Goal: Task Accomplishment & Management: Use online tool/utility

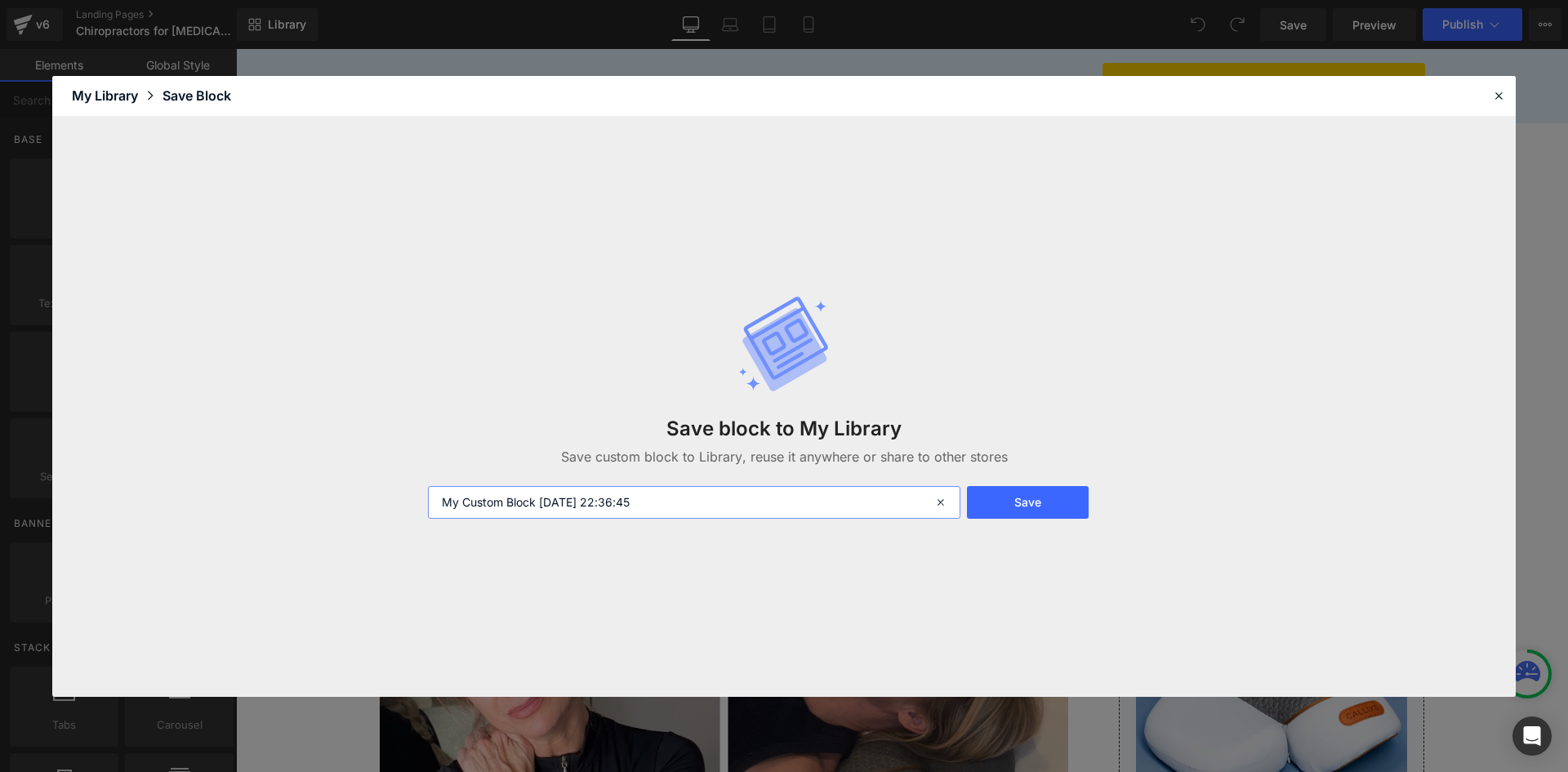
click at [884, 504] on input "My Custom Block [DATE] 22:36:45" at bounding box center [694, 502] width 532 height 33
type input "C"
type input "A"
type input "Packeage"
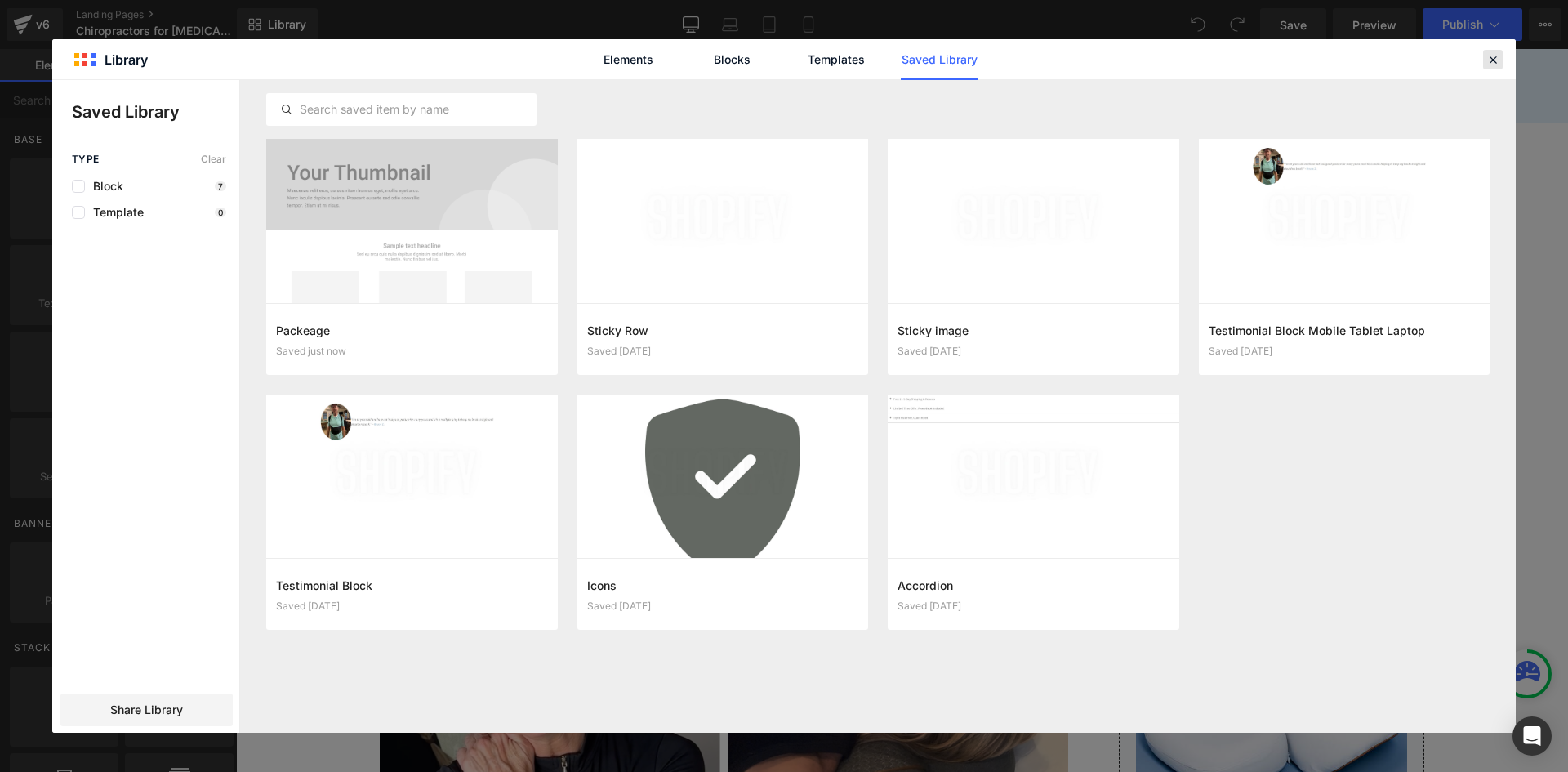
click at [1486, 58] on icon at bounding box center [1493, 60] width 15 height 15
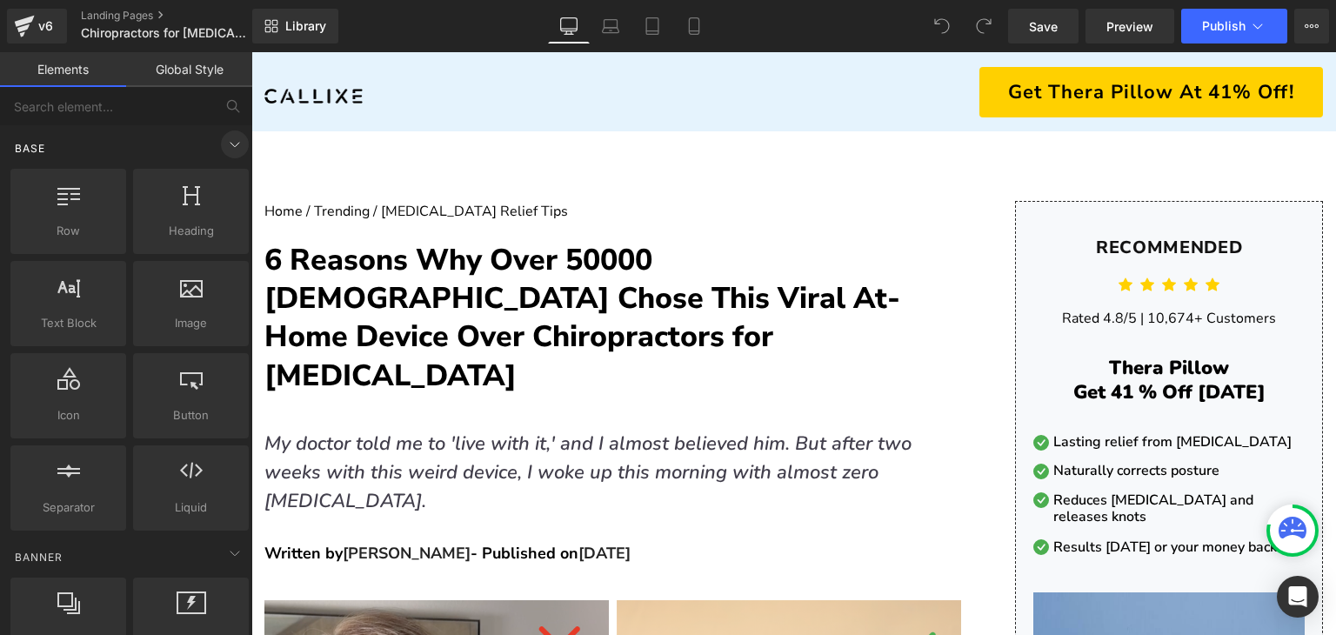
click at [234, 144] on icon at bounding box center [234, 144] width 21 height 21
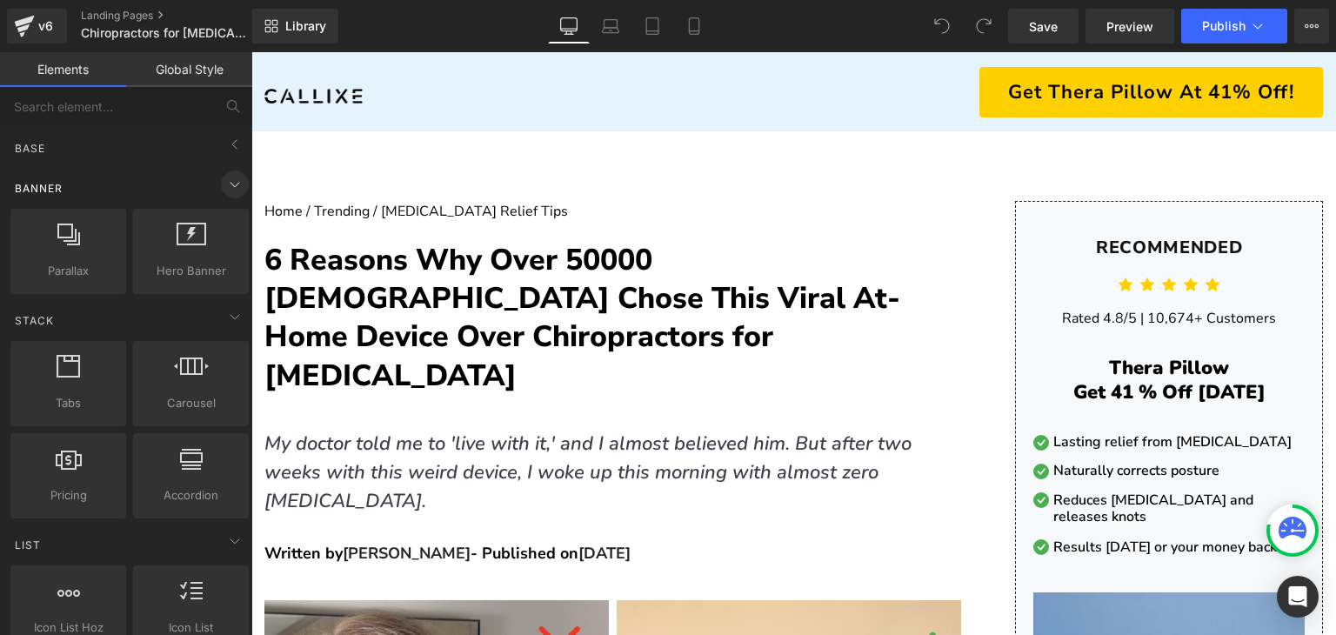
click at [224, 189] on icon at bounding box center [234, 184] width 21 height 21
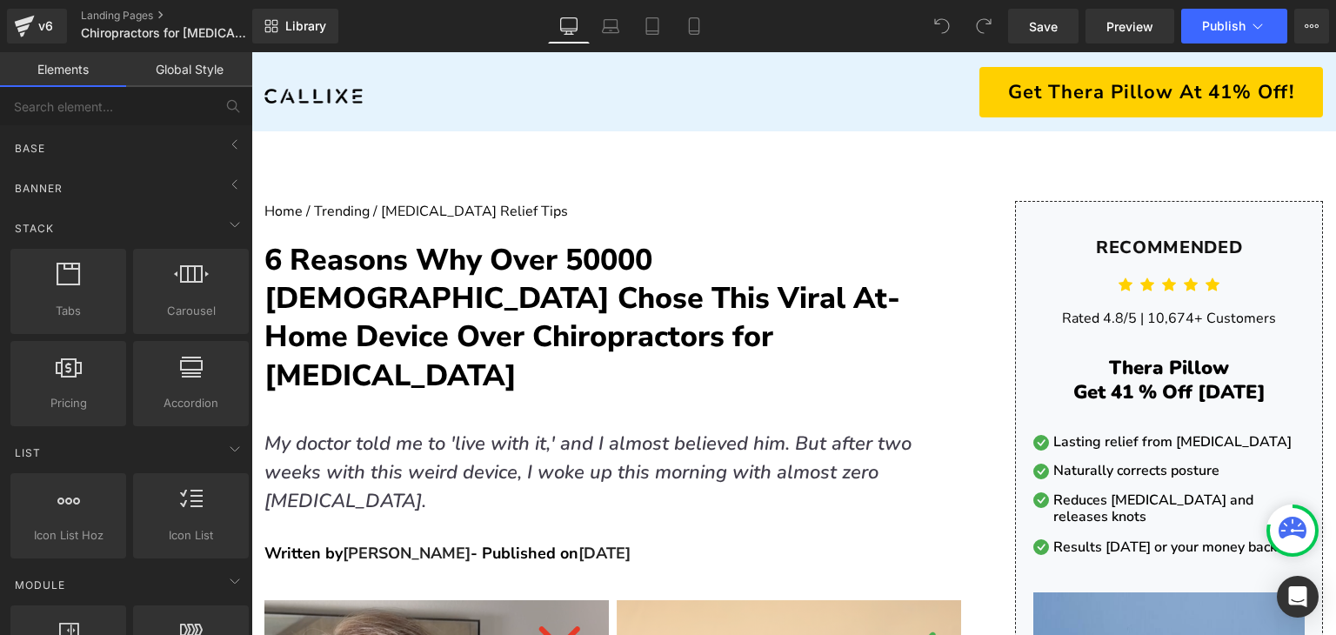
click at [226, 208] on div "Stack Tabs tabs, vertical, horizontal, accordions Carousel carousels, slideshow…" at bounding box center [129, 317] width 245 height 224
click at [227, 218] on icon at bounding box center [234, 224] width 21 height 21
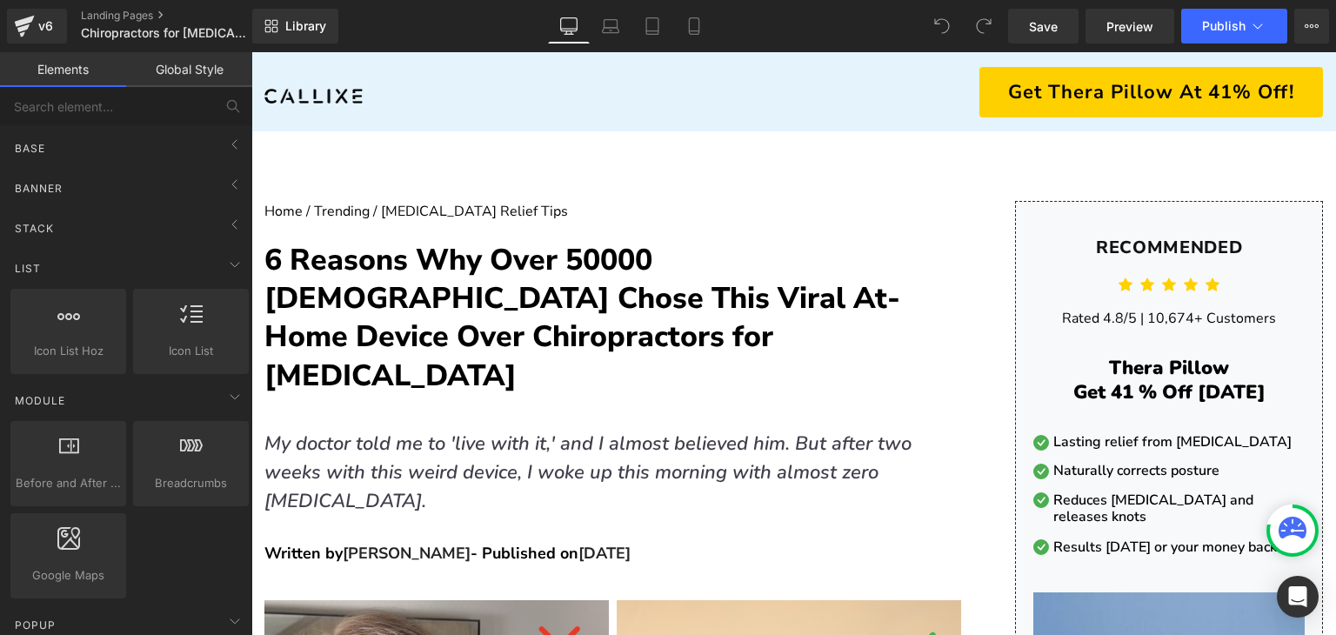
click at [172, 77] on link "Global Style" at bounding box center [189, 69] width 126 height 35
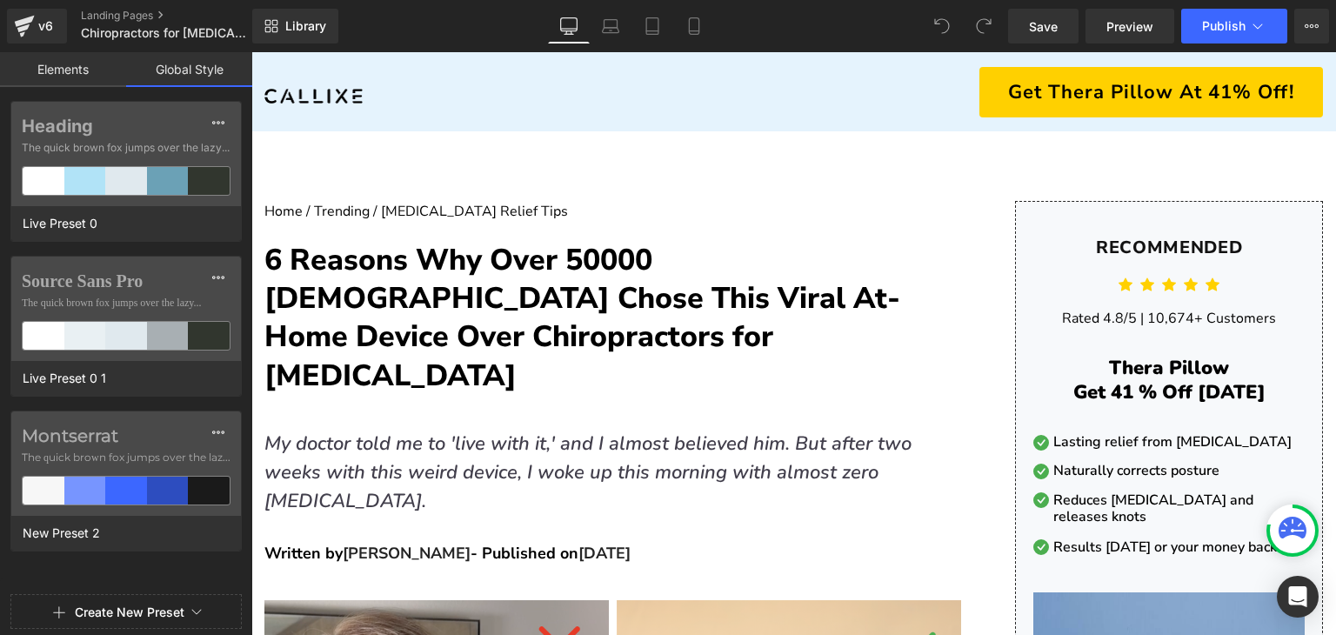
click at [100, 80] on link "Elements" at bounding box center [63, 69] width 126 height 35
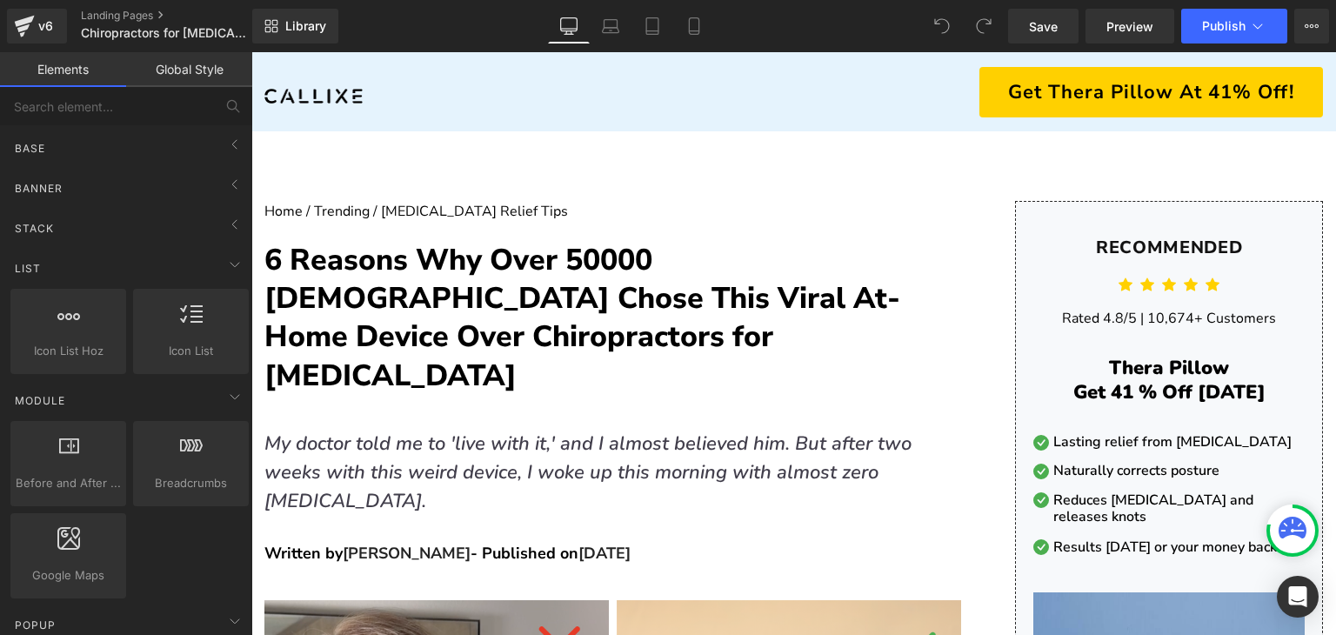
click at [362, 35] on div "Library Desktop Desktop Laptop Tablet Mobile Save Preview Publish Scheduled Vie…" at bounding box center [794, 26] width 1084 height 35
click at [1321, 39] on button "View Live Page View with current Template Save Template to Library Schedule Pub…" at bounding box center [1311, 26] width 35 height 35
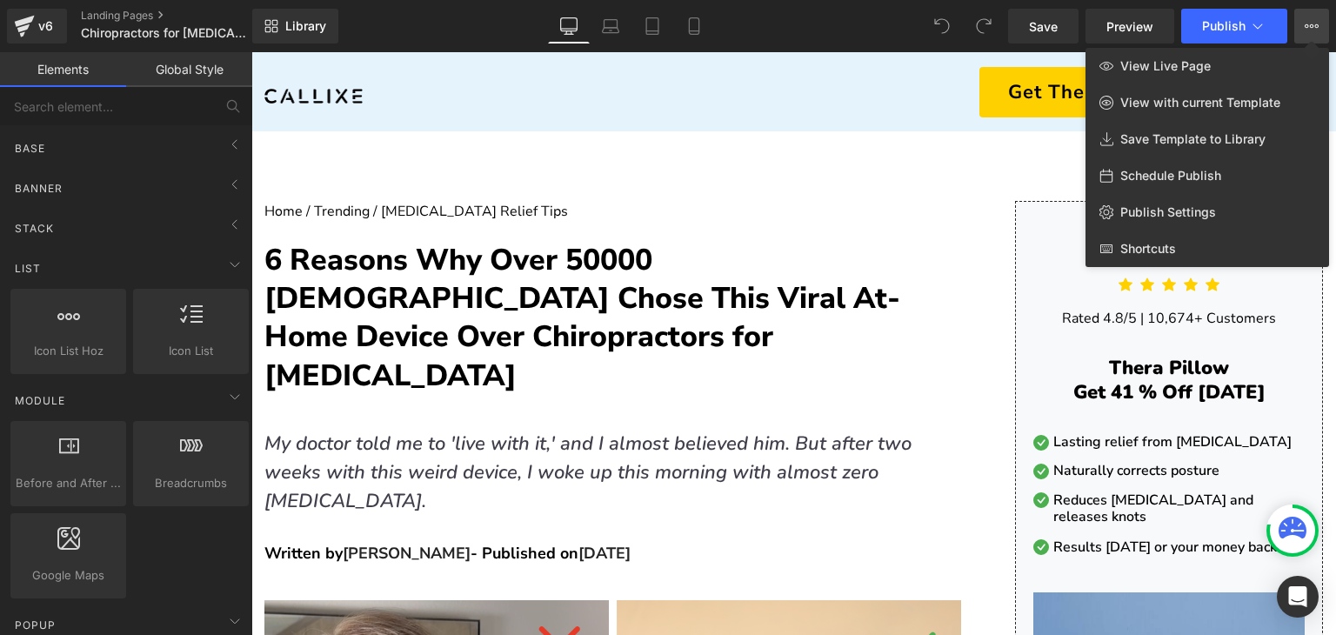
click at [459, 37] on div "Library Desktop Desktop Laptop Tablet Mobile Save Preview Publish Scheduled Vie…" at bounding box center [794, 26] width 1084 height 35
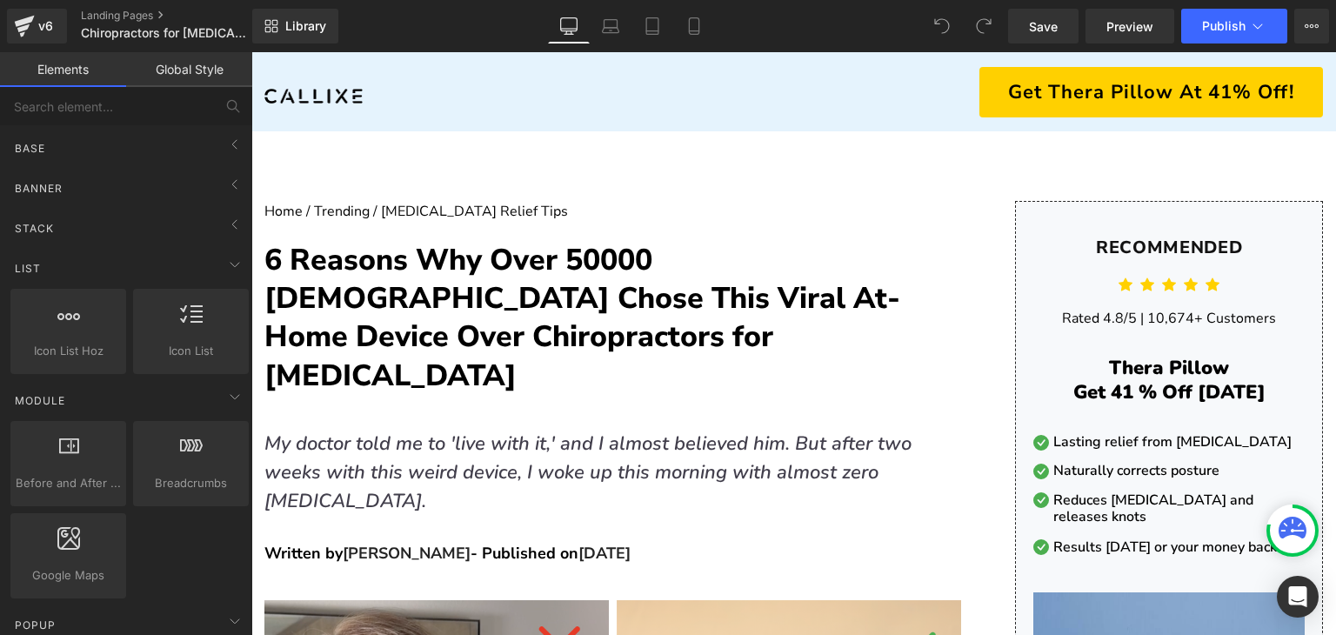
click at [583, 33] on link "Desktop" at bounding box center [569, 26] width 42 height 35
click at [597, 32] on link "Laptop" at bounding box center [611, 26] width 42 height 35
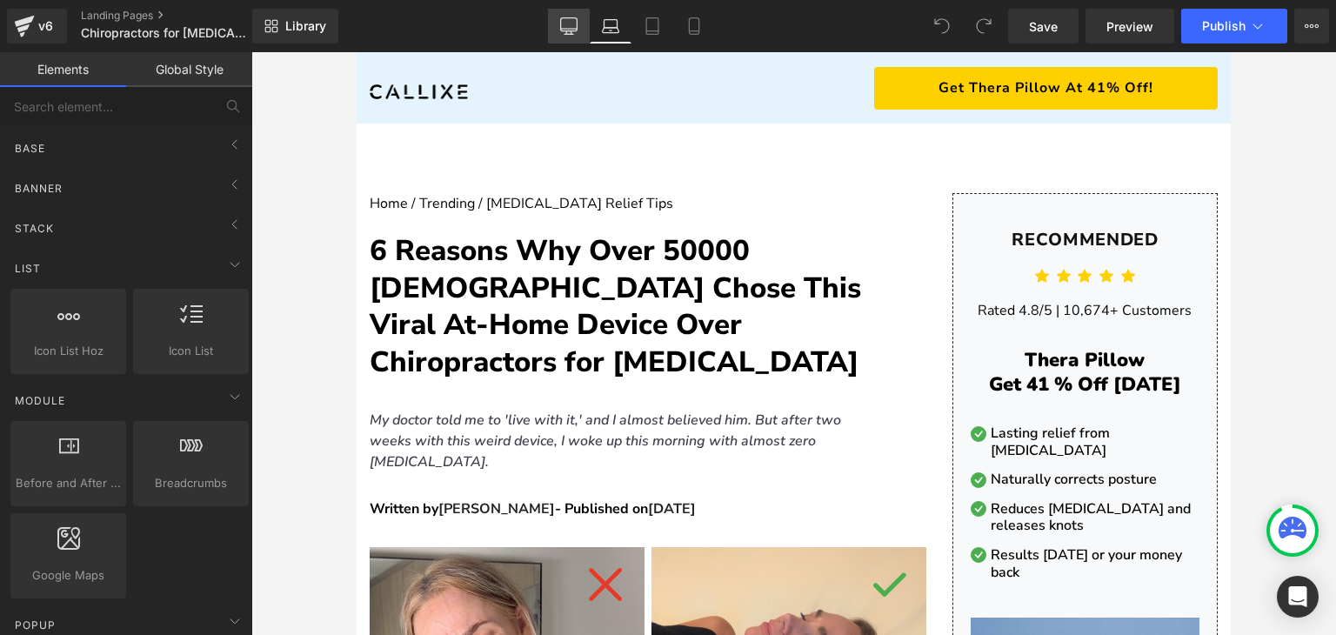
click at [557, 35] on link "Desktop" at bounding box center [569, 26] width 42 height 35
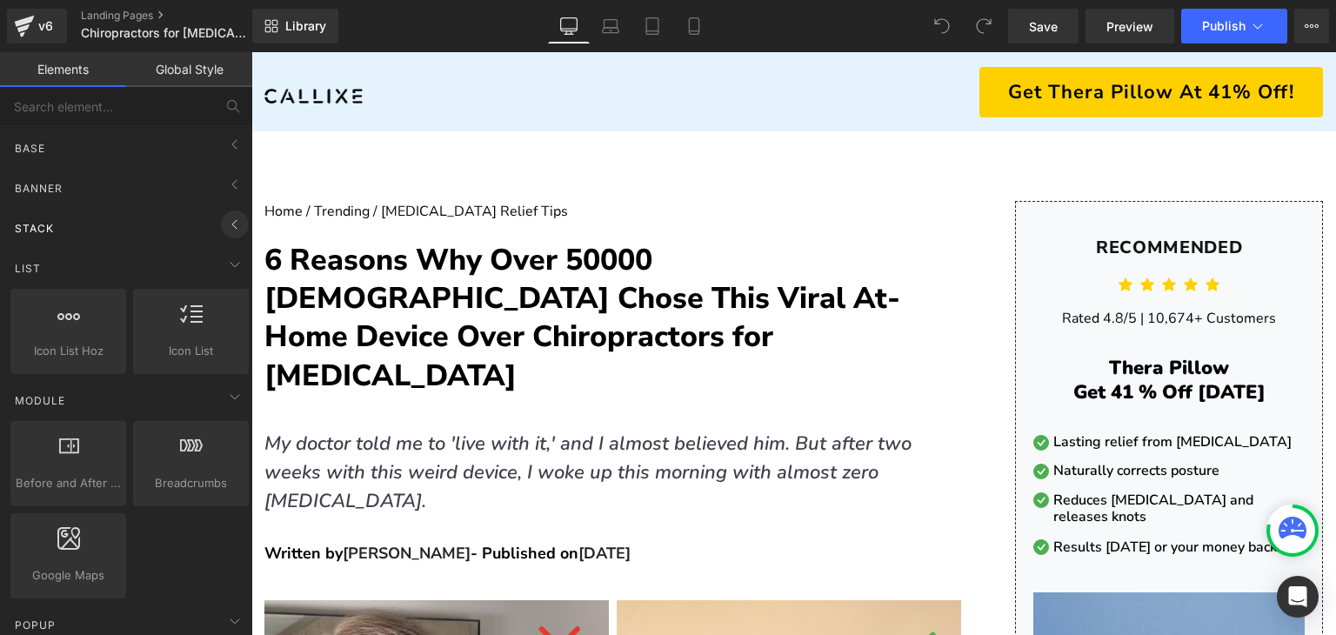
drag, startPoint x: 251, startPoint y: 226, endPoint x: 223, endPoint y: 224, distance: 28.8
click at [224, 613] on icon at bounding box center [234, 621] width 21 height 21
click at [224, 271] on icon at bounding box center [234, 264] width 21 height 21
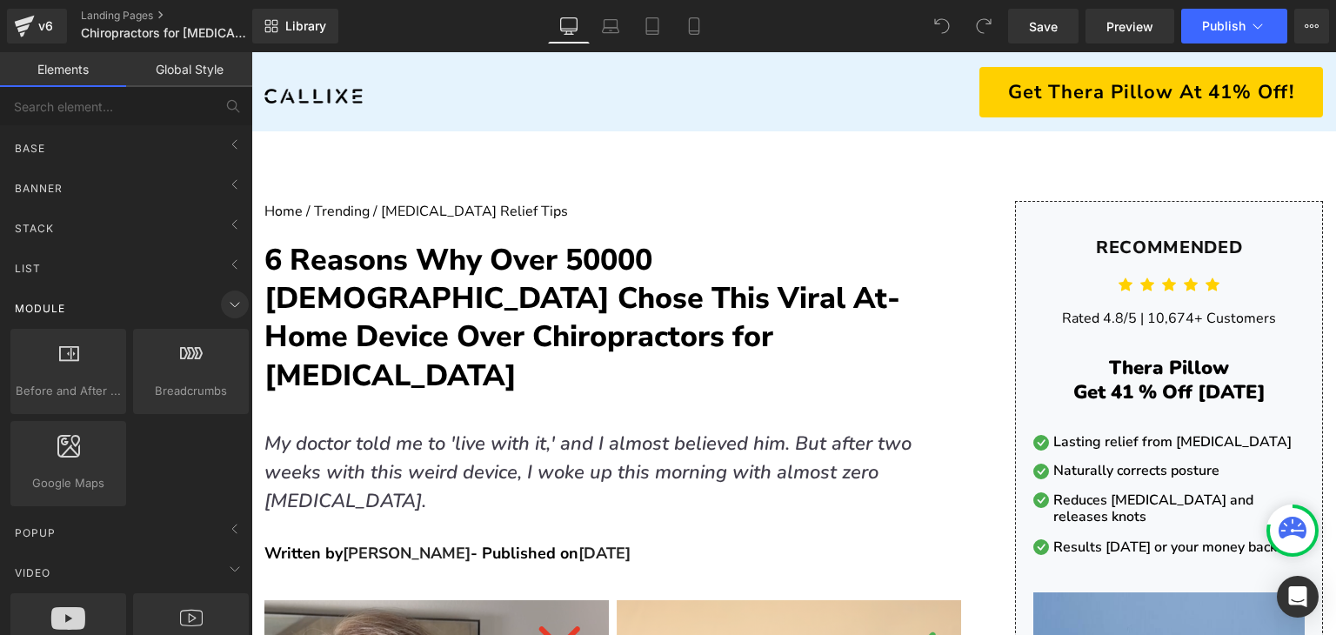
click at [231, 298] on icon at bounding box center [234, 304] width 21 height 21
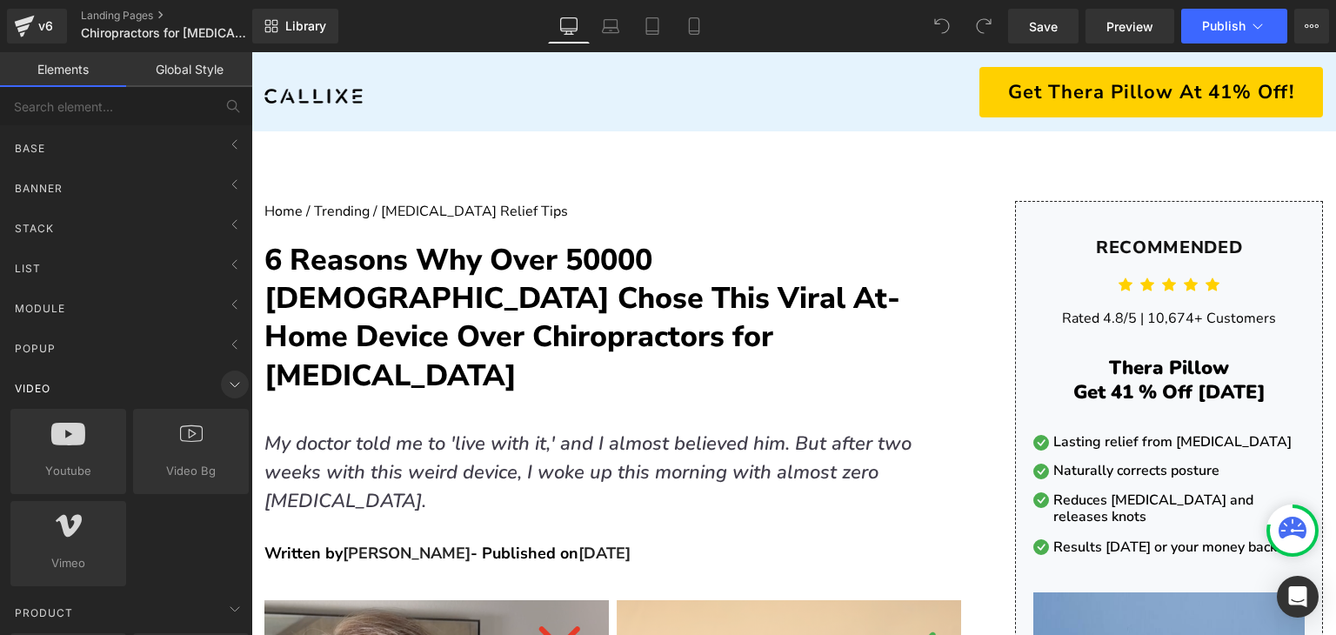
click at [230, 392] on icon at bounding box center [234, 384] width 21 height 21
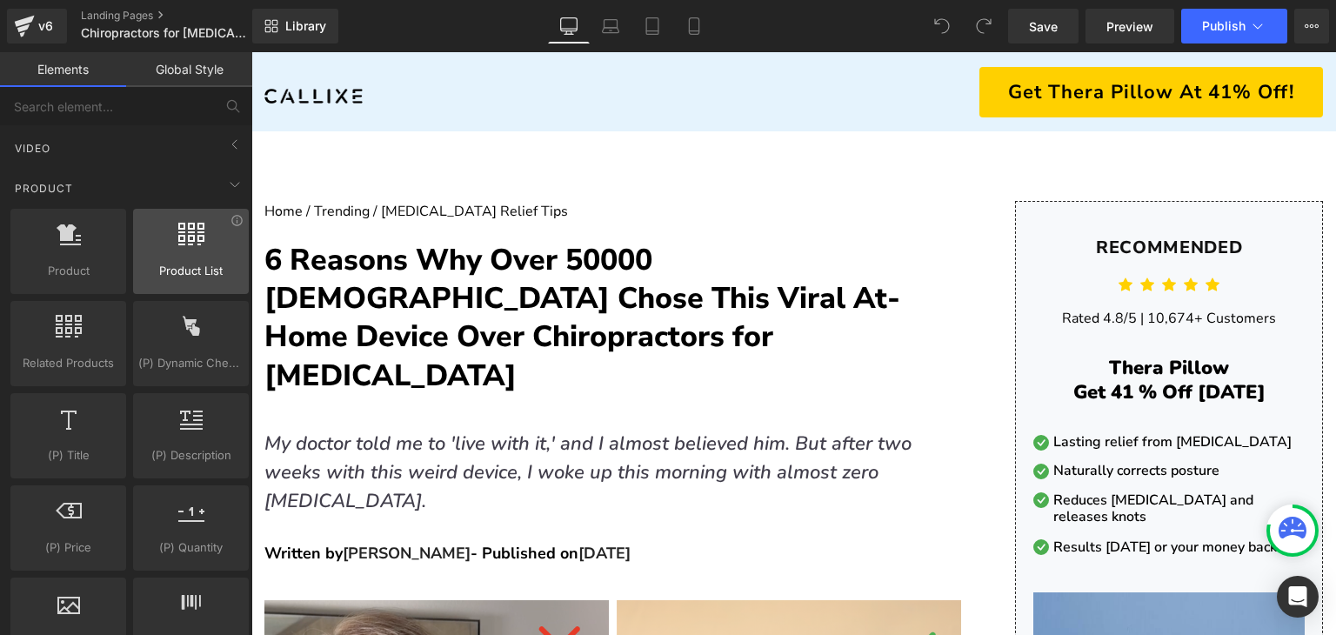
scroll to position [174, 0]
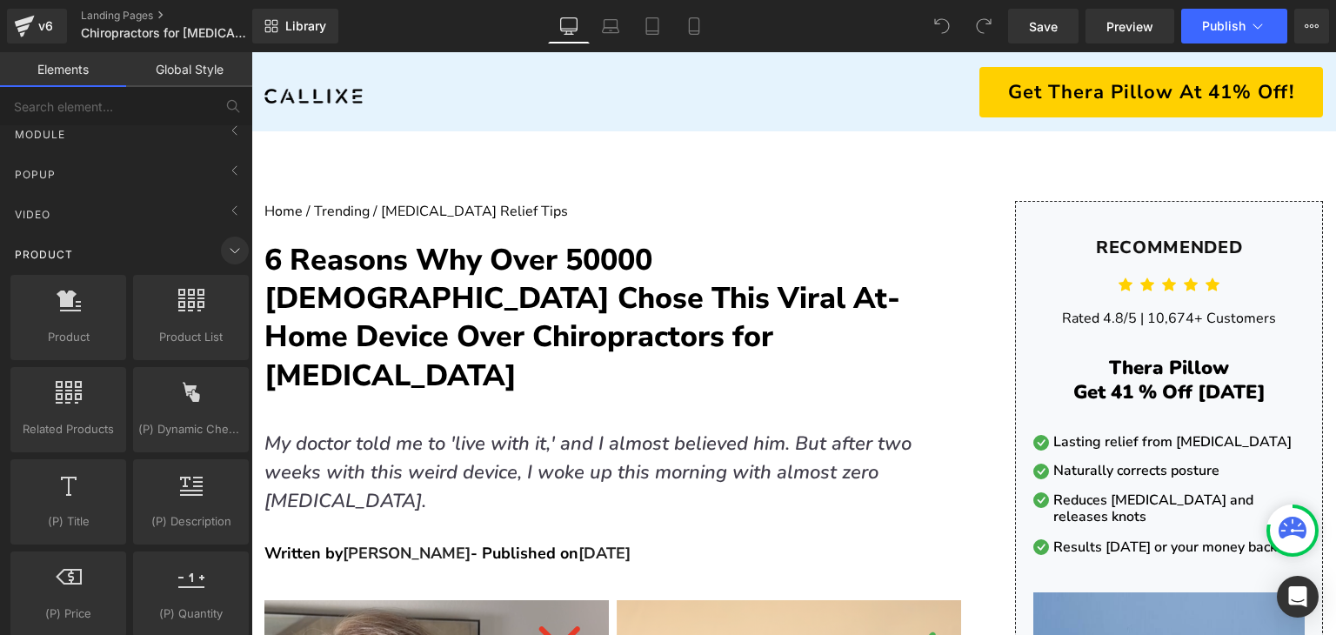
click at [228, 248] on icon at bounding box center [234, 250] width 21 height 21
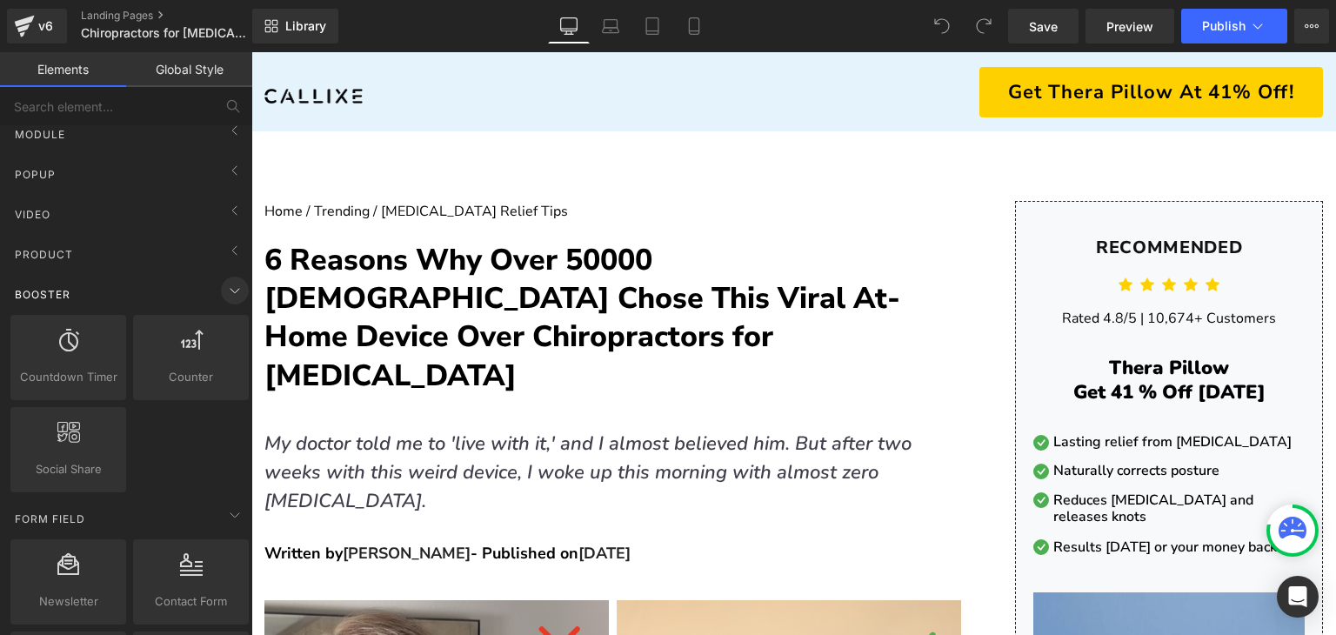
click at [227, 288] on icon at bounding box center [234, 290] width 21 height 21
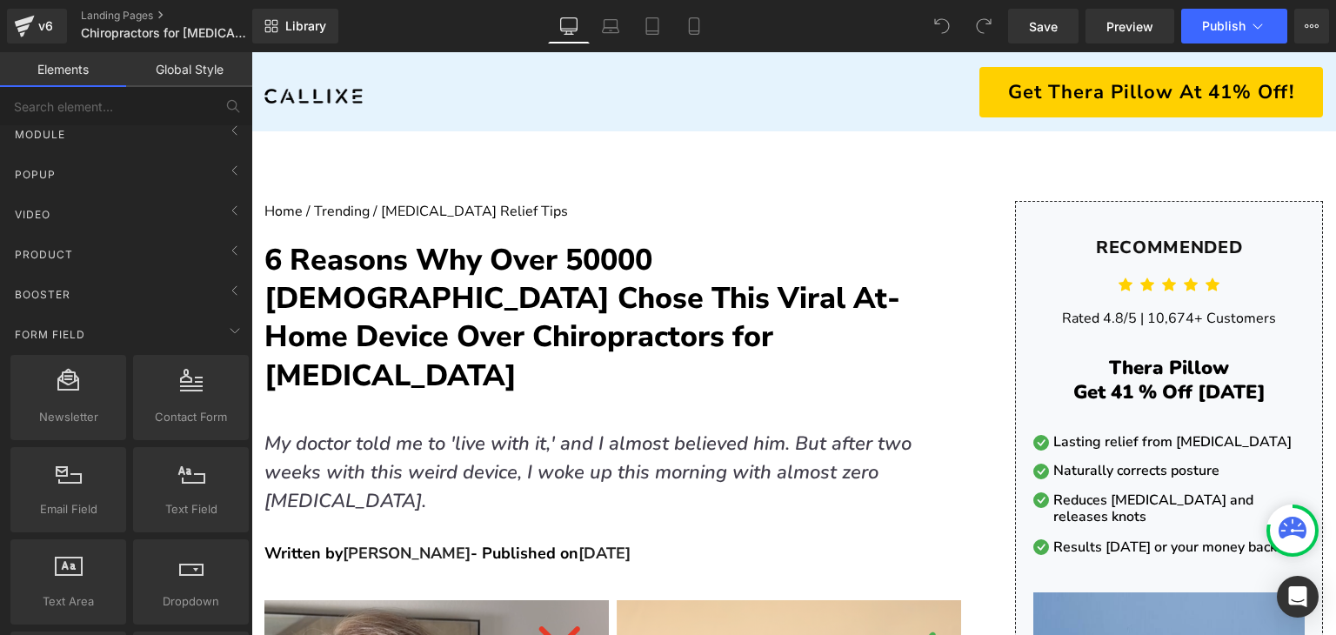
click at [230, 313] on div "Form Field Newsletter newsletter, contacts, forms, emails, customer form Contac…" at bounding box center [129, 515] width 245 height 409
click at [233, 321] on icon at bounding box center [234, 330] width 21 height 21
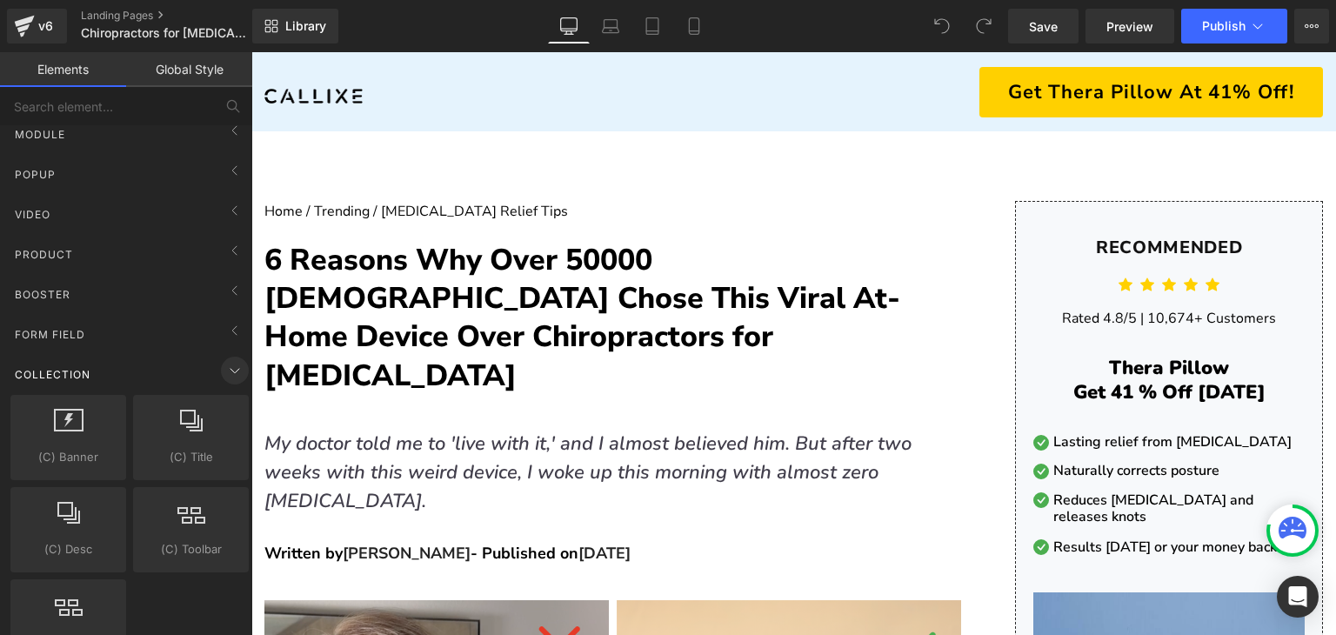
click at [234, 365] on icon at bounding box center [234, 370] width 21 height 21
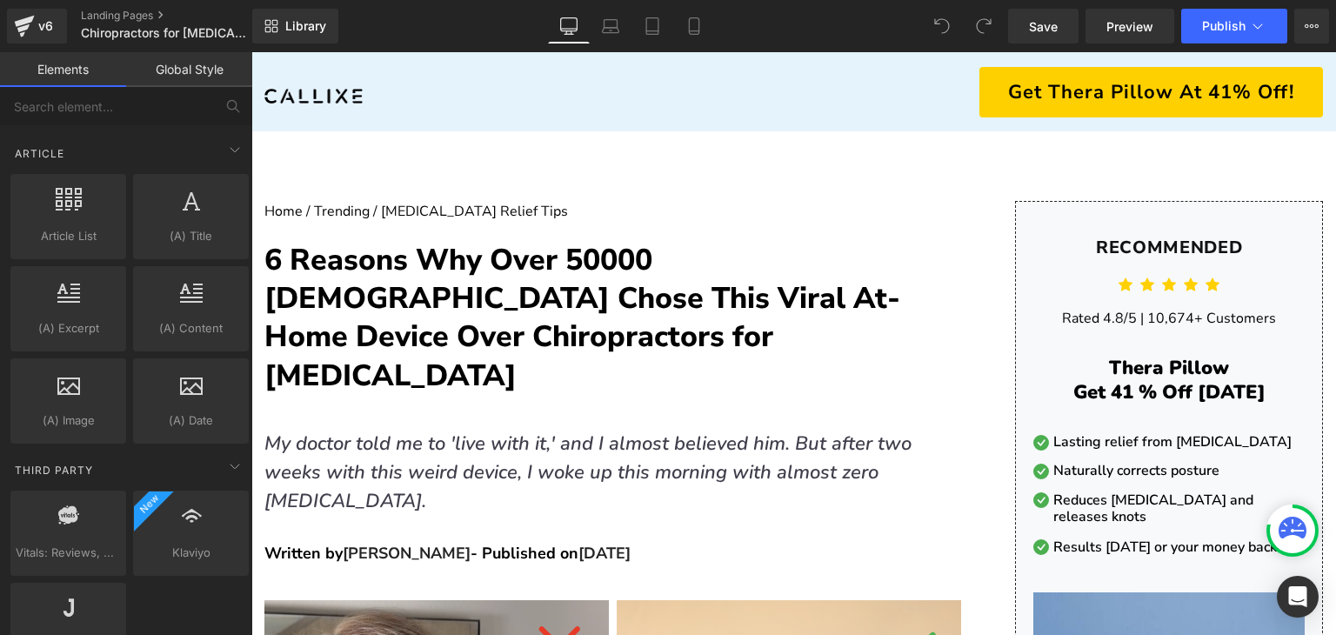
scroll to position [348, 0]
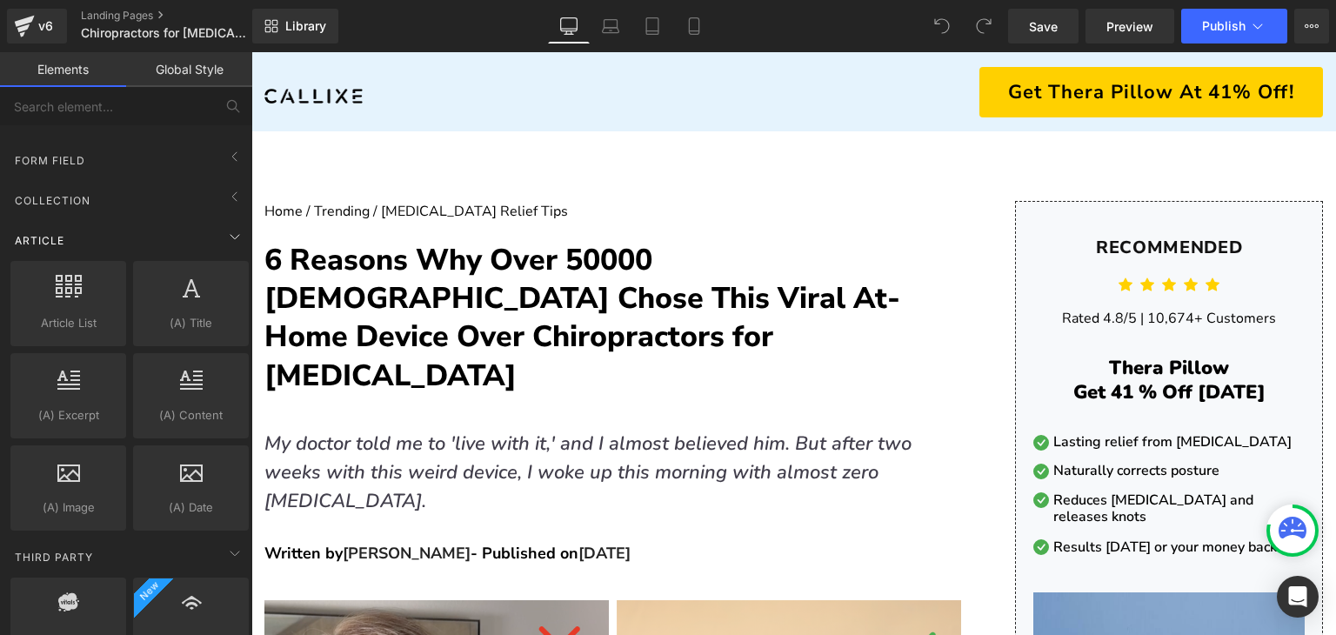
click at [230, 250] on div "Article" at bounding box center [129, 240] width 245 height 35
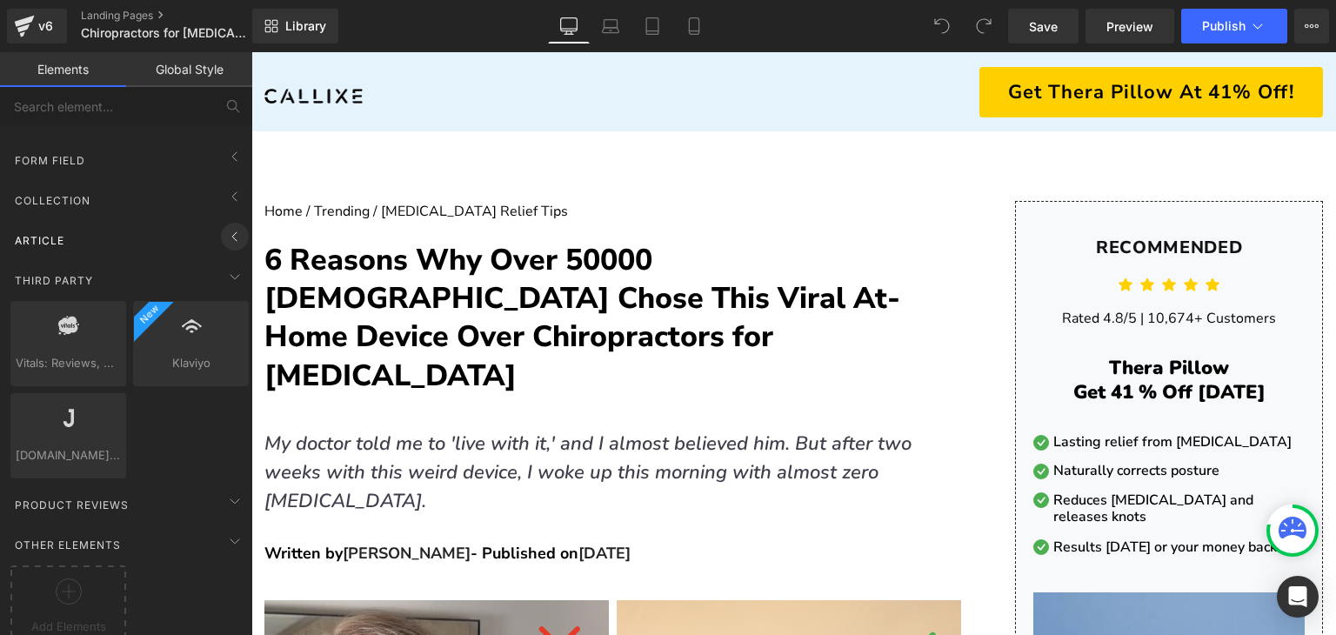
click at [229, 241] on icon at bounding box center [234, 236] width 21 height 21
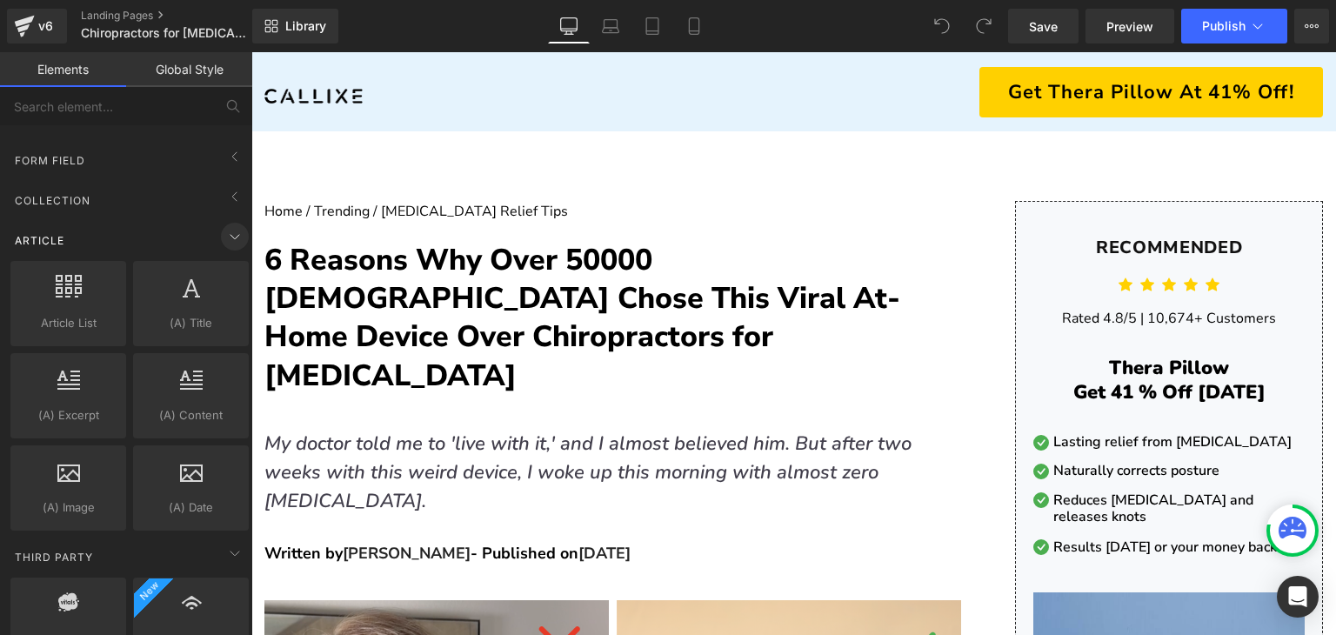
click at [226, 236] on icon at bounding box center [234, 236] width 21 height 21
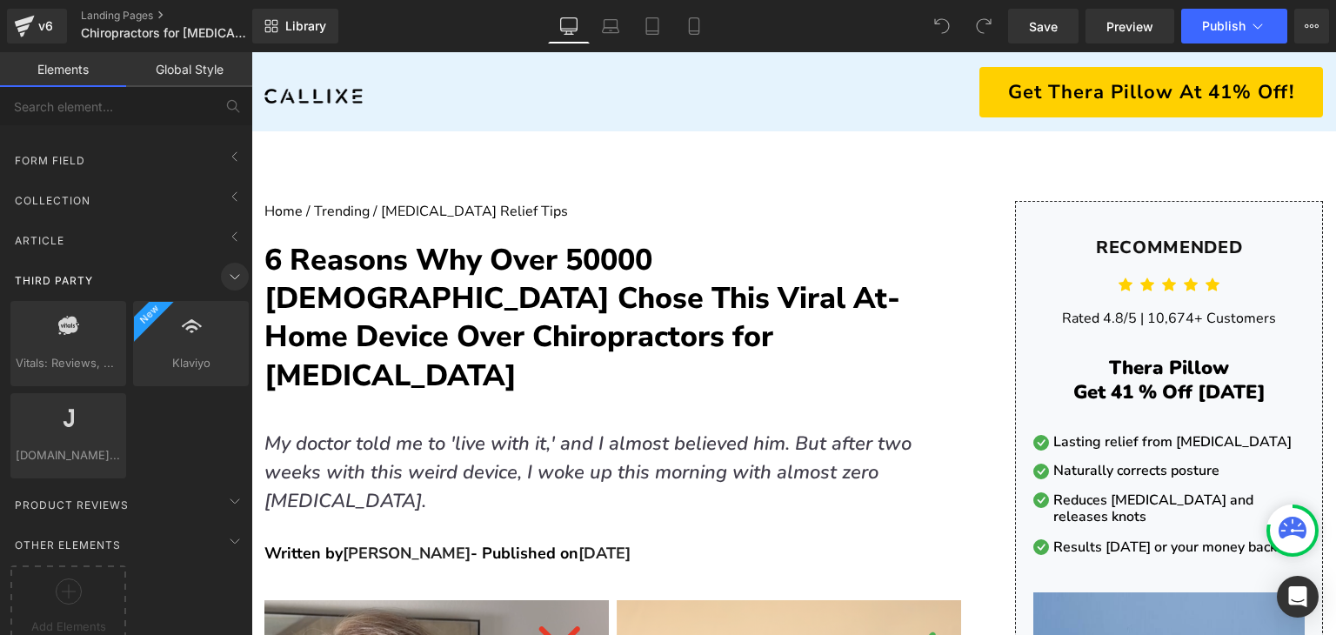
click at [232, 266] on icon at bounding box center [234, 276] width 21 height 21
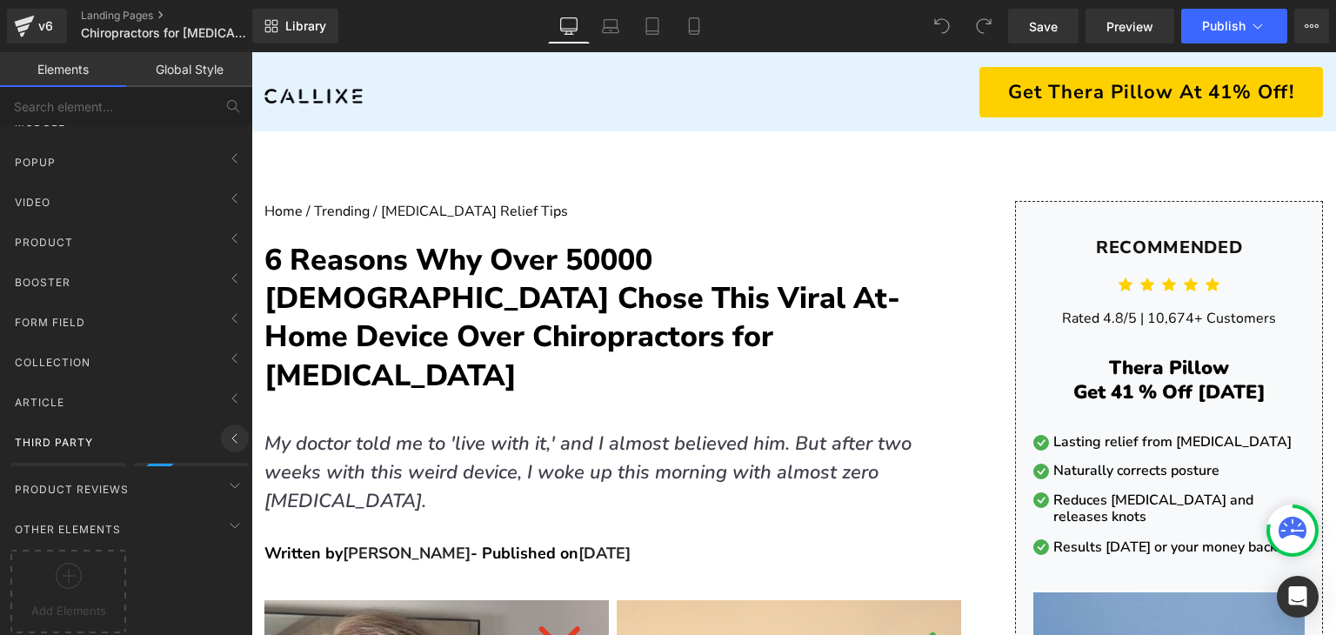
scroll to position [190, 0]
click at [230, 515] on icon at bounding box center [234, 525] width 21 height 21
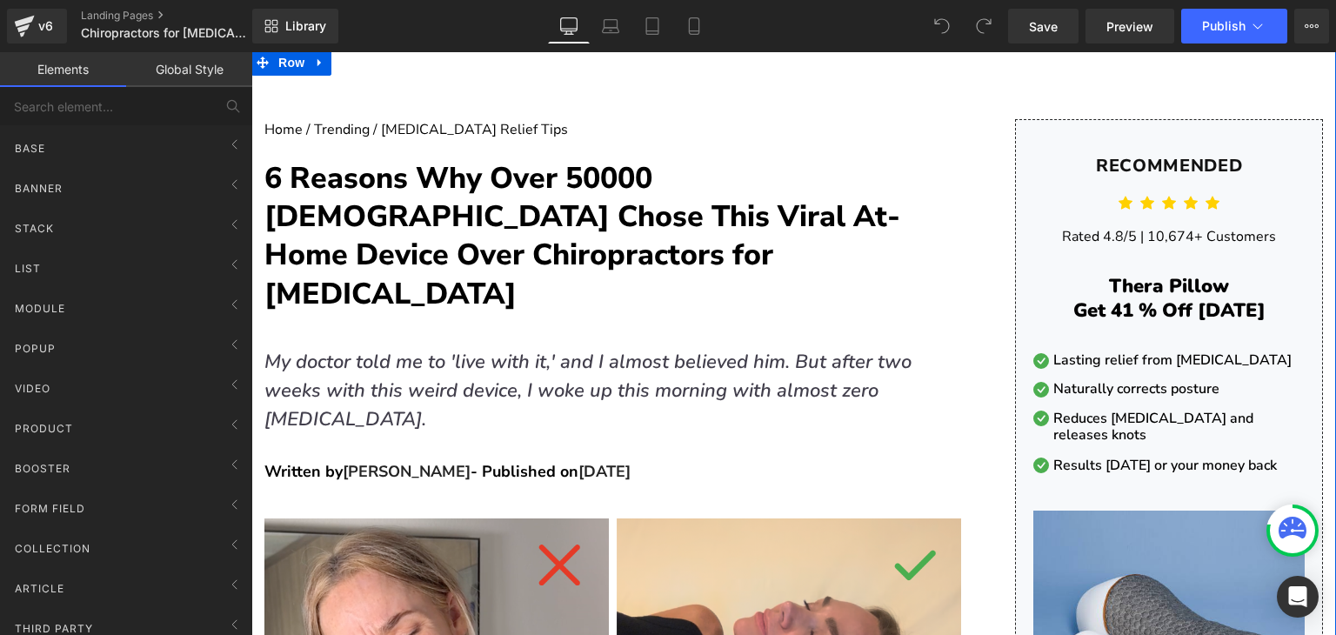
scroll to position [0, 0]
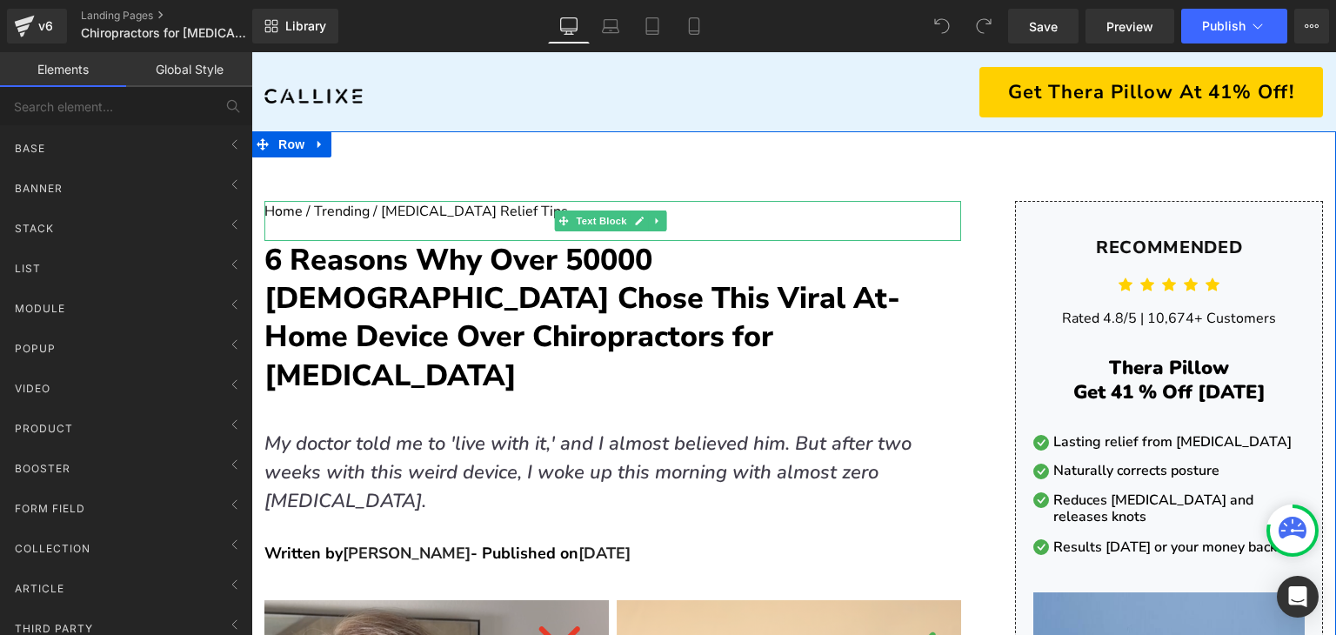
click at [379, 215] on p "Home / Trending / [MEDICAL_DATA] Relief Tips" at bounding box center [612, 212] width 697 height 23
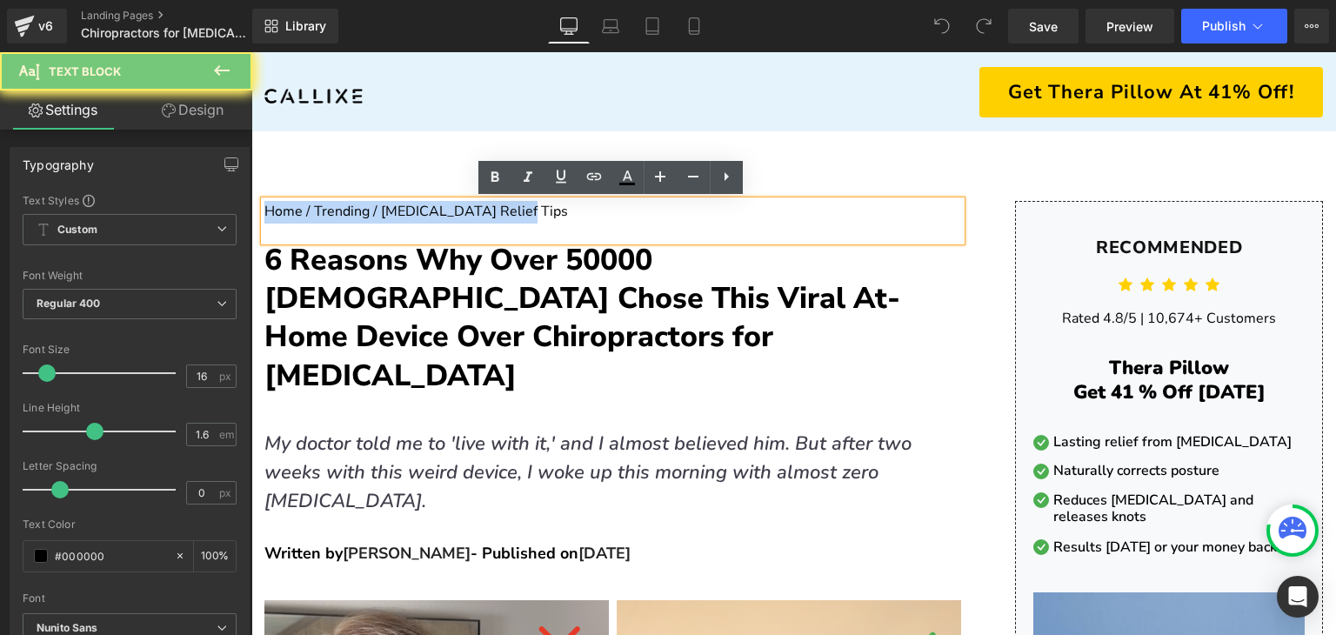
click at [379, 215] on p "Home / Trending / [MEDICAL_DATA] Relief Tips" at bounding box center [612, 212] width 697 height 23
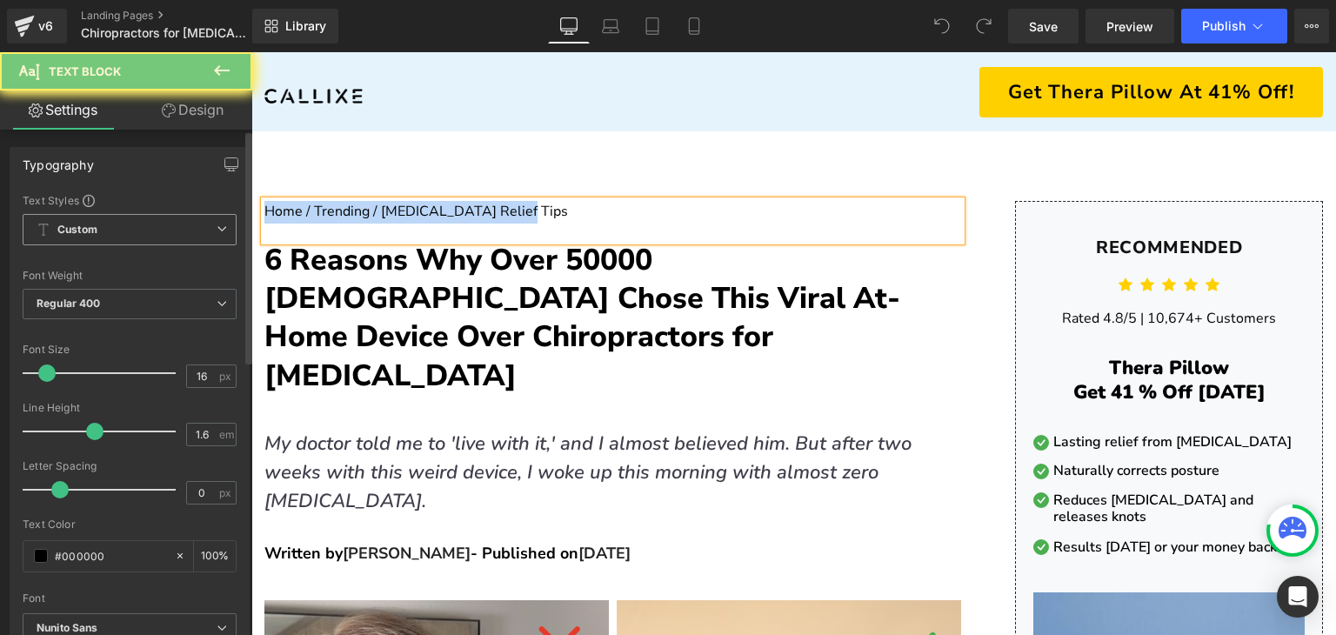
copy p "Home / Trending / [MEDICAL_DATA] Relief Tips"
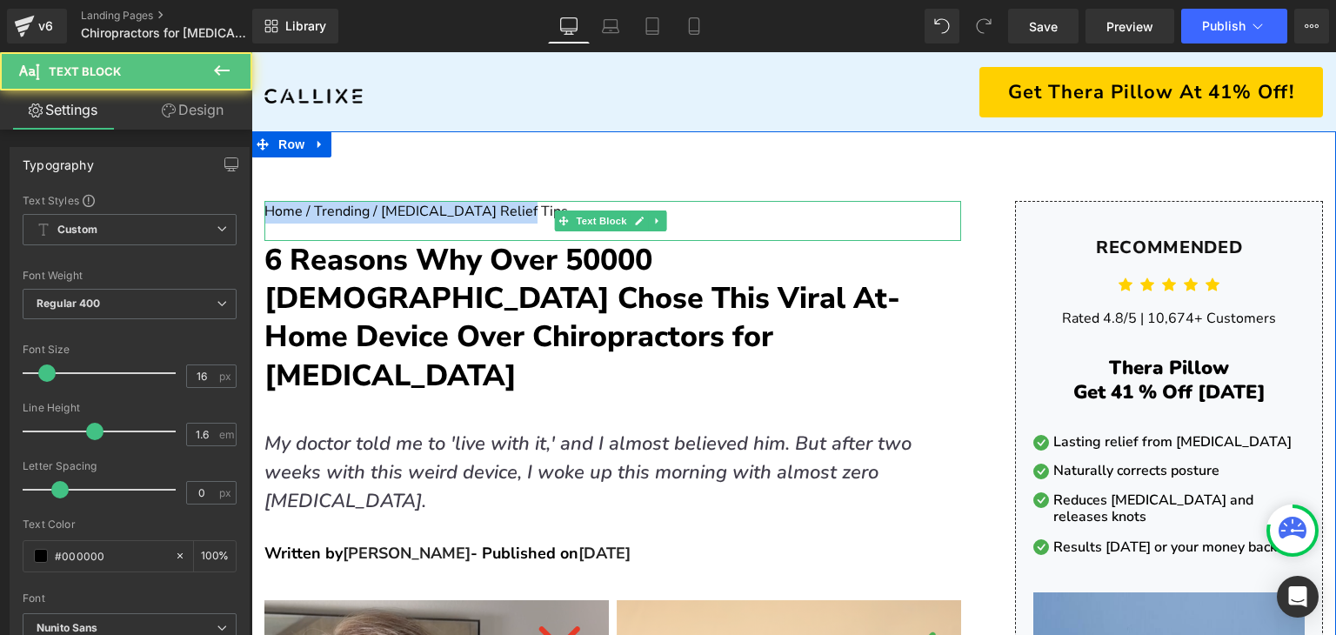
click at [526, 227] on div "Home / Trending / [MEDICAL_DATA] Relief Tips" at bounding box center [612, 221] width 697 height 40
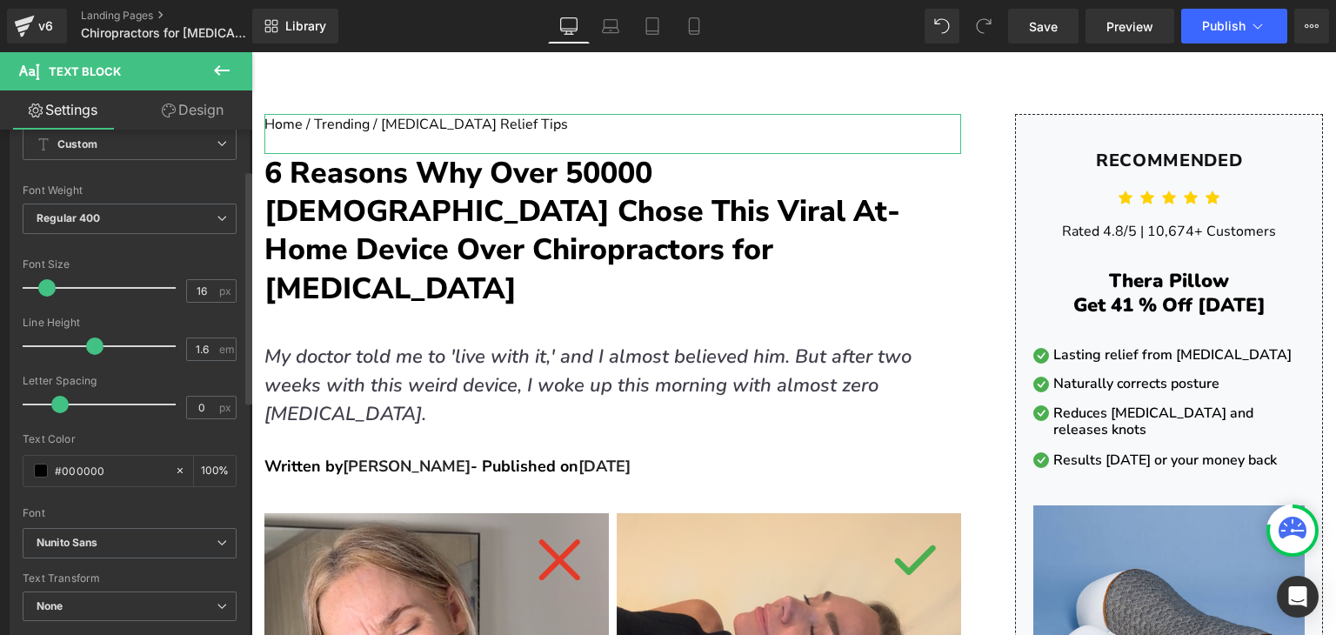
scroll to position [87, 0]
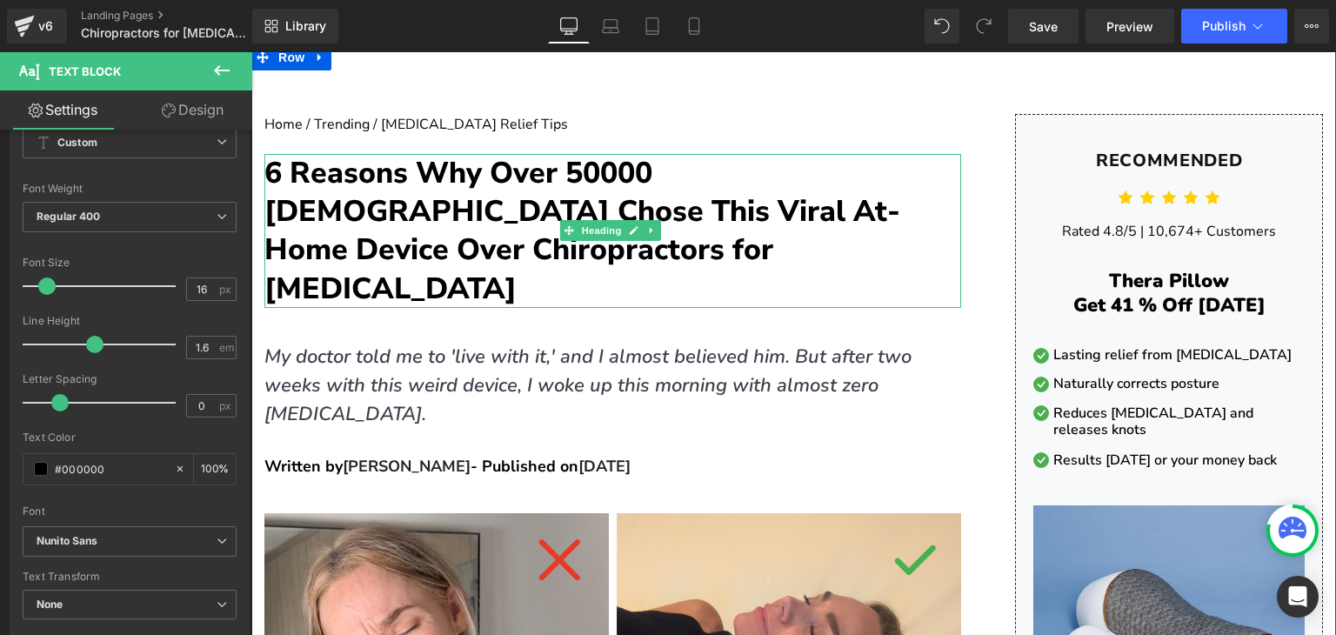
click at [325, 213] on h1 "6 Reasons Why Over 50000 [DEMOGRAPHIC_DATA] Chose This Viral At-Home Device Ove…" at bounding box center [612, 231] width 697 height 154
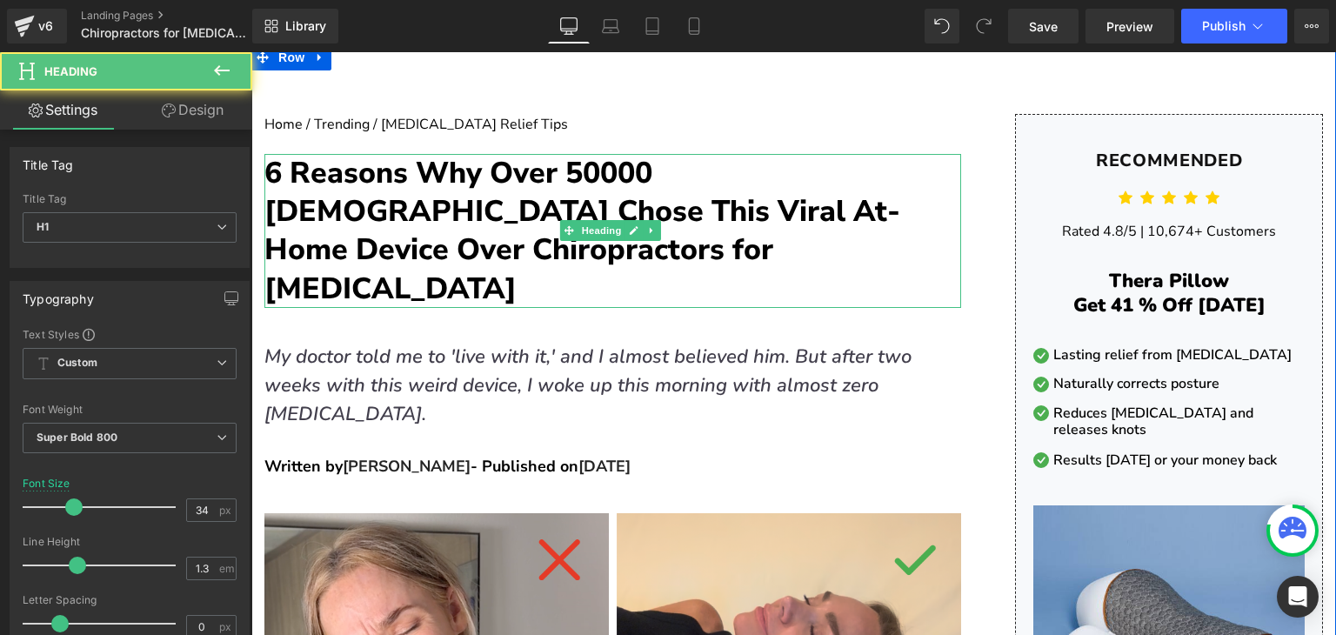
click at [507, 173] on h1 "6 Reasons Why Over 50000 [DEMOGRAPHIC_DATA] Chose This Viral At-Home Device Ove…" at bounding box center [612, 231] width 697 height 154
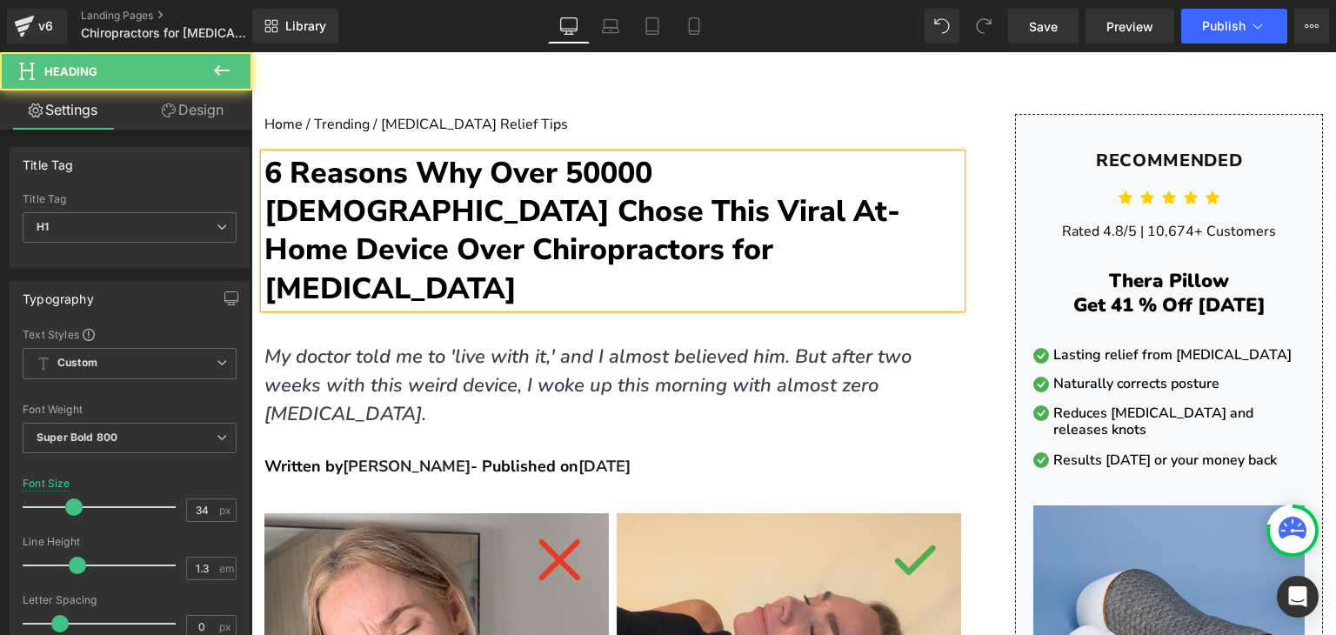
click at [504, 173] on h1 "6 Reasons Why Over 50000 [DEMOGRAPHIC_DATA] Chose This Viral At-Home Device Ove…" at bounding box center [612, 231] width 697 height 154
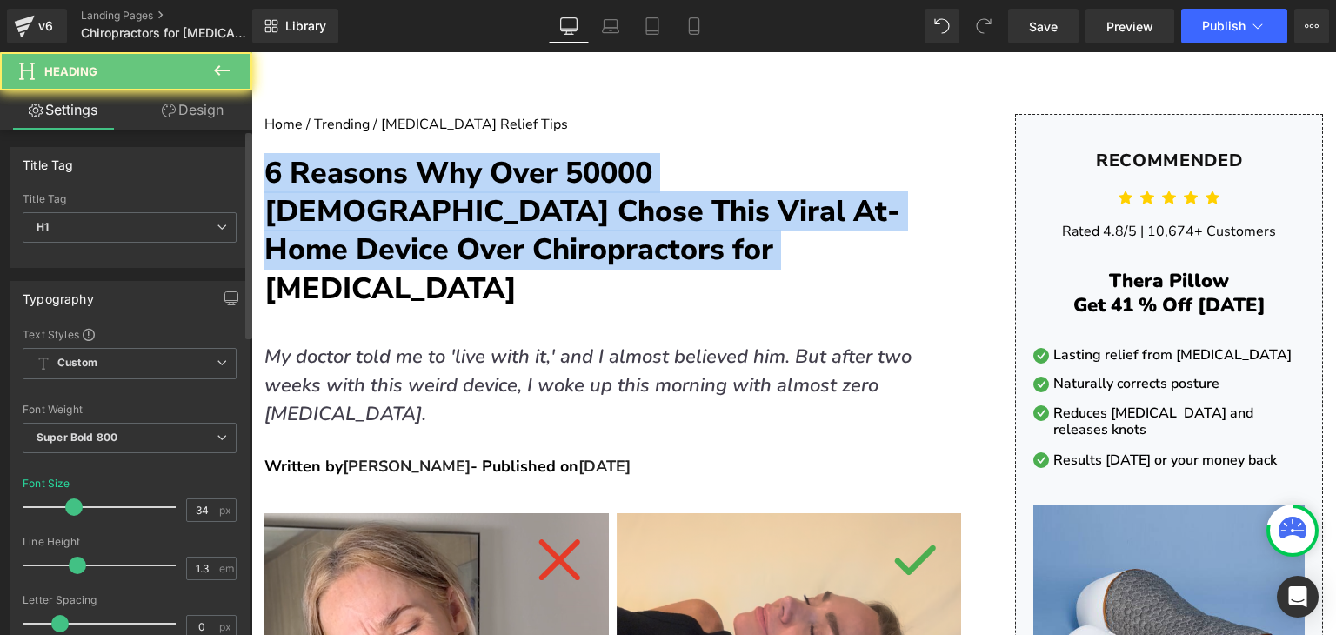
copy h1 "6 Reasons Why Over 50000 [DEMOGRAPHIC_DATA] Chose This Viral At-Home Device Ove…"
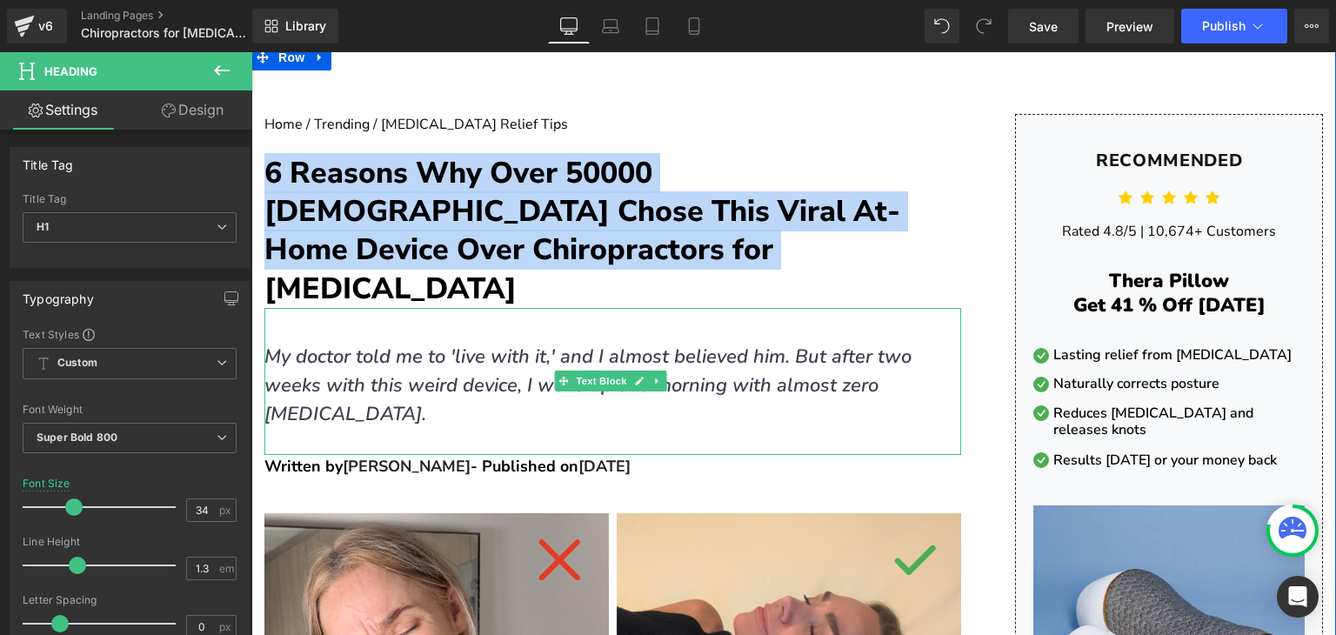
click at [466, 343] on p "My doctor told me to 'live with it,' and I almost believed him. But after two w…" at bounding box center [590, 386] width 653 height 86
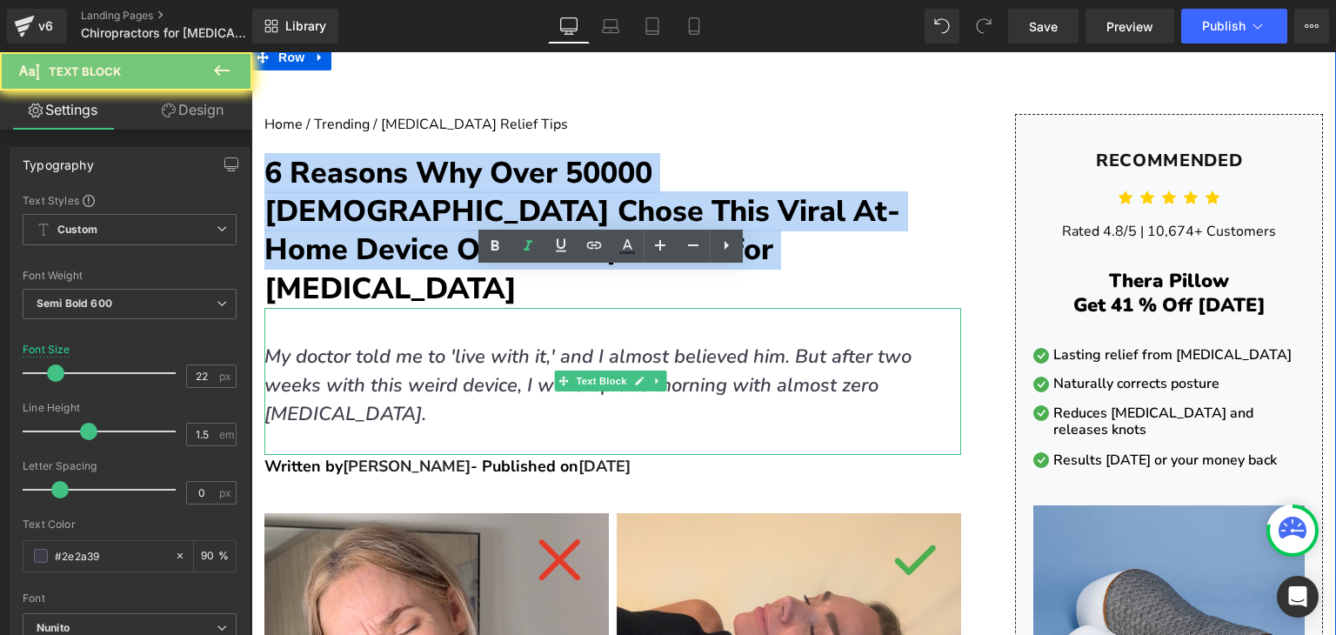
click at [466, 343] on p "My doctor told me to 'live with it,' and I almost believed him. But after two w…" at bounding box center [590, 386] width 653 height 86
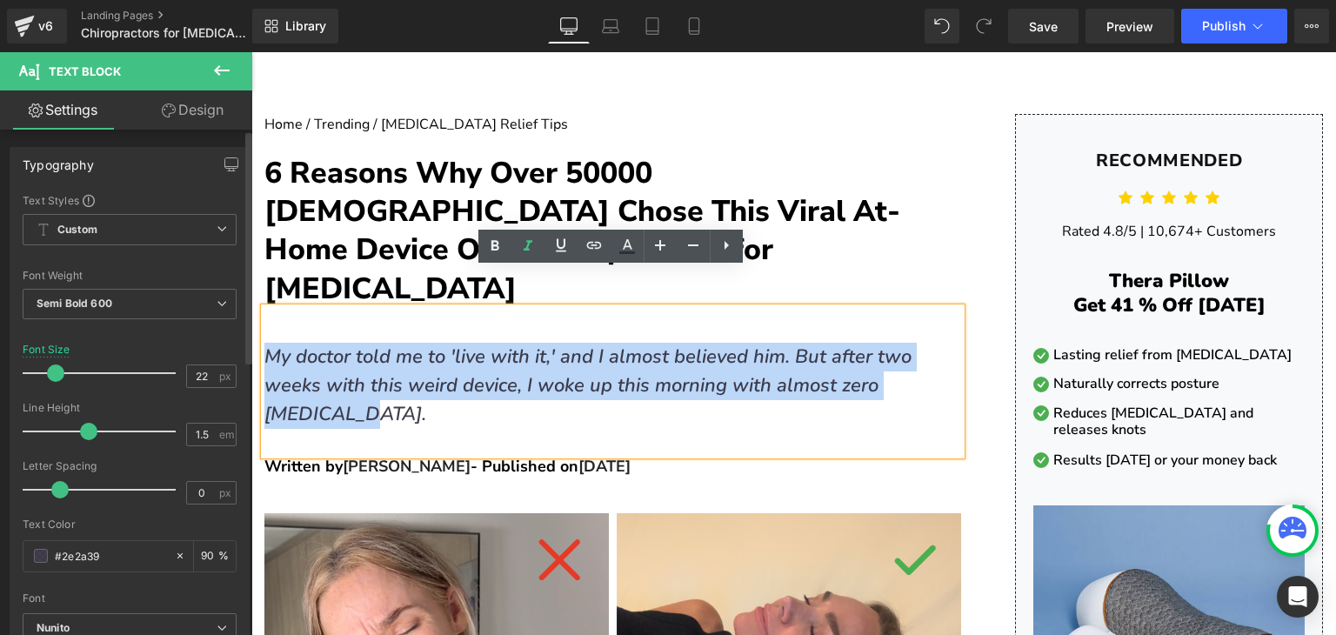
copy icon "My doctor told me to 'live with it,' and I almost believed him. But after two w…"
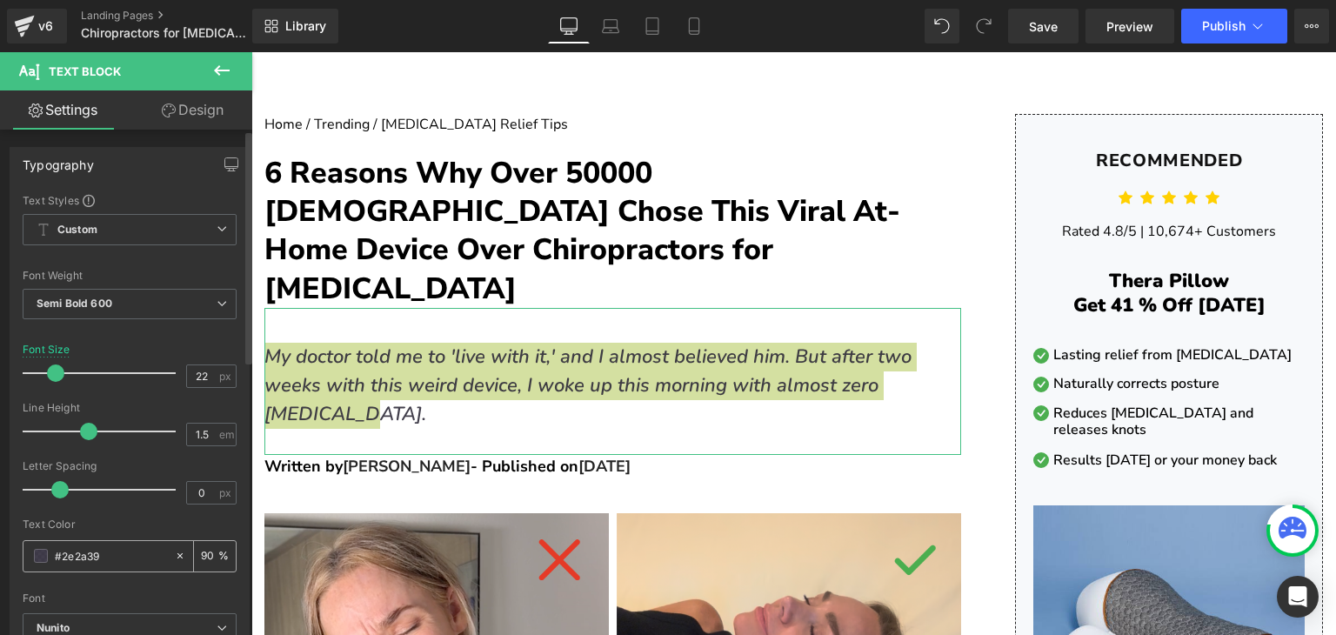
click at [124, 549] on input "#2e2a39" at bounding box center [110, 555] width 111 height 19
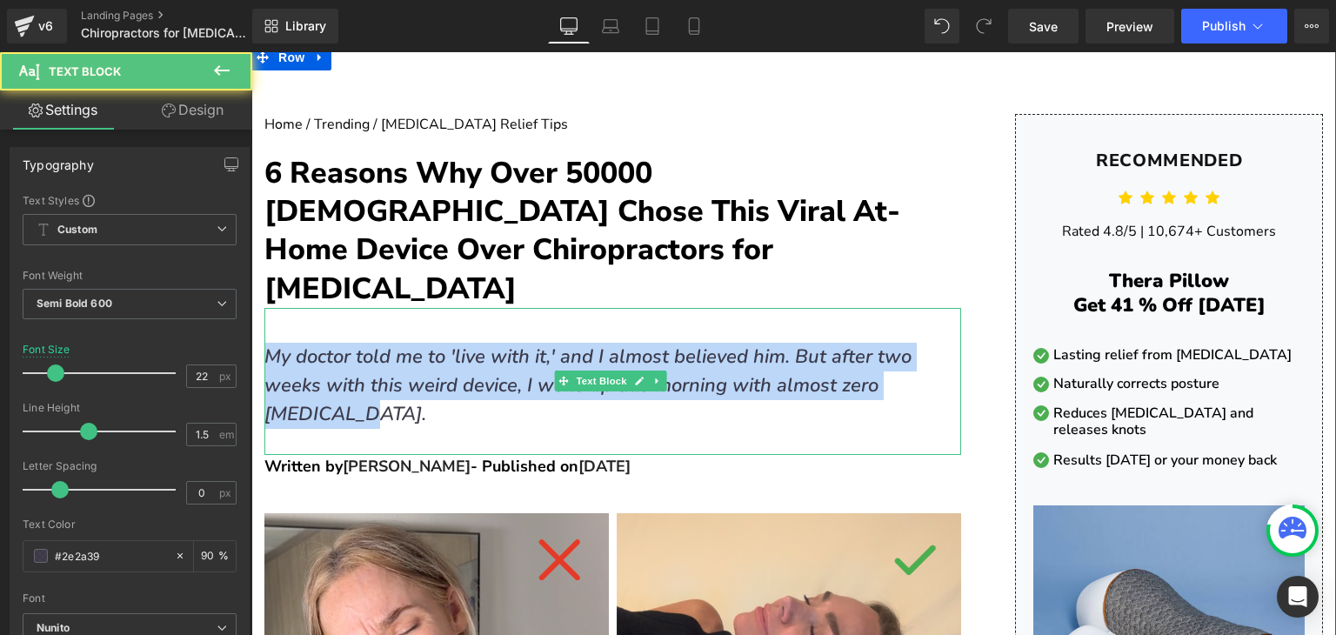
click at [550, 344] on icon "My doctor told me to 'live with it,' and I almost believed him. But after two w…" at bounding box center [587, 385] width 647 height 83
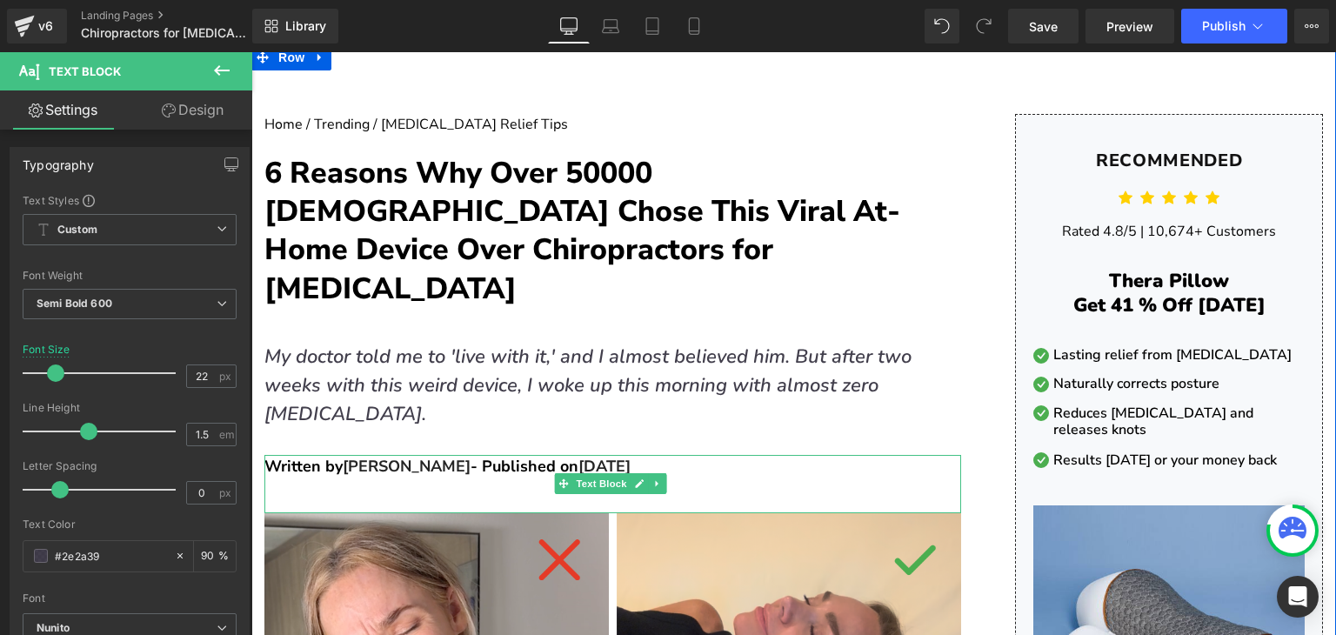
click at [436, 455] on p "Written by [PERSON_NAME] - Published on [DATE]" at bounding box center [612, 466] width 697 height 23
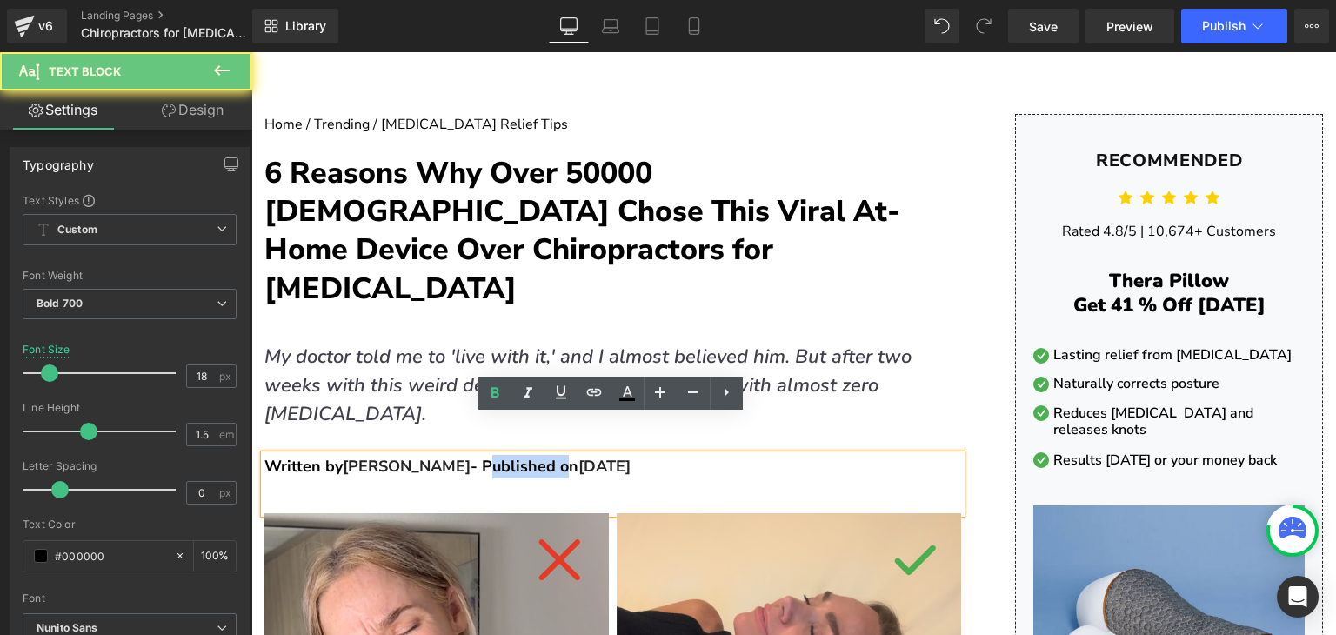
click at [436, 455] on p "Written by [PERSON_NAME] - Published on [DATE]" at bounding box center [612, 466] width 697 height 23
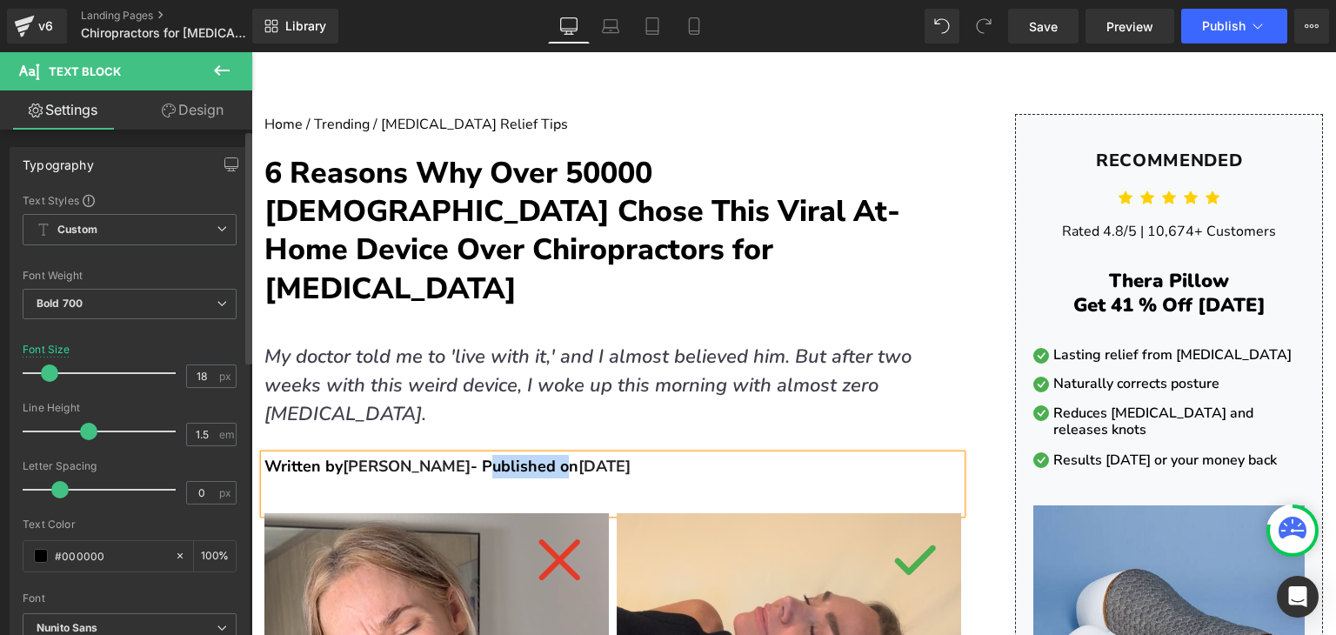
copy p "Written by [PERSON_NAME] - Published on [DATE]"
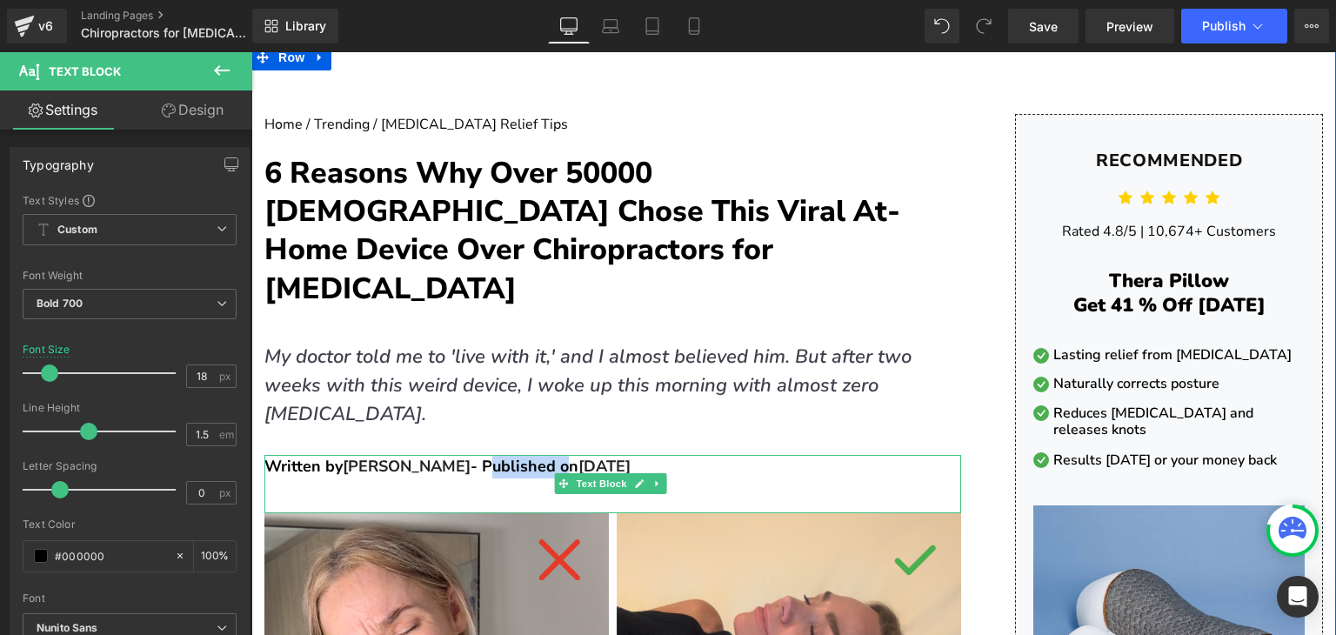
click at [385, 456] on span "[PERSON_NAME]" at bounding box center [407, 466] width 128 height 21
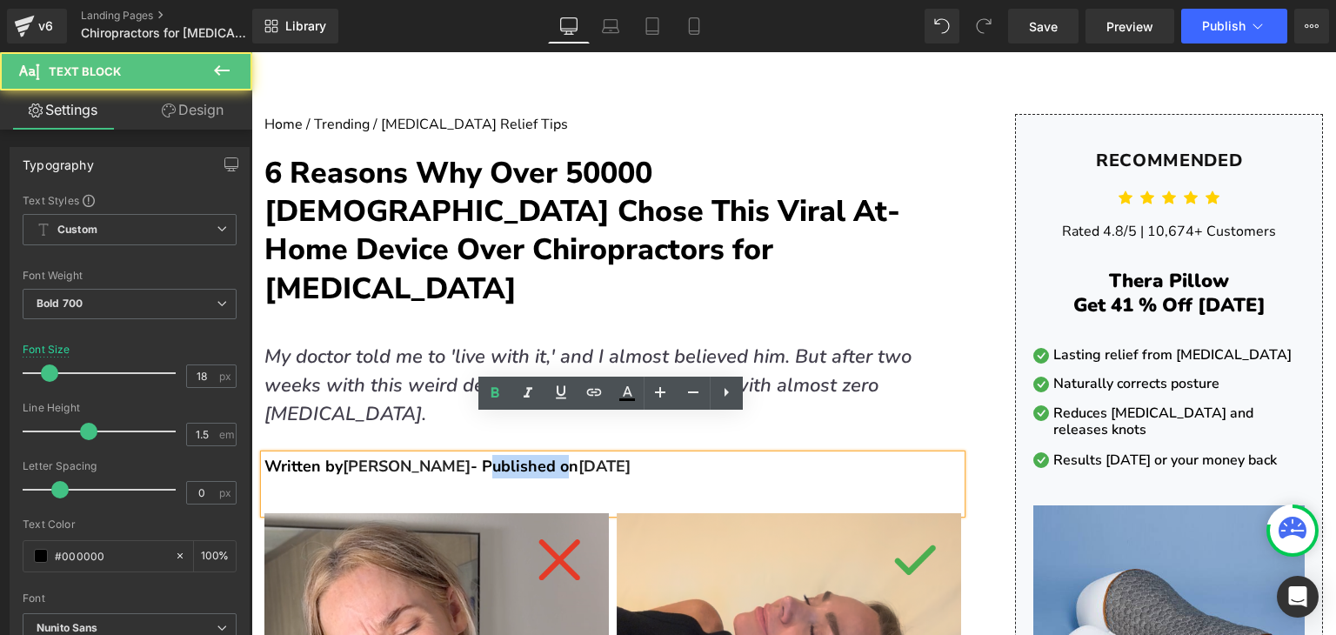
click at [385, 456] on span "[PERSON_NAME]" at bounding box center [407, 466] width 128 height 21
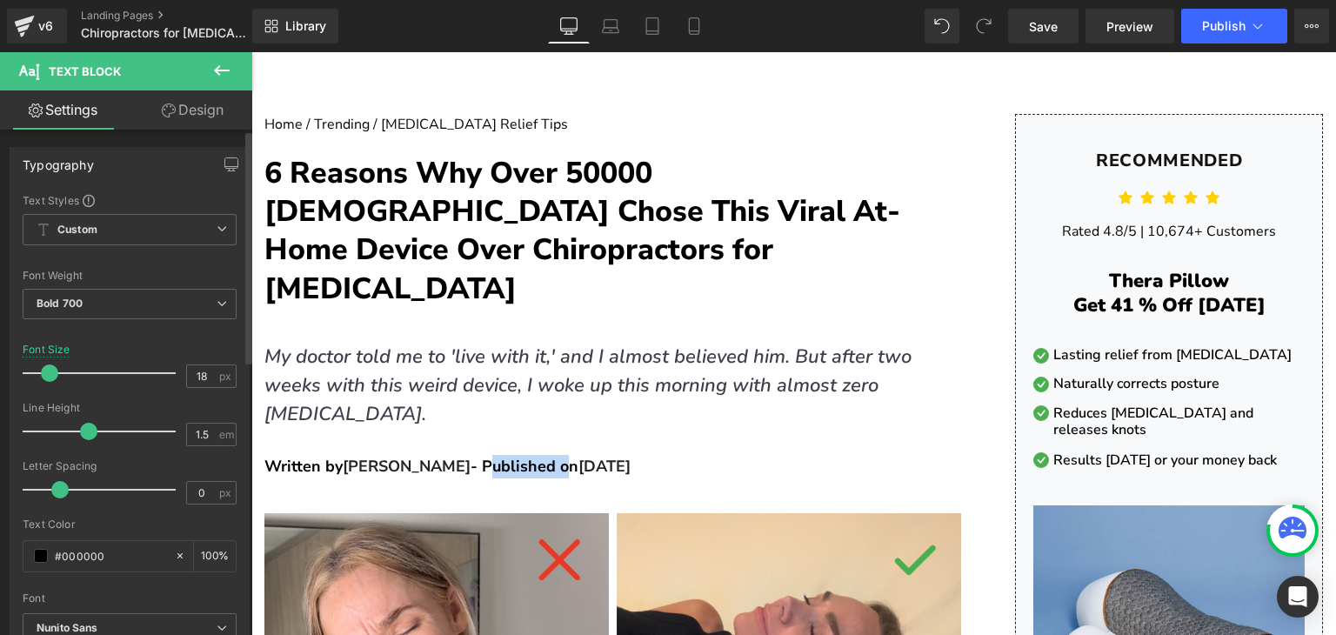
copy p "Written by [PERSON_NAME] - Published on [DATE]"
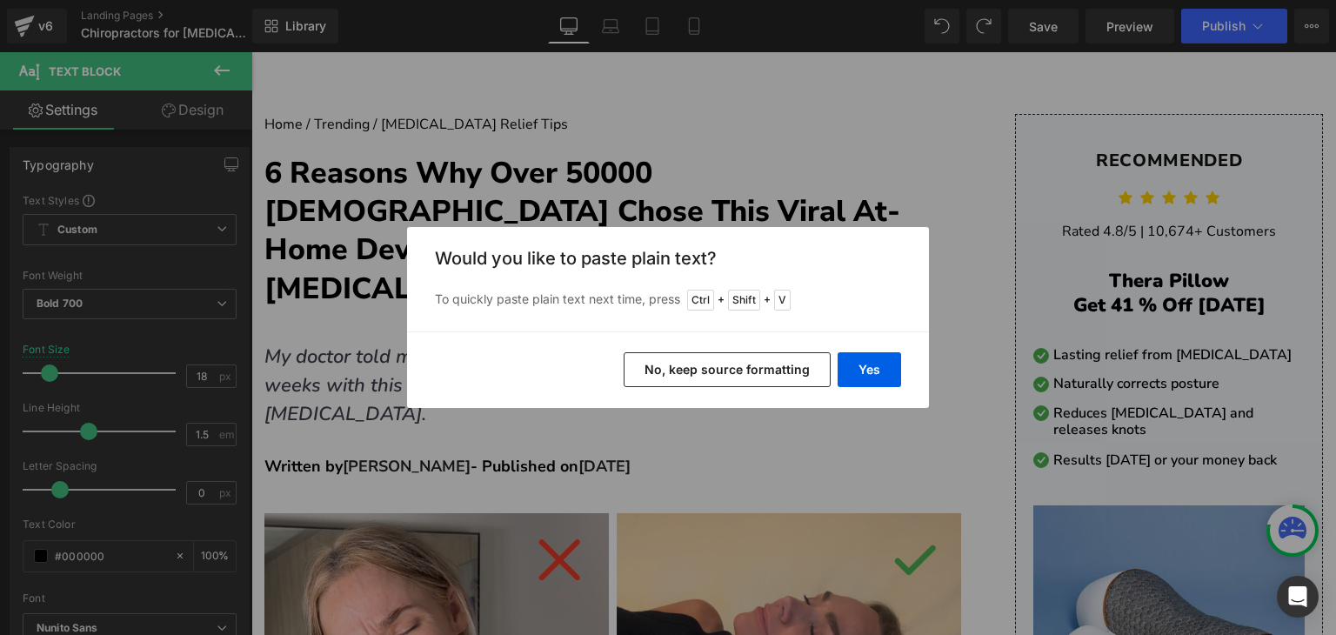
click at [810, 354] on button "No, keep source formatting" at bounding box center [727, 369] width 207 height 35
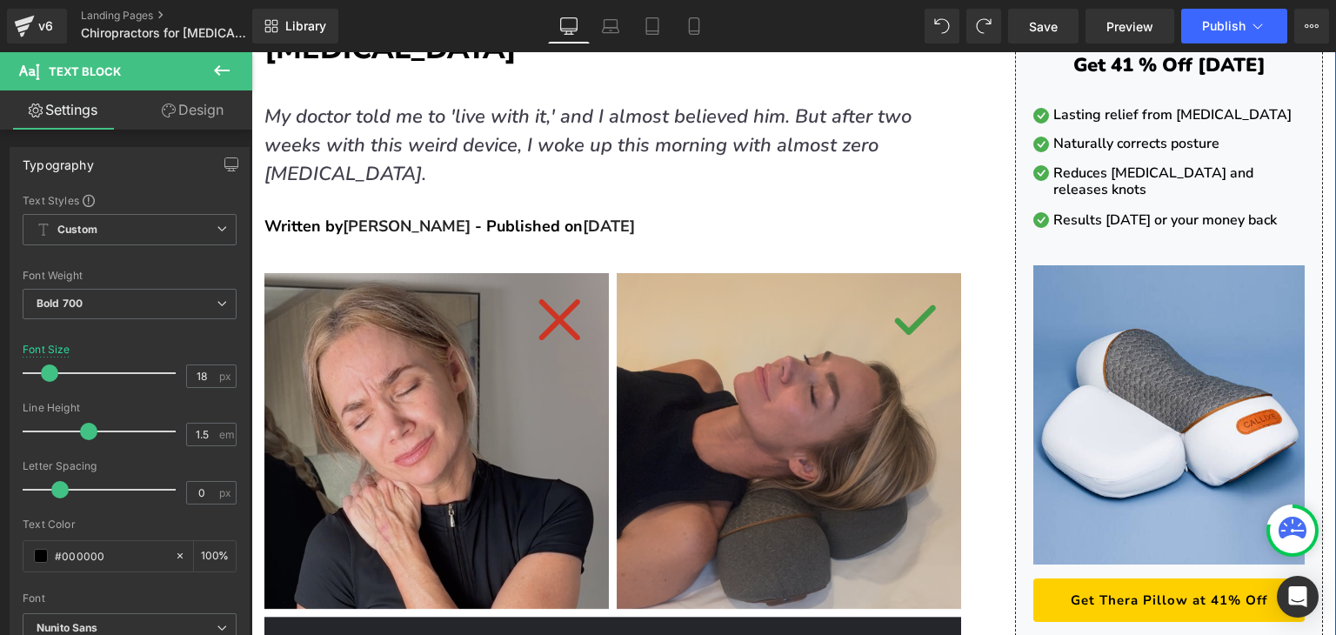
scroll to position [348, 0]
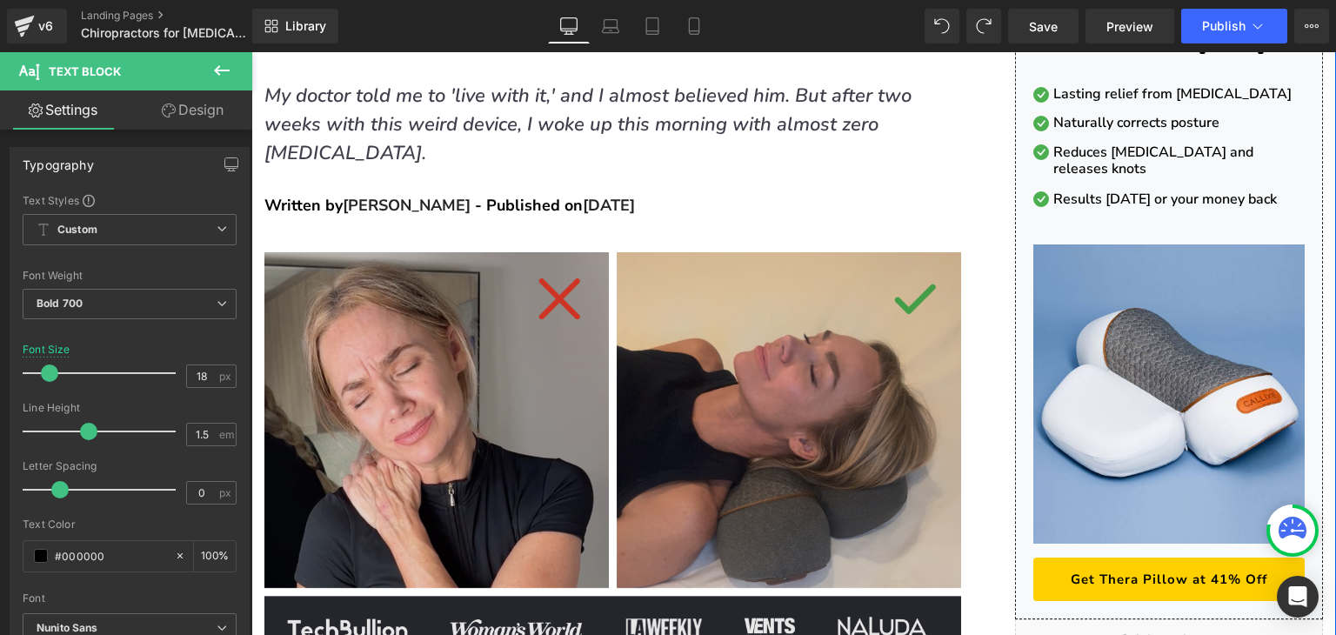
click at [664, 359] on img at bounding box center [612, 455] width 697 height 406
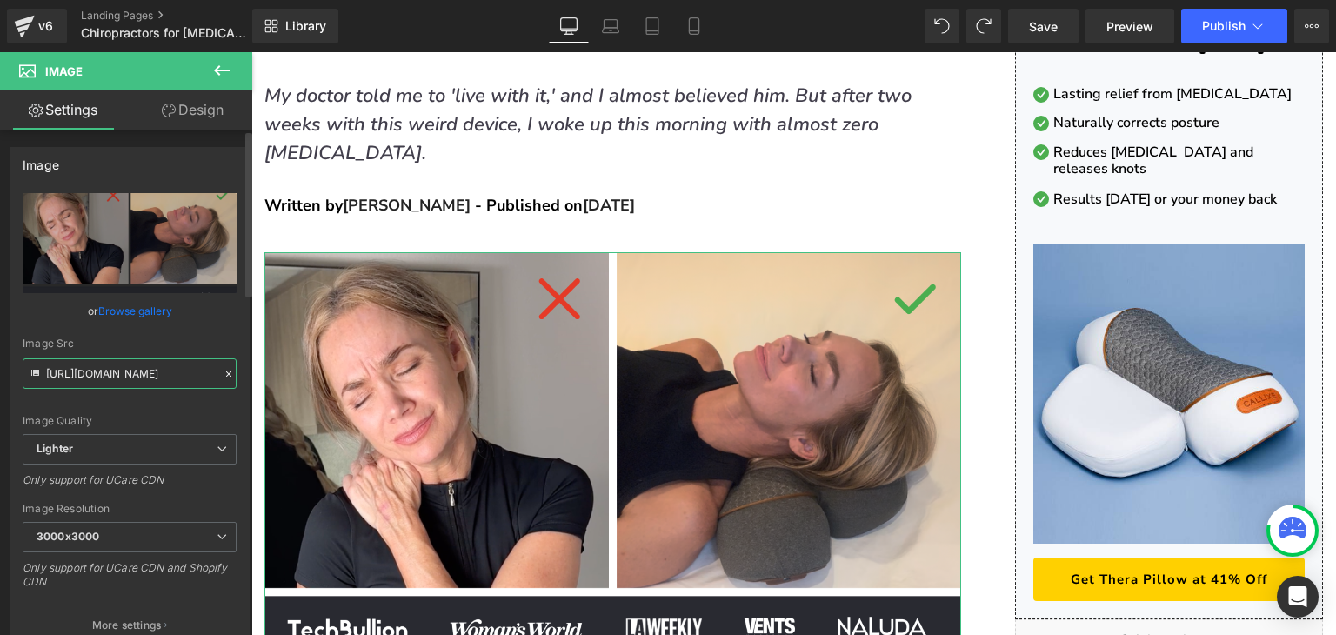
click at [128, 373] on input "[URL][DOMAIN_NAME]" at bounding box center [130, 373] width 214 height 30
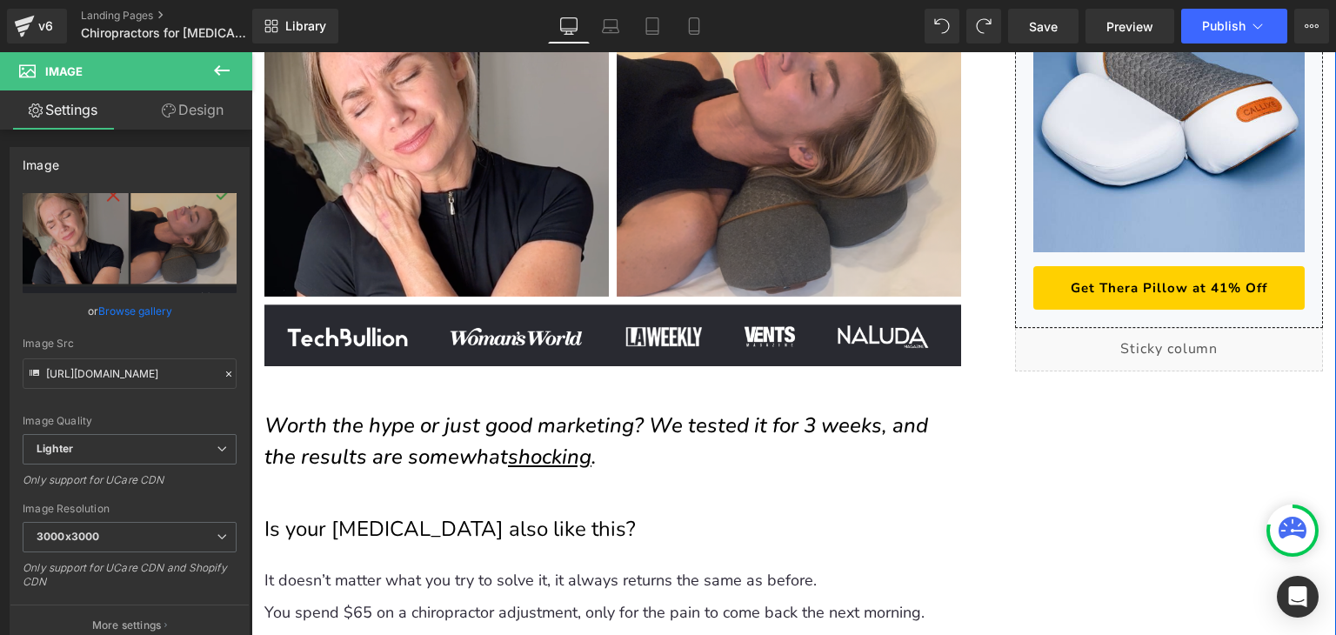
scroll to position [696, 0]
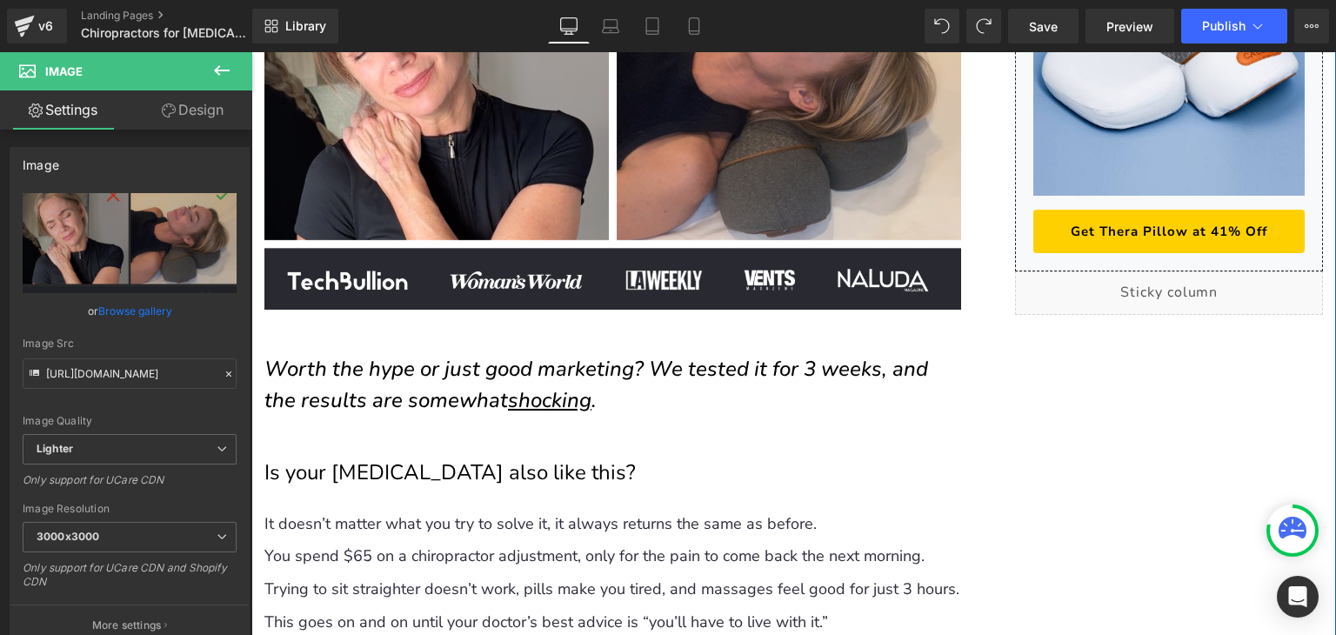
drag, startPoint x: 481, startPoint y: 364, endPoint x: 471, endPoint y: 361, distance: 11.0
click at [481, 364] on icon "Worth the hype or just good marketing? We tested it for 3 weeks, and the result…" at bounding box center [596, 384] width 664 height 59
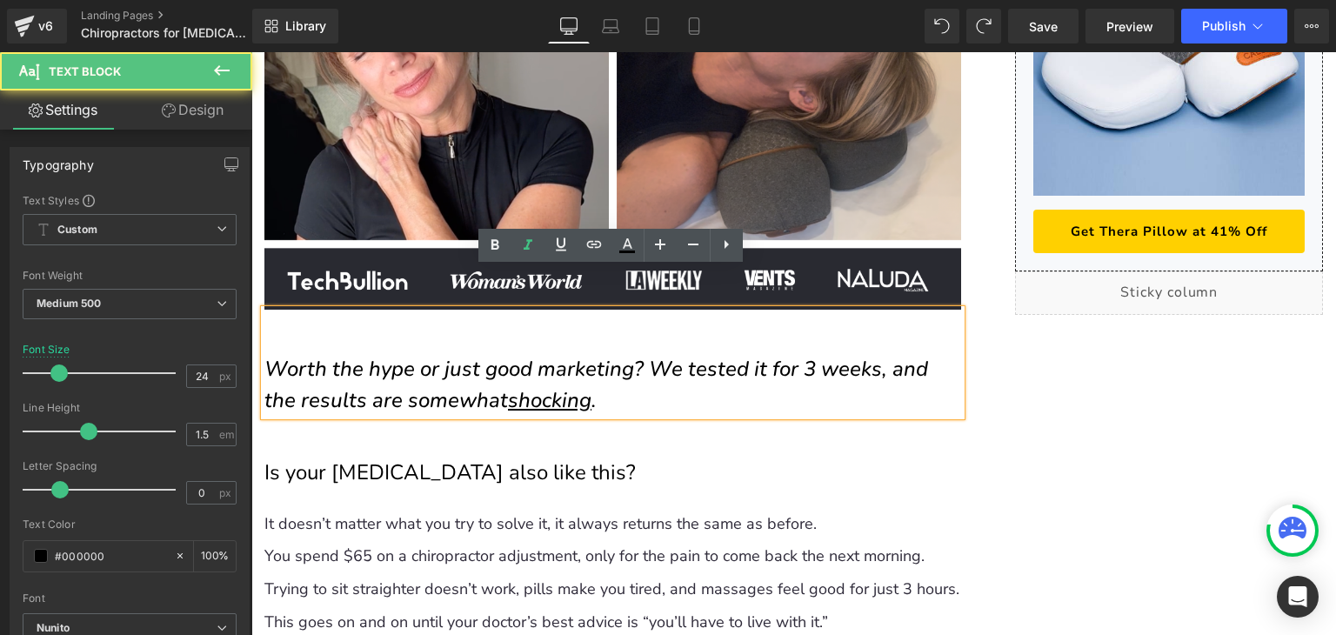
click at [466, 358] on icon "Worth the hype or just good marketing? We tested it for 3 weeks, and the result…" at bounding box center [596, 384] width 664 height 59
click at [466, 357] on icon "Worth the hype or just good marketing? We tested it for 3 weeks, and the result…" at bounding box center [596, 384] width 664 height 59
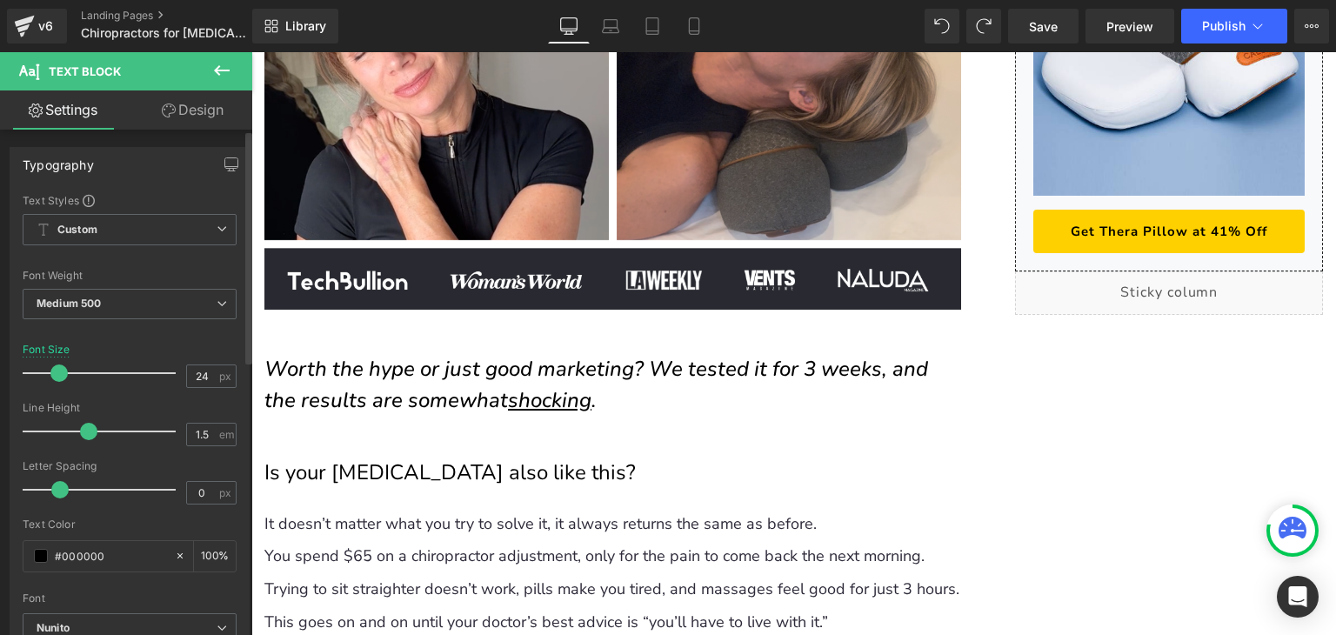
copy icon "Worth the hype or just good marketing? We tested it for 3 weeks, and the result…"
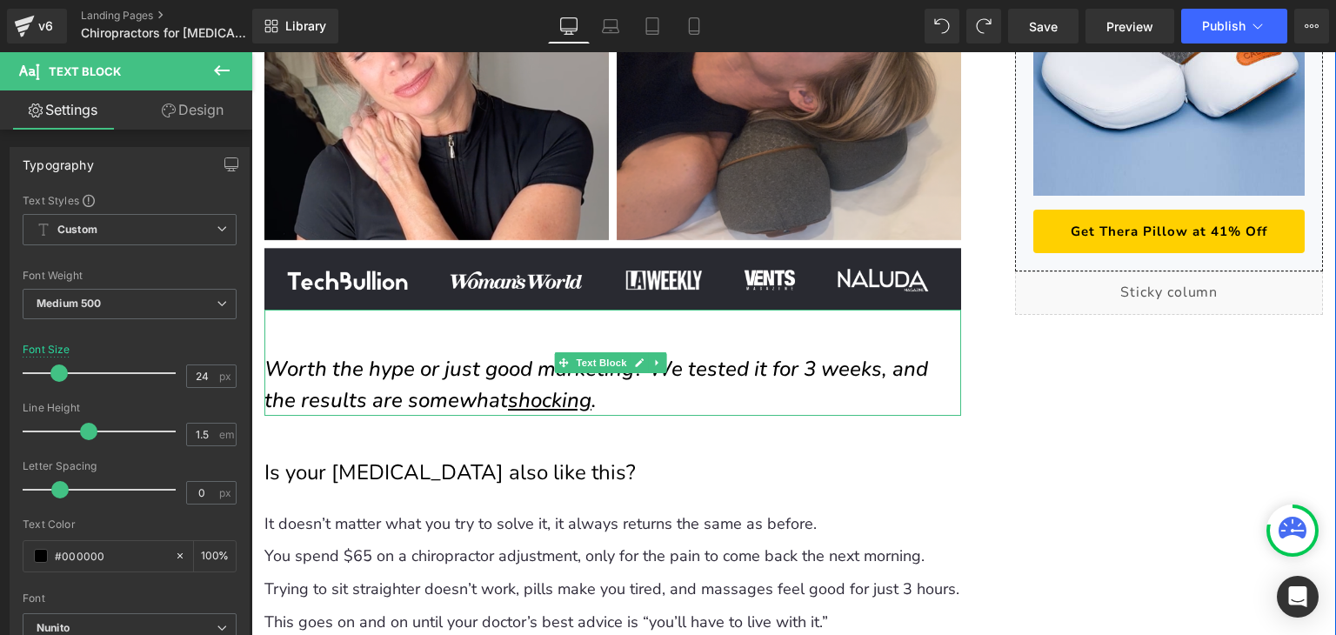
click at [552, 355] on icon "Worth the hype or just good marketing? We tested it for 3 weeks, and the result…" at bounding box center [596, 384] width 664 height 59
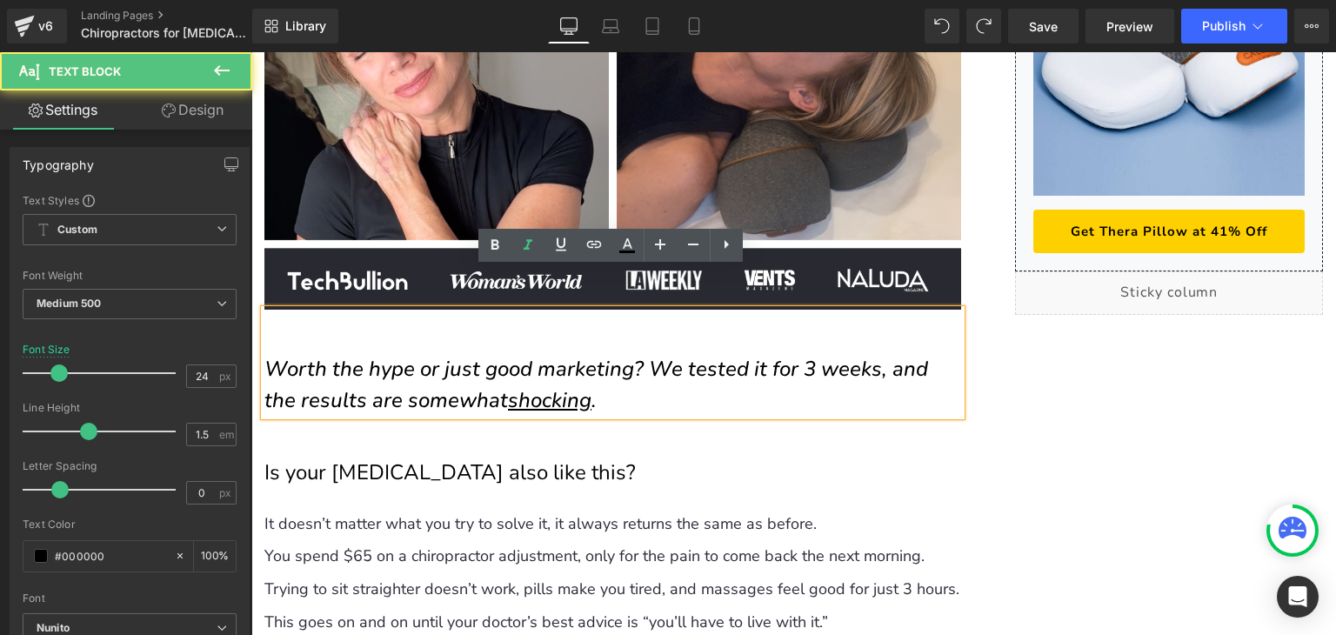
click at [527, 386] on u "shocking" at bounding box center [549, 400] width 83 height 28
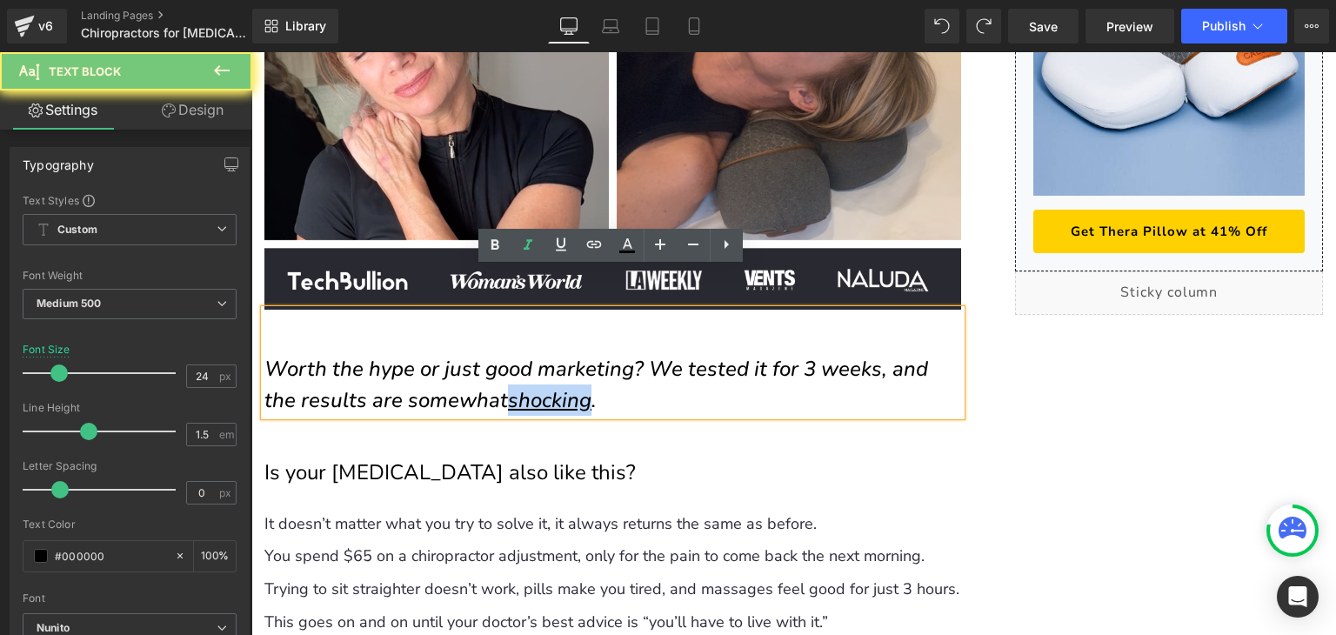
click at [527, 386] on u "shocking" at bounding box center [549, 400] width 83 height 28
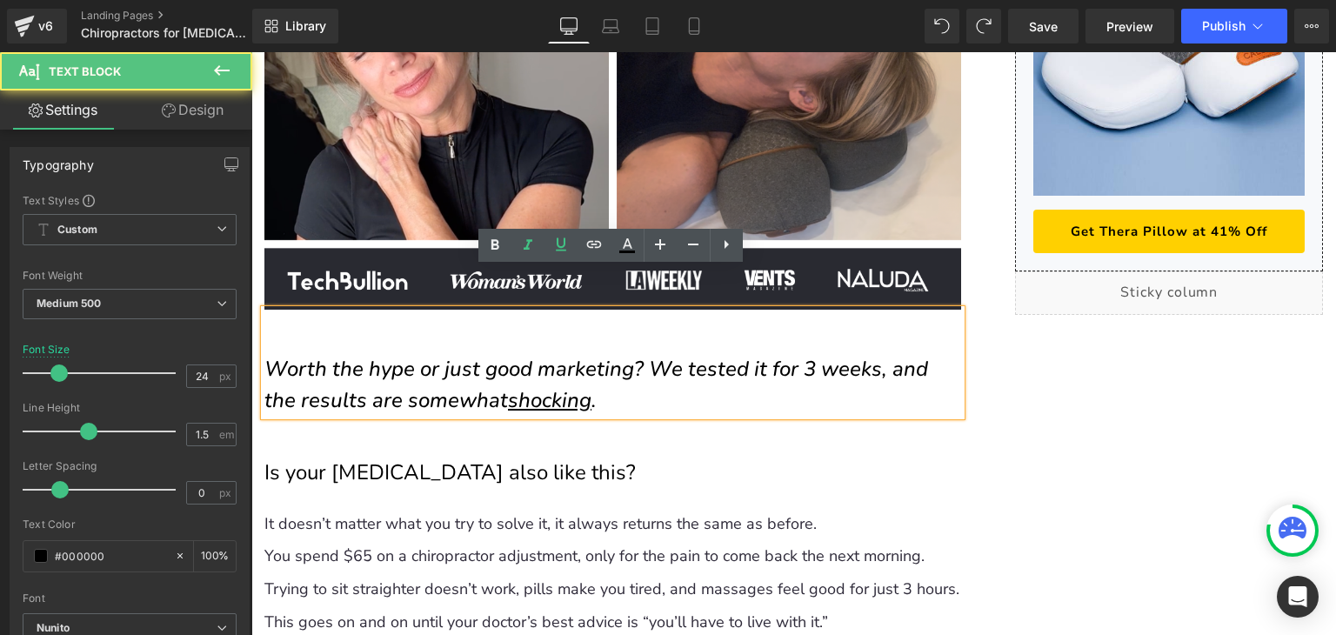
click at [565, 355] on icon "Worth the hype or just good marketing? We tested it for 3 weeks, and the result…" at bounding box center [596, 384] width 664 height 59
click at [564, 355] on icon "Worth the hype or just good marketing? We tested it for 3 weeks, and the result…" at bounding box center [596, 384] width 664 height 59
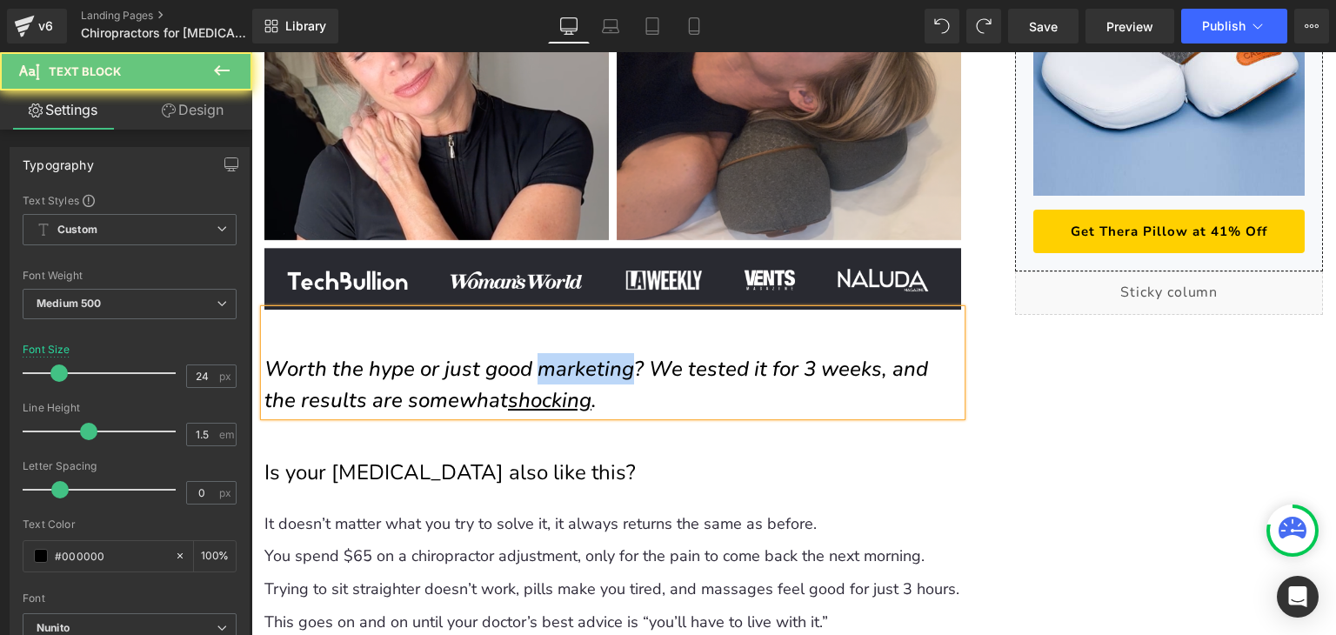
copy icon "Worth the hype or just good marketing? We tested it for 3 weeks, and the result…"
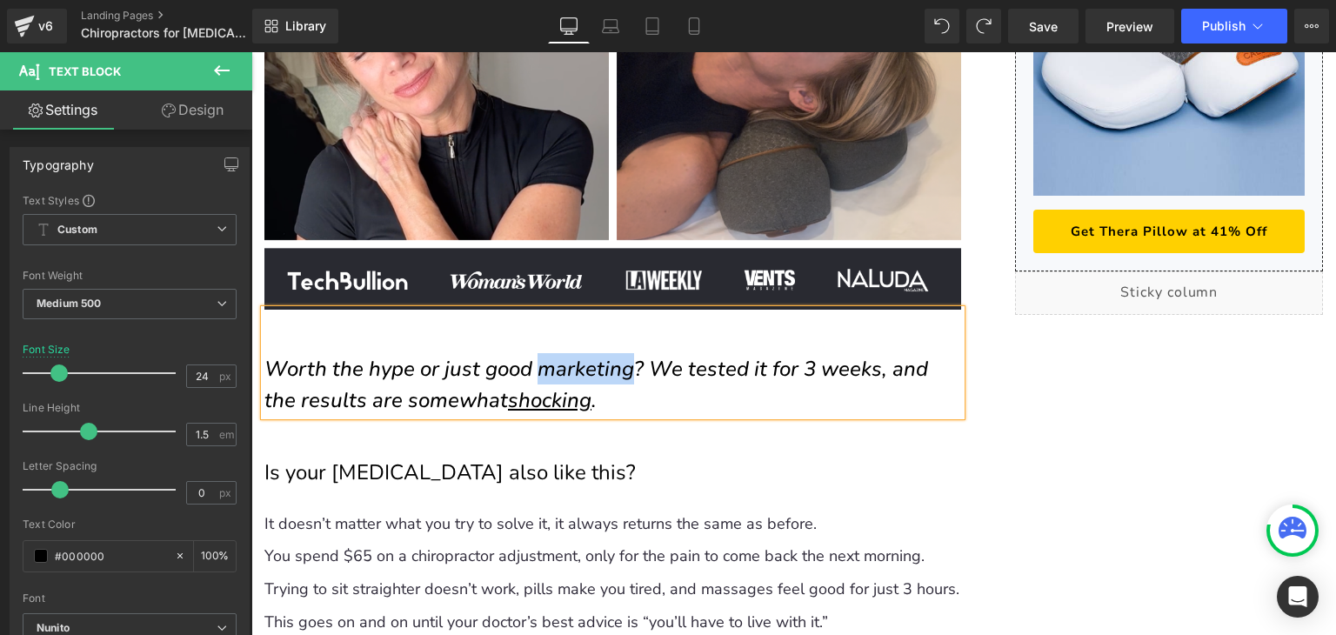
drag, startPoint x: 796, startPoint y: 477, endPoint x: 537, endPoint y: 425, distance: 263.4
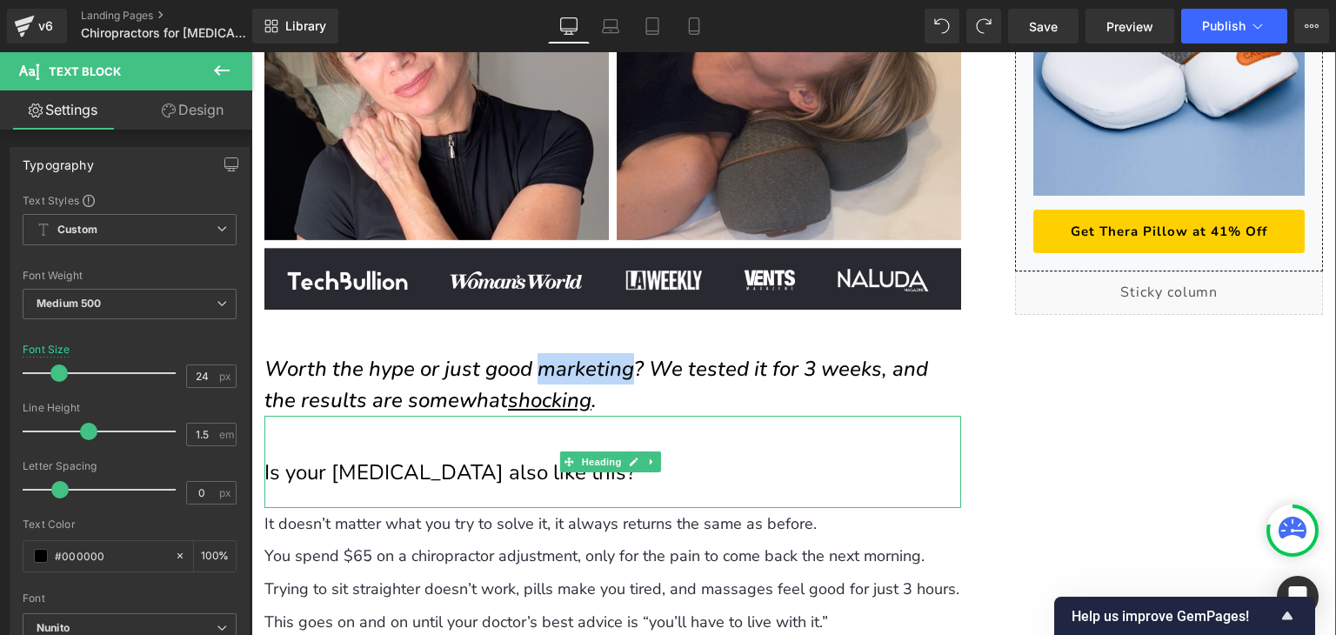
click at [431, 459] on h2 "Is your [MEDICAL_DATA] also like this?" at bounding box center [612, 472] width 697 height 27
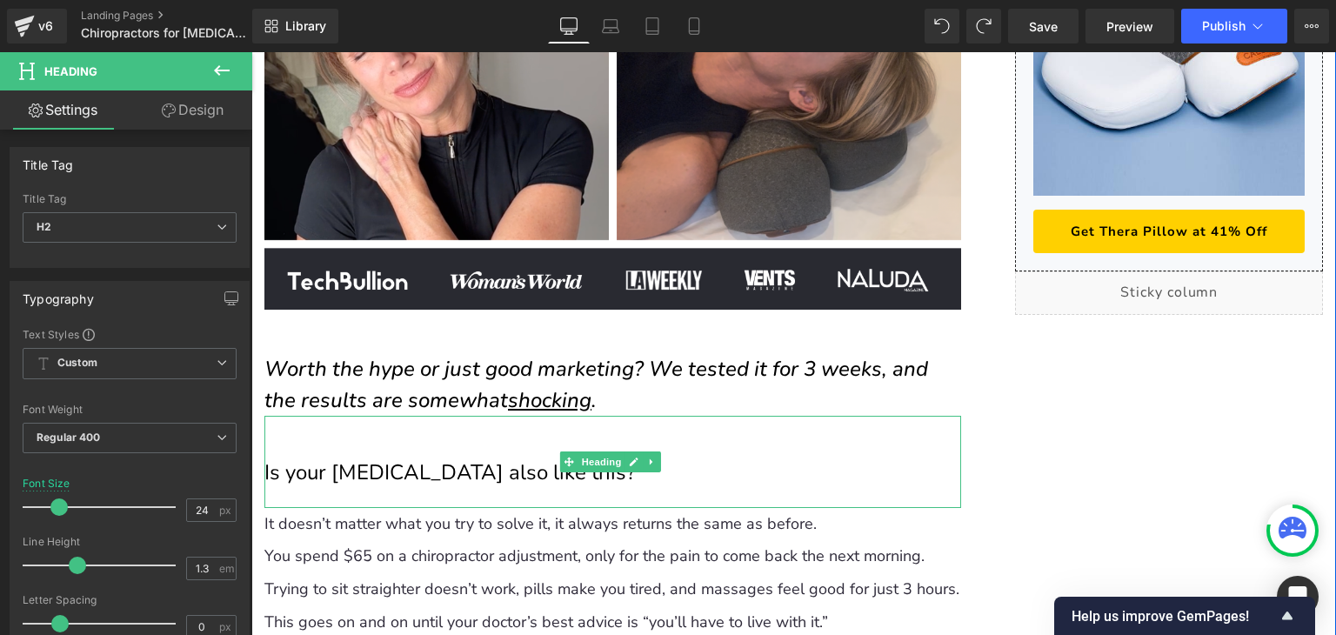
click at [460, 459] on h2 "Is your [MEDICAL_DATA] also like this?" at bounding box center [612, 472] width 697 height 27
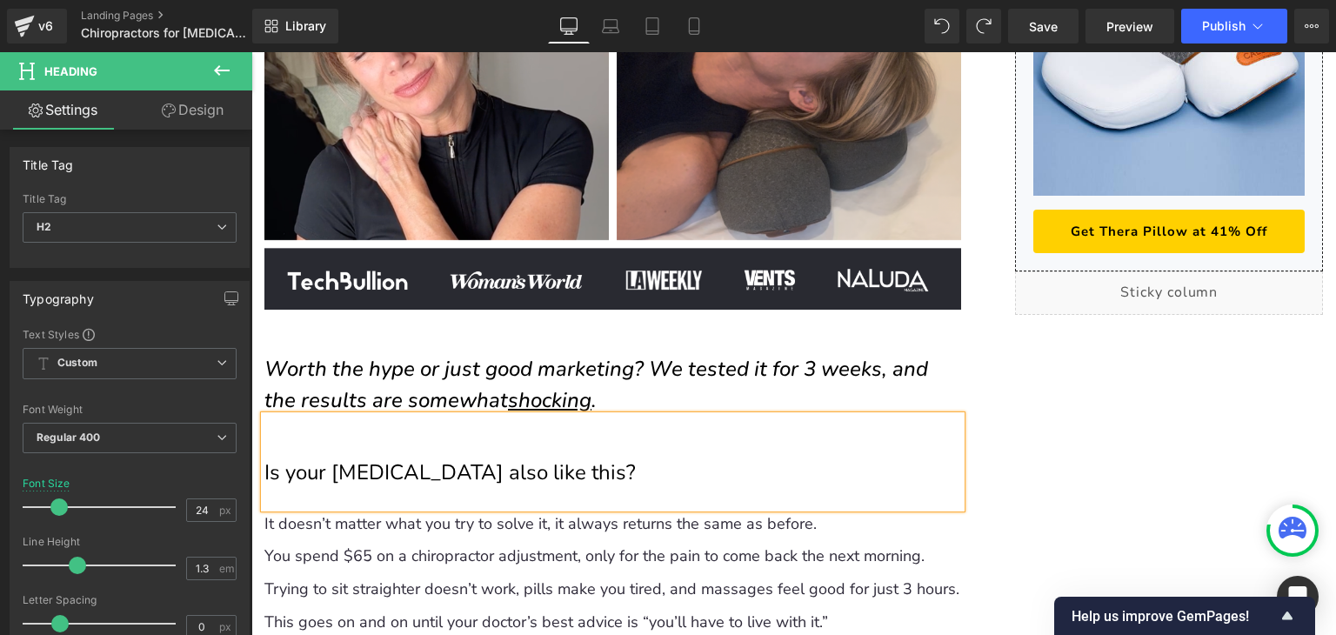
click at [460, 459] on h2 "Is your [MEDICAL_DATA] also like this?" at bounding box center [612, 472] width 697 height 27
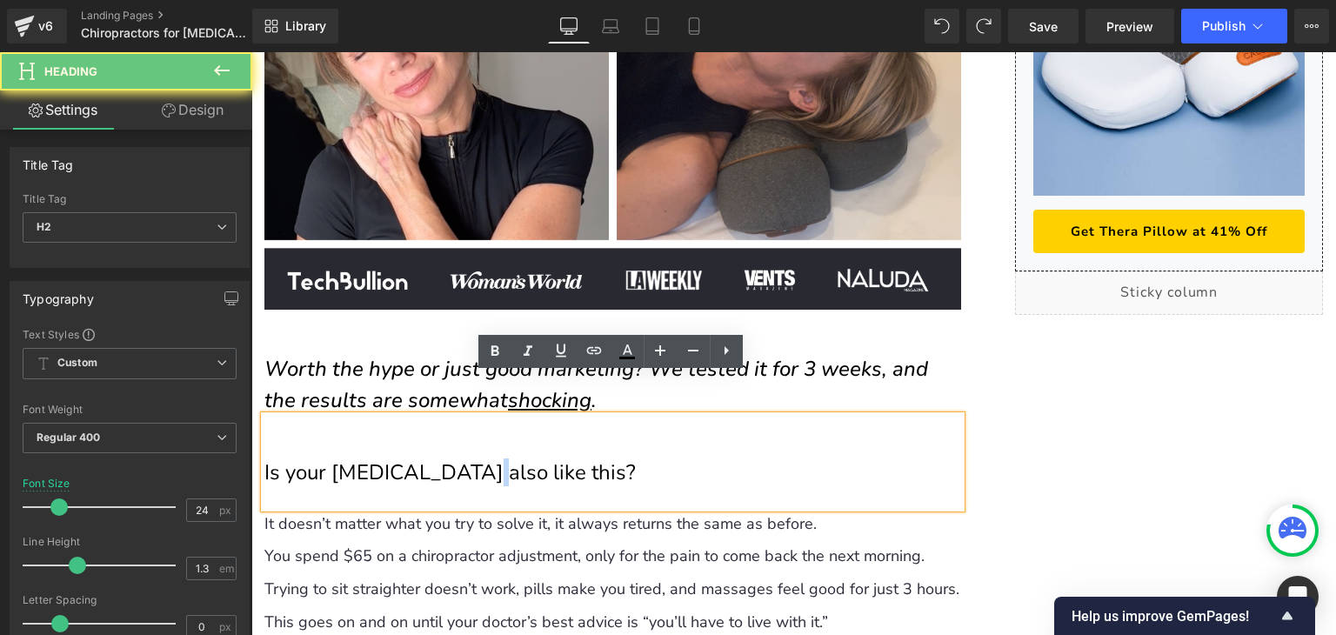
click at [460, 459] on h2 "Is your [MEDICAL_DATA] also like this?" at bounding box center [612, 472] width 697 height 27
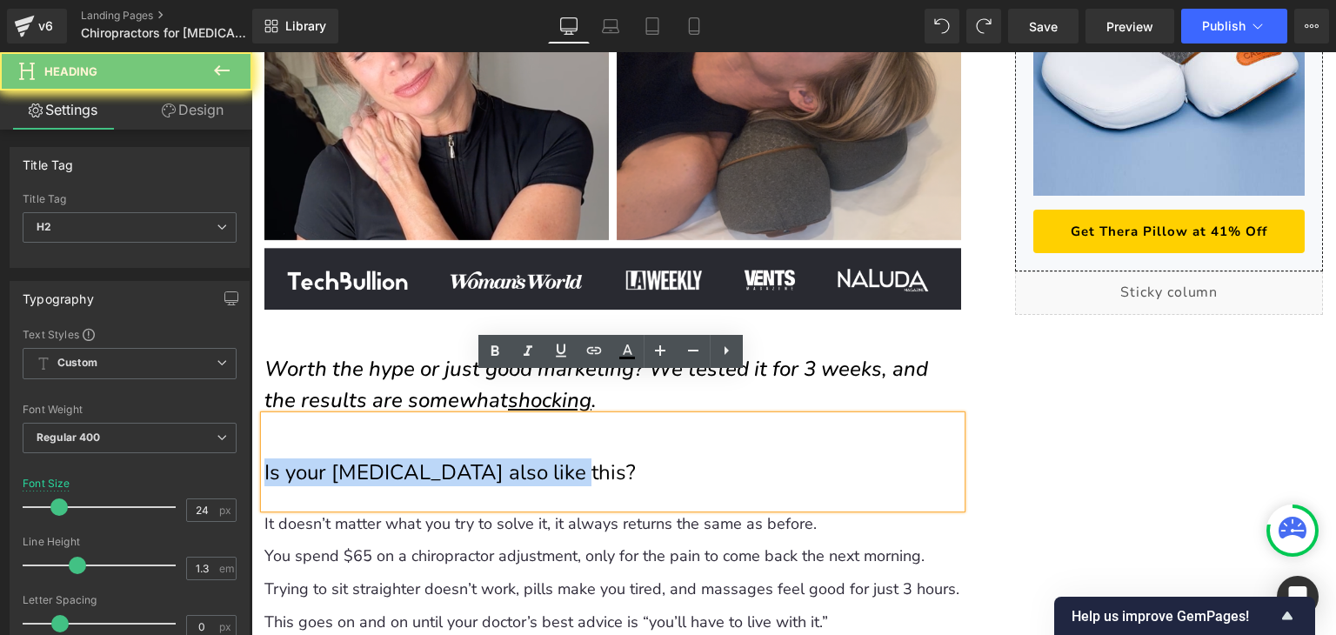
copy h2 "Is your [MEDICAL_DATA] also like this?"
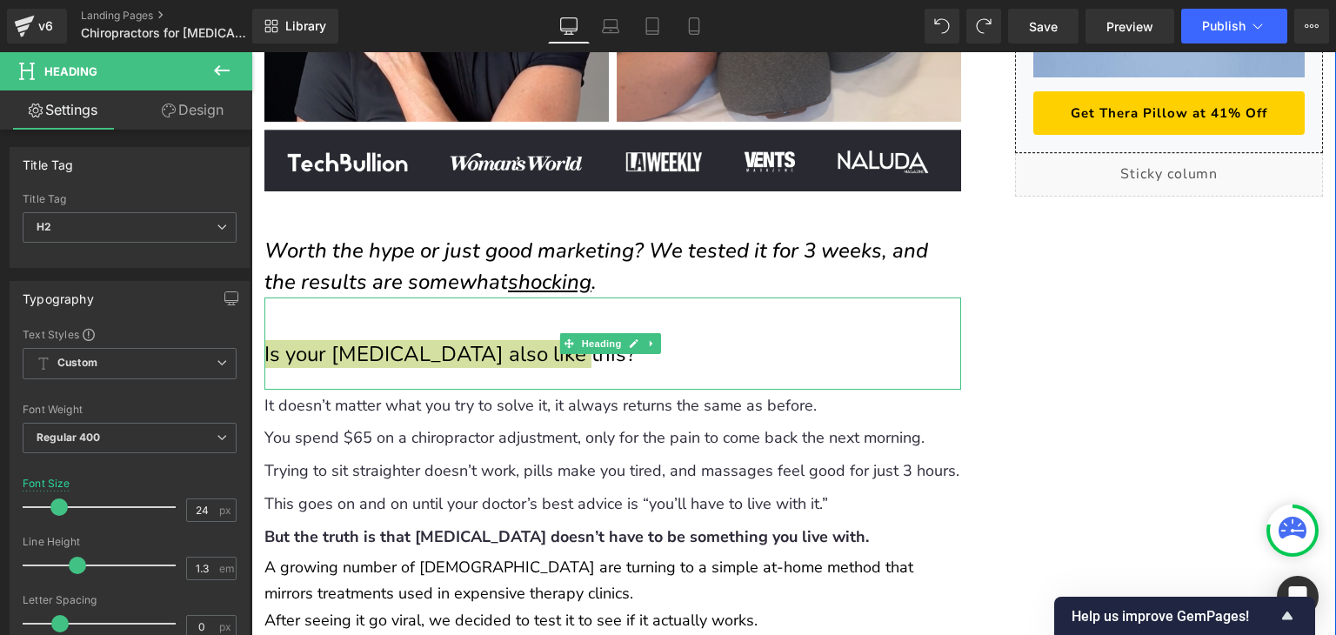
scroll to position [870, 0]
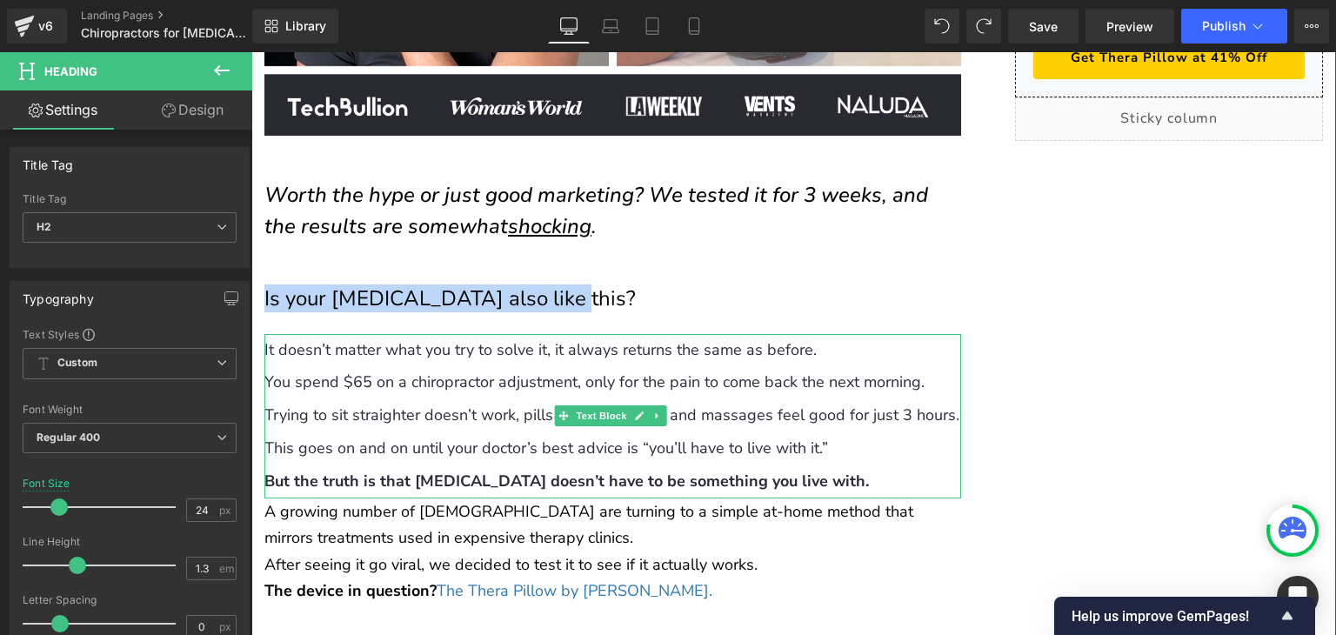
click at [433, 404] on span "Trying to sit straighter doesn’t work, pills make you tired, and massages feel …" at bounding box center [611, 414] width 695 height 21
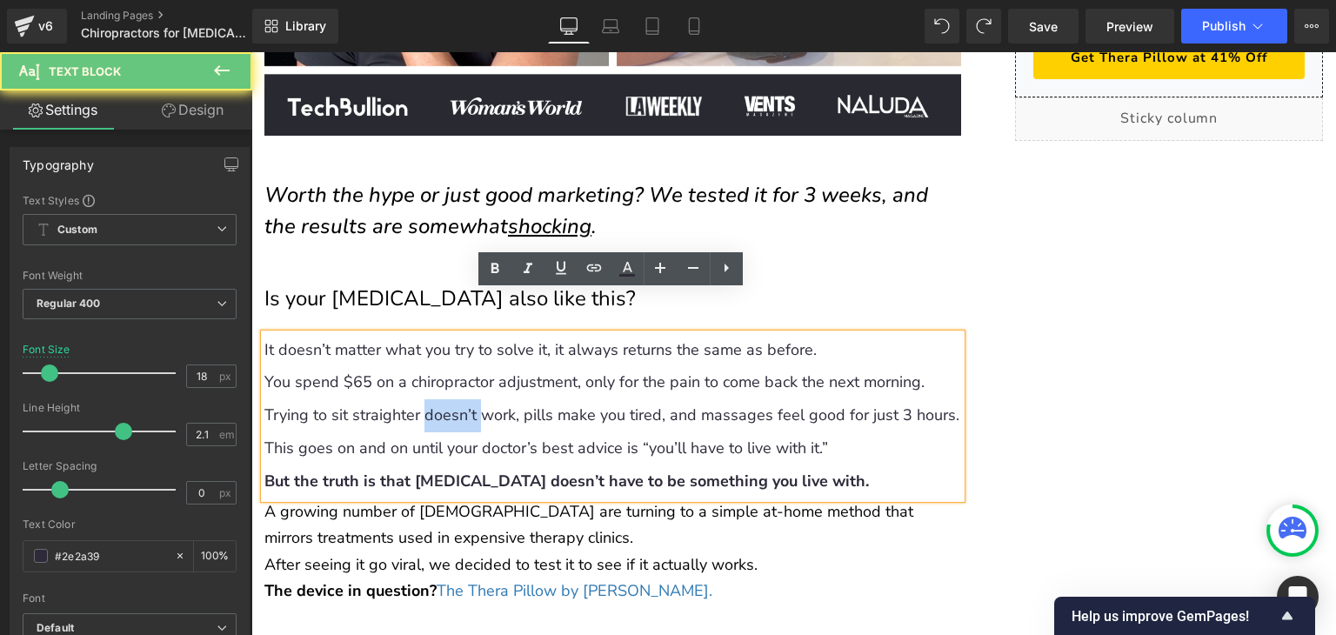
click at [433, 404] on span "Trying to sit straighter doesn’t work, pills make you tired, and massages feel …" at bounding box center [611, 414] width 695 height 21
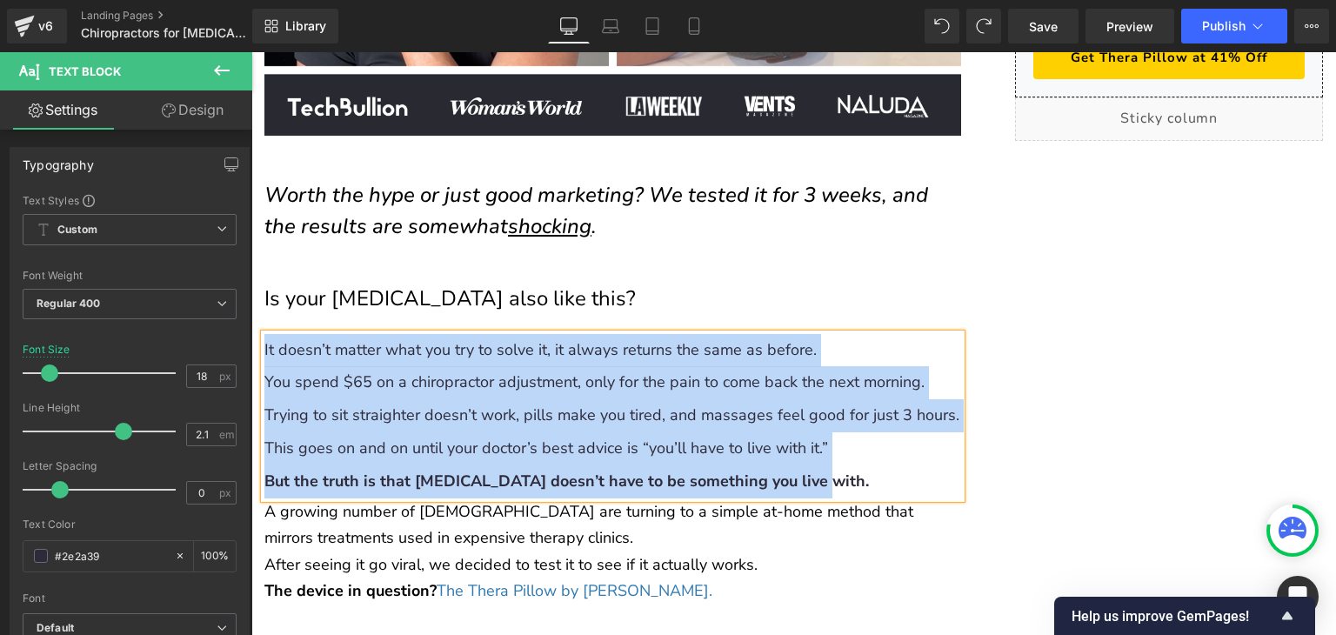
copy p "It doesn’t matter what you try to solve it, it always returns the same as befor…"
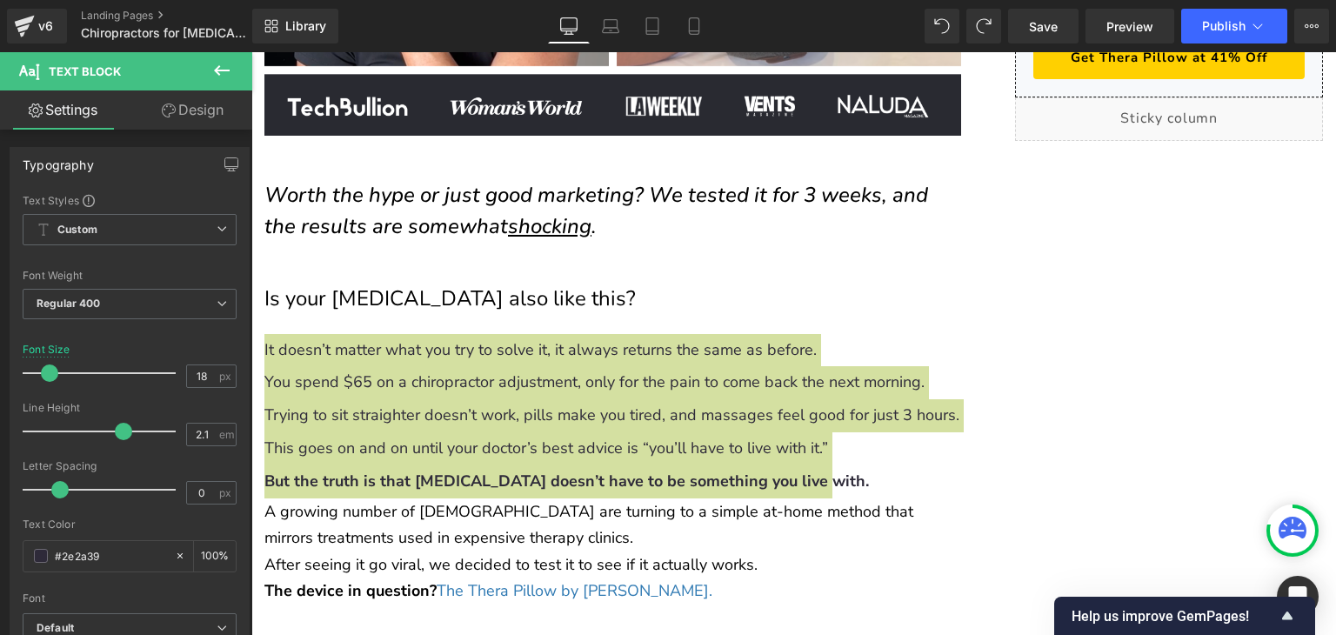
click at [222, 86] on button at bounding box center [221, 71] width 61 height 38
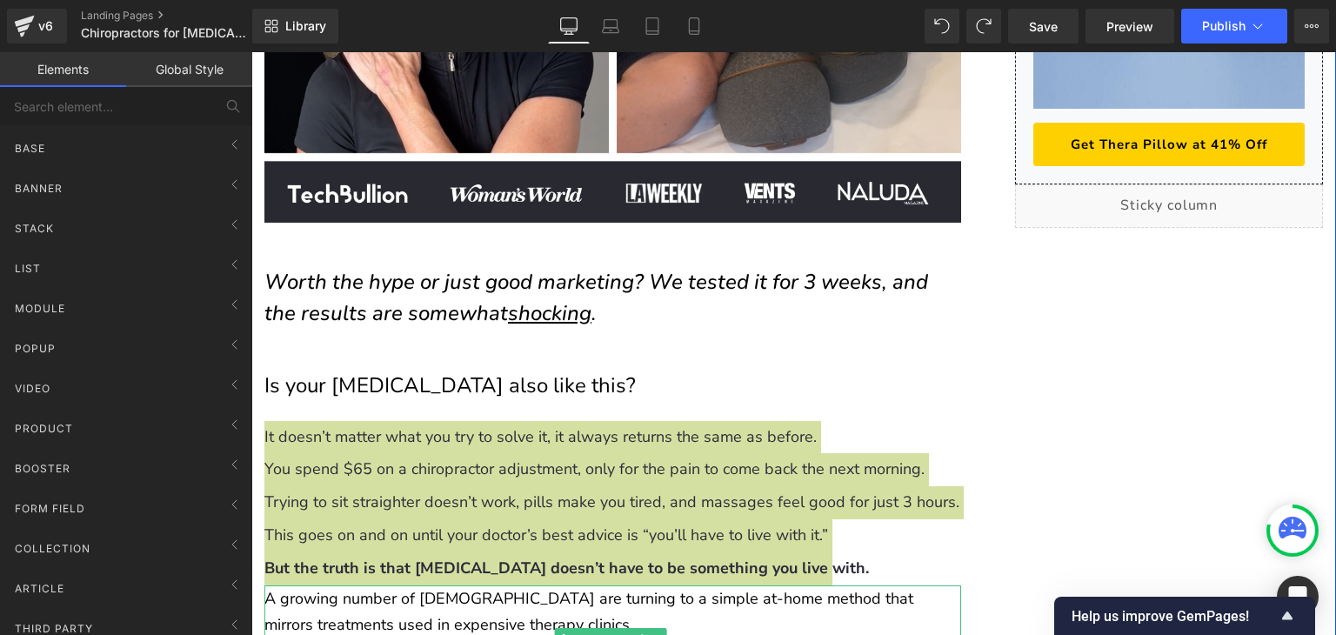
scroll to position [783, 0]
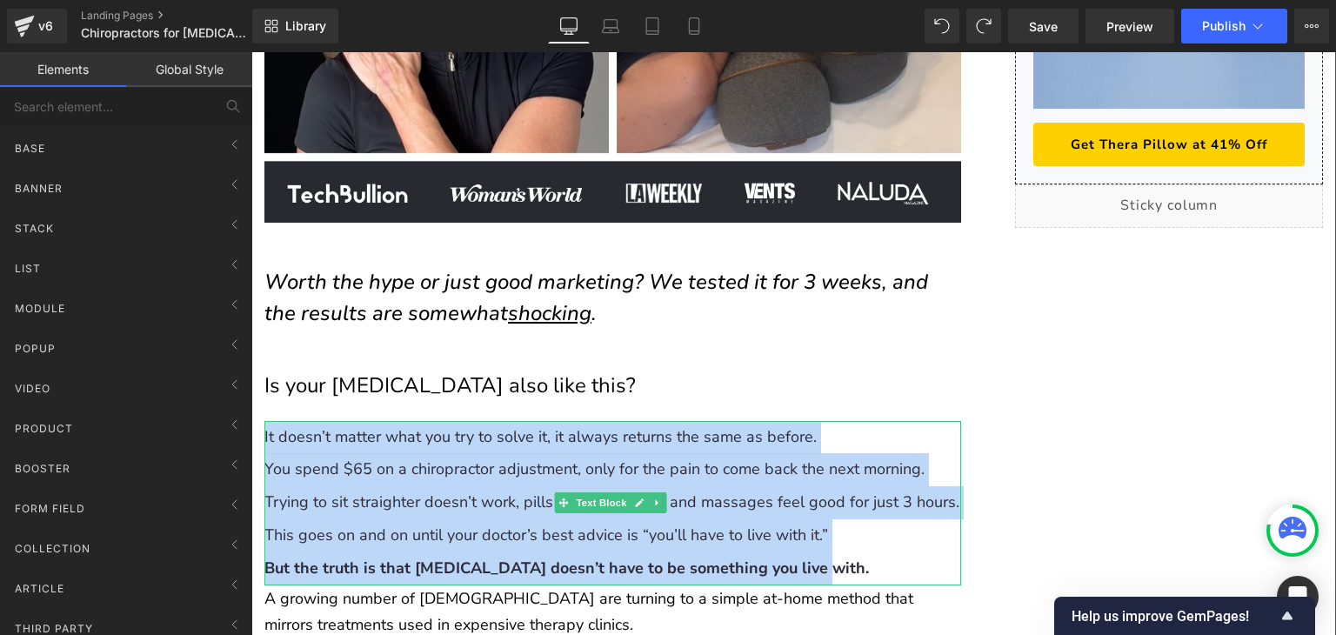
click at [351, 458] on span "You spend $65 on a chiropractor adjustment, only for the pain to come back the …" at bounding box center [594, 468] width 660 height 21
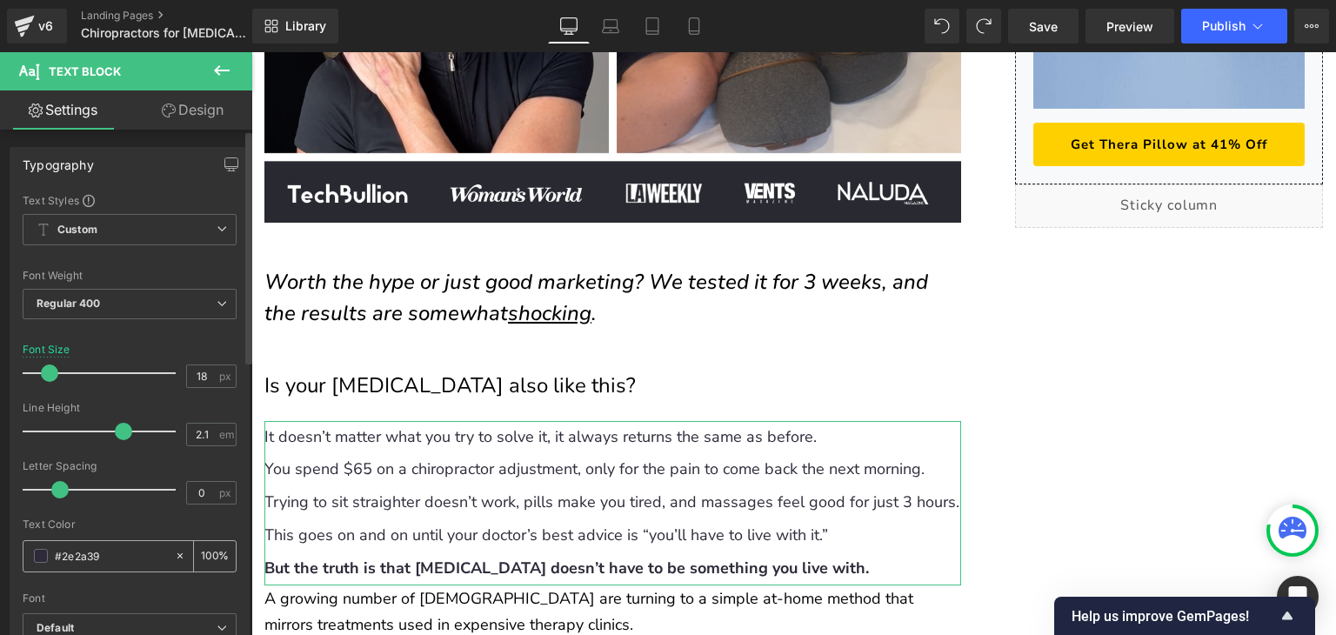
click at [114, 560] on input "#2e2a39" at bounding box center [110, 555] width 111 height 19
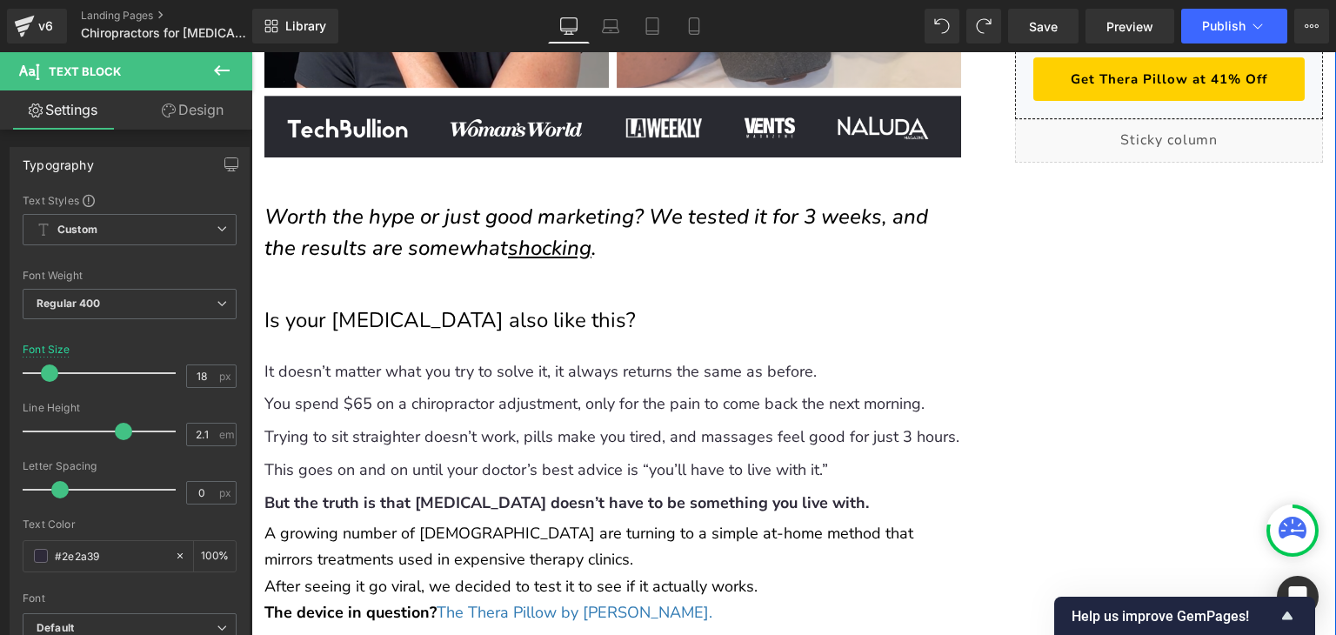
scroll to position [957, 0]
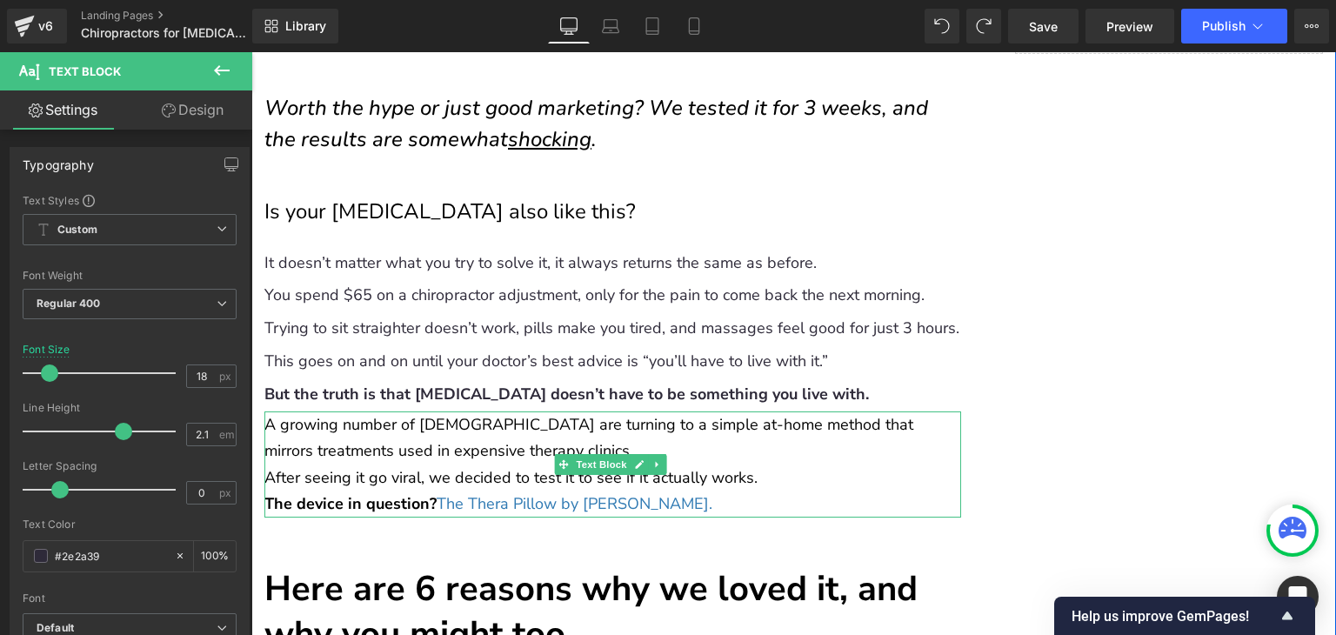
click at [364, 411] on p "A growing number of [DEMOGRAPHIC_DATA] are turning to a simple at-home method t…" at bounding box center [612, 451] width 697 height 80
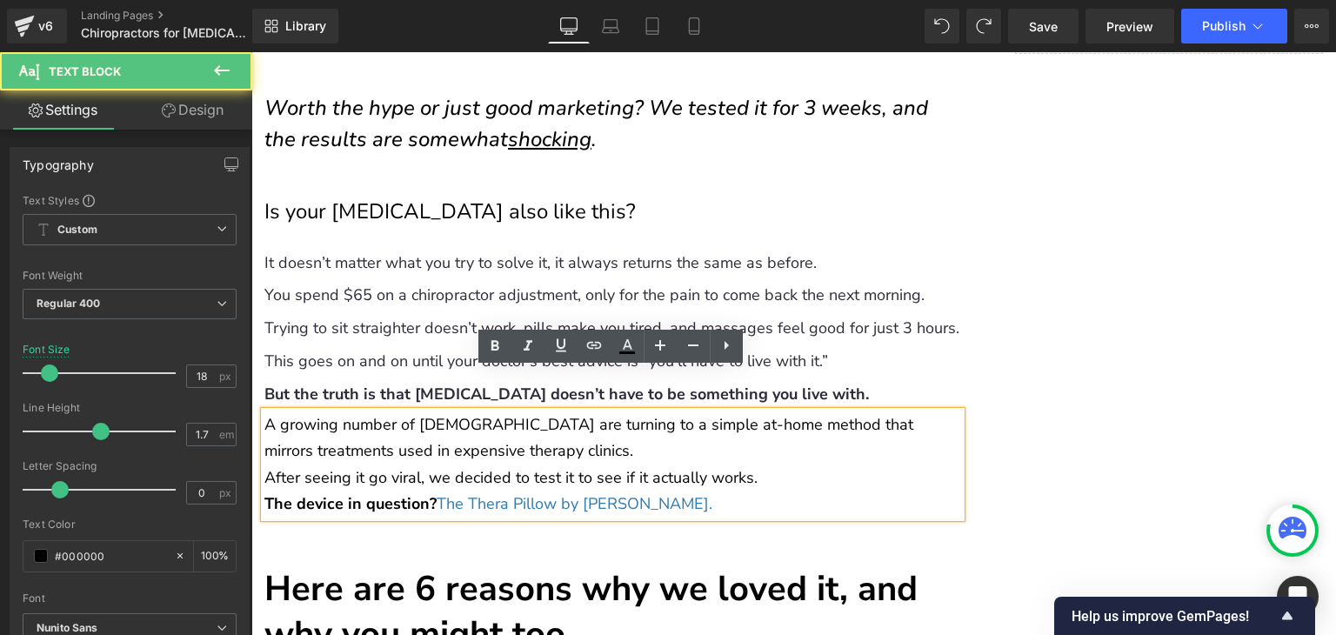
click at [376, 411] on p "A growing number of [DEMOGRAPHIC_DATA] are turning to a simple at-home method t…" at bounding box center [612, 451] width 697 height 80
click at [377, 411] on p "A growing number of [DEMOGRAPHIC_DATA] are turning to a simple at-home method t…" at bounding box center [612, 451] width 697 height 80
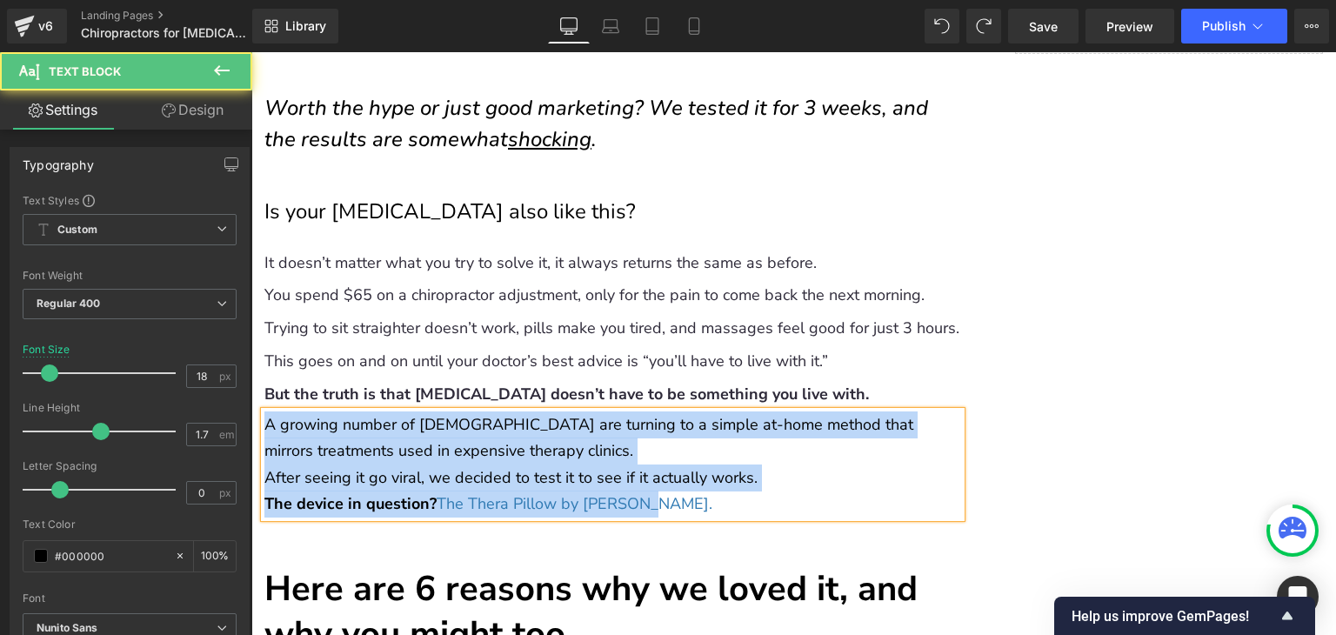
copy div "A growing number of [DEMOGRAPHIC_DATA] are turning to a simple at-home method t…"
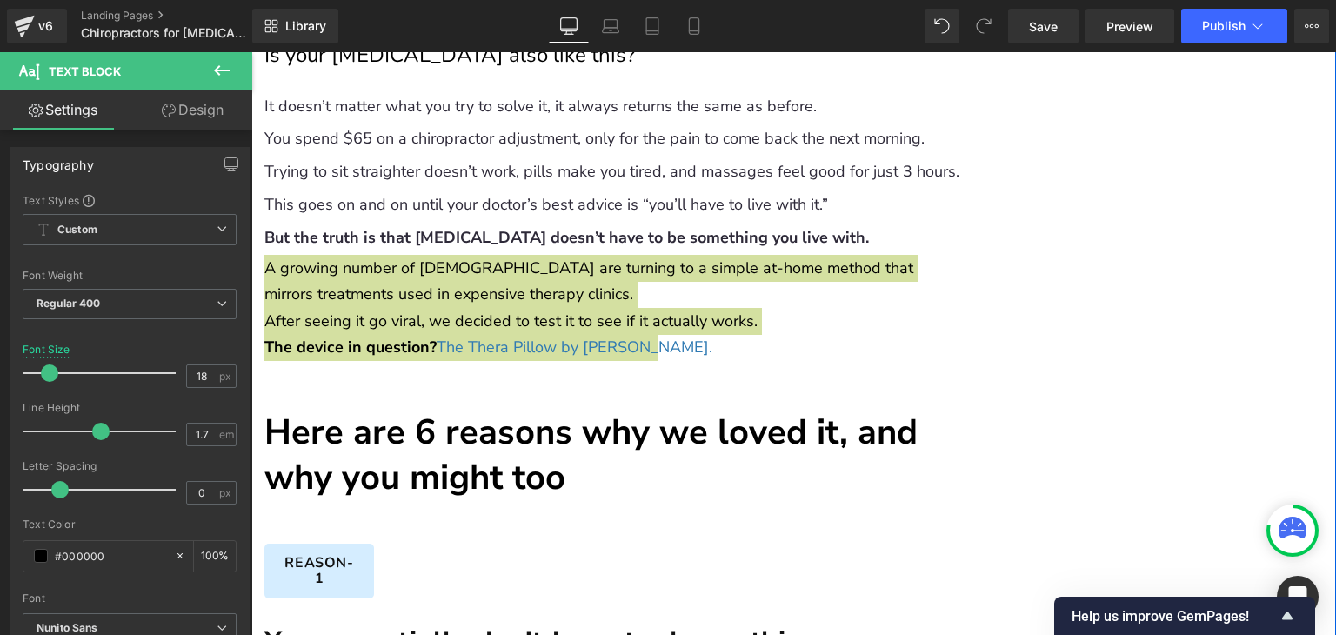
scroll to position [1131, 0]
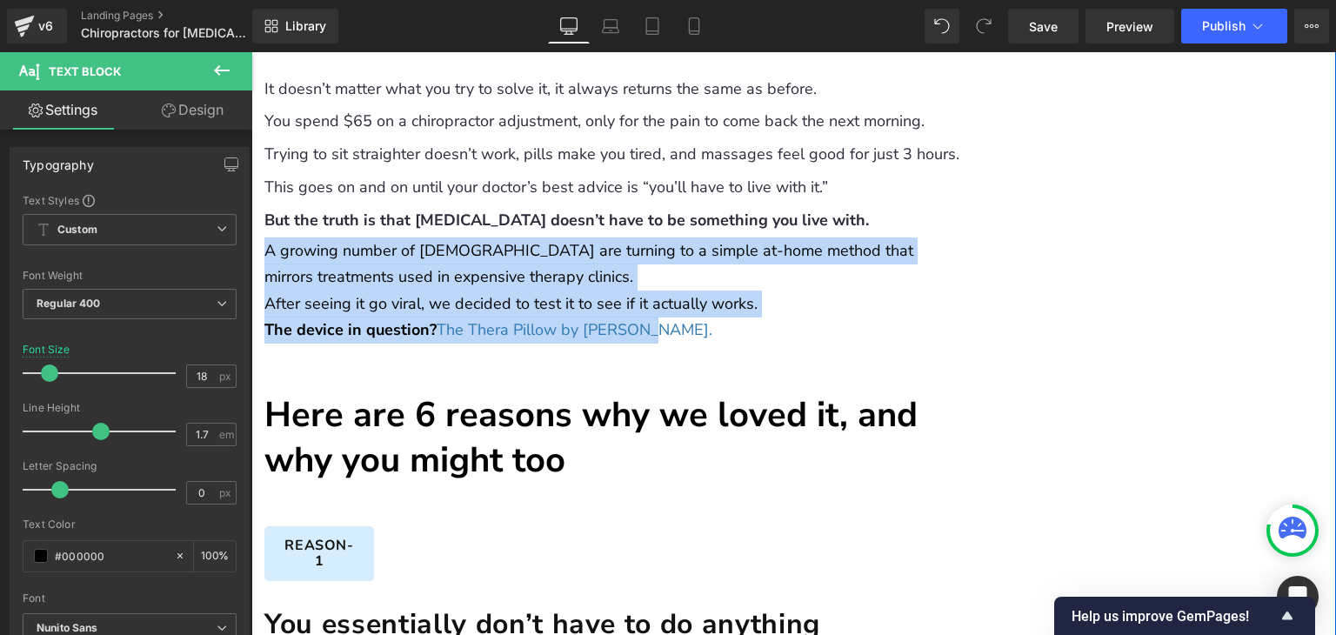
click at [504, 424] on h3 "Here are 6 reasons why we loved it, and why you might too" at bounding box center [612, 437] width 697 height 90
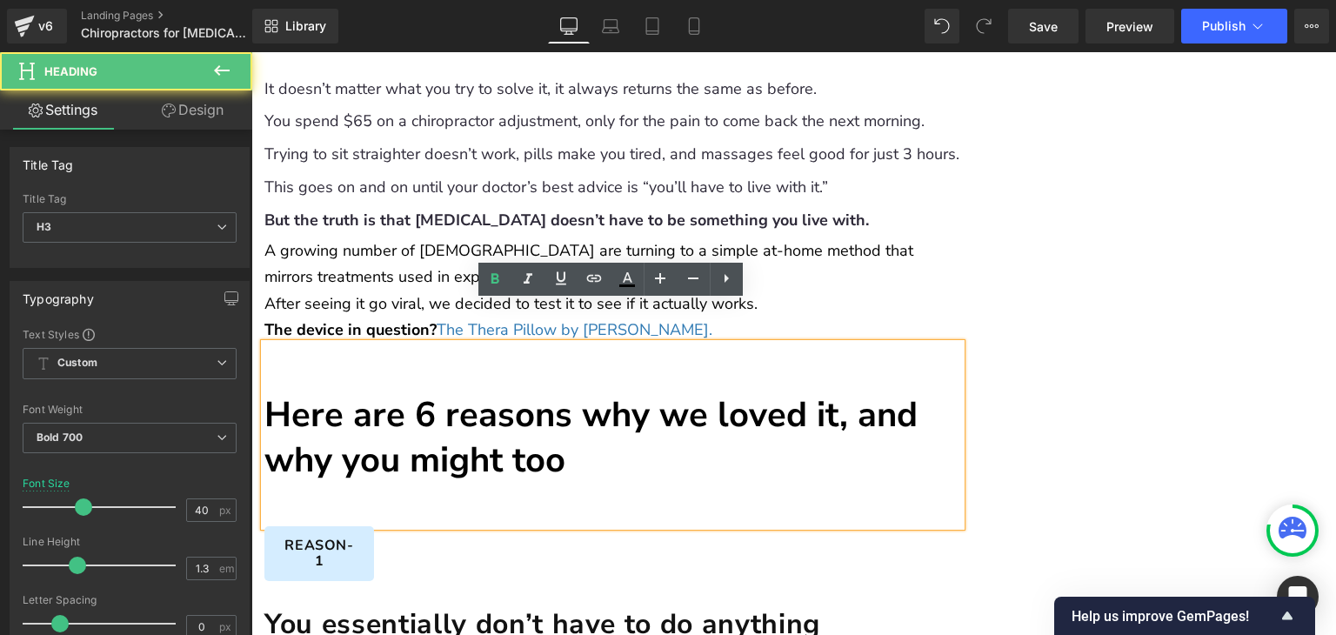
click at [487, 408] on h3 "Here are 6 reasons why we loved it, and why you might too" at bounding box center [612, 437] width 697 height 90
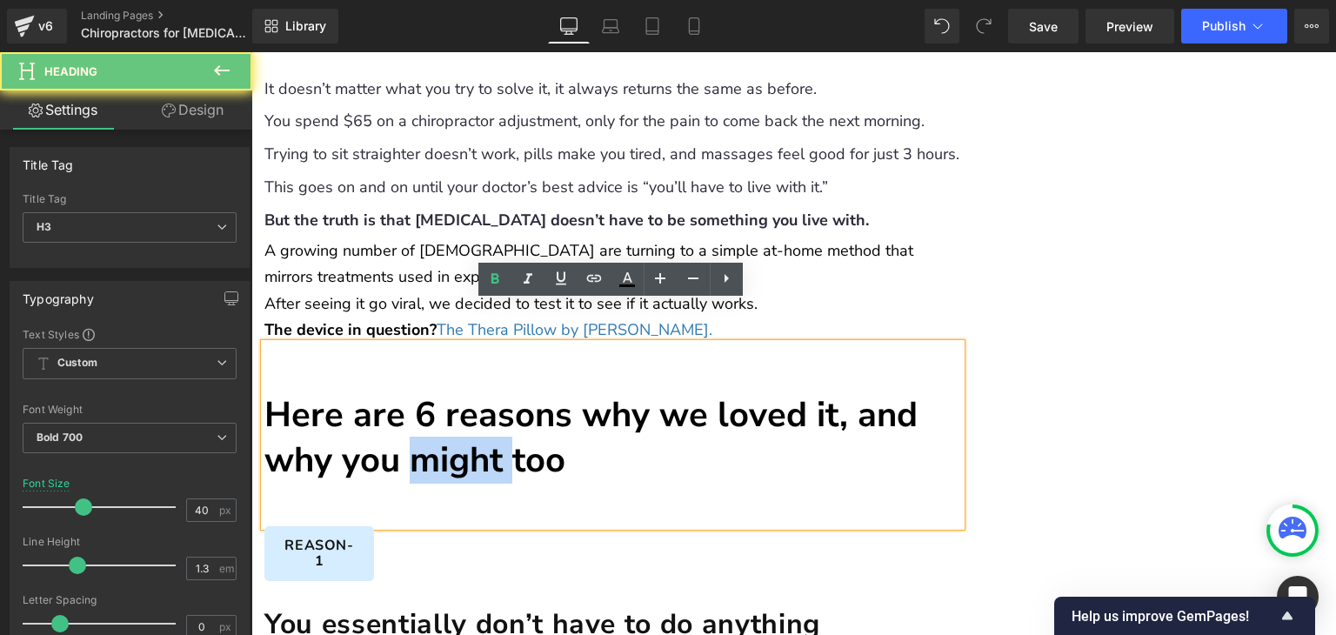
click at [487, 408] on h3 "Here are 6 reasons why we loved it, and why you might too" at bounding box center [612, 437] width 697 height 90
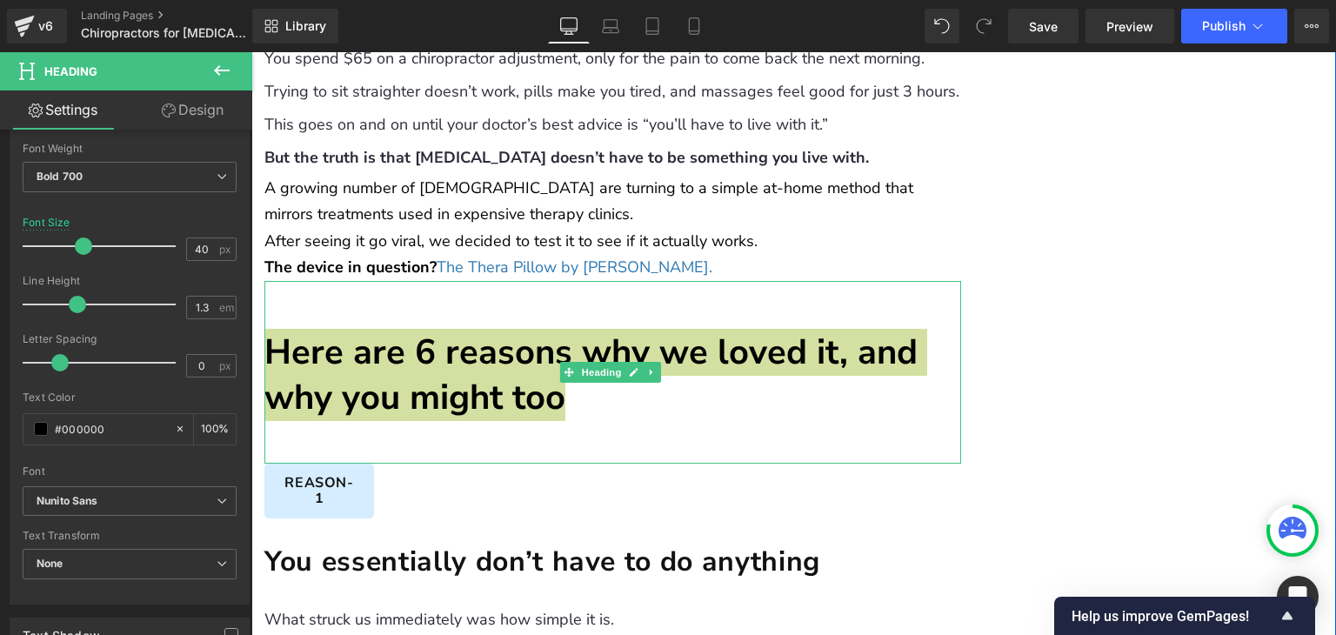
scroll to position [1392, 0]
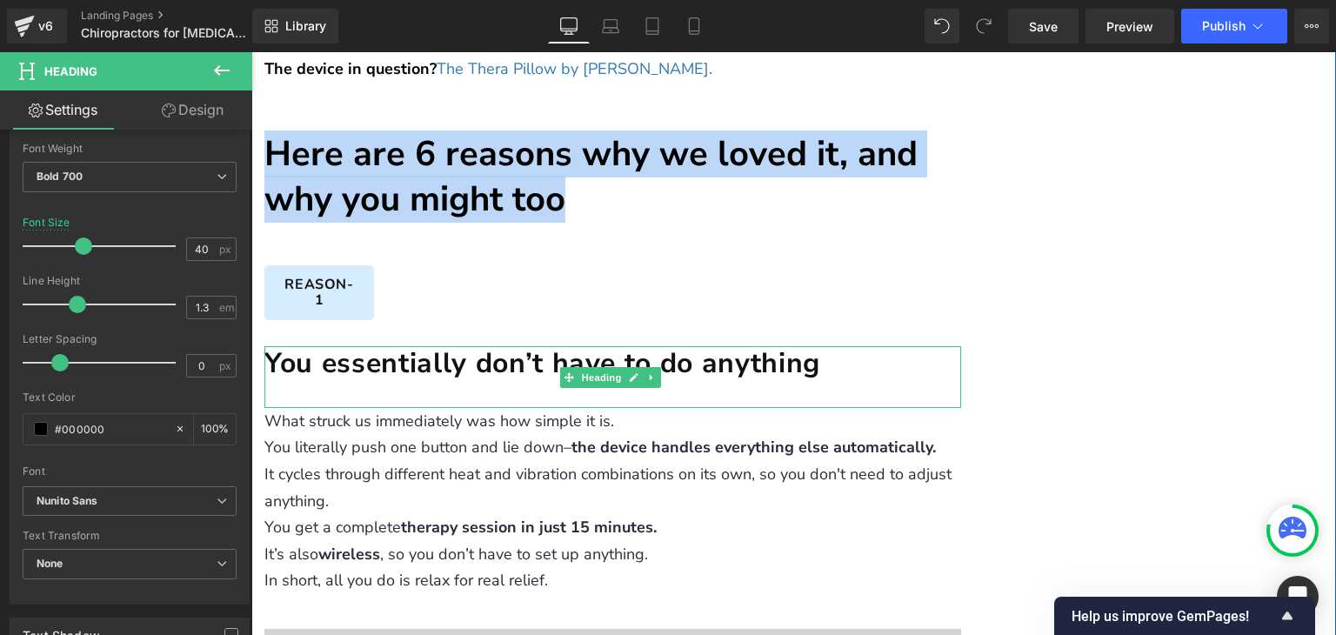
click at [437, 346] on h1 "You essentially don’t have to do anything" at bounding box center [612, 364] width 697 height 36
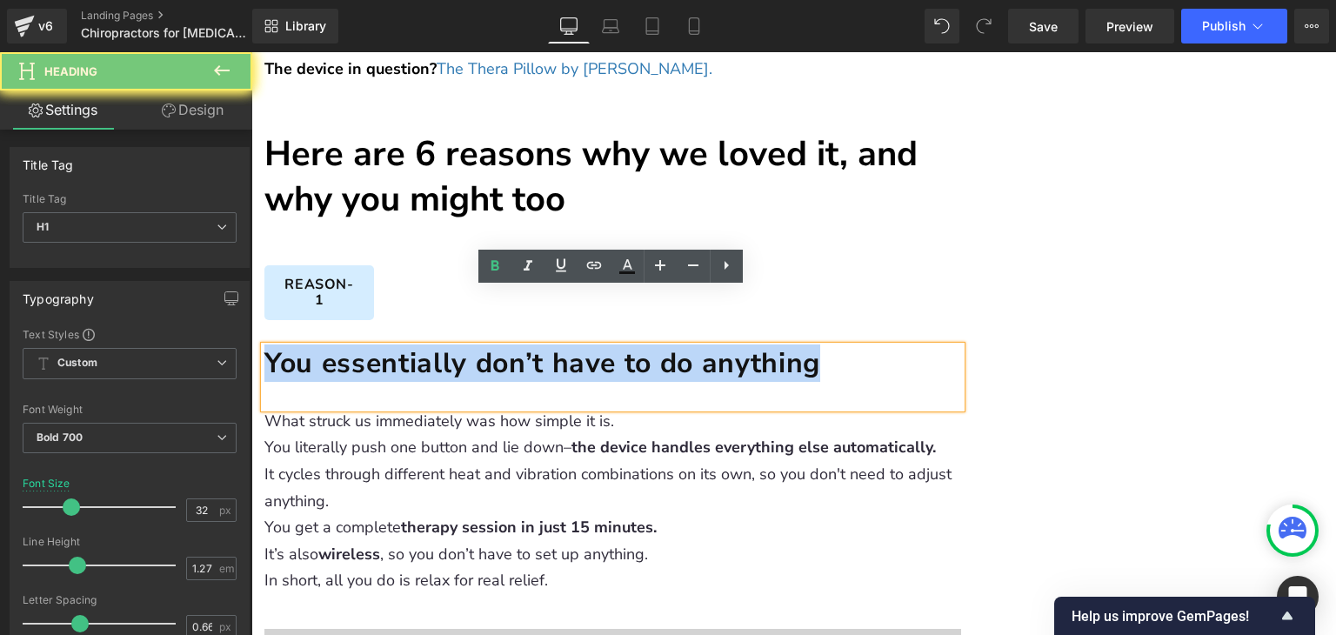
click at [437, 346] on h1 "You essentially don’t have to do anything" at bounding box center [612, 364] width 697 height 36
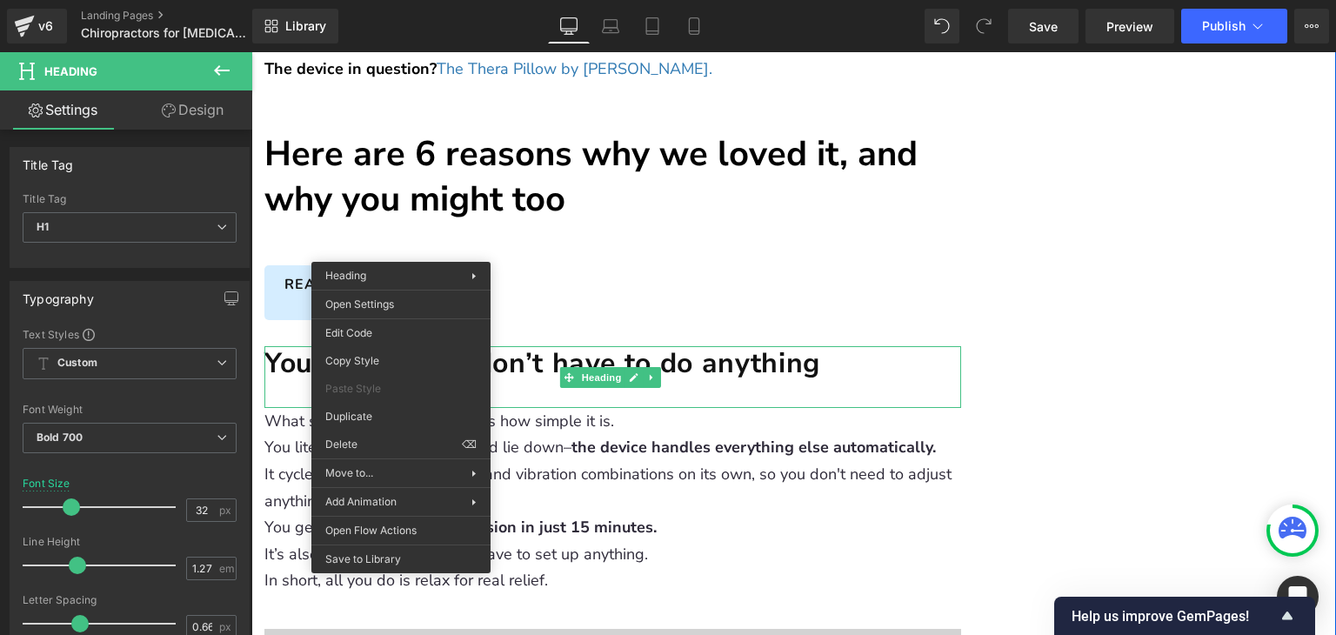
click at [522, 346] on h1 "You essentially don’t have to do anything" at bounding box center [612, 364] width 697 height 36
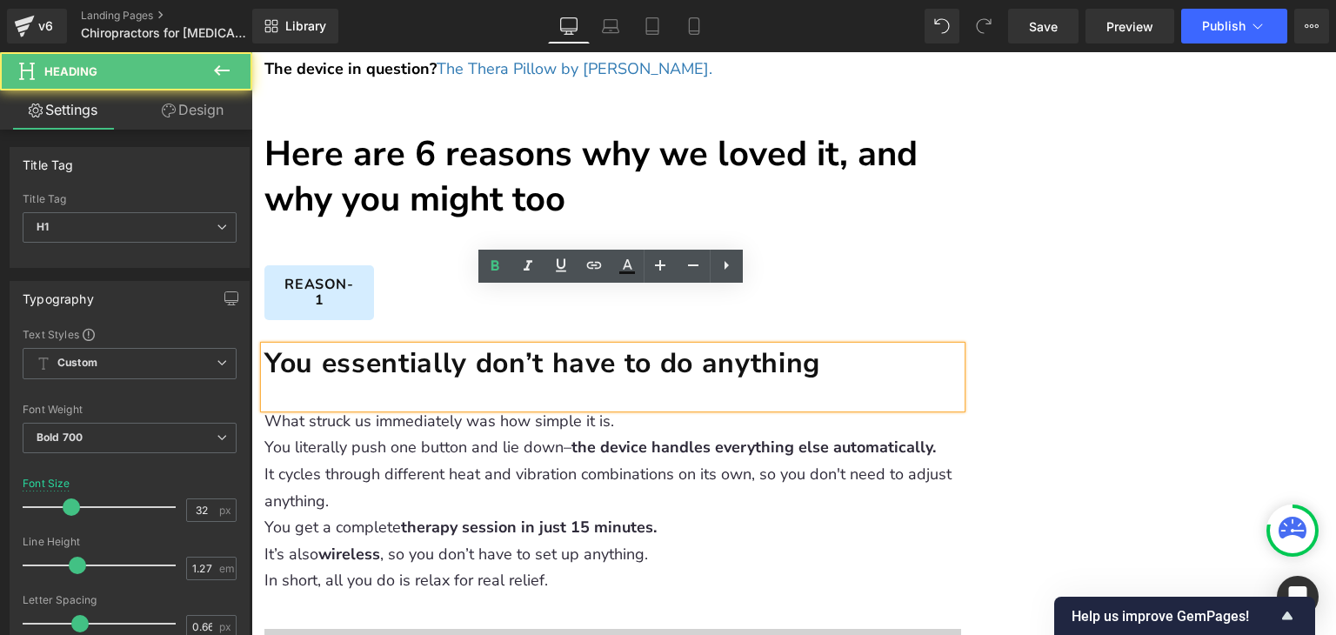
click at [517, 346] on h1 "You essentially don’t have to do anything" at bounding box center [612, 364] width 697 height 36
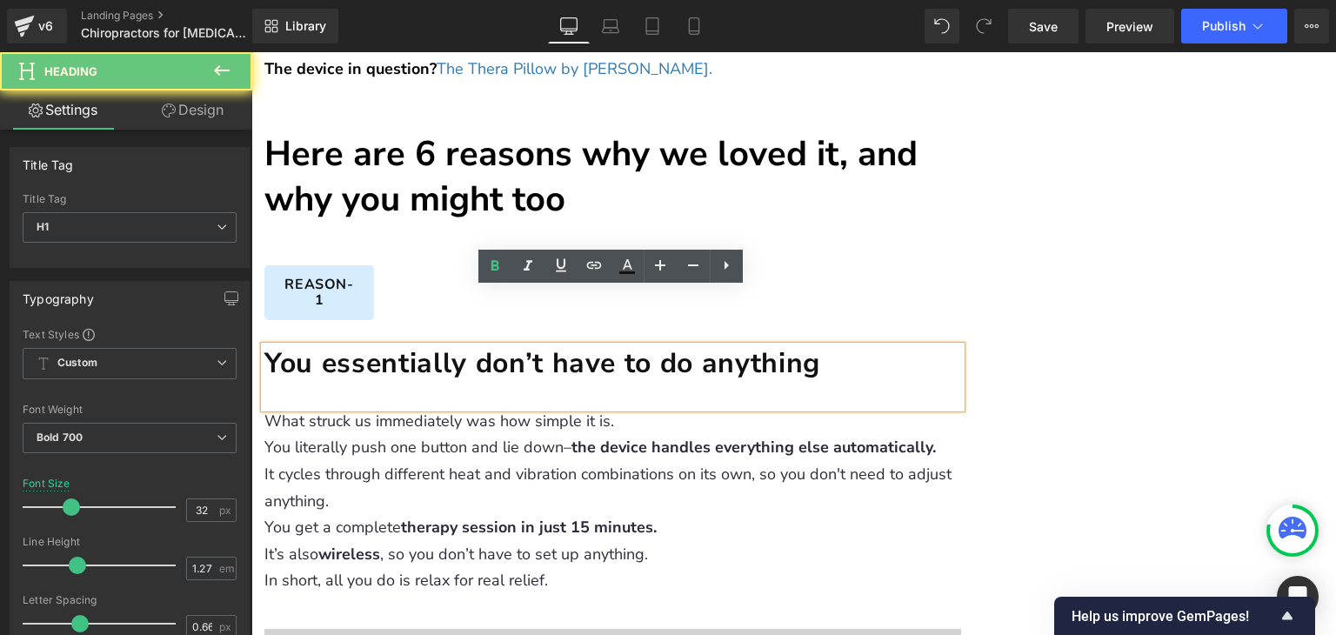
click at [517, 346] on h1 "You essentially don’t have to do anything" at bounding box center [612, 364] width 697 height 36
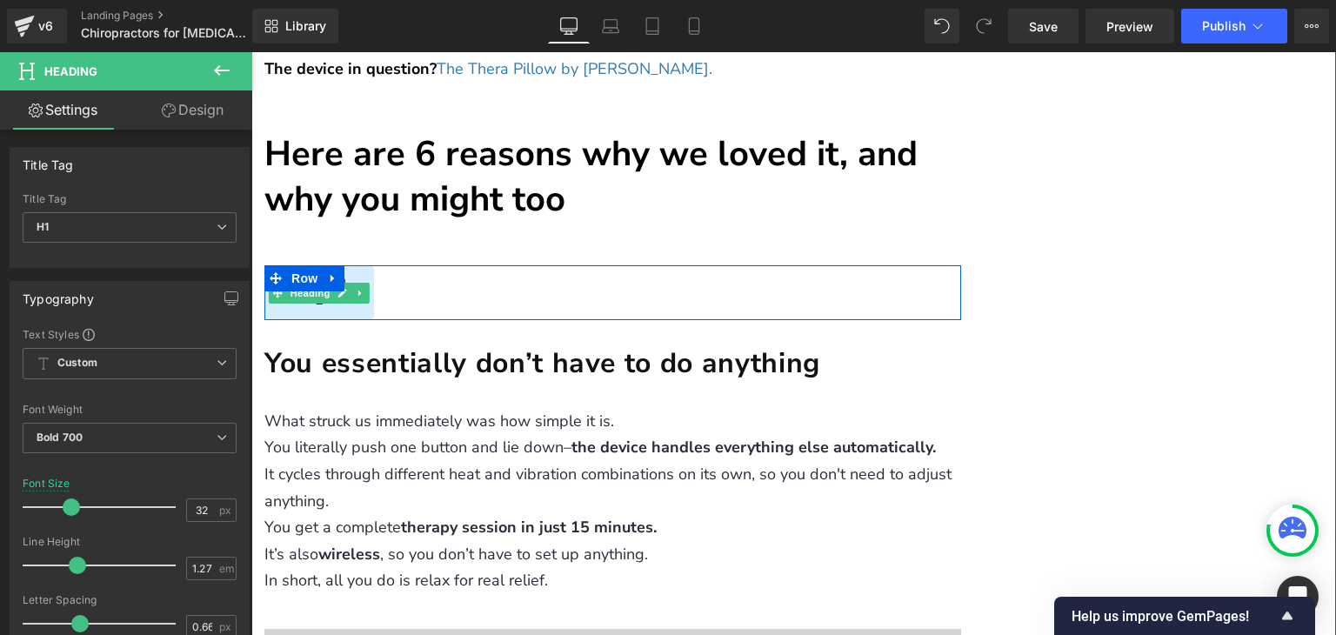
drag, startPoint x: 372, startPoint y: 258, endPoint x: 347, endPoint y: 253, distance: 25.8
click at [372, 265] on div "Reason-1 Heading Row" at bounding box center [612, 292] width 697 height 55
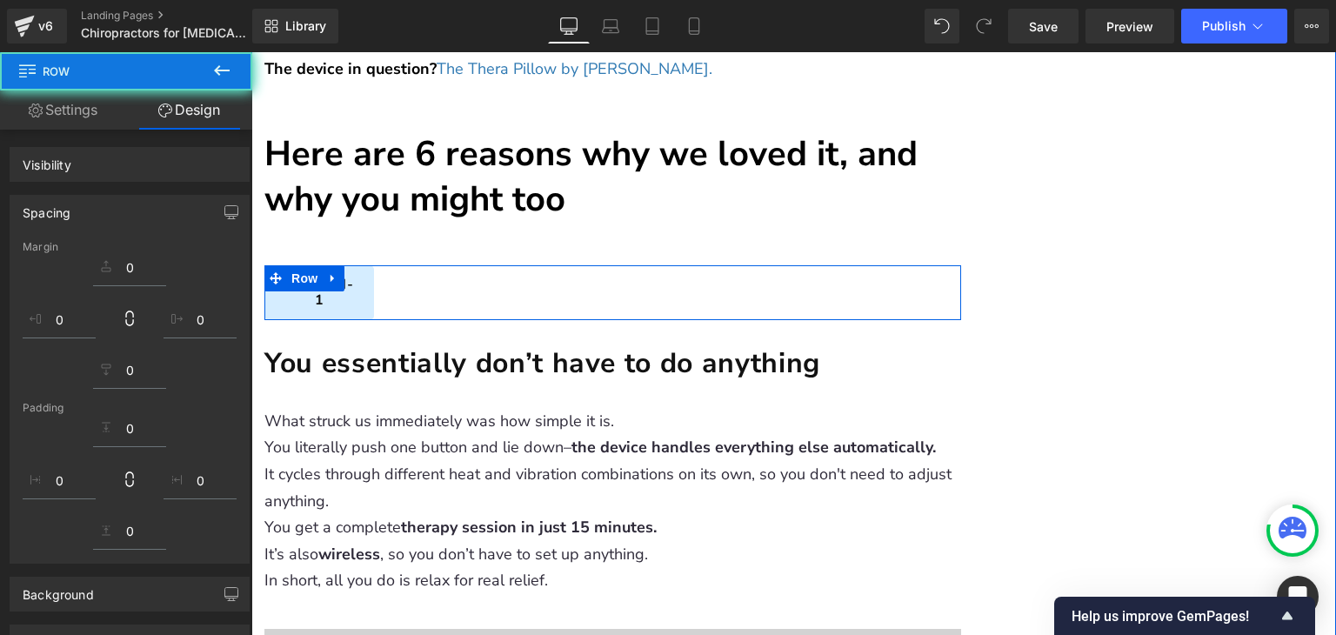
click at [346, 265] on div "Reason-1 Heading" at bounding box center [612, 292] width 697 height 55
click at [346, 265] on div "Reason-1" at bounding box center [319, 292] width 110 height 55
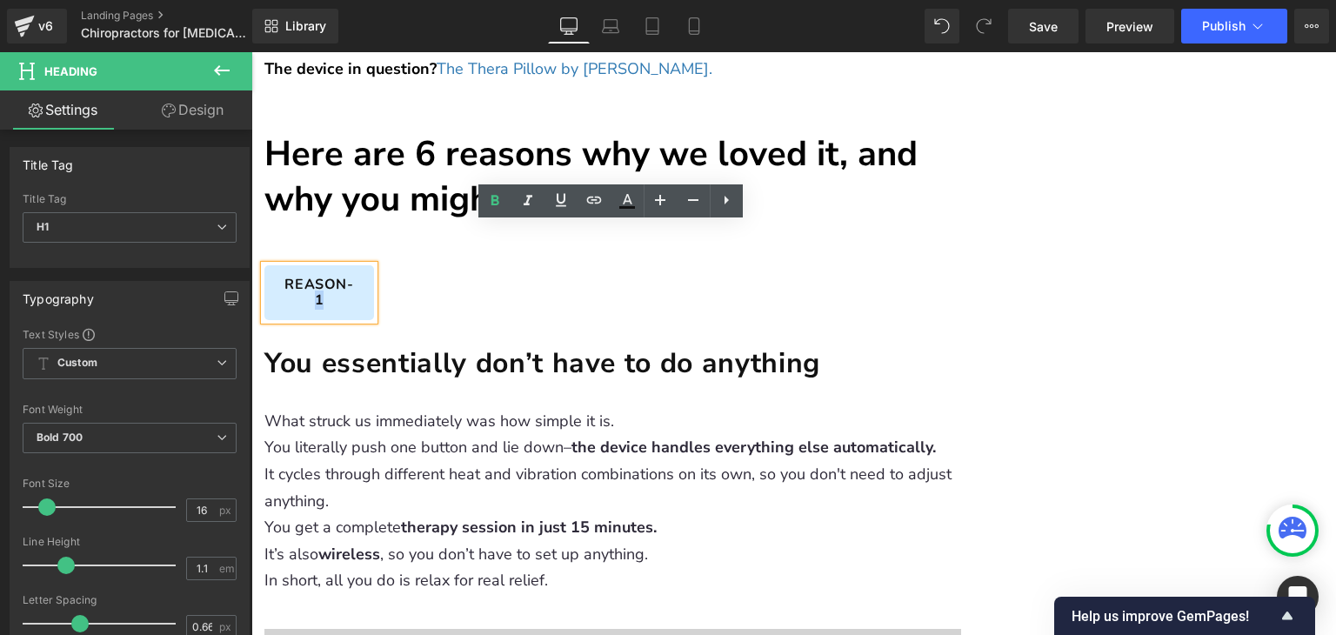
click at [345, 277] on h1 "Reason-1" at bounding box center [319, 292] width 78 height 30
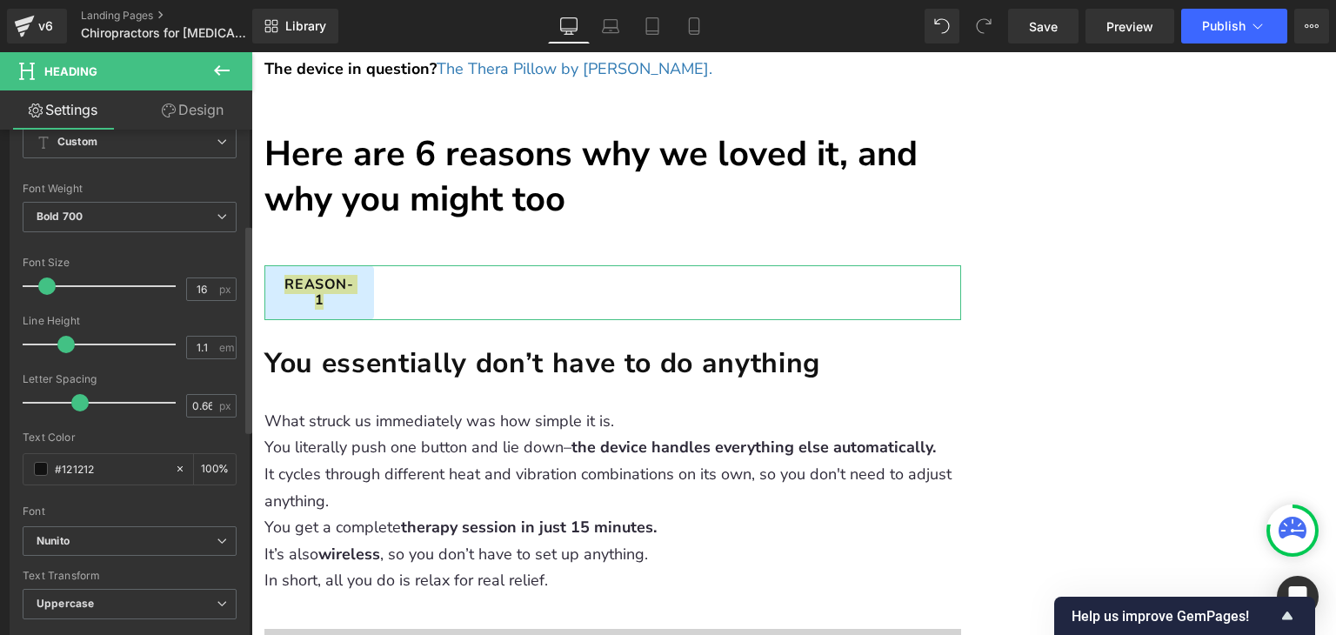
scroll to position [261, 0]
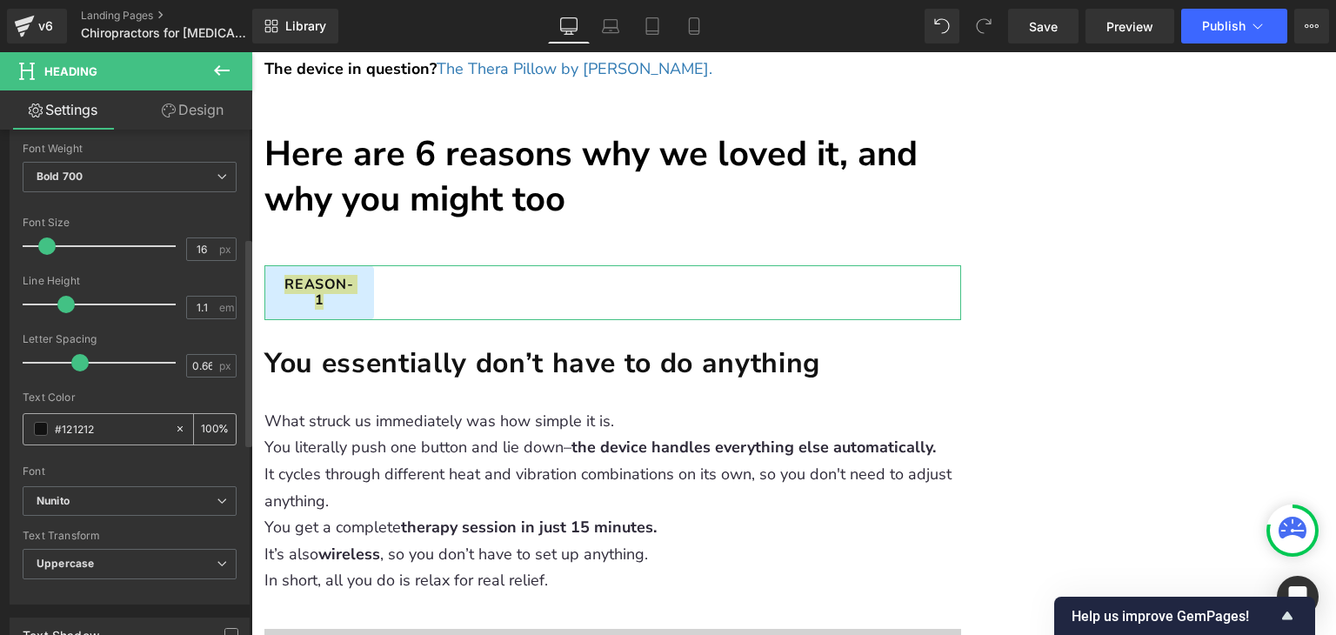
click at [128, 414] on div "#121212" at bounding box center [98, 429] width 150 height 30
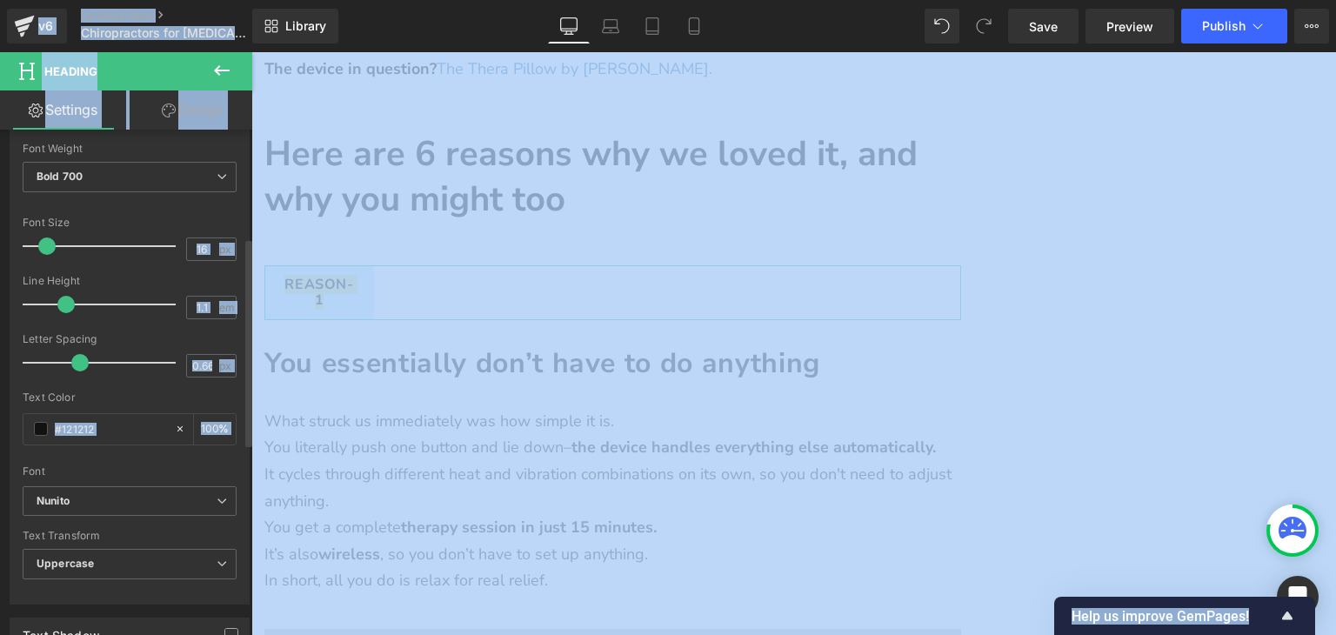
click at [143, 447] on div "Text Color #121212 100 %" at bounding box center [130, 428] width 214 height 74
click at [129, 424] on input "#121212" at bounding box center [110, 428] width 111 height 19
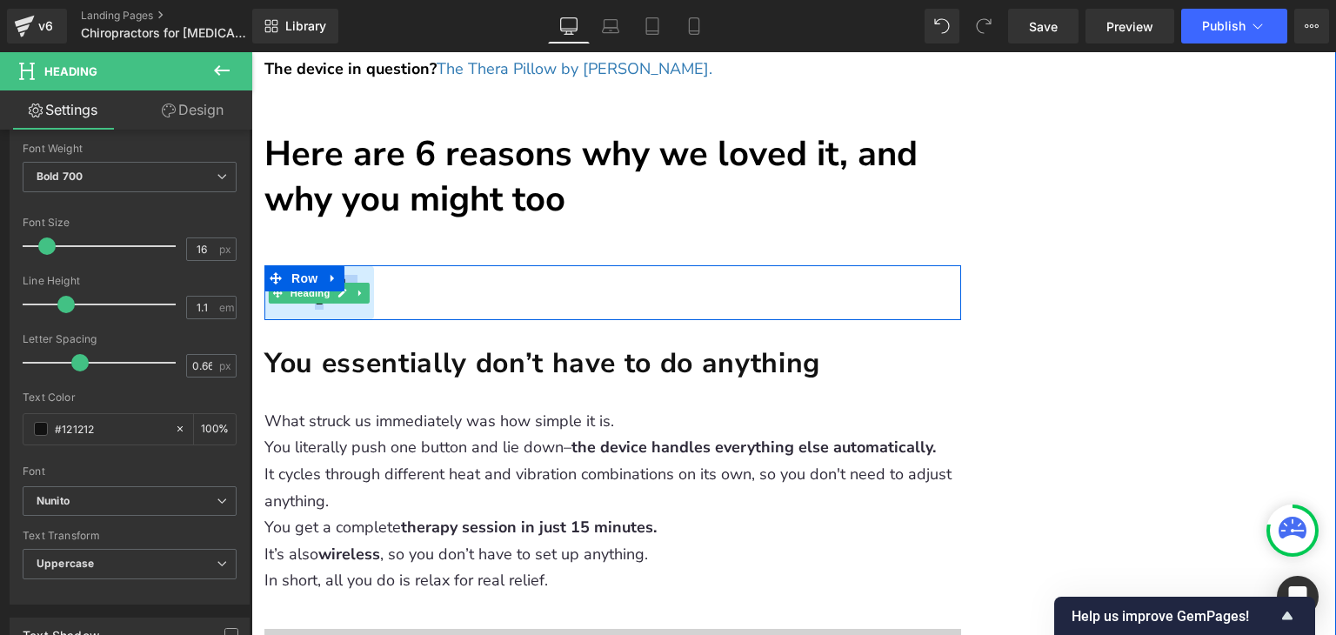
click at [369, 265] on div "Reason-1" at bounding box center [319, 292] width 110 height 55
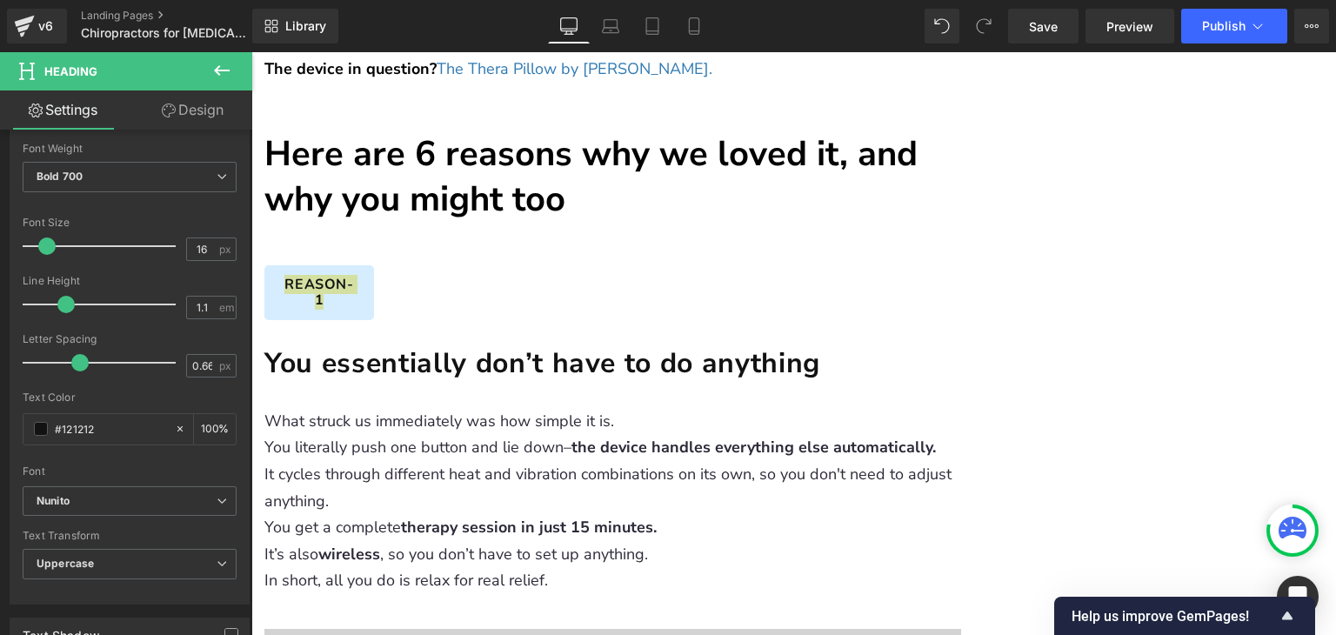
click at [170, 124] on link "Design" at bounding box center [193, 109] width 126 height 39
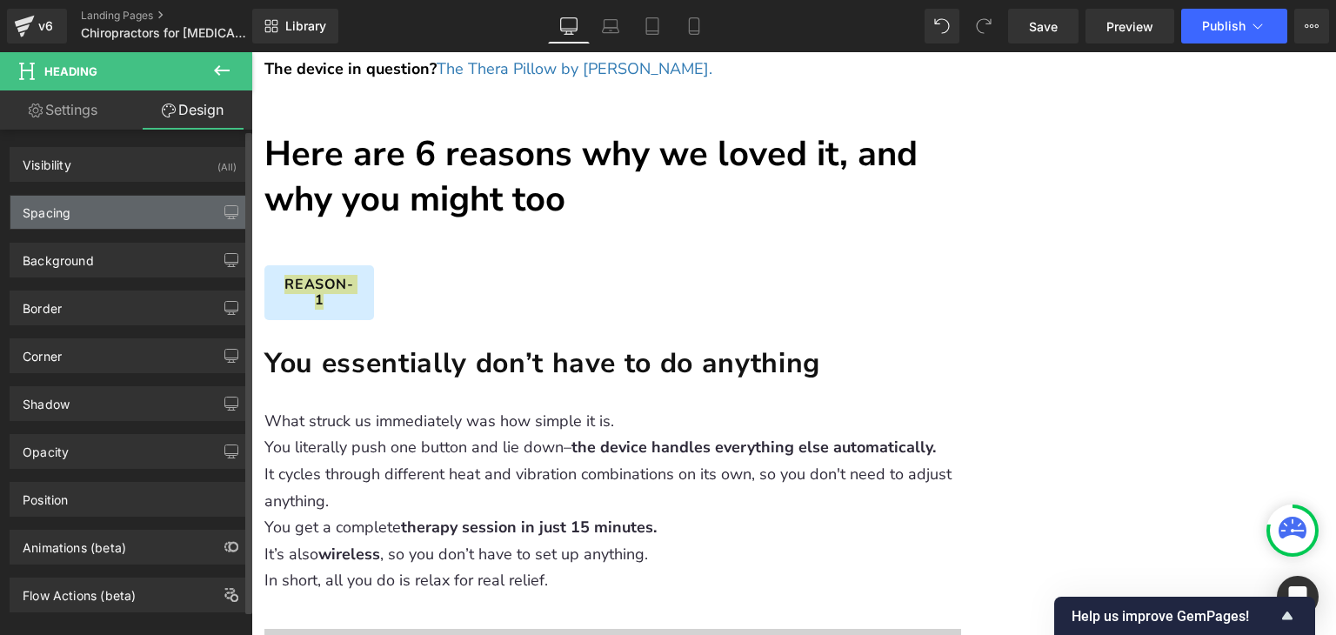
click at [129, 210] on div "Spacing" at bounding box center [129, 212] width 238 height 33
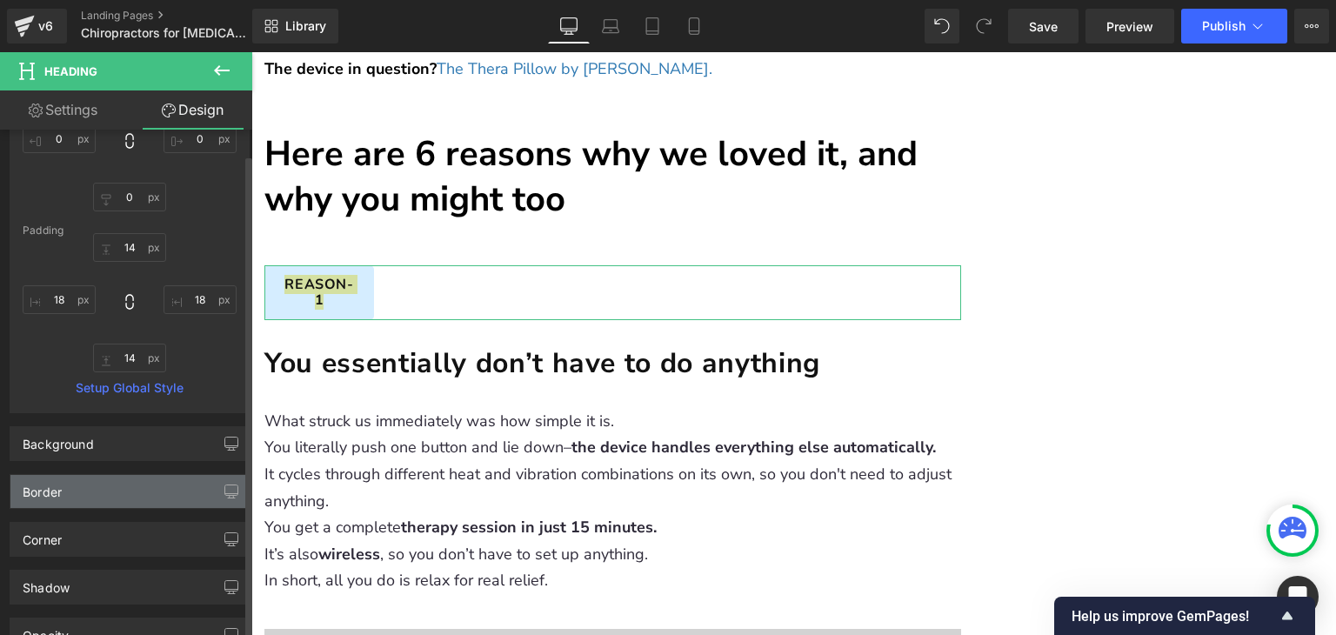
scroll to position [0, 0]
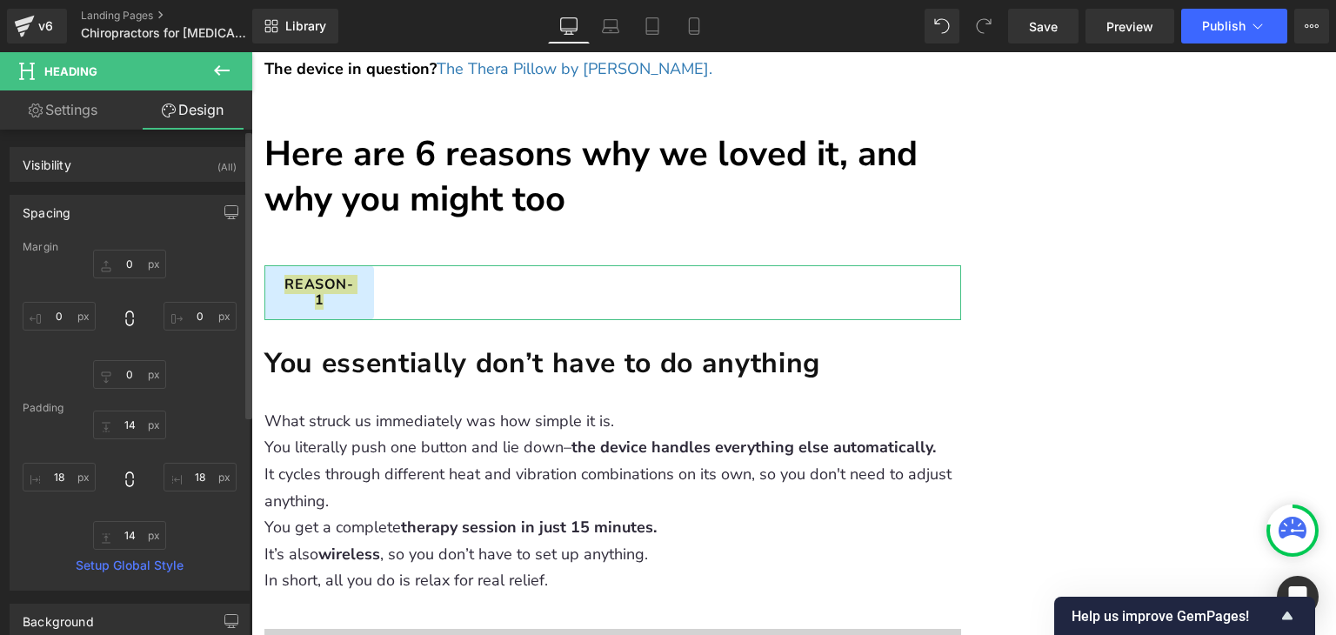
click at [95, 206] on div "Spacing" at bounding box center [129, 212] width 238 height 33
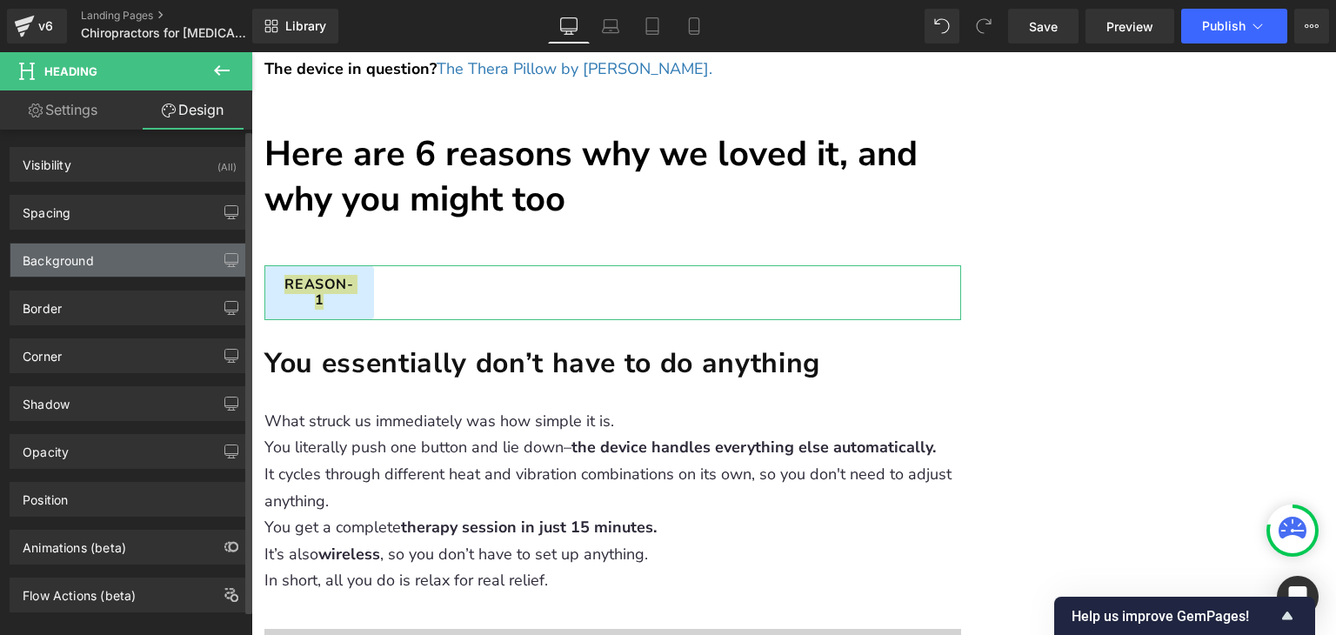
click at [98, 269] on div "Background" at bounding box center [129, 260] width 238 height 33
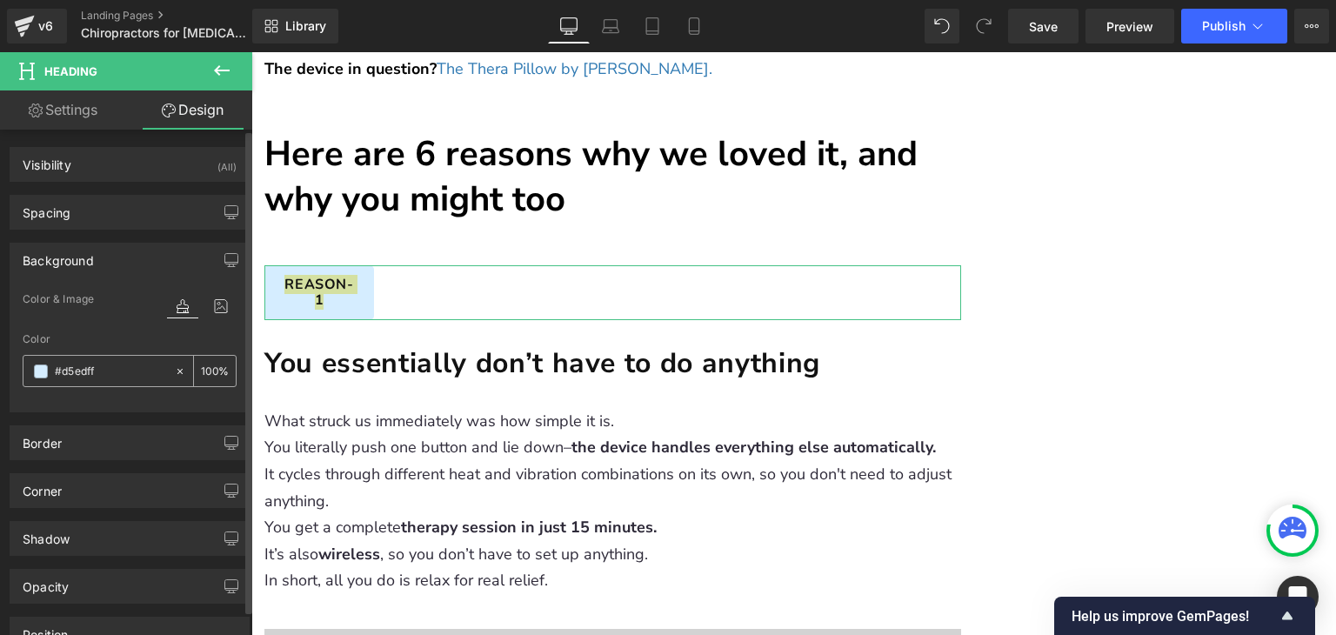
click at [132, 371] on input "text" at bounding box center [110, 371] width 111 height 19
type input "#d5edff"
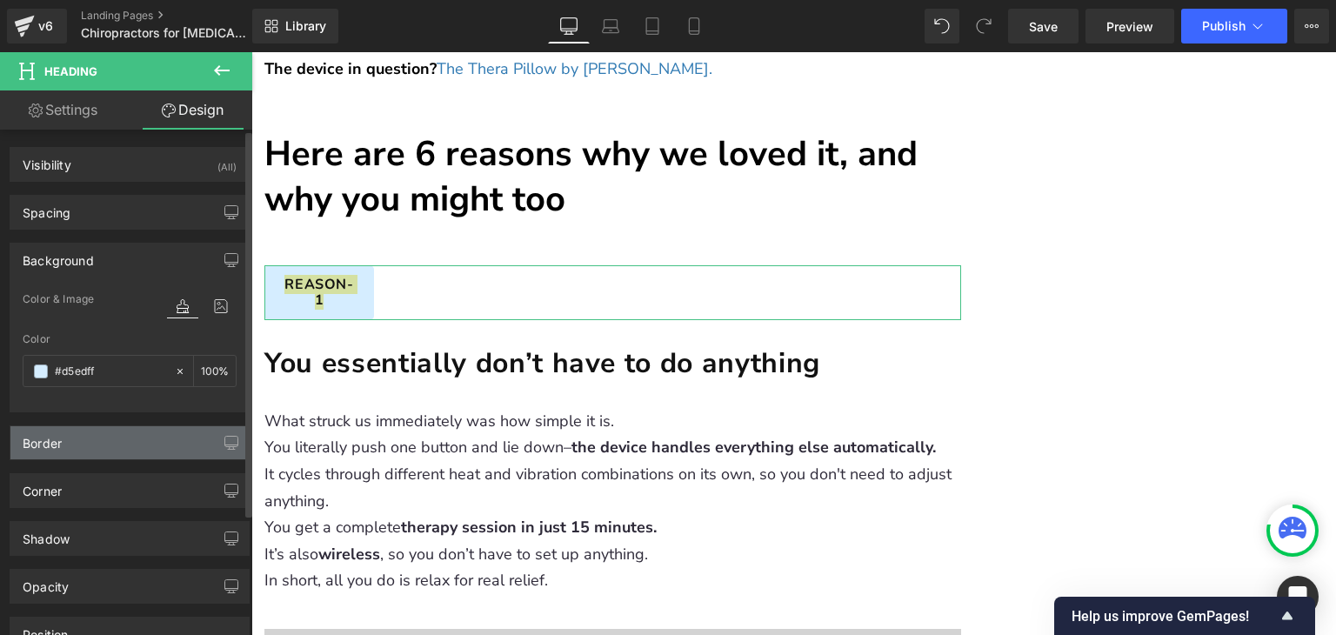
click at [93, 441] on div "Border" at bounding box center [129, 442] width 238 height 33
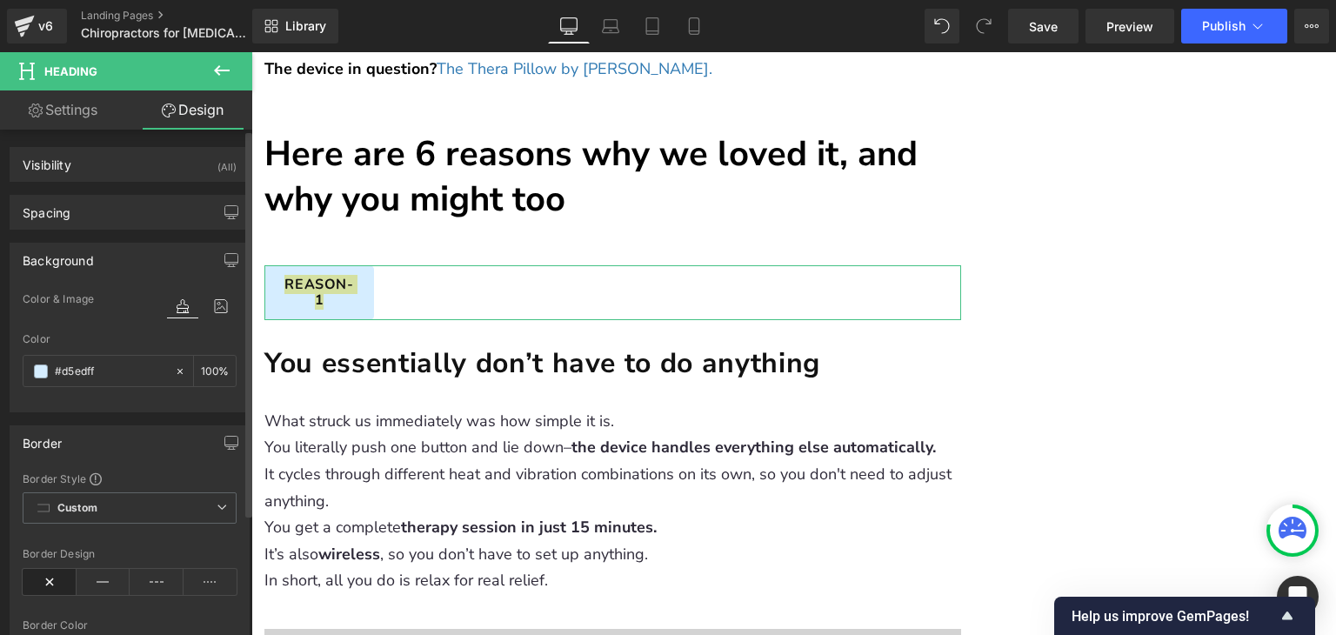
click at [91, 451] on div "Border" at bounding box center [129, 442] width 238 height 33
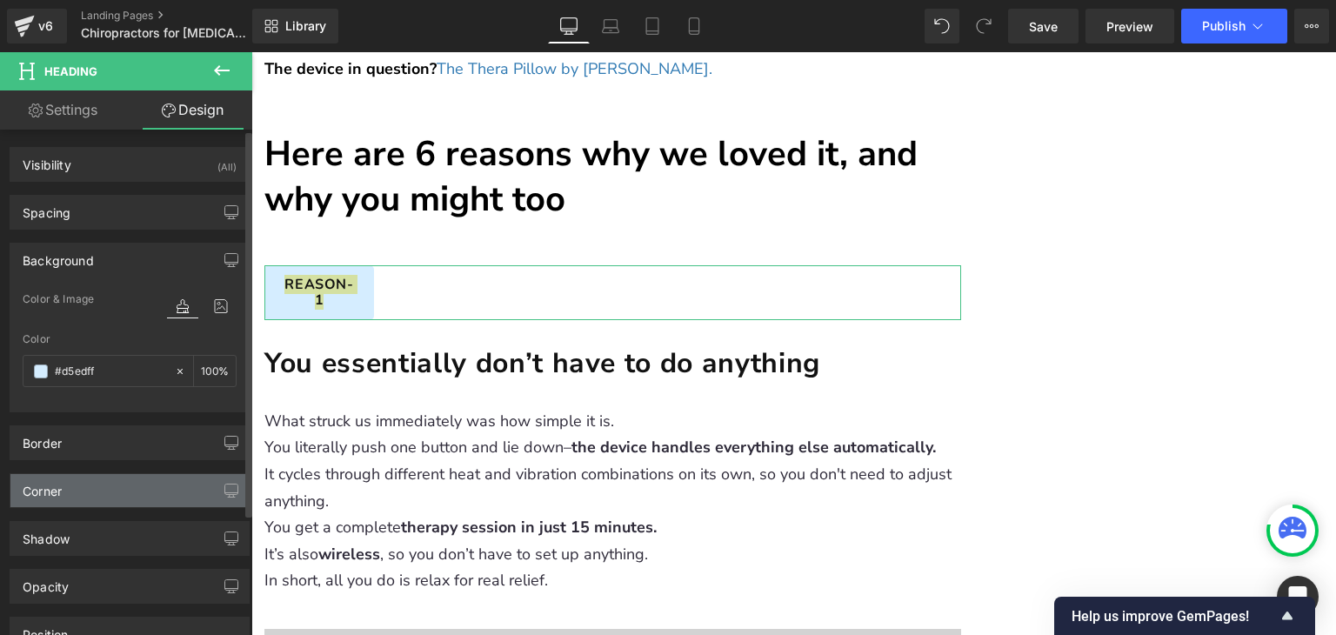
click at [87, 476] on div "Corner" at bounding box center [129, 490] width 238 height 33
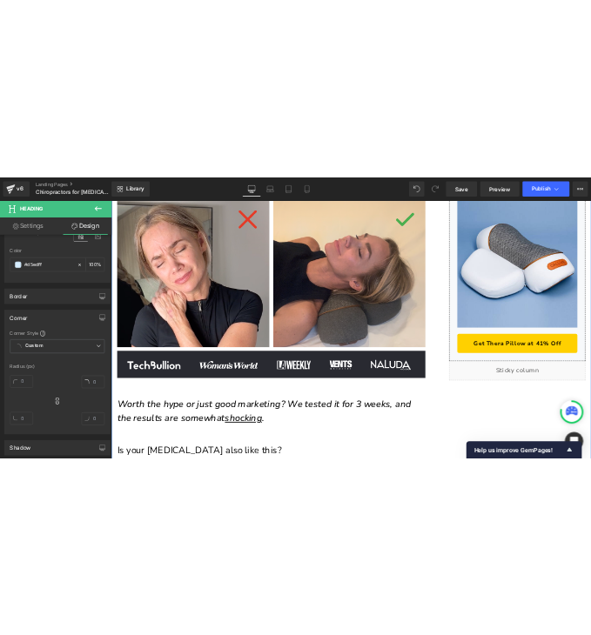
scroll to position [696, 0]
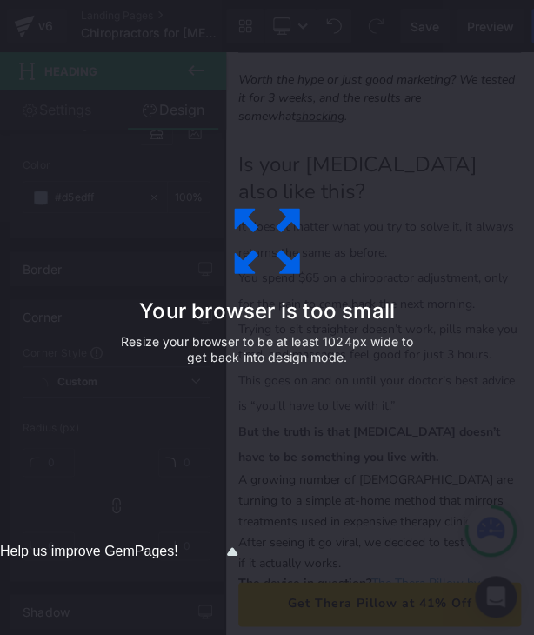
click at [274, 230] on icon at bounding box center [267, 240] width 87 height 87
click at [285, 242] on icon at bounding box center [267, 240] width 87 height 87
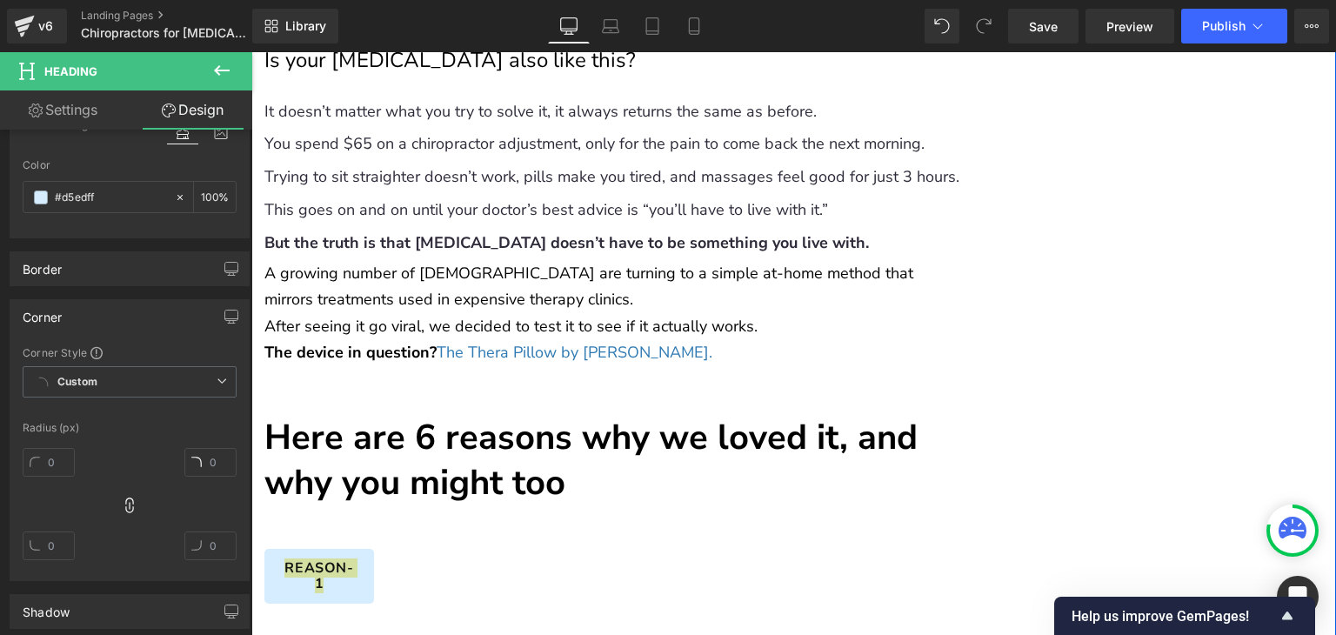
scroll to position [1319, 0]
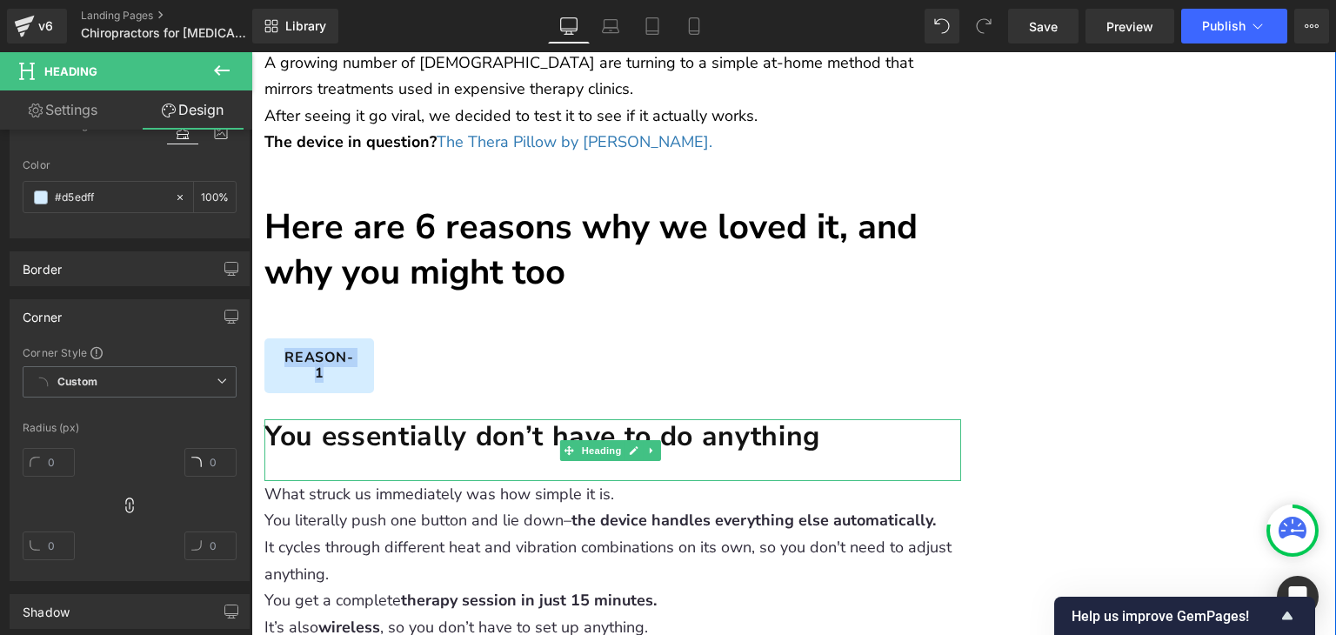
click at [456, 419] on h1 "You essentially don’t have to do anything" at bounding box center [612, 437] width 697 height 36
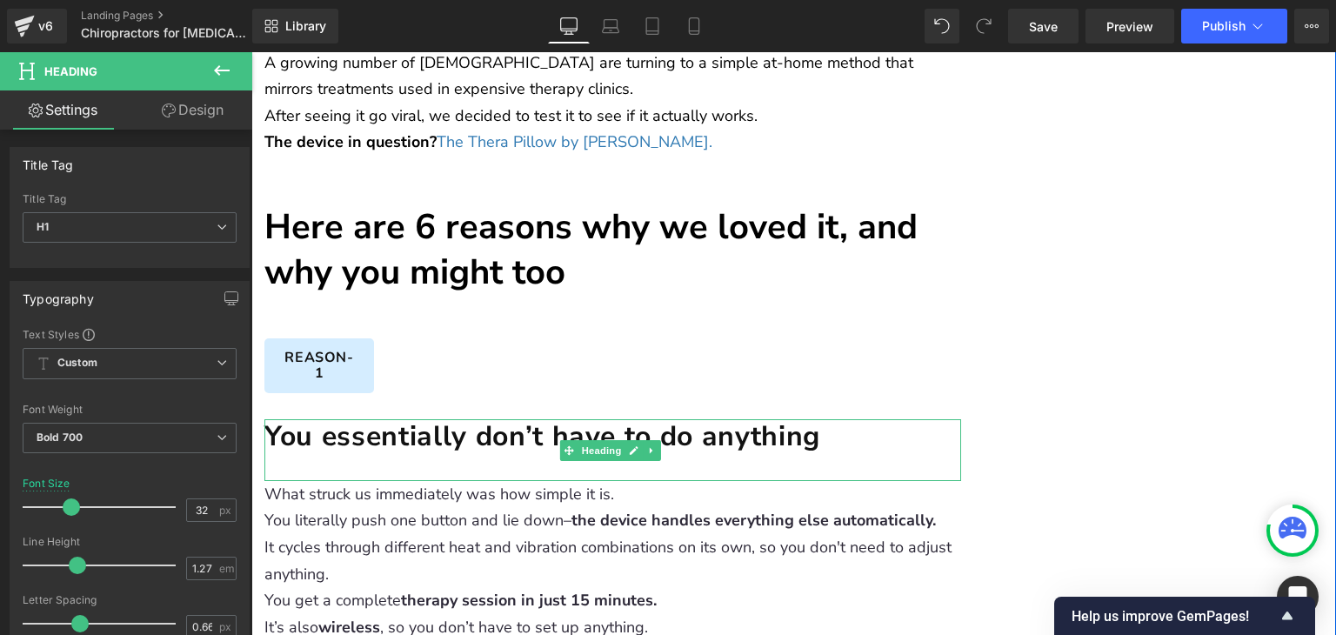
click at [511, 419] on h1 "You essentially don’t have to do anything" at bounding box center [612, 437] width 697 height 36
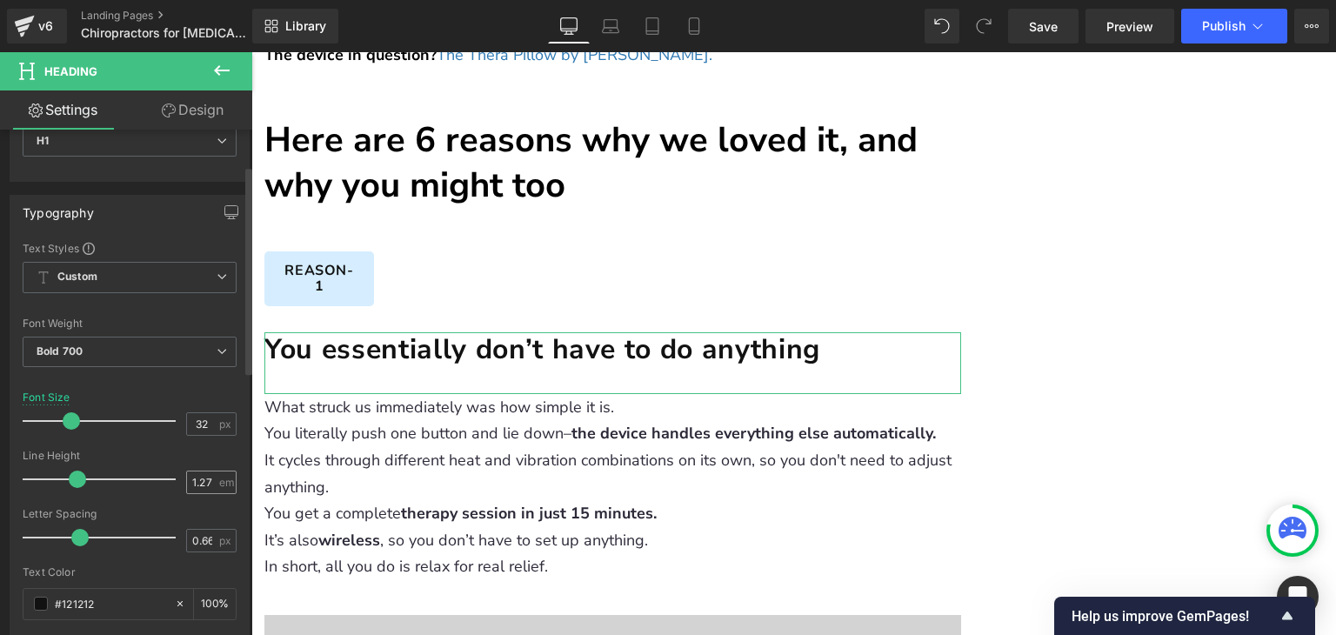
scroll to position [87, 0]
click at [120, 600] on input "#121212" at bounding box center [110, 602] width 111 height 19
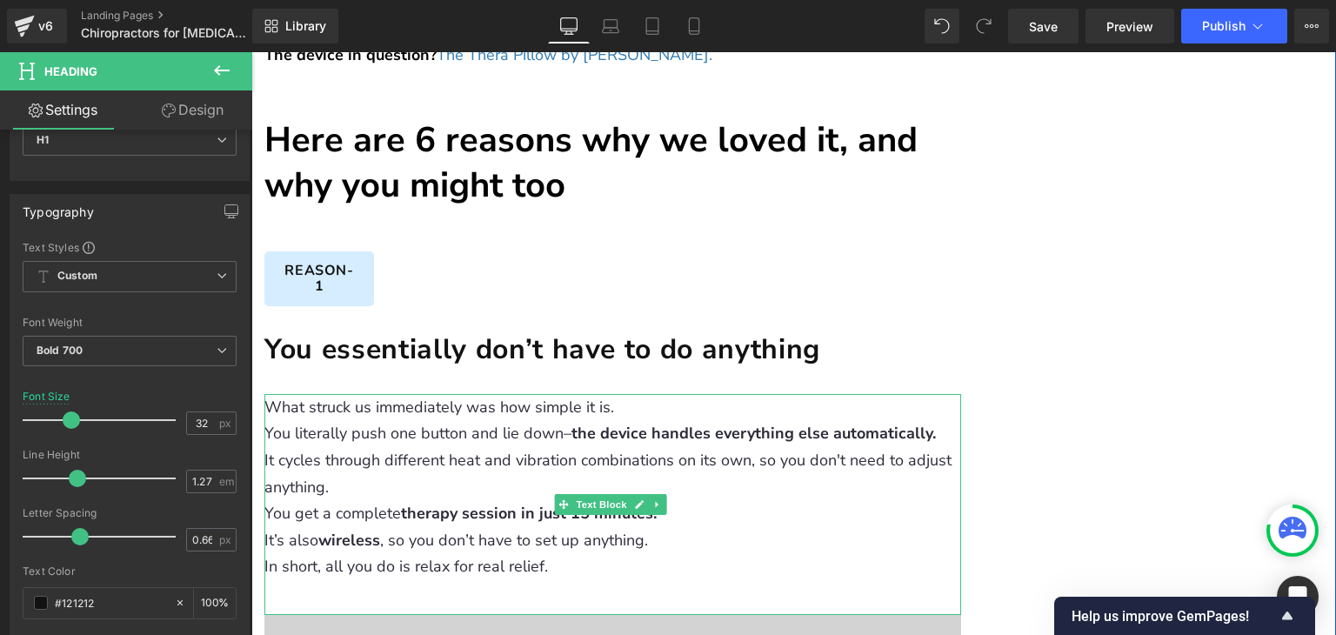
click at [455, 420] on p "You literally push one button and lie down– the device handles everything else …" at bounding box center [612, 433] width 697 height 27
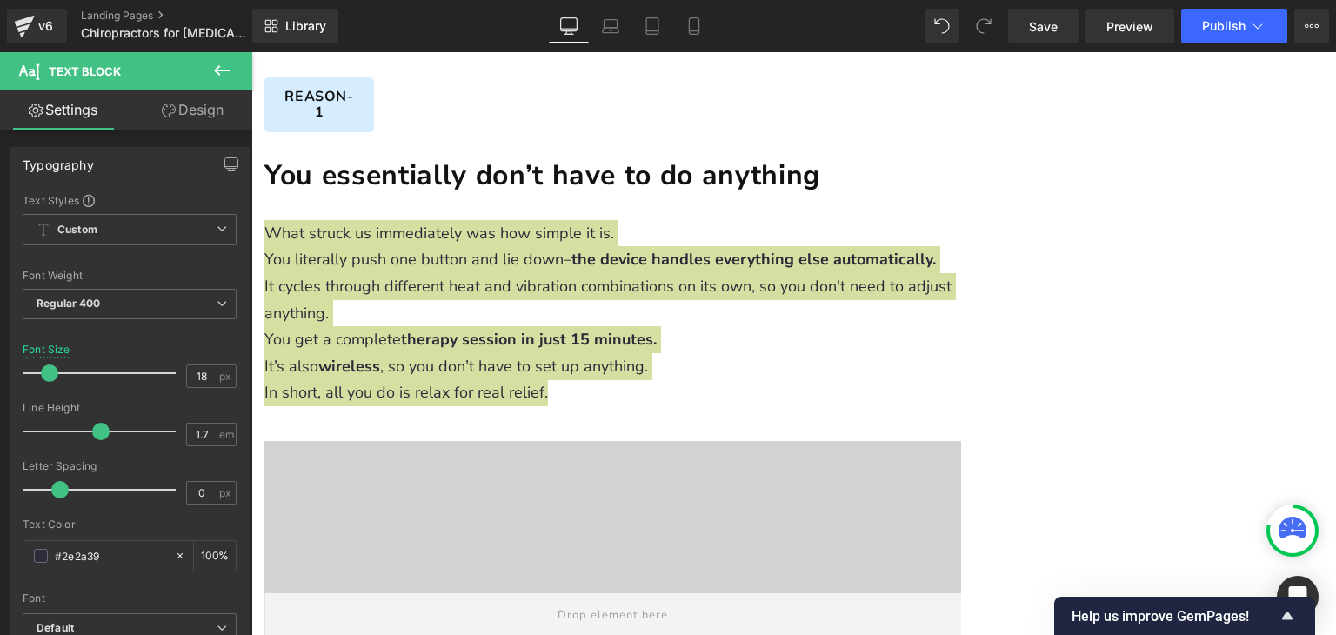
scroll to position [1579, 0]
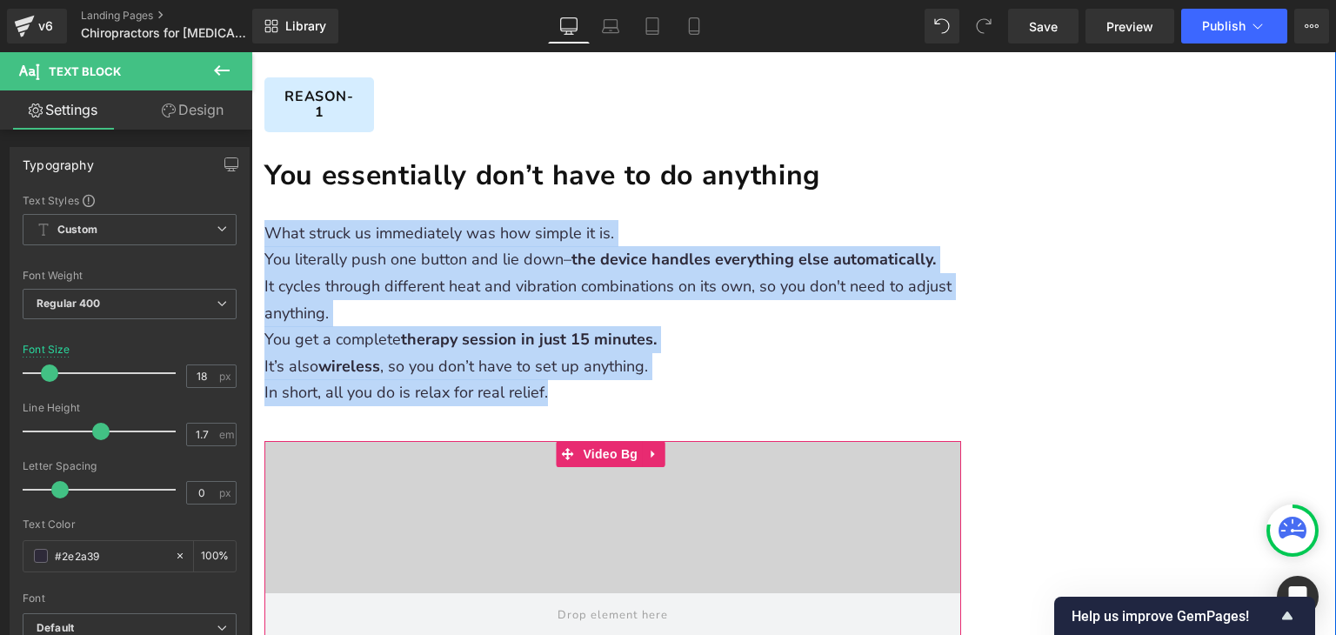
click at [487, 421] on video at bounding box center [612, 240] width 869 height 435
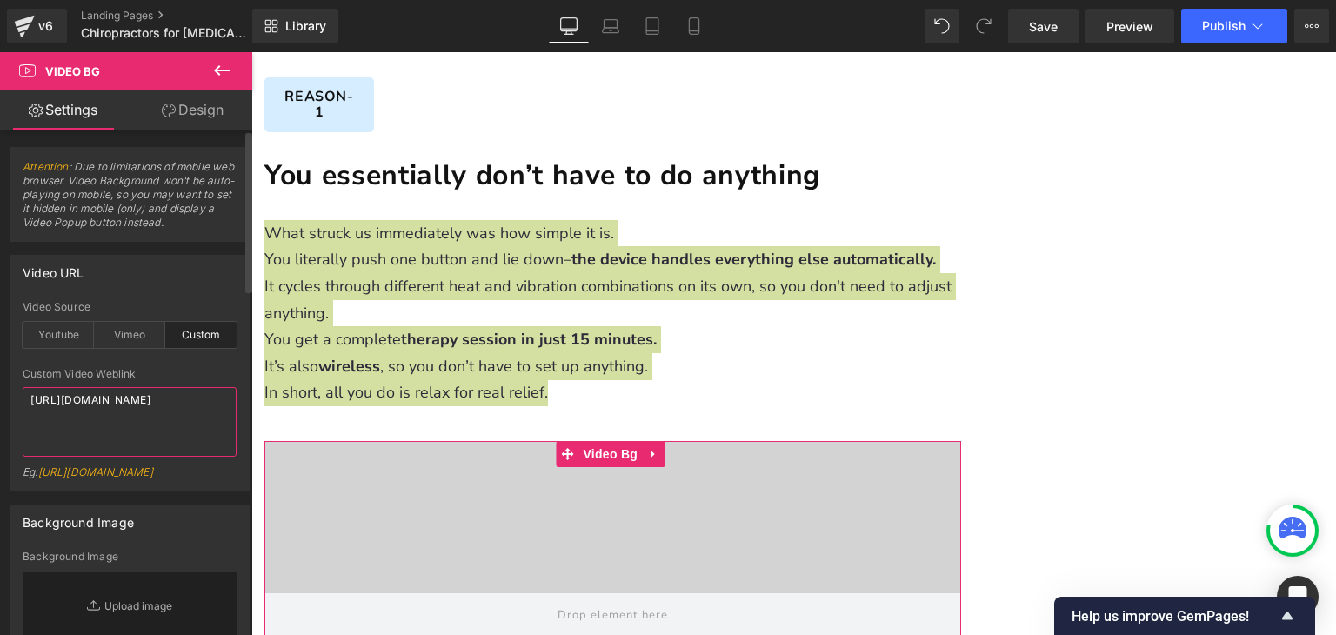
click at [155, 438] on textarea "[URL][DOMAIN_NAME]" at bounding box center [130, 422] width 214 height 70
click at [124, 460] on div "Custom Video Weblink [URL][DOMAIN_NAME] Eg: [URL][DOMAIN_NAME]" at bounding box center [130, 429] width 214 height 123
click at [124, 455] on textarea "[URL][DOMAIN_NAME]" at bounding box center [130, 422] width 214 height 70
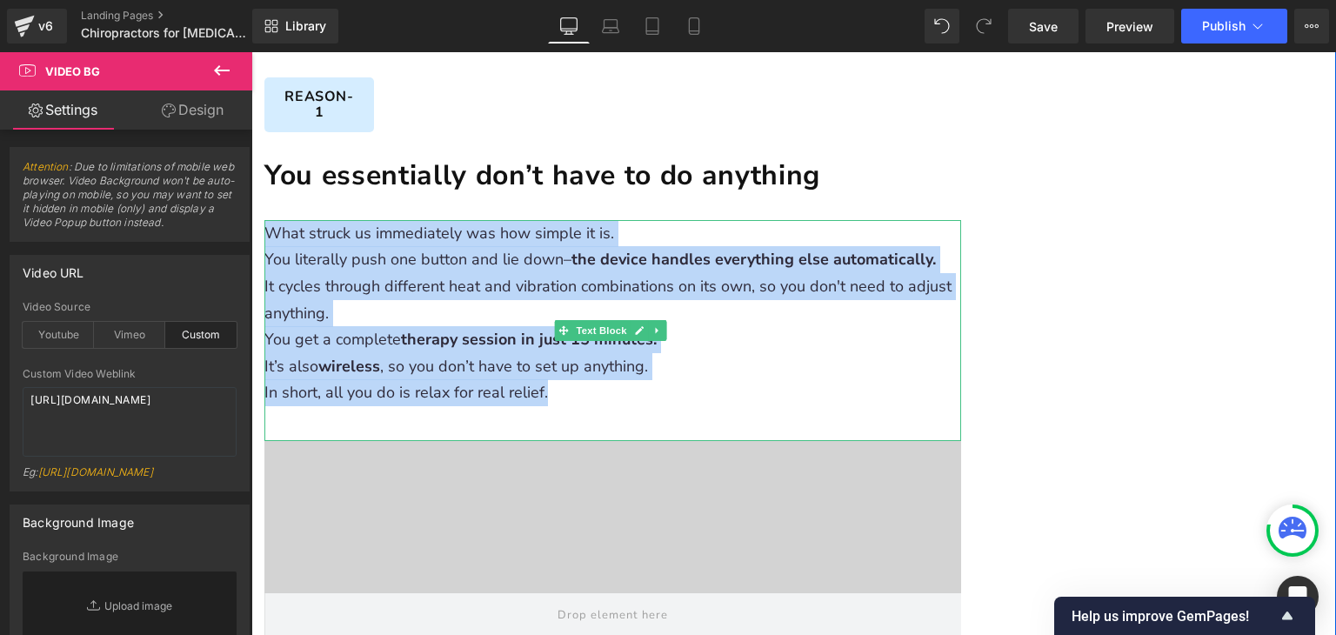
click at [696, 353] on p "It’s also wireless , so you don’t have to set up anything." at bounding box center [612, 366] width 697 height 27
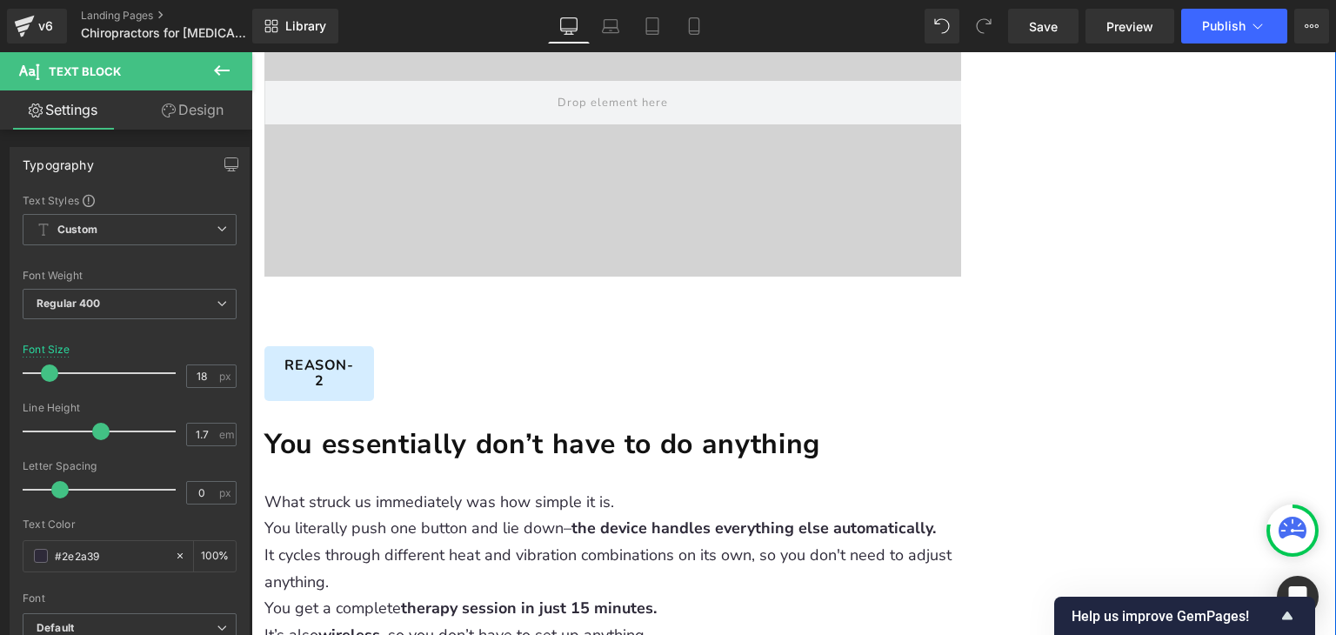
scroll to position [2101, 0]
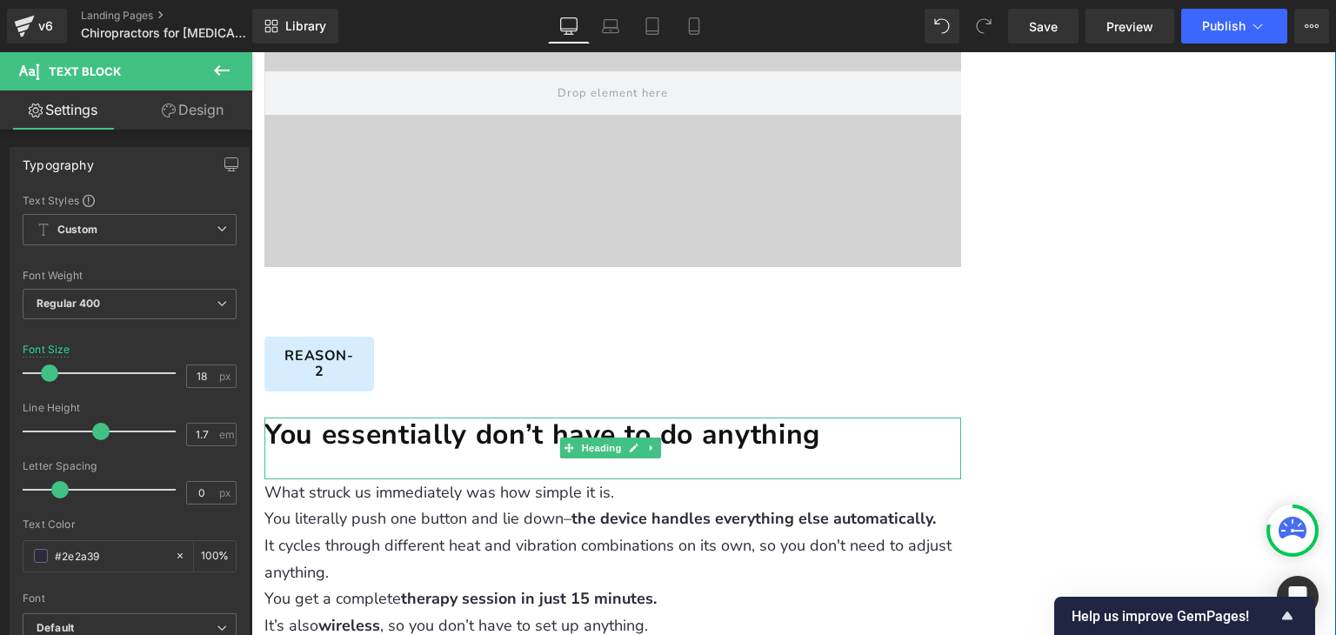
click at [331, 417] on h1 "You essentially don’t have to do anything" at bounding box center [612, 435] width 697 height 36
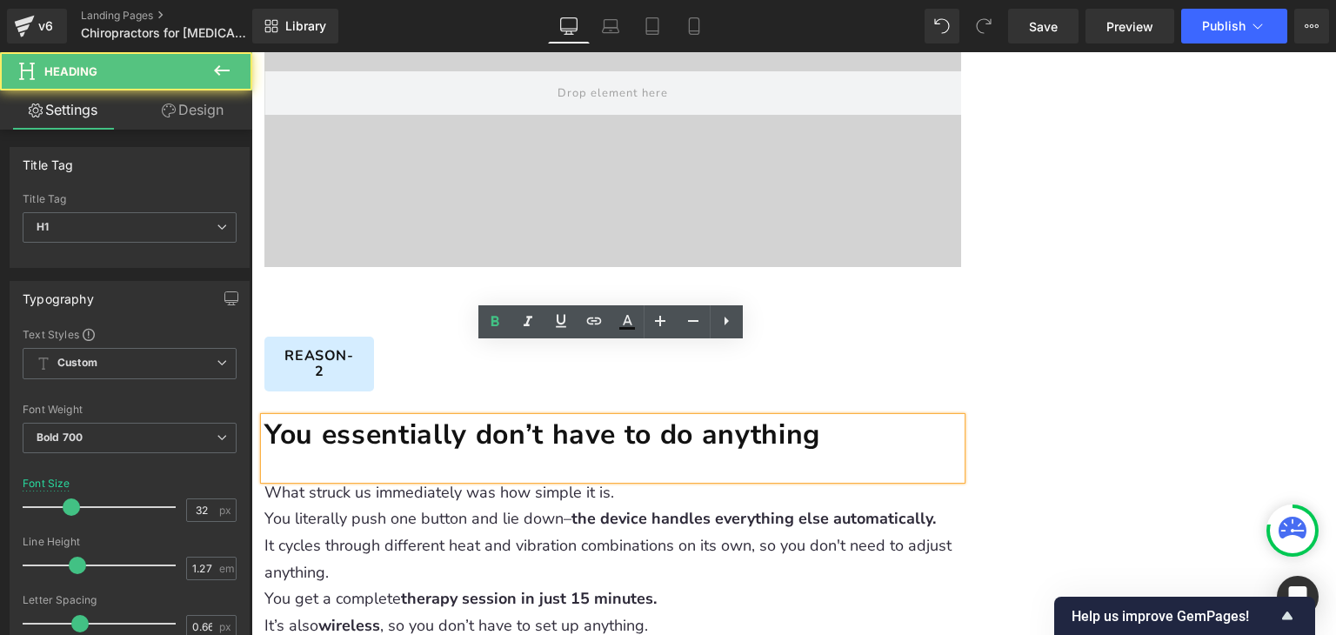
click at [329, 417] on h1 "You essentially don’t have to do anything" at bounding box center [612, 435] width 697 height 36
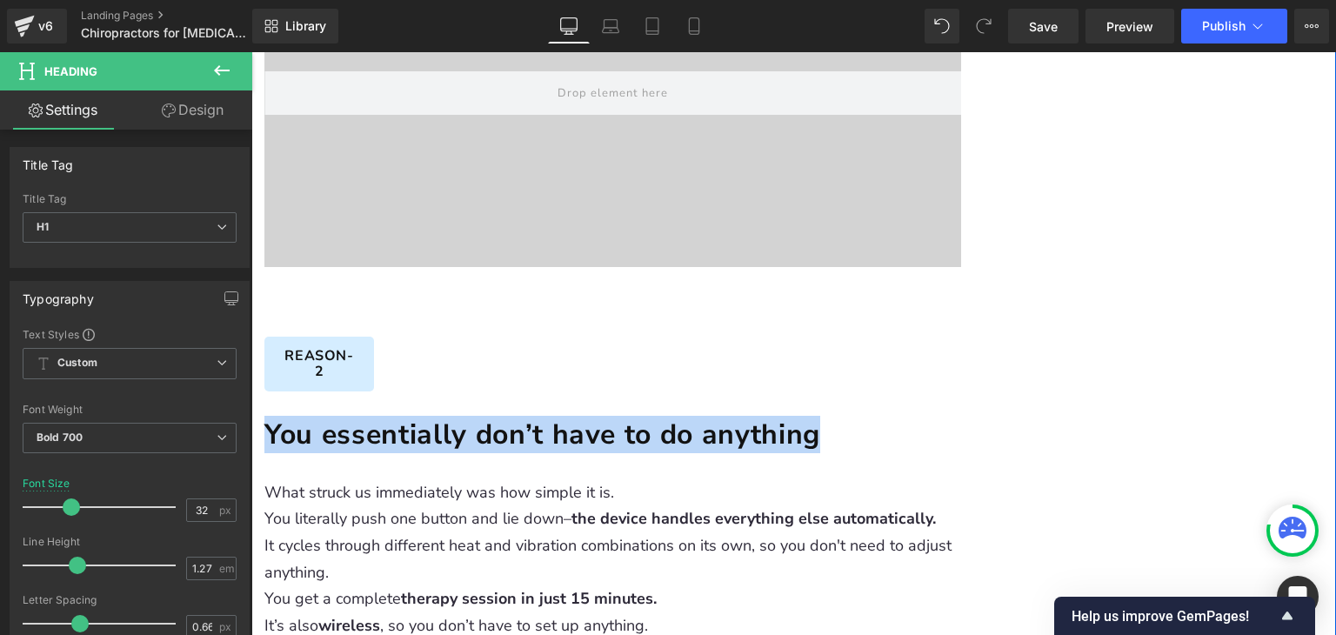
click at [438, 505] on p "You literally push one button and lie down– the device handles everything else …" at bounding box center [612, 518] width 697 height 27
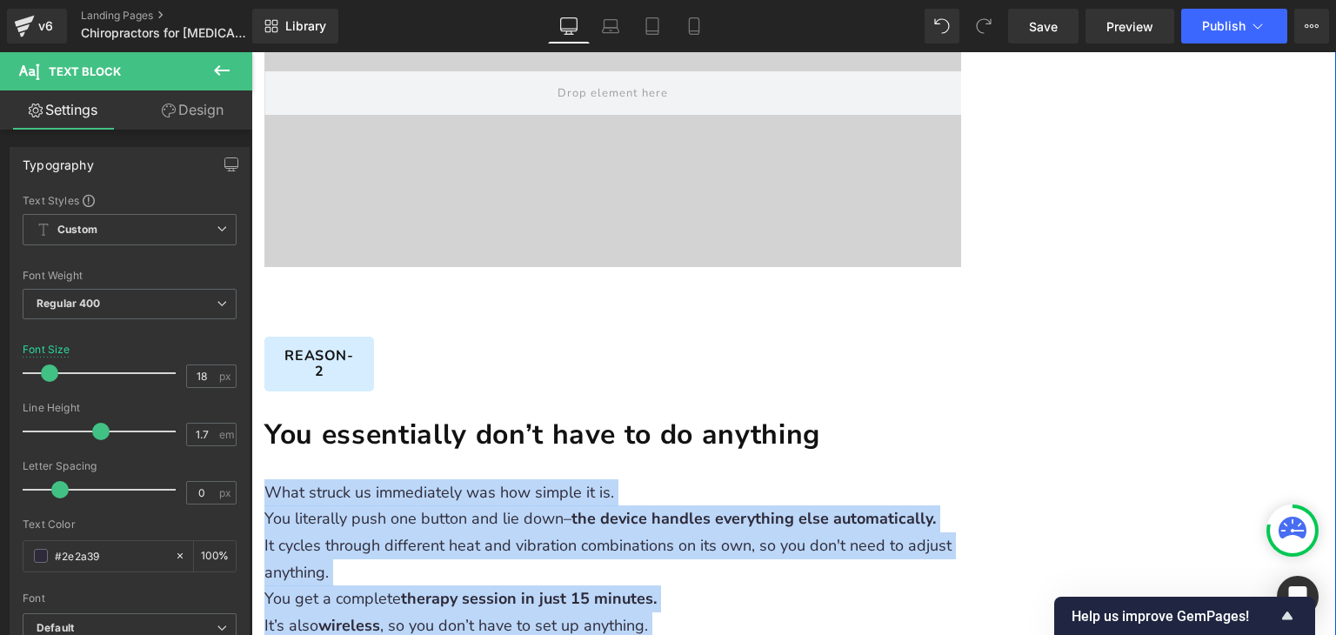
click at [537, 337] on div "Reason-2 Heading" at bounding box center [612, 364] width 697 height 55
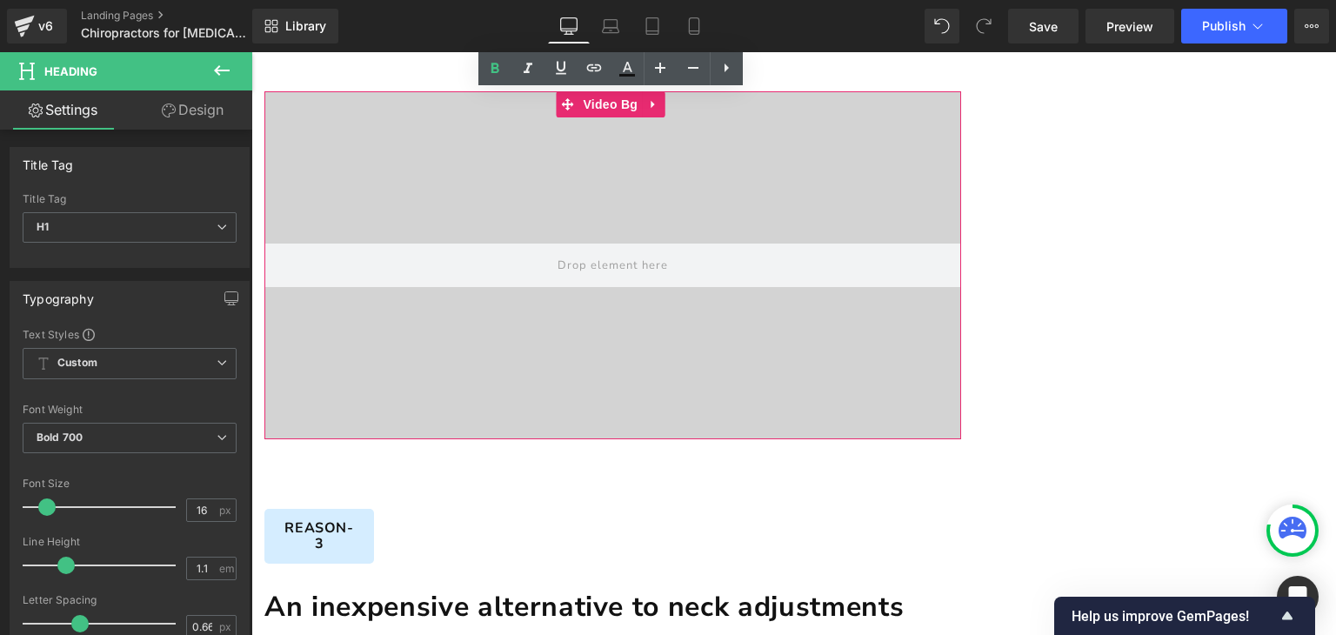
scroll to position [2710, 0]
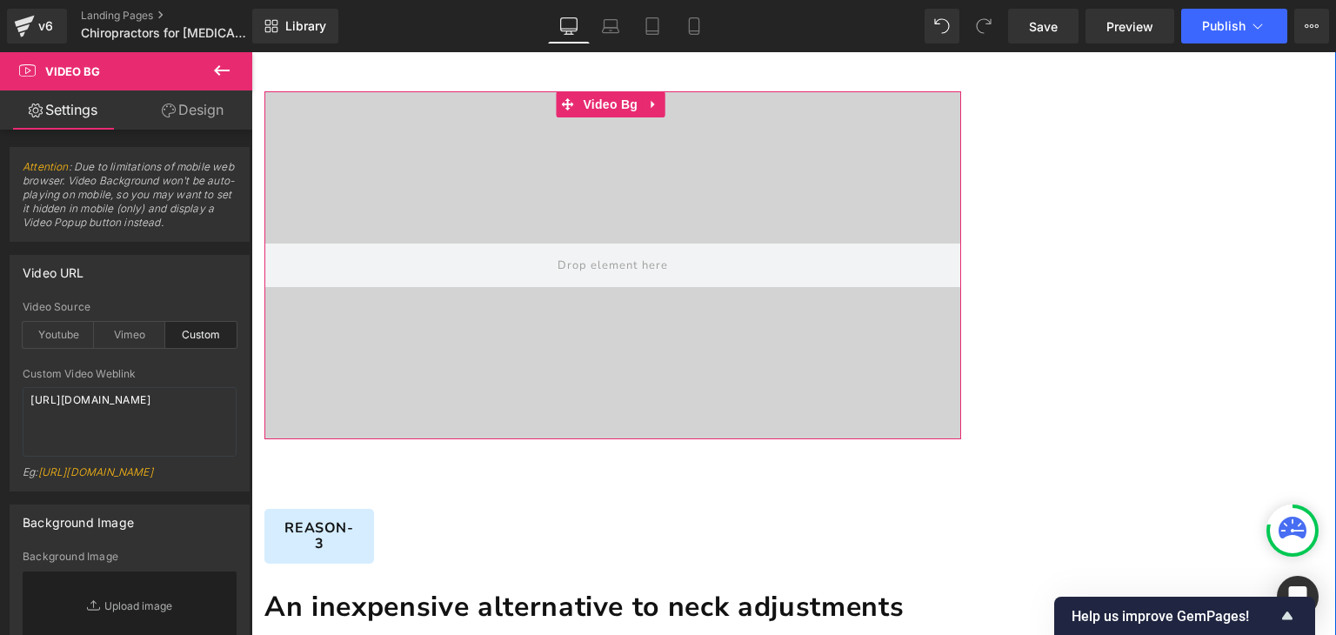
click at [67, 417] on textarea "[URL][DOMAIN_NAME]" at bounding box center [130, 422] width 214 height 70
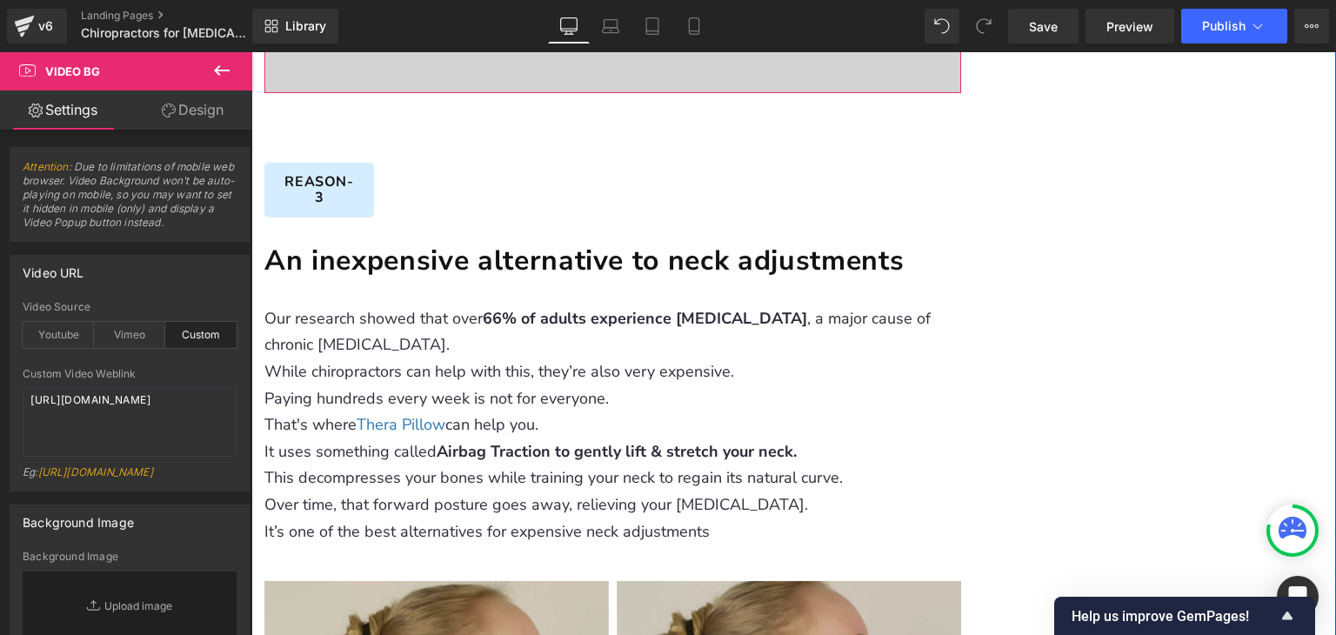
scroll to position [3058, 0]
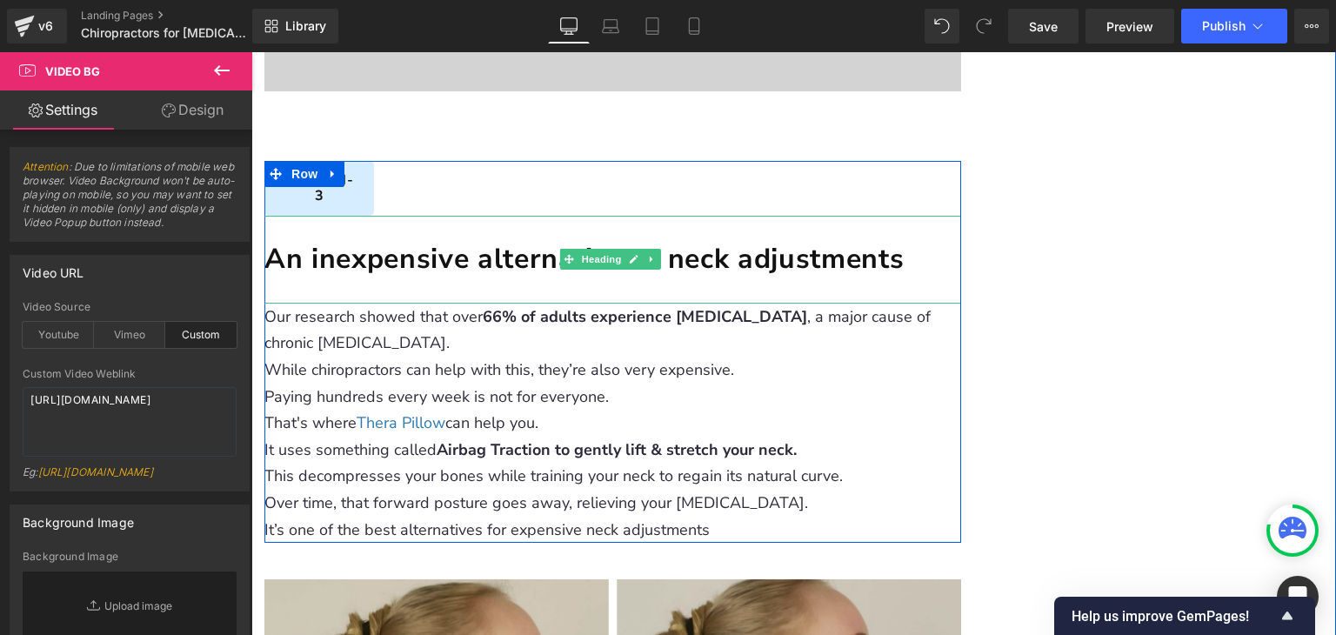
click at [348, 242] on h1 "An inexpensive alternative to neck adjustments" at bounding box center [612, 260] width 697 height 36
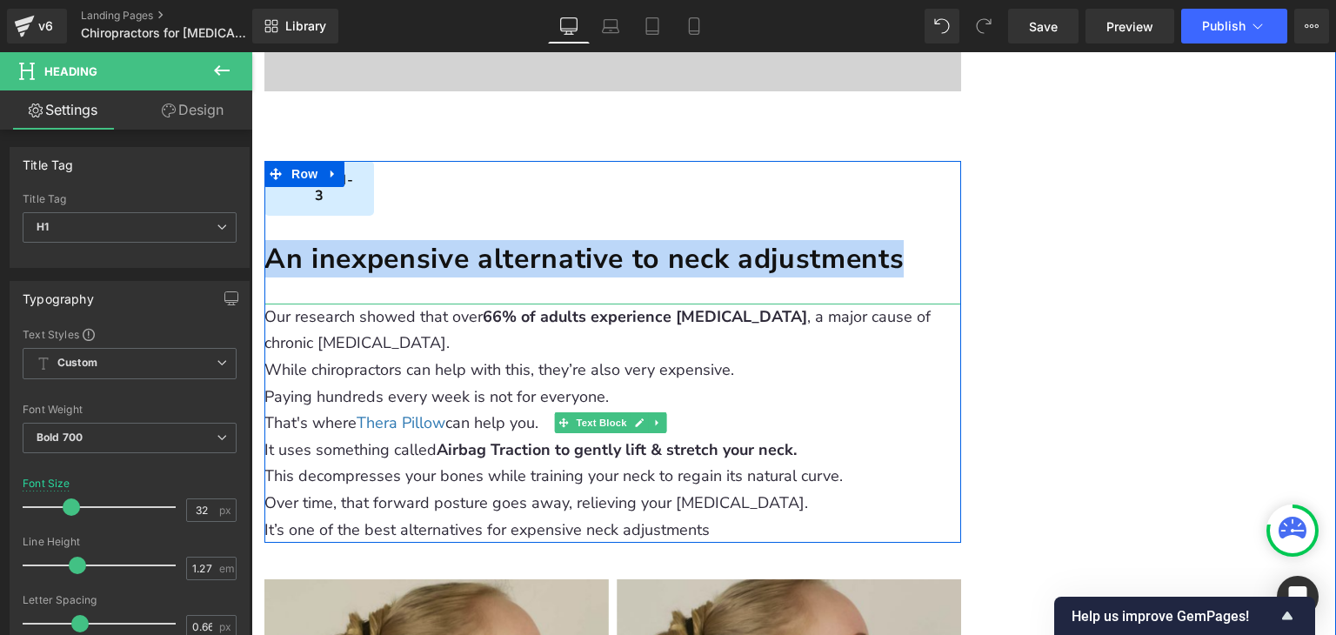
click at [539, 357] on p "While chiropractors can help with this, they’re also very expensive." at bounding box center [612, 370] width 697 height 27
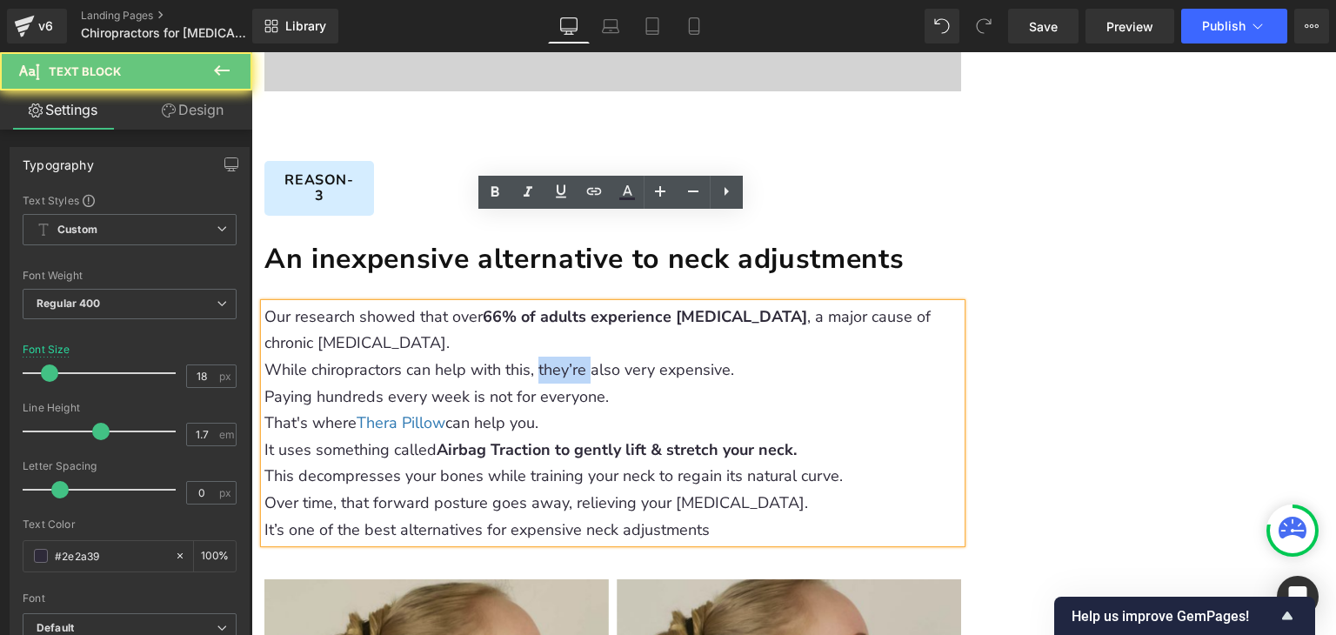
click at [539, 357] on p "While chiropractors can help with this, they’re also very expensive." at bounding box center [612, 370] width 697 height 27
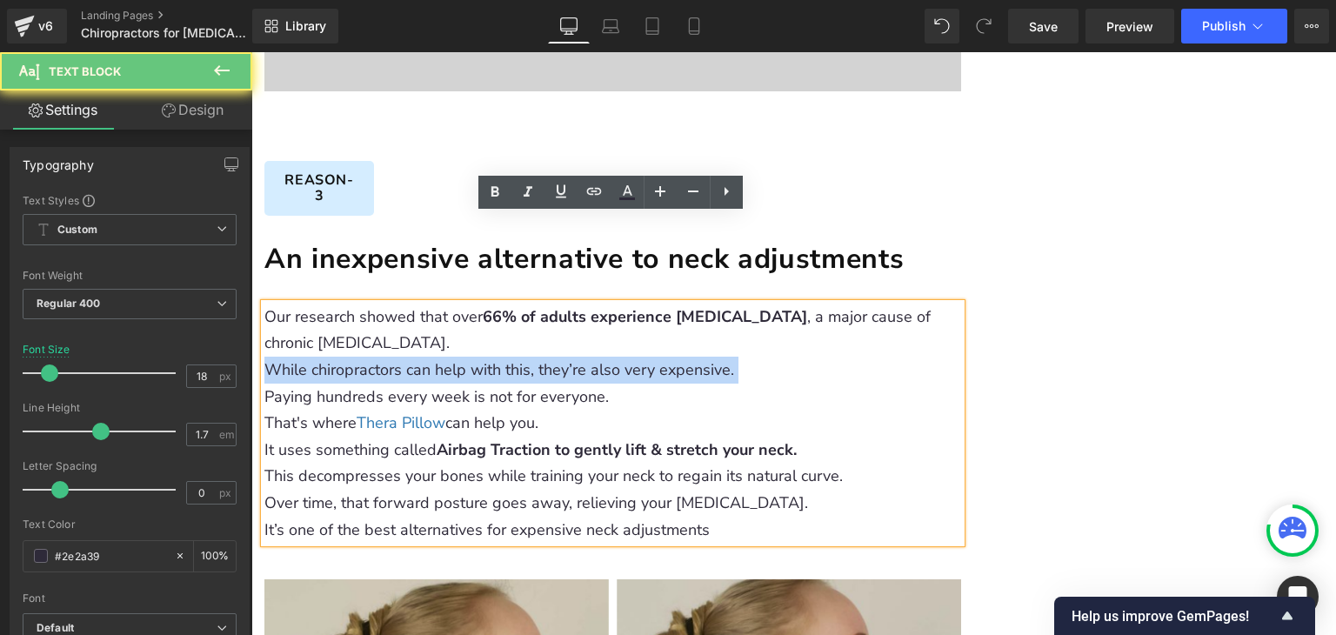
click at [539, 357] on p "While chiropractors can help with this, they’re also very expensive." at bounding box center [612, 370] width 697 height 27
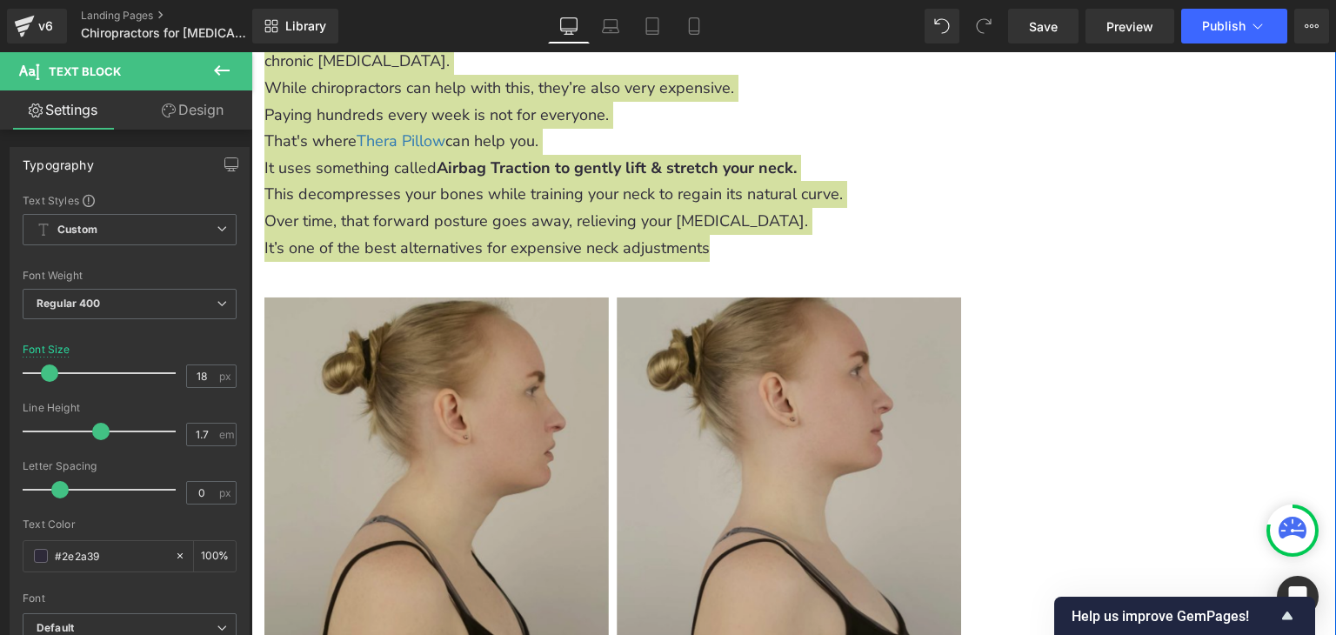
scroll to position [3406, 0]
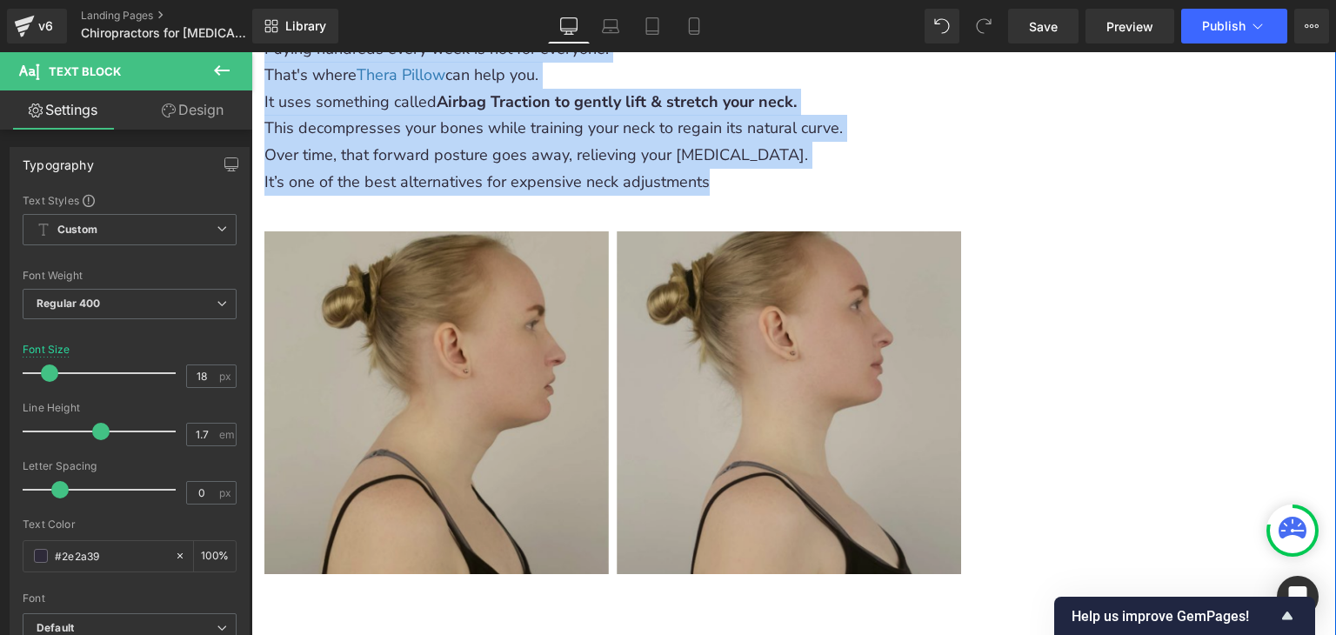
click at [571, 377] on img at bounding box center [612, 402] width 697 height 344
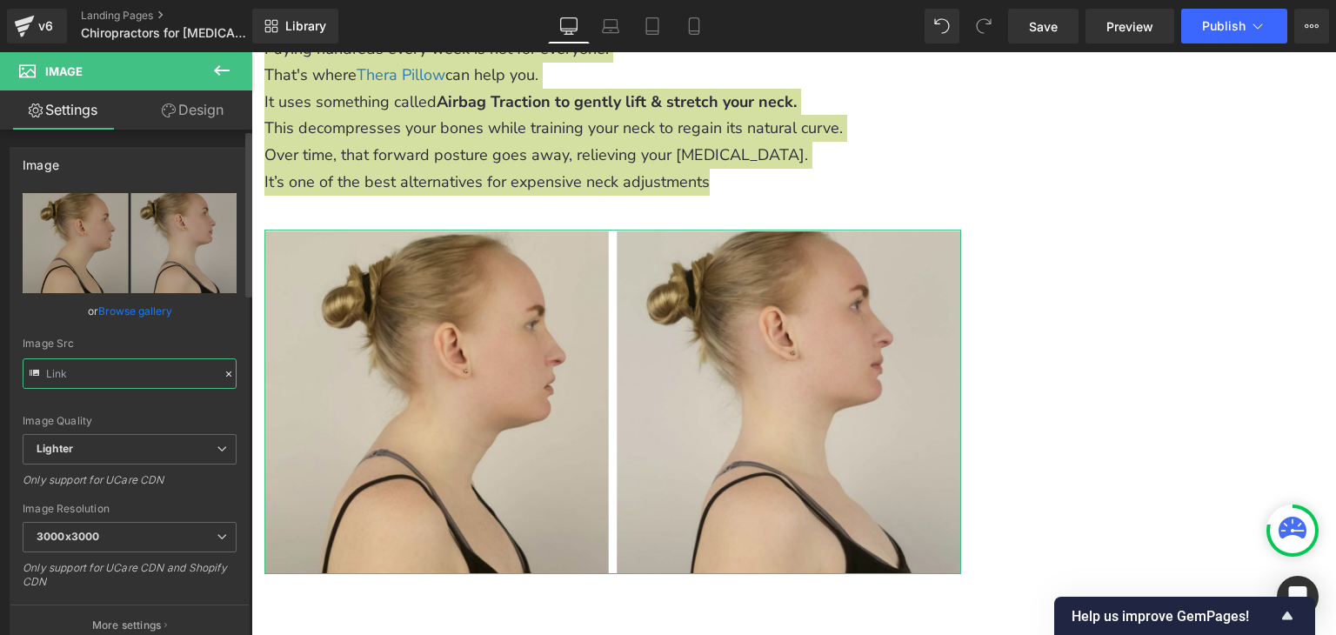
click at [154, 367] on input "text" at bounding box center [130, 373] width 214 height 30
type input "[URL][DOMAIN_NAME]"
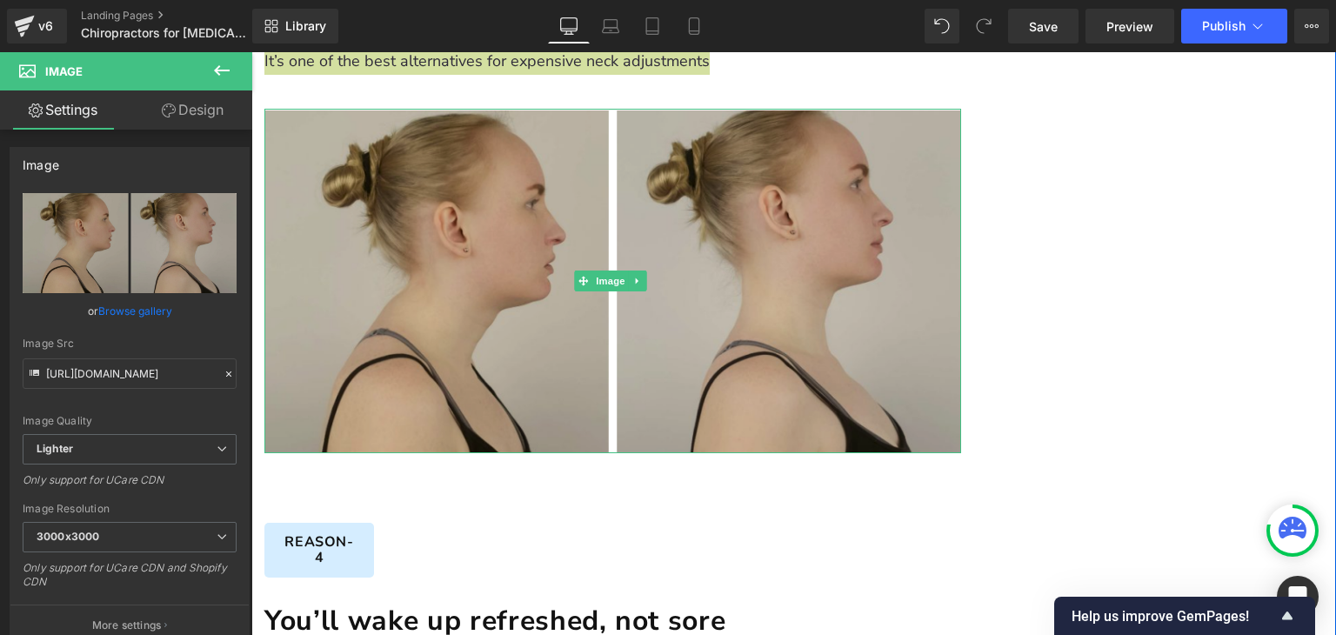
scroll to position [3580, 0]
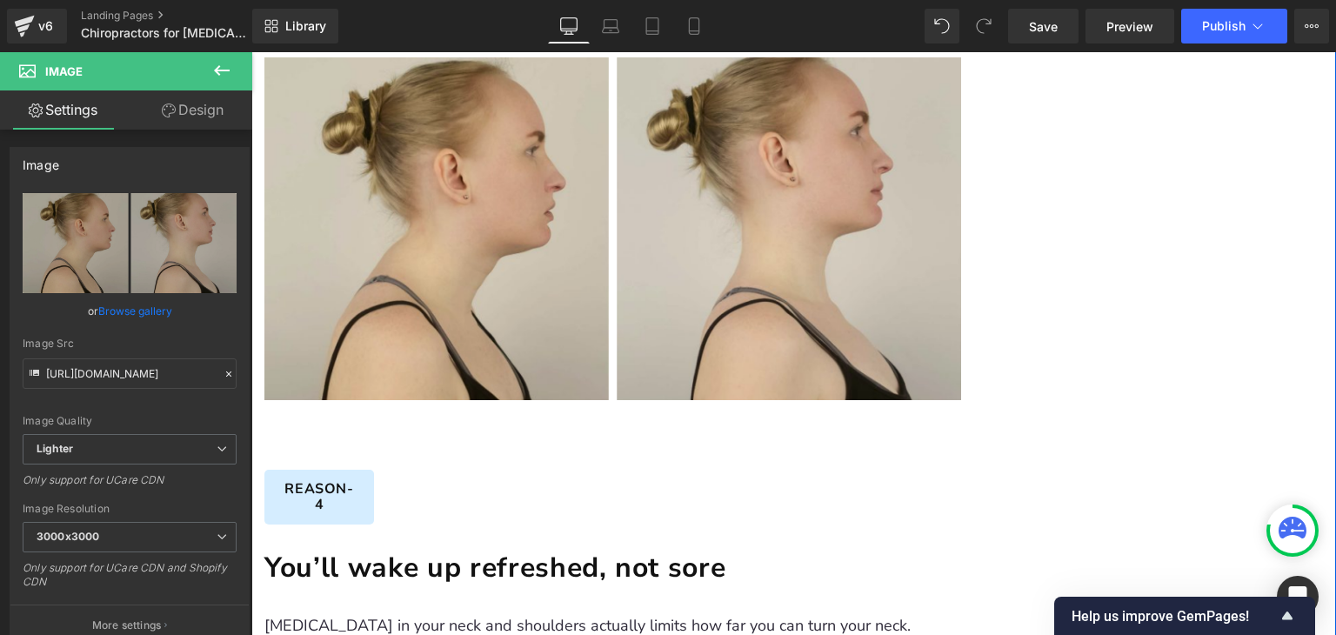
click at [404, 551] on h1 "You’ll wake up refreshed, not sore" at bounding box center [612, 569] width 697 height 36
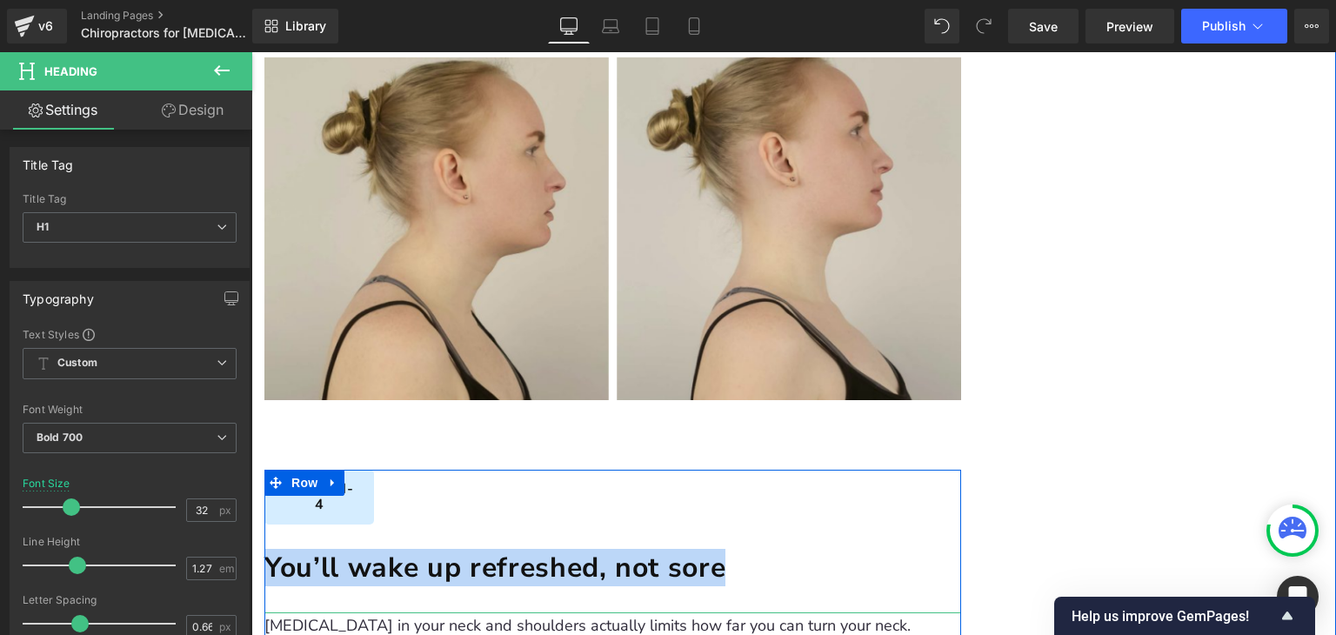
click at [397, 612] on p "[MEDICAL_DATA] in your neck and shoulders actually limits how far you can turn …" at bounding box center [612, 625] width 697 height 27
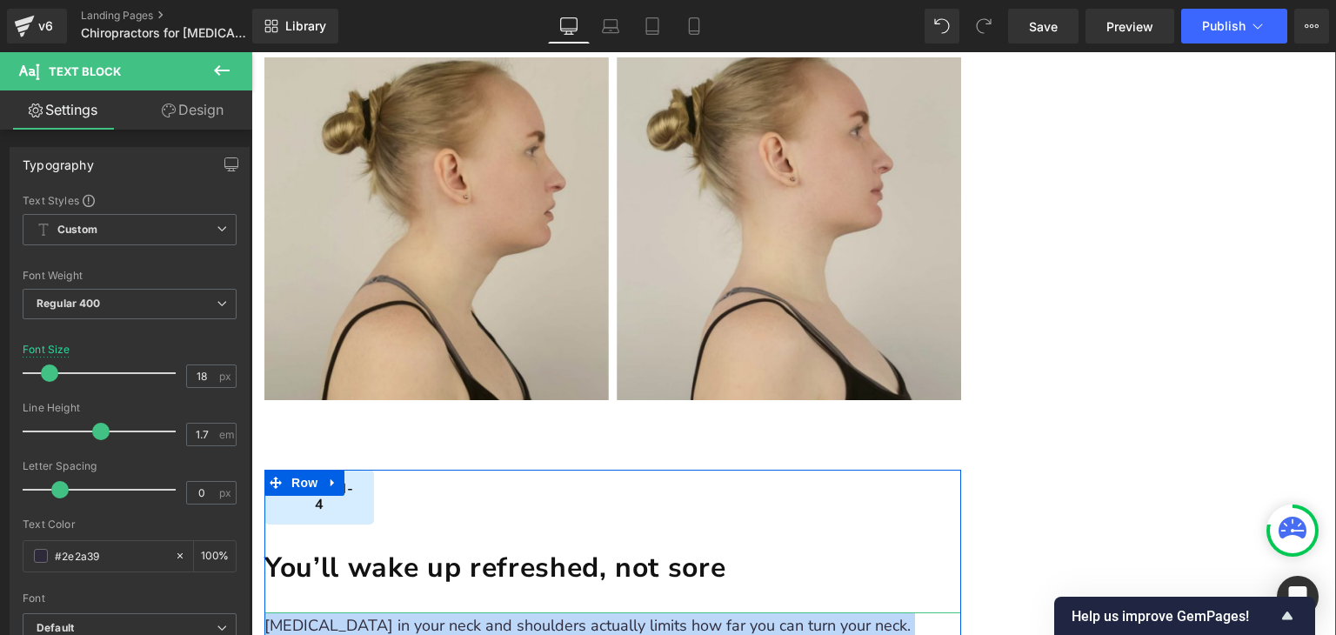
click at [384, 612] on p "[MEDICAL_DATA] in your neck and shoulders actually limits how far you can turn …" at bounding box center [612, 625] width 697 height 27
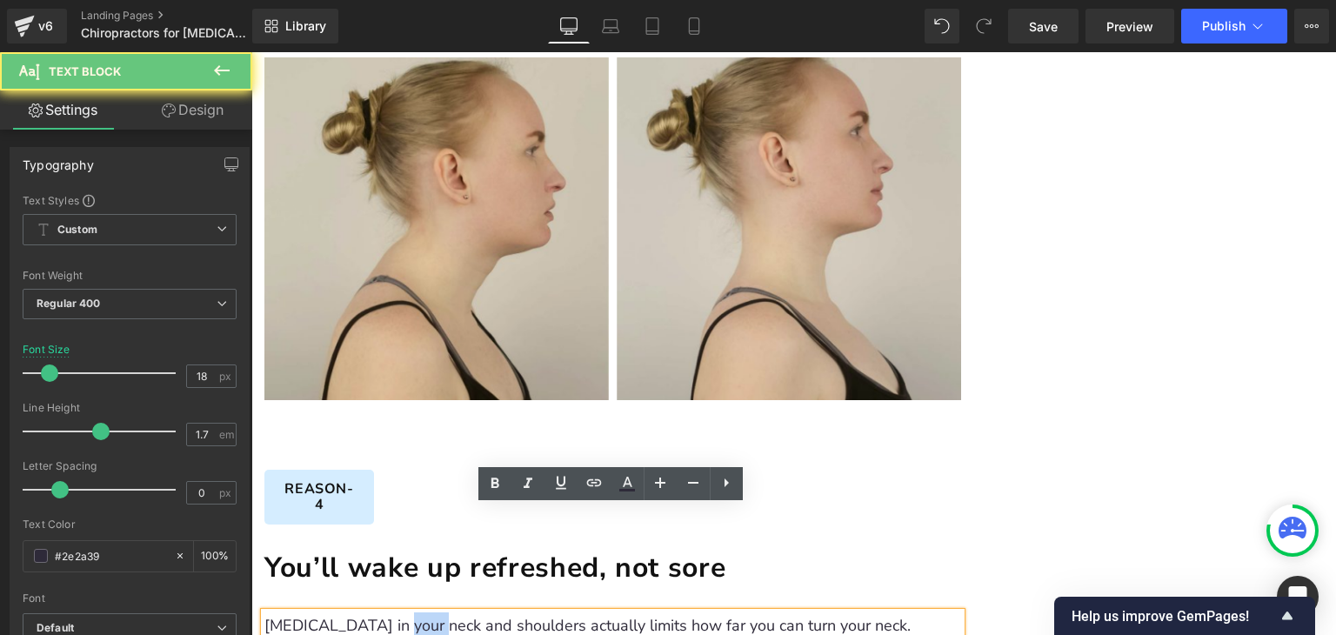
click at [384, 612] on p "[MEDICAL_DATA] in your neck and shoulders actually limits how far you can turn …" at bounding box center [612, 625] width 697 height 27
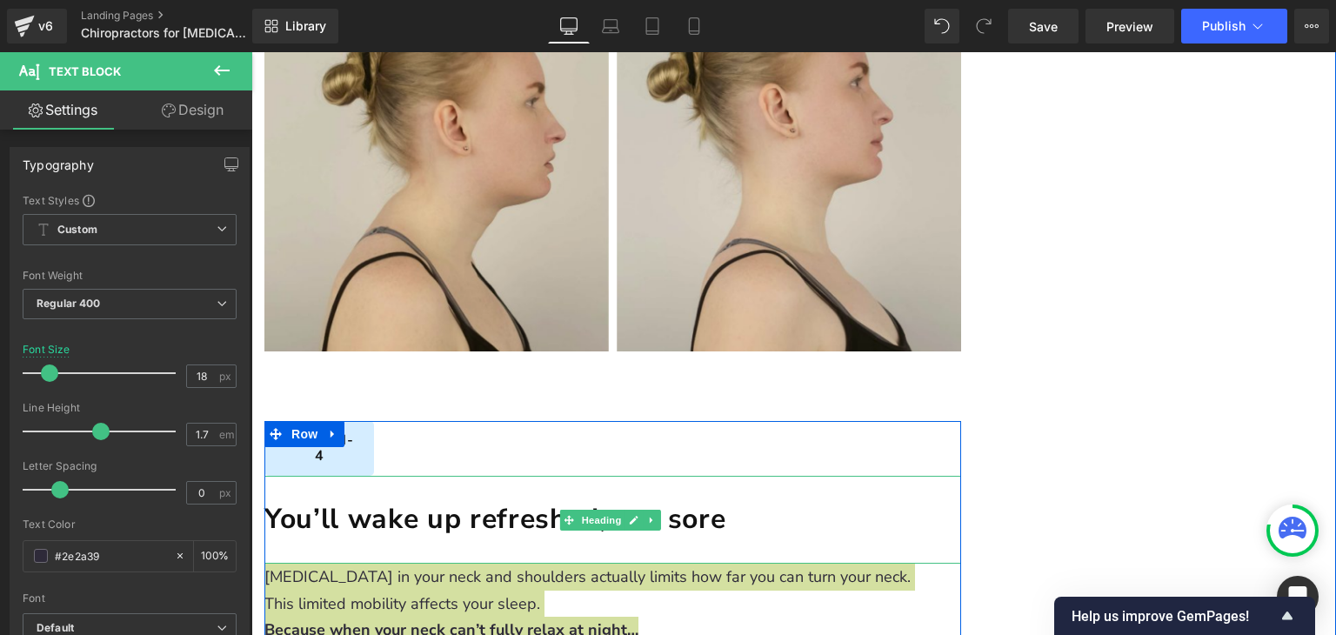
scroll to position [3754, 0]
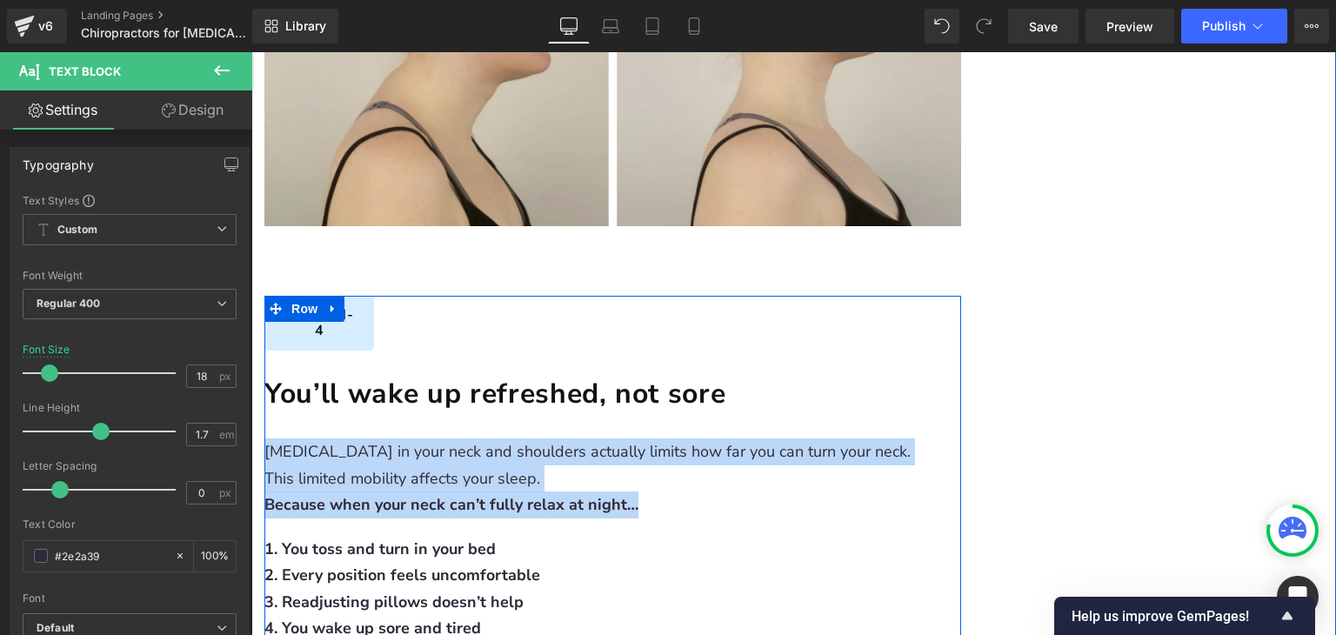
click at [383, 564] on span "2. Every position feels uncomfortable" at bounding box center [402, 574] width 276 height 21
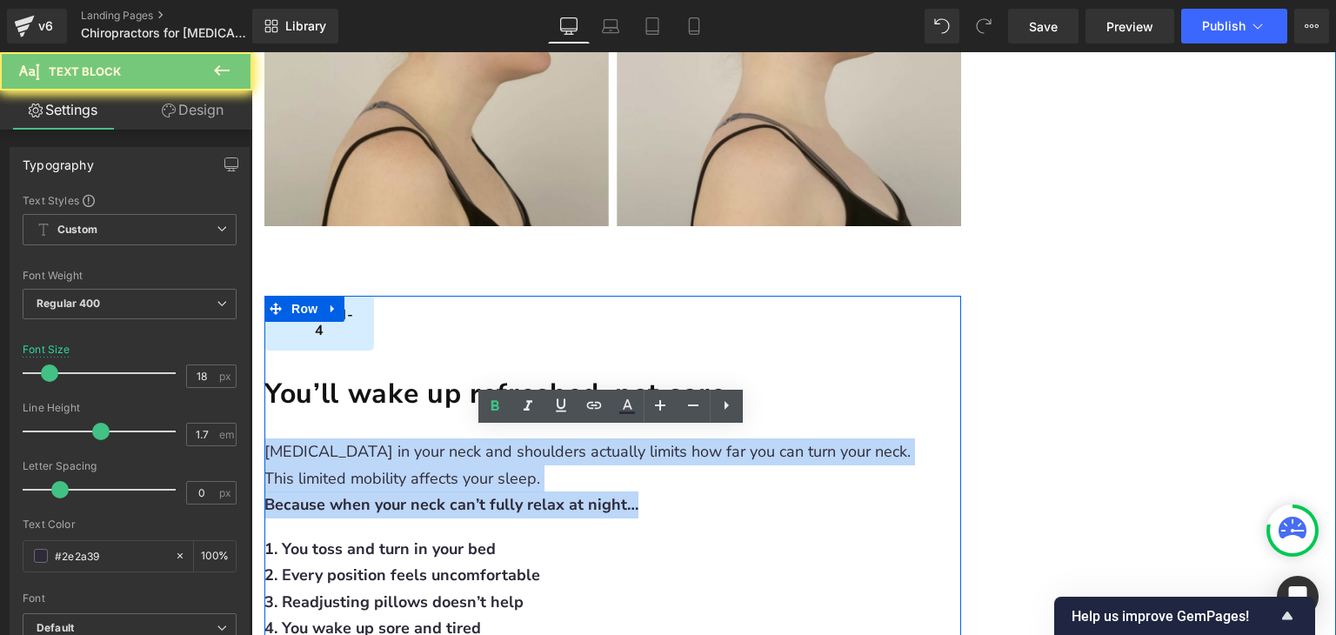
click at [383, 564] on span "2. Every position feels uncomfortable" at bounding box center [402, 574] width 276 height 21
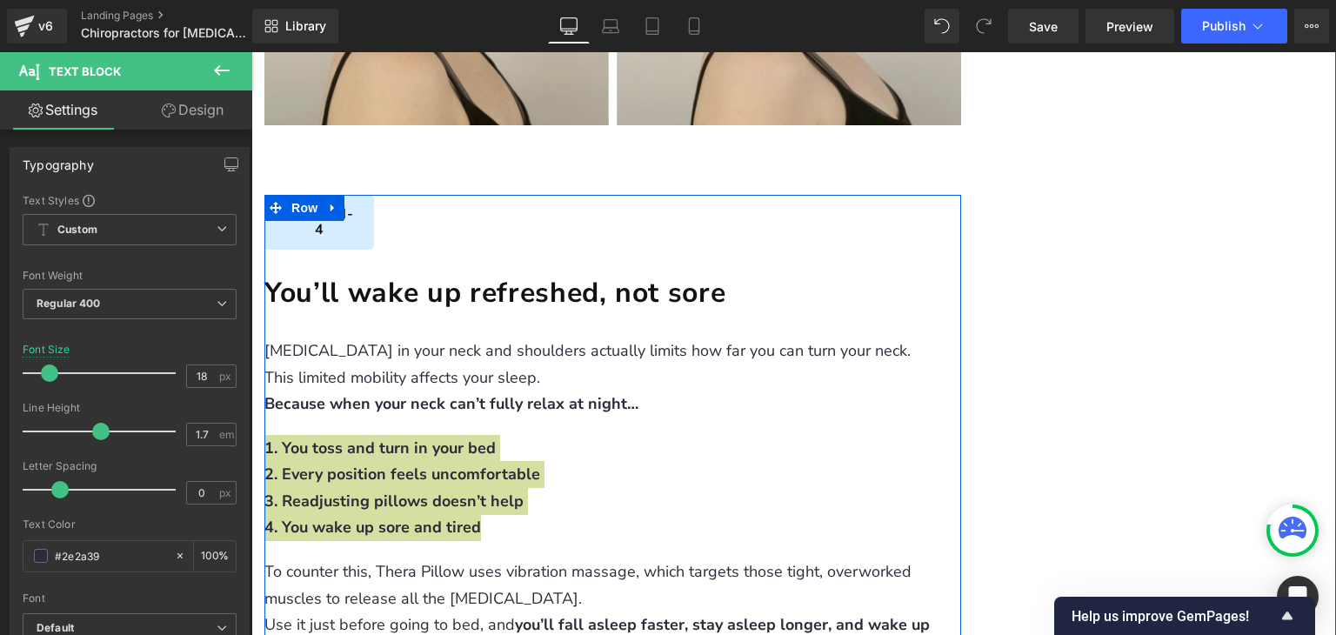
scroll to position [4015, 0]
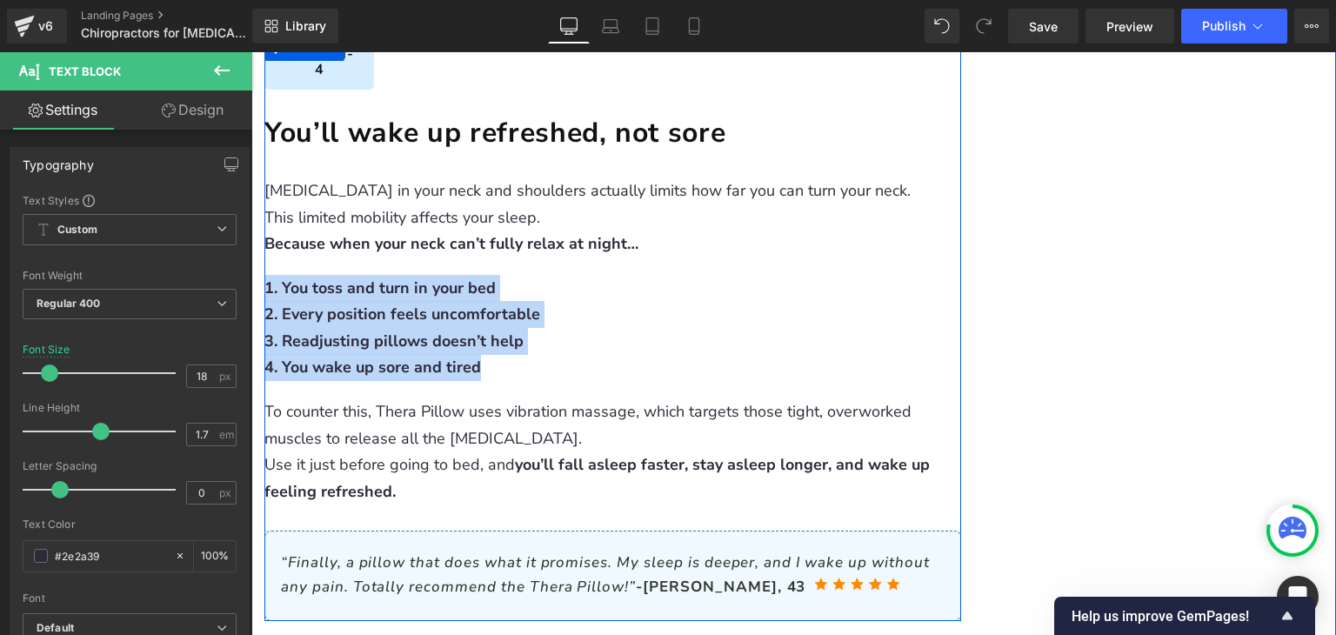
click at [451, 451] on div "Use it just before going to bed, and you’ll fall asleep faster, stay asleep lon…" at bounding box center [612, 477] width 697 height 53
click at [449, 451] on div "Use it just before going to bed, and you’ll fall asleep faster, stay asleep lon…" at bounding box center [612, 477] width 697 height 53
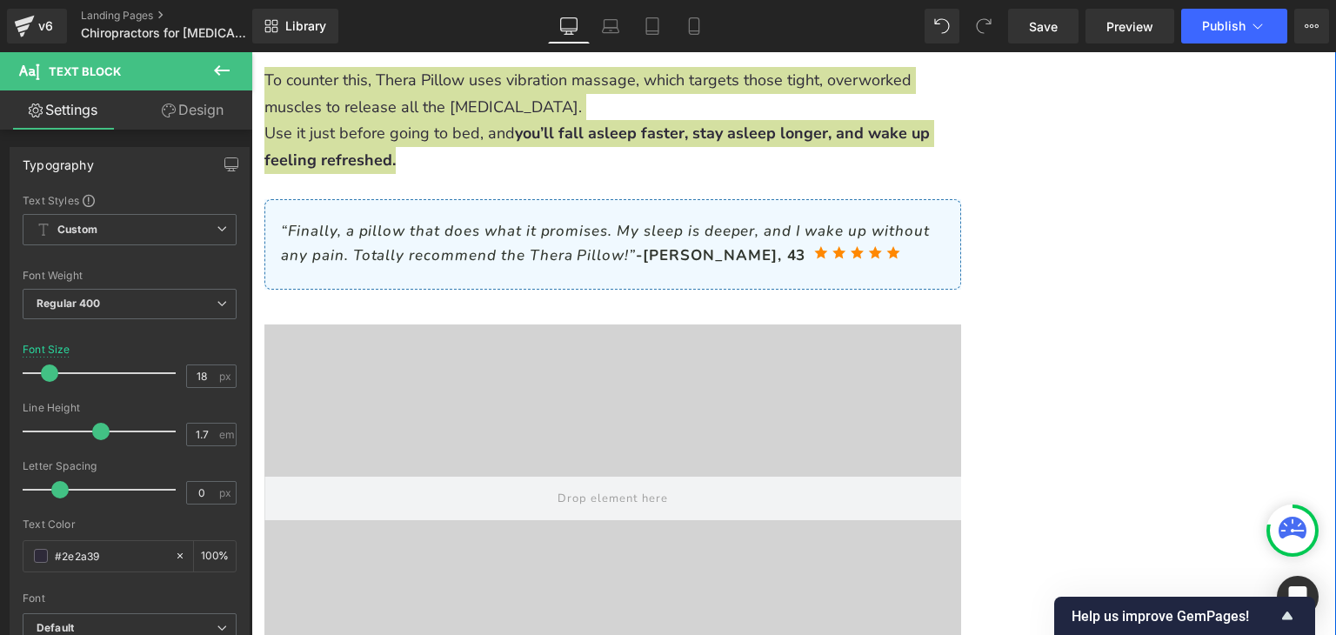
scroll to position [4363, 0]
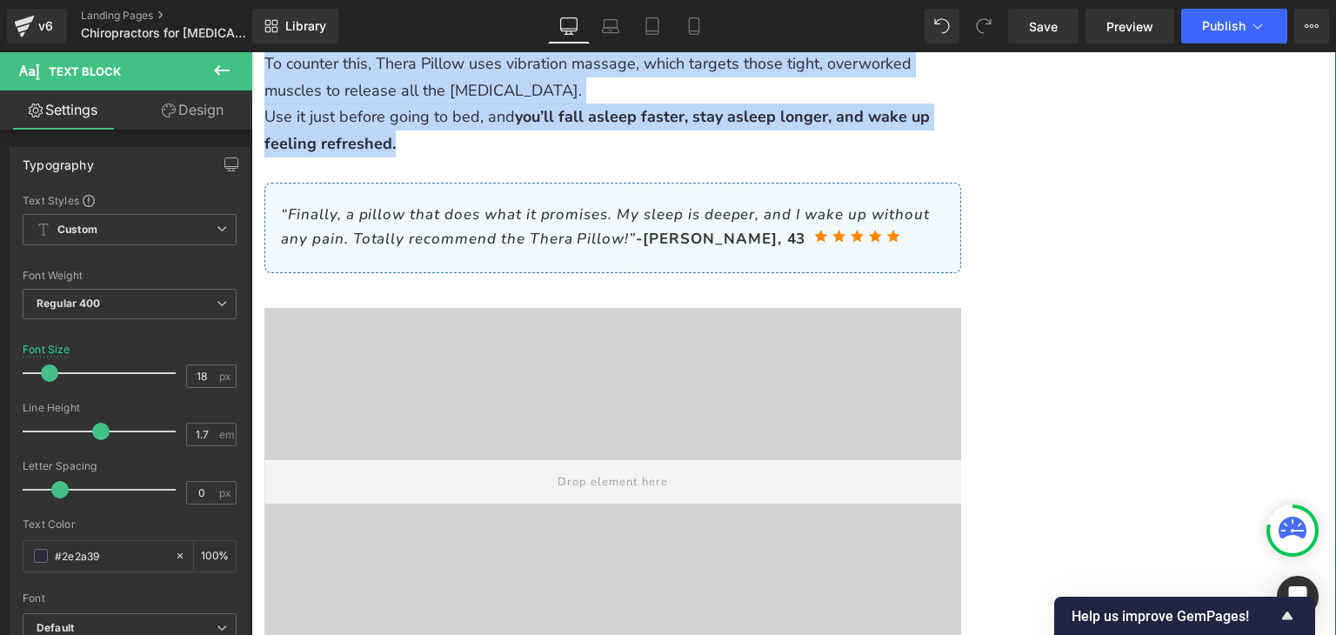
click at [1043, 287] on div "Home / Trending / [MEDICAL_DATA] Relief Tips Text Block 6 Reasons Why Over 5000…" at bounding box center [793, 159] width 1085 height 8780
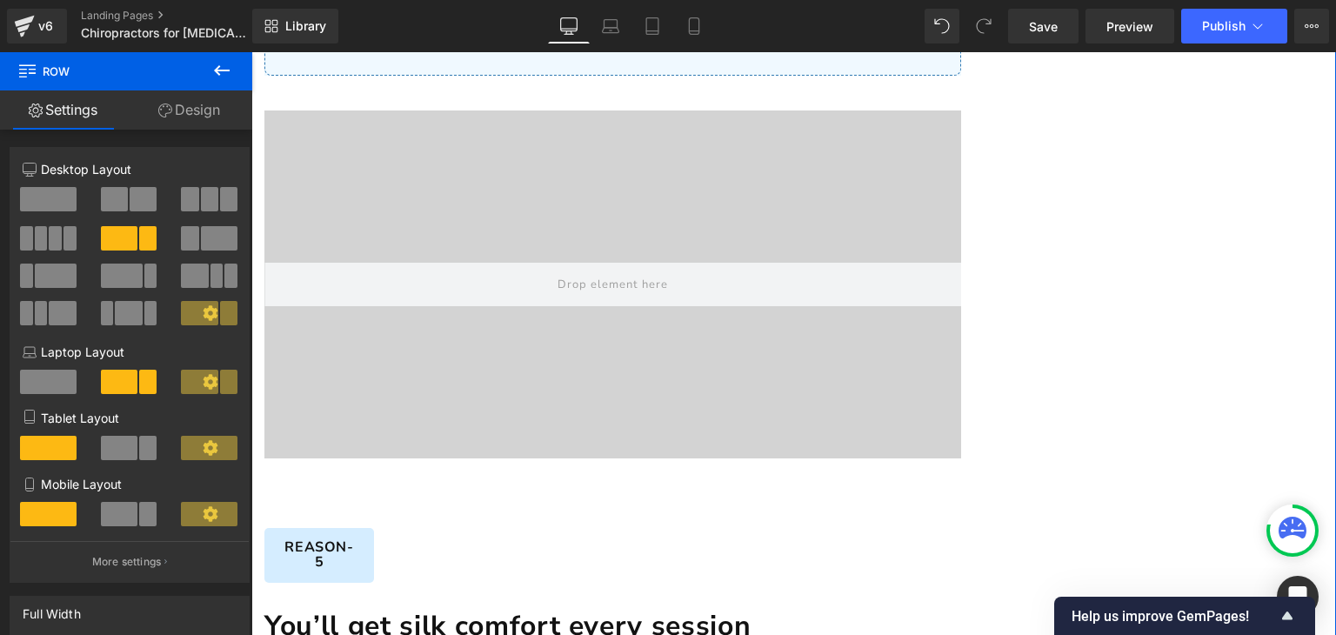
scroll to position [4537, 0]
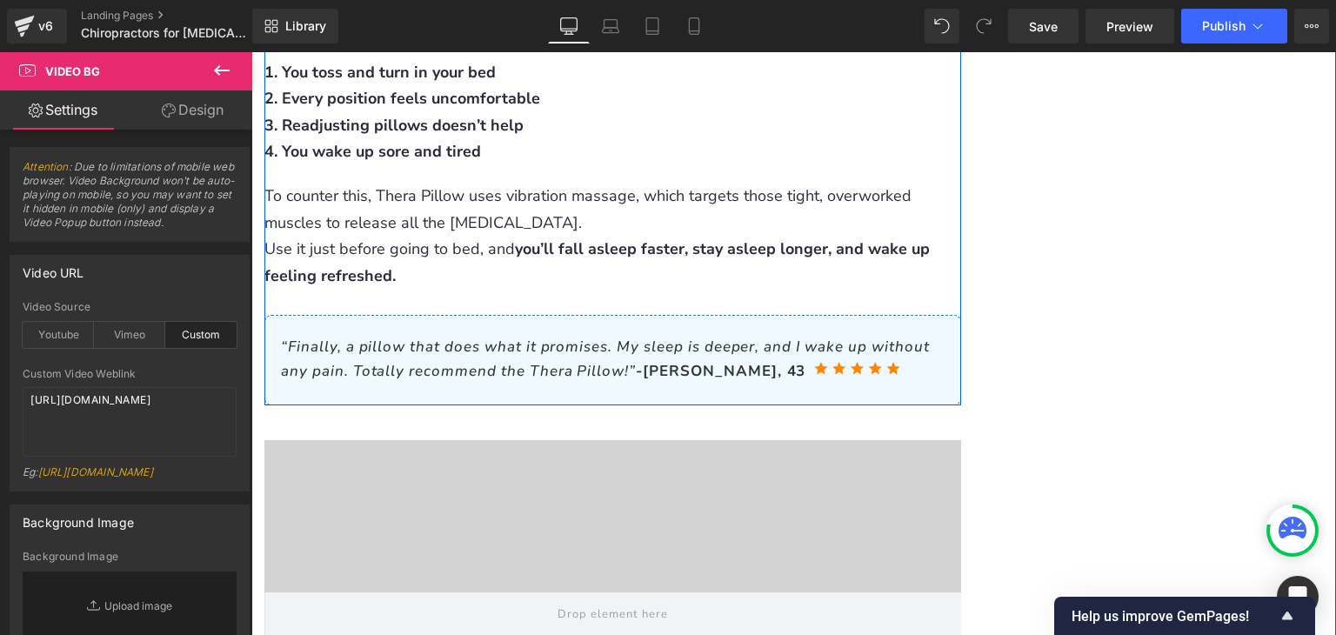
scroll to position [4276, 0]
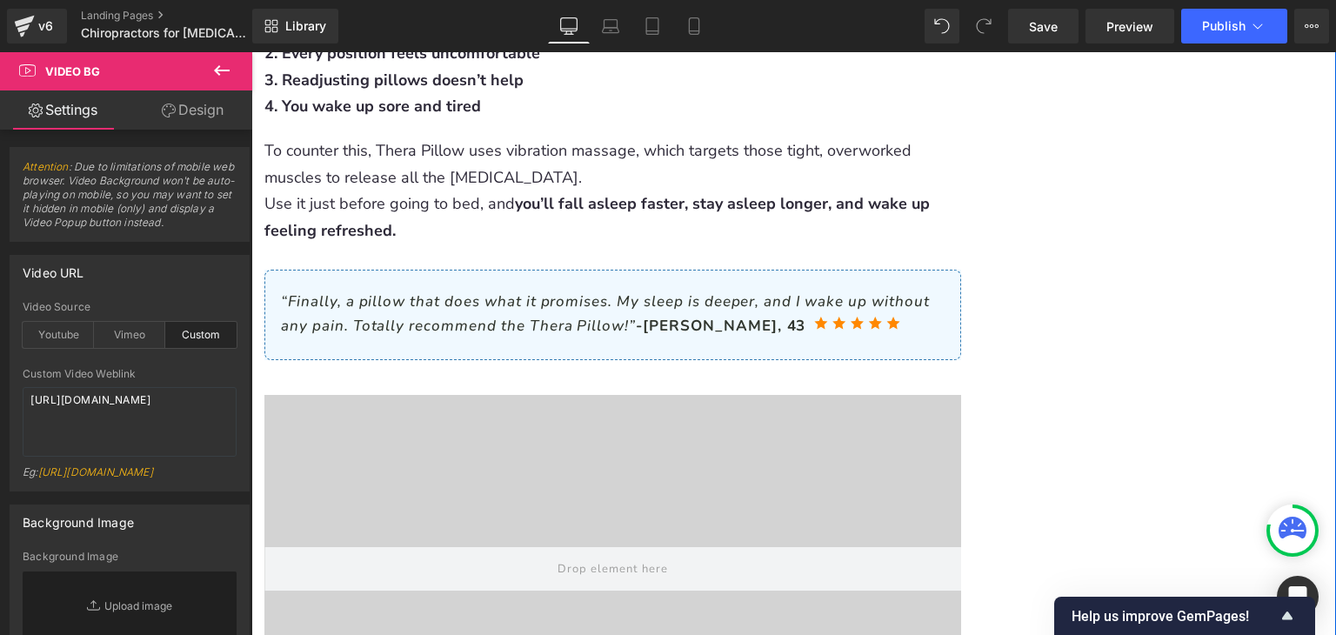
click at [644, 395] on div "Video Bg" at bounding box center [612, 569] width 697 height 348
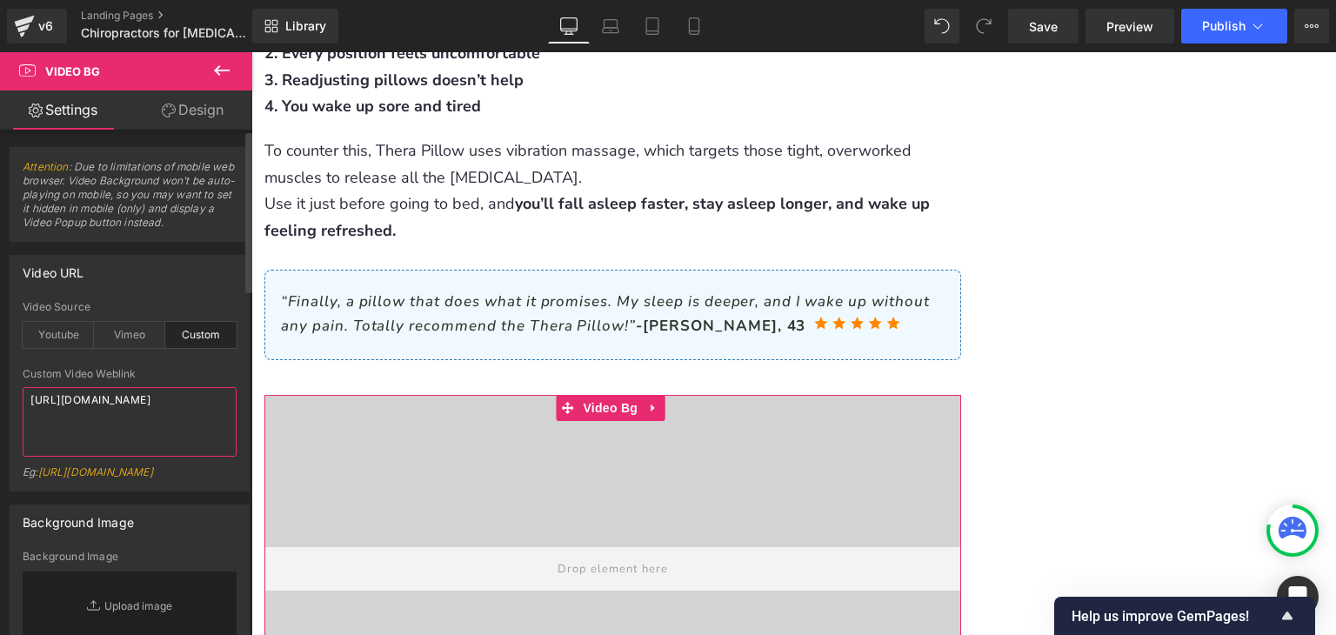
click at [179, 434] on textarea "[URL][DOMAIN_NAME]" at bounding box center [130, 422] width 214 height 70
click at [146, 442] on textarea "[URL][DOMAIN_NAME]" at bounding box center [130, 422] width 214 height 70
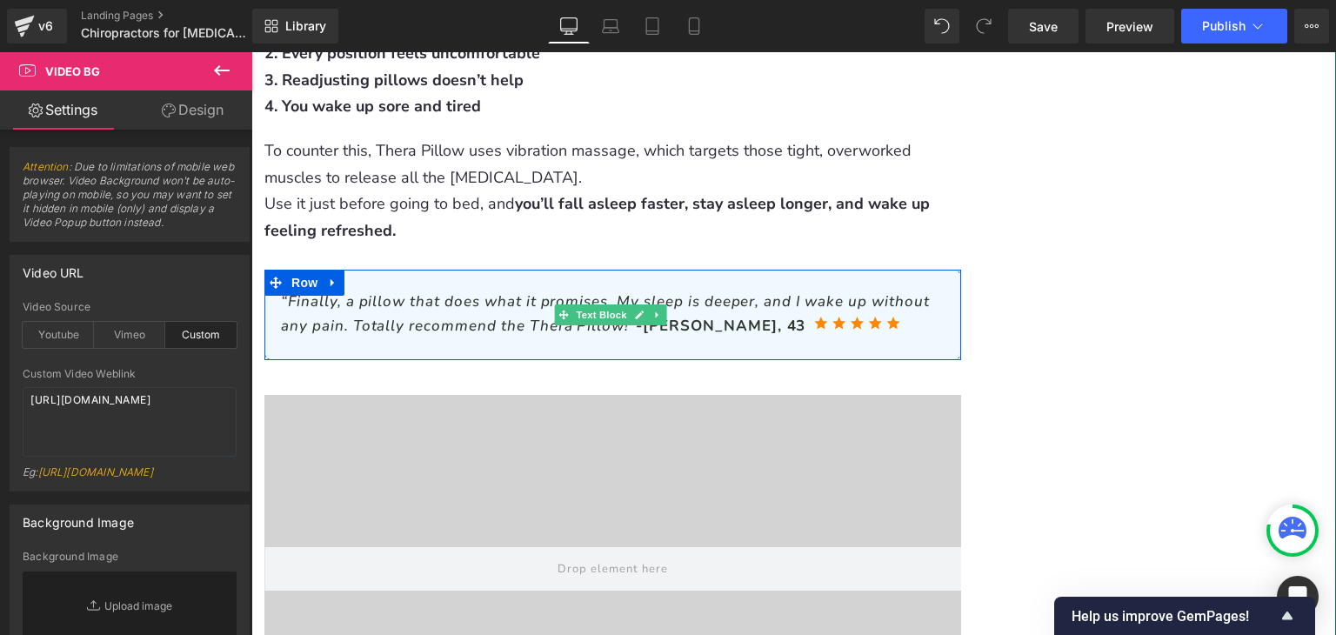
click at [638, 270] on div "“Finally, a pillow that does what it promises. My sleep is deeper, and I wake u…" at bounding box center [612, 315] width 697 height 90
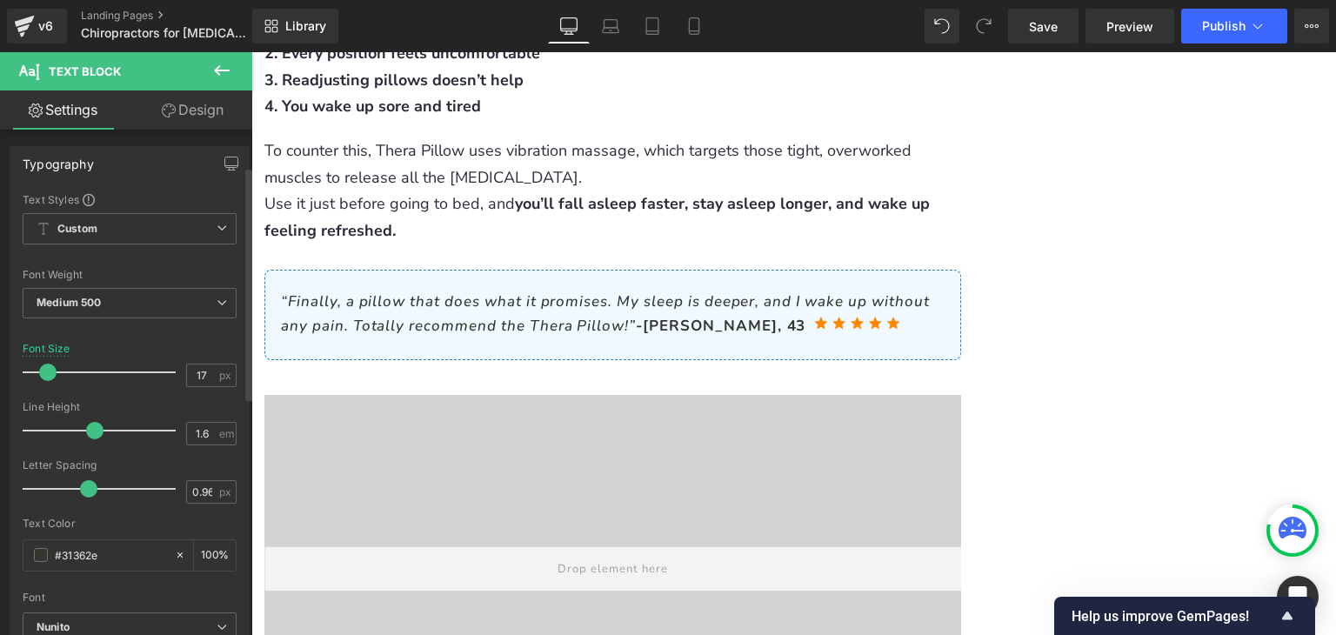
scroll to position [0, 0]
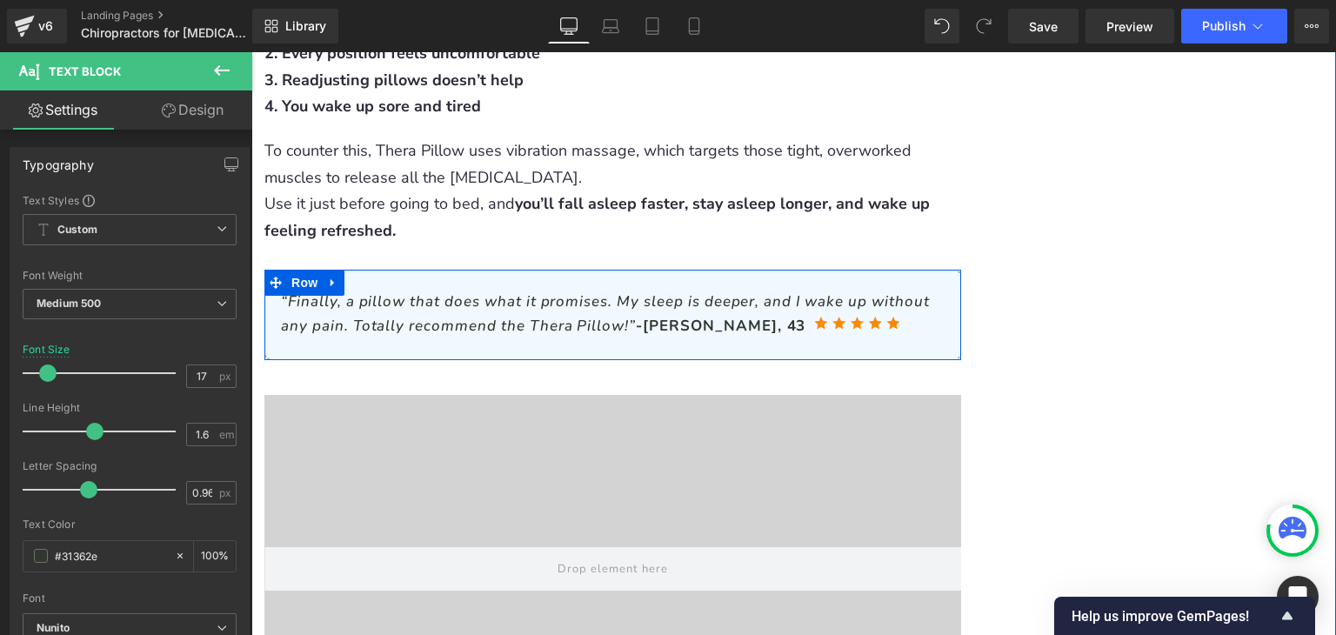
click at [663, 304] on link at bounding box center [657, 314] width 18 height 21
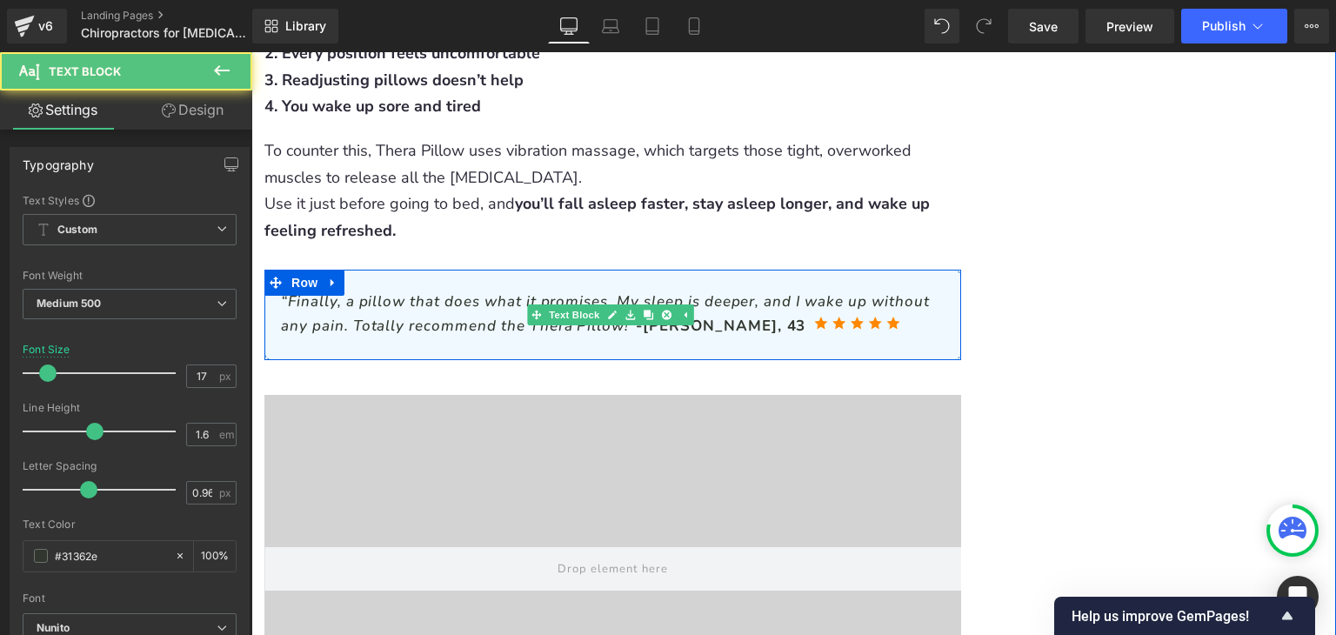
click at [708, 316] on span "-[PERSON_NAME], 43" at bounding box center [721, 326] width 170 height 20
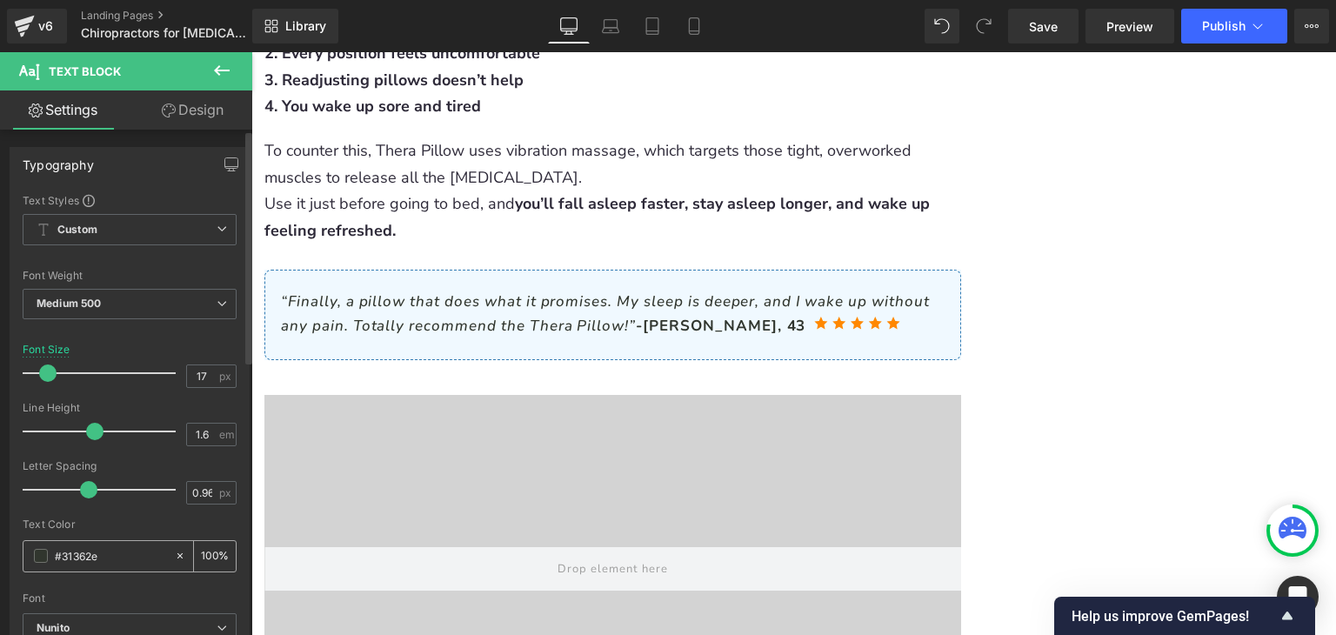
click at [116, 549] on input "#31362e" at bounding box center [110, 555] width 111 height 19
click at [196, 112] on link "Design" at bounding box center [193, 109] width 126 height 39
click at [0, 0] on div "Spacing" at bounding box center [0, 0] width 0 height 0
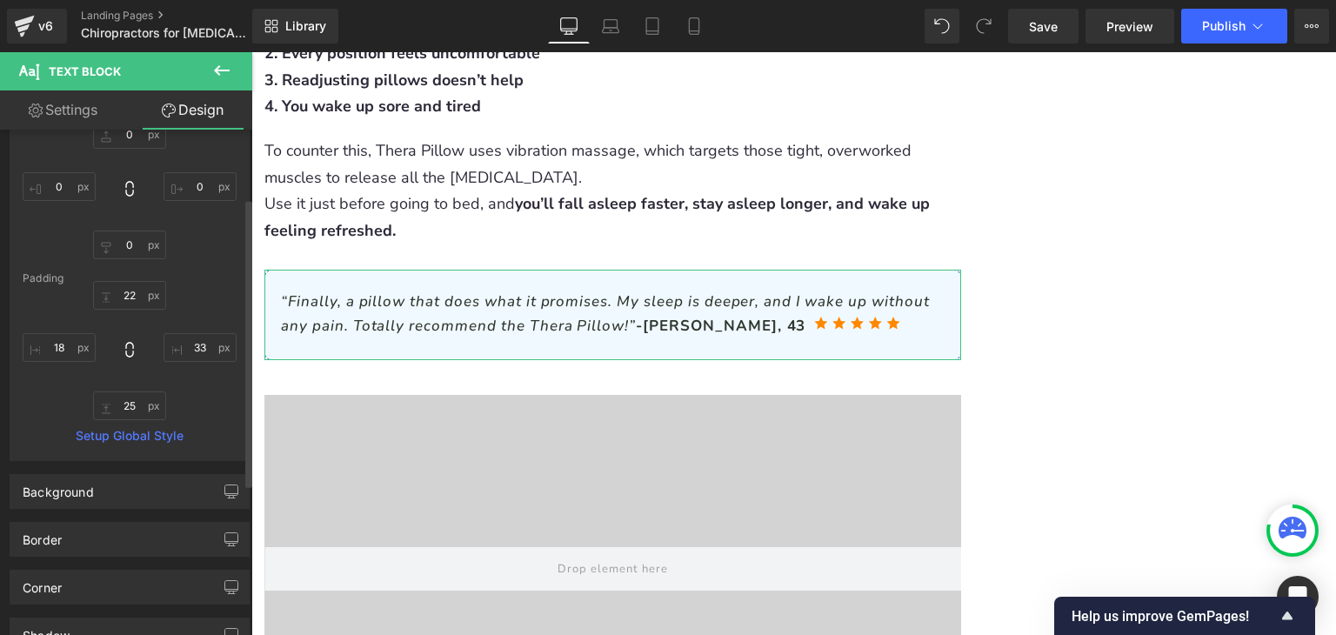
scroll to position [174, 0]
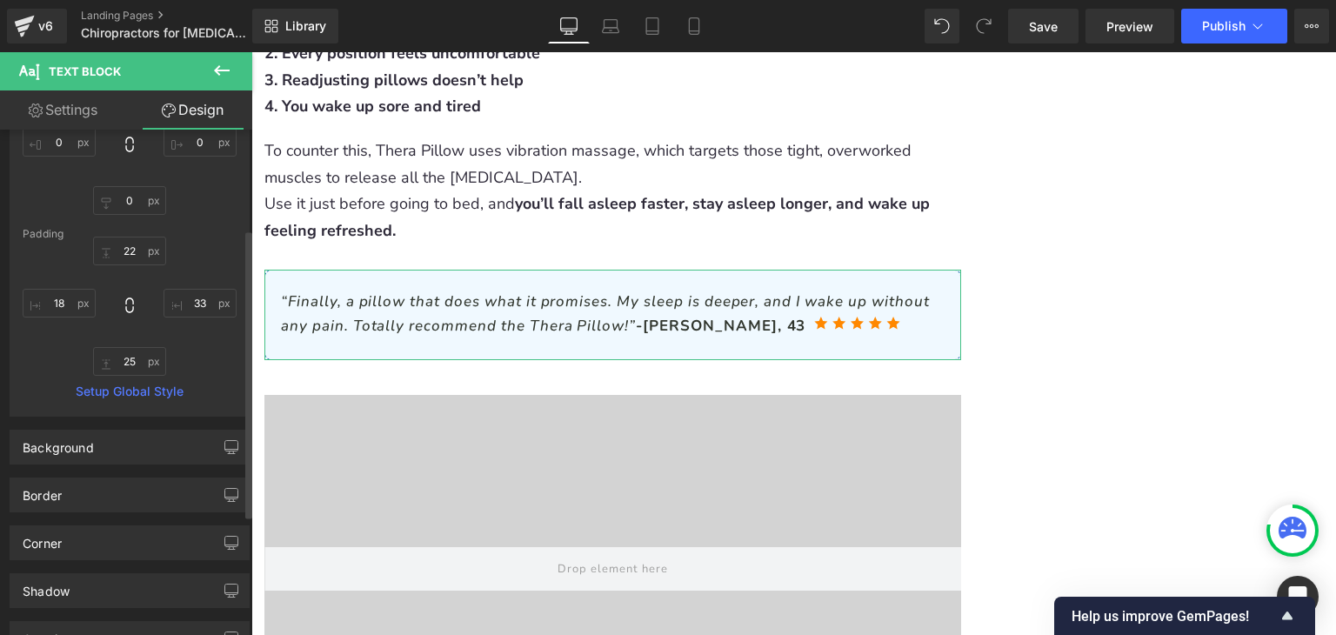
click at [96, 513] on div "Corner Corner Style Custom Custom Setup Global Style Custom Setup Global Style …" at bounding box center [130, 536] width 260 height 48
click at [106, 501] on div "Border" at bounding box center [129, 494] width 238 height 33
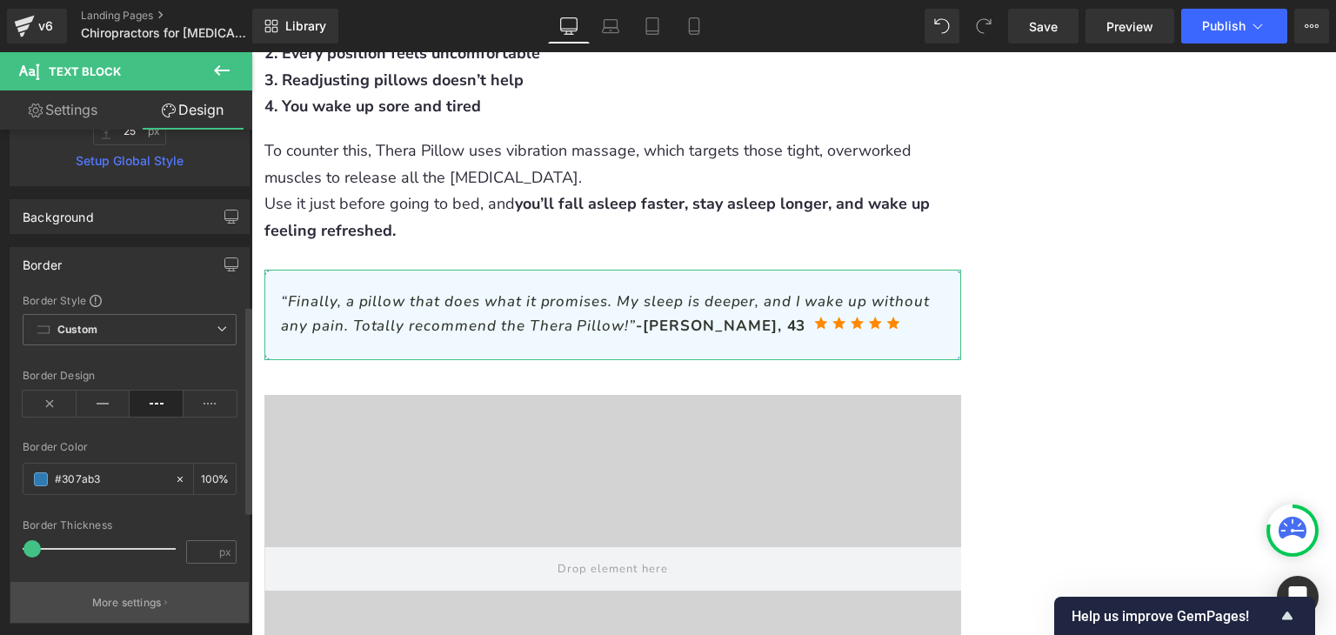
scroll to position [435, 0]
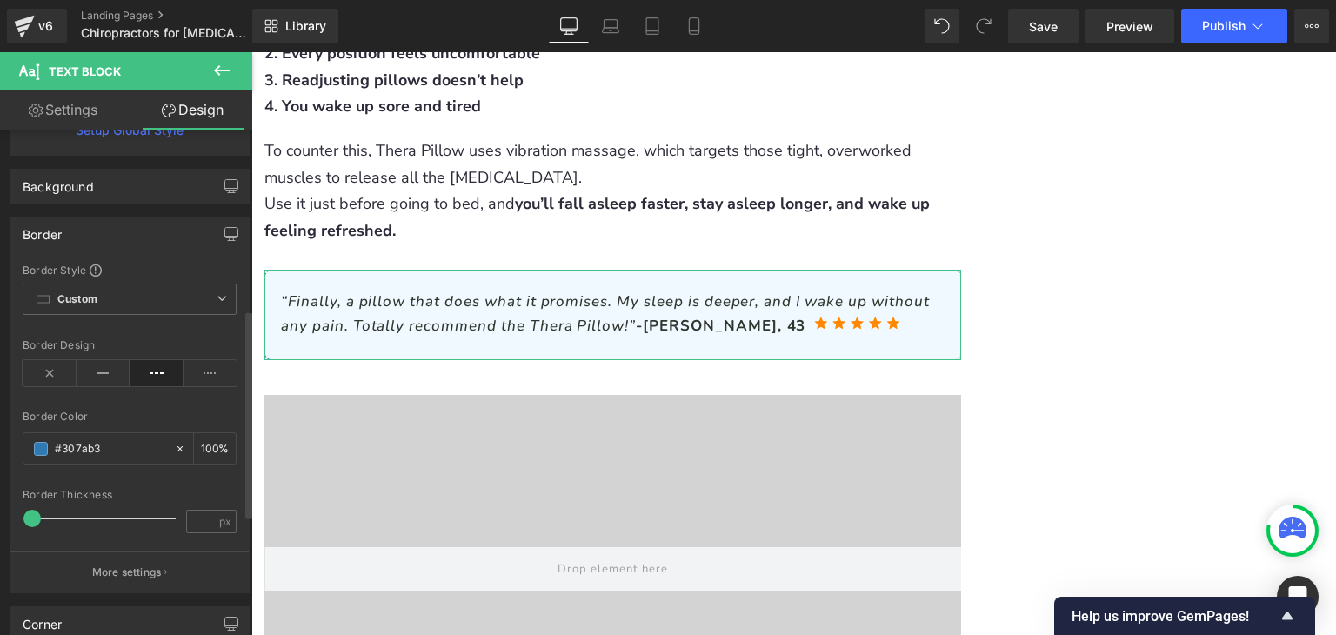
click at [118, 463] on div "Border Color %" at bounding box center [130, 448] width 214 height 74
click at [118, 452] on input "text" at bounding box center [110, 448] width 111 height 19
type input "#307ab3"
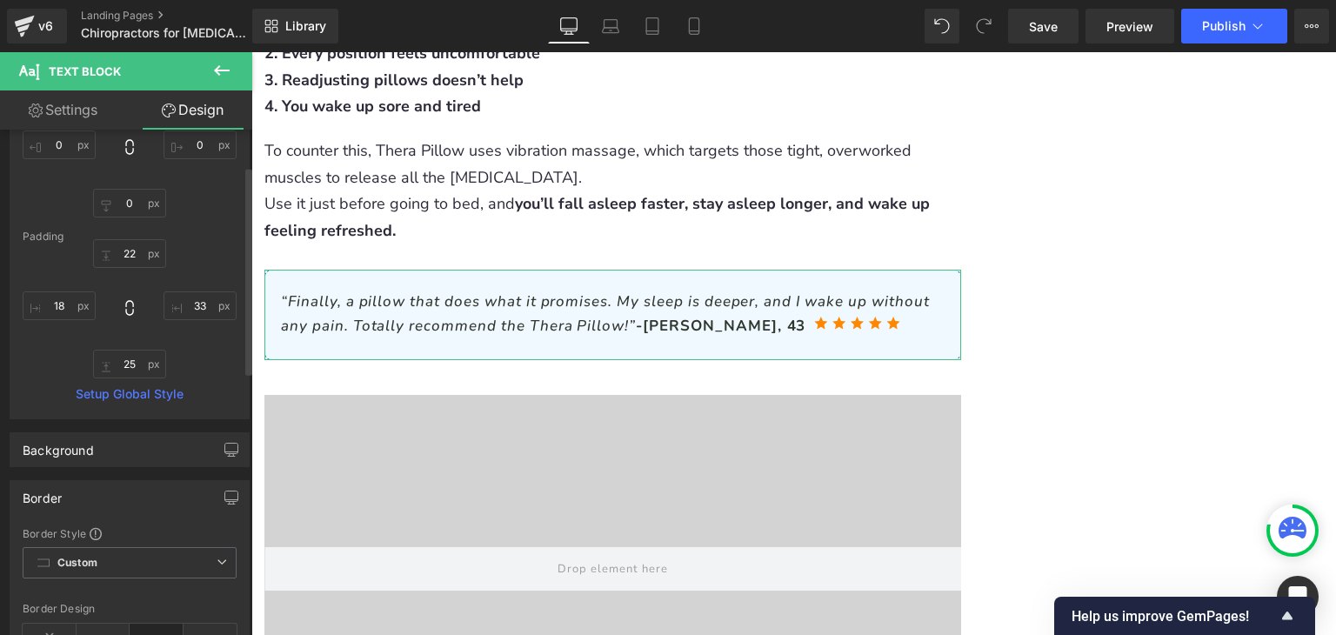
scroll to position [174, 0]
click at [110, 452] on div "Background" at bounding box center [129, 447] width 238 height 33
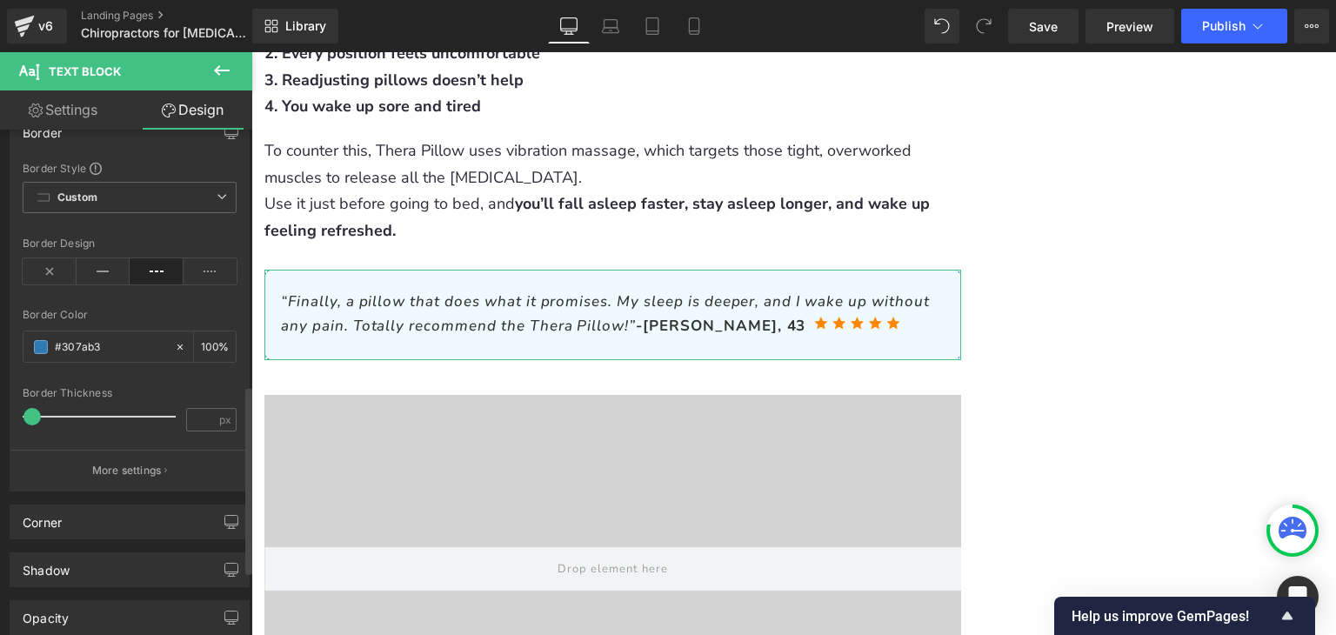
scroll to position [696, 0]
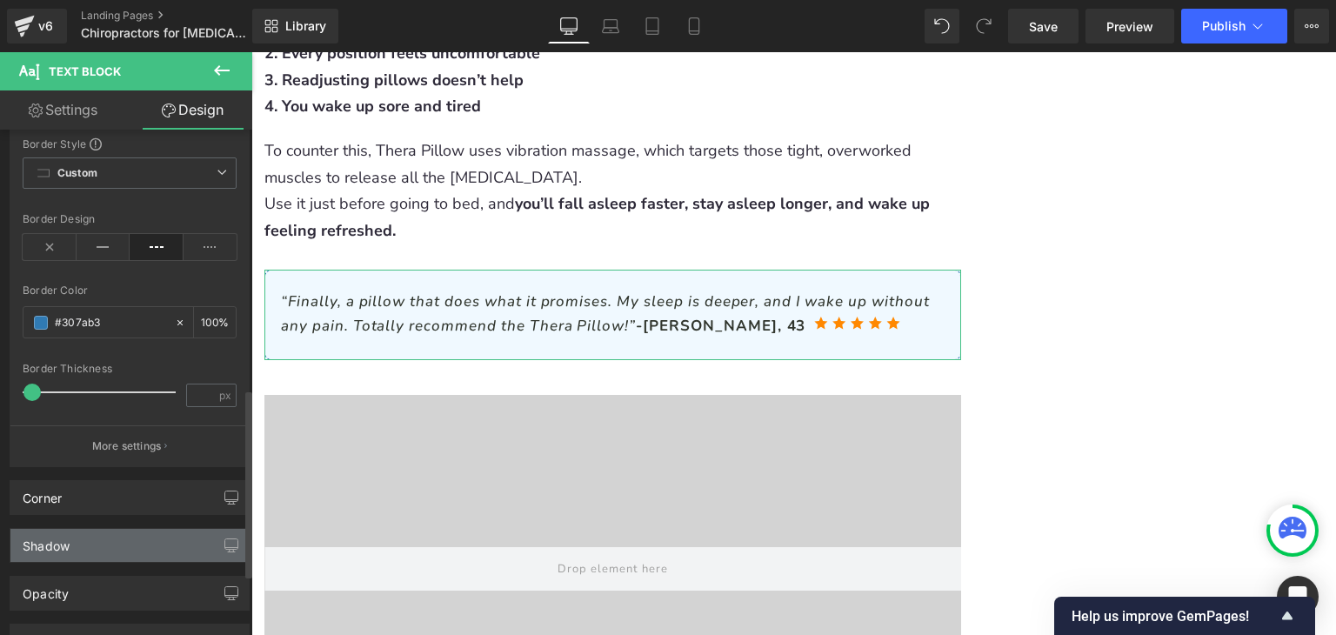
click at [95, 544] on div "Shadow" at bounding box center [129, 545] width 238 height 33
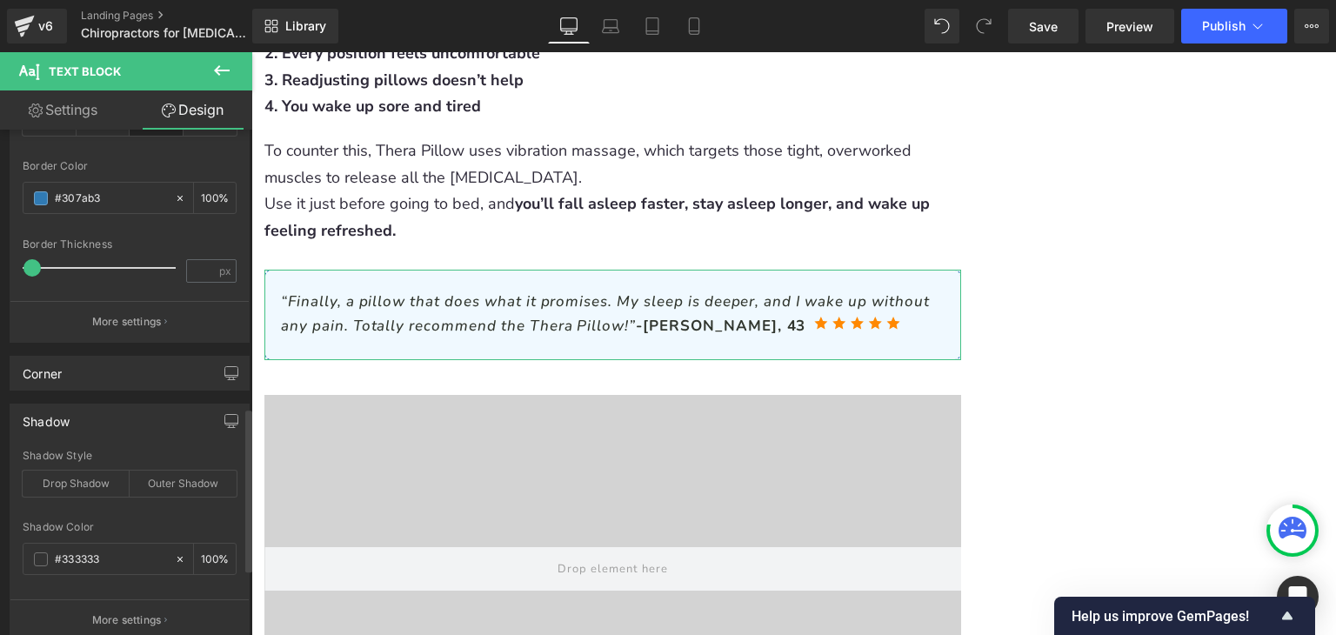
scroll to position [870, 0]
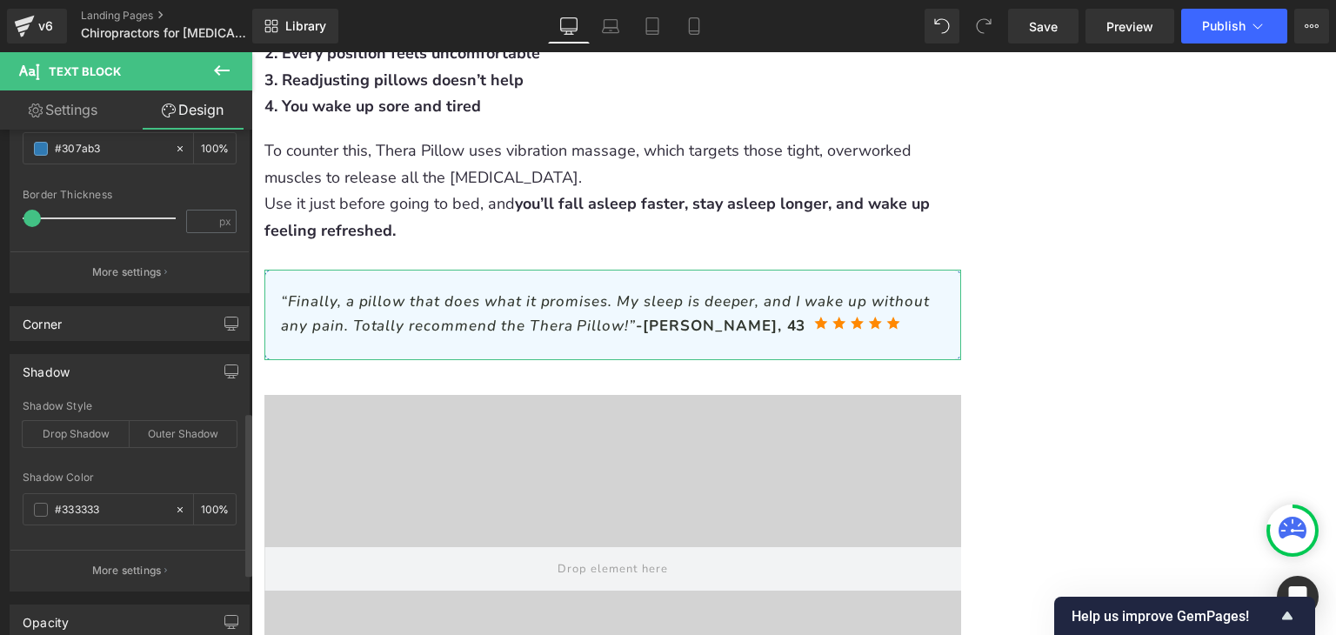
click at [101, 369] on div "Shadow" at bounding box center [129, 371] width 238 height 33
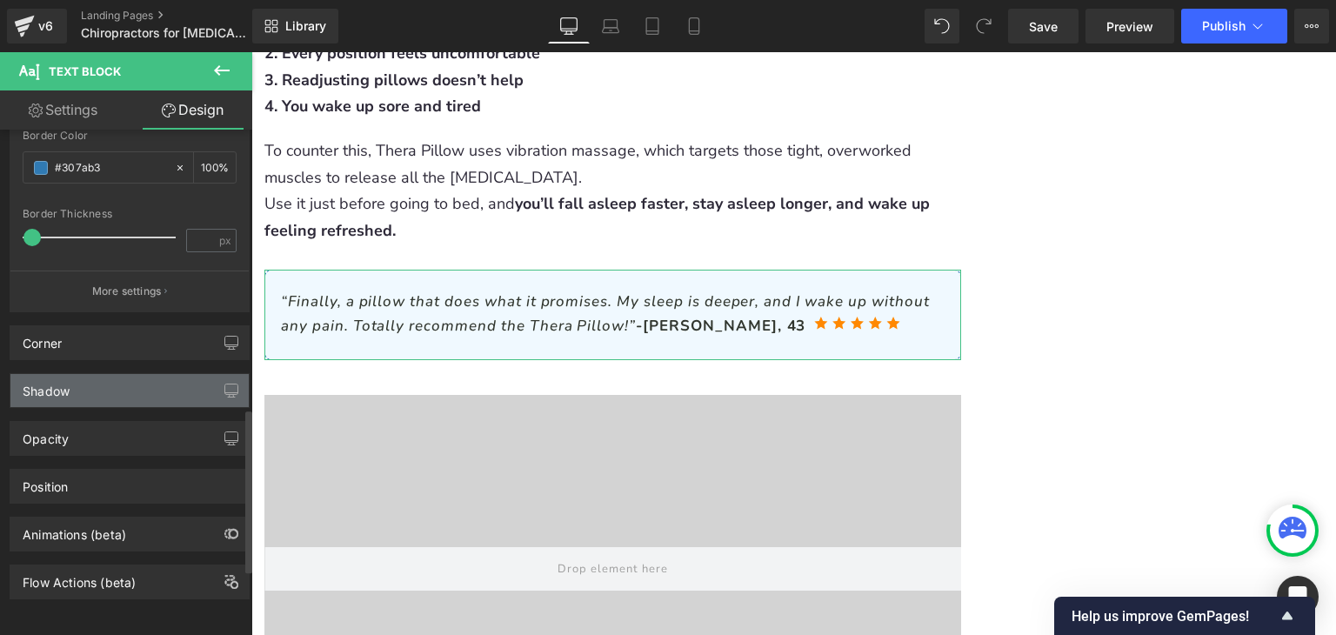
scroll to position [859, 0]
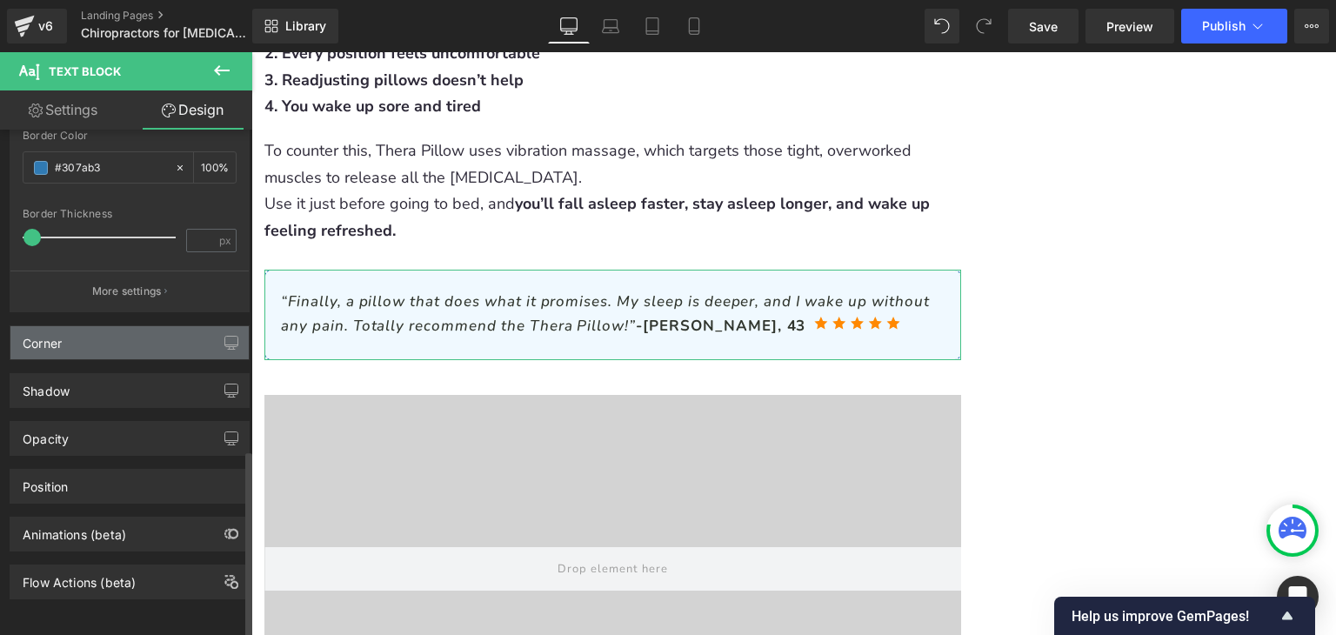
click at [119, 334] on div "Corner" at bounding box center [129, 342] width 238 height 33
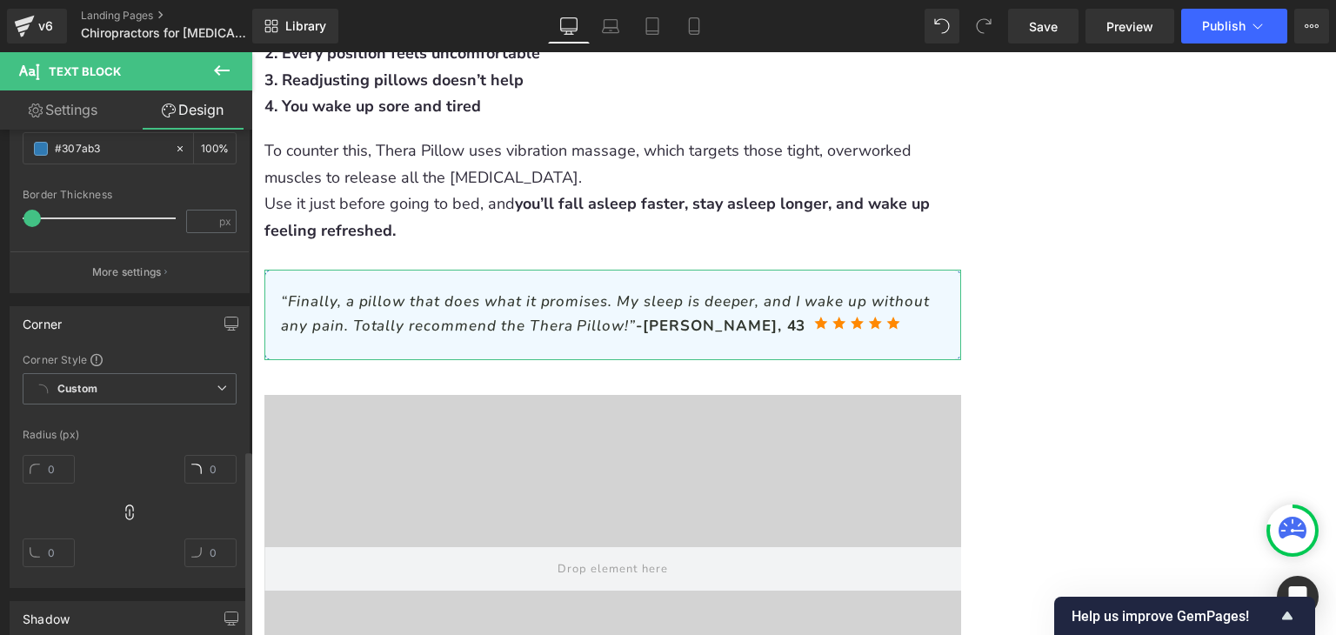
click at [119, 335] on div "Corner" at bounding box center [129, 323] width 238 height 33
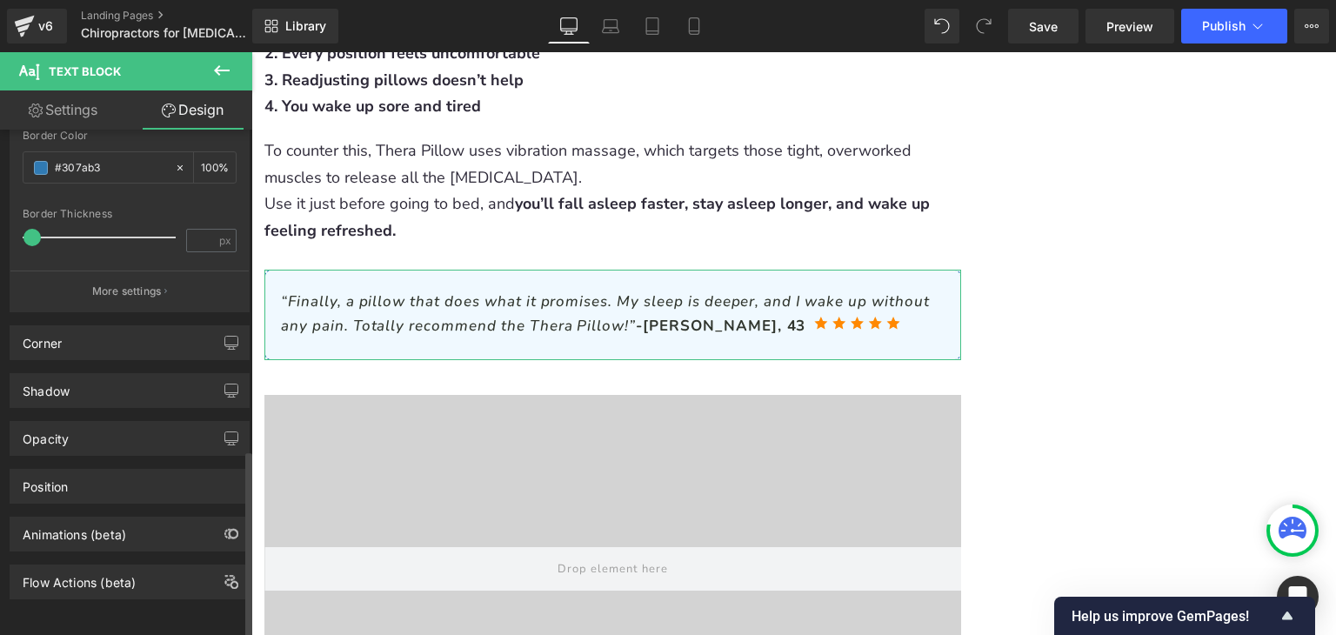
click at [111, 360] on div "Shadow Shadow Style Drop Shadow Outer Shadow Shadow Color % More settings" at bounding box center [130, 384] width 260 height 48
click at [111, 339] on div "Corner" at bounding box center [129, 342] width 238 height 33
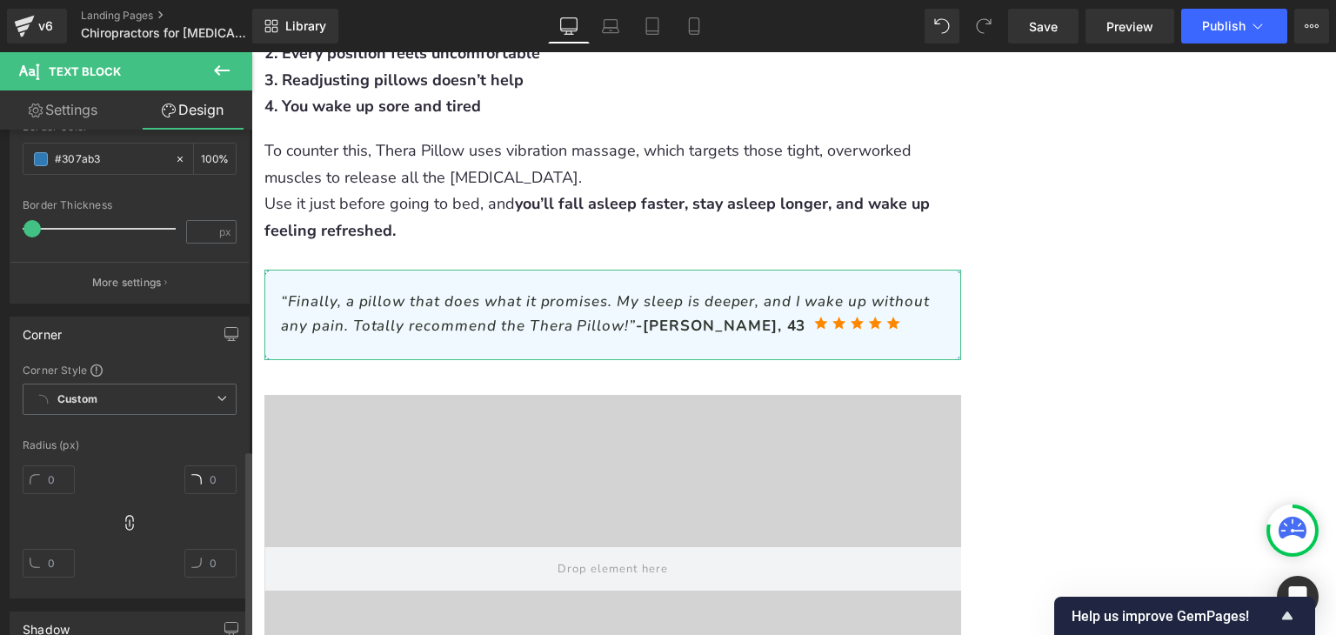
scroll to position [870, 0]
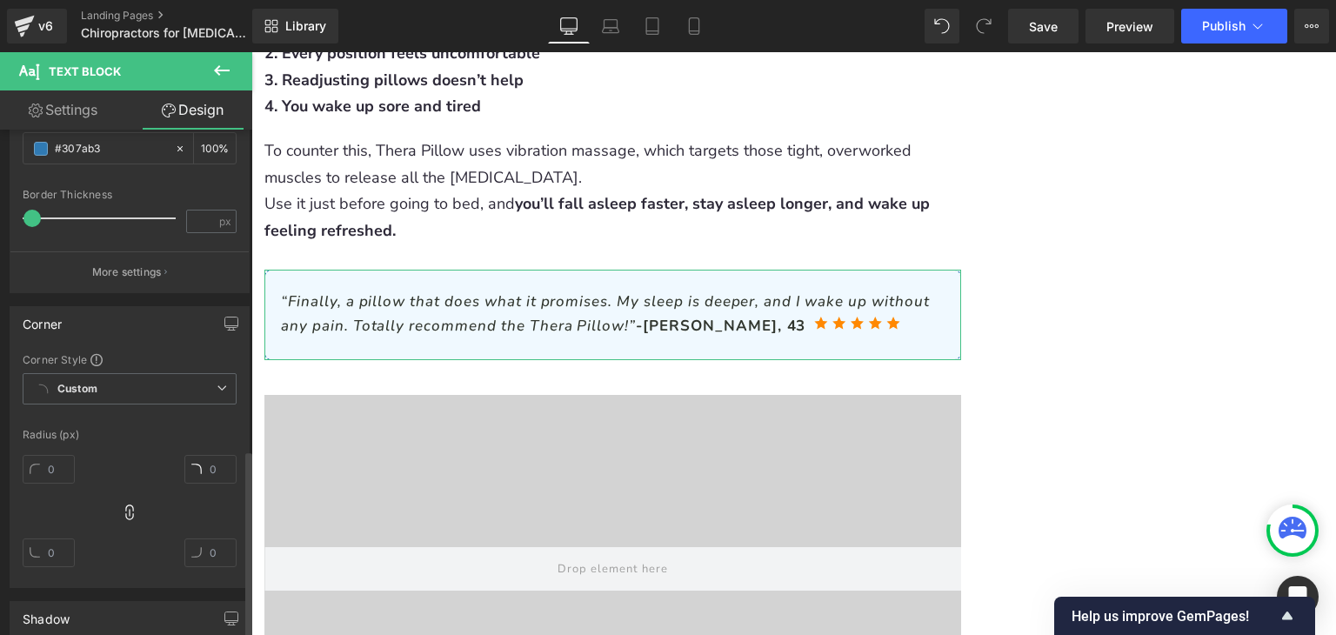
click at [113, 341] on div "Corner Corner Style Custom Custom Setup Global Style Custom Setup Global Style …" at bounding box center [130, 447] width 240 height 282
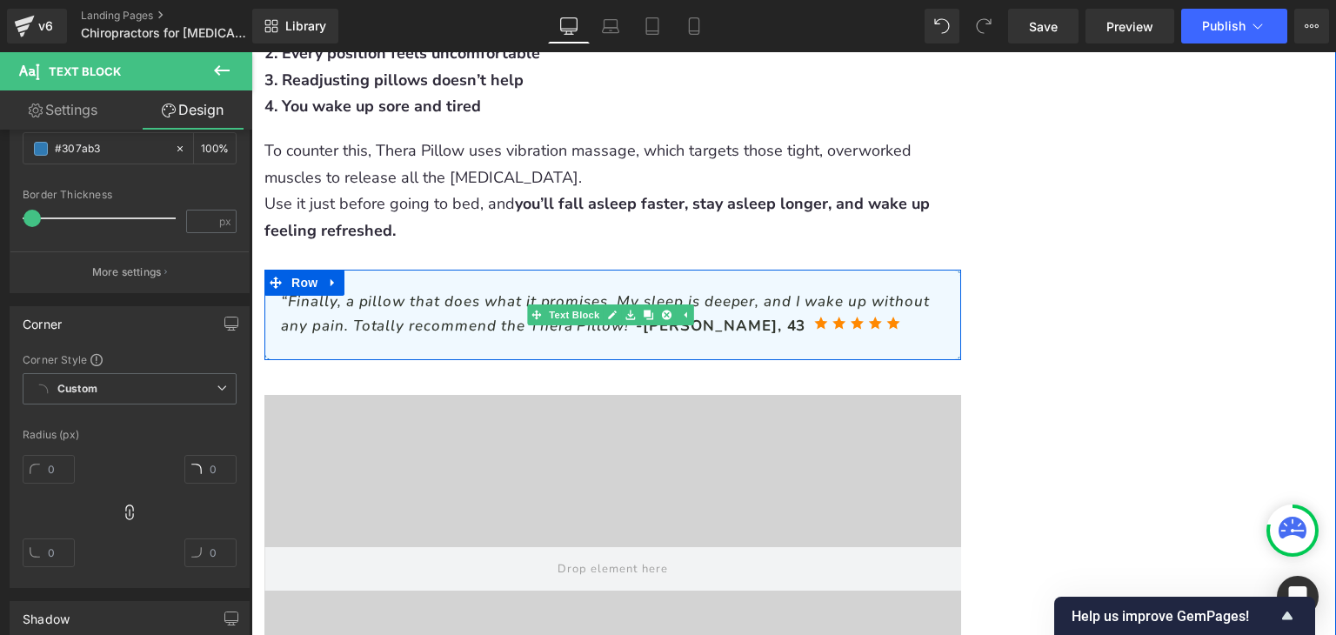
click at [400, 291] on span "“Finally, a pillow that does what it promises. My sleep is deeper, and I wake u…" at bounding box center [605, 312] width 648 height 43
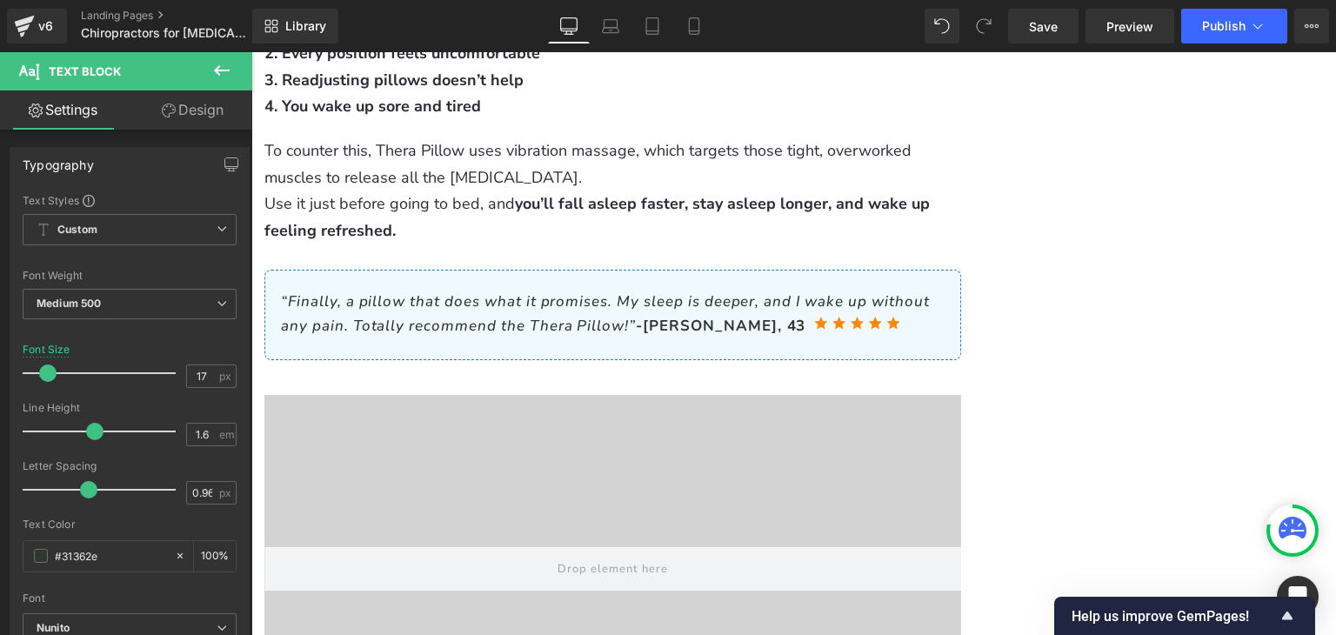
click at [177, 122] on link "Design" at bounding box center [193, 109] width 126 height 39
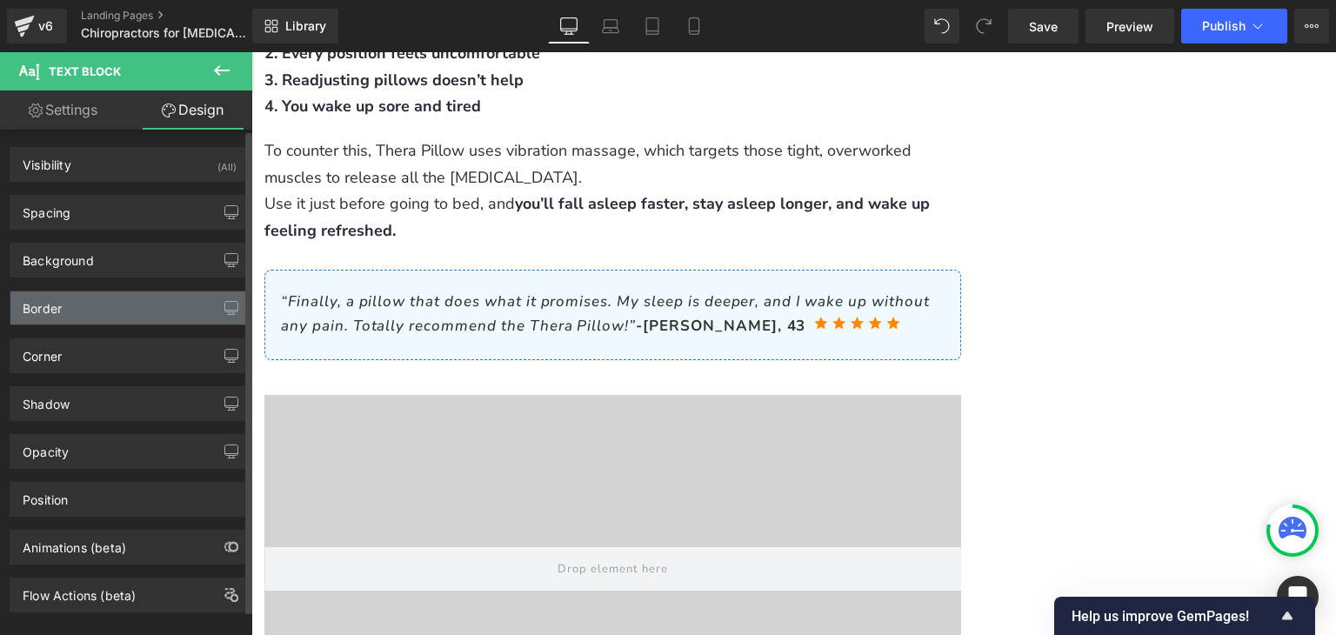
click at [122, 304] on div "Border" at bounding box center [129, 307] width 238 height 33
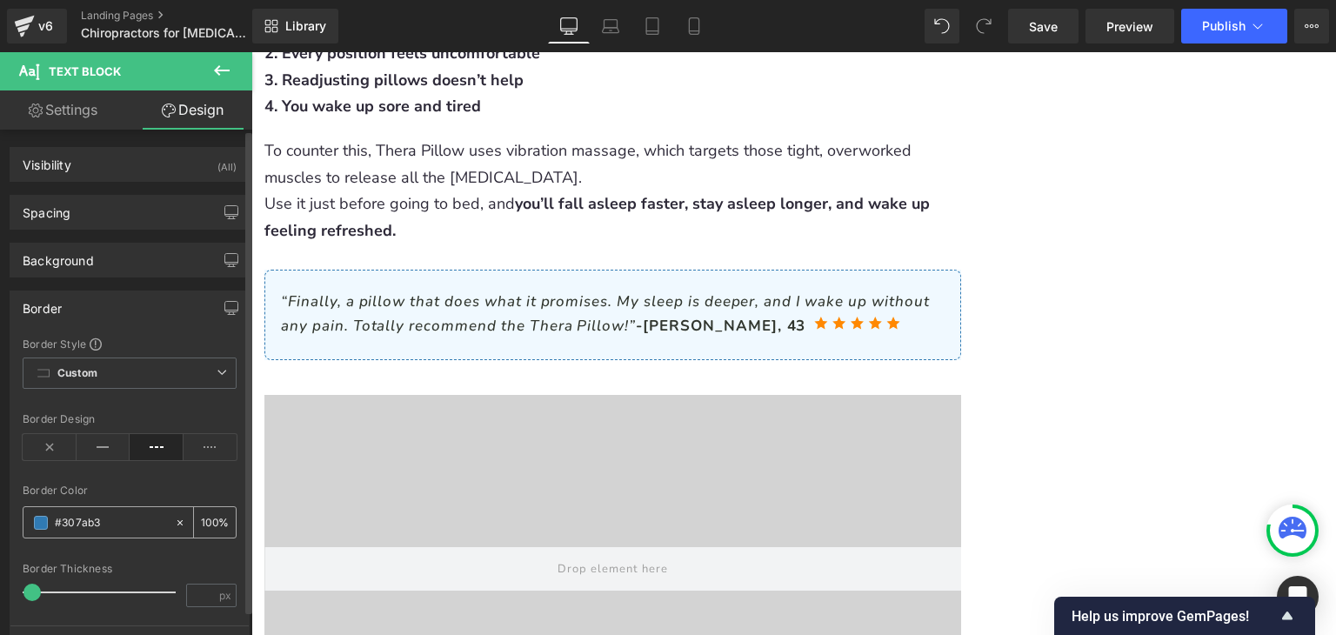
click at [107, 517] on input "text" at bounding box center [110, 522] width 111 height 19
type input "#307ab3"
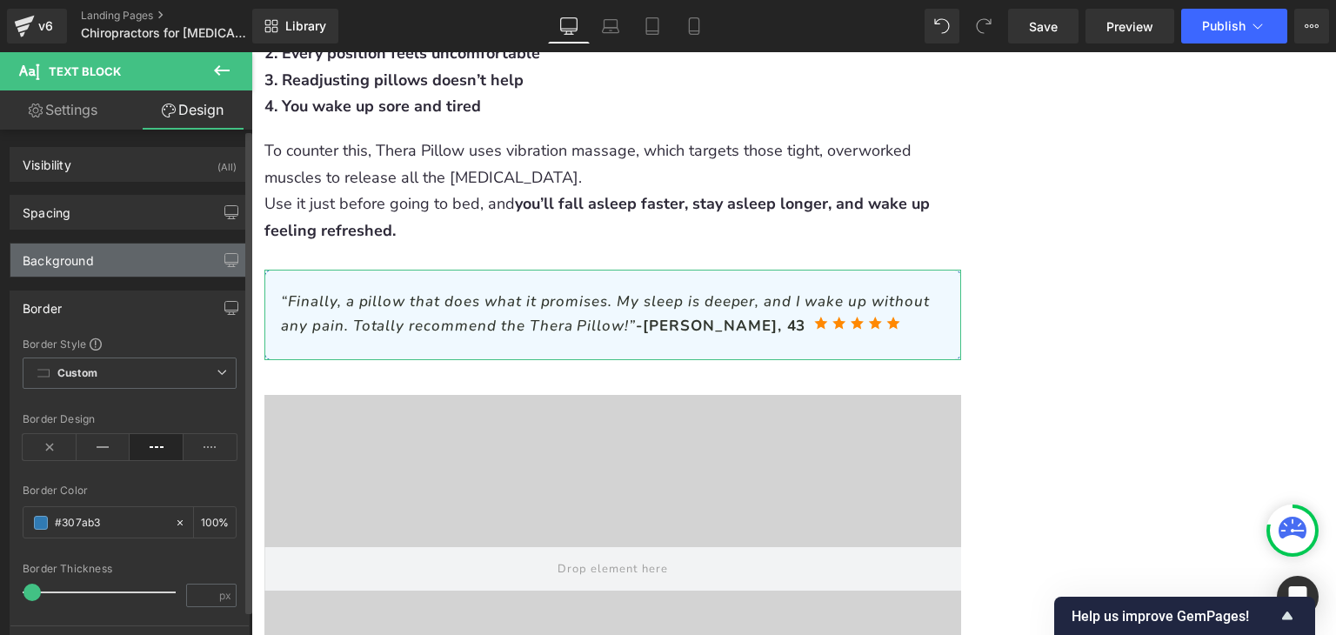
click at [160, 266] on div "Background" at bounding box center [129, 260] width 238 height 33
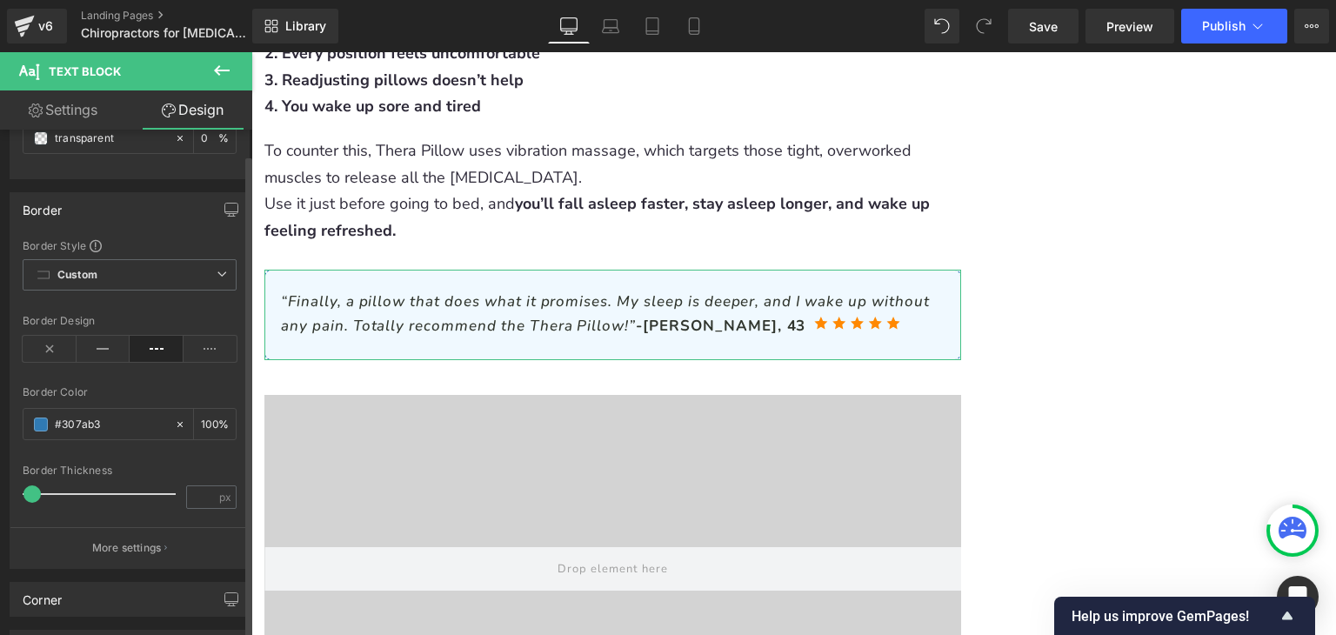
scroll to position [261, 0]
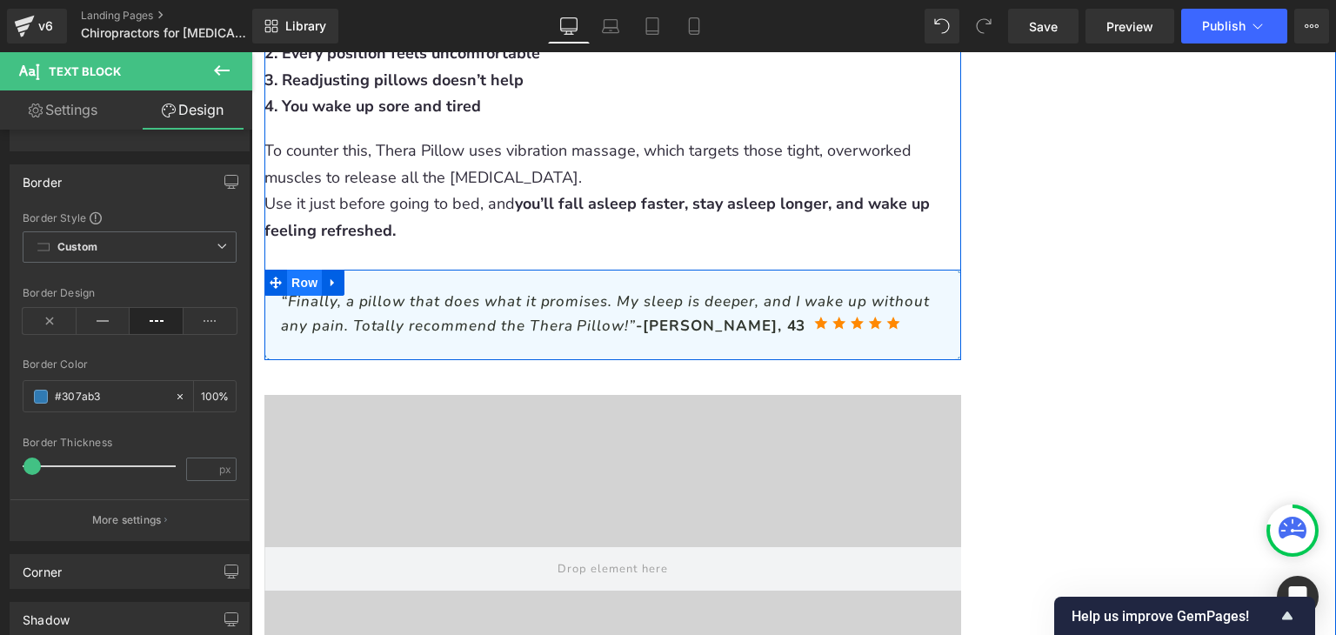
click at [297, 270] on span "Row" at bounding box center [304, 283] width 35 height 26
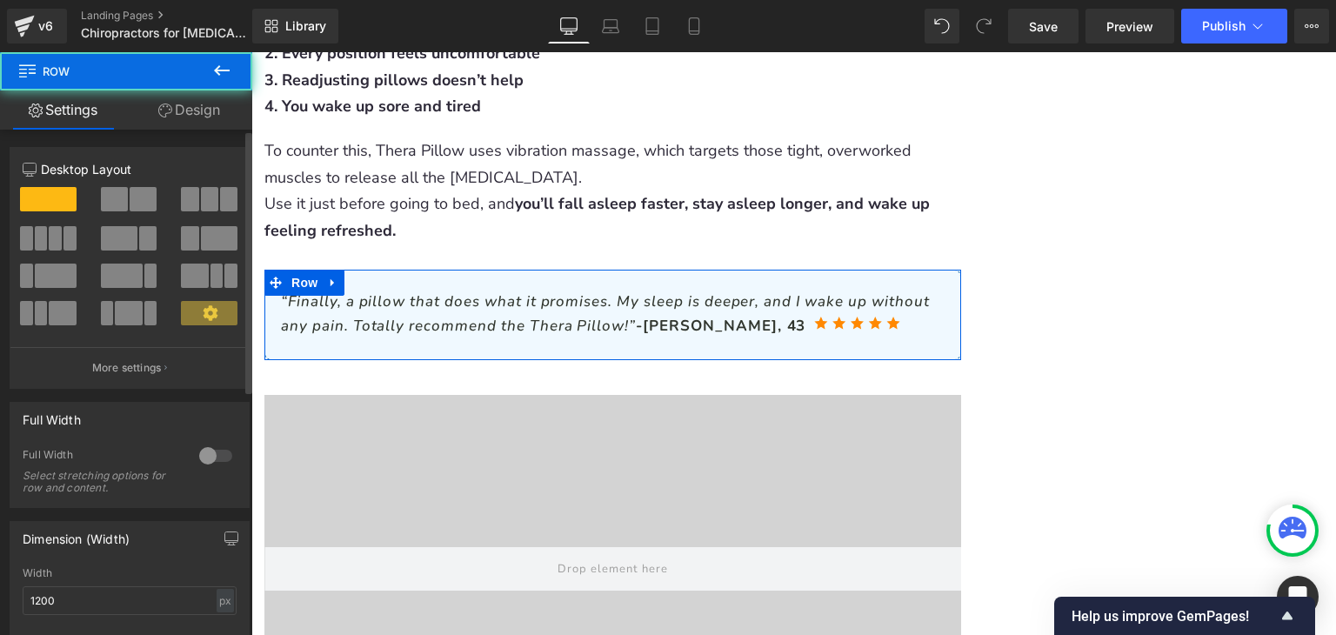
click at [187, 130] on div "12 12 12 Column Size Customizer 12 Desktop Layout Laptop Layout Tablet Layout M…" at bounding box center [130, 593] width 260 height 927
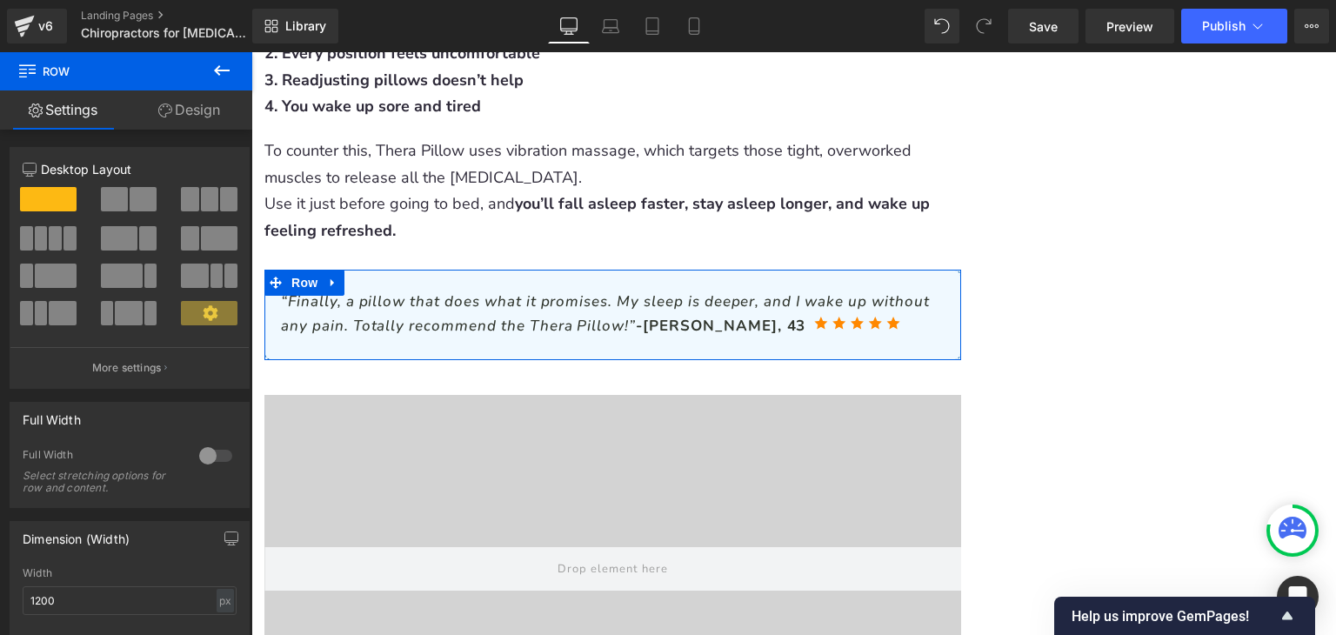
click at [191, 124] on link "Design" at bounding box center [189, 109] width 126 height 39
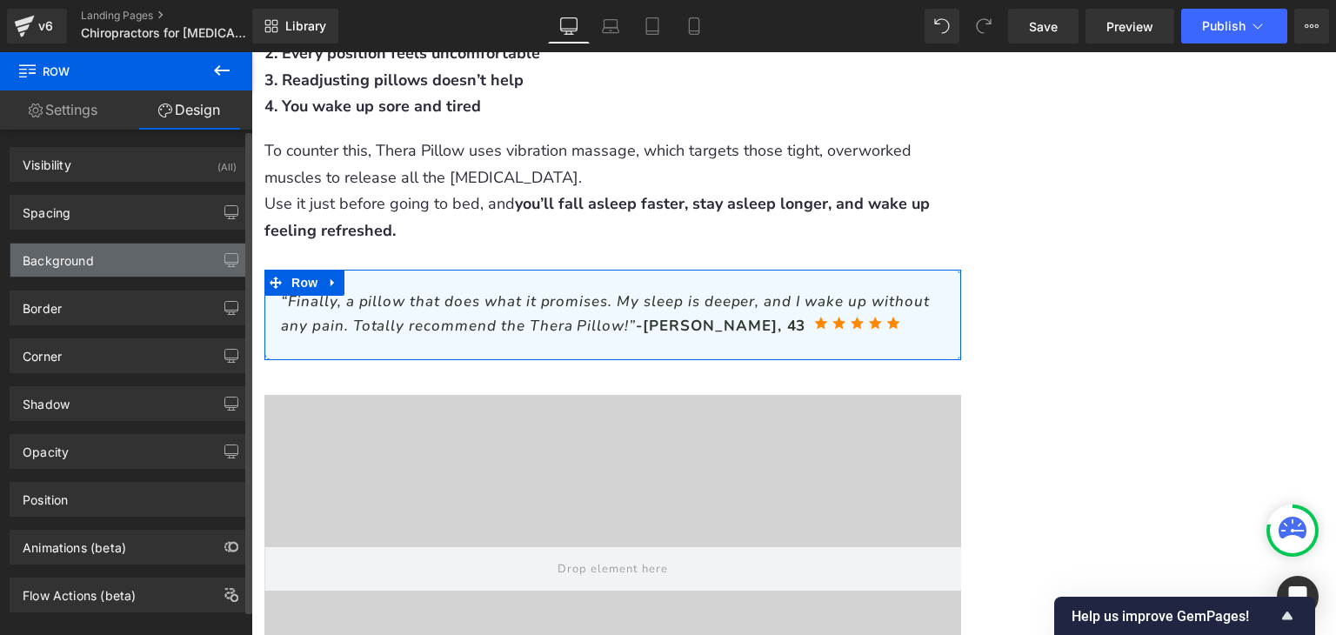
click at [145, 268] on div "Background" at bounding box center [129, 260] width 238 height 33
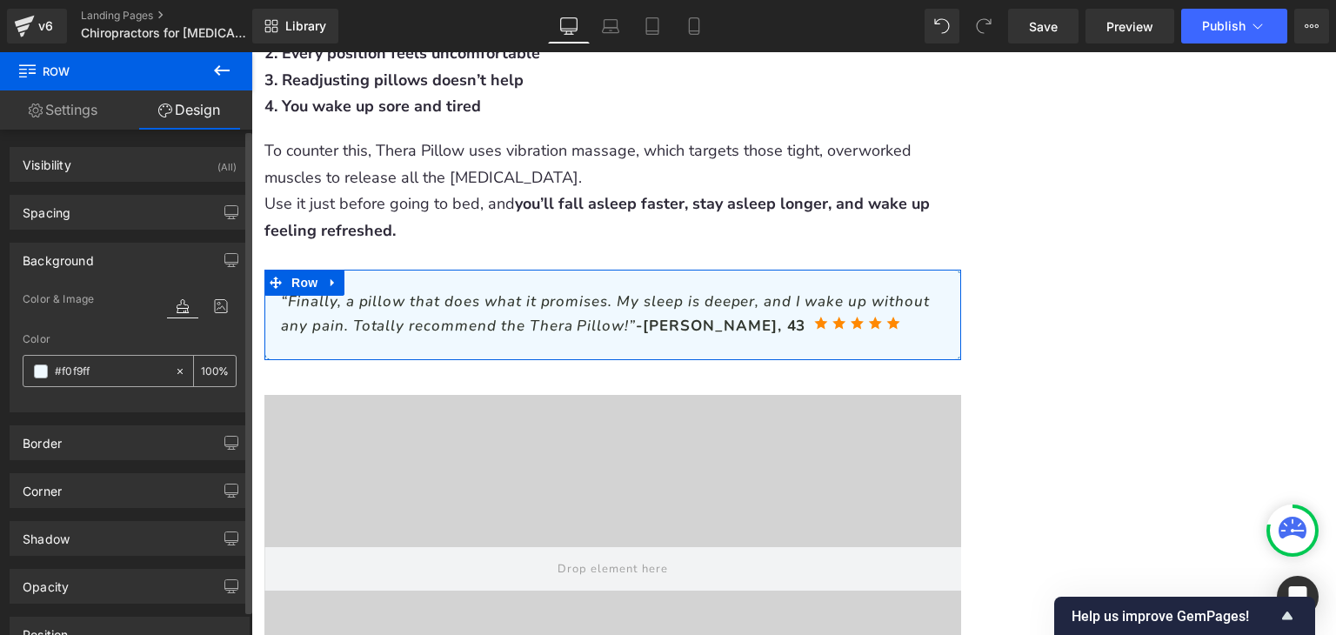
click at [117, 379] on input "text" at bounding box center [110, 371] width 111 height 19
type input "#f0f9ff"
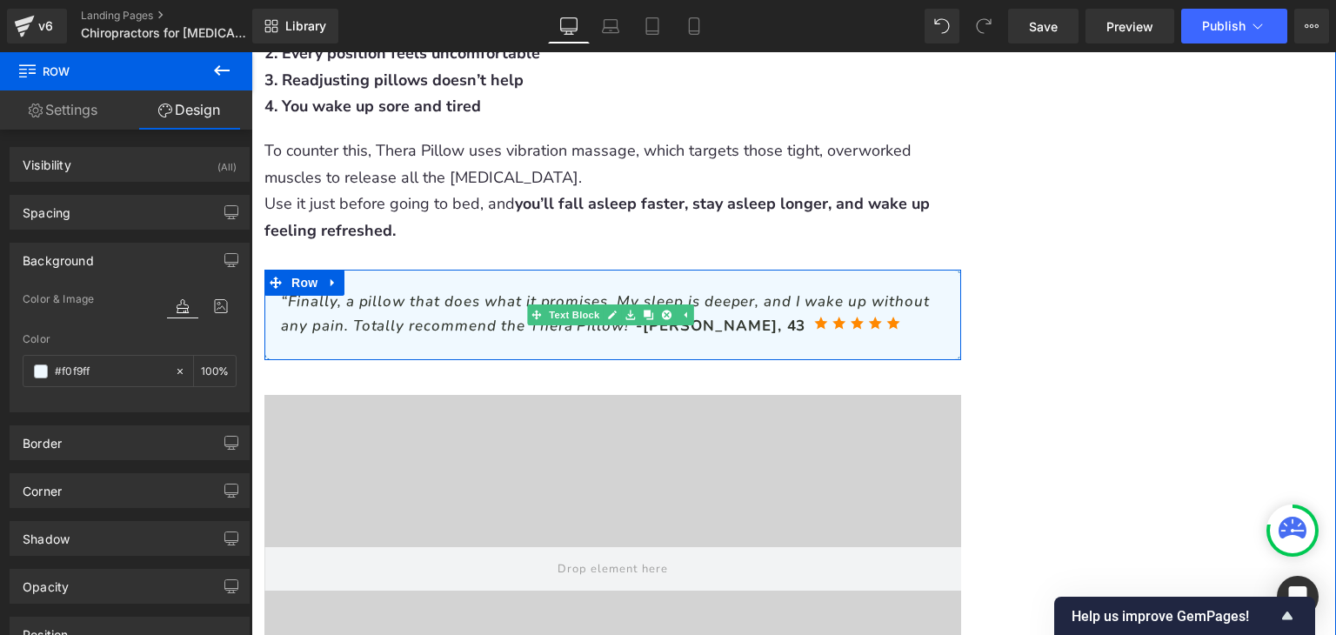
click at [416, 291] on span "“Finally, a pillow that does what it promises. My sleep is deeper, and I wake u…" at bounding box center [605, 312] width 648 height 43
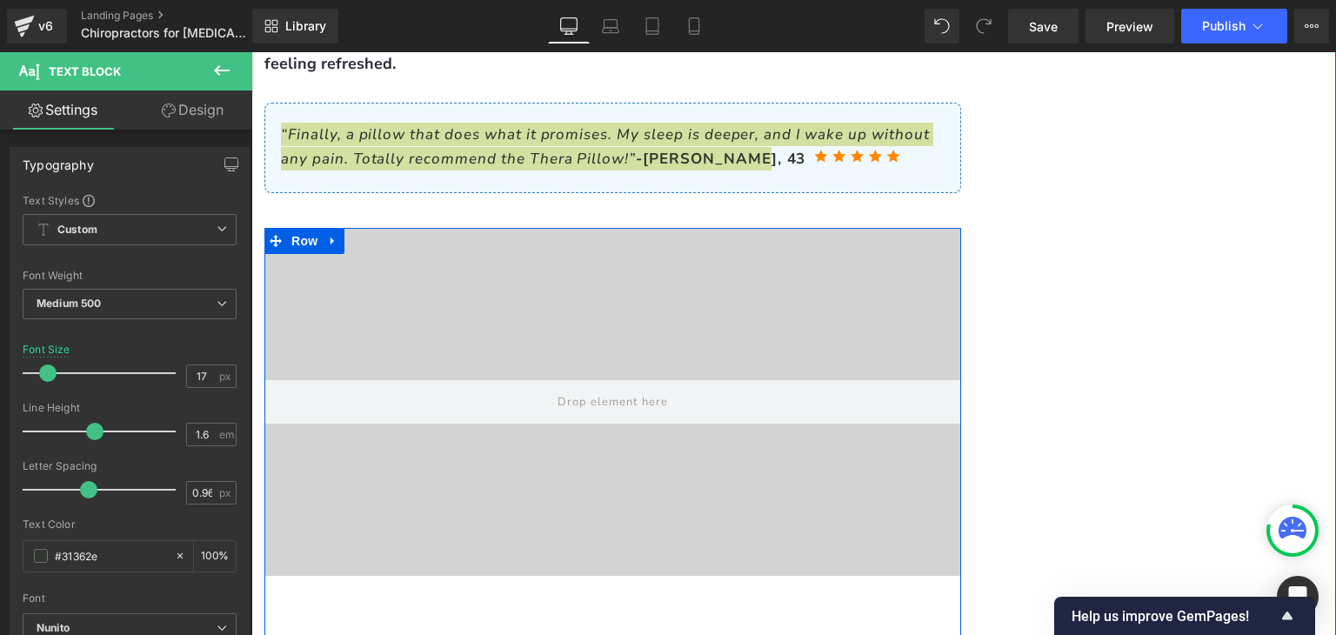
scroll to position [4363, 0]
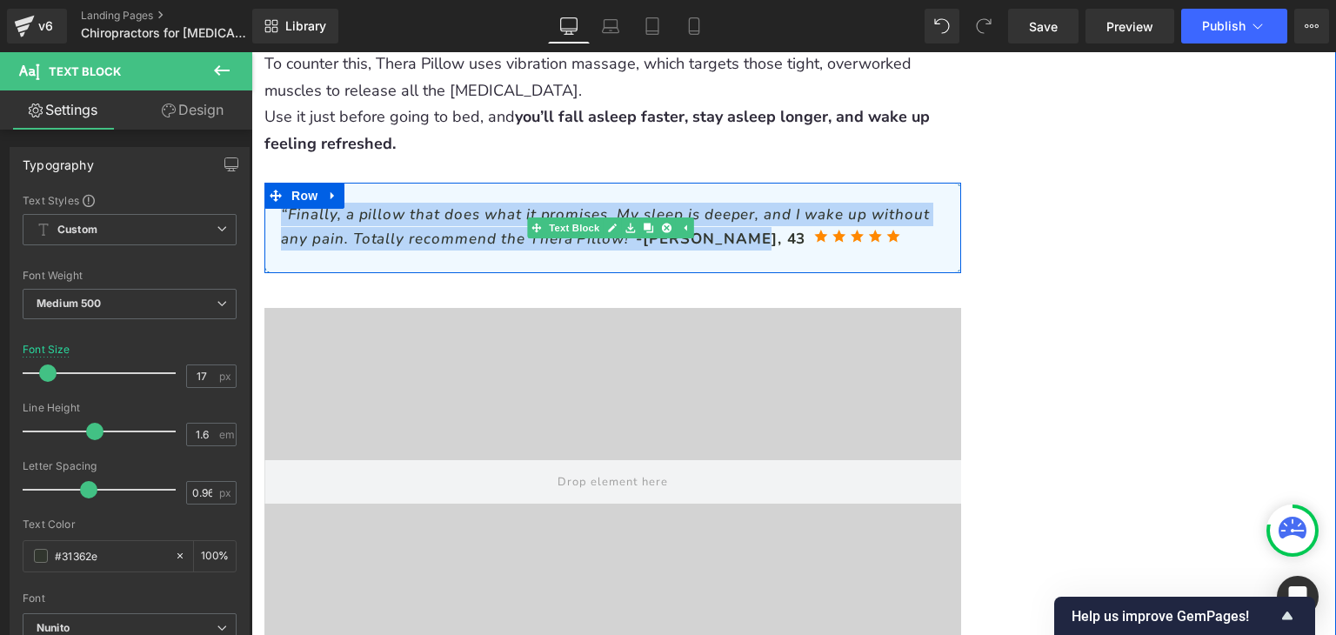
click at [827, 203] on p "“Finally, a pillow that does what it promises. My sleep is deeper, and I wake u…" at bounding box center [606, 226] width 651 height 47
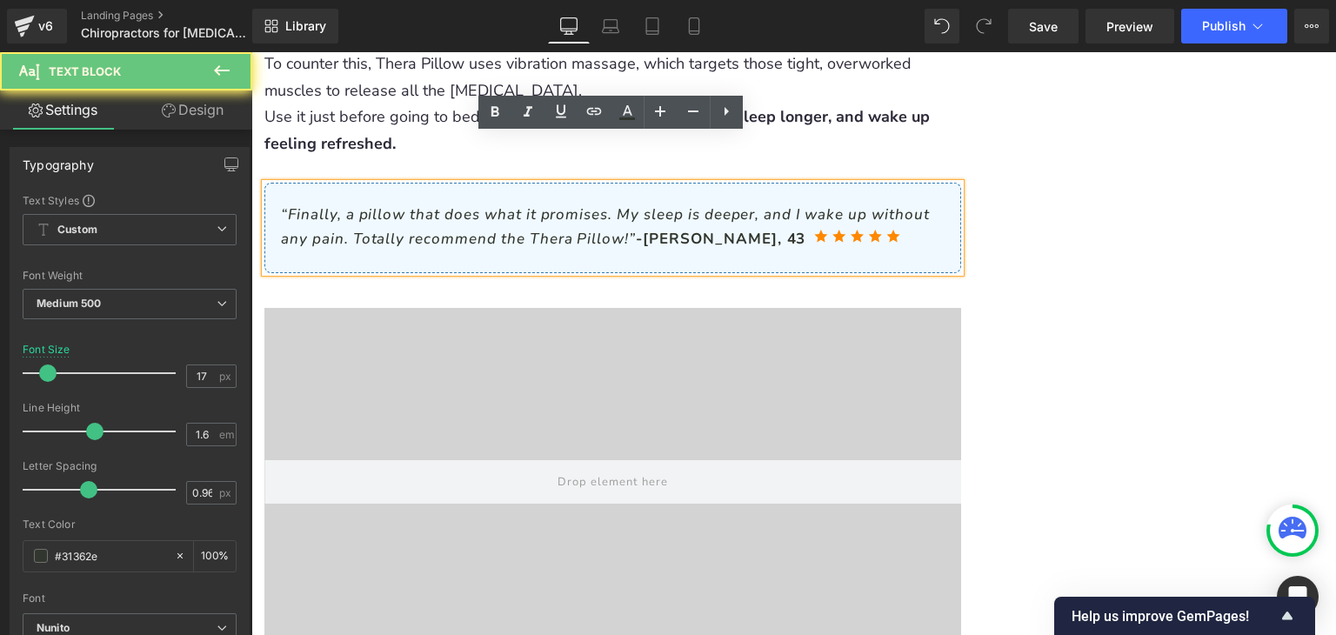
click at [825, 203] on p "“Finally, a pillow that does what it promises. My sleep is deeper, and I wake u…" at bounding box center [606, 226] width 651 height 47
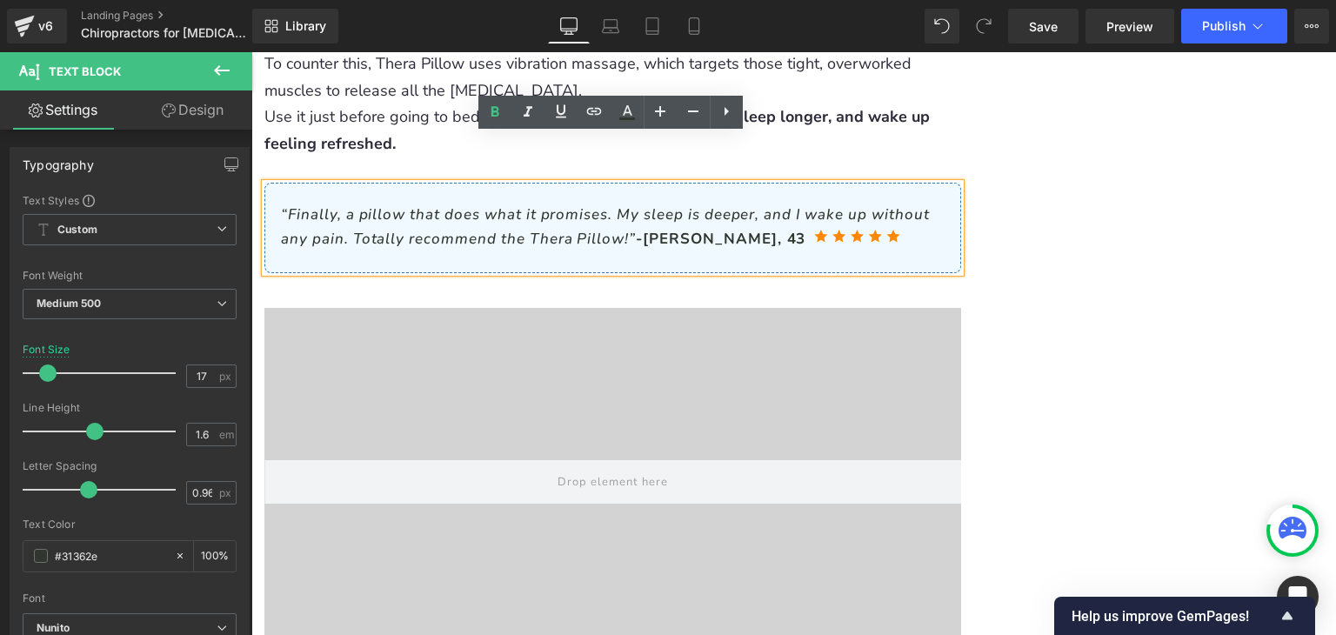
click at [825, 203] on p "“Finally, a pillow that does what it promises. My sleep is deeper, and I wake u…" at bounding box center [606, 226] width 651 height 47
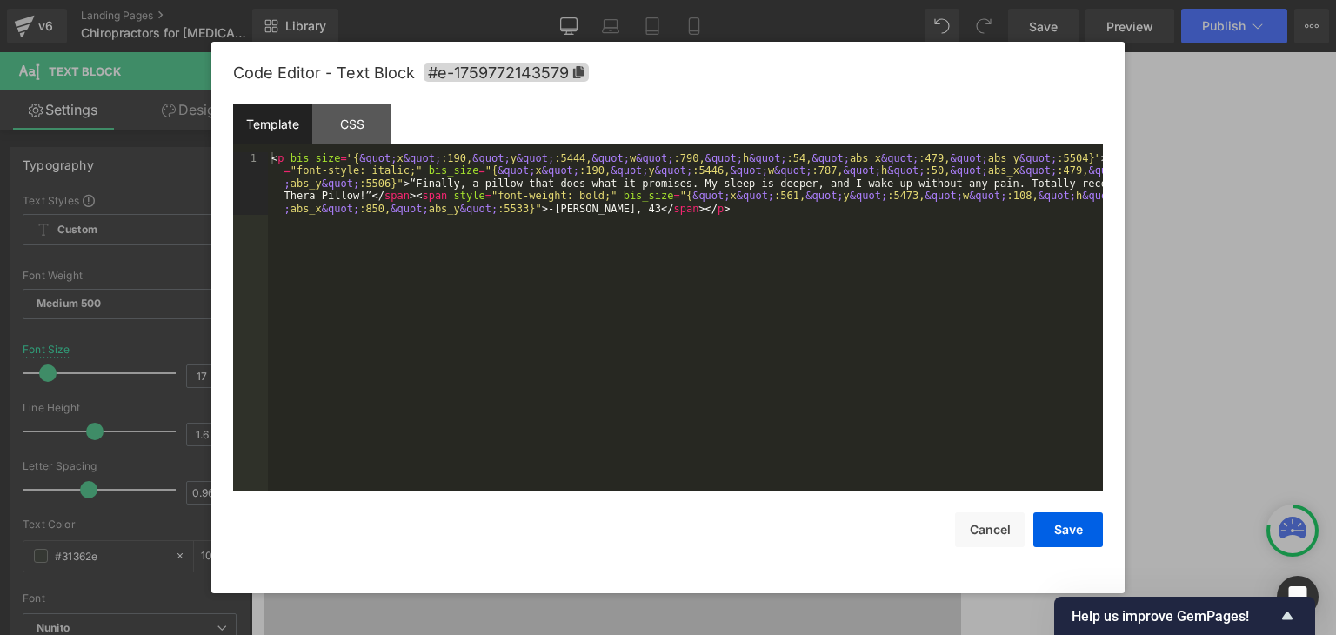
click at [804, 0] on div "Row You are previewing how the will restyle your page. You can not edit Element…" at bounding box center [668, 0] width 1336 height 0
click at [334, 136] on div "CSS" at bounding box center [351, 123] width 79 height 39
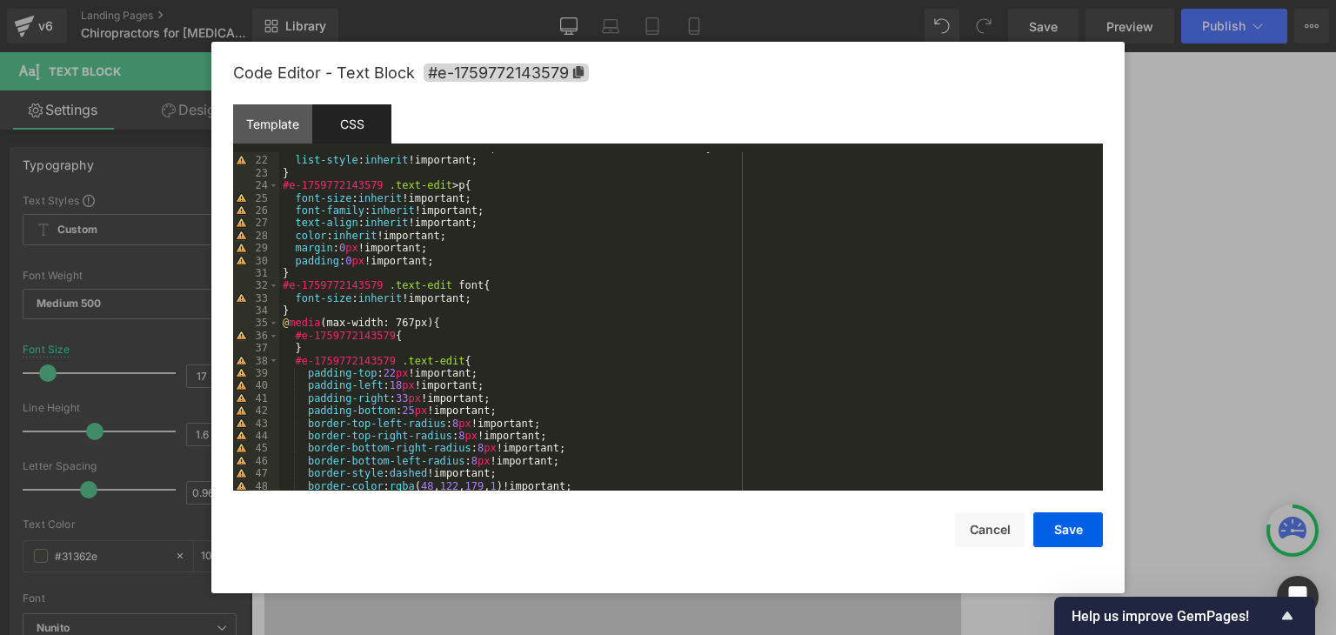
scroll to position [104, 0]
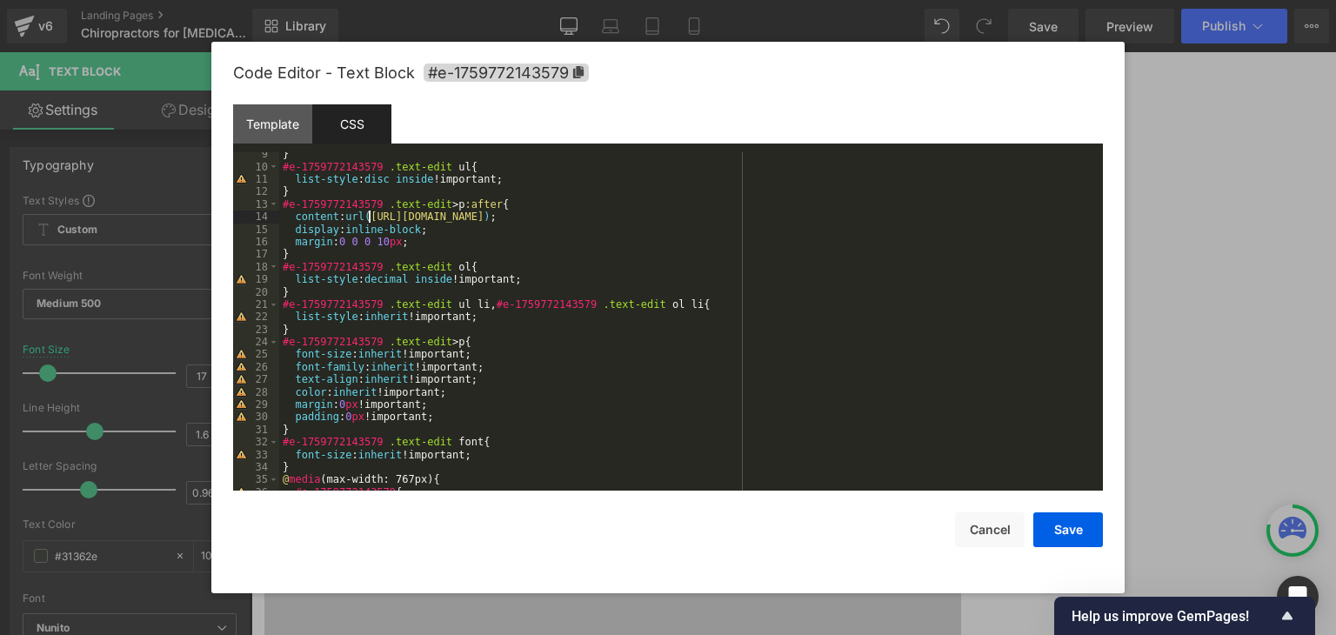
click at [369, 220] on div "} #e-1759772143579 .text-edit ul { list-style : disc inside !important; } #e-17…" at bounding box center [687, 330] width 817 height 364
click at [782, 218] on div "} #e-1759772143579 .text-edit ul { list-style : disc inside !important; } #e-17…" at bounding box center [687, 330] width 817 height 364
click at [507, 272] on div "} #e-1759772143579 .text-edit ul { list-style : disc inside !important; } #e-17…" at bounding box center [687, 330] width 817 height 364
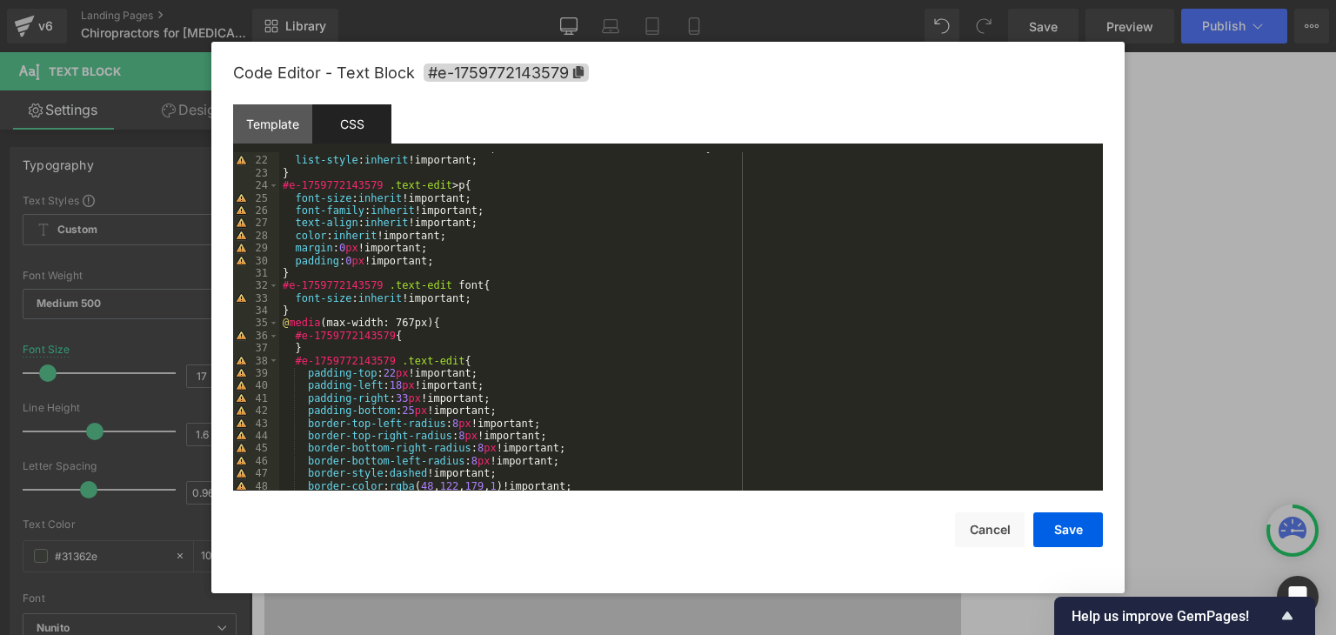
scroll to position [365, 0]
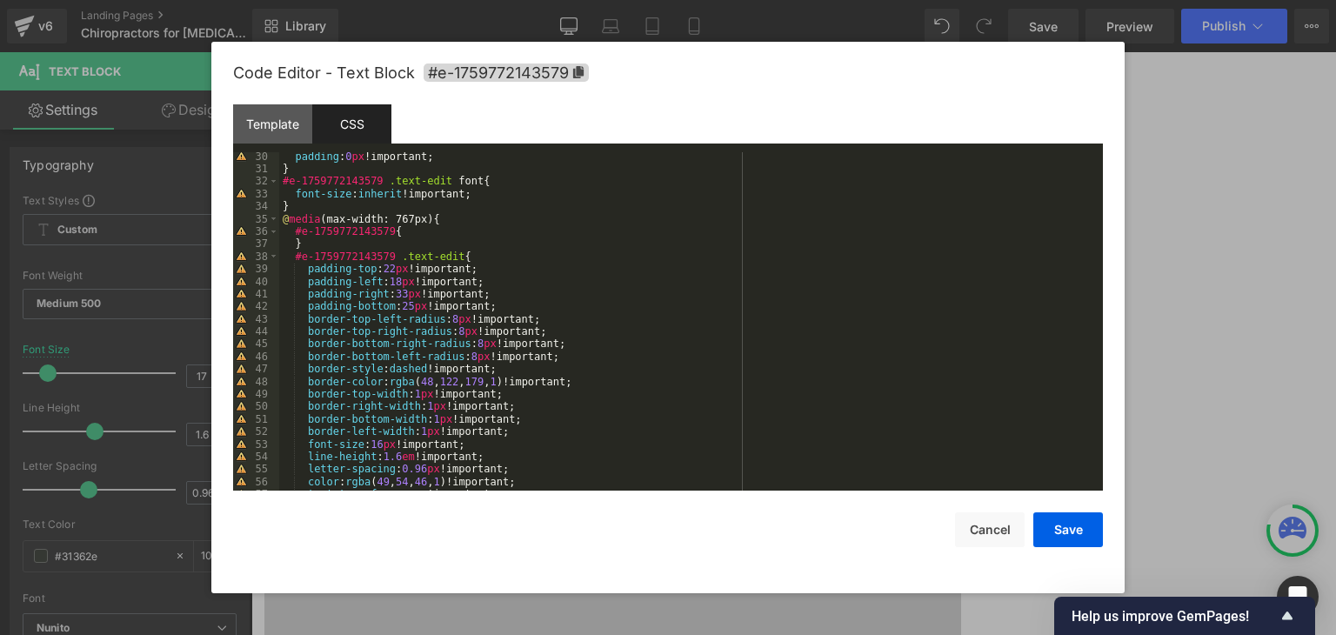
click at [1158, 113] on div at bounding box center [668, 317] width 1336 height 635
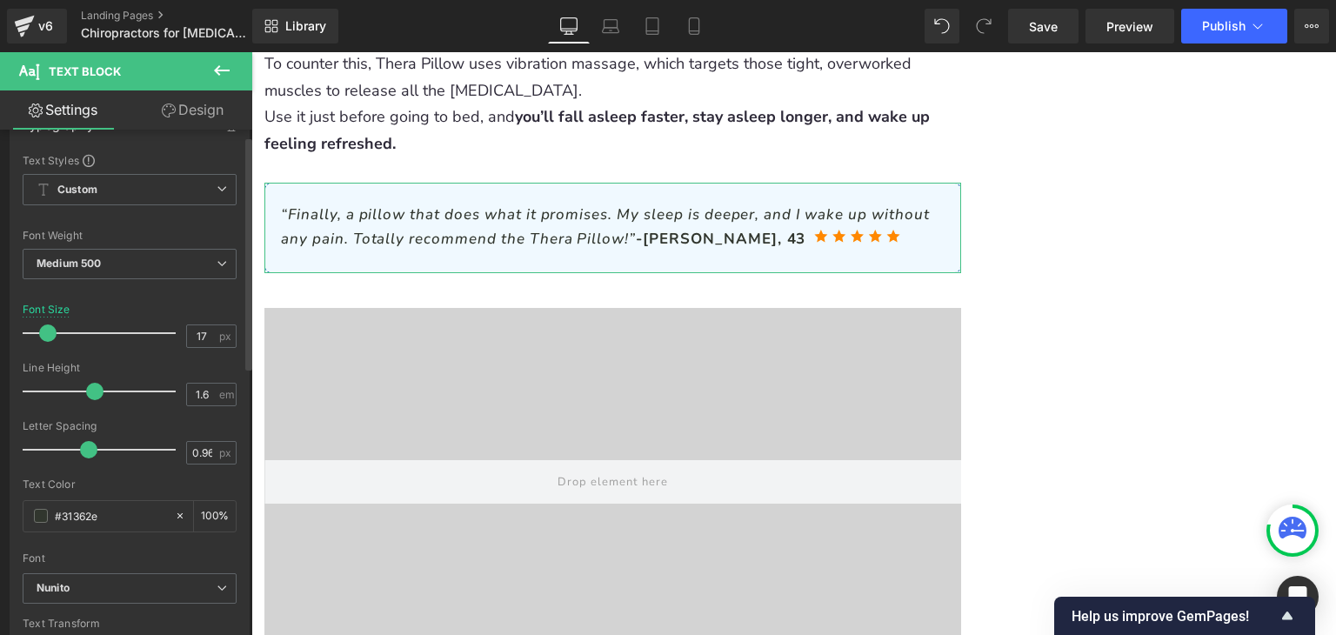
scroll to position [0, 0]
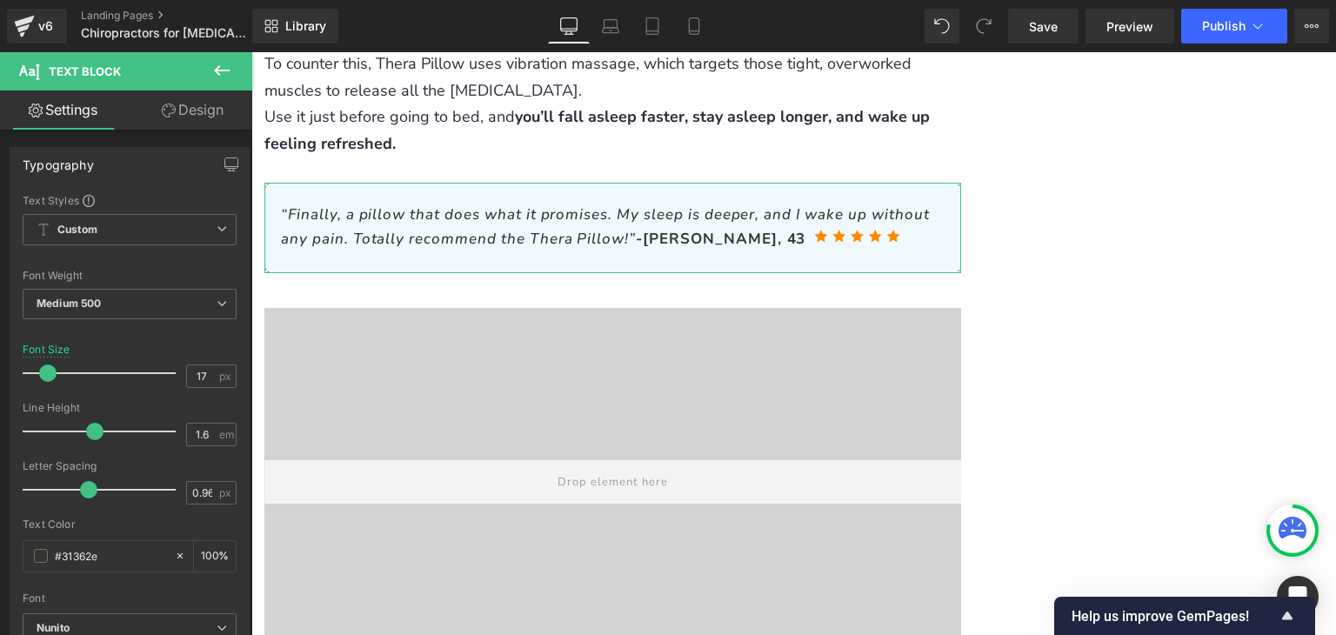
click at [175, 125] on link "Design" at bounding box center [193, 109] width 126 height 39
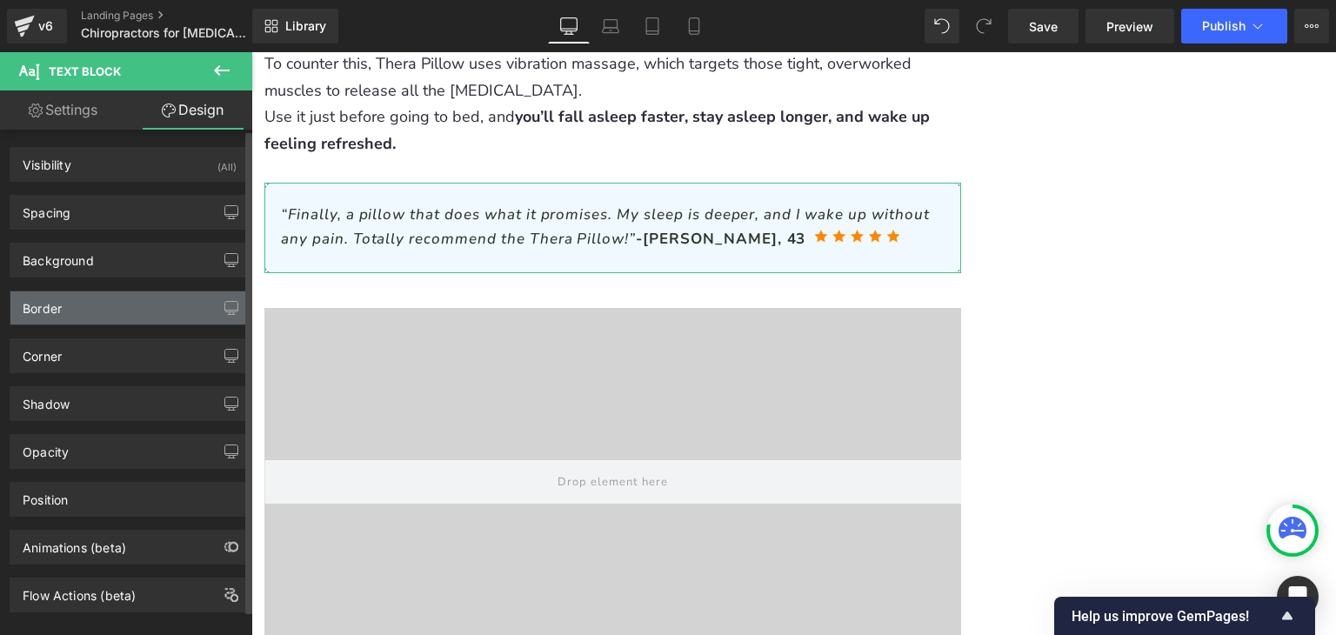
click at [116, 310] on div "Border" at bounding box center [129, 307] width 238 height 33
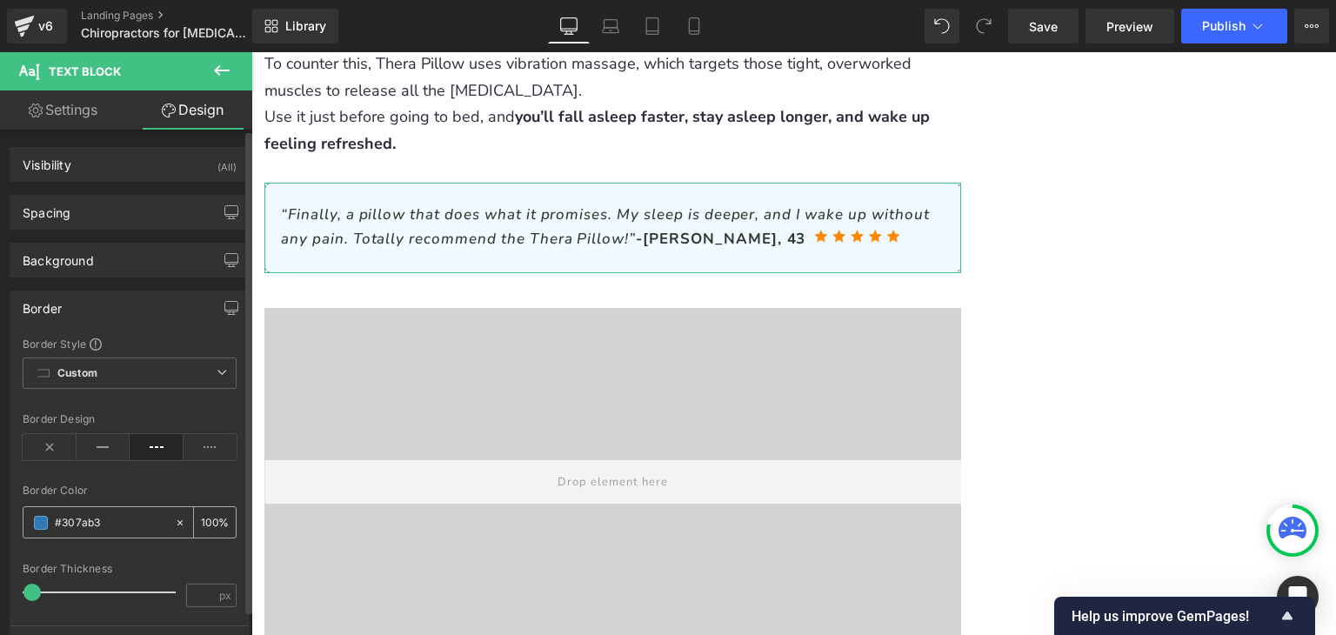
click at [101, 516] on input "text" at bounding box center [110, 522] width 111 height 19
type input "#307ab3"
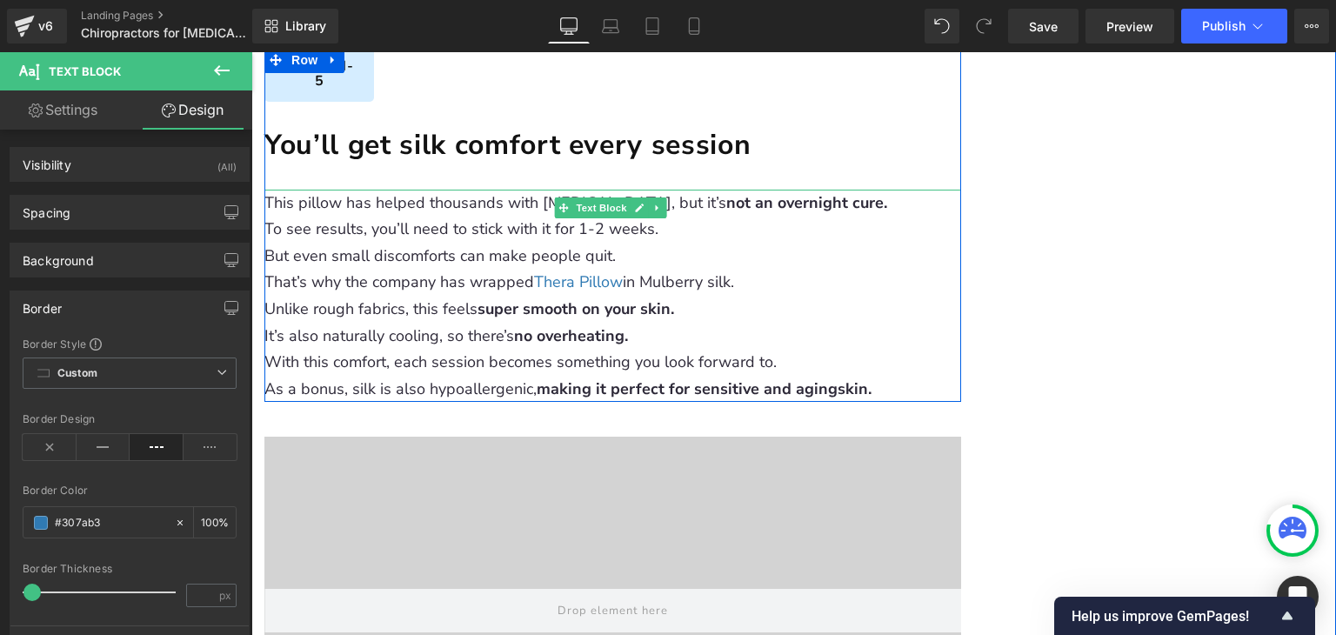
scroll to position [5058, 0]
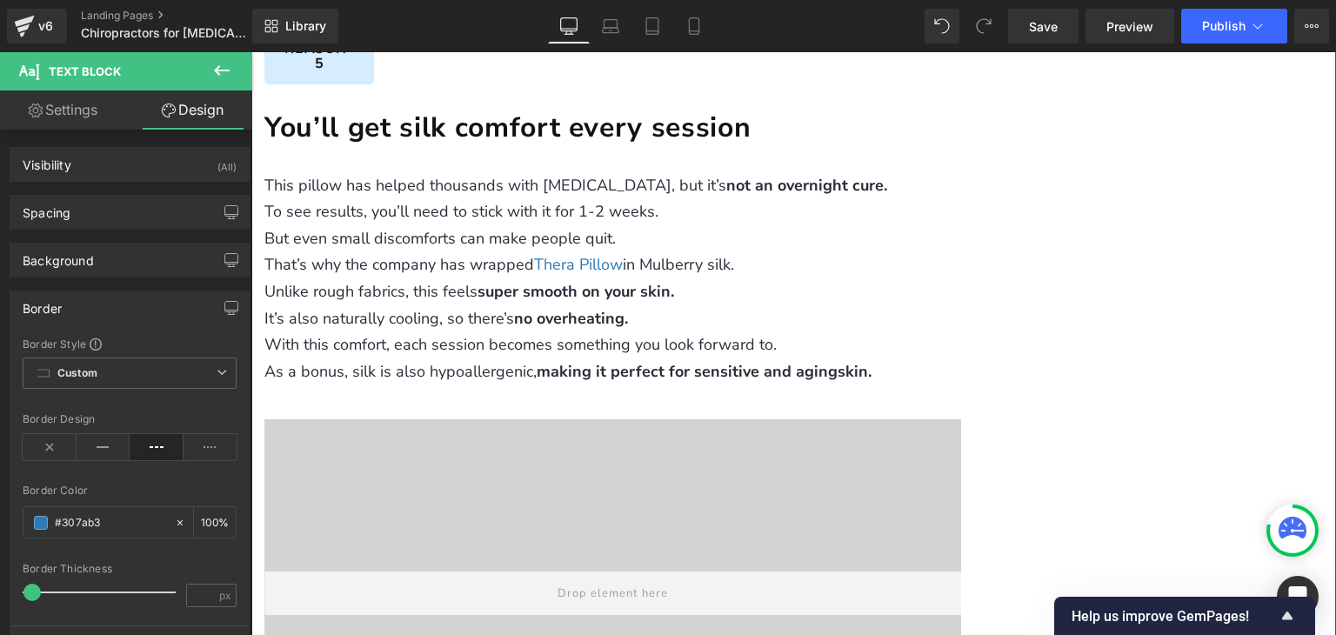
drag, startPoint x: 465, startPoint y: 358, endPoint x: 452, endPoint y: 360, distance: 13.2
click at [464, 358] on video at bounding box center [613, 224] width 692 height 346
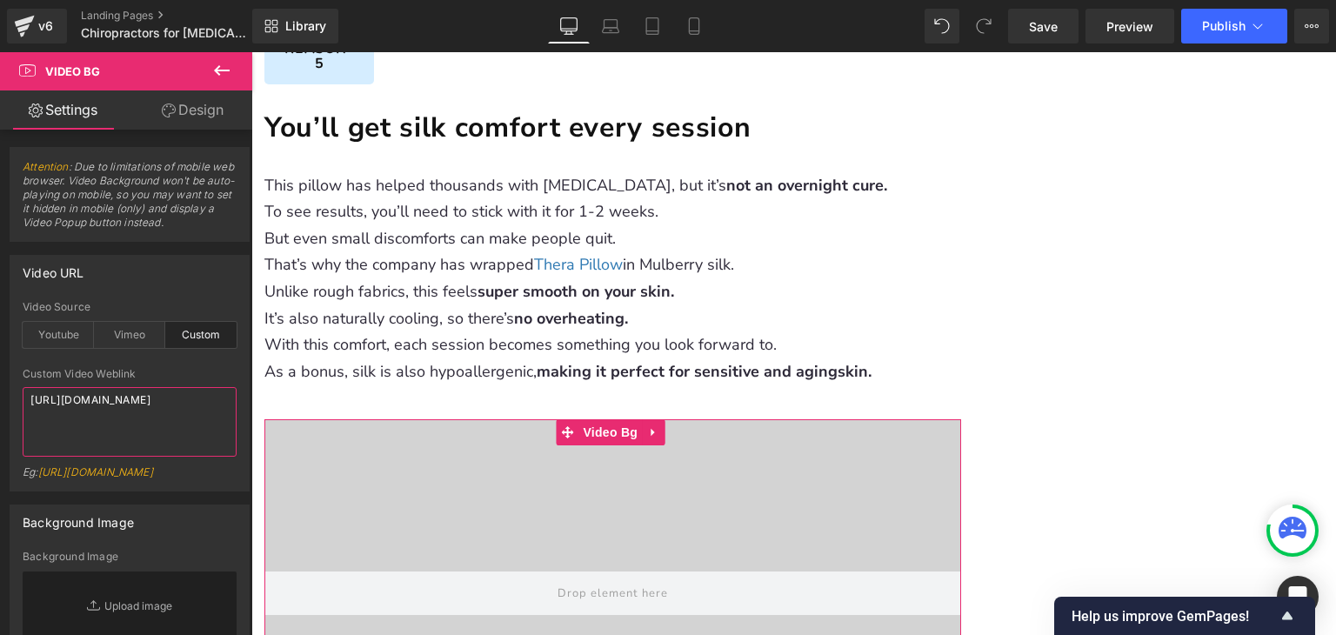
click at [135, 429] on textarea "[URL][DOMAIN_NAME]" at bounding box center [130, 422] width 214 height 70
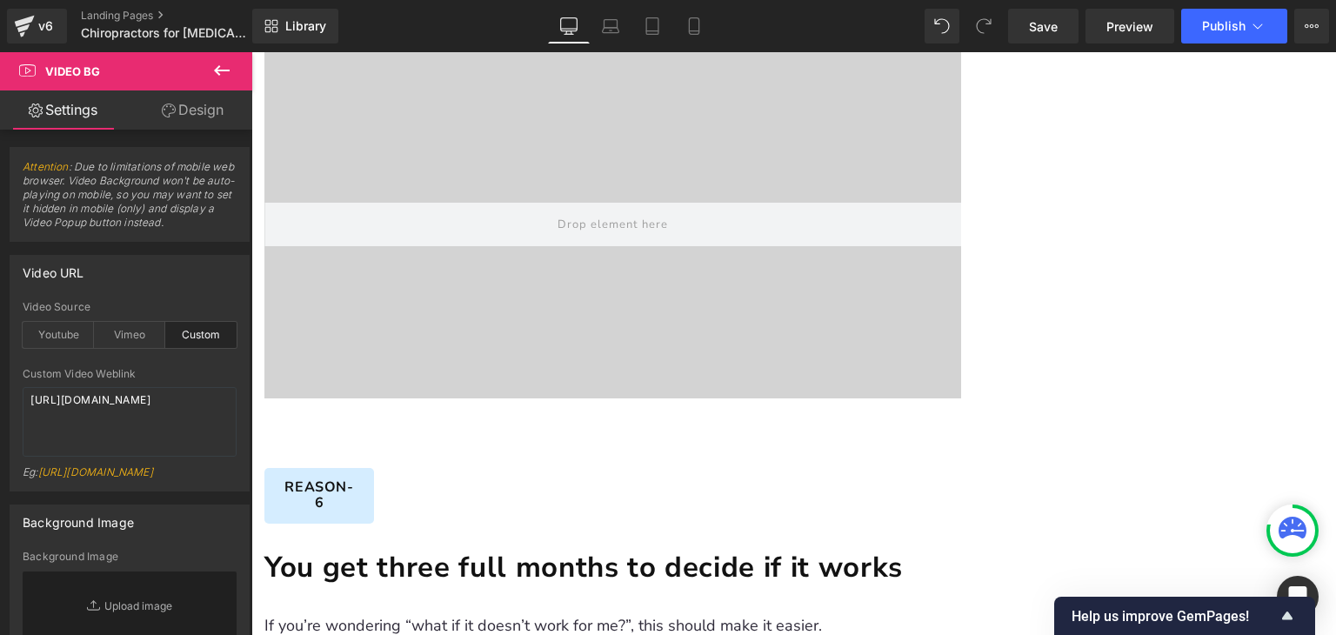
scroll to position [5493, 0]
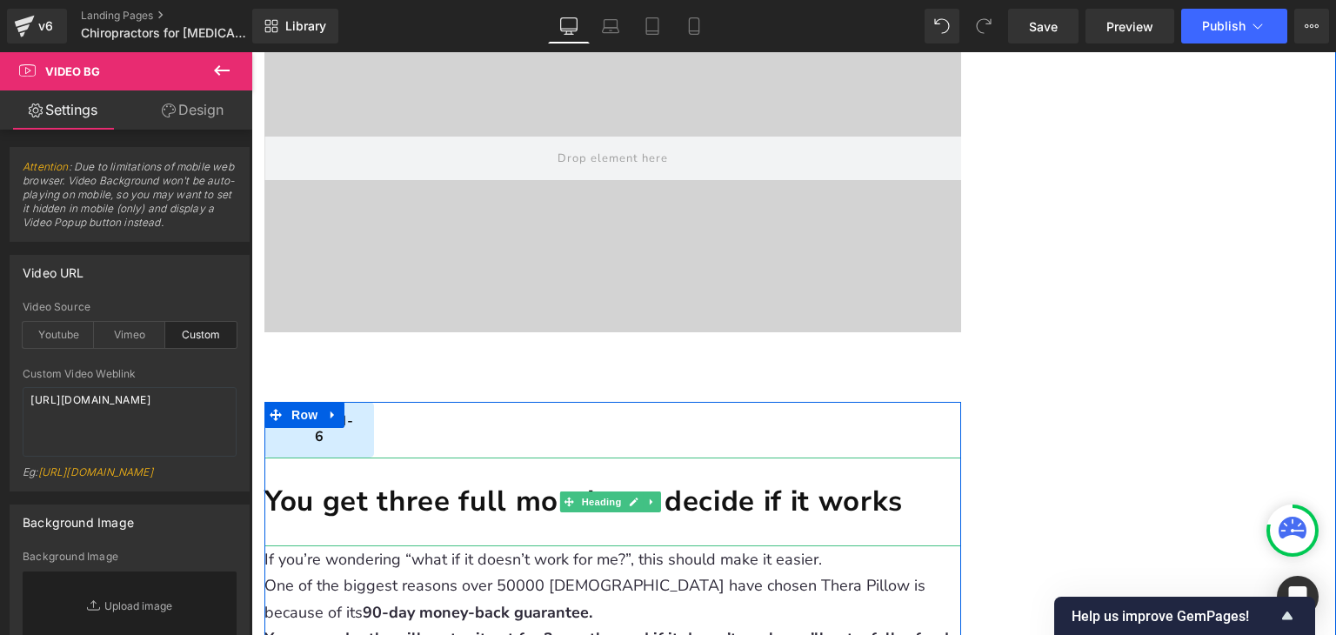
click at [365, 484] on h1 "You get three full months to decide if it works" at bounding box center [612, 502] width 697 height 37
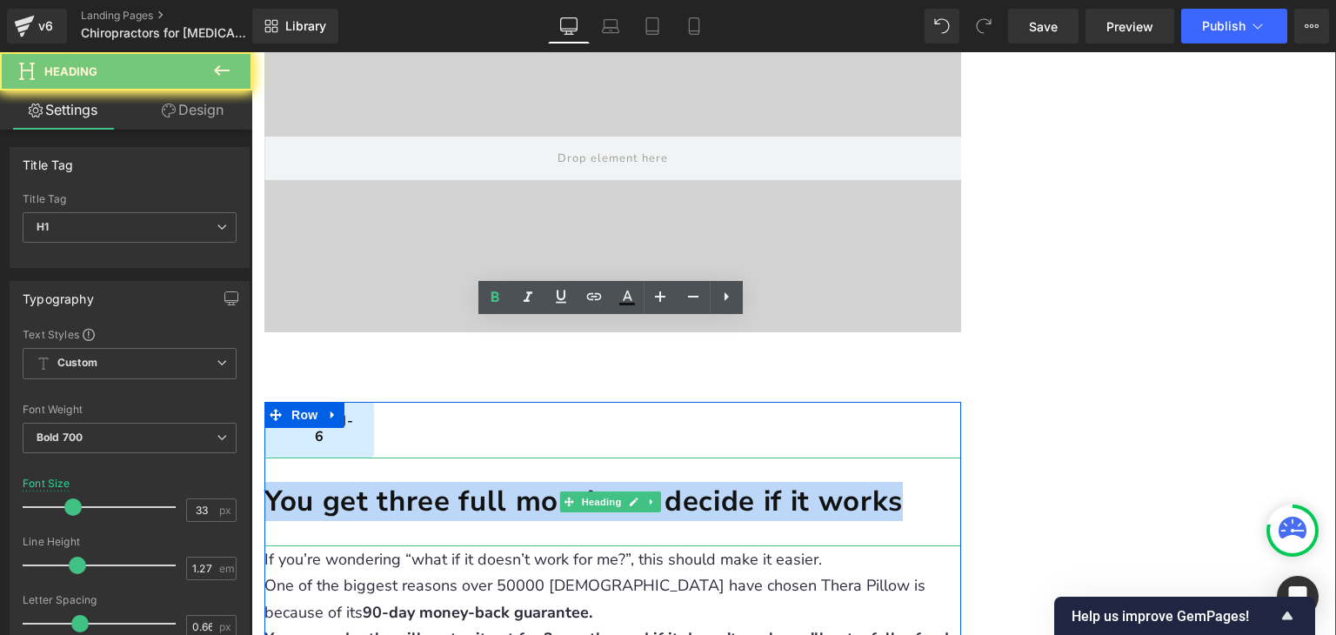
click at [365, 484] on h1 "You get three full months to decide if it works" at bounding box center [612, 502] width 697 height 37
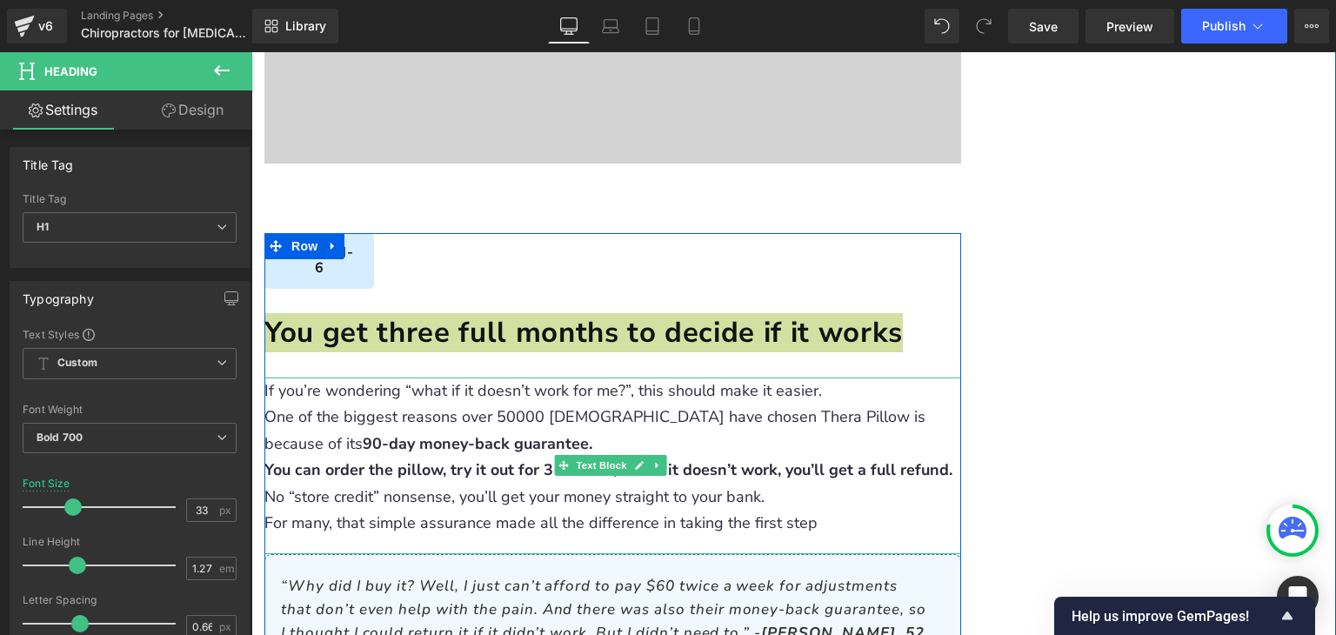
scroll to position [5667, 0]
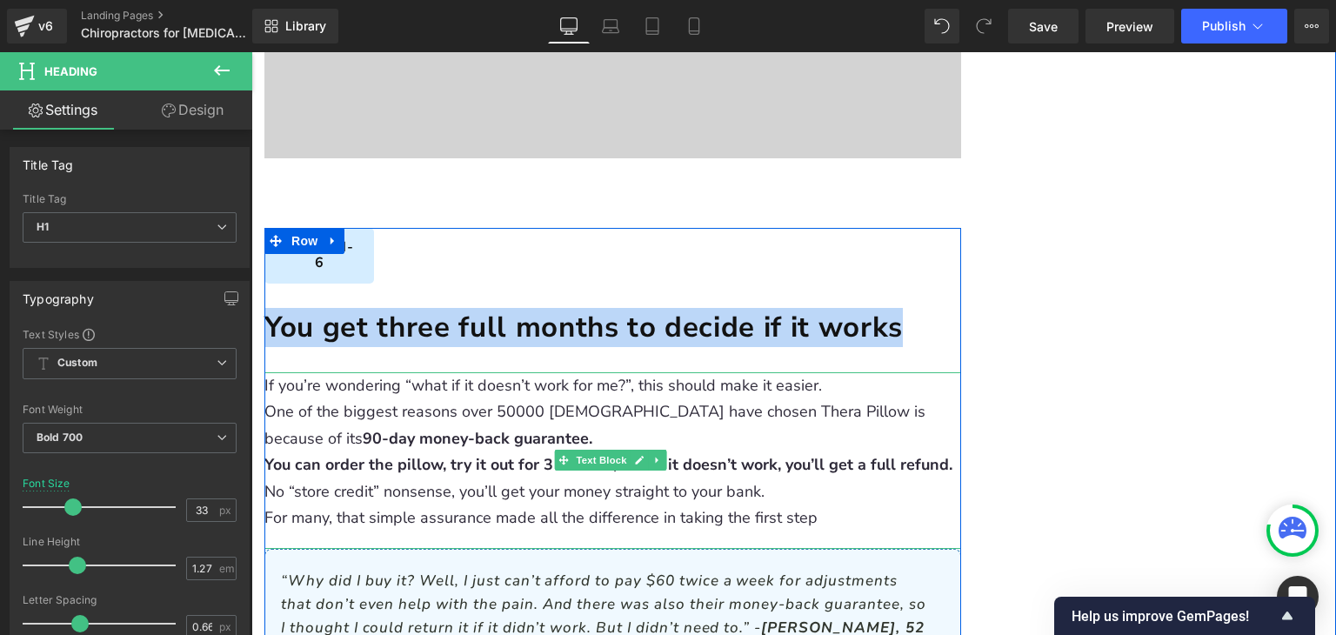
click at [452, 451] on p "You can order the pillow, try it out for 3 months, and if it doesn’t work, you’…" at bounding box center [612, 464] width 697 height 27
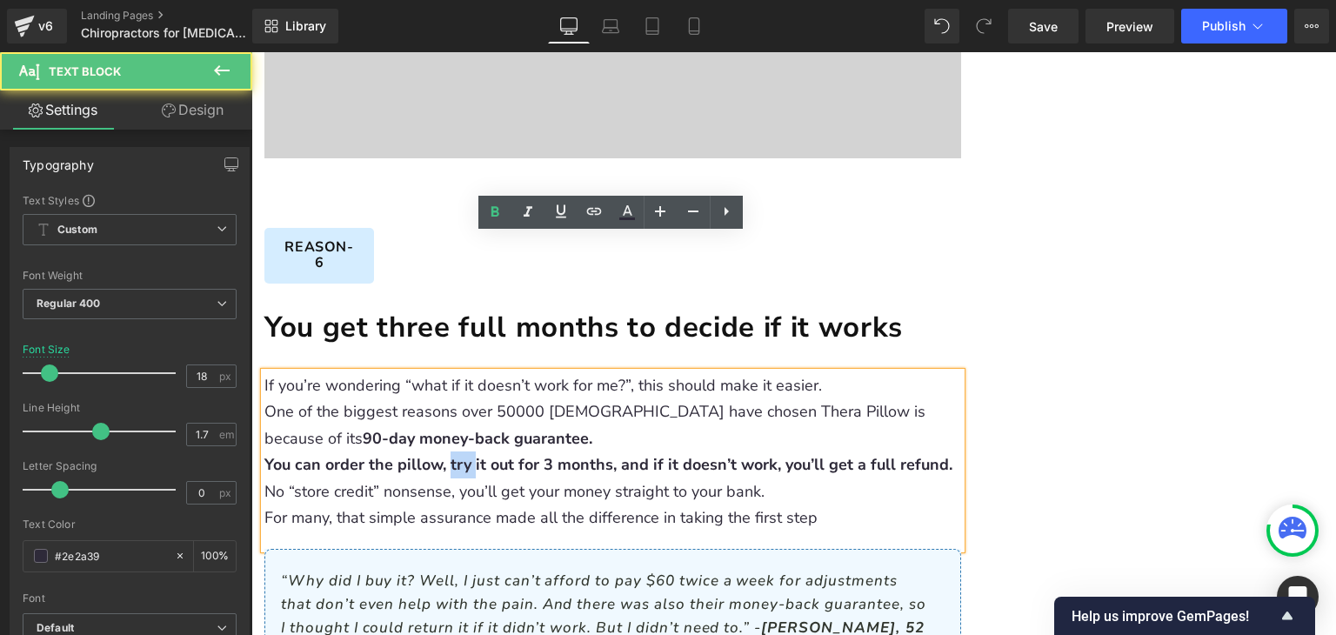
click at [452, 451] on p "You can order the pillow, try it out for 3 months, and if it doesn’t work, you’…" at bounding box center [612, 464] width 697 height 27
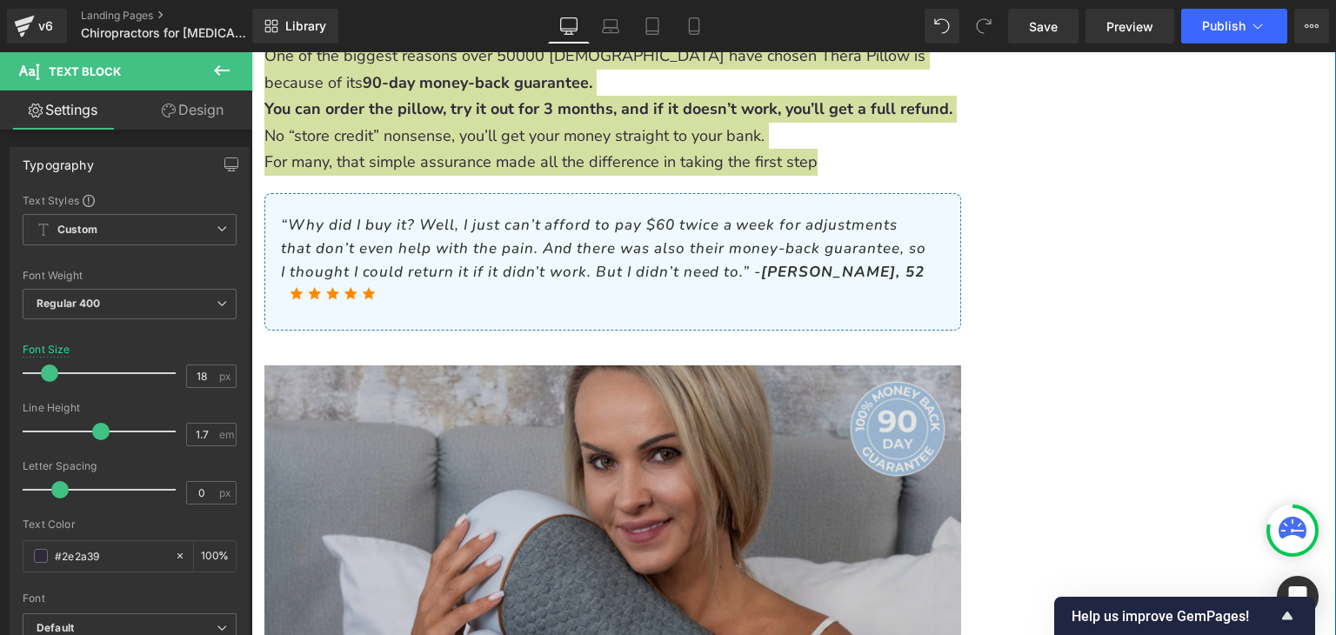
scroll to position [6102, 0]
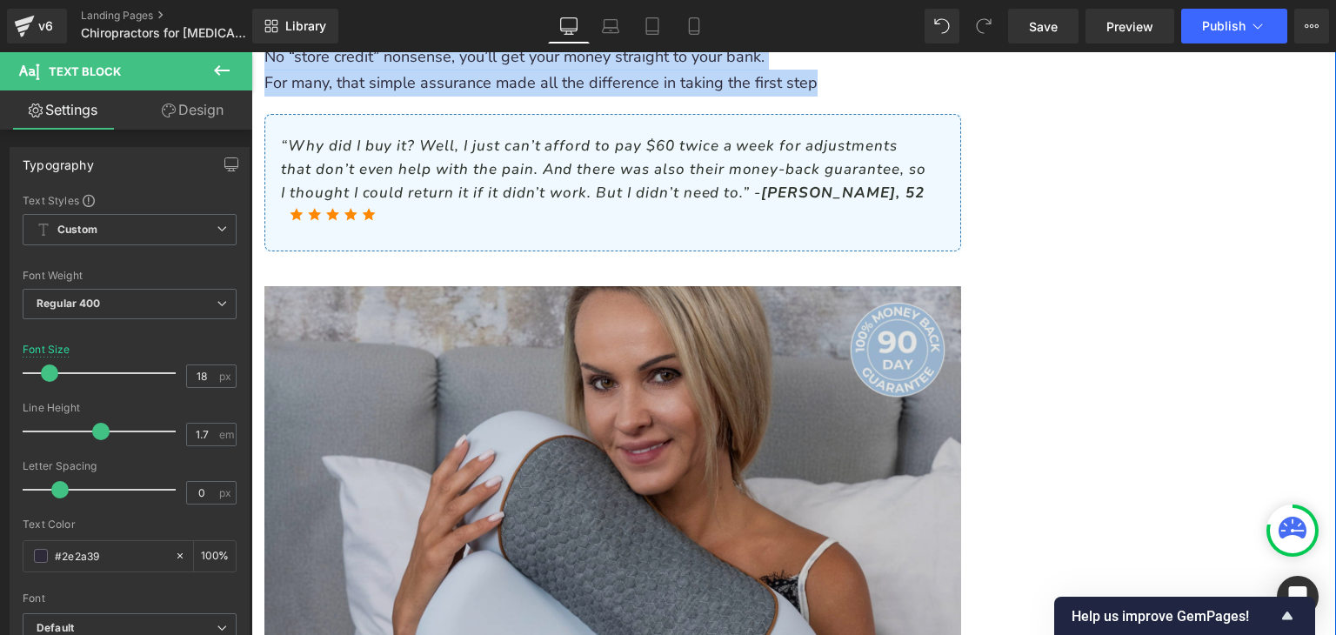
click at [456, 345] on img at bounding box center [612, 516] width 697 height 461
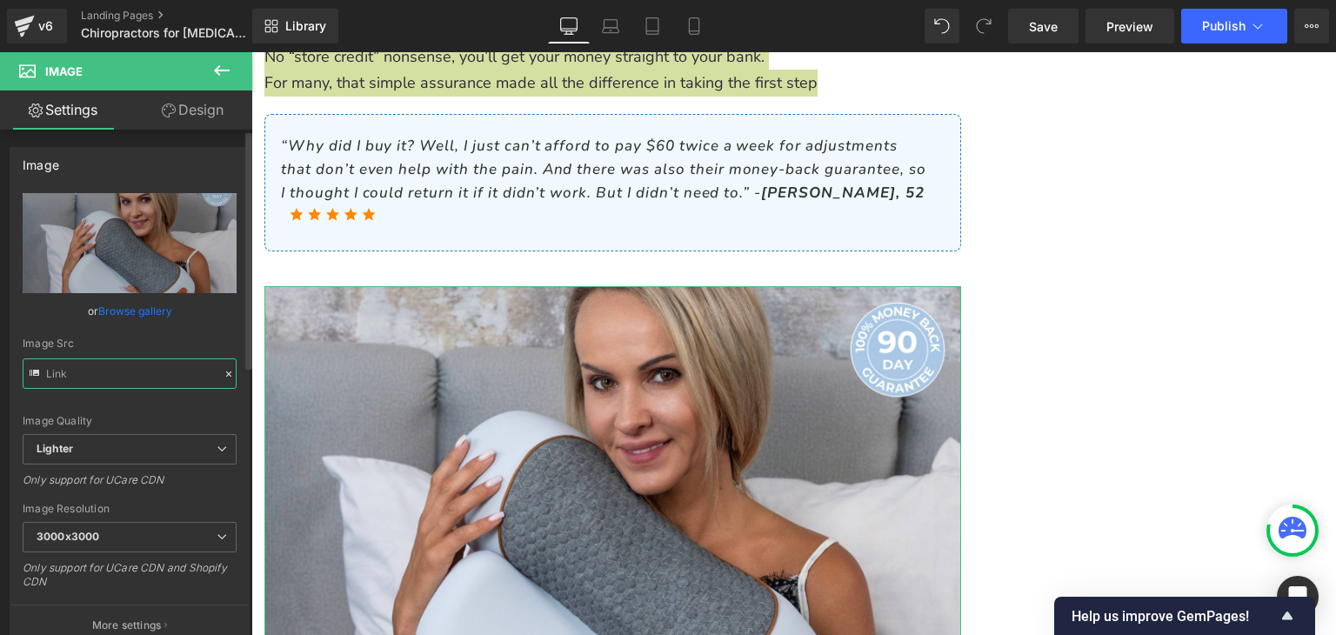
click at [103, 373] on input "text" at bounding box center [130, 373] width 214 height 30
type input "[URL][DOMAIN_NAME]"
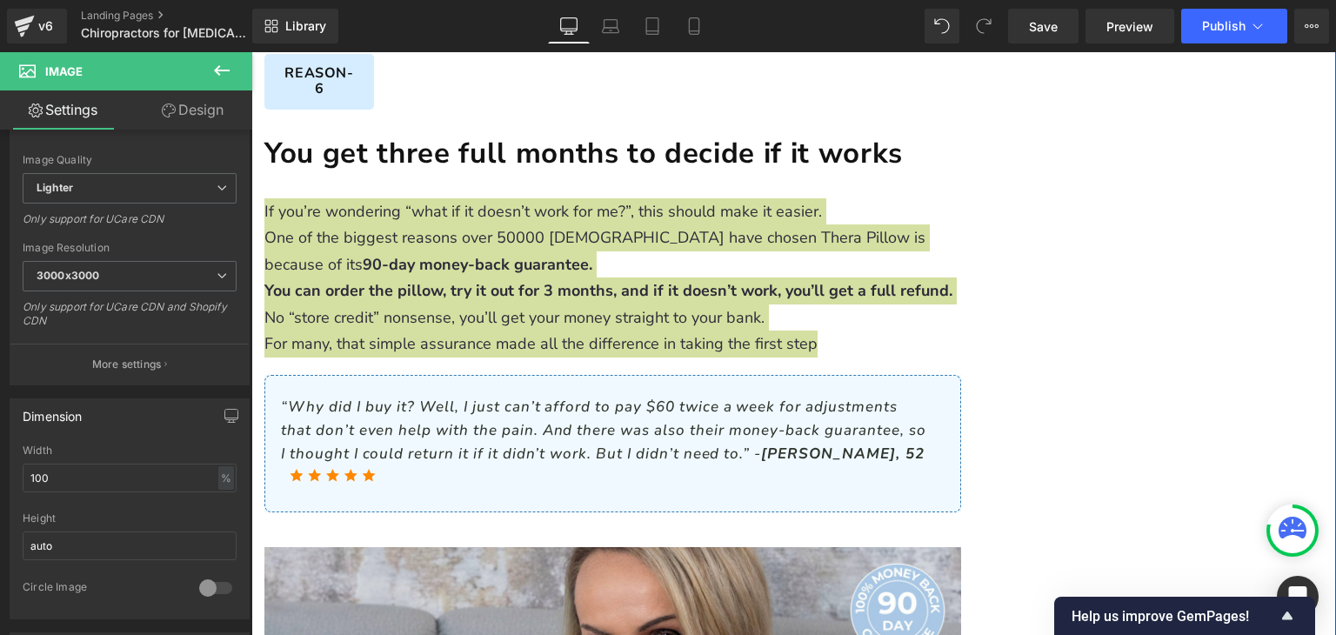
scroll to position [6363, 0]
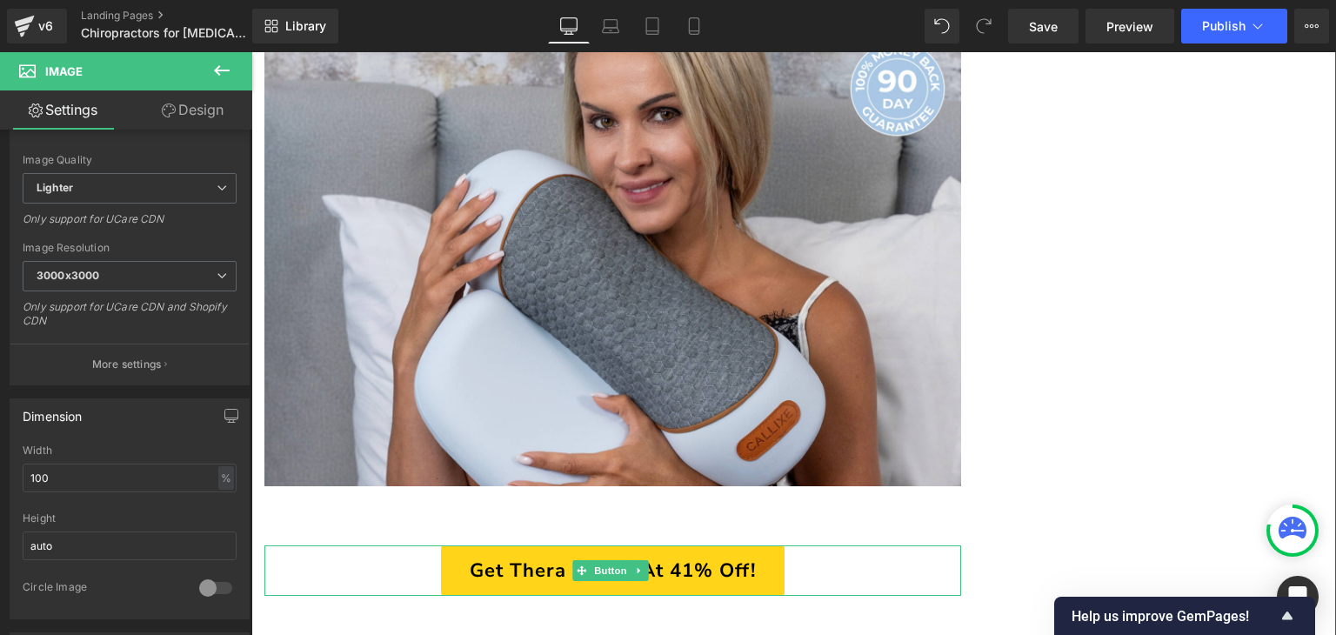
click at [508, 559] on span "Get Thera Pillow At 41% Off!" at bounding box center [613, 570] width 286 height 23
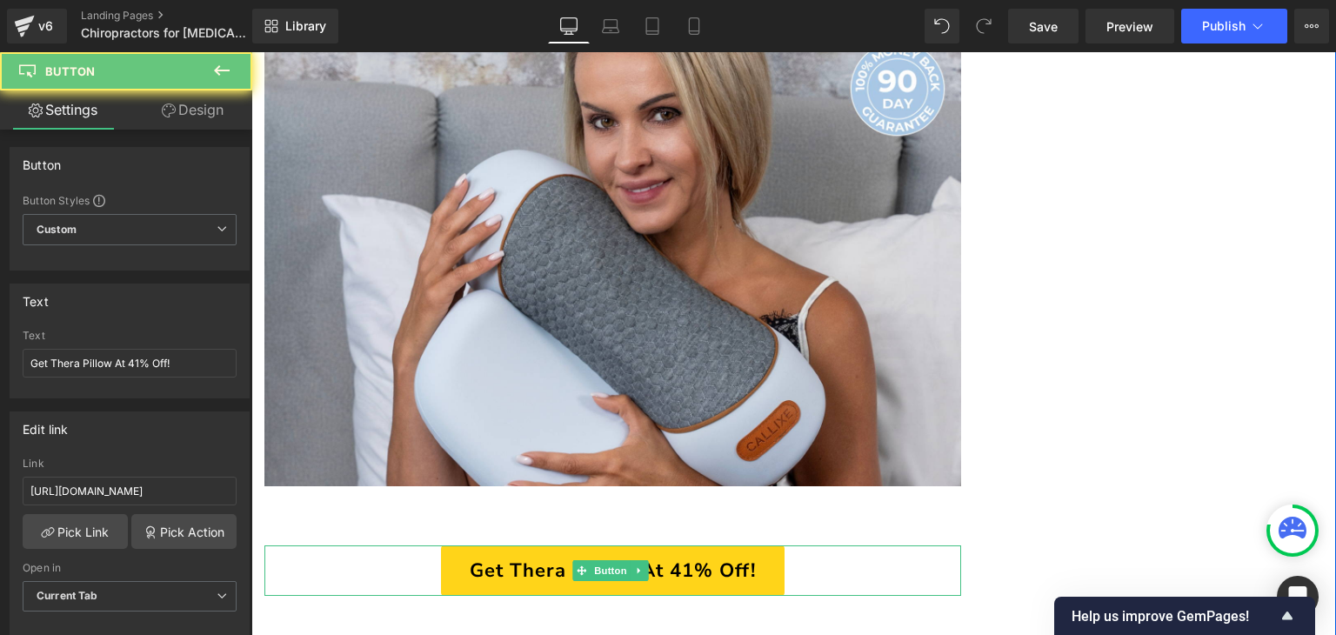
click at [508, 559] on span "Get Thera Pillow At 41% Off!" at bounding box center [613, 570] width 286 height 23
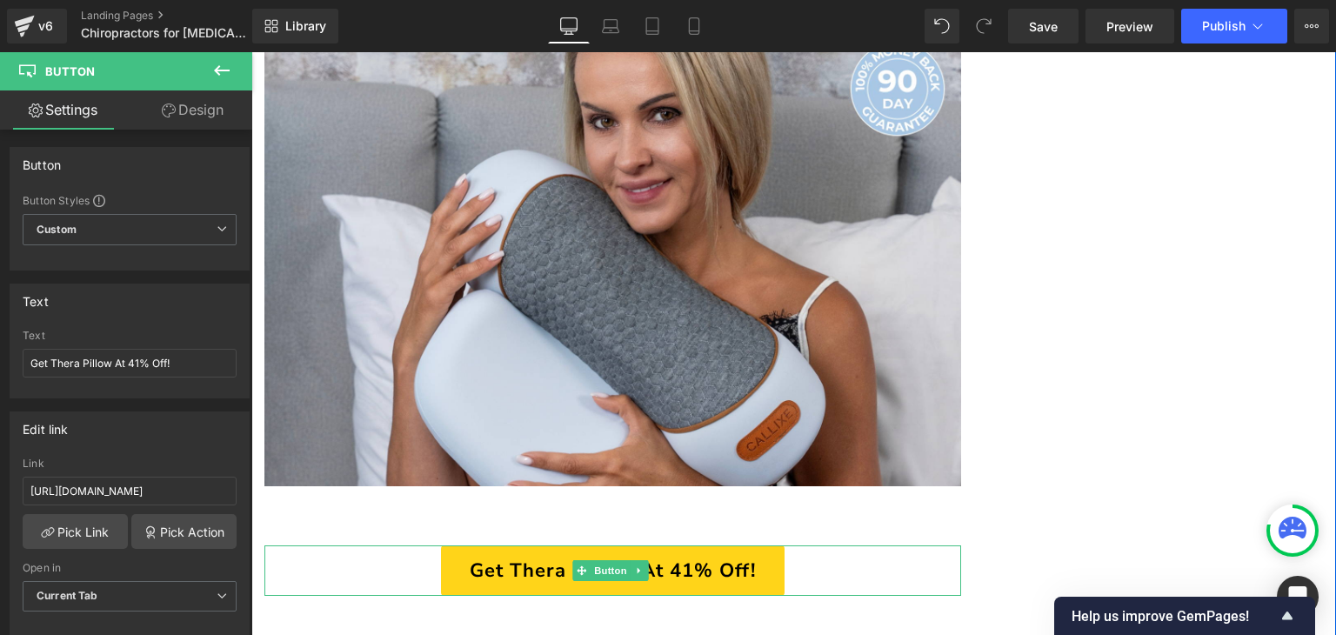
click at [510, 559] on span "Get Thera Pillow At 41% Off!" at bounding box center [613, 570] width 286 height 23
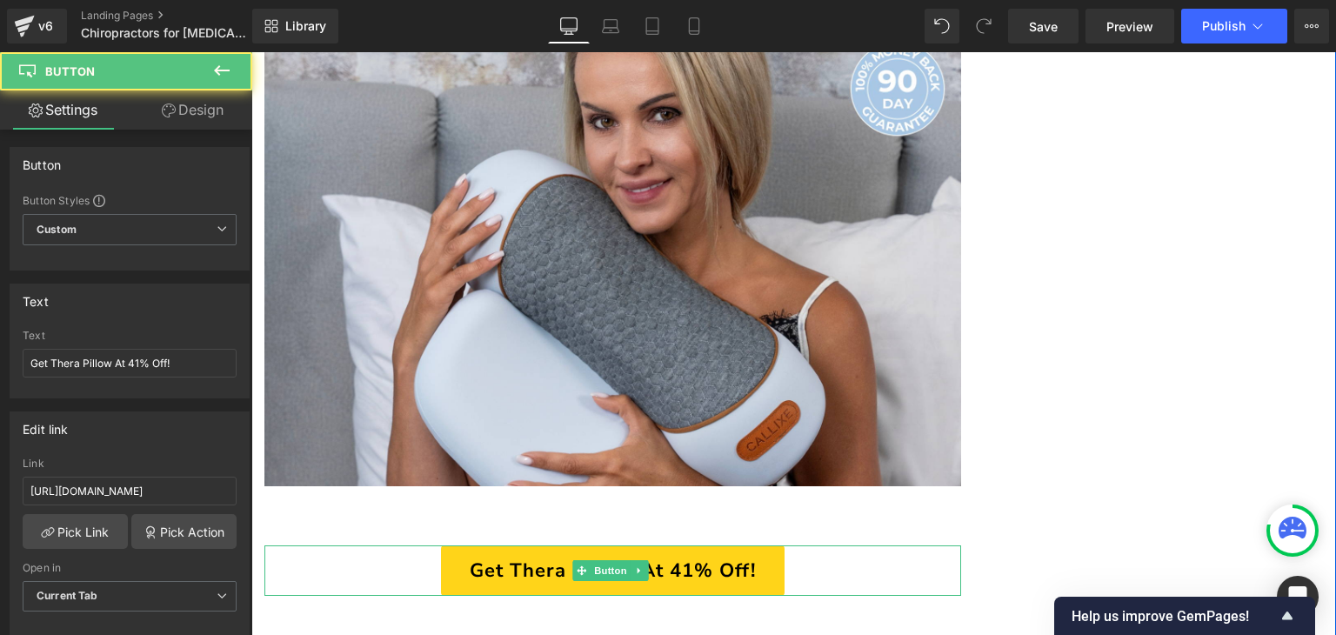
click at [510, 559] on span "Get Thera Pillow At 41% Off!" at bounding box center [613, 570] width 286 height 23
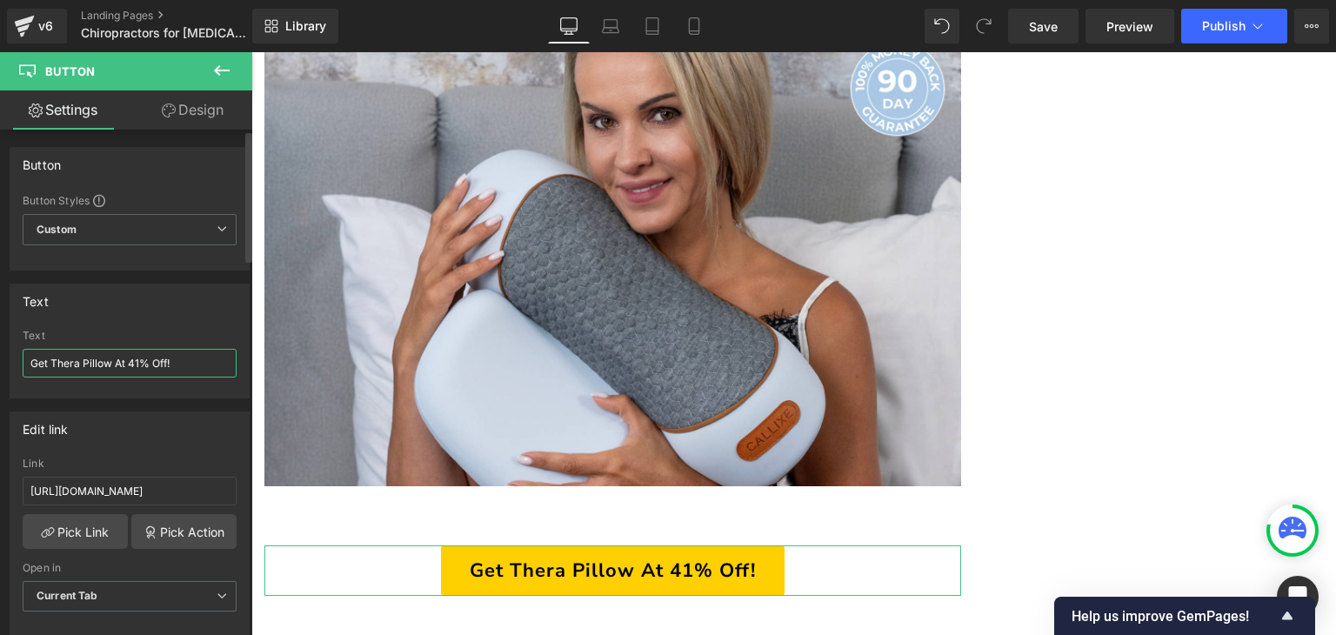
click at [179, 369] on input "Get Thera Pillow At 41% Off!" at bounding box center [130, 363] width 214 height 29
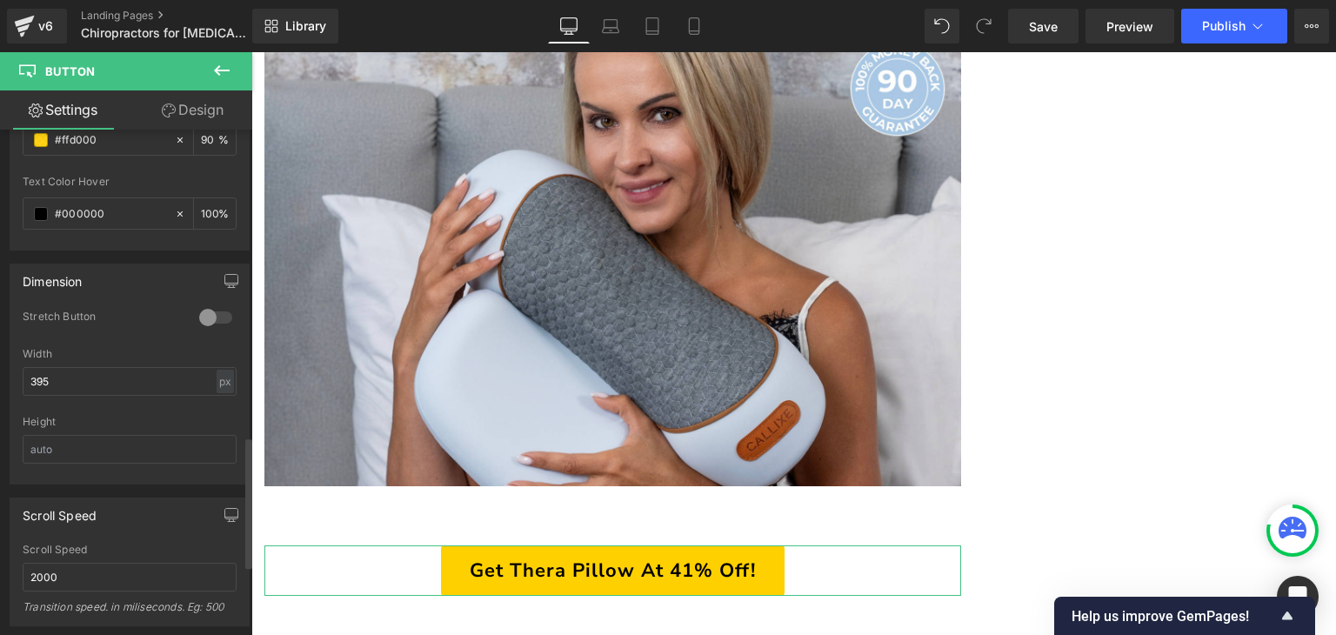
scroll to position [1106, 0]
click at [88, 394] on div "Width 395 px % px" at bounding box center [130, 386] width 214 height 68
click at [89, 390] on input "395" at bounding box center [130, 385] width 214 height 29
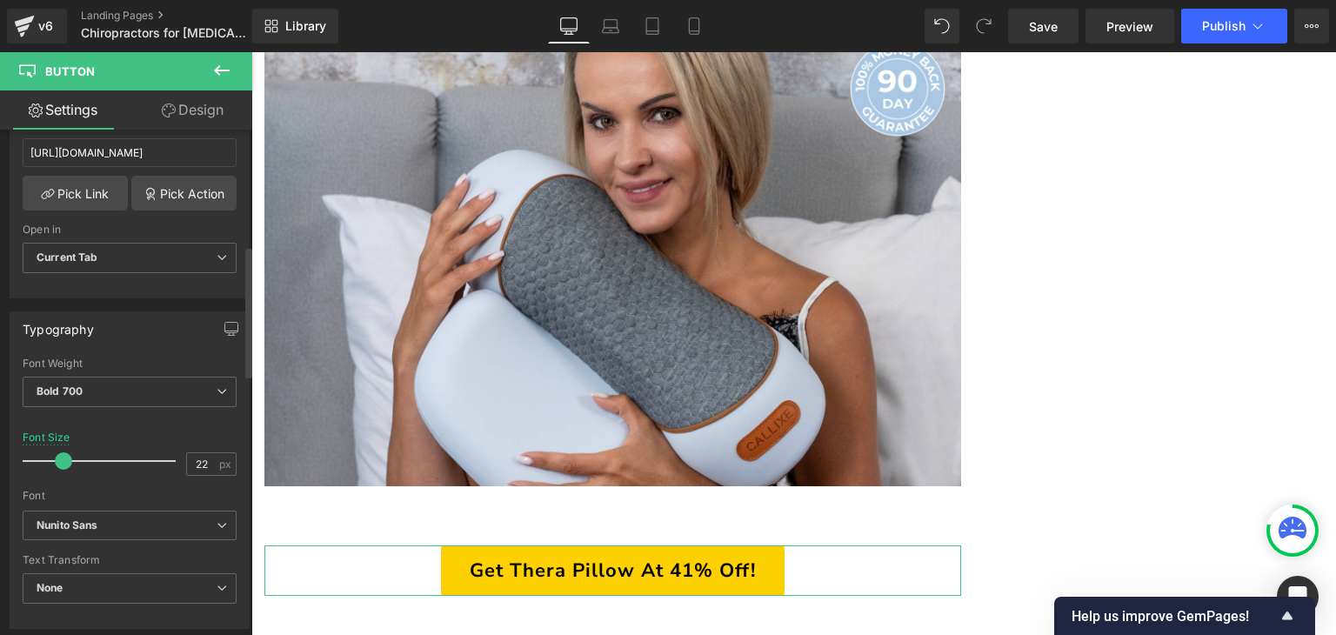
scroll to position [237, 0]
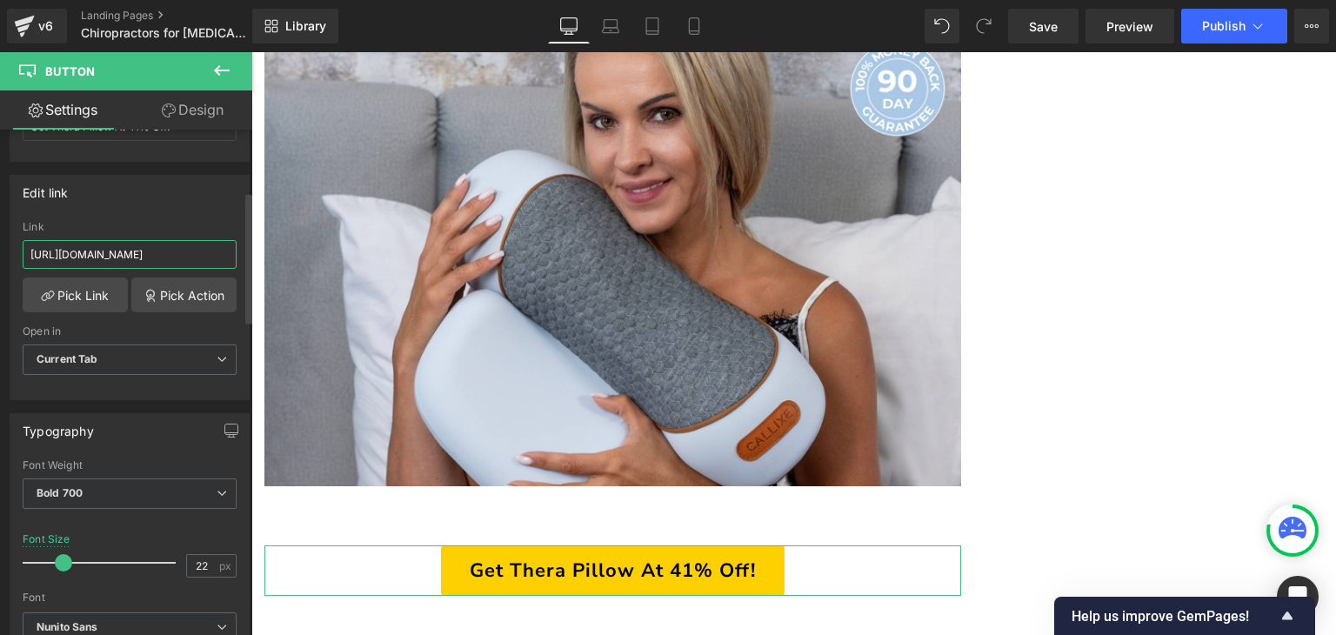
click at [130, 243] on input "[URL][DOMAIN_NAME]" at bounding box center [130, 254] width 214 height 29
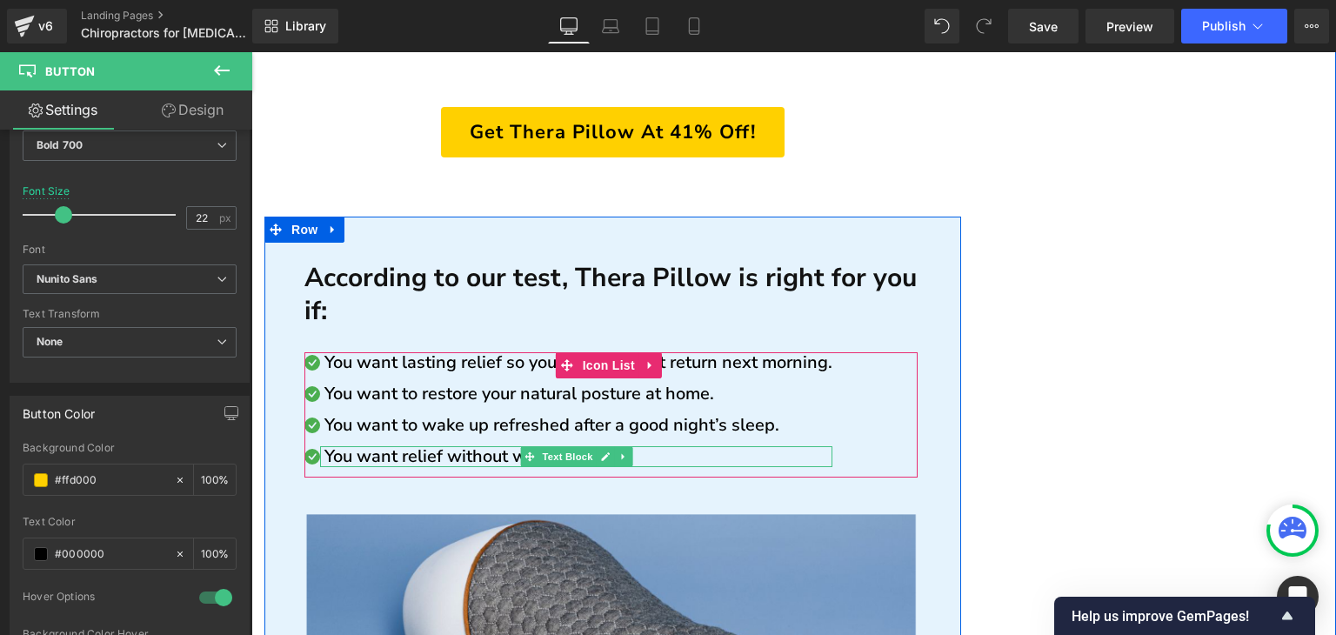
scroll to position [6714, 0]
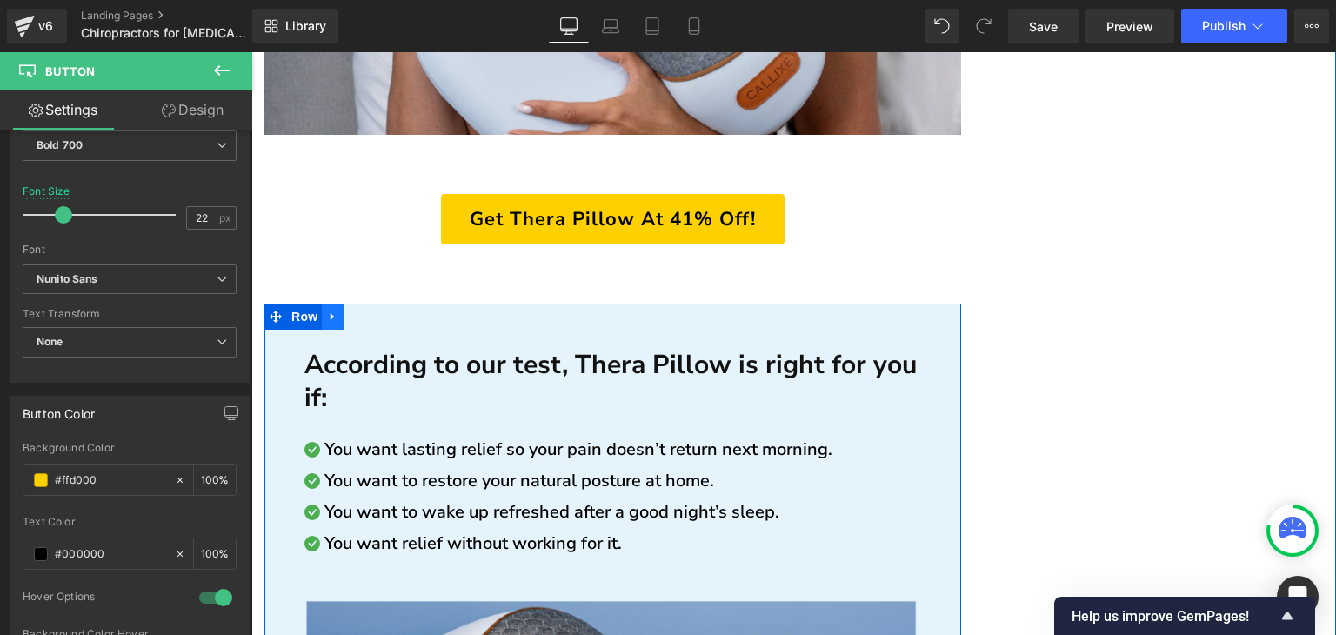
drag, startPoint x: 290, startPoint y: 187, endPoint x: 326, endPoint y: 178, distance: 36.7
click at [290, 304] on span "Row" at bounding box center [304, 317] width 35 height 26
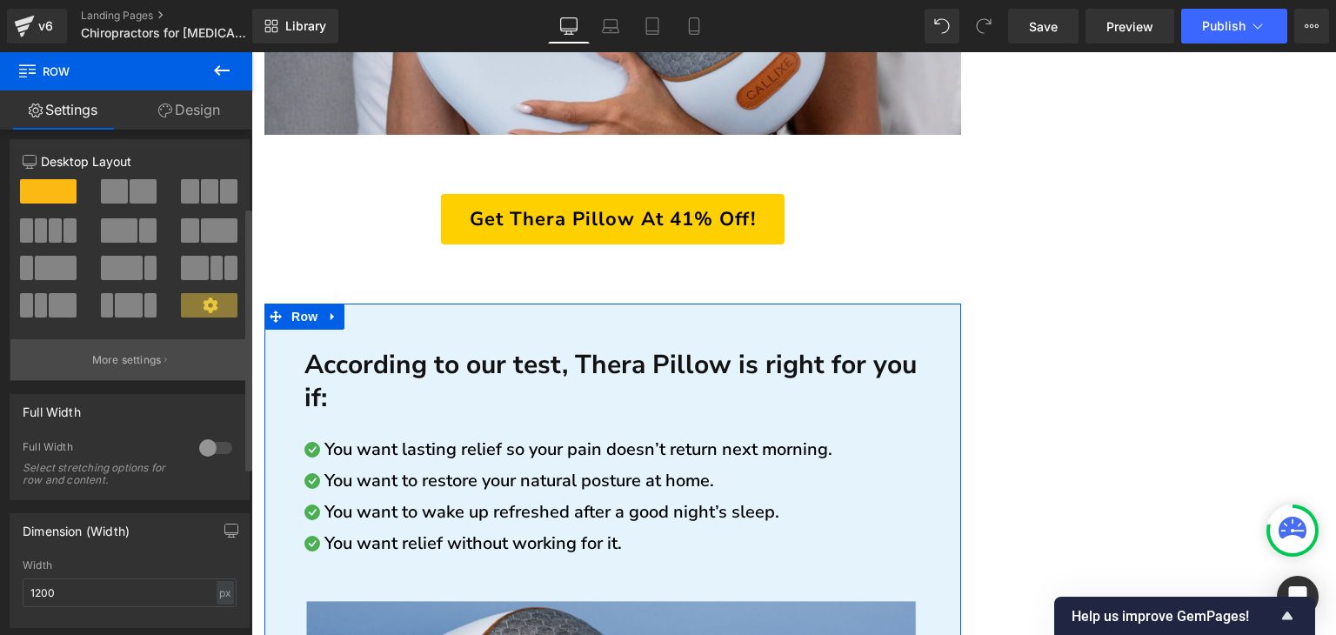
scroll to position [0, 0]
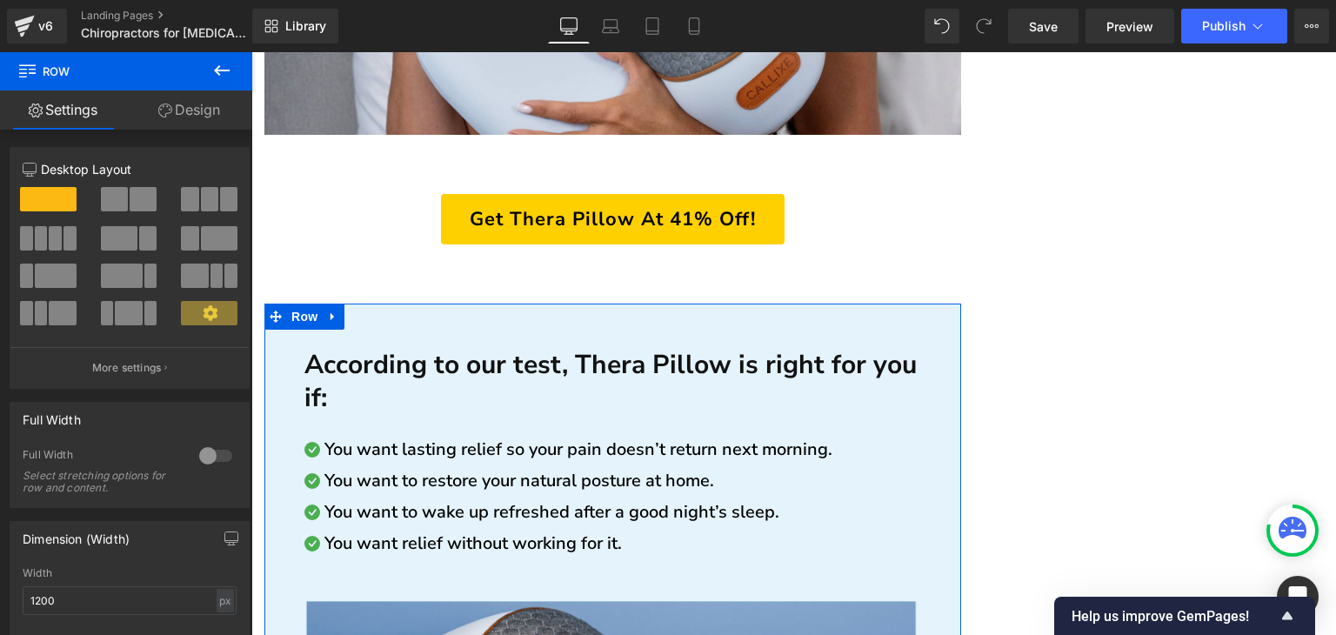
click at [178, 125] on link "Design" at bounding box center [189, 109] width 126 height 39
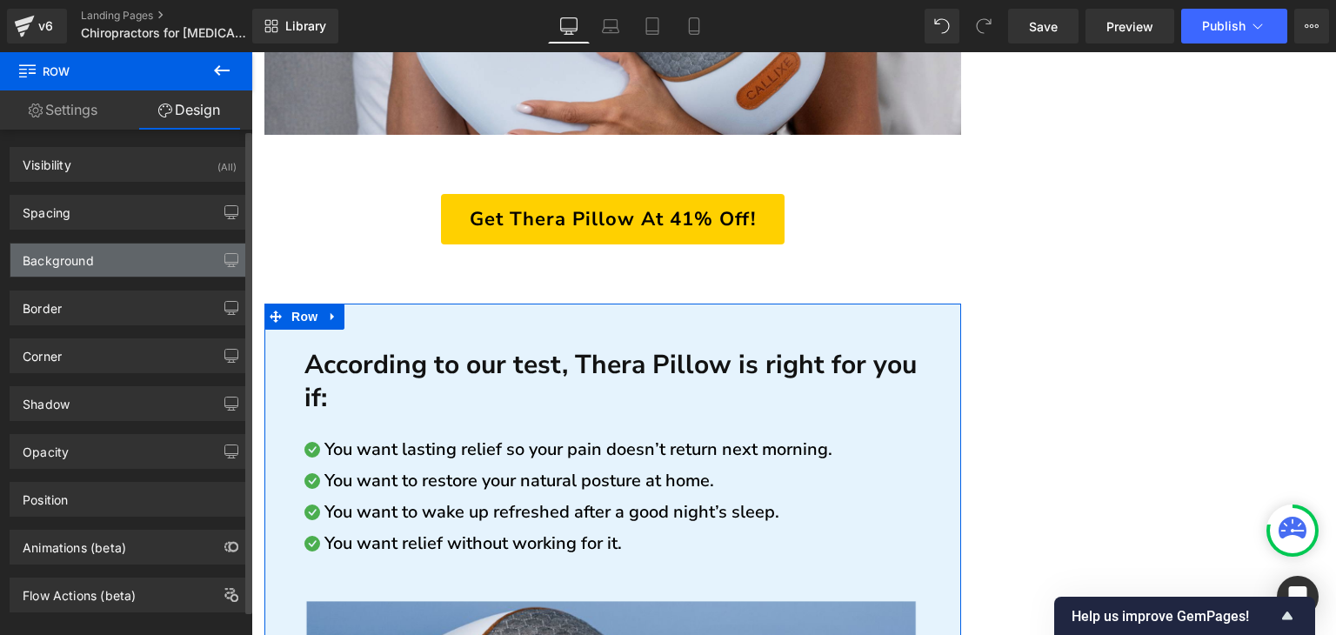
click at [143, 253] on div "Background" at bounding box center [129, 260] width 238 height 33
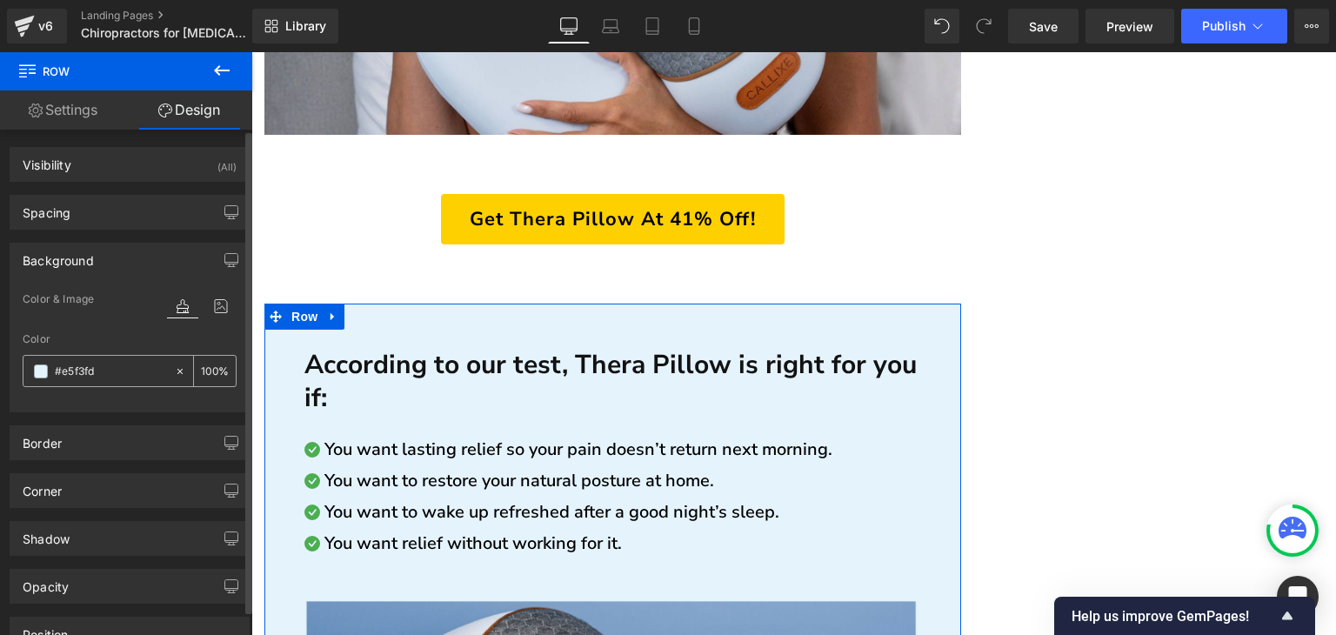
click at [126, 379] on input "text" at bounding box center [110, 371] width 111 height 19
type input "#e5f3fd"
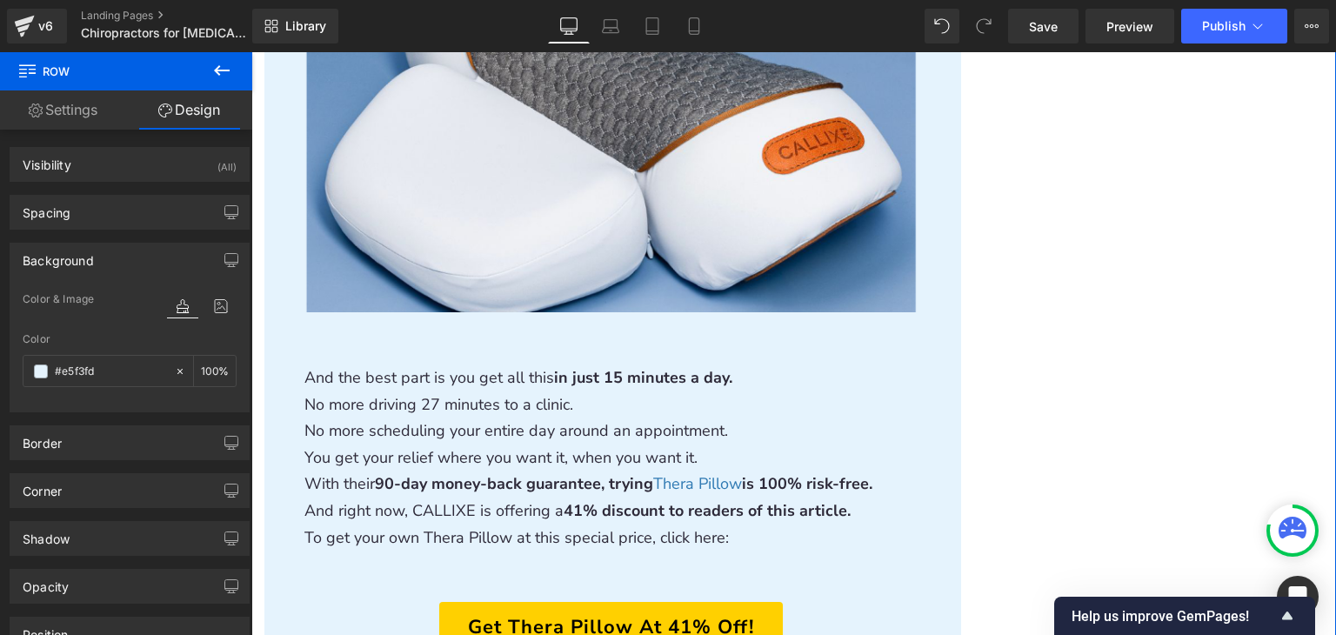
scroll to position [7671, 0]
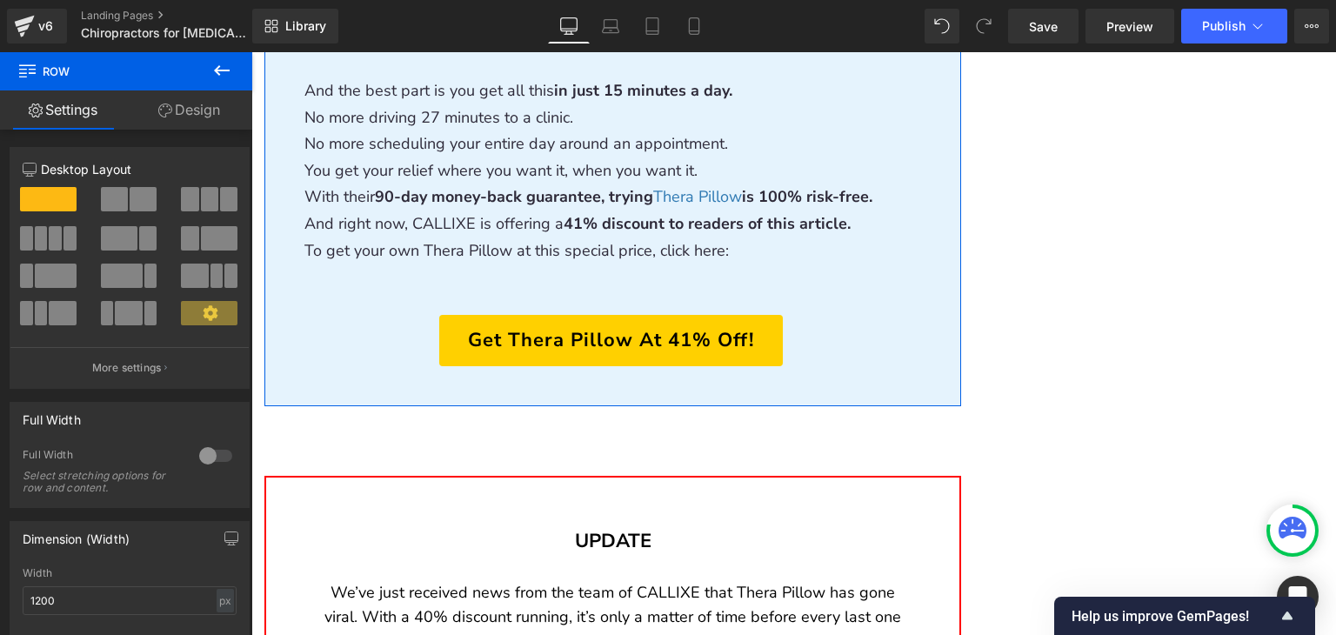
click at [190, 117] on link "Design" at bounding box center [189, 109] width 126 height 39
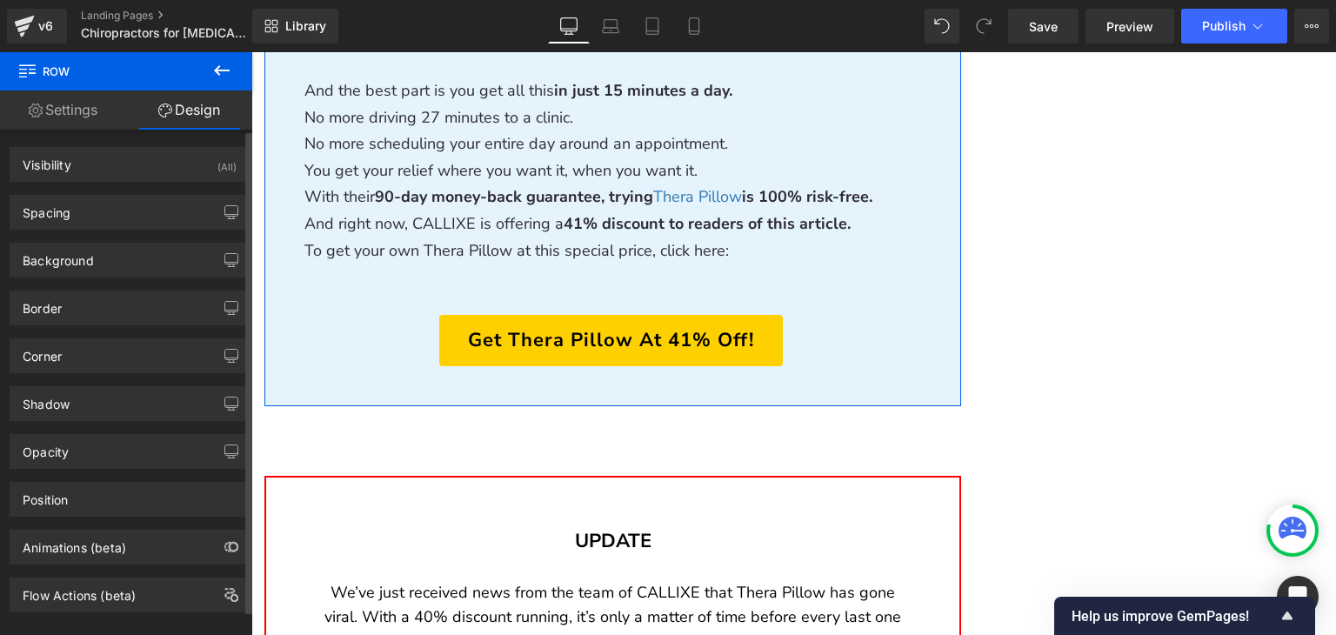
click at [140, 230] on div "Background Color & Image color Color % Image Replace Image Upload image or Brow…" at bounding box center [130, 254] width 260 height 48
click at [139, 212] on div "Spacing" at bounding box center [129, 212] width 238 height 33
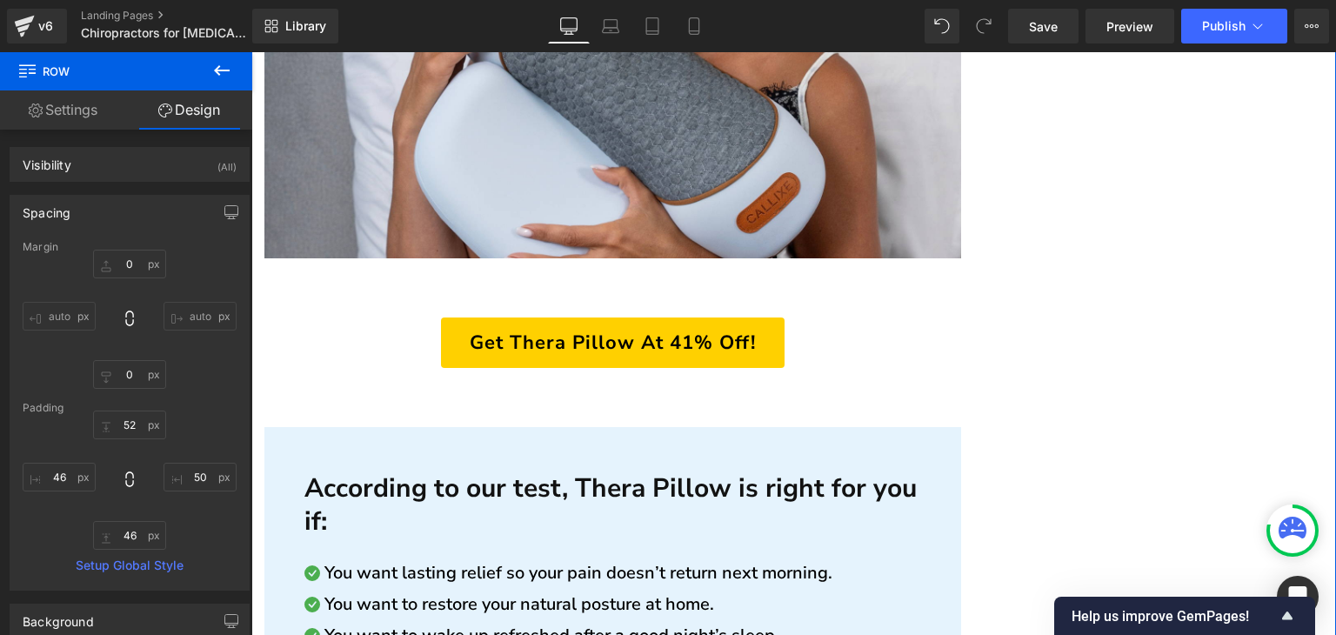
scroll to position [6540, 0]
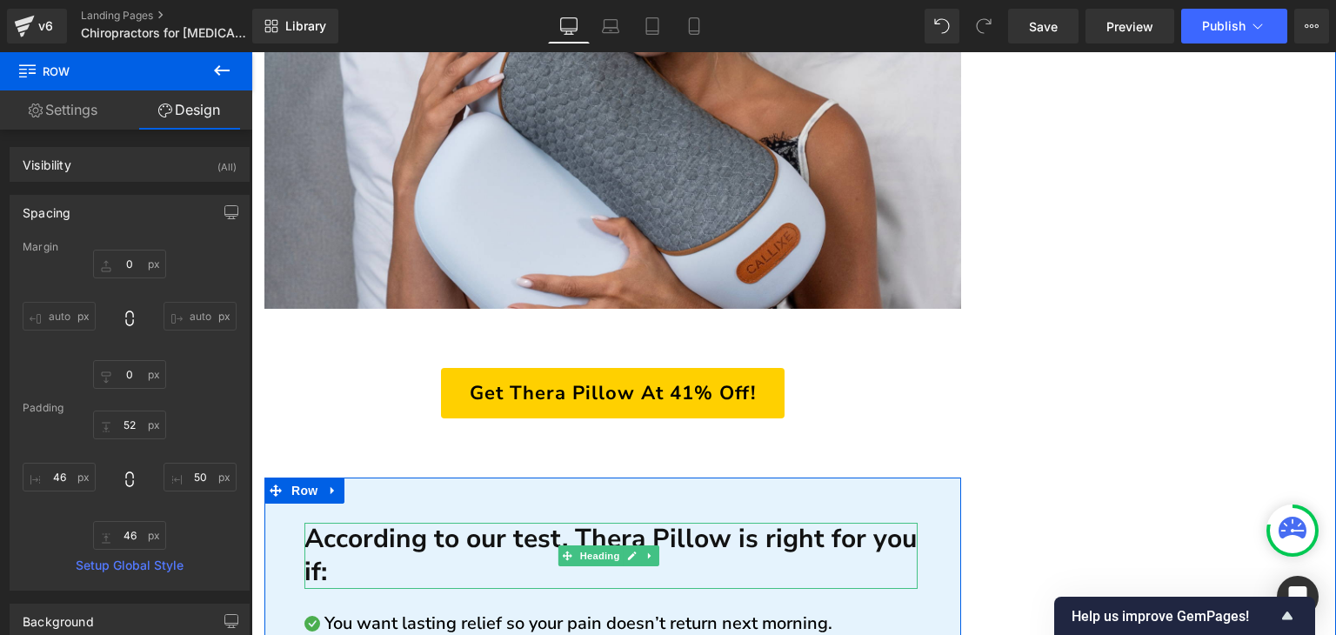
drag, startPoint x: 427, startPoint y: 398, endPoint x: 411, endPoint y: 398, distance: 16.5
click at [427, 523] on h1 "According to our test, Thera Pillow is right for you if:" at bounding box center [610, 556] width 613 height 66
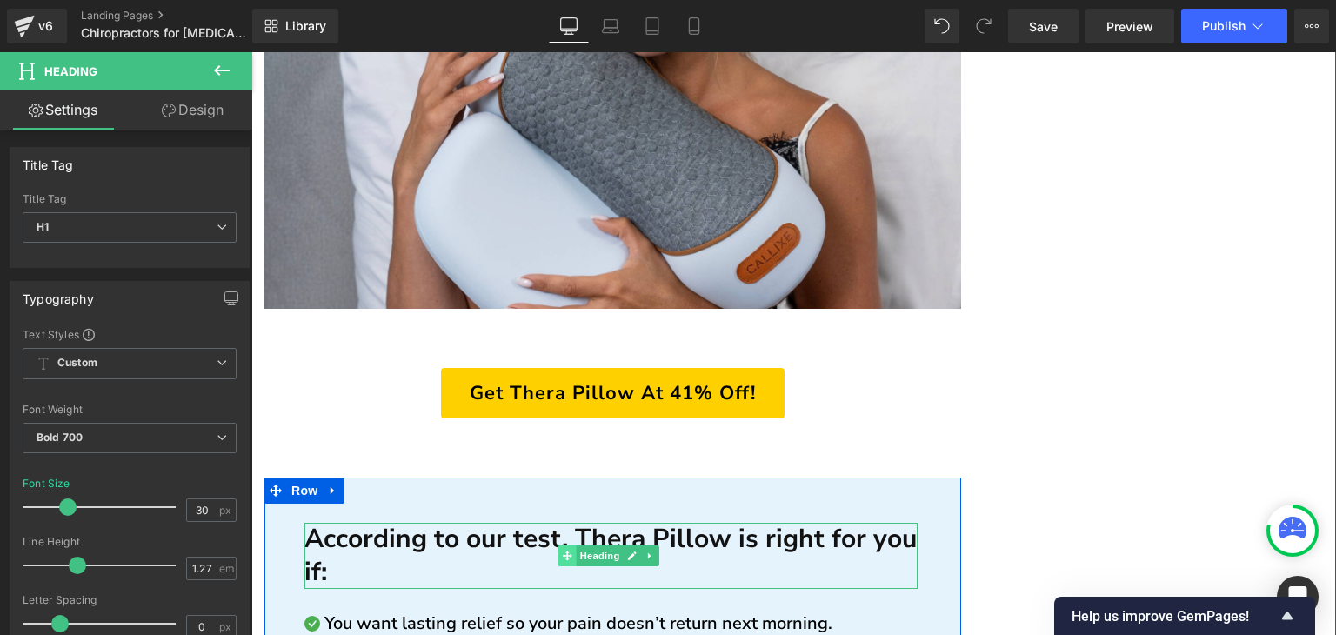
click at [560, 545] on span at bounding box center [567, 555] width 18 height 21
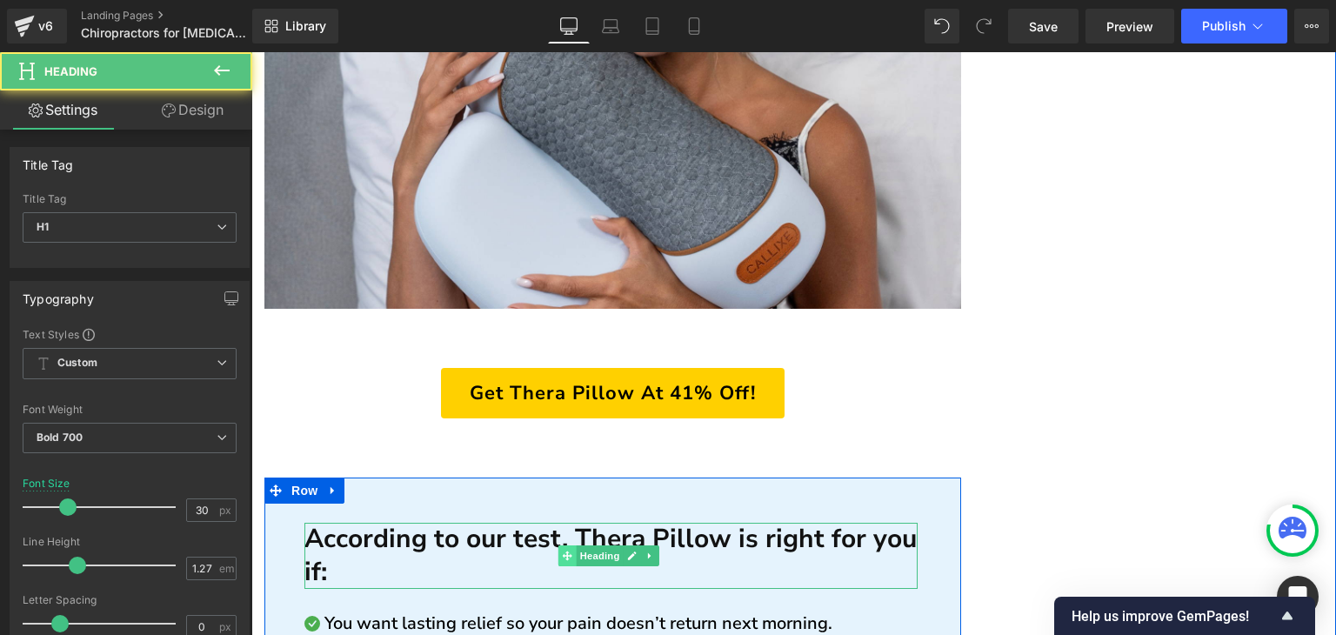
click at [560, 545] on span at bounding box center [567, 555] width 18 height 21
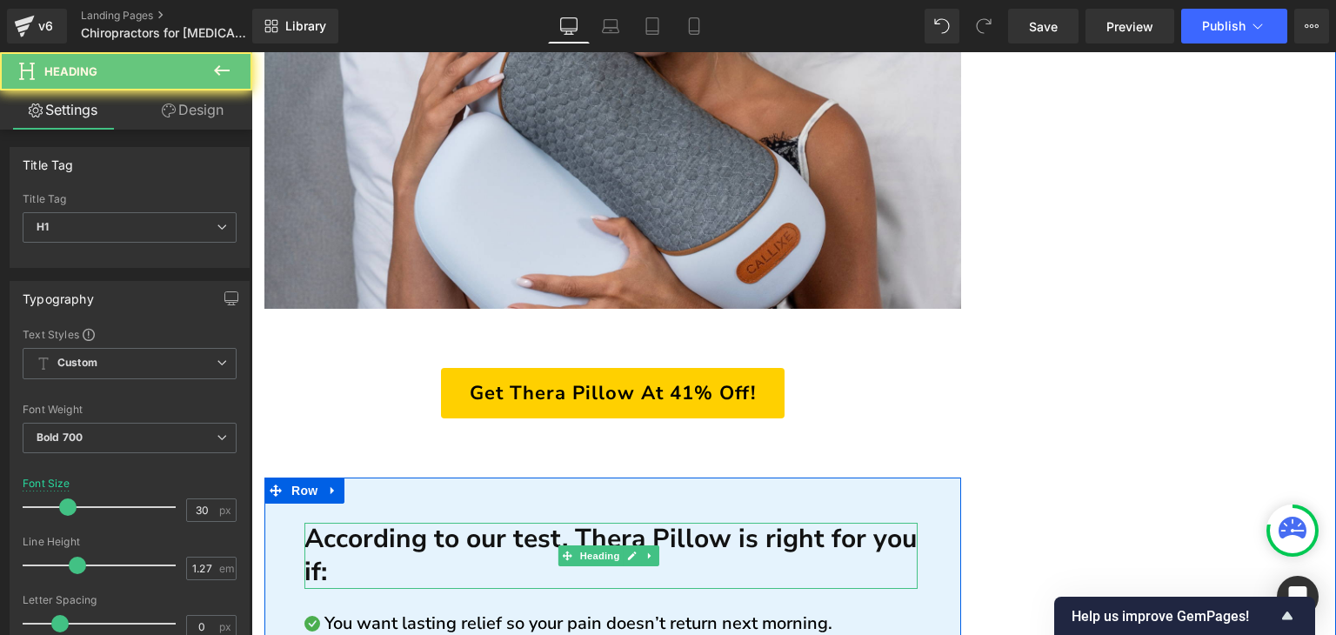
click at [518, 523] on h1 "According to our test, Thera Pillow is right for you if:" at bounding box center [610, 556] width 613 height 66
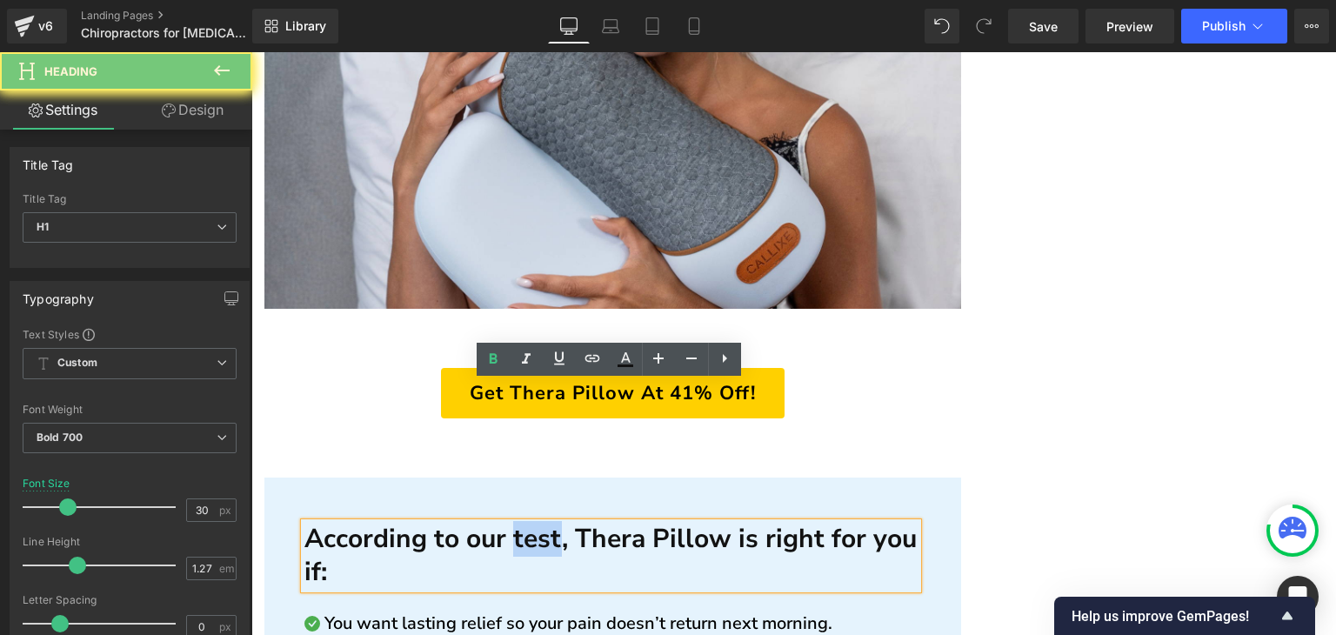
click at [518, 523] on h1 "According to our test, Thera Pillow is right for you if:" at bounding box center [610, 556] width 613 height 66
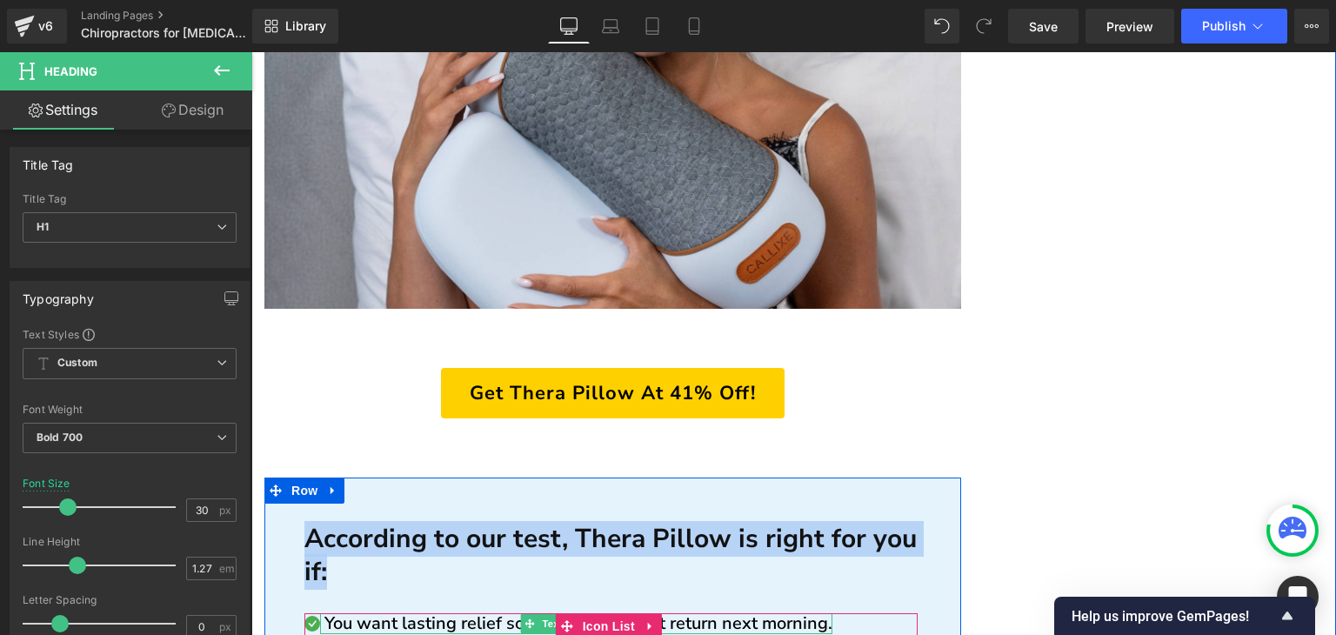
click at [365, 613] on p "You want lasting relief so your pain doesn’t return next morning." at bounding box center [578, 623] width 508 height 21
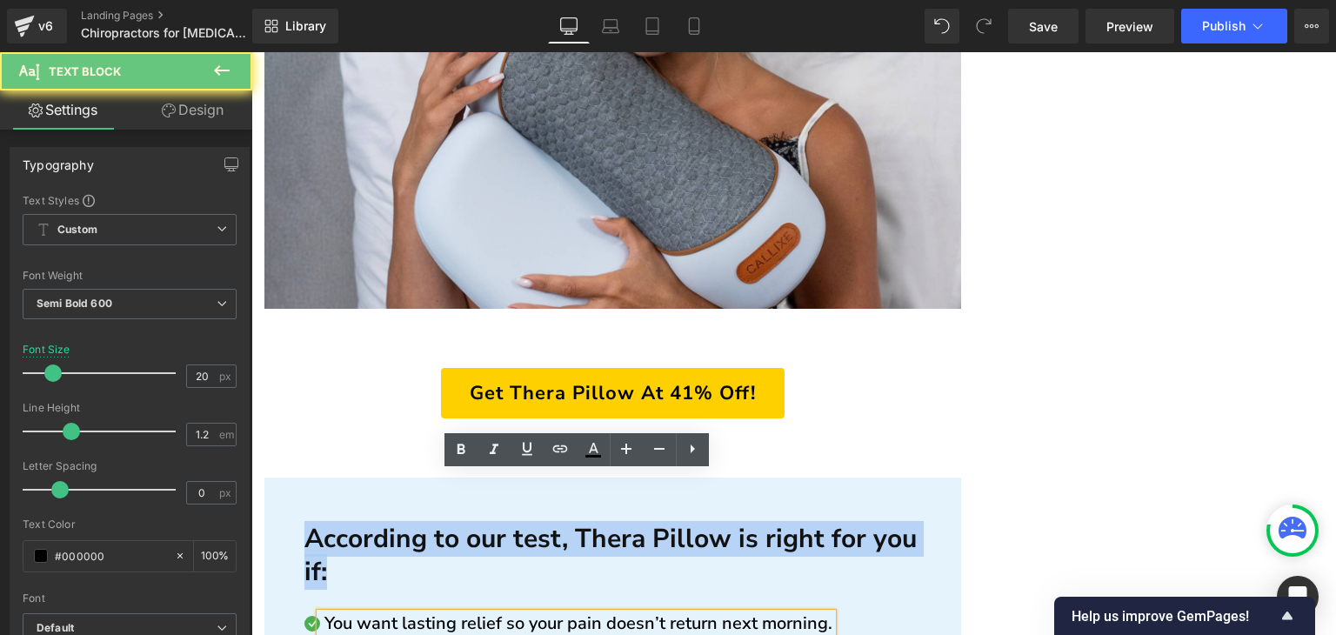
click at [365, 613] on p "You want lasting relief so your pain doesn’t return next morning." at bounding box center [578, 623] width 508 height 21
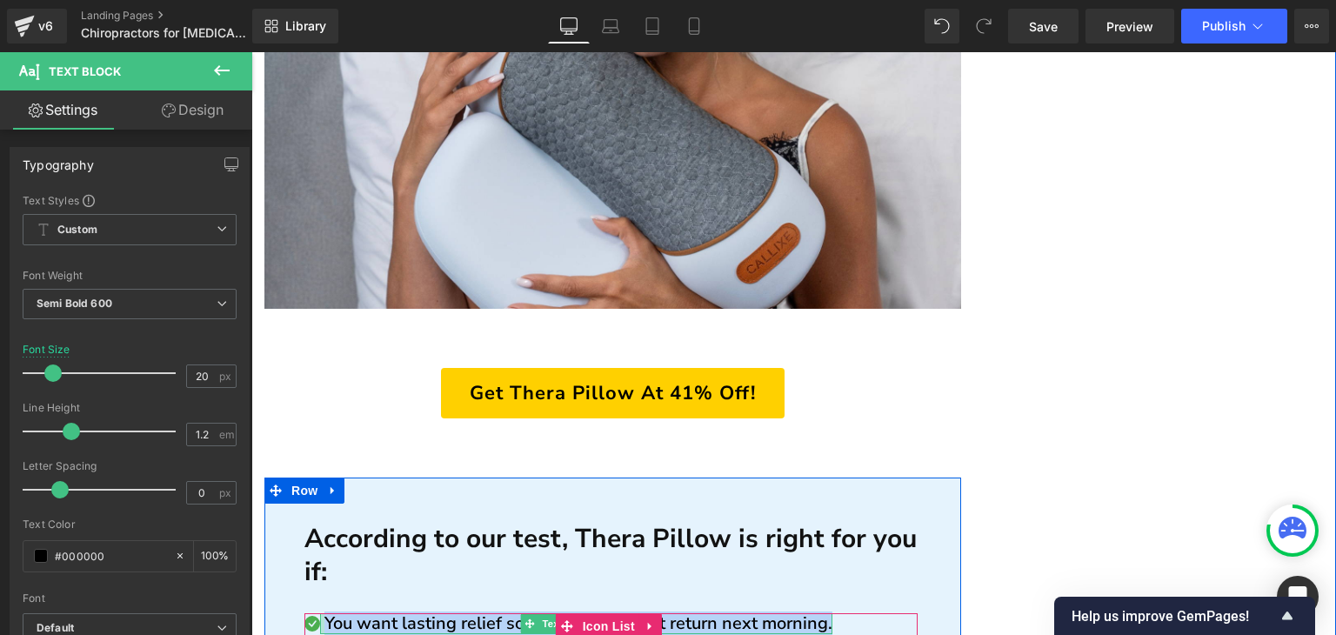
click at [313, 613] on div "Icon" at bounding box center [312, 627] width 16 height 28
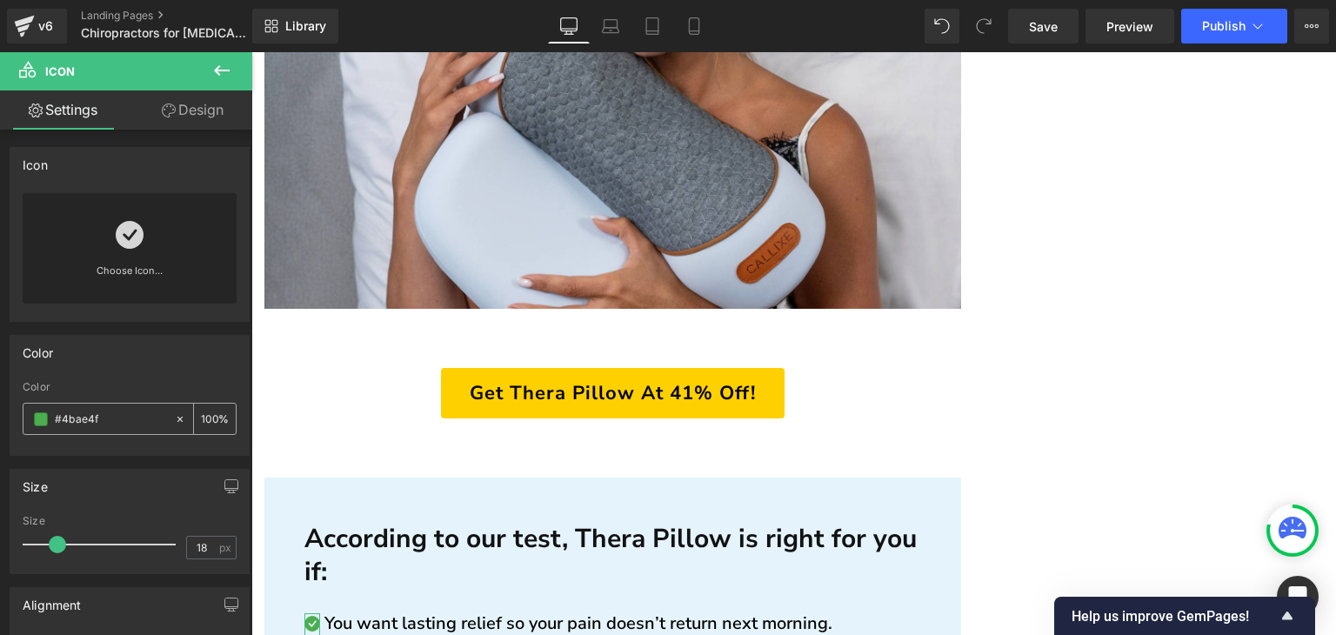
click at [102, 424] on input "#4bae4f" at bounding box center [110, 419] width 111 height 19
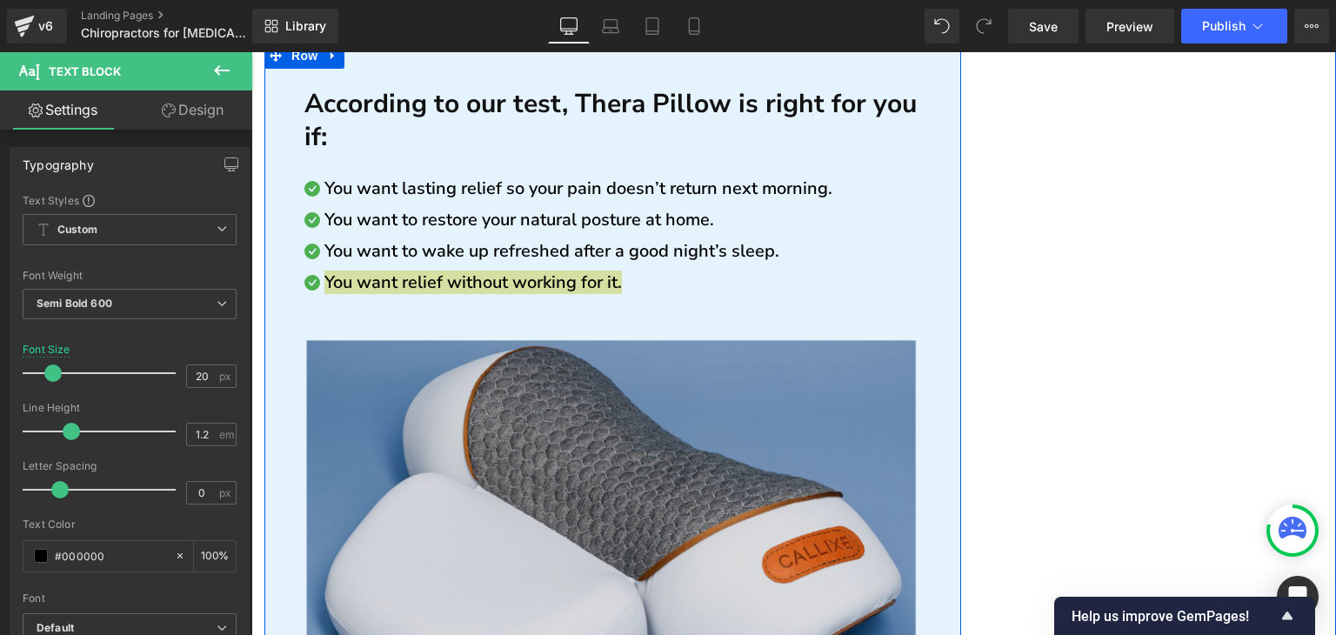
scroll to position [6975, 0]
click at [455, 340] on img at bounding box center [610, 530] width 613 height 381
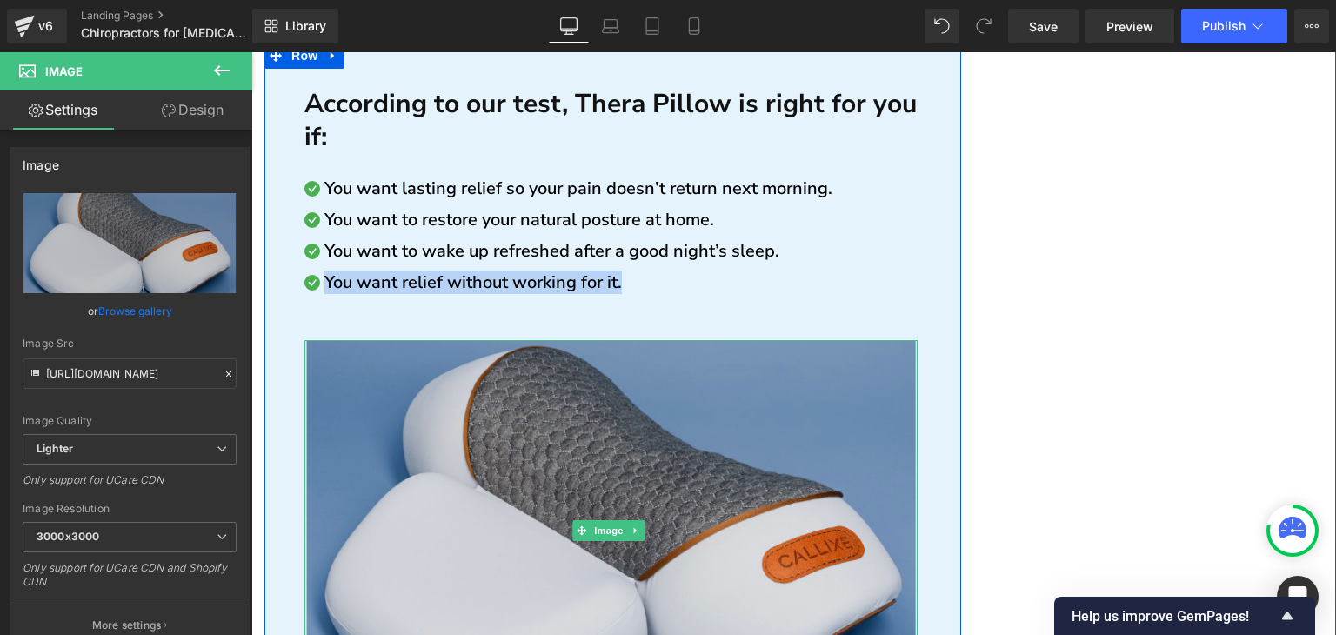
click at [630, 400] on img at bounding box center [610, 530] width 613 height 381
click at [393, 374] on img at bounding box center [610, 530] width 613 height 381
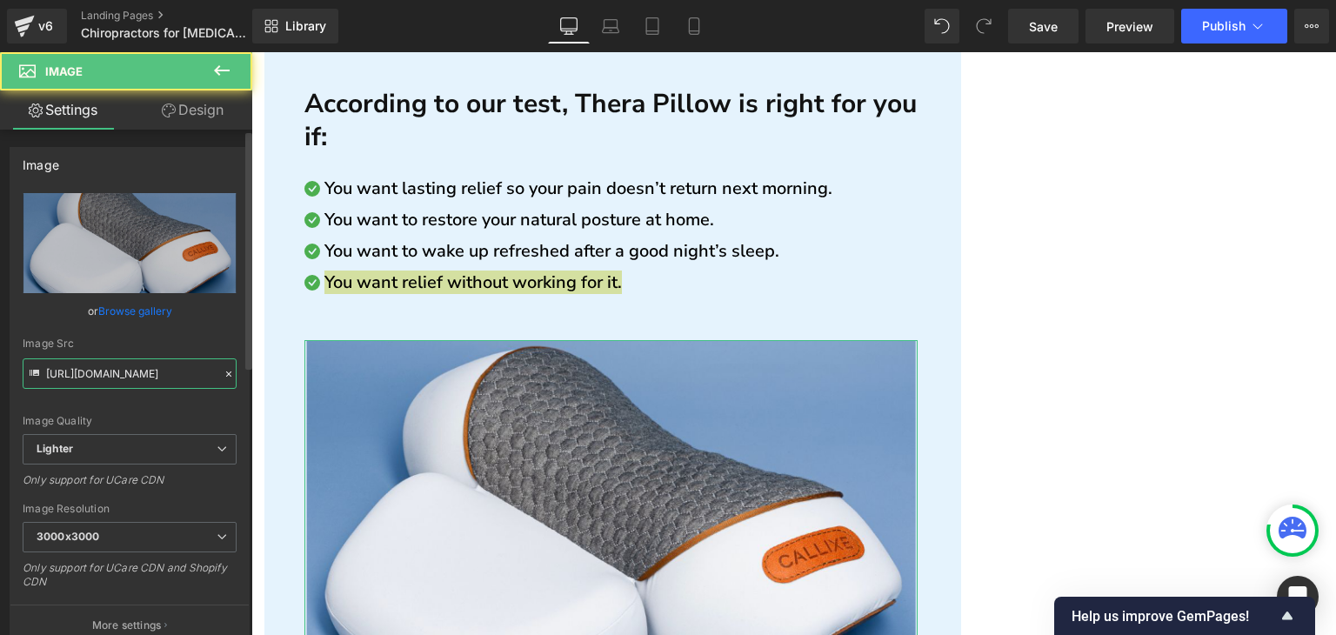
click at [122, 367] on input "[URL][DOMAIN_NAME]" at bounding box center [130, 373] width 214 height 30
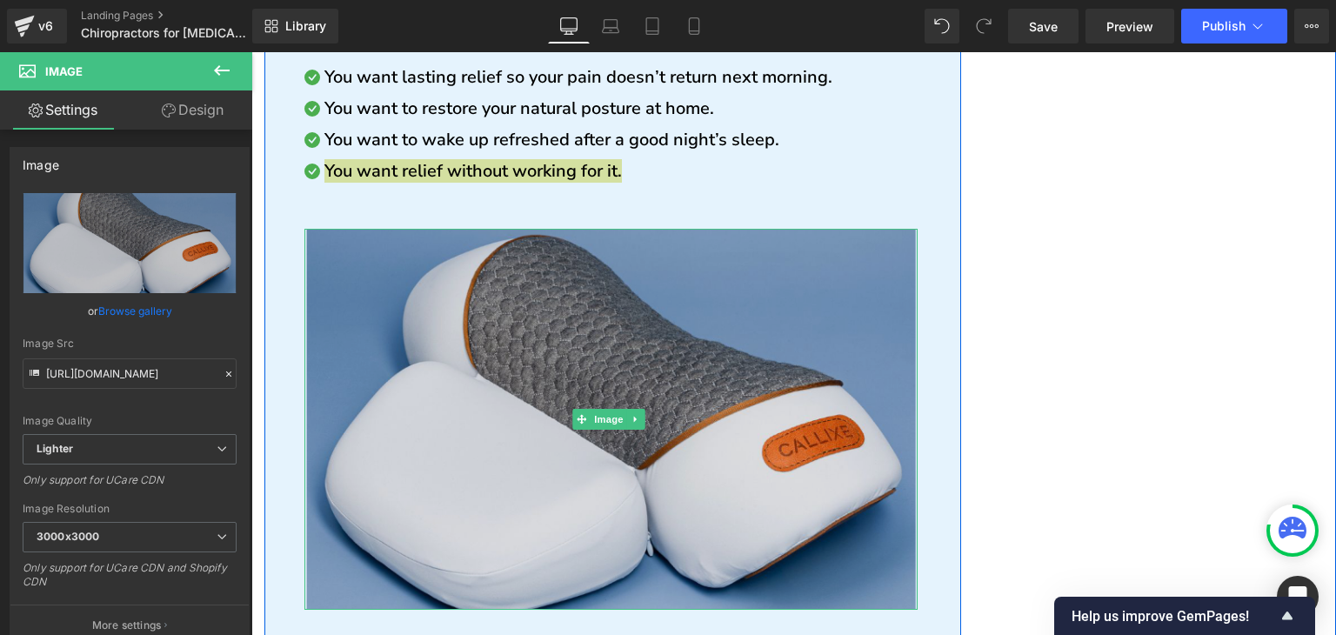
scroll to position [7323, 0]
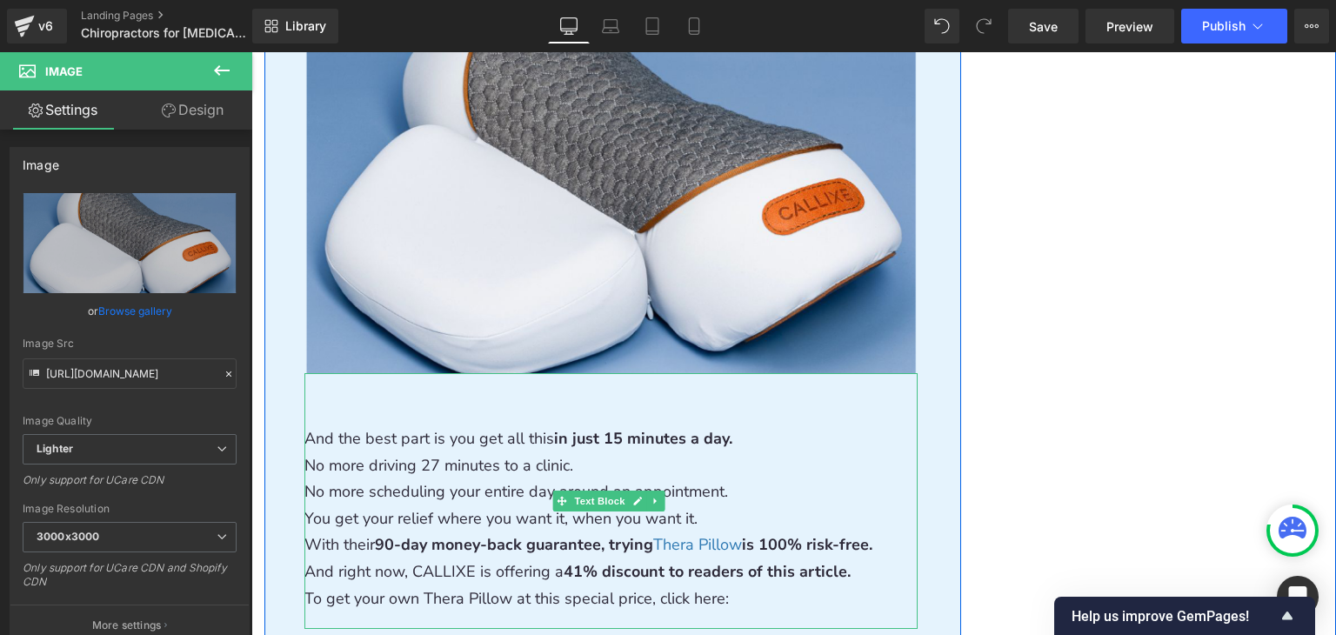
click at [489, 425] on p "And the best part is you get all this in just 15 minutes a day." at bounding box center [610, 438] width 613 height 27
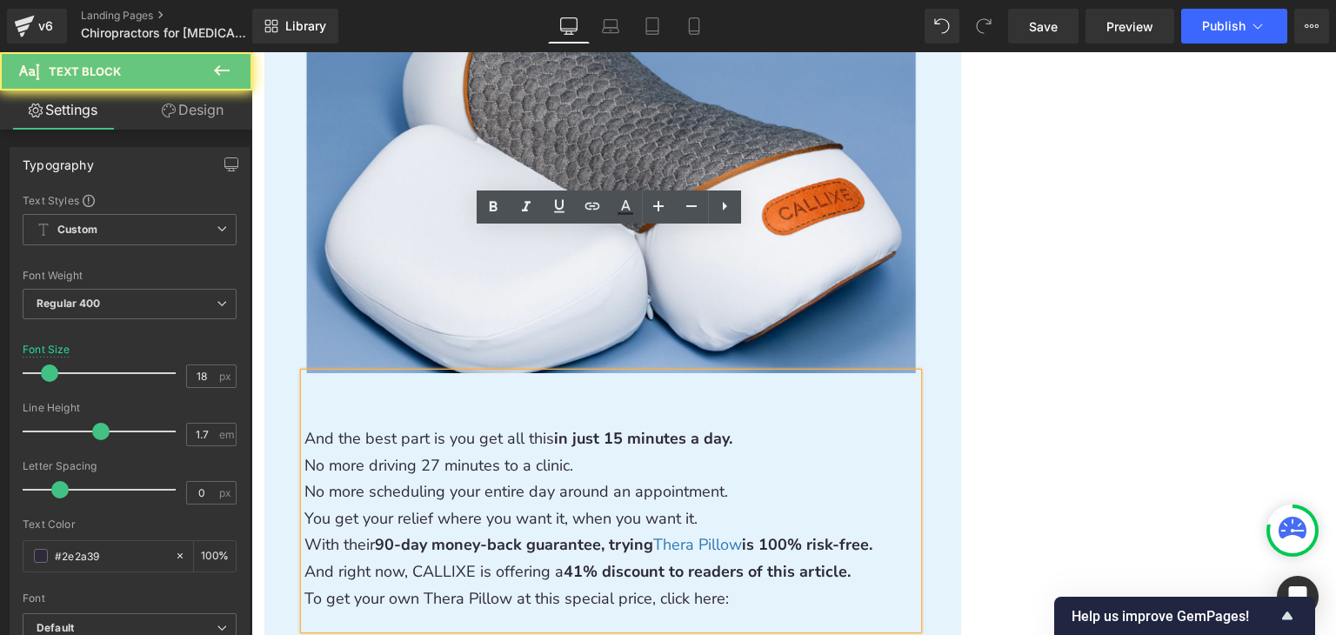
click at [489, 425] on p "And the best part is you get all this in just 15 minutes a day." at bounding box center [610, 438] width 613 height 27
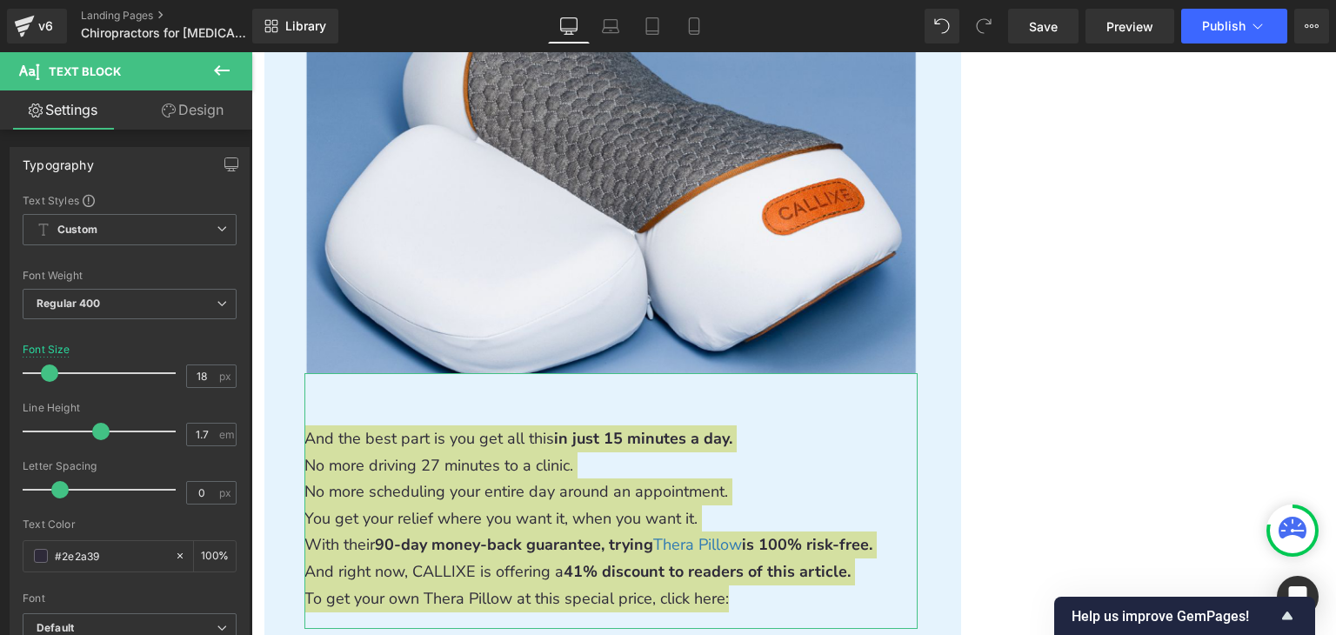
click at [187, 123] on link "Design" at bounding box center [193, 109] width 126 height 39
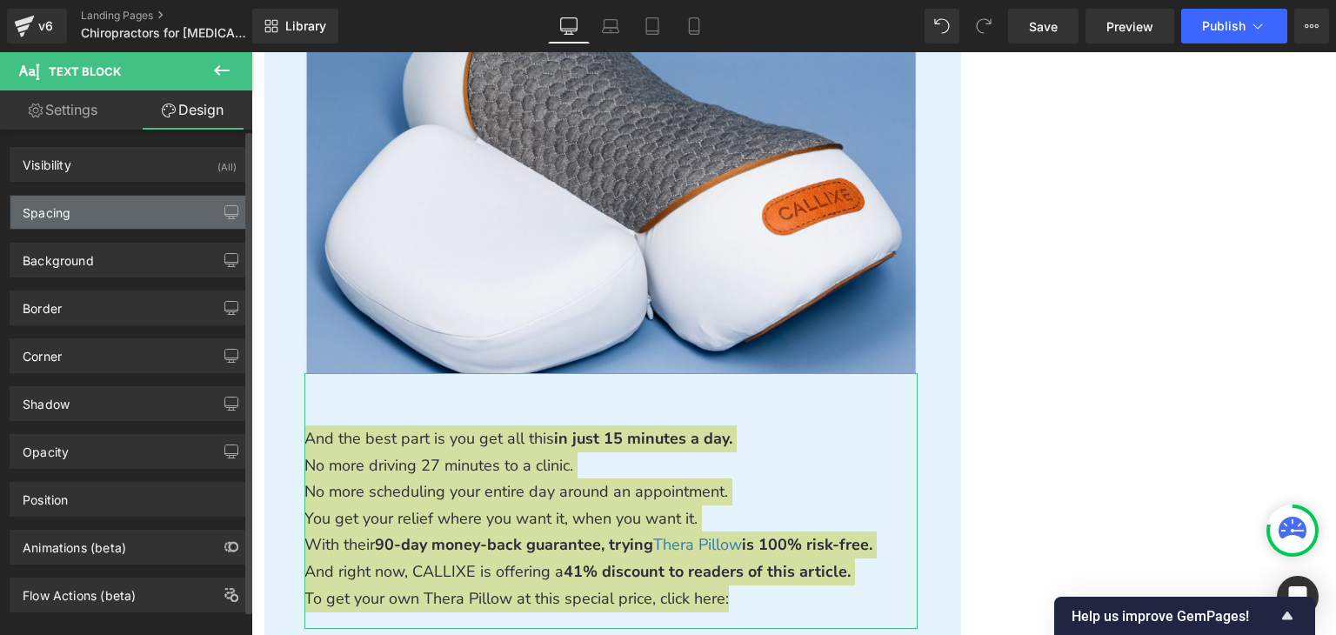
click at [112, 224] on div "Spacing" at bounding box center [129, 212] width 238 height 33
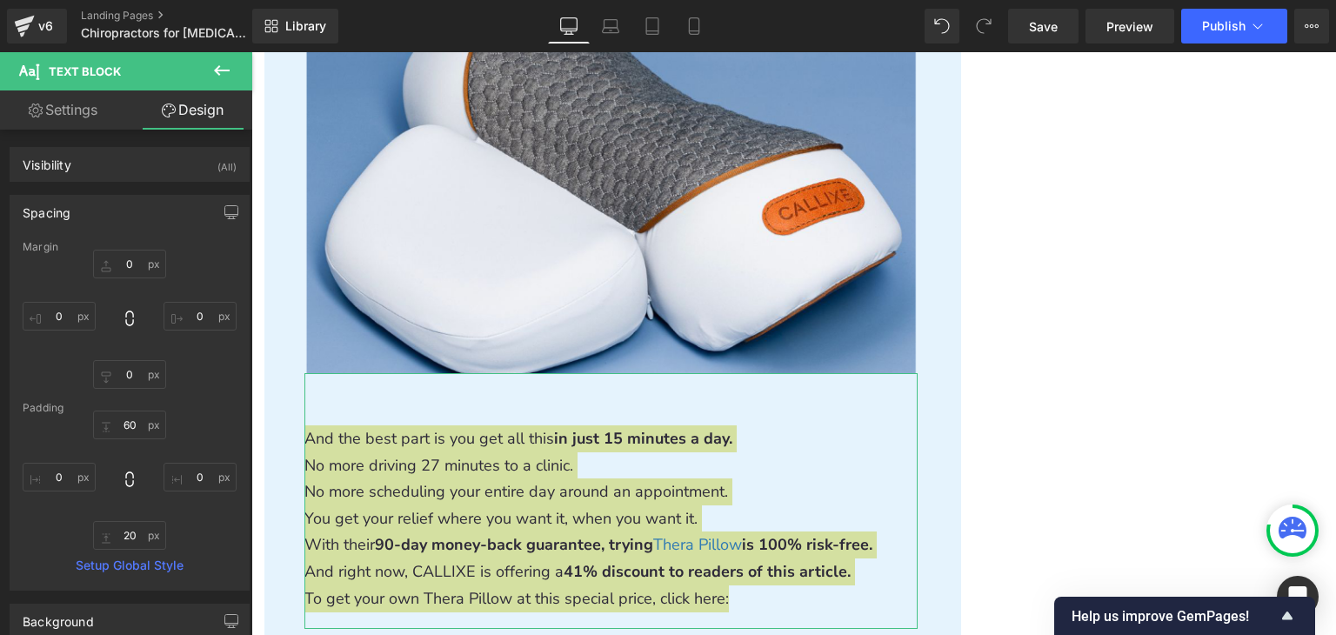
click at [78, 110] on link "Settings" at bounding box center [63, 109] width 126 height 39
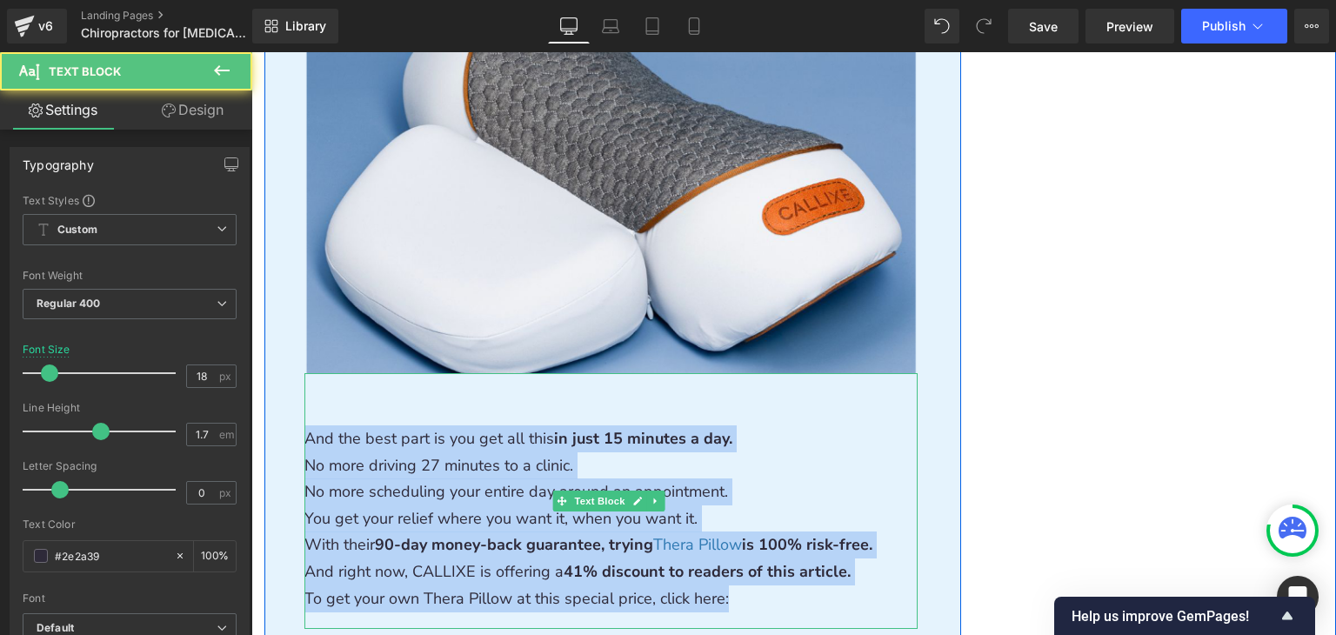
click at [551, 452] on p "No more driving 27 minutes to a clinic." at bounding box center [610, 465] width 613 height 27
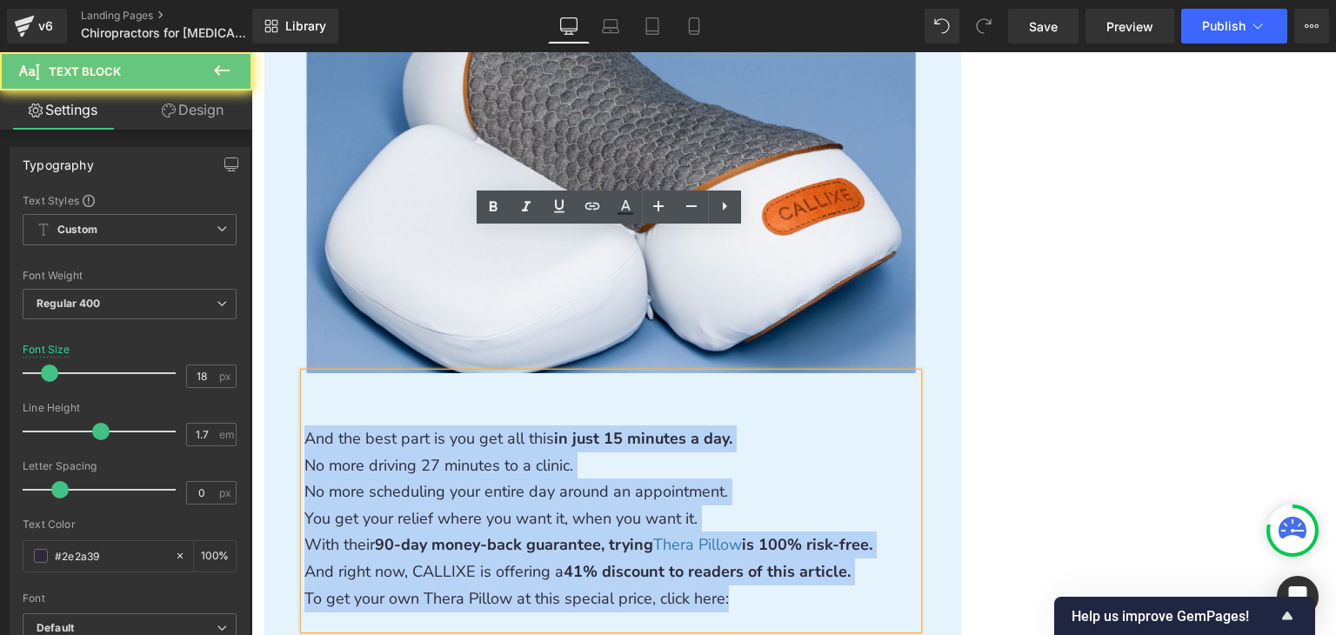
click at [551, 452] on p "No more driving 27 minutes to a clinic." at bounding box center [610, 465] width 613 height 27
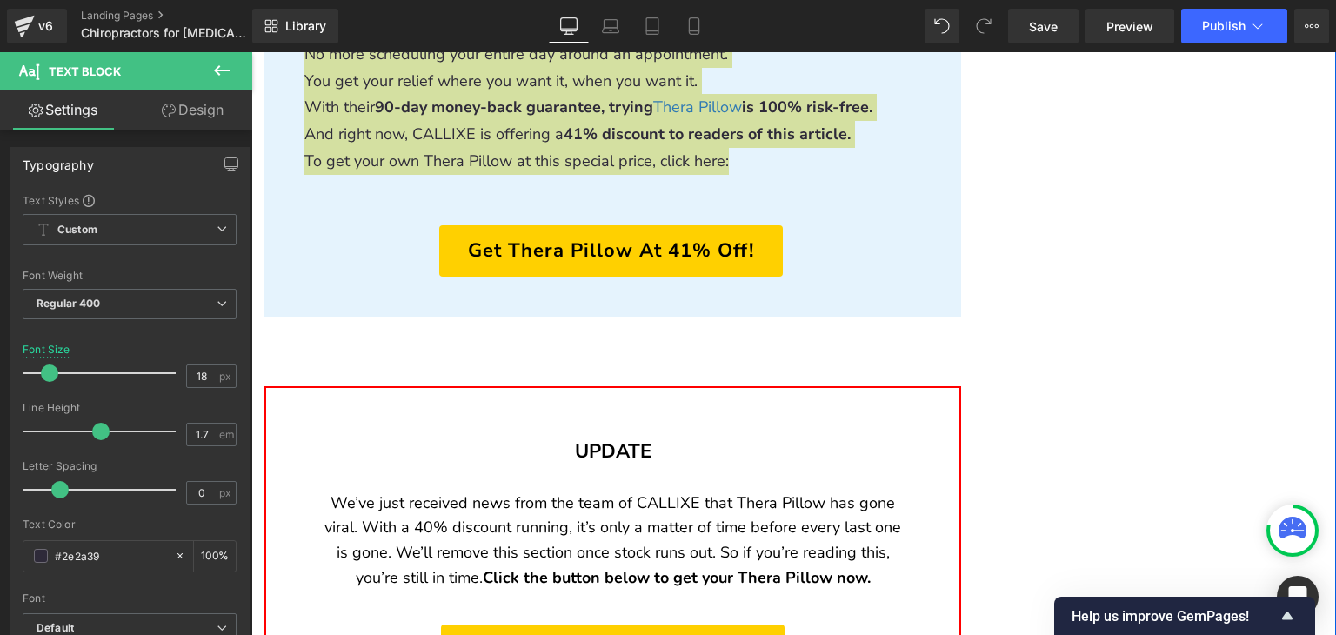
scroll to position [7758, 0]
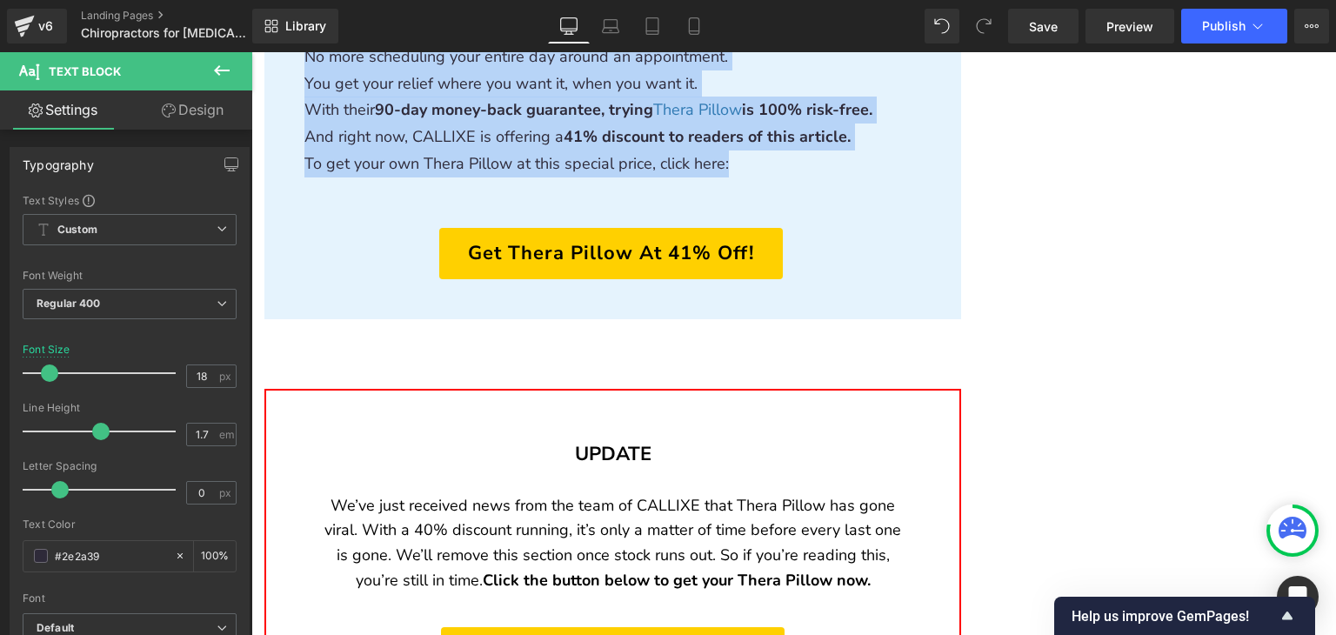
click at [383, 389] on div "UPDATE Heading Row We’ve just received news from the team of CALLIXE that Thera…" at bounding box center [612, 559] width 697 height 340
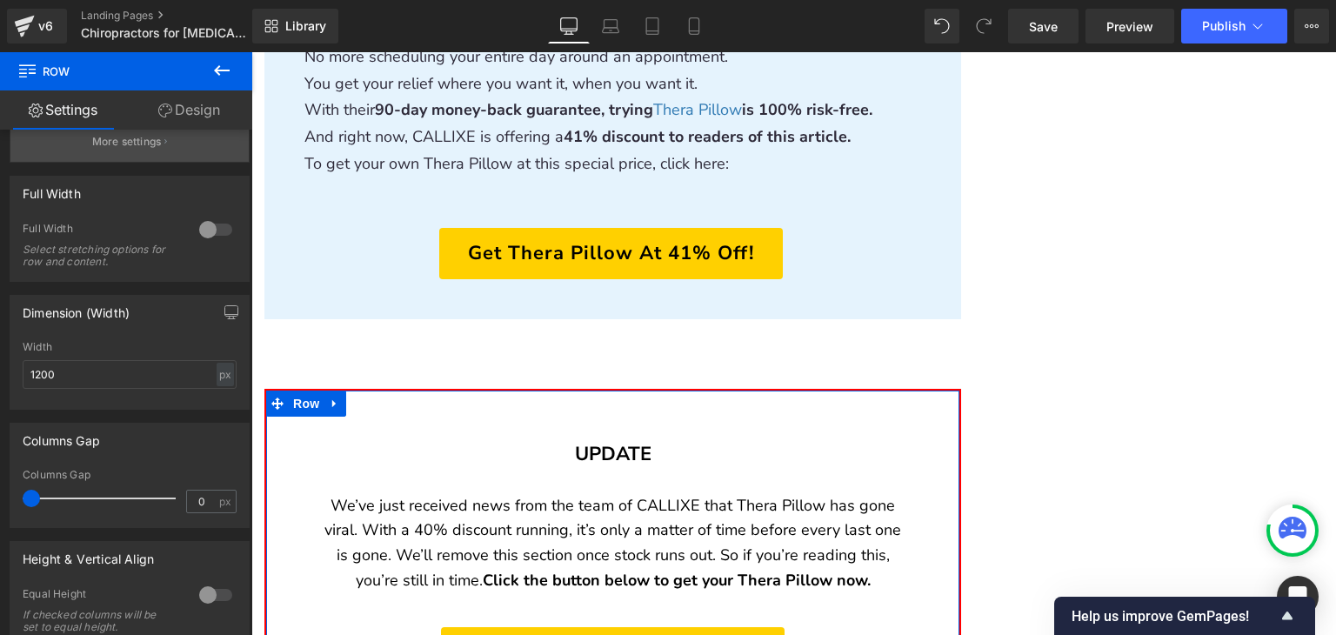
scroll to position [209, 0]
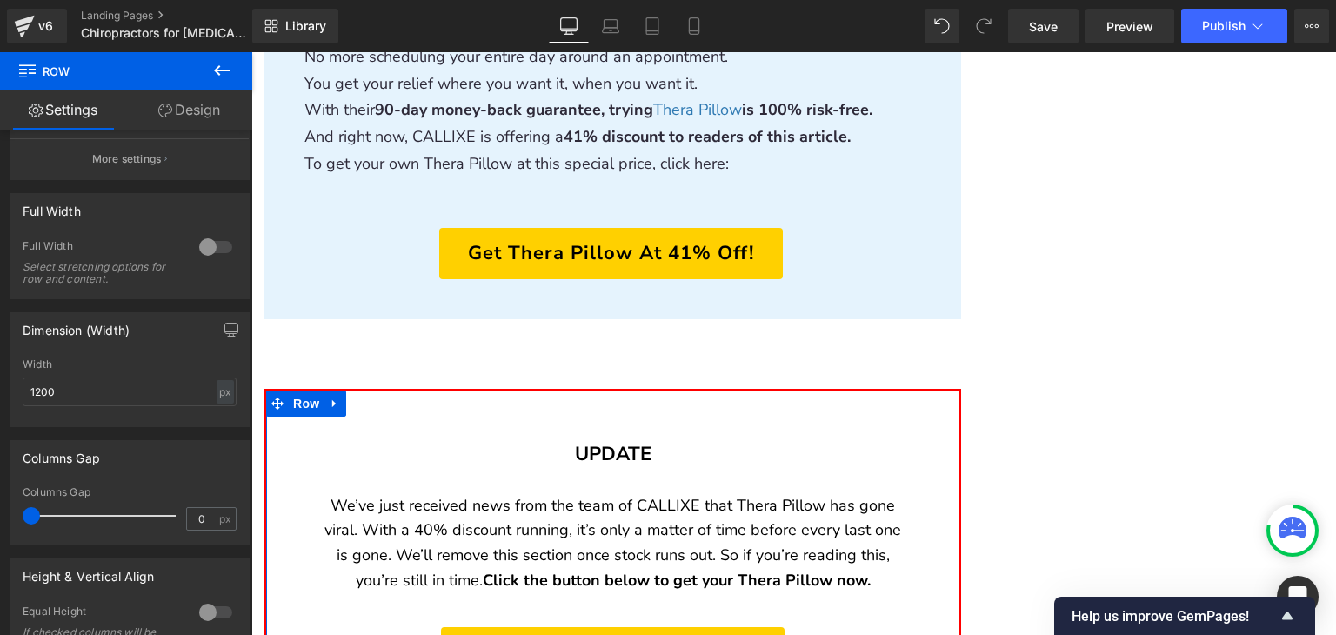
click at [158, 109] on icon at bounding box center [165, 110] width 14 height 14
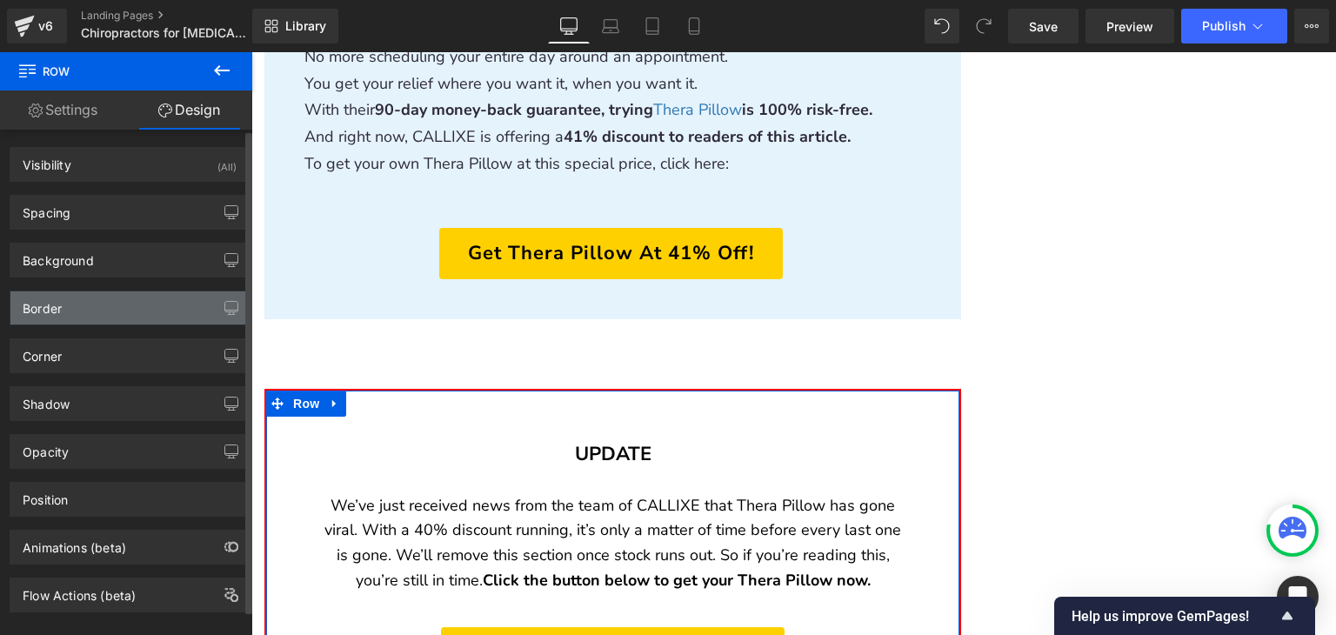
click at [120, 313] on div "Border" at bounding box center [129, 307] width 238 height 33
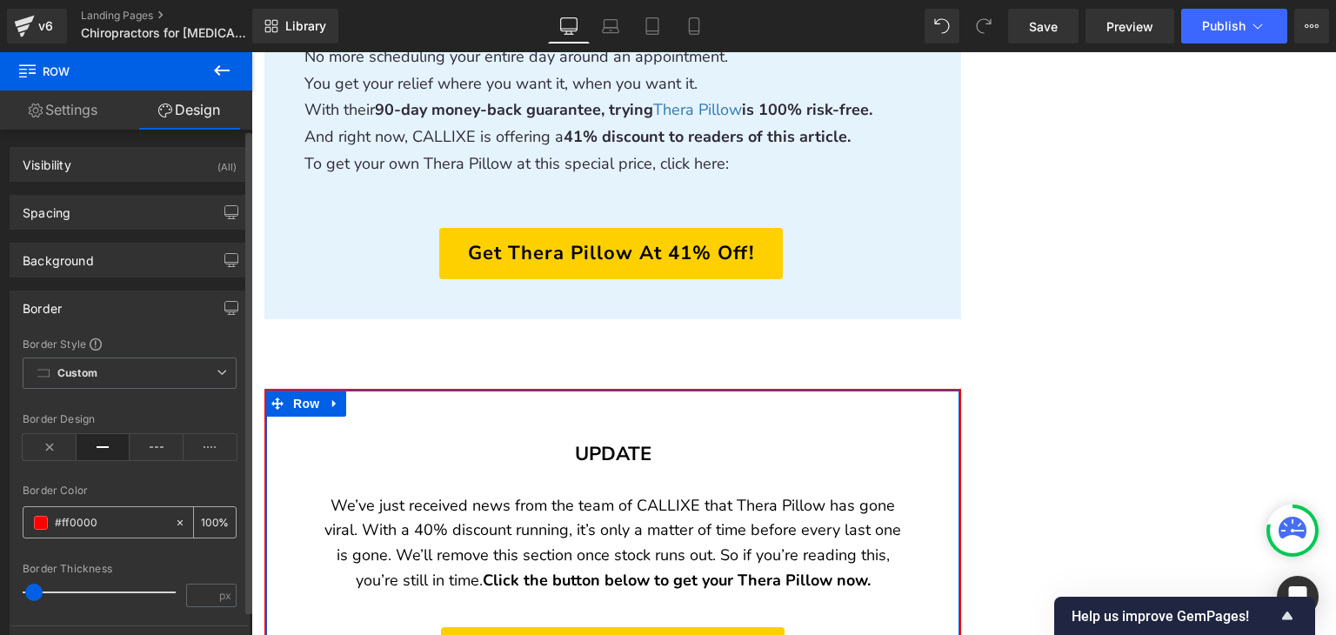
click at [110, 528] on input "text" at bounding box center [110, 522] width 111 height 19
type input "#ff0000"
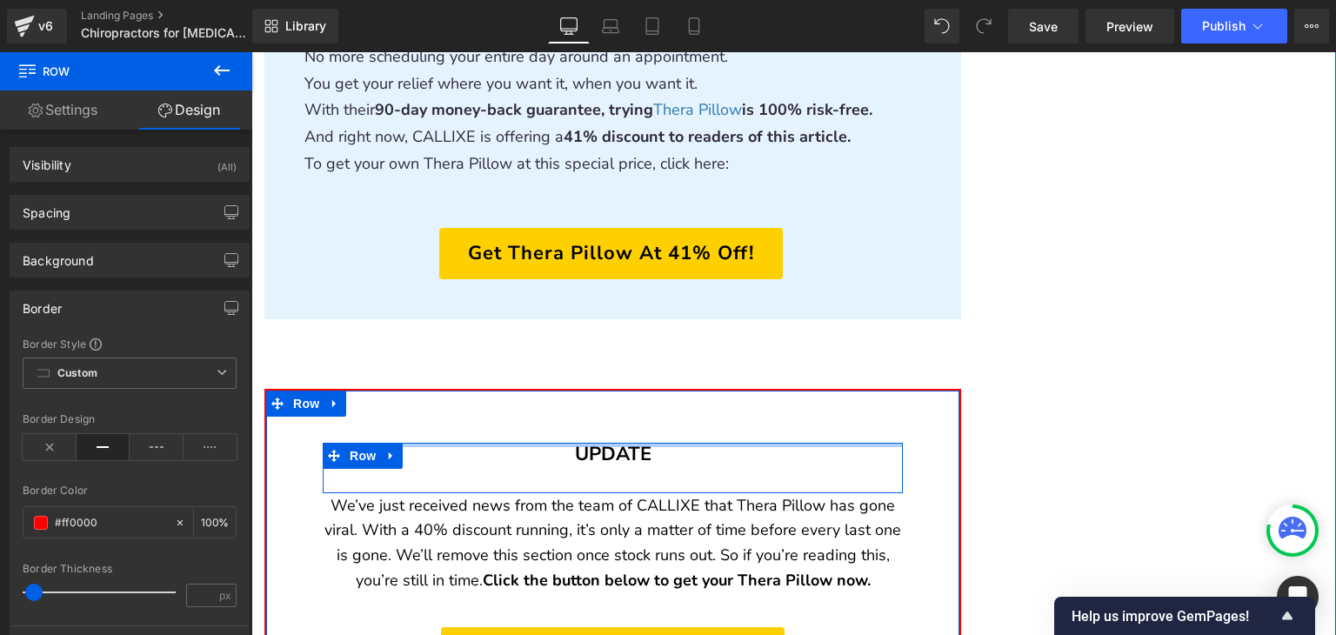
click at [635, 443] on div "UPDATE Heading Row" at bounding box center [613, 468] width 580 height 50
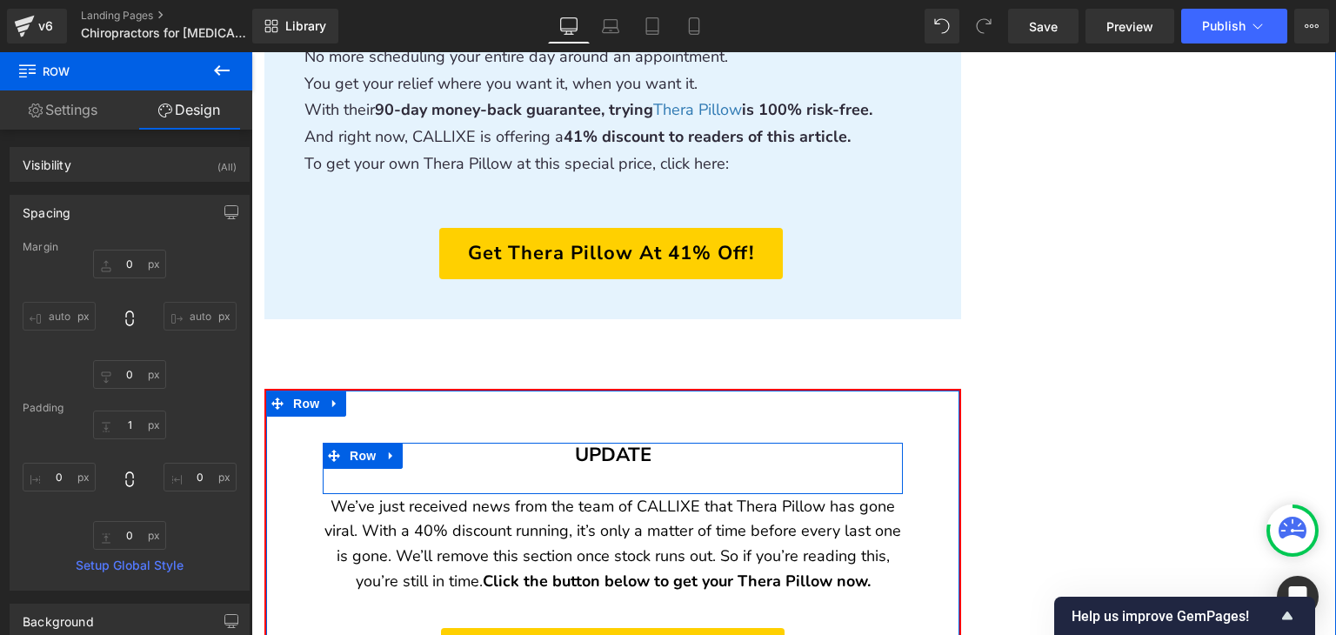
click at [625, 444] on div "UPDATE Heading" at bounding box center [613, 469] width 580 height 50
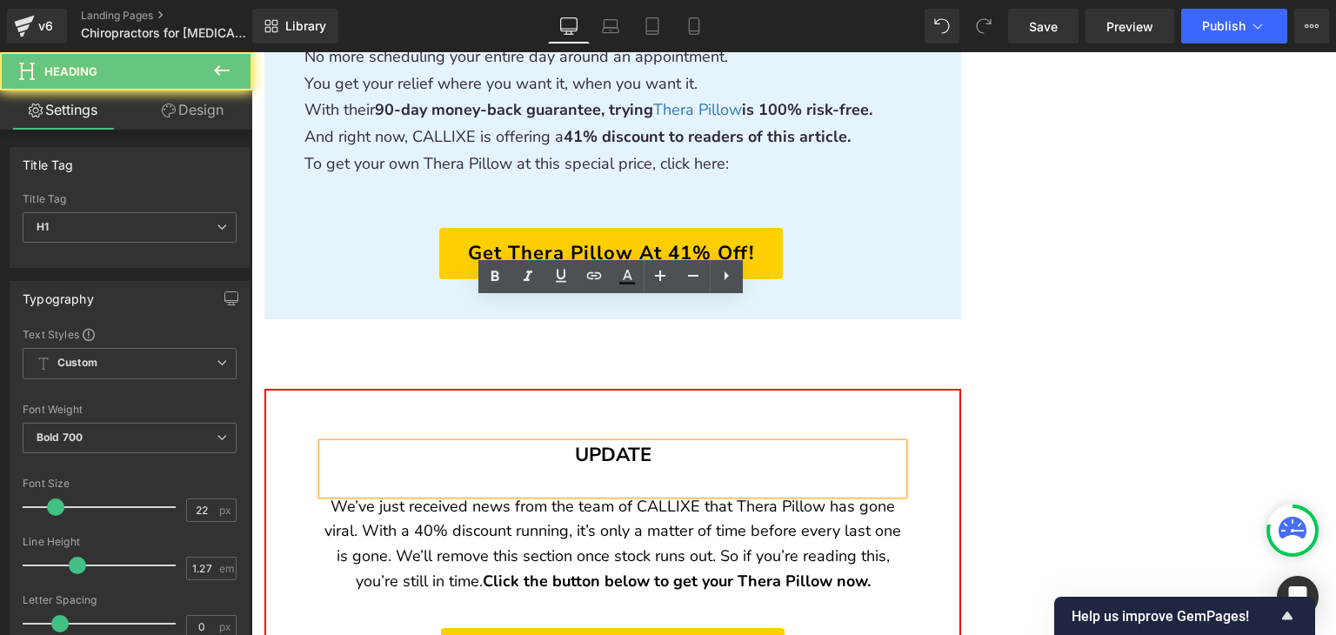
click at [625, 444] on h1 "UPDATE" at bounding box center [613, 456] width 580 height 24
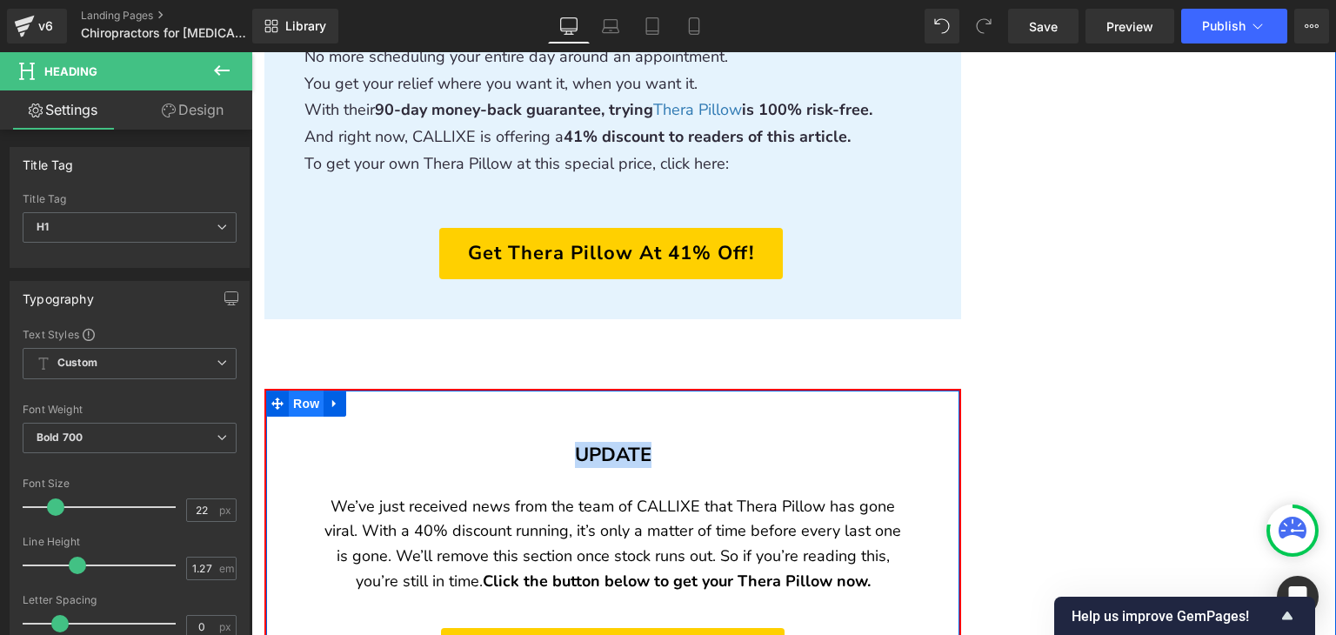
click at [296, 391] on span "Row" at bounding box center [306, 404] width 35 height 26
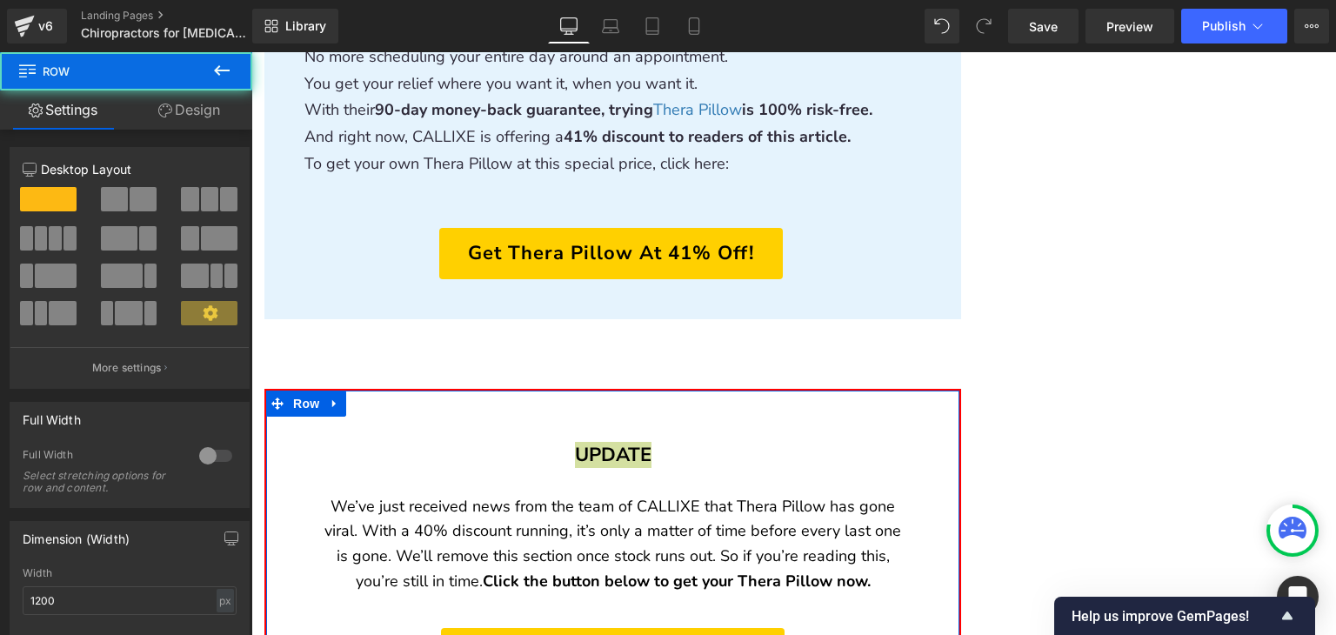
click at [167, 120] on link "Design" at bounding box center [189, 109] width 126 height 39
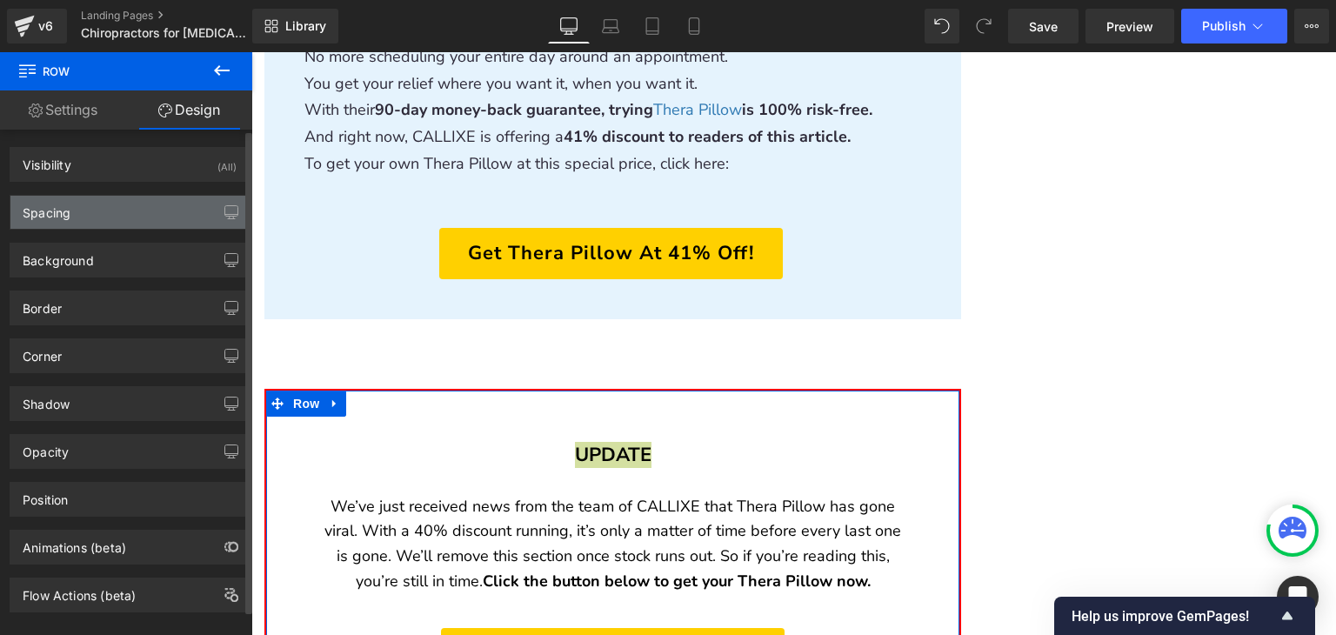
click at [110, 217] on div "Spacing" at bounding box center [129, 212] width 238 height 33
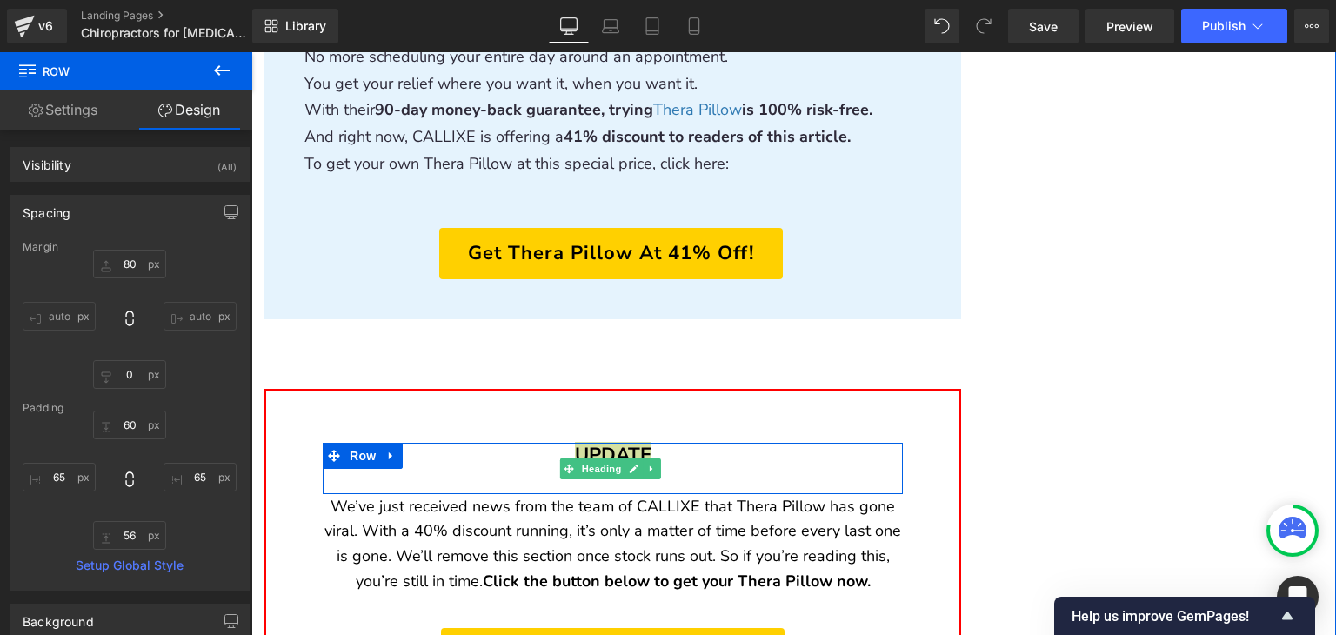
click at [604, 458] on span "Heading" at bounding box center [601, 468] width 47 height 21
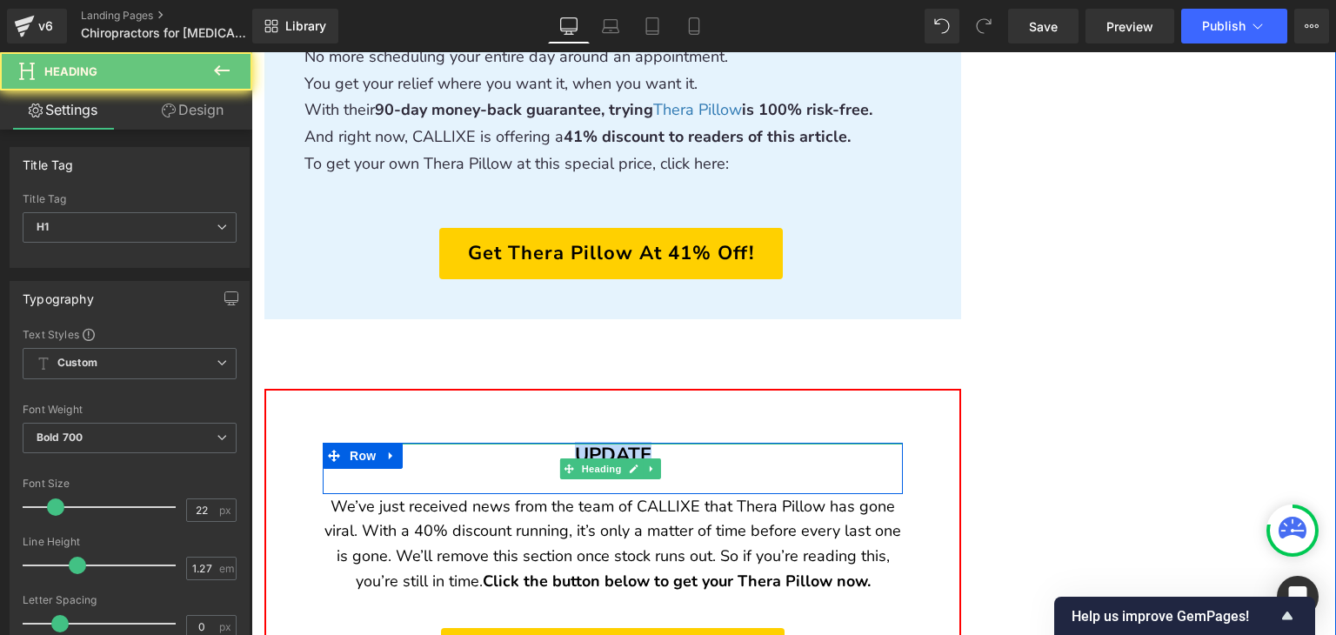
click at [604, 444] on h1 "UPDATE" at bounding box center [613, 456] width 580 height 24
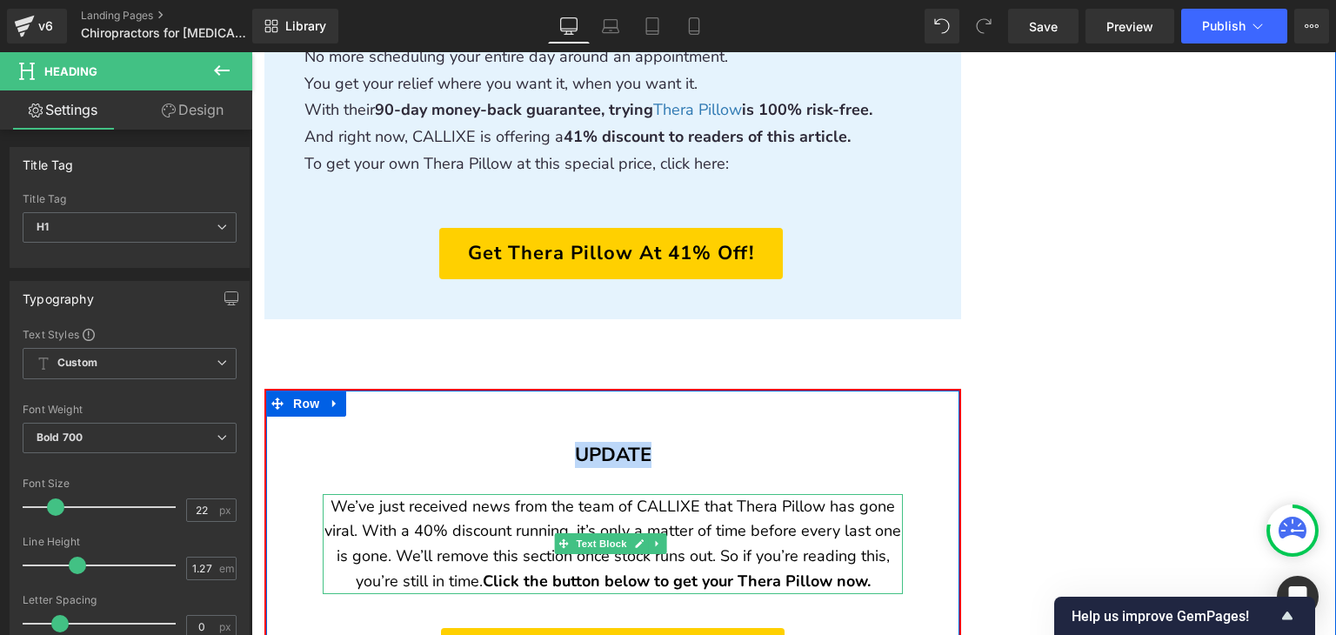
click at [583, 494] on p "We’ve just received news from the team of CALLIXE that Thera Pillow has gone vi…" at bounding box center [613, 544] width 580 height 100
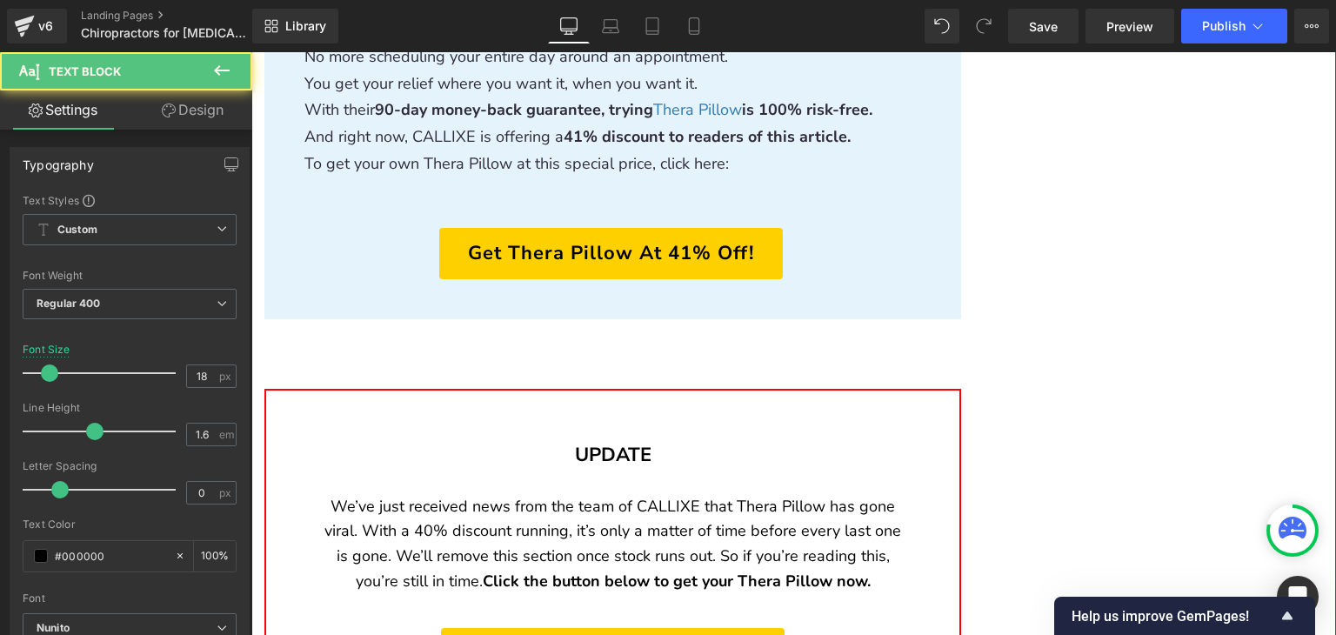
click at [449, 494] on p "We’ve just received news from the team of CALLIXE that Thera Pillow has gone vi…" at bounding box center [613, 544] width 580 height 100
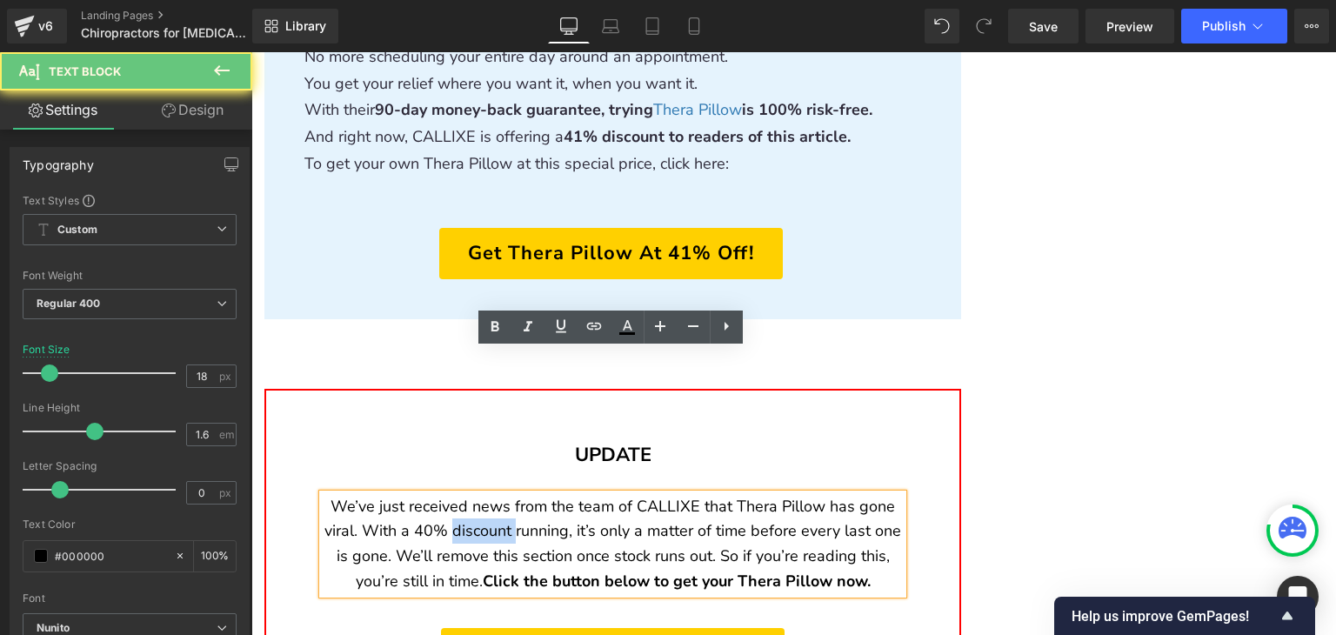
click at [449, 494] on p "We’ve just received news from the team of CALLIXE that Thera Pillow has gone vi…" at bounding box center [613, 544] width 580 height 100
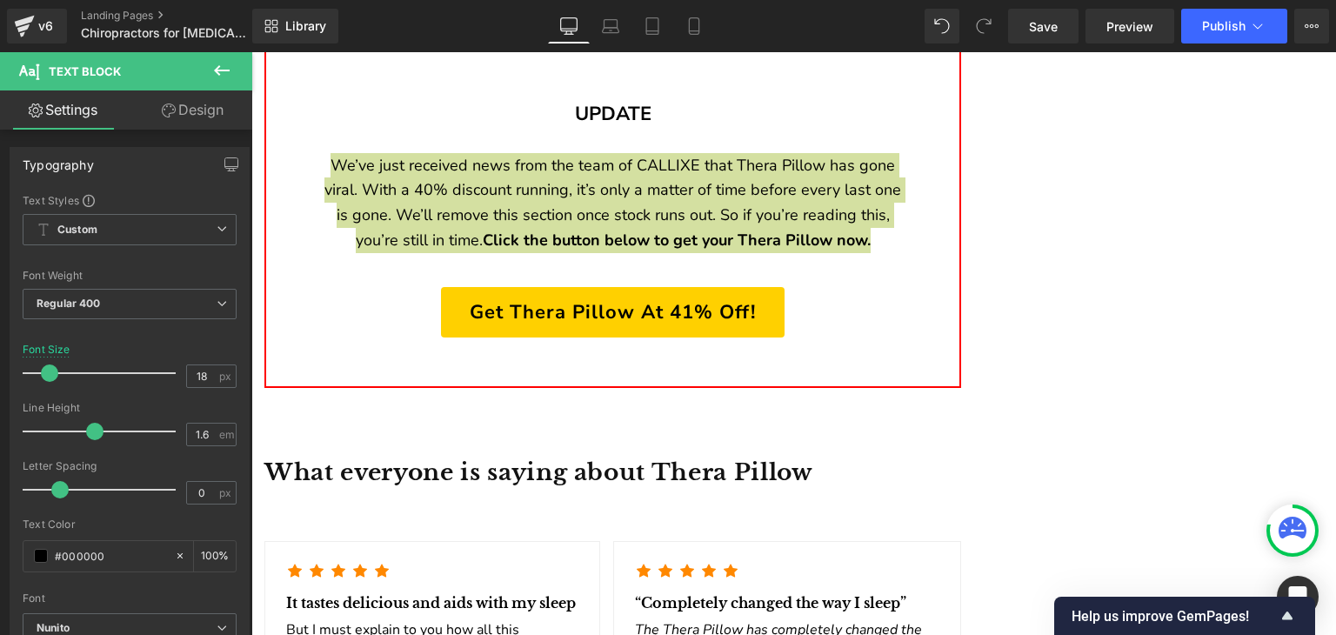
scroll to position [8106, 0]
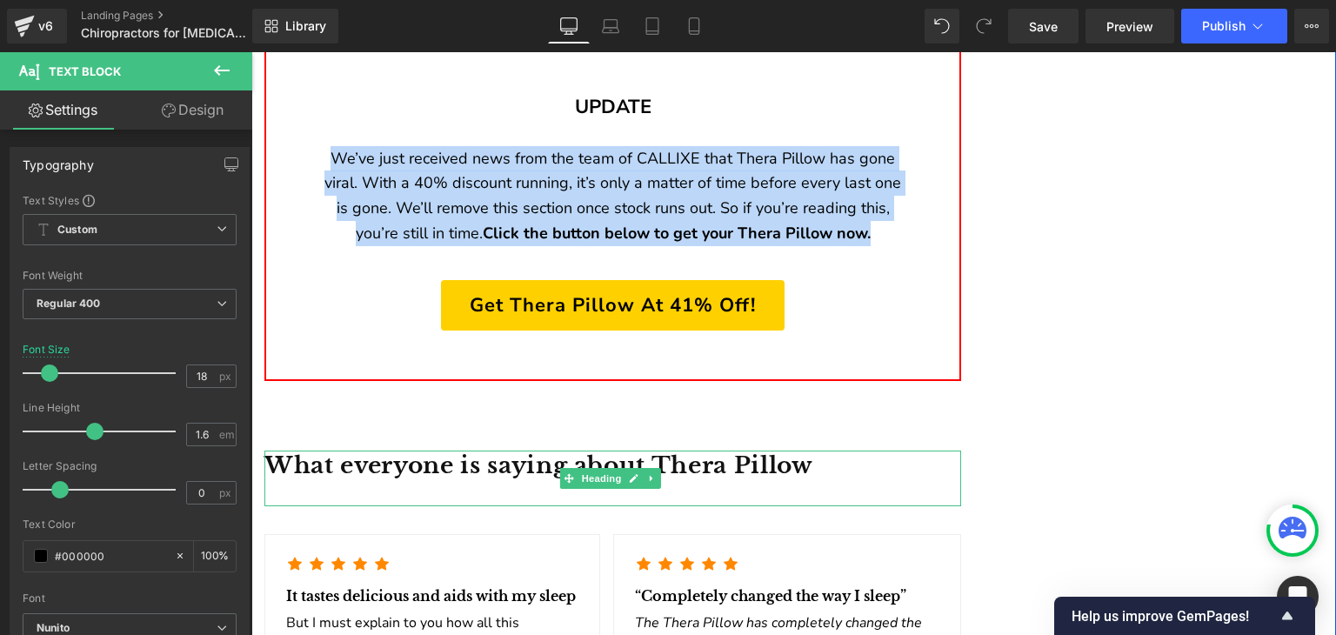
click at [368, 451] on h2 "What everyone is saying about Thera Pillow" at bounding box center [612, 466] width 697 height 30
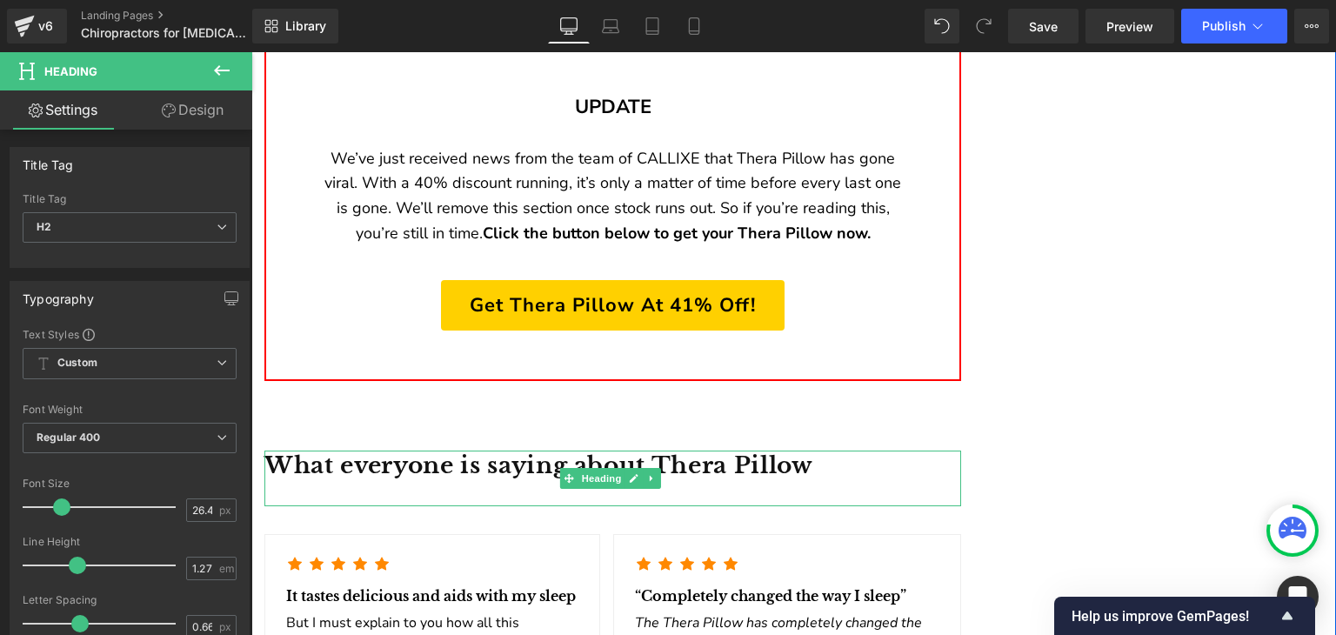
click at [524, 451] on h2 "What everyone is saying about Thera Pillow" at bounding box center [612, 466] width 697 height 30
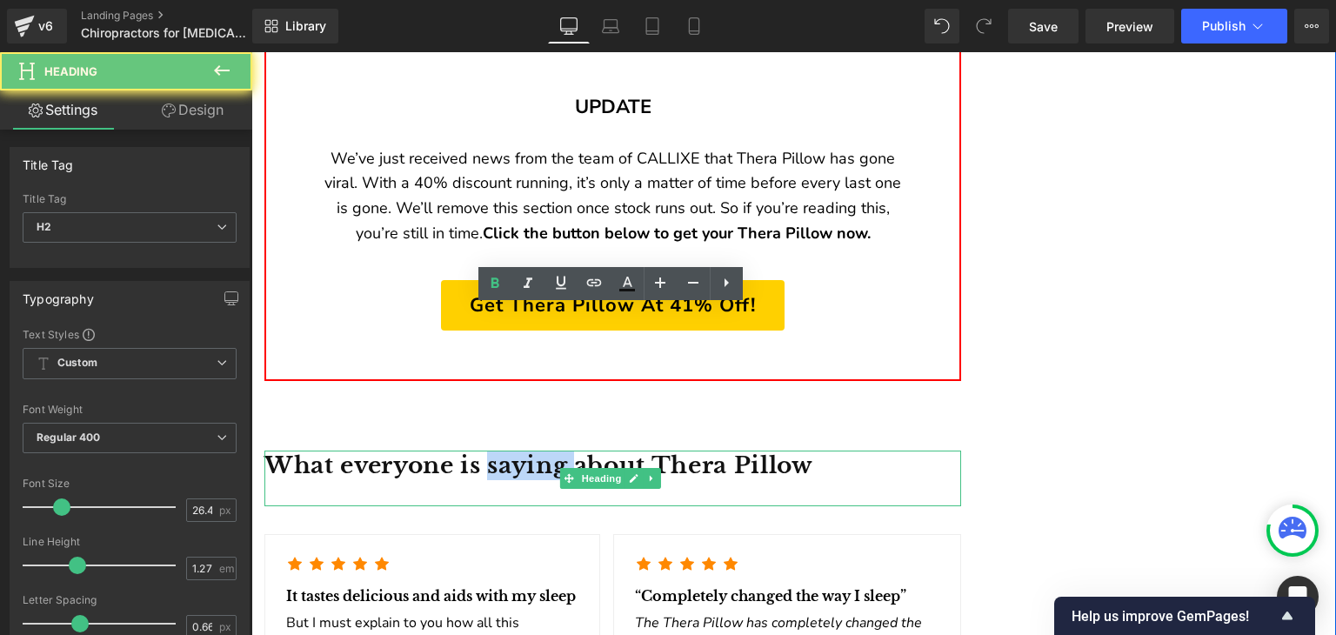
click at [524, 451] on h2 "What everyone is saying about Thera Pillow" at bounding box center [612, 466] width 697 height 30
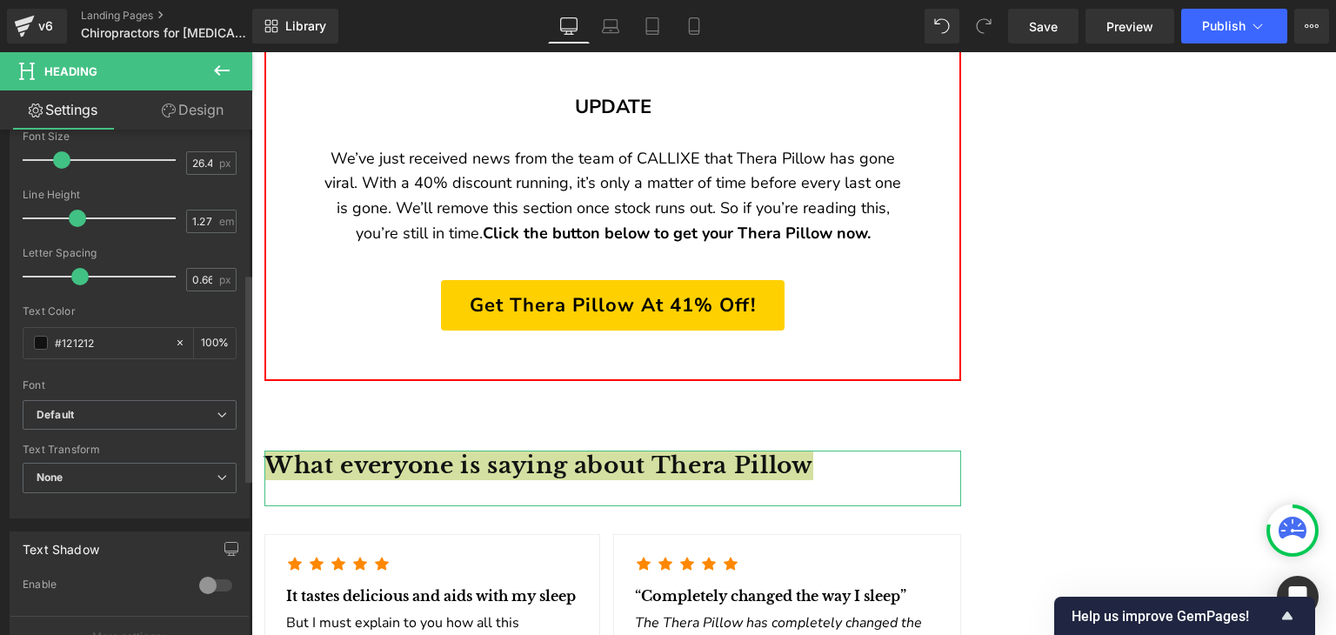
scroll to position [348, 0]
click at [118, 338] on input "#121212" at bounding box center [110, 341] width 111 height 19
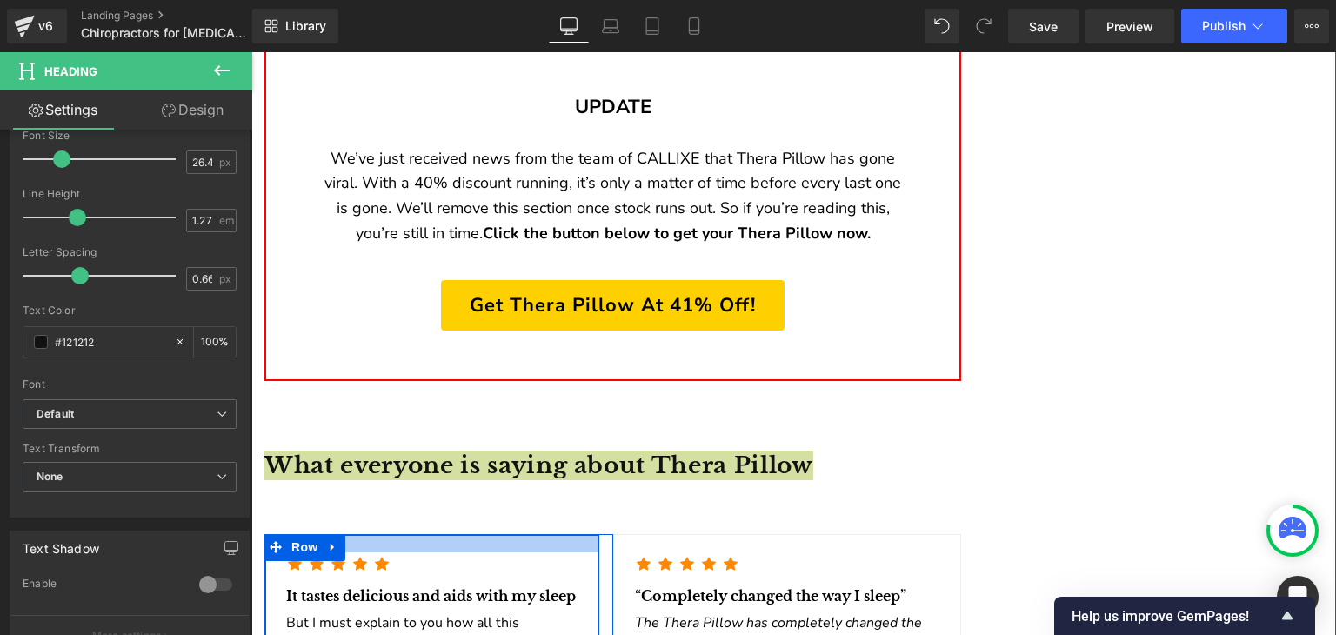
click at [401, 535] on div at bounding box center [432, 543] width 334 height 17
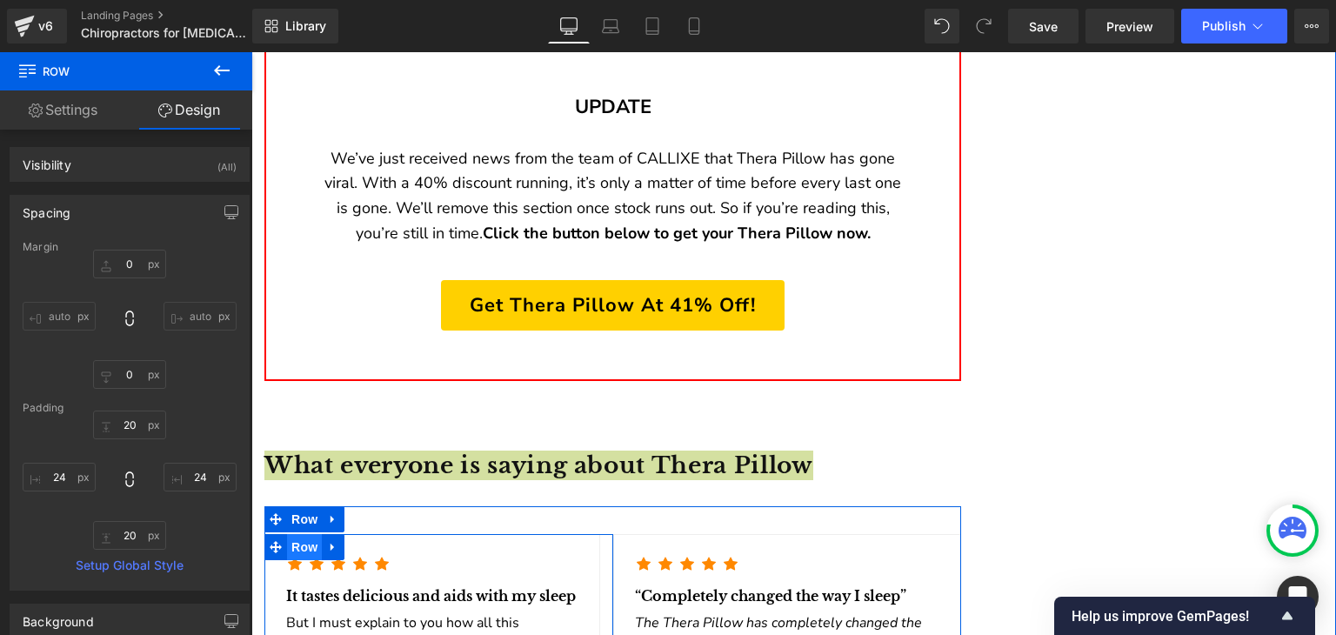
click at [306, 534] on span "Row" at bounding box center [304, 547] width 35 height 26
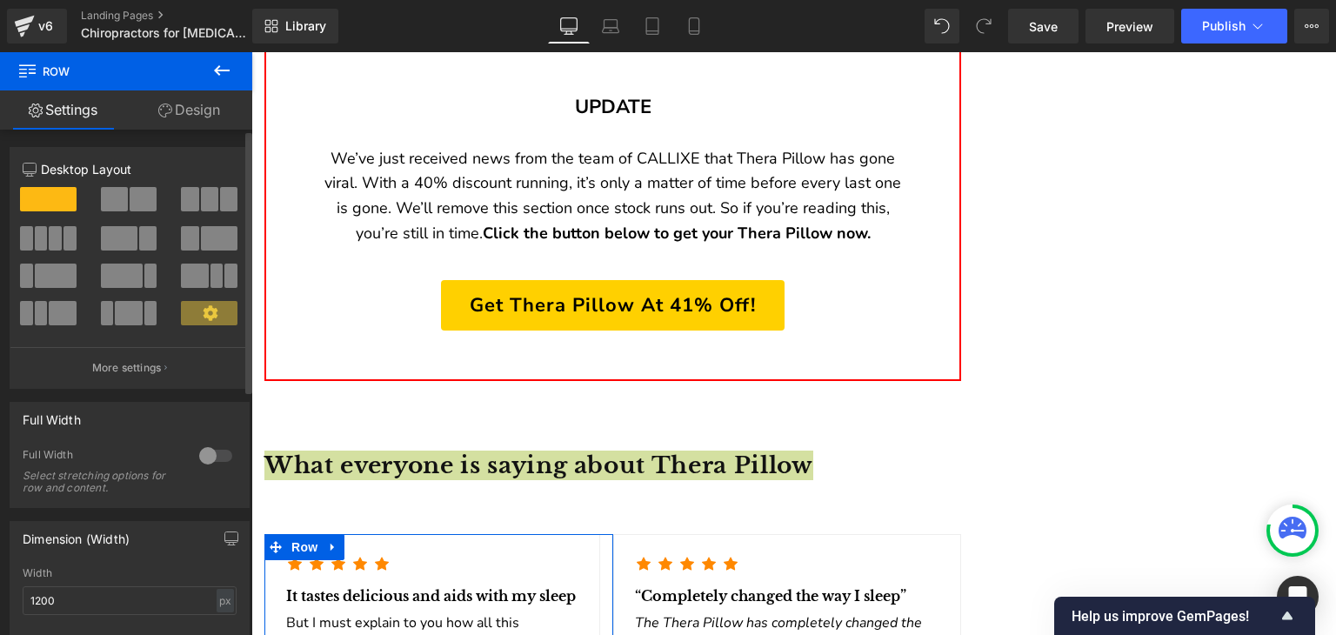
click at [184, 137] on div "Column Size Customizer 12 Desktop Layout Laptop Layout Tablet Layout Mobile Lay…" at bounding box center [130, 261] width 260 height 255
click at [197, 128] on link "Design" at bounding box center [189, 109] width 126 height 39
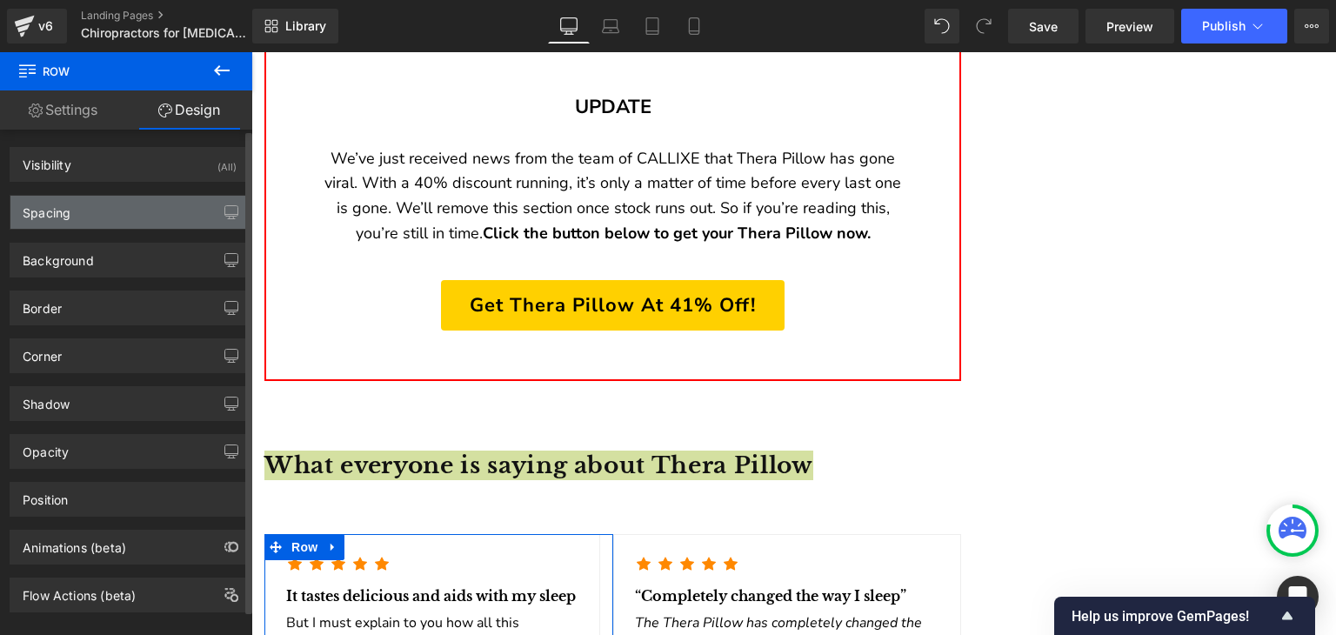
click at [121, 224] on div "Spacing" at bounding box center [129, 212] width 238 height 33
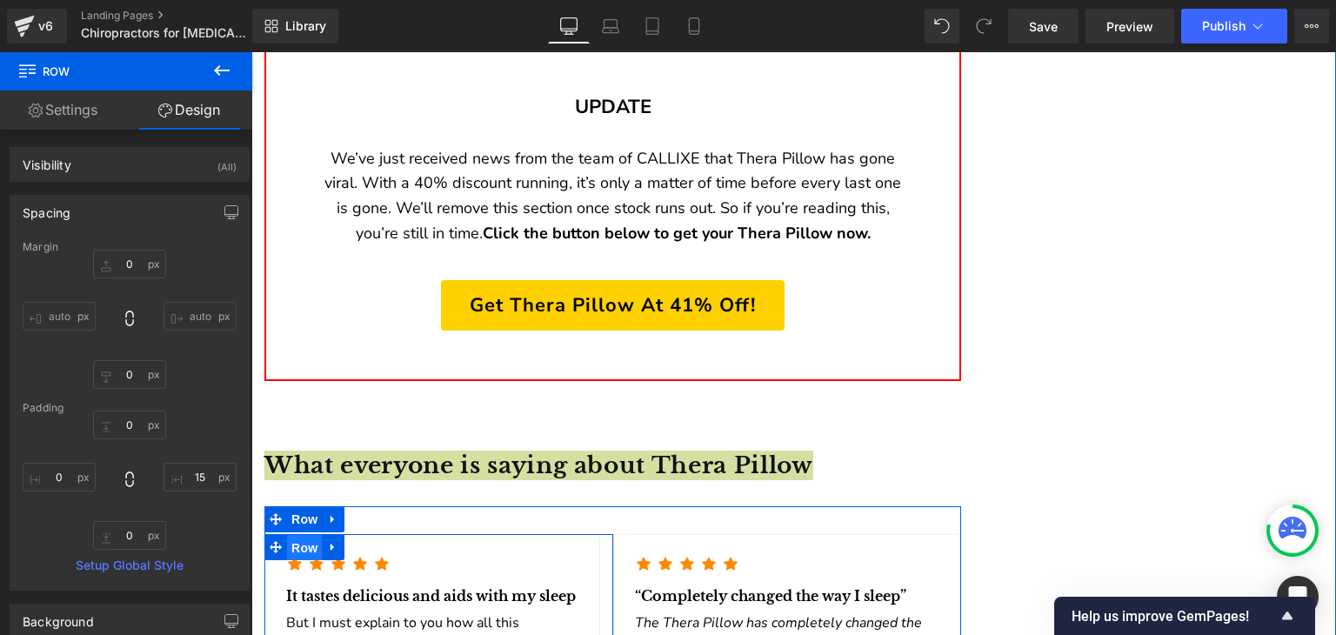
click at [313, 535] on span "Row" at bounding box center [304, 548] width 35 height 26
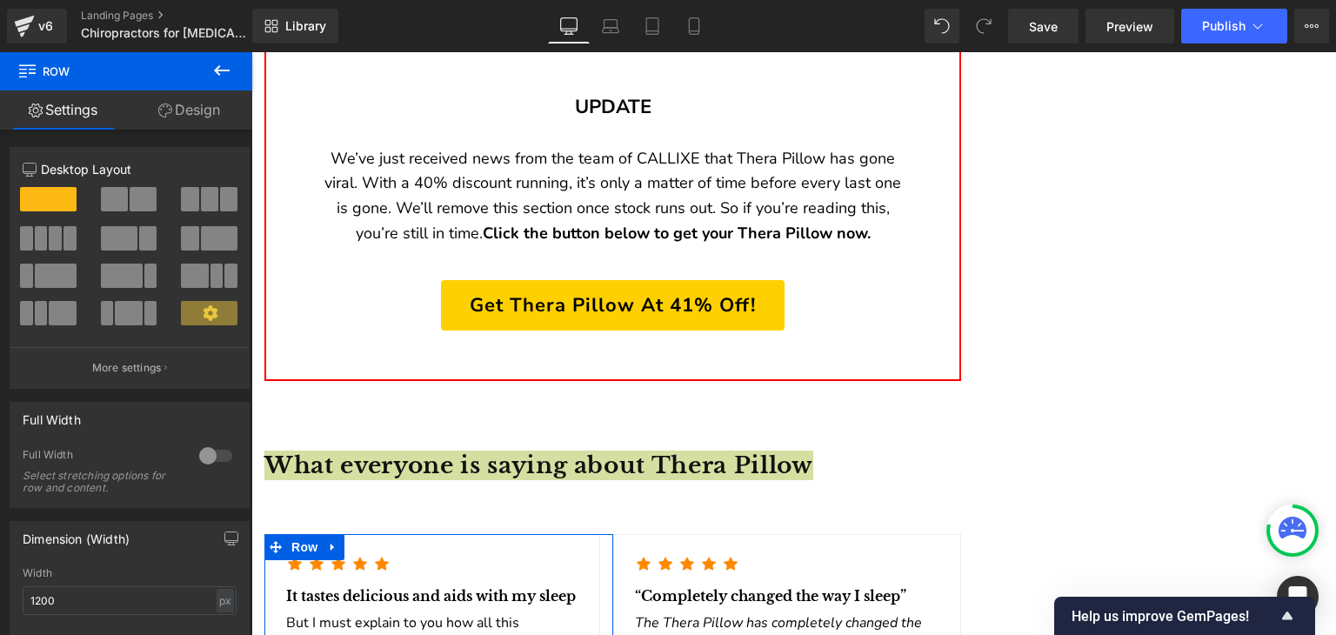
click at [169, 102] on link "Design" at bounding box center [189, 109] width 126 height 39
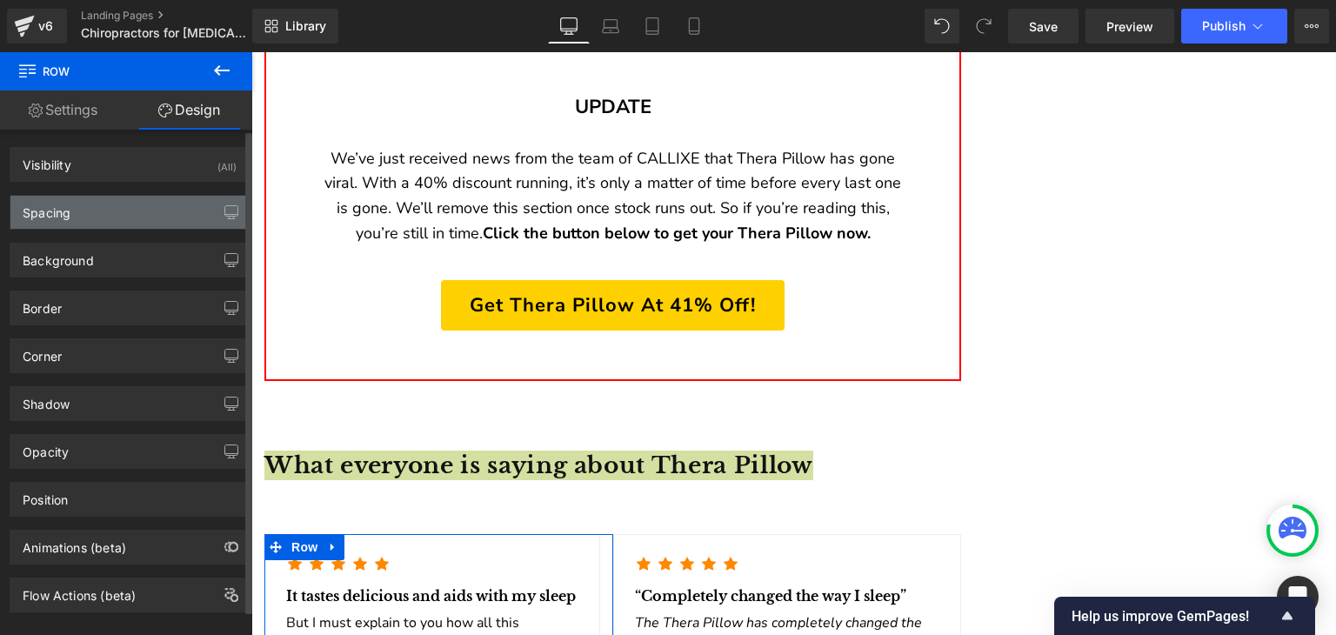
click at [157, 224] on div "Spacing" at bounding box center [129, 212] width 238 height 33
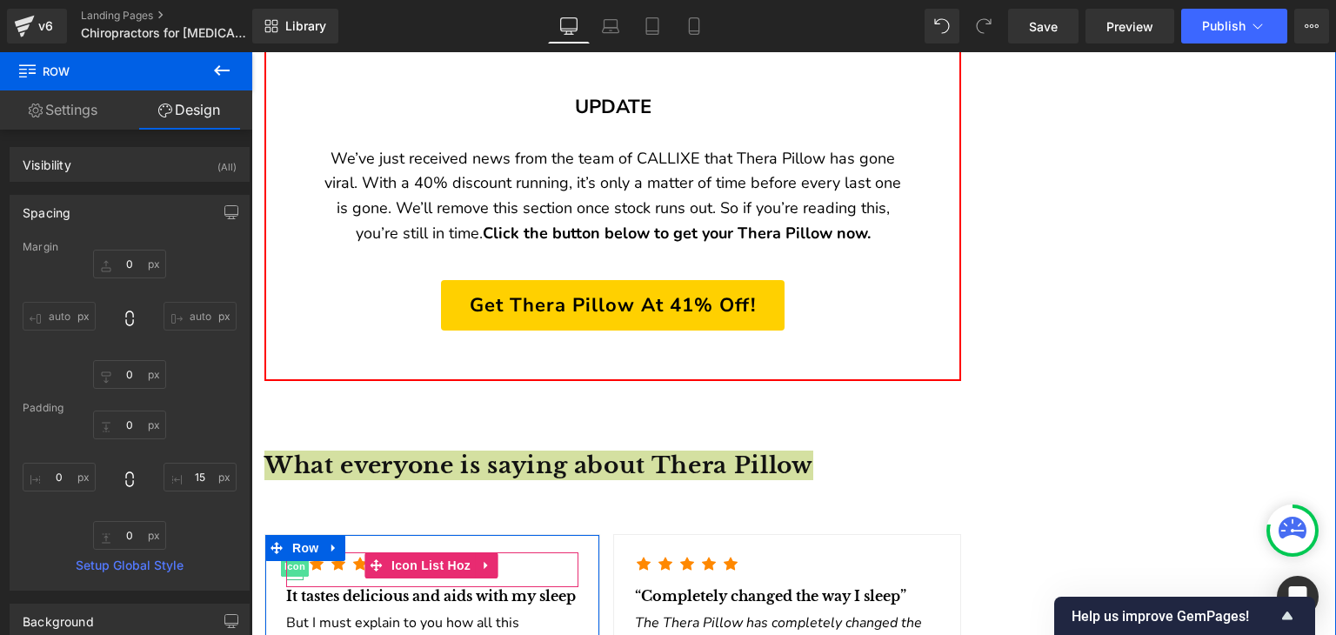
click at [303, 556] on span "Icon" at bounding box center [295, 566] width 28 height 21
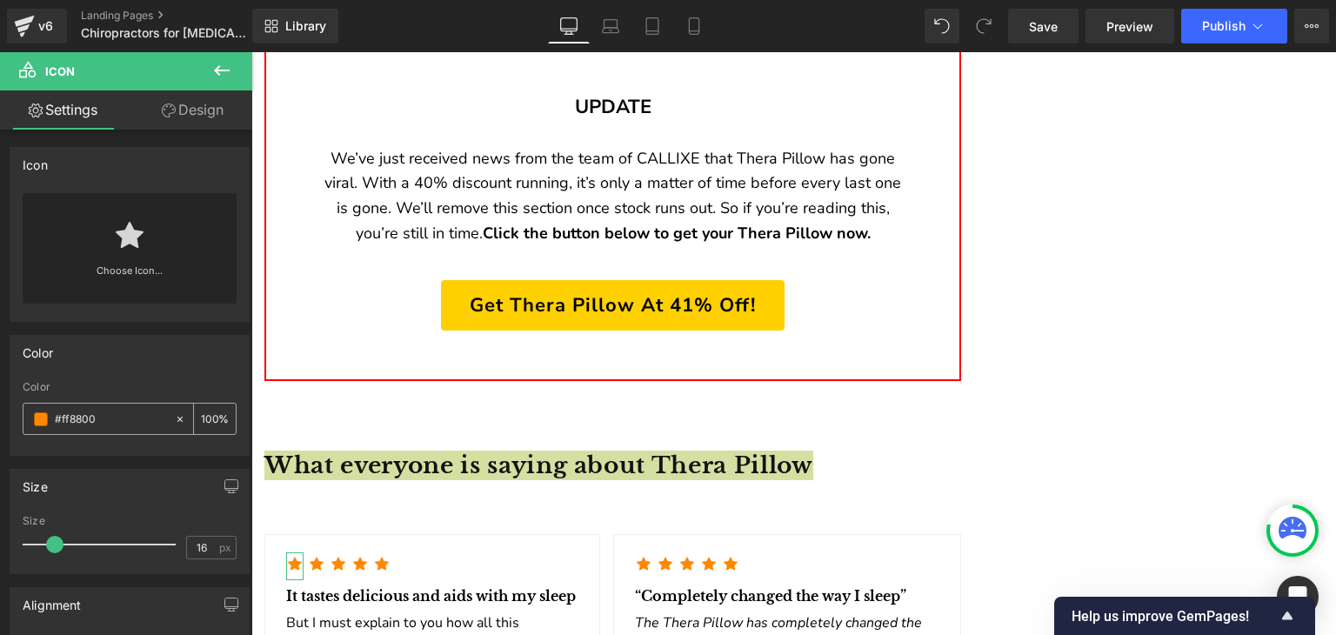
click at [108, 418] on input "#ff8800" at bounding box center [110, 419] width 111 height 19
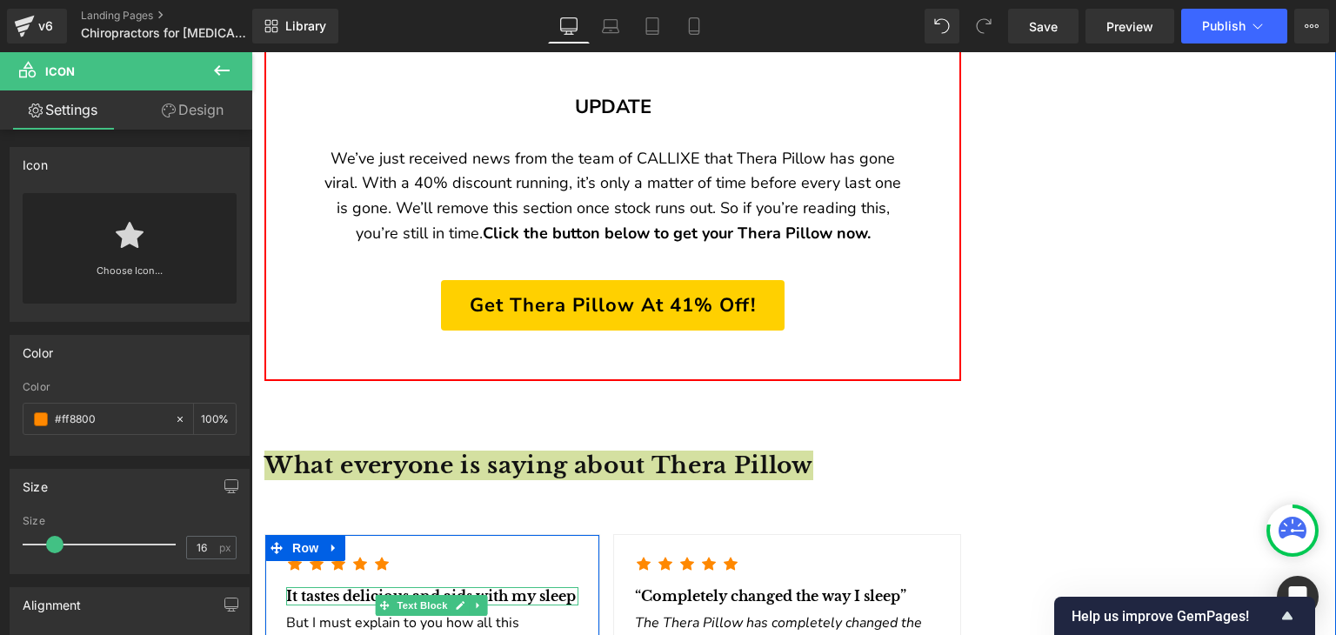
drag, startPoint x: 297, startPoint y: 475, endPoint x: 256, endPoint y: 300, distance: 179.5
click at [297, 587] on div "It tastes delicious and aids with my sleep Text Block" at bounding box center [432, 596] width 292 height 18
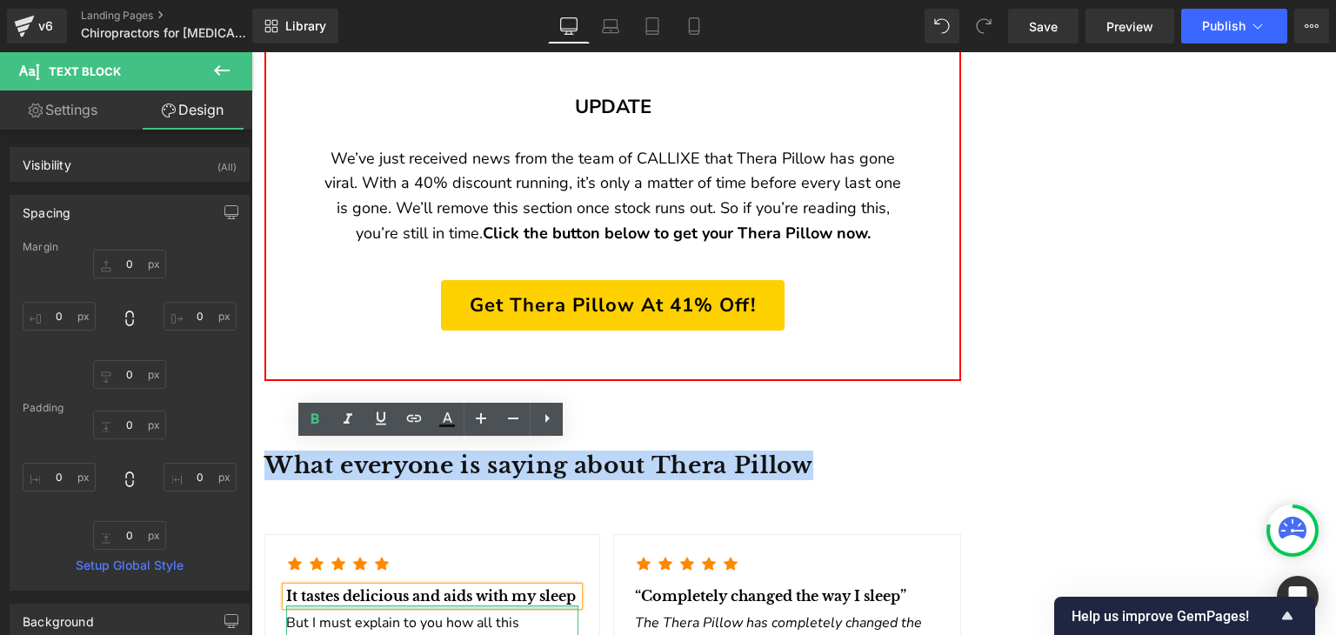
click at [342, 587] on p "It tastes delicious and aids with my sleep" at bounding box center [432, 596] width 292 height 18
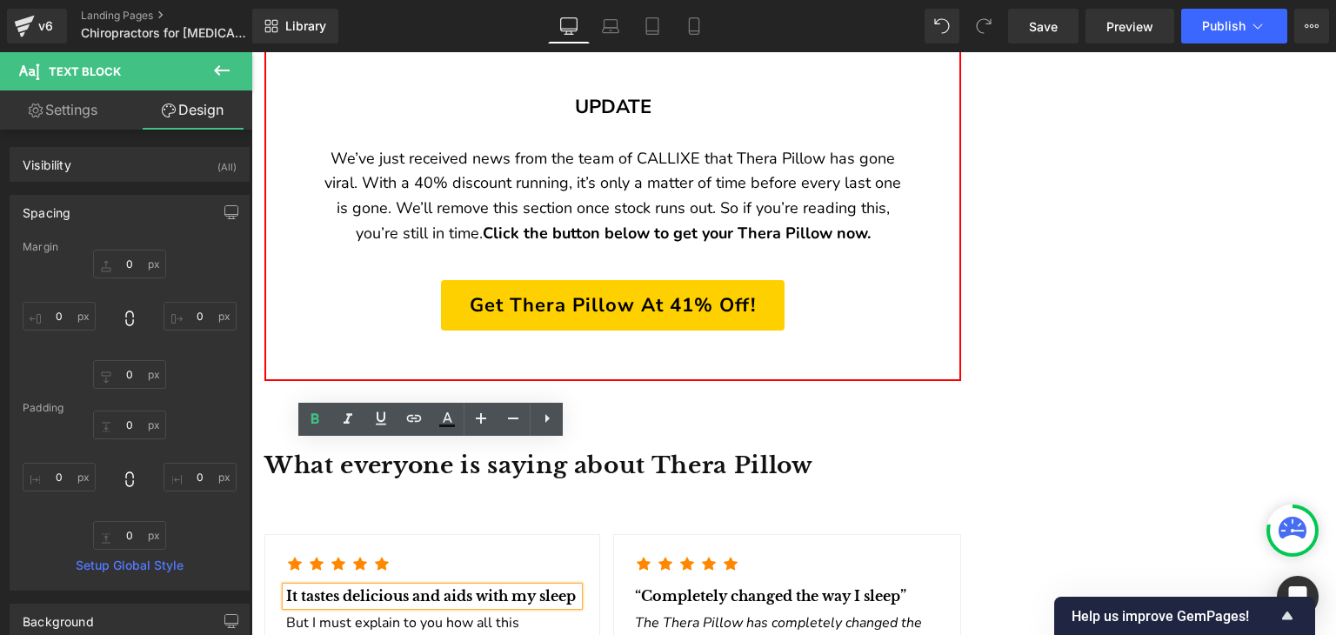
click at [342, 587] on p "It tastes delicious and aids with my sleep" at bounding box center [432, 596] width 292 height 18
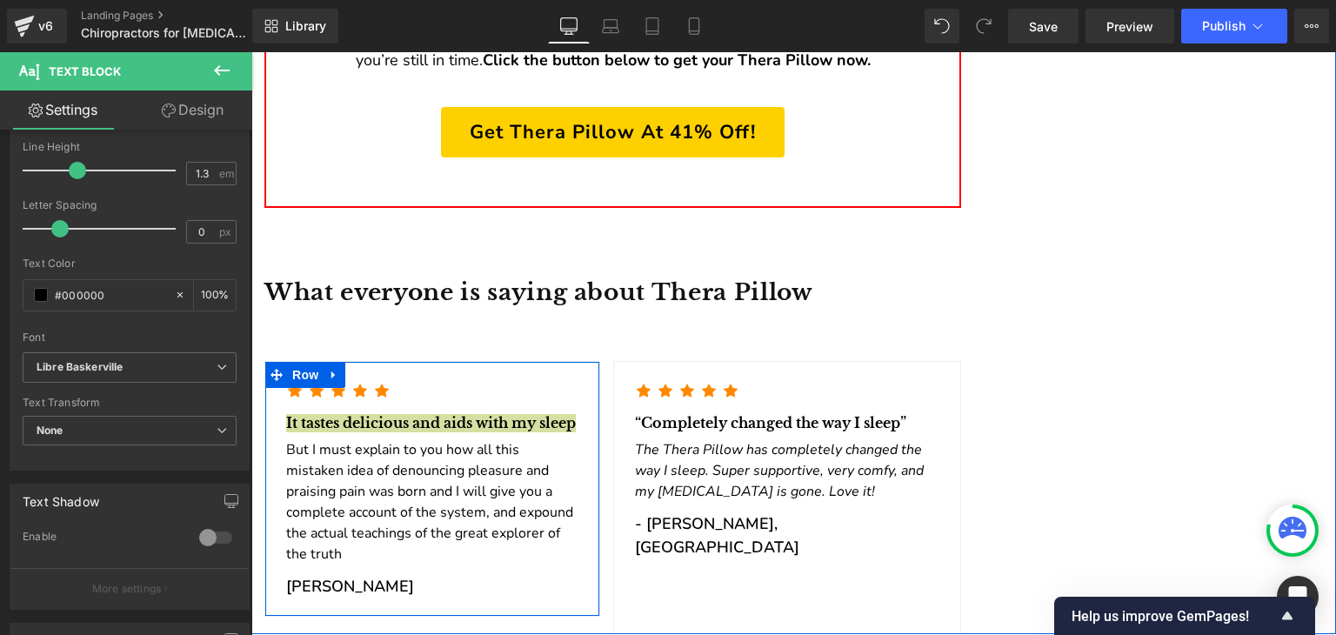
scroll to position [8280, 0]
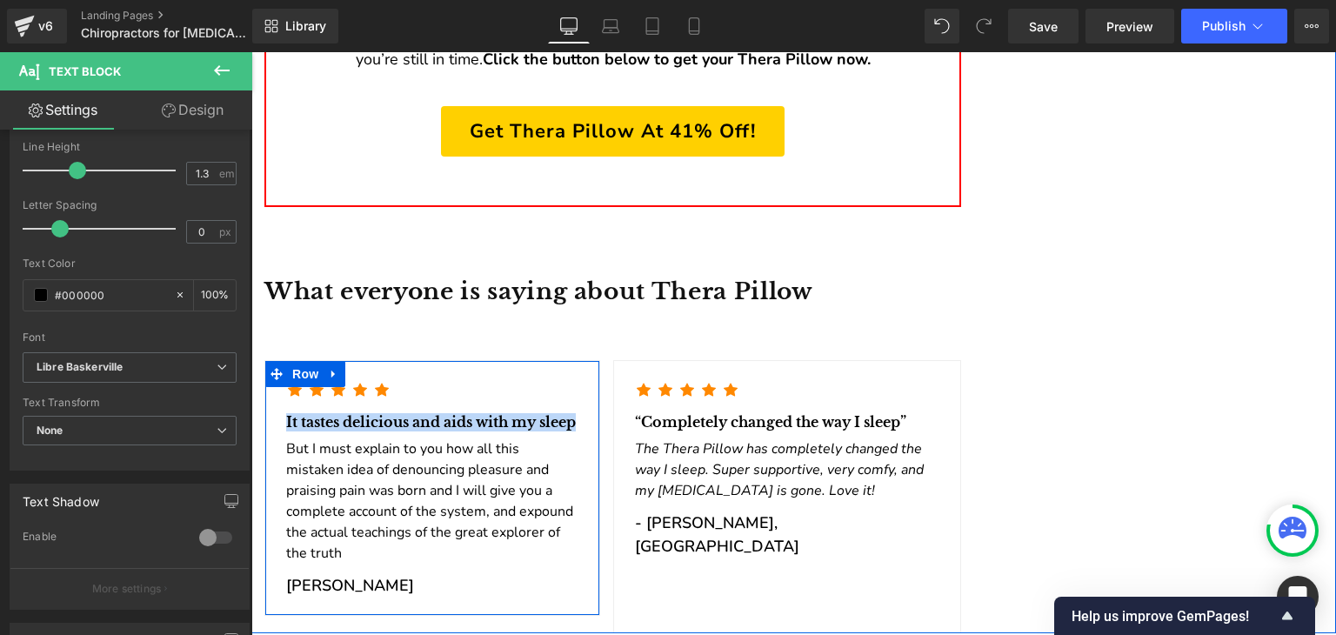
click at [400, 431] on div "But I must explain to you how all this mistaken idea of denouncing pleasure and…" at bounding box center [432, 497] width 292 height 132
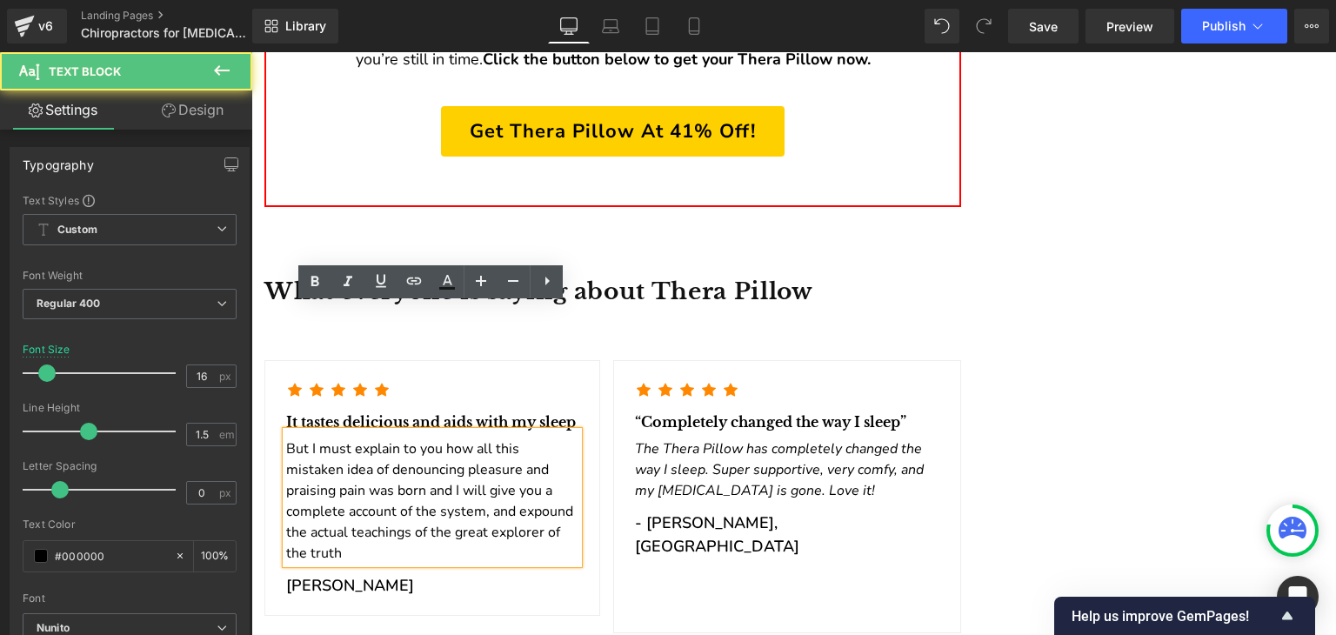
click at [400, 438] on p "But I must explain to you how all this mistaken idea of denouncing pleasure and…" at bounding box center [432, 500] width 292 height 125
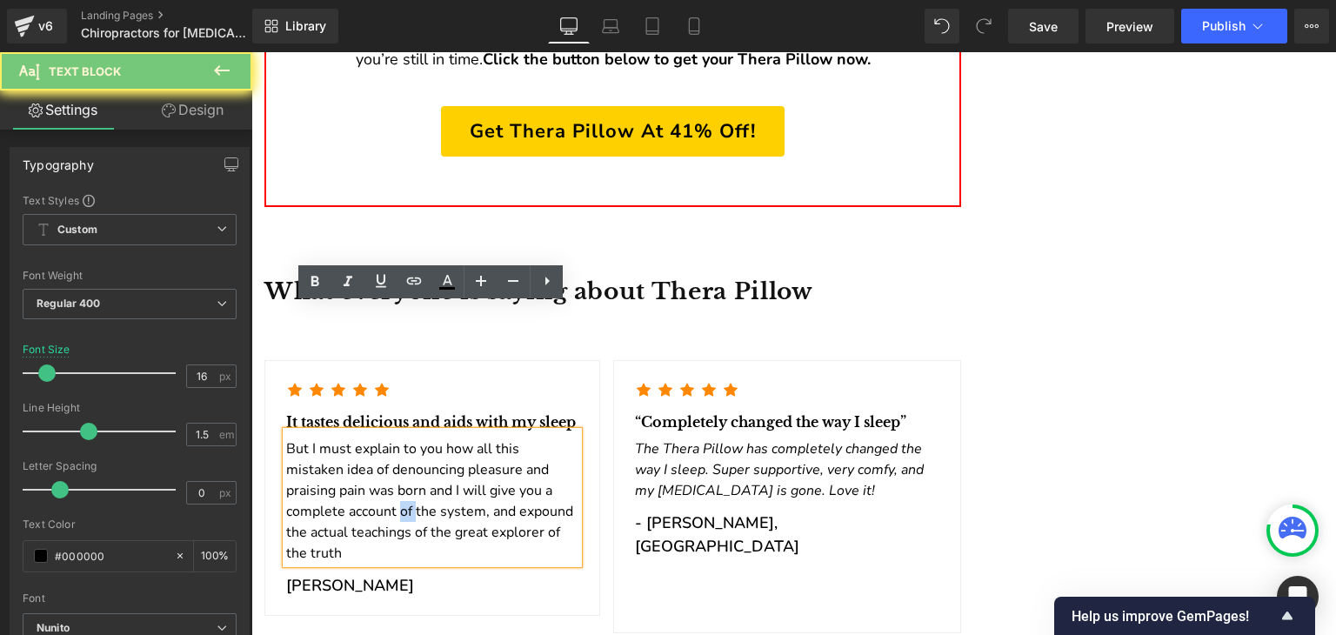
click at [400, 438] on p "But I must explain to you how all this mistaken idea of denouncing pleasure and…" at bounding box center [432, 500] width 292 height 125
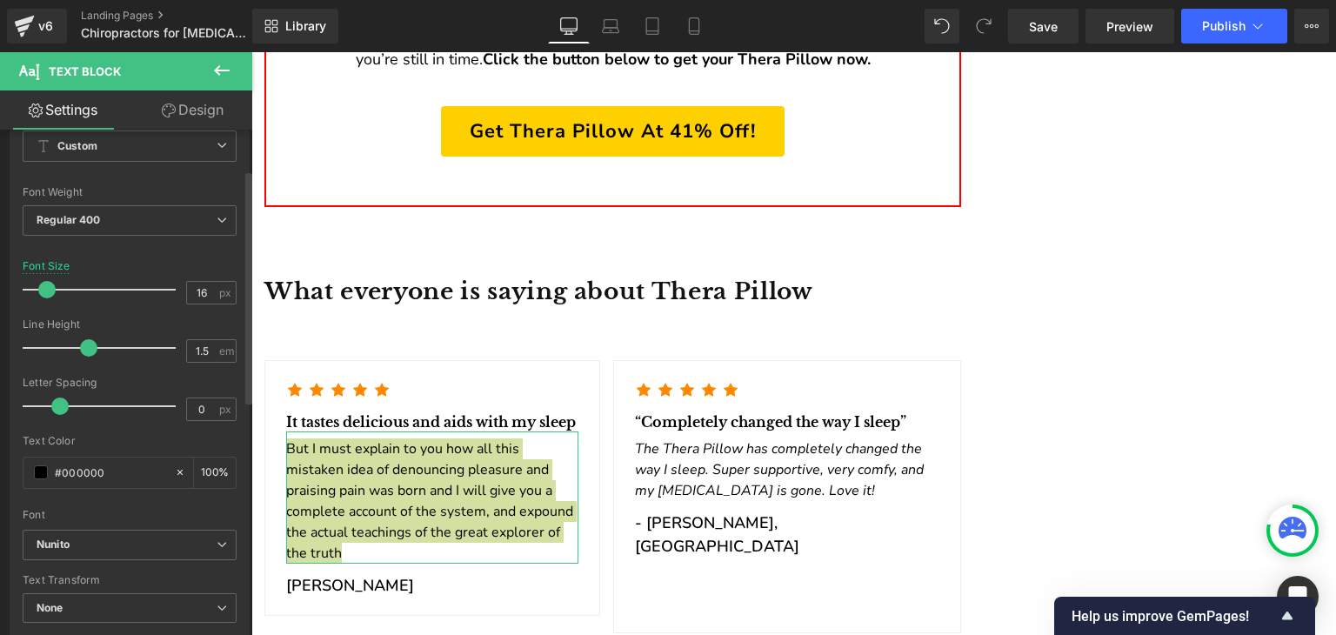
scroll to position [87, 0]
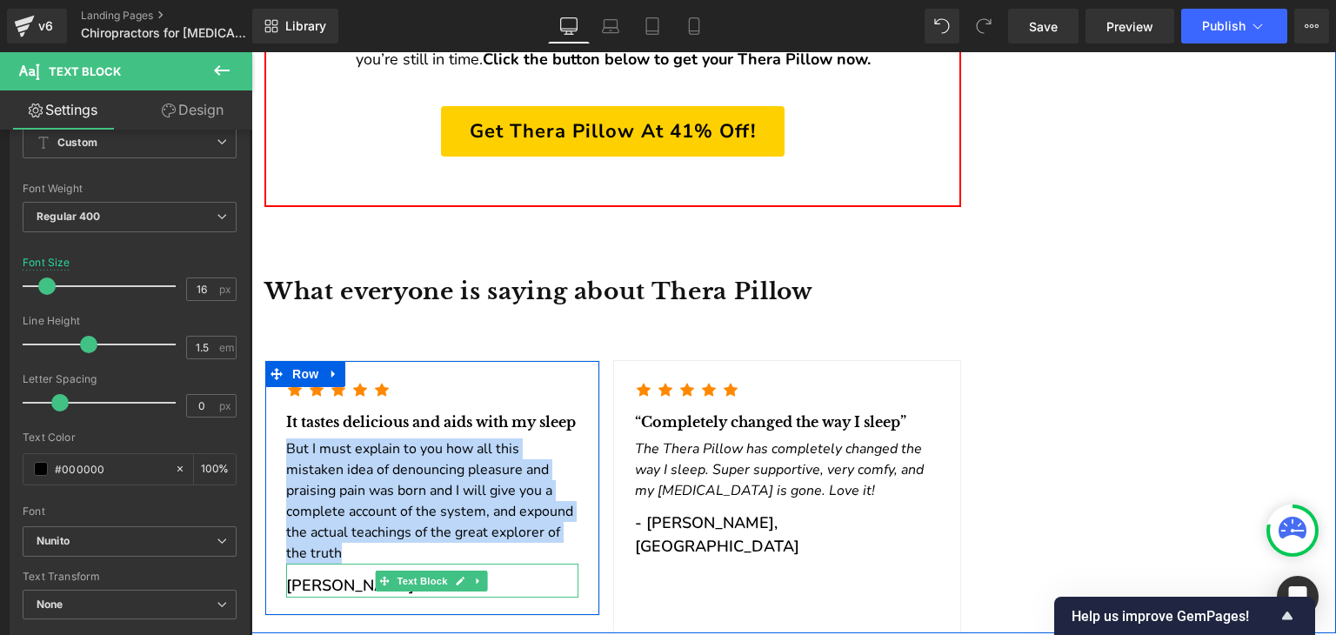
click at [350, 574] on p "[PERSON_NAME]" at bounding box center [432, 585] width 292 height 23
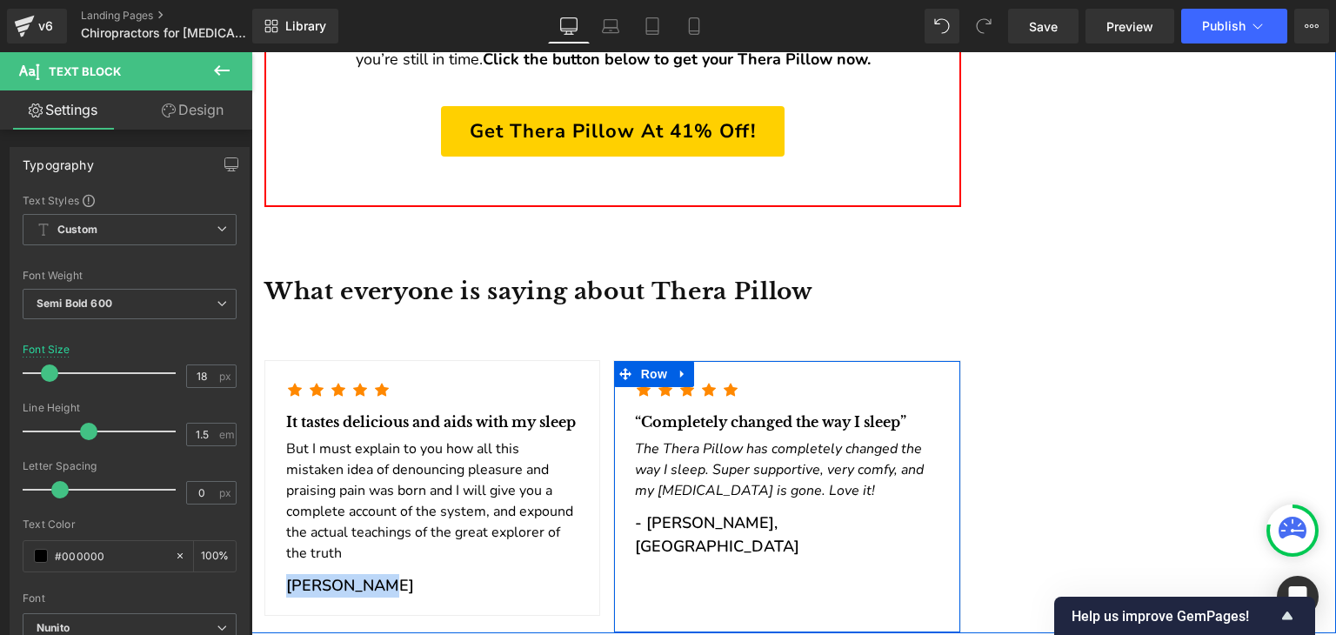
click at [772, 412] on span "Text Block" at bounding box center [777, 422] width 57 height 21
click at [772, 412] on span "Text Block" at bounding box center [776, 422] width 57 height 21
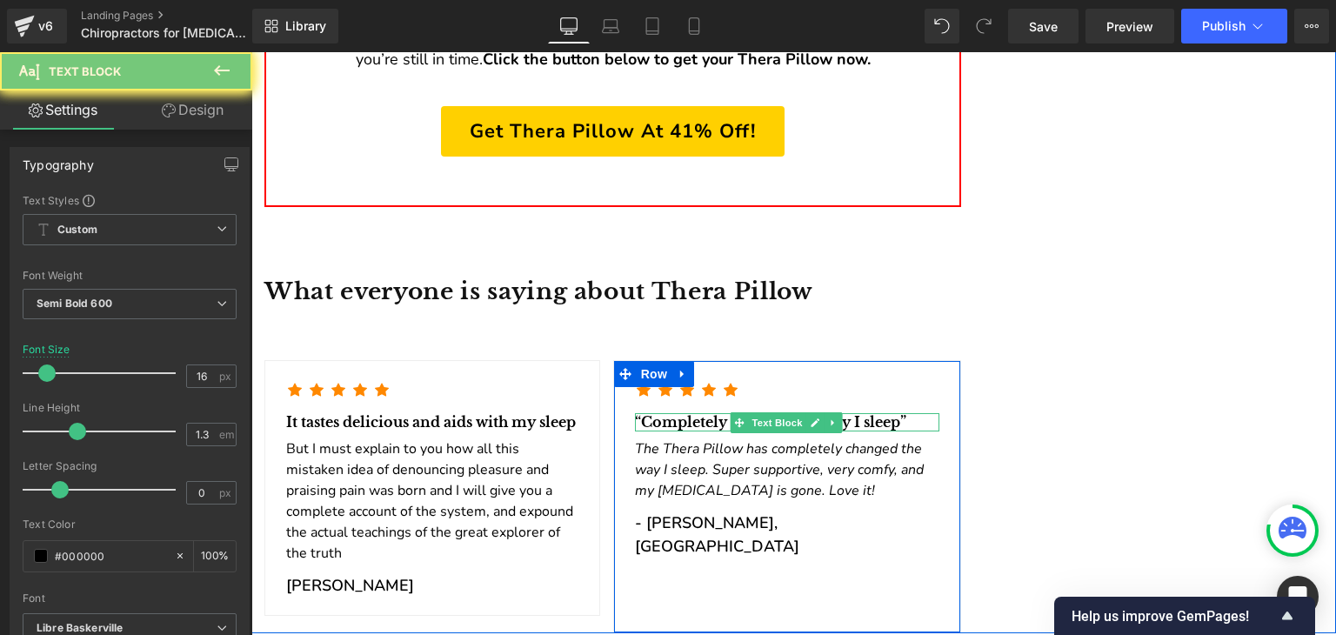
click at [704, 413] on p "“Completely changed the way I sleep”" at bounding box center [787, 422] width 305 height 18
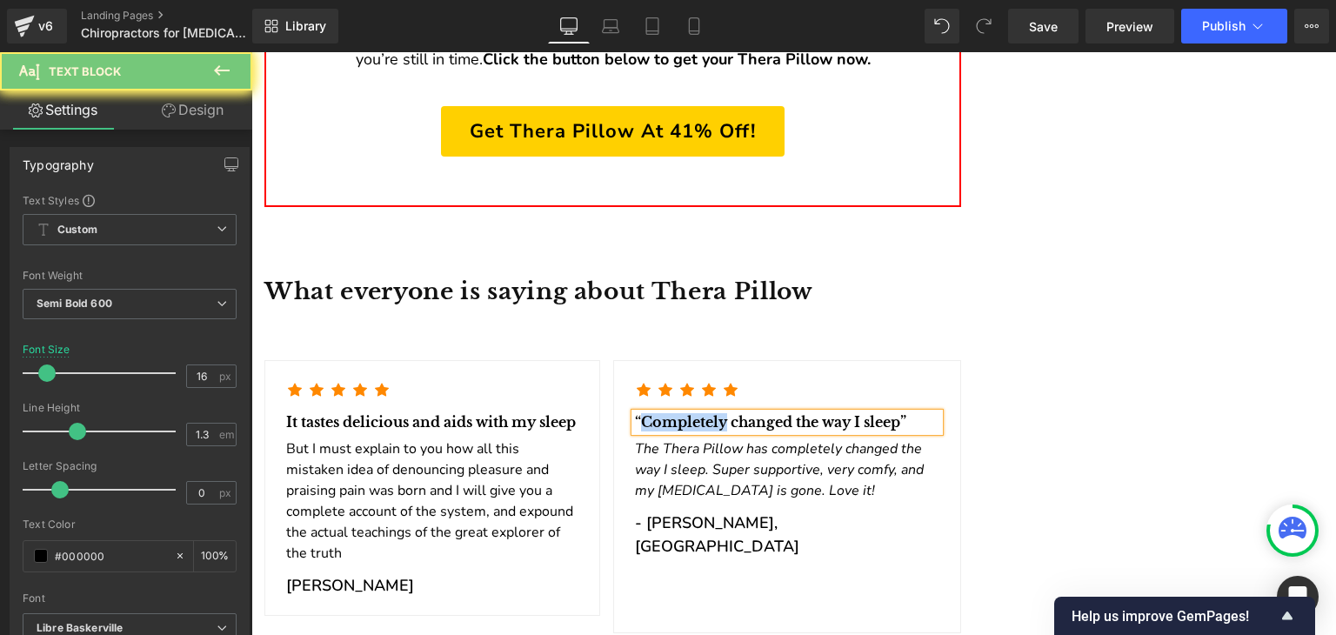
click at [704, 413] on p "“Completely changed the way I sleep”" at bounding box center [787, 422] width 305 height 18
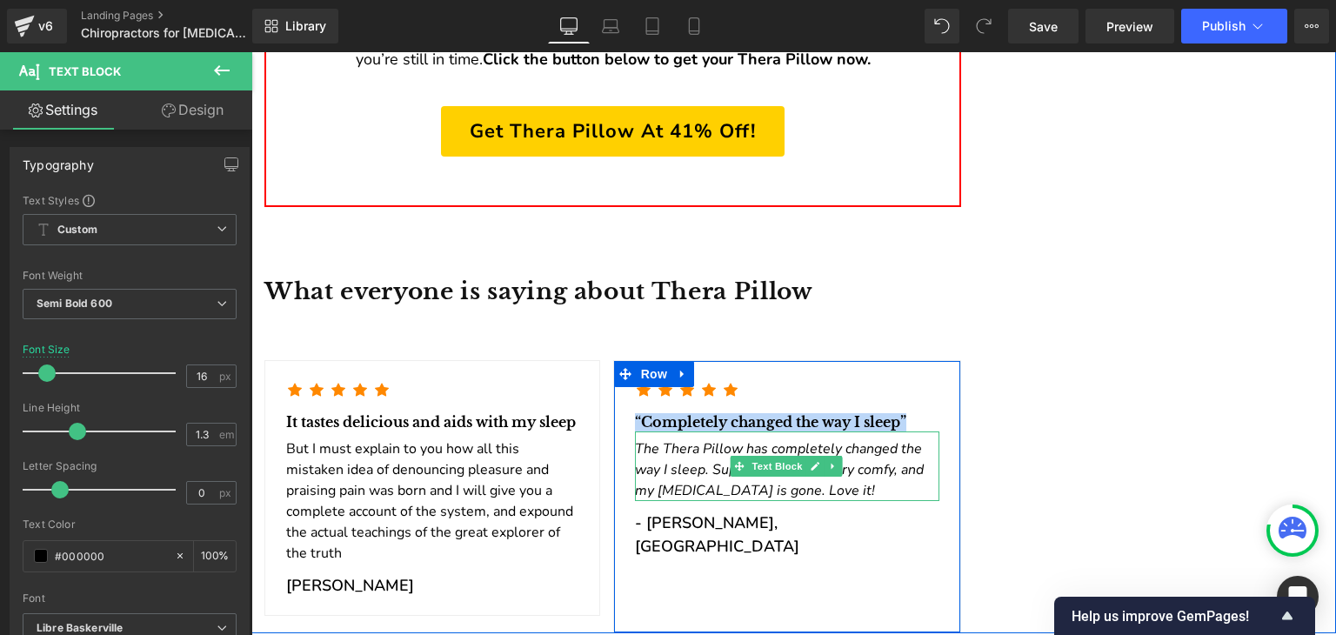
click at [734, 461] on icon at bounding box center [739, 466] width 10 height 10
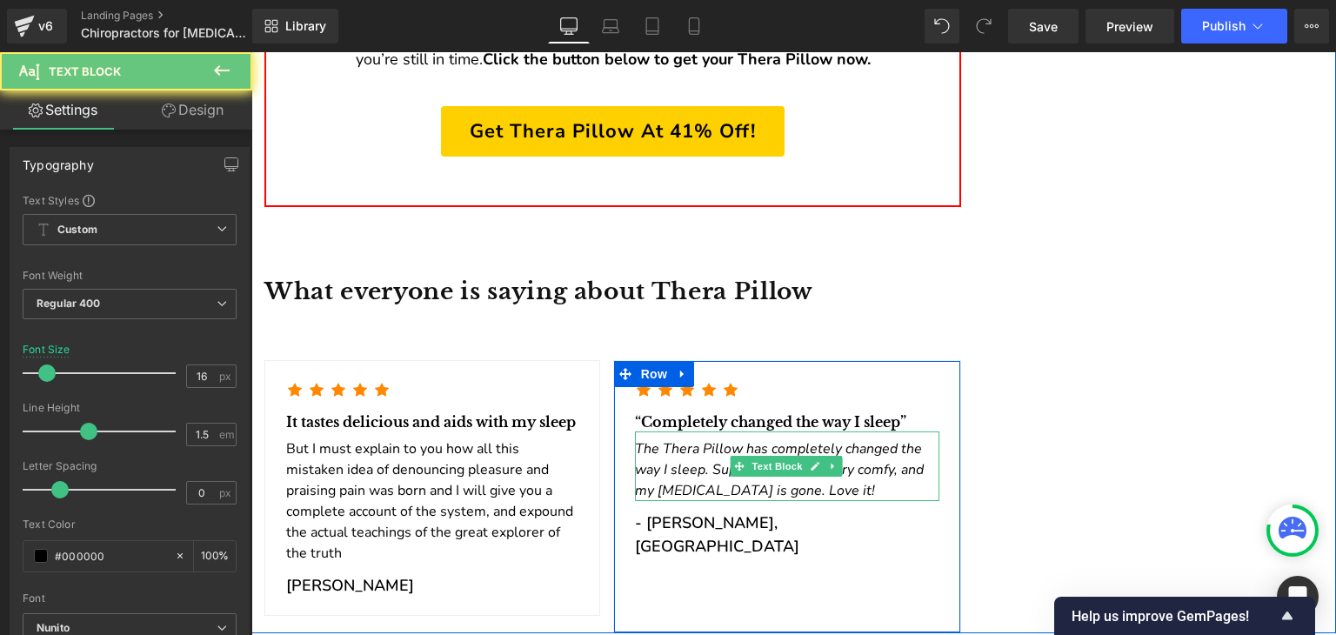
click at [682, 439] on span "The Thera Pillow has completely changed the way I sleep. Super supportive, very…" at bounding box center [779, 469] width 289 height 61
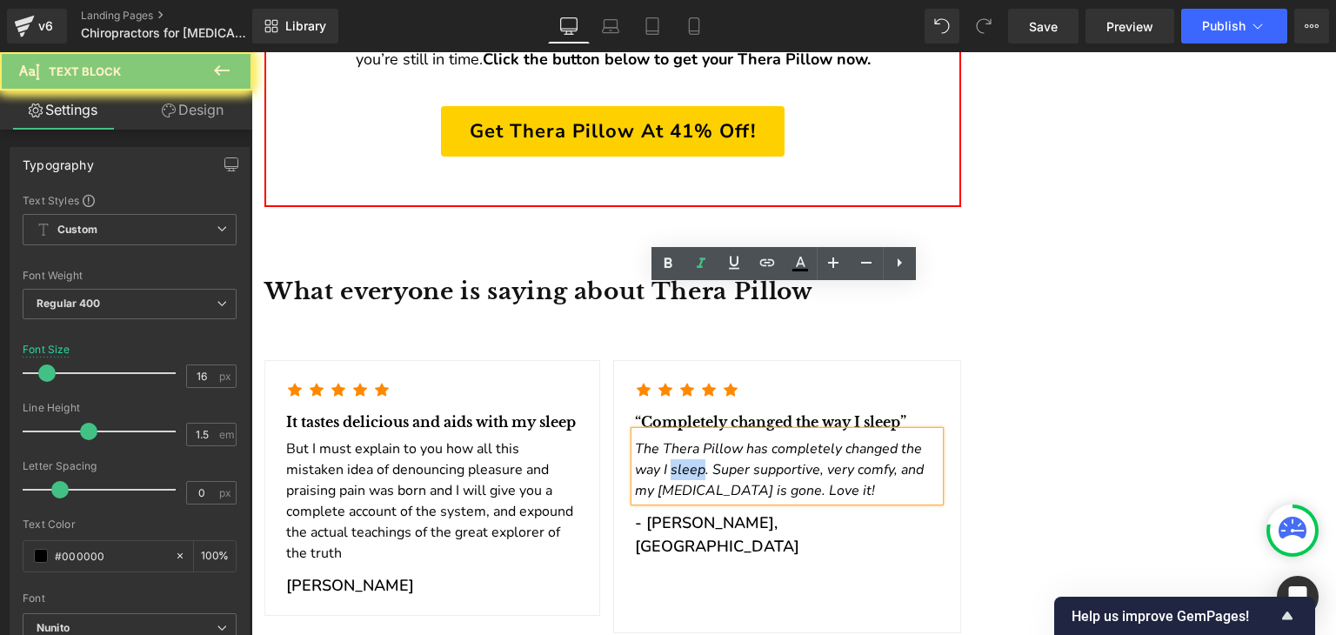
click at [682, 439] on span "The Thera Pillow has completely changed the way I sleep. Super supportive, very…" at bounding box center [779, 469] width 289 height 61
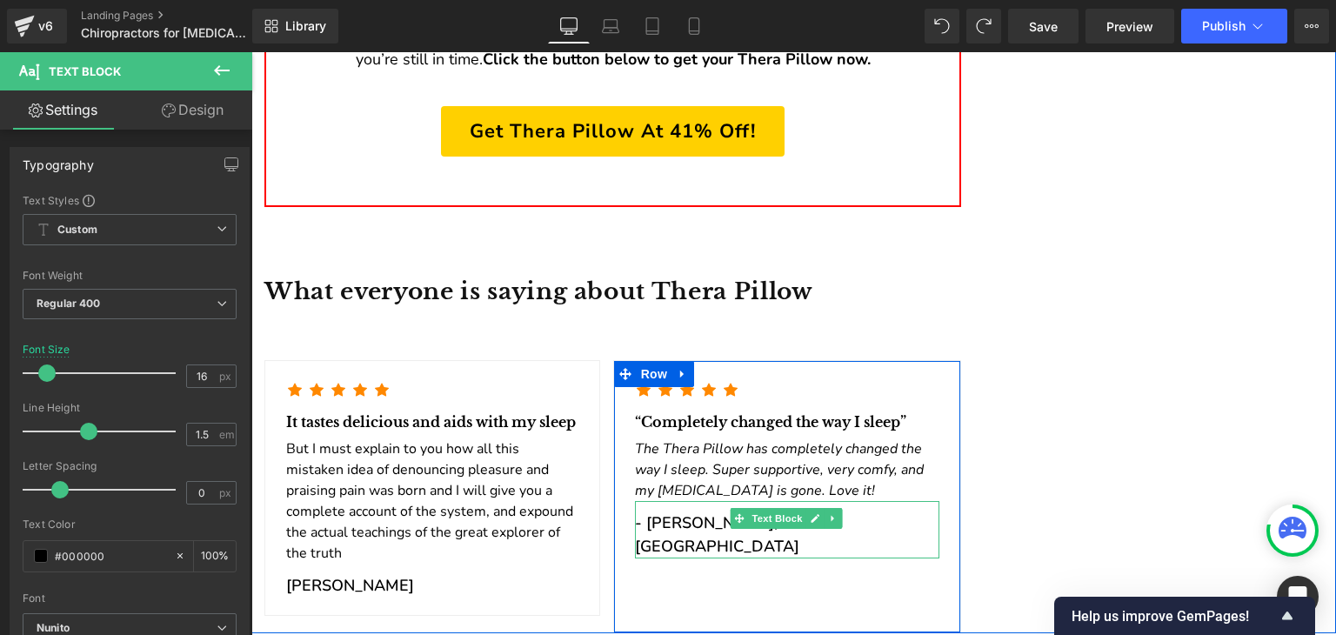
drag, startPoint x: 657, startPoint y: 387, endPoint x: 602, endPoint y: 391, distance: 54.9
click at [656, 501] on div "- [PERSON_NAME], CA Text Block" at bounding box center [787, 529] width 305 height 57
click at [655, 511] on p "- [PERSON_NAME], [GEOGRAPHIC_DATA]" at bounding box center [787, 534] width 305 height 47
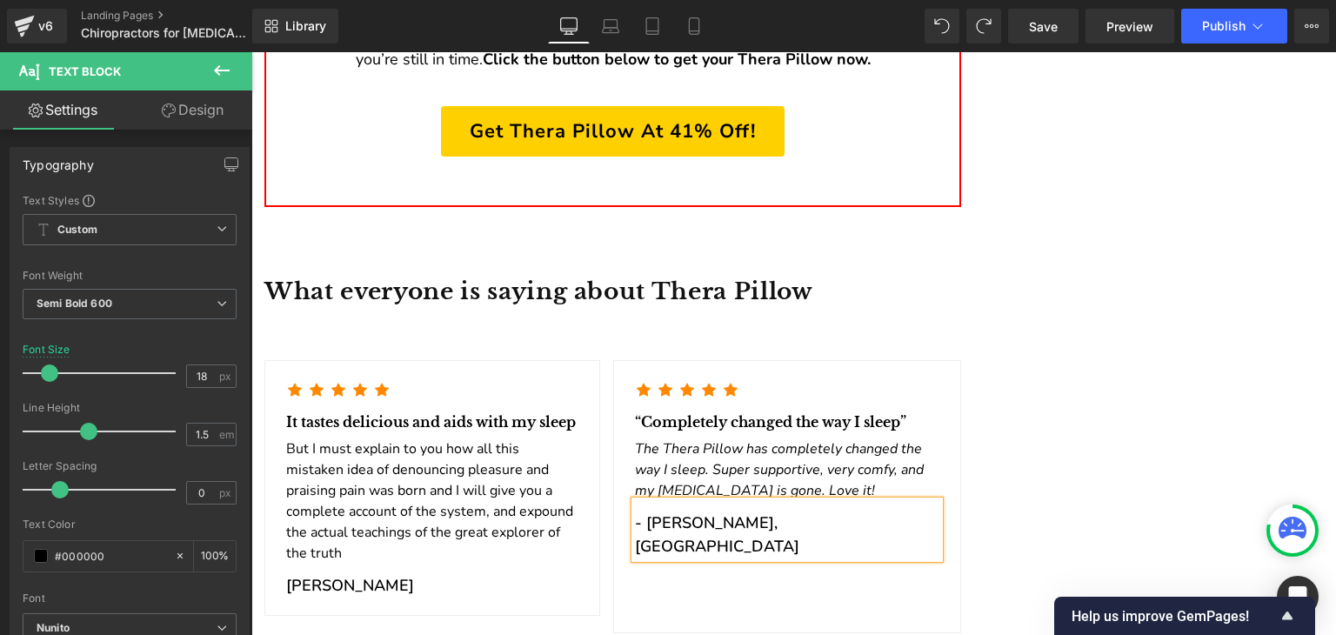
click at [655, 511] on p "- [PERSON_NAME], [GEOGRAPHIC_DATA]" at bounding box center [787, 534] width 305 height 47
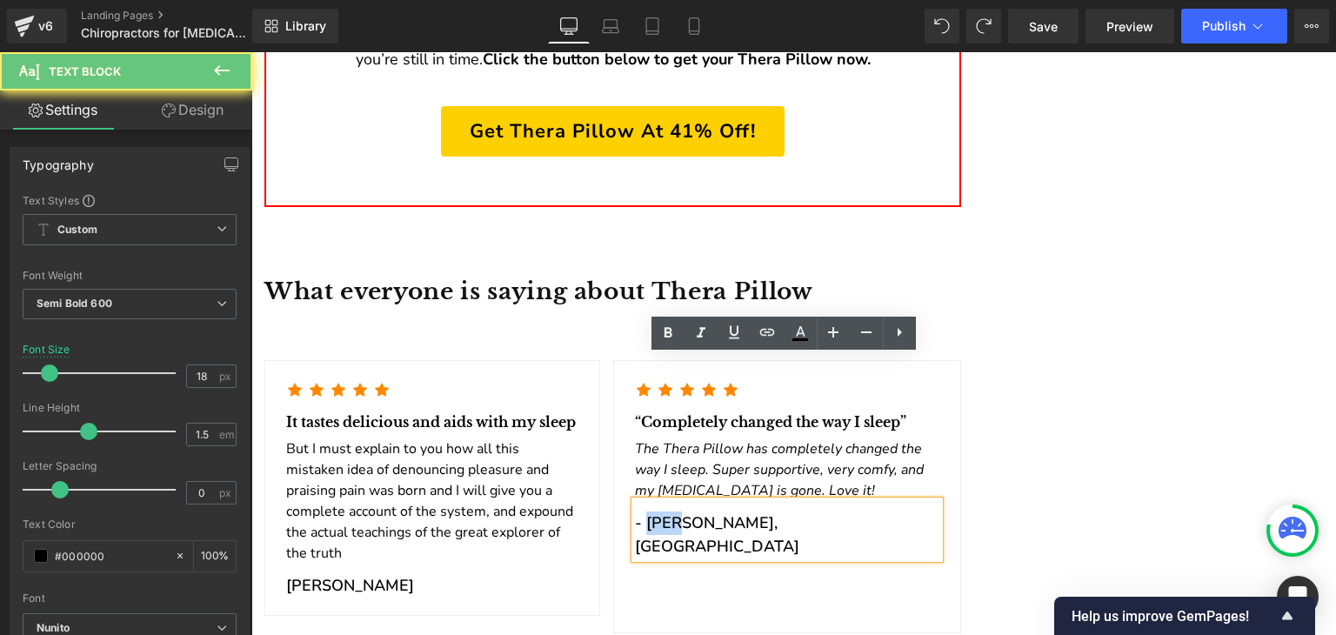
click at [654, 511] on p "- [PERSON_NAME], [GEOGRAPHIC_DATA]" at bounding box center [787, 534] width 305 height 47
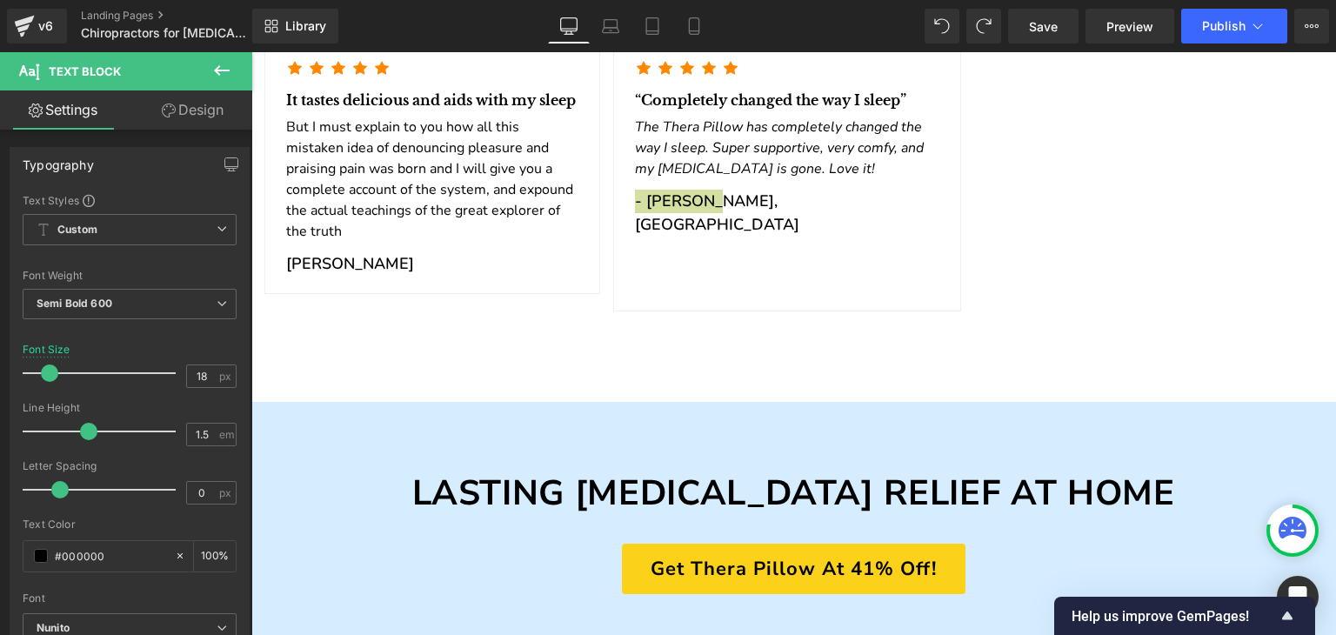
scroll to position [8628, 0]
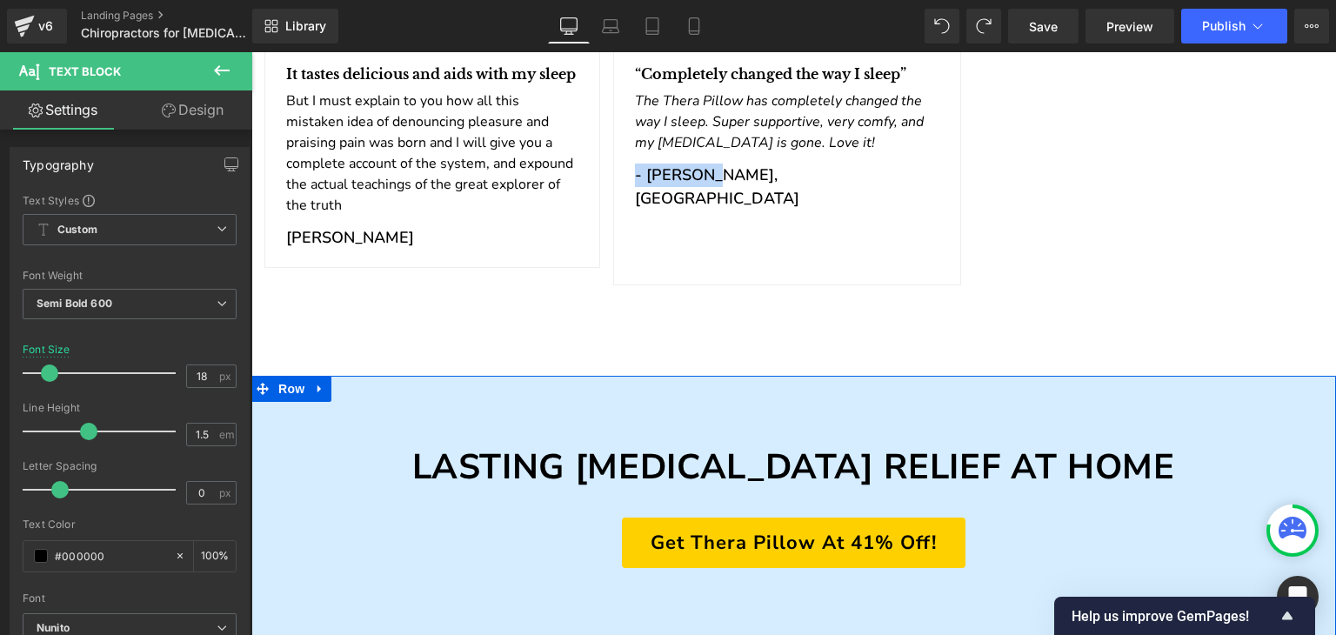
click at [257, 376] on div "Lasting [MEDICAL_DATA] Relief at Home Heading Get Thera Pillow At 41% Off! [GEO…" at bounding box center [793, 507] width 1085 height 262
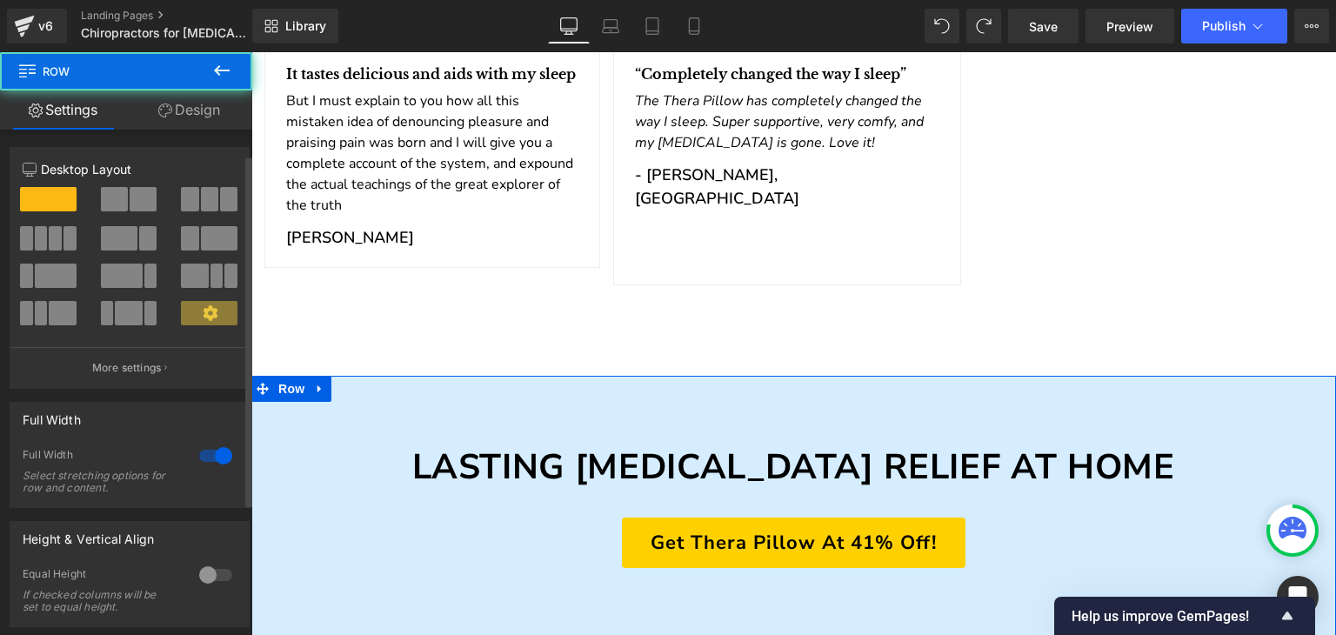
scroll to position [224, 0]
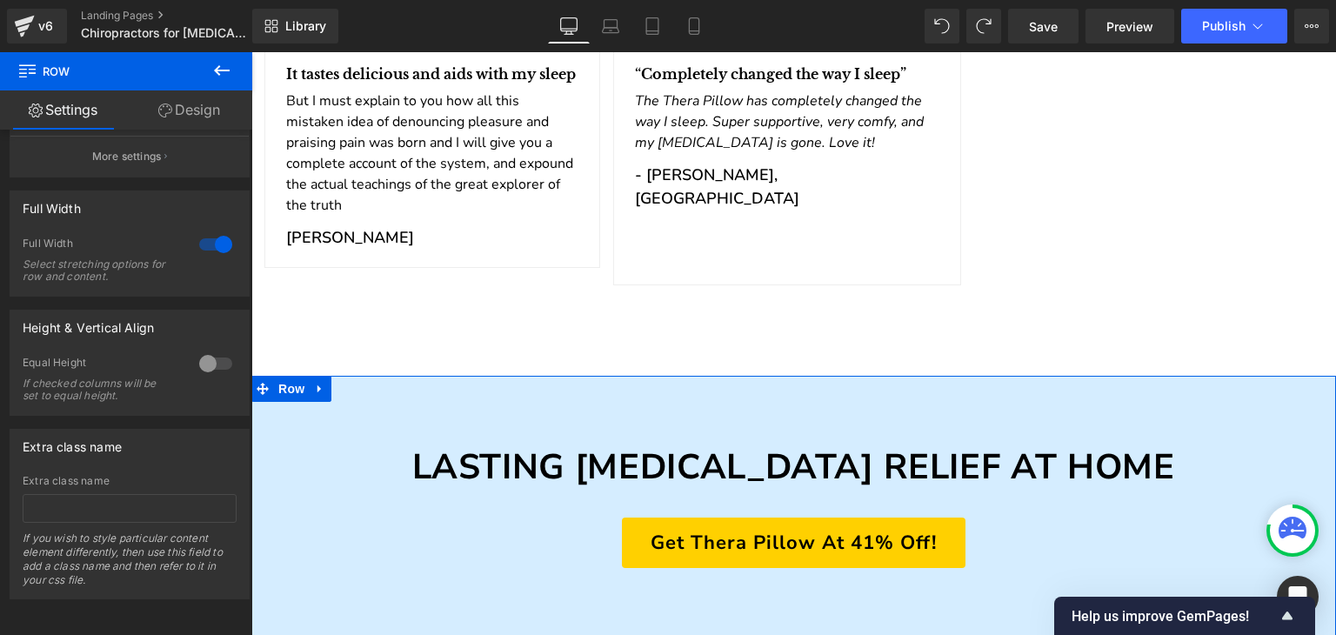
click at [171, 122] on link "Design" at bounding box center [189, 109] width 126 height 39
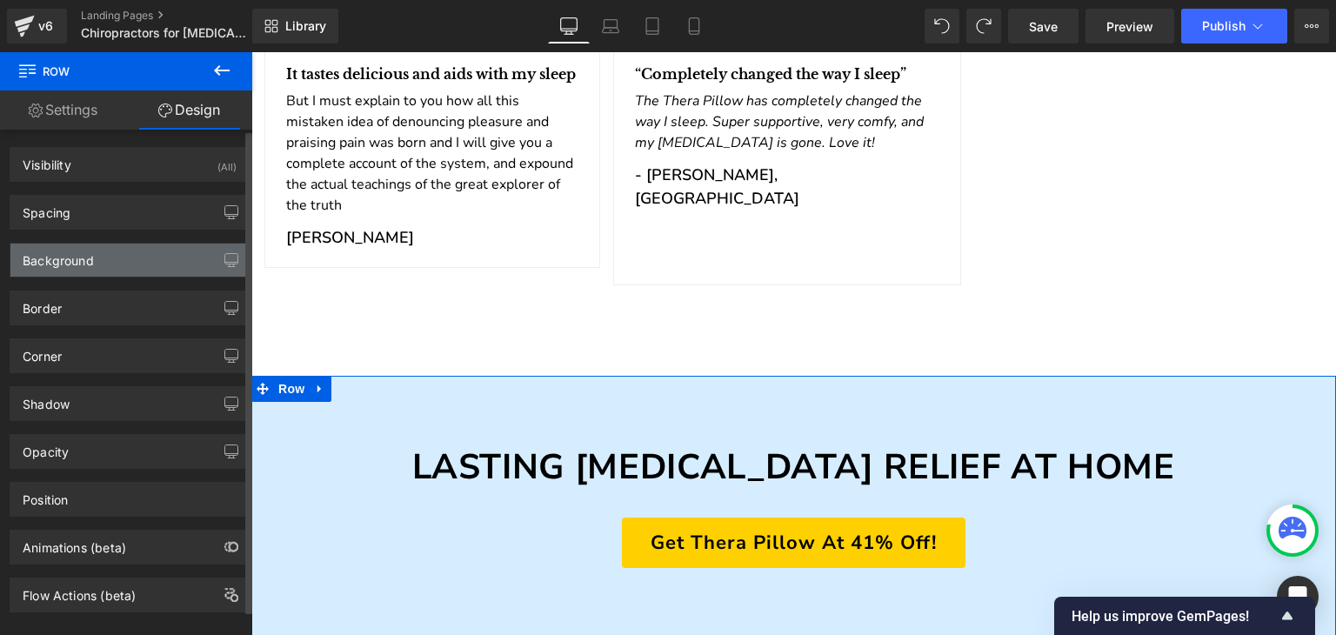
click at [131, 265] on div "Background" at bounding box center [129, 260] width 238 height 33
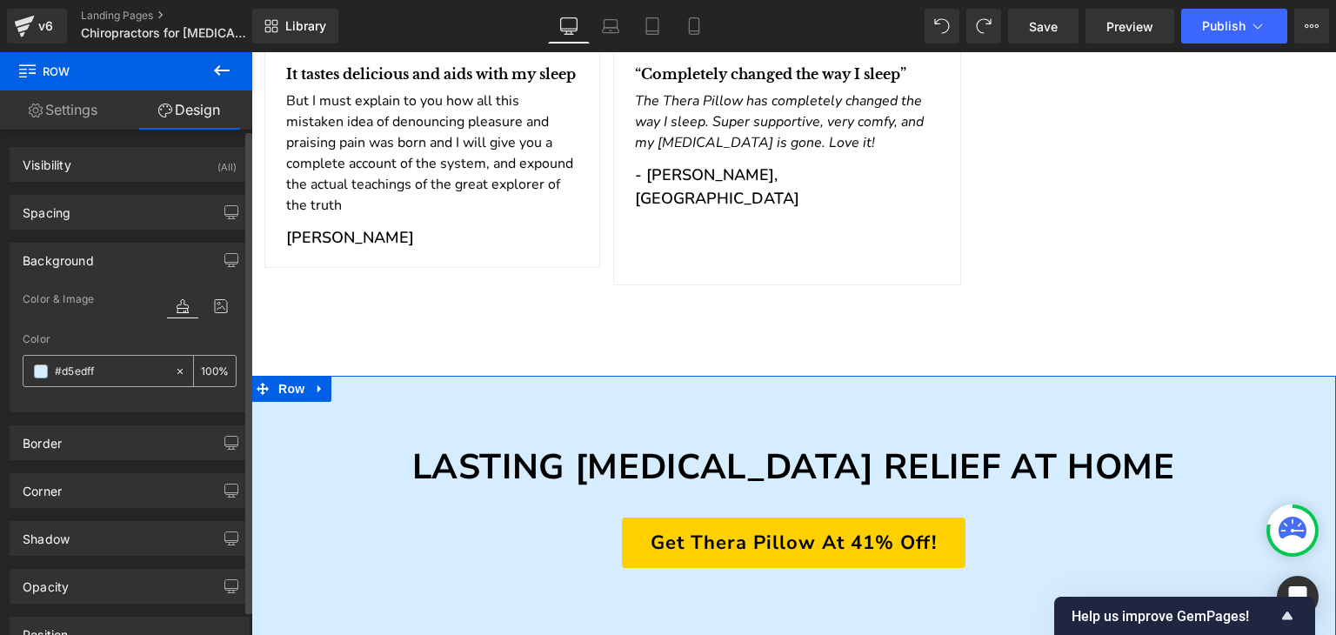
click at [128, 377] on input "#d5edff" at bounding box center [110, 371] width 111 height 19
click at [107, 204] on div "Spacing" at bounding box center [129, 212] width 238 height 33
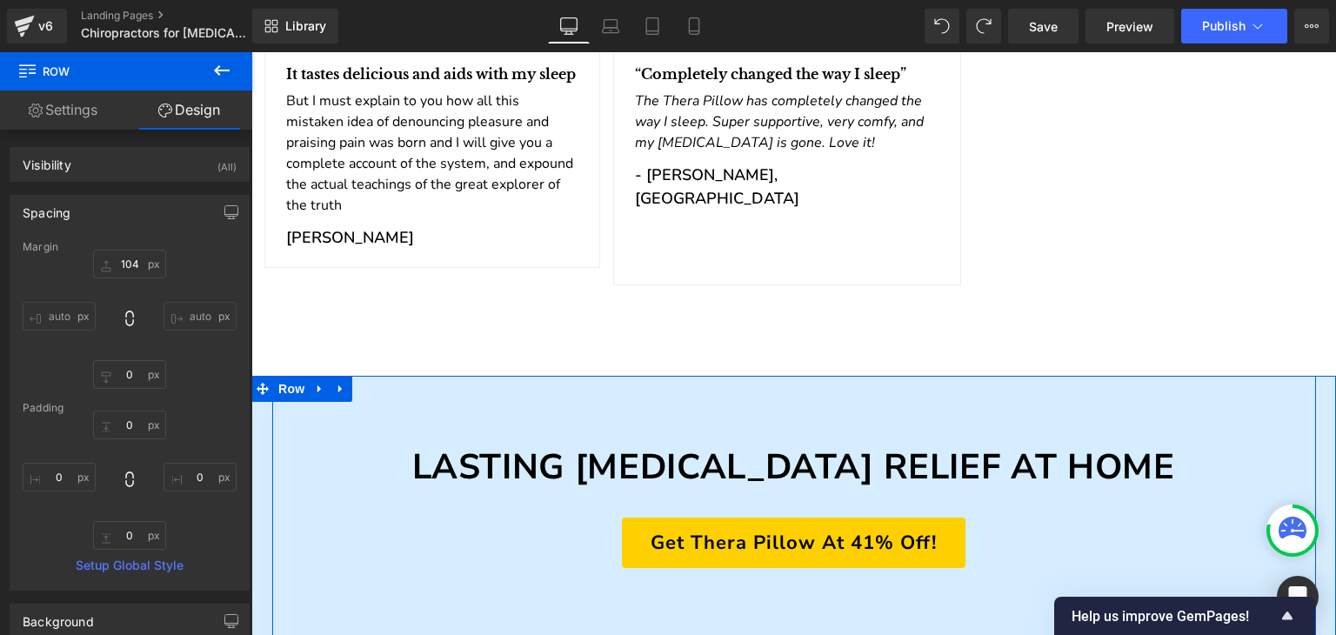
click at [807, 462] on div "Lasting [MEDICAL_DATA] Relief at Home Heading Get Thera Pillow At 41% Off! [GEO…" at bounding box center [794, 507] width 1044 height 262
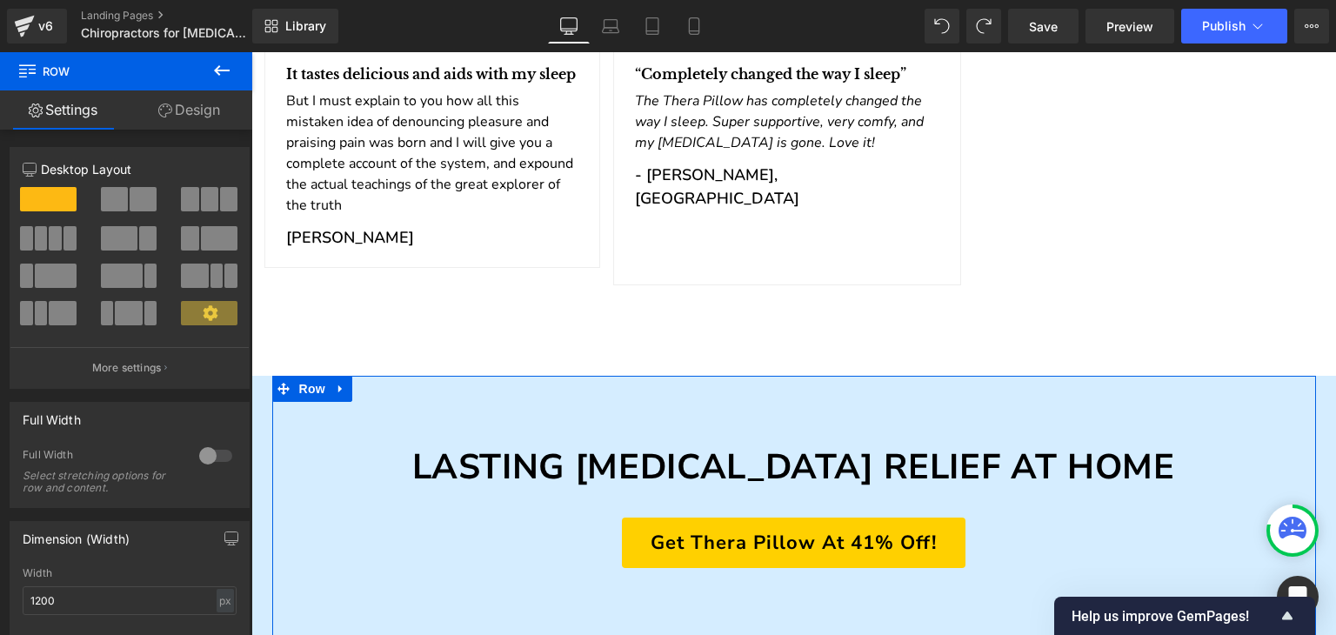
click at [178, 129] on link "Design" at bounding box center [189, 109] width 126 height 39
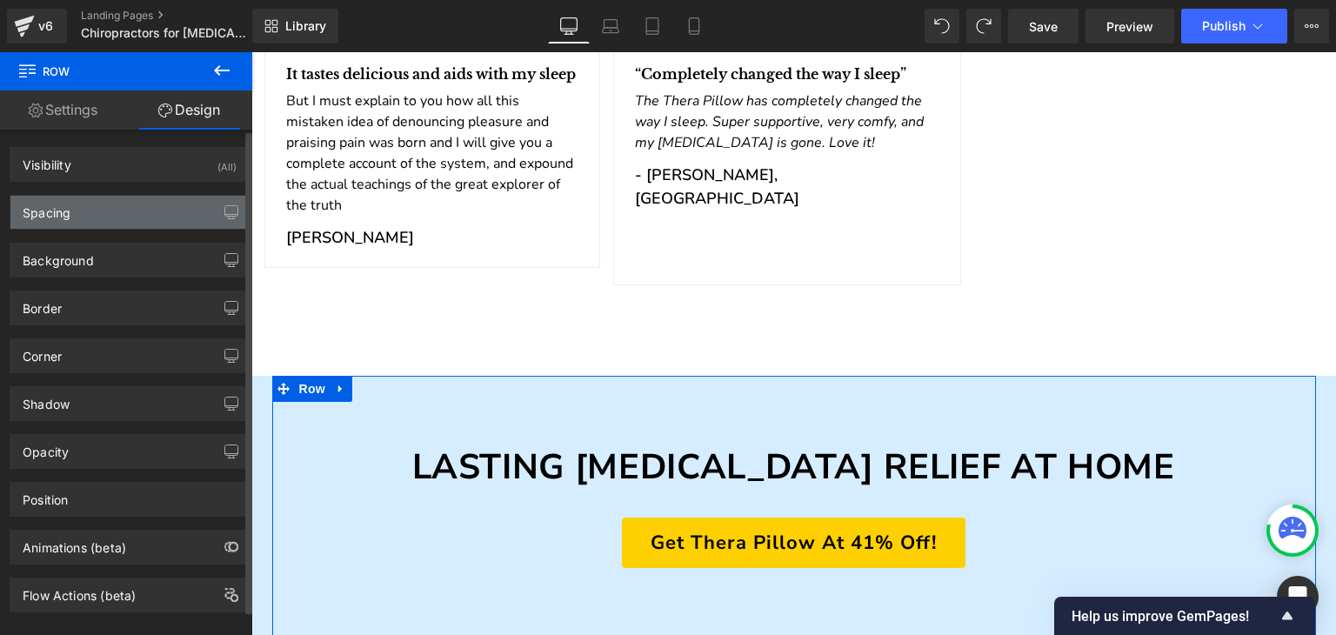
click at [159, 224] on div "Spacing" at bounding box center [129, 212] width 238 height 33
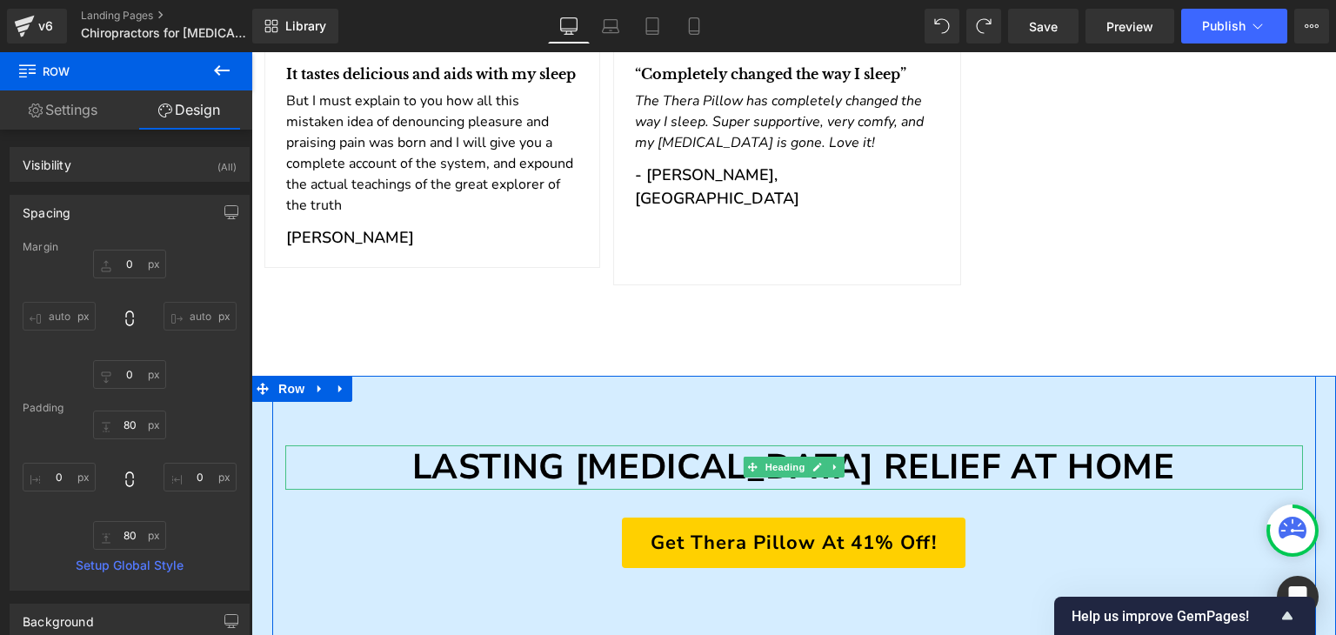
click at [494, 445] on h1 "Lasting [MEDICAL_DATA] Relief at Home" at bounding box center [794, 467] width 1018 height 44
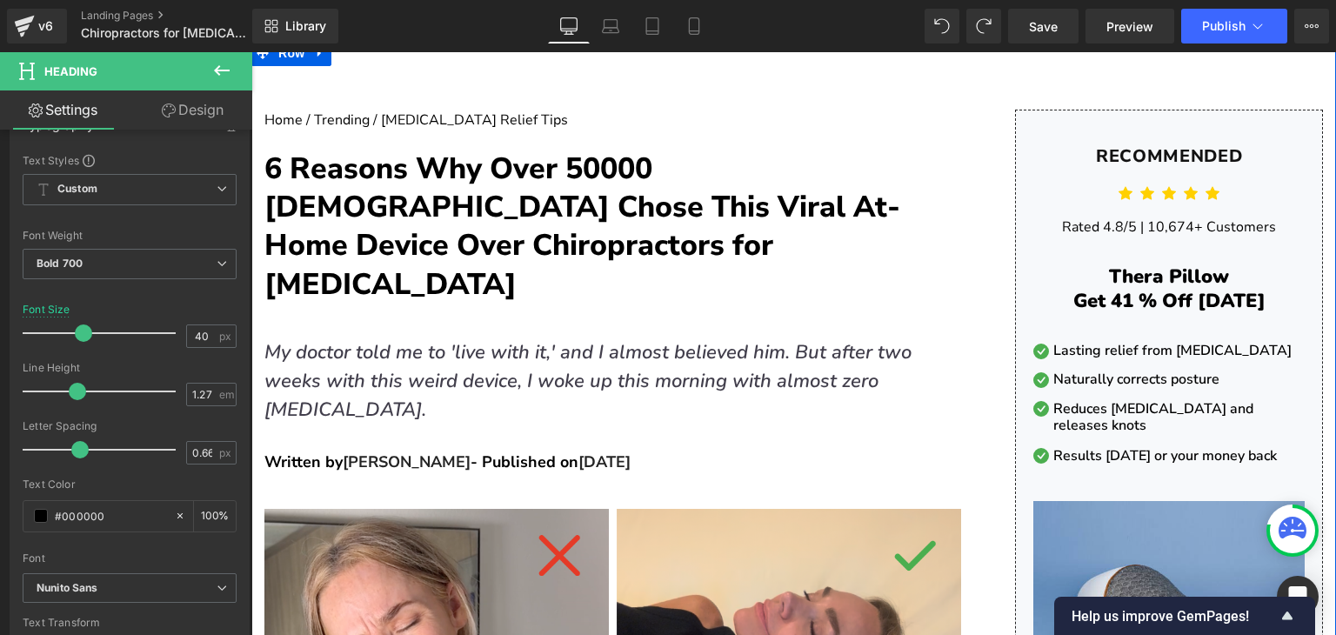
scroll to position [17, 0]
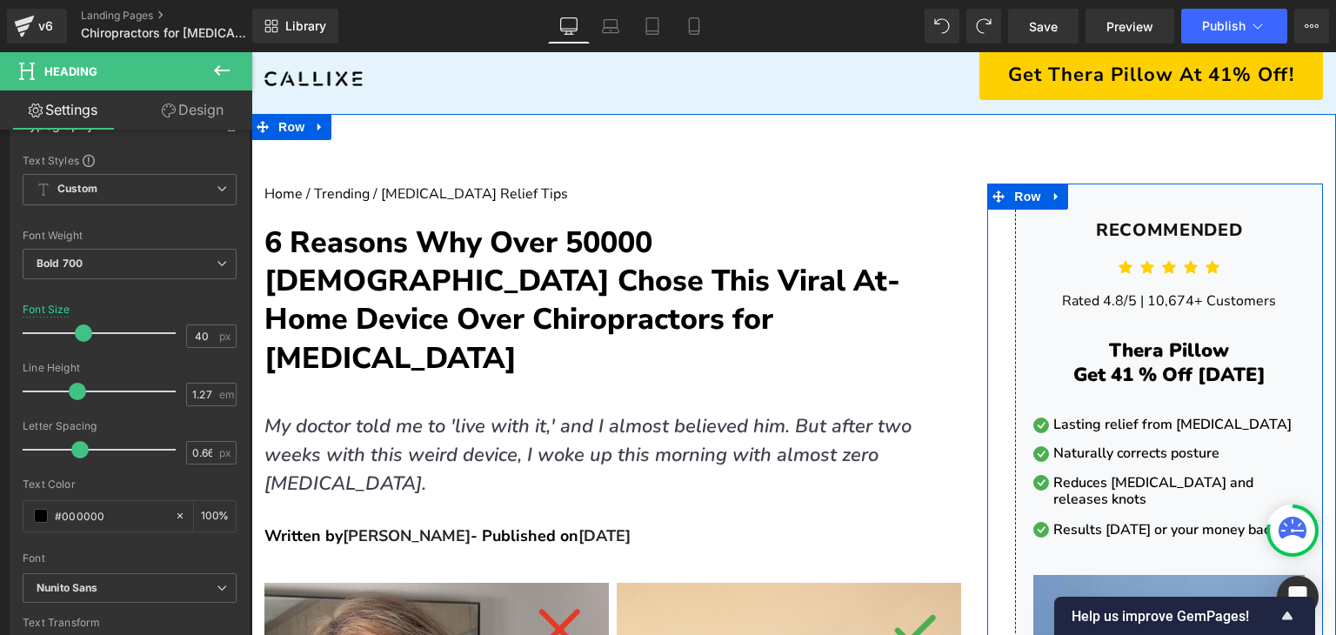
click at [1051, 209] on link at bounding box center [1056, 197] width 23 height 26
click at [1059, 222] on span "Row" at bounding box center [1073, 232] width 28 height 21
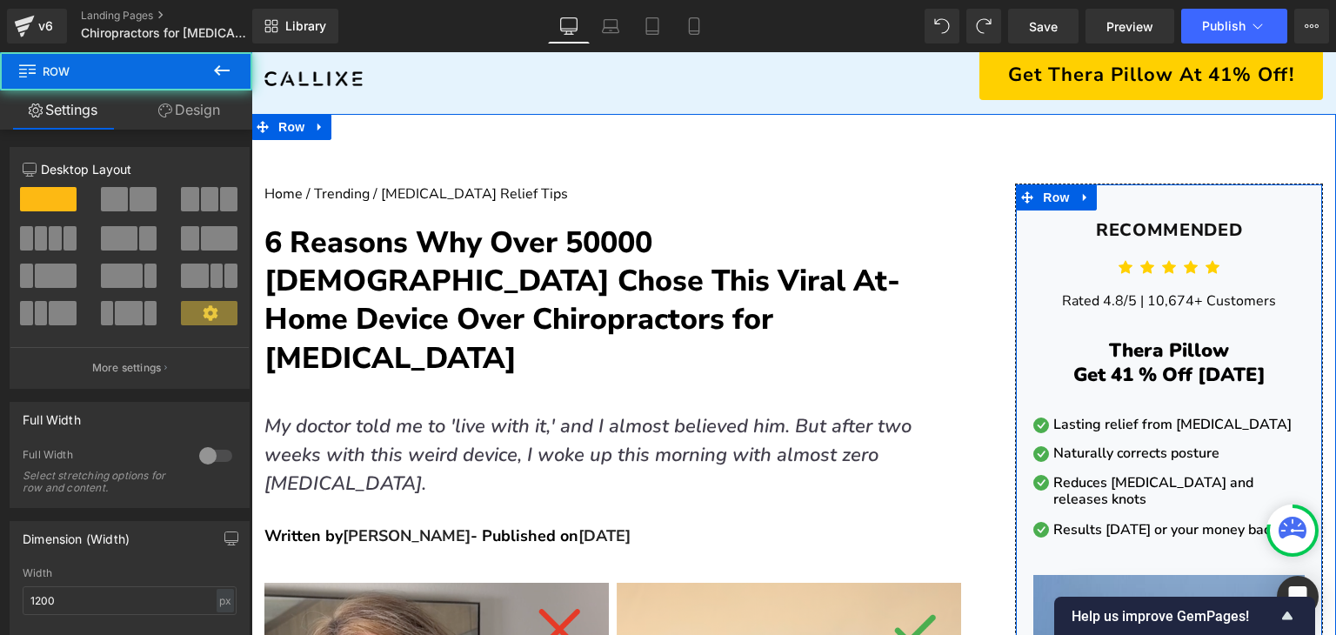
click at [1026, 220] on div "Recommended Heading Row Icon Icon Icon Icon Icon Icon List Hoz Rated 4.8/5 | 10…" at bounding box center [1169, 574] width 306 height 711
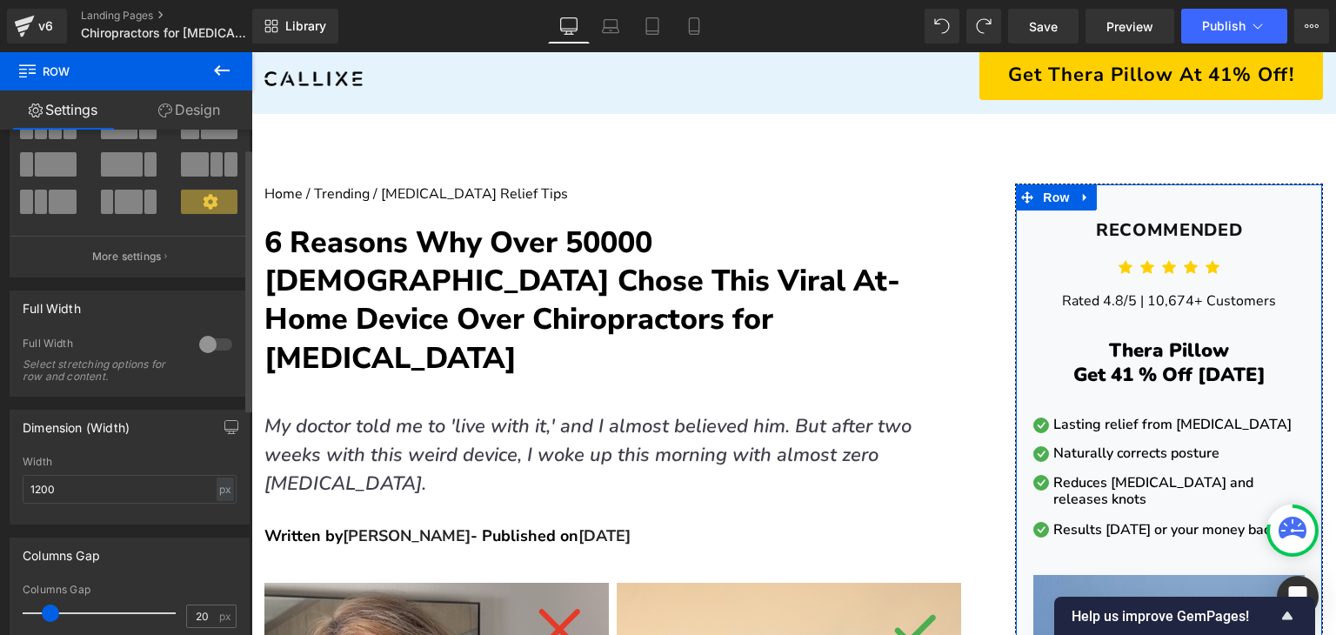
scroll to position [435, 0]
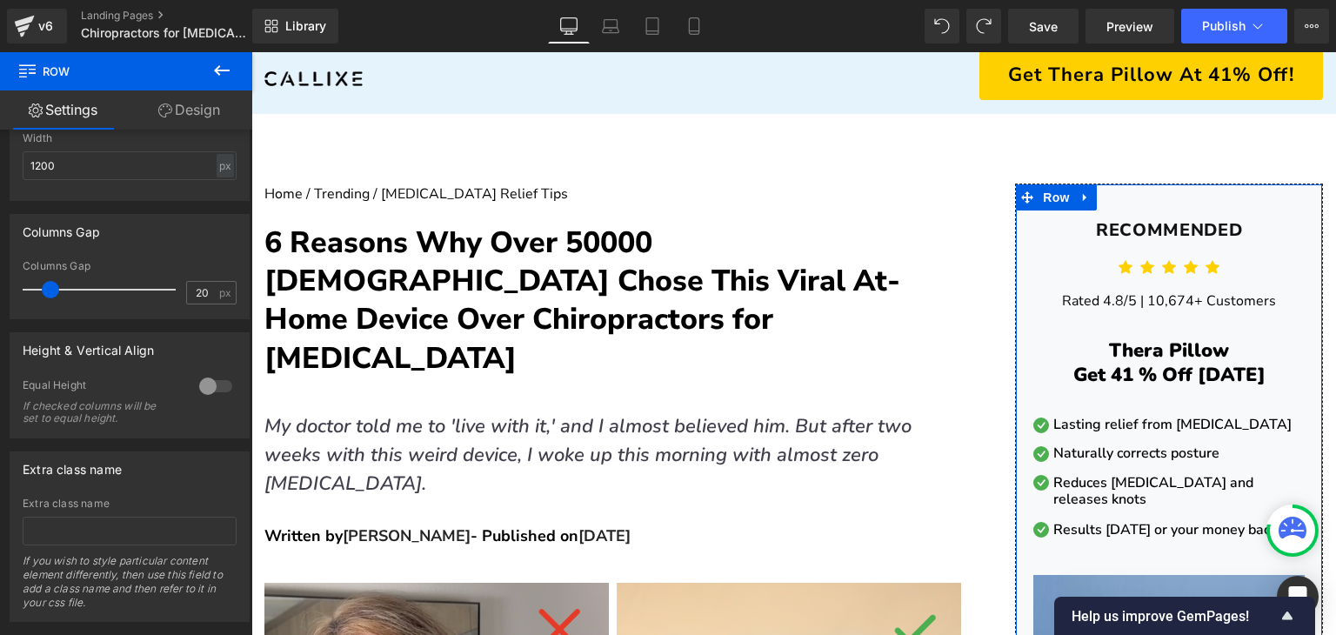
click at [186, 115] on link "Design" at bounding box center [189, 109] width 126 height 39
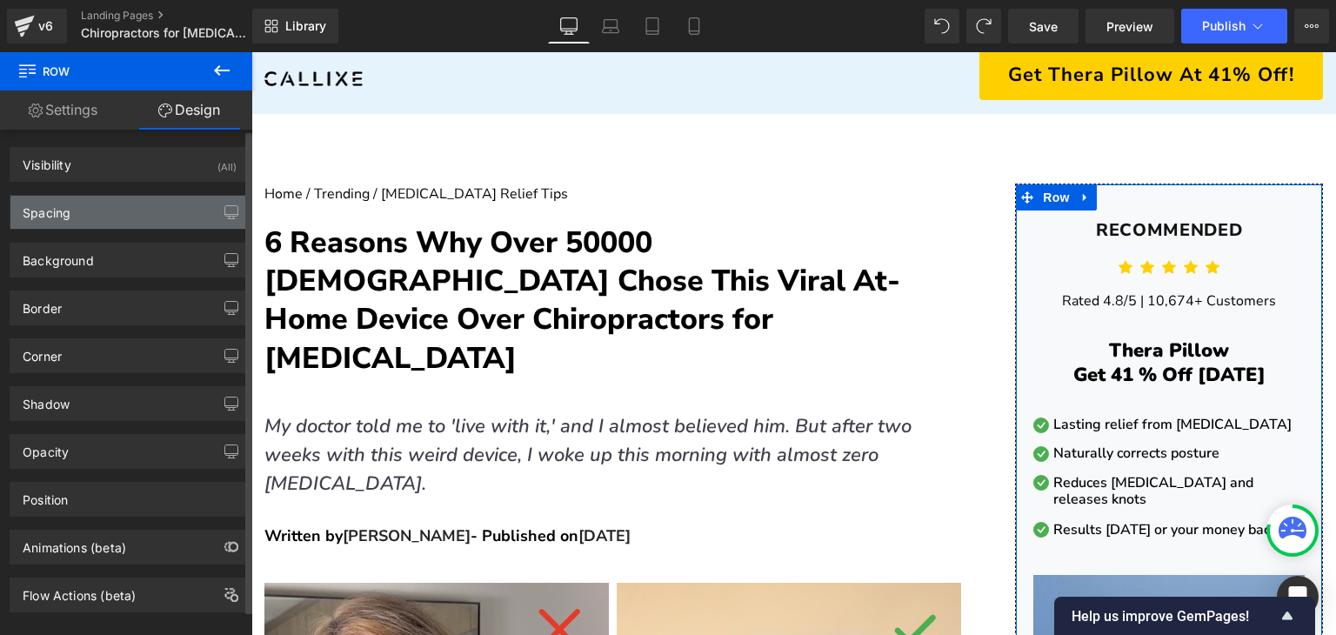
click at [116, 204] on div "Spacing" at bounding box center [129, 212] width 238 height 33
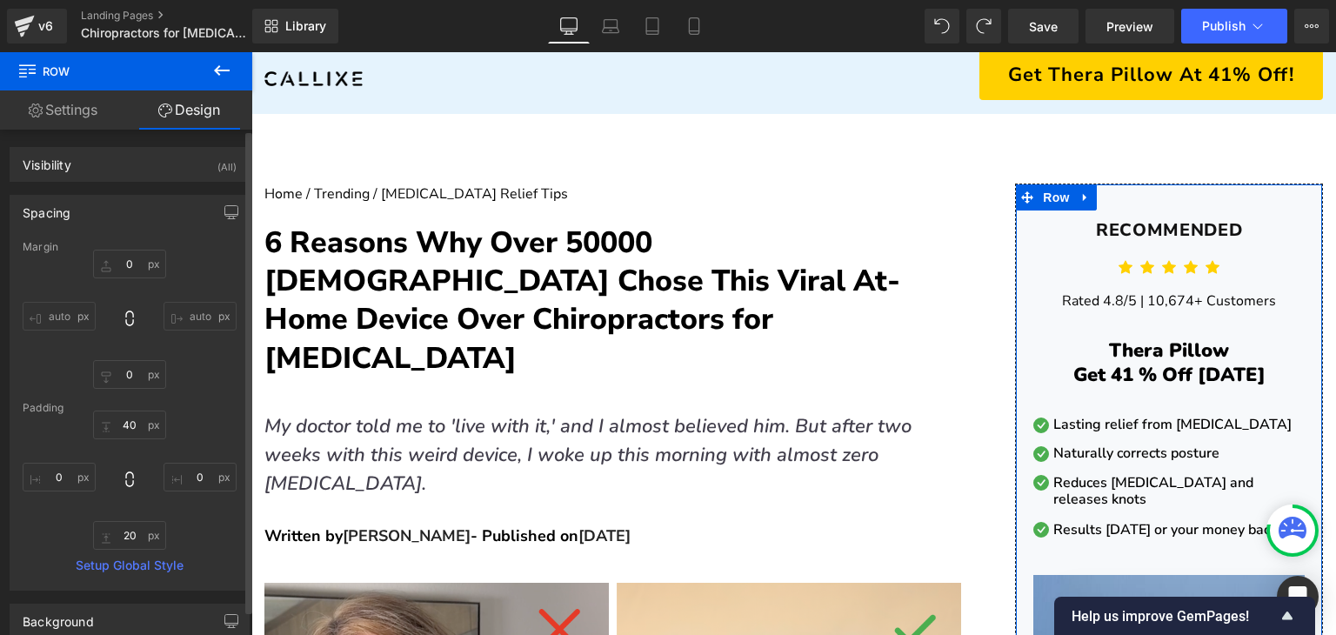
click at [130, 191] on div "Spacing [GEOGRAPHIC_DATA] auto auto [GEOGRAPHIC_DATA] Setup Global Style" at bounding box center [130, 386] width 260 height 409
click at [127, 210] on div "Spacing" at bounding box center [129, 212] width 238 height 33
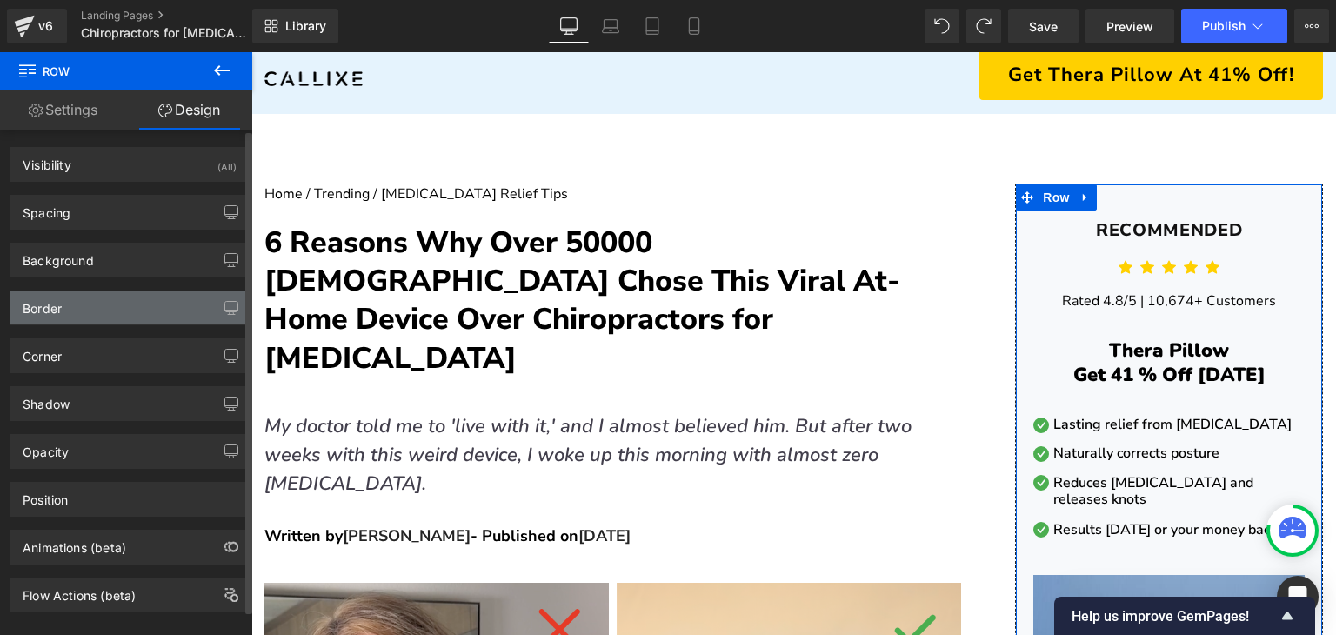
click at [125, 297] on div "Border" at bounding box center [129, 307] width 238 height 33
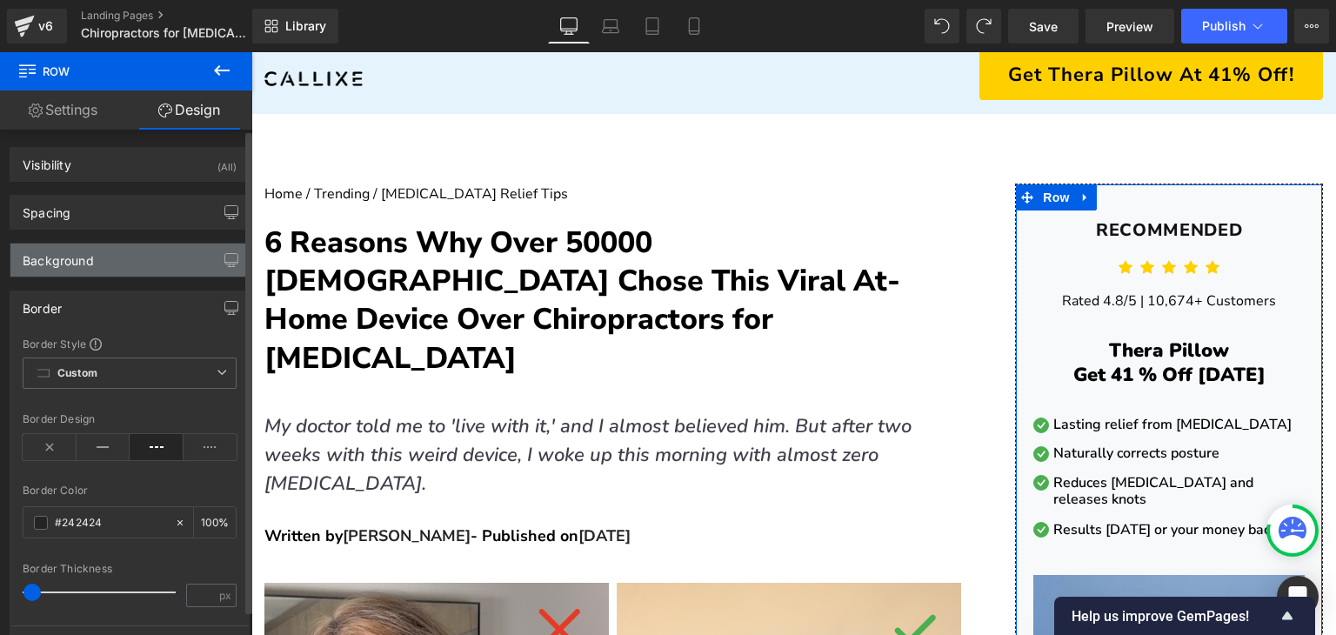
click at [125, 271] on div "Background" at bounding box center [129, 260] width 238 height 33
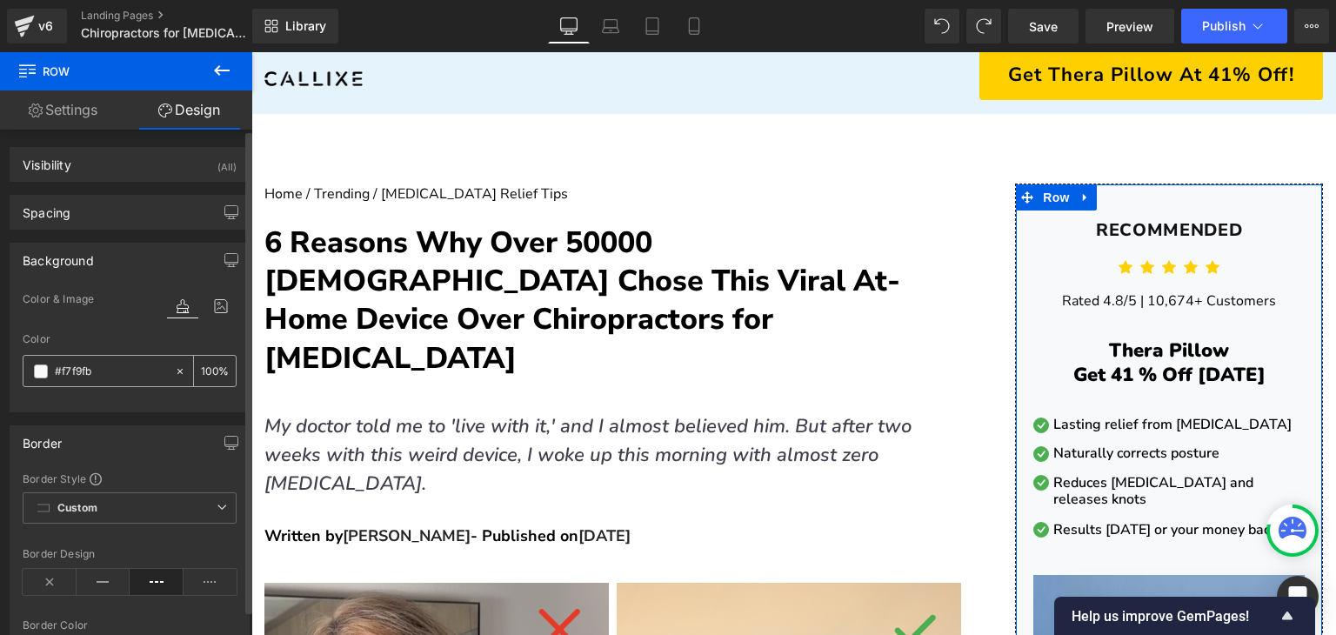
click at [123, 368] on input "text" at bounding box center [110, 371] width 111 height 19
type input "#f7f9fb"
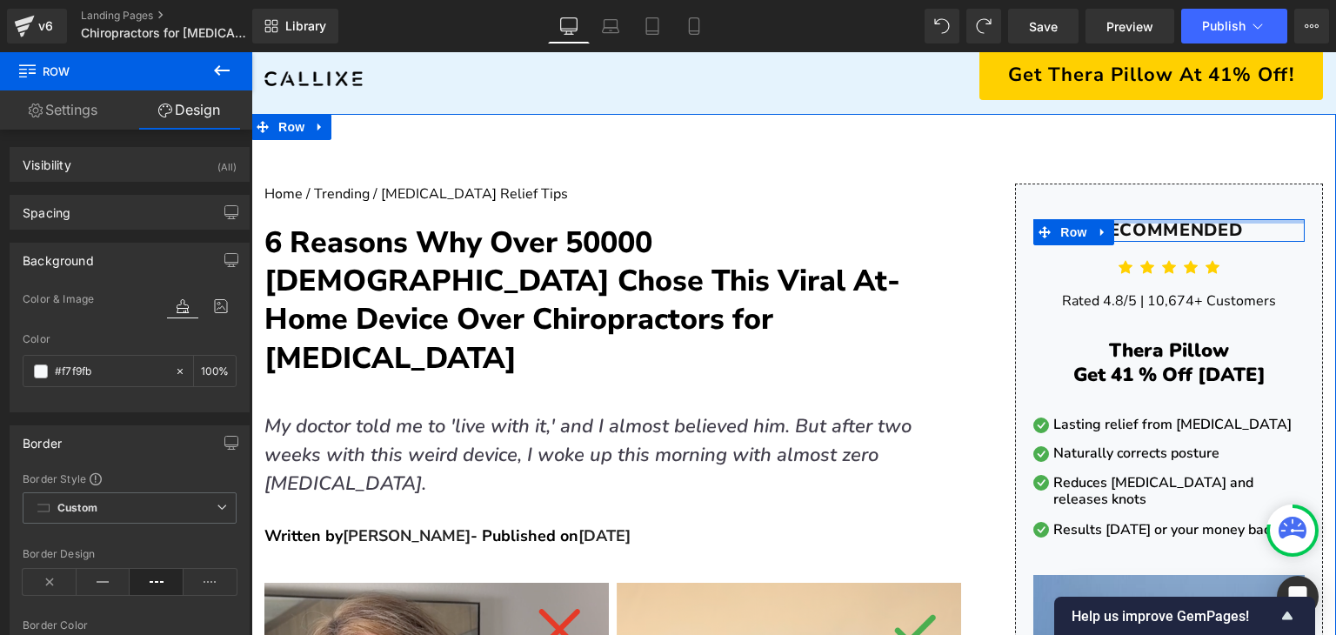
click at [1158, 224] on div "Recommended Heading" at bounding box center [1168, 230] width 271 height 22
click at [1158, 224] on h1 "Recommended" at bounding box center [1168, 230] width 271 height 22
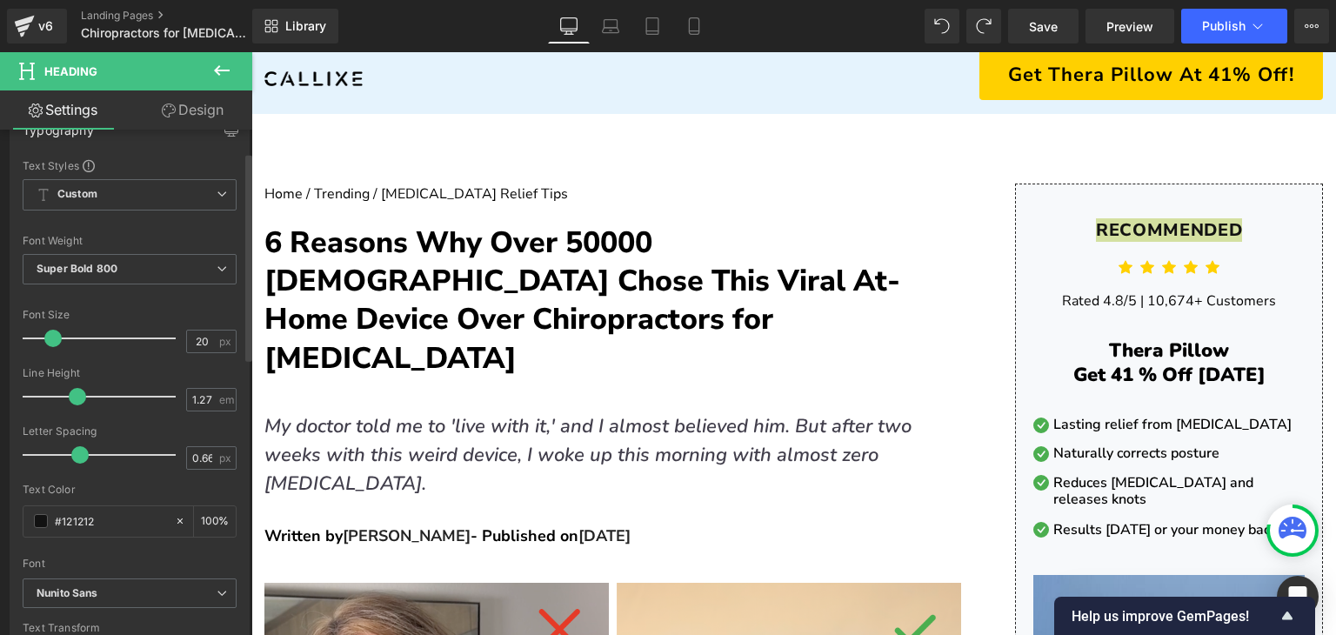
scroll to position [174, 0]
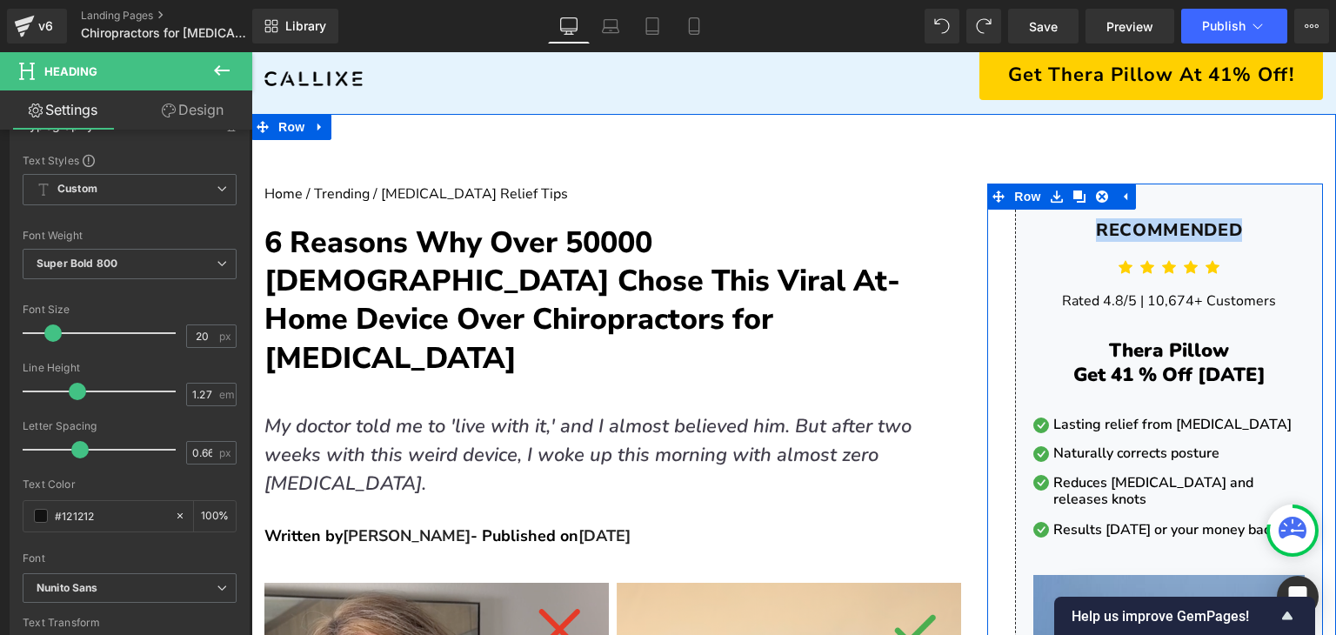
click at [1065, 304] on p "Rated 4.8/5 | 10,674+ Customers" at bounding box center [1168, 301] width 271 height 23
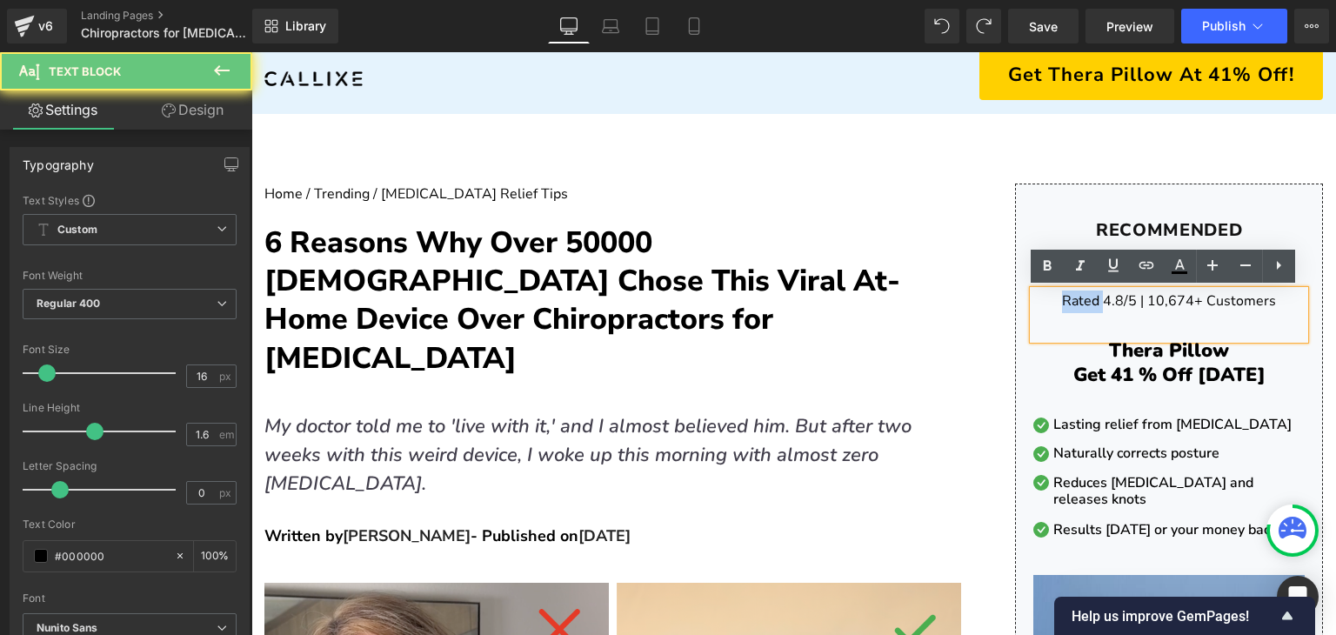
click at [1065, 304] on p "Rated 4.8/5 | 10,674+ Customers" at bounding box center [1168, 301] width 271 height 23
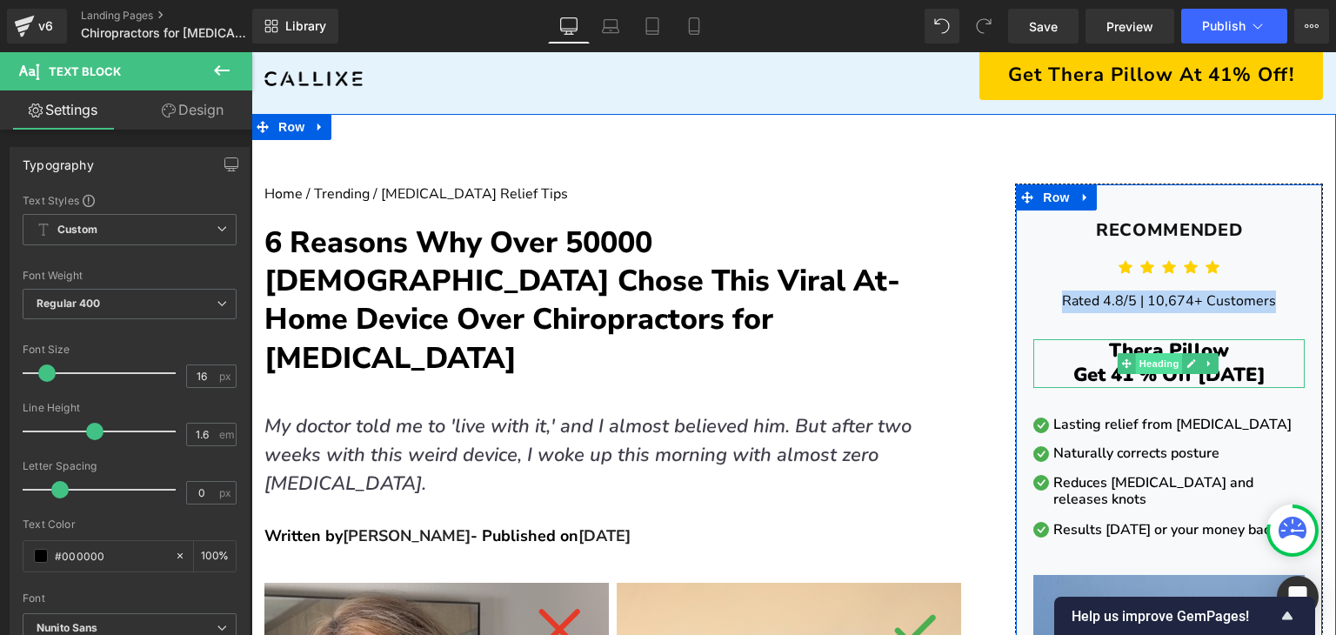
click at [1155, 364] on span "Heading" at bounding box center [1159, 363] width 47 height 21
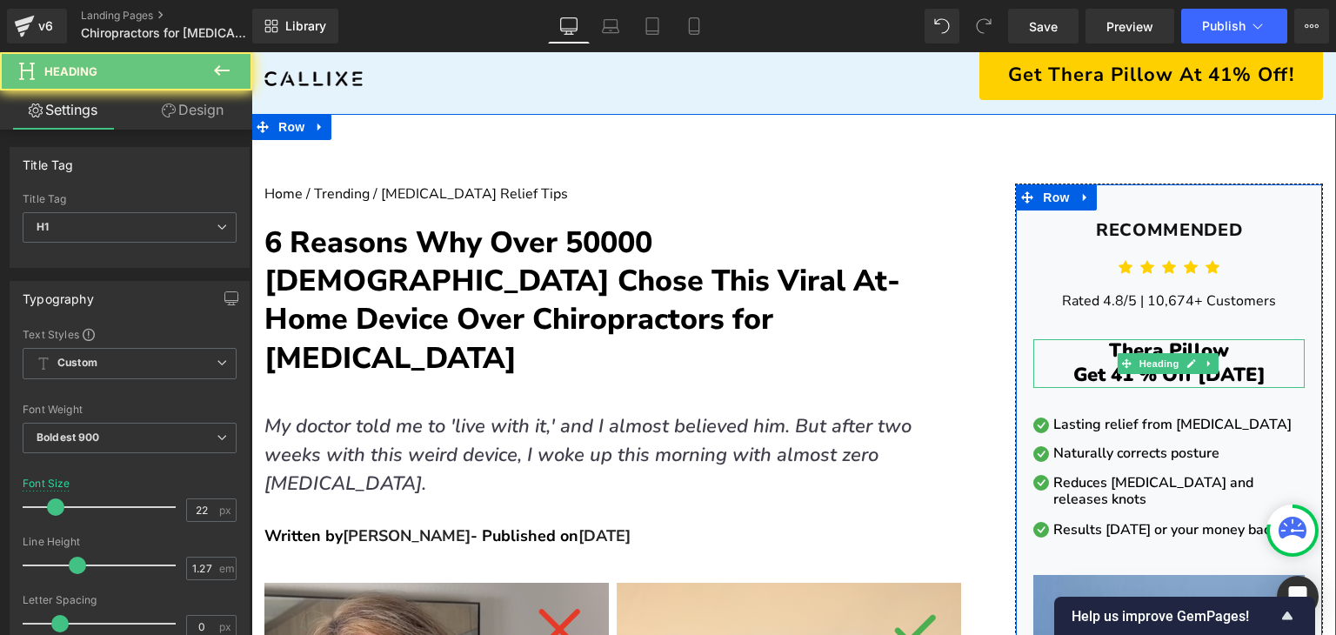
click at [1146, 373] on h1 "Get 41 % Off [DATE]" at bounding box center [1168, 376] width 271 height 24
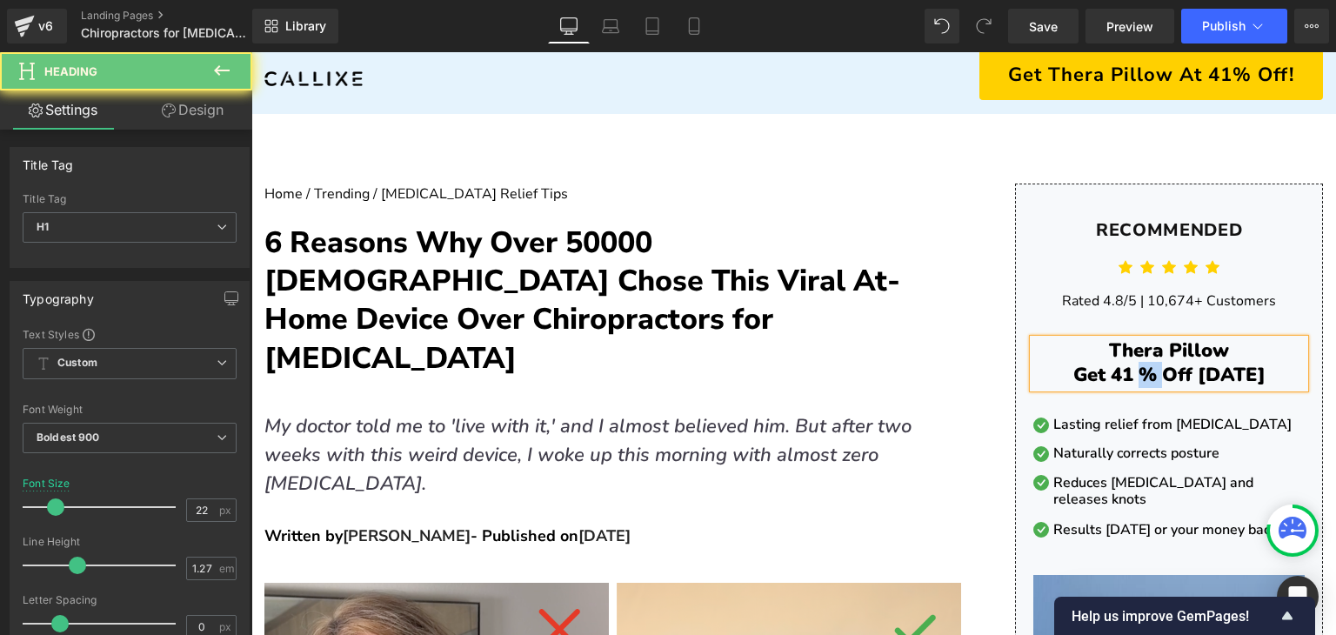
click at [1146, 373] on h1 "Get 41 % Off [DATE]" at bounding box center [1168, 376] width 271 height 24
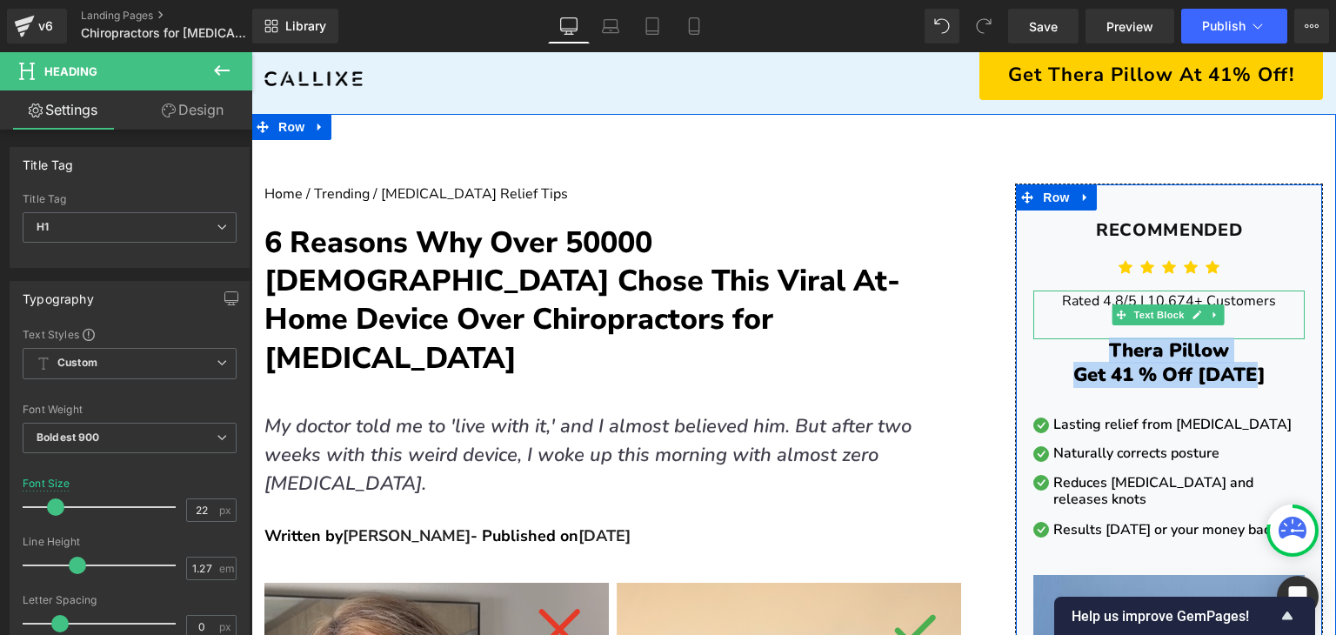
drag, startPoint x: 1110, startPoint y: 298, endPoint x: 1094, endPoint y: 298, distance: 15.7
click at [1110, 298] on p "Rated 4.8/5 | 10,674+ Customers" at bounding box center [1168, 301] width 271 height 23
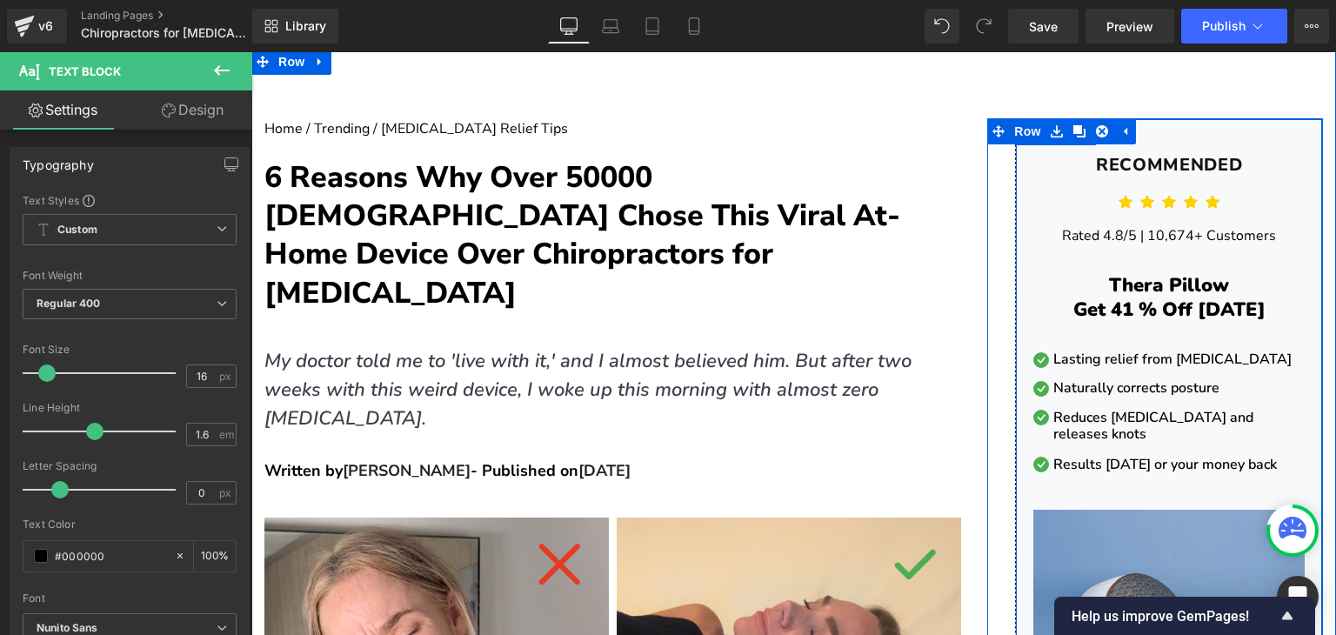
scroll to position [191, 0]
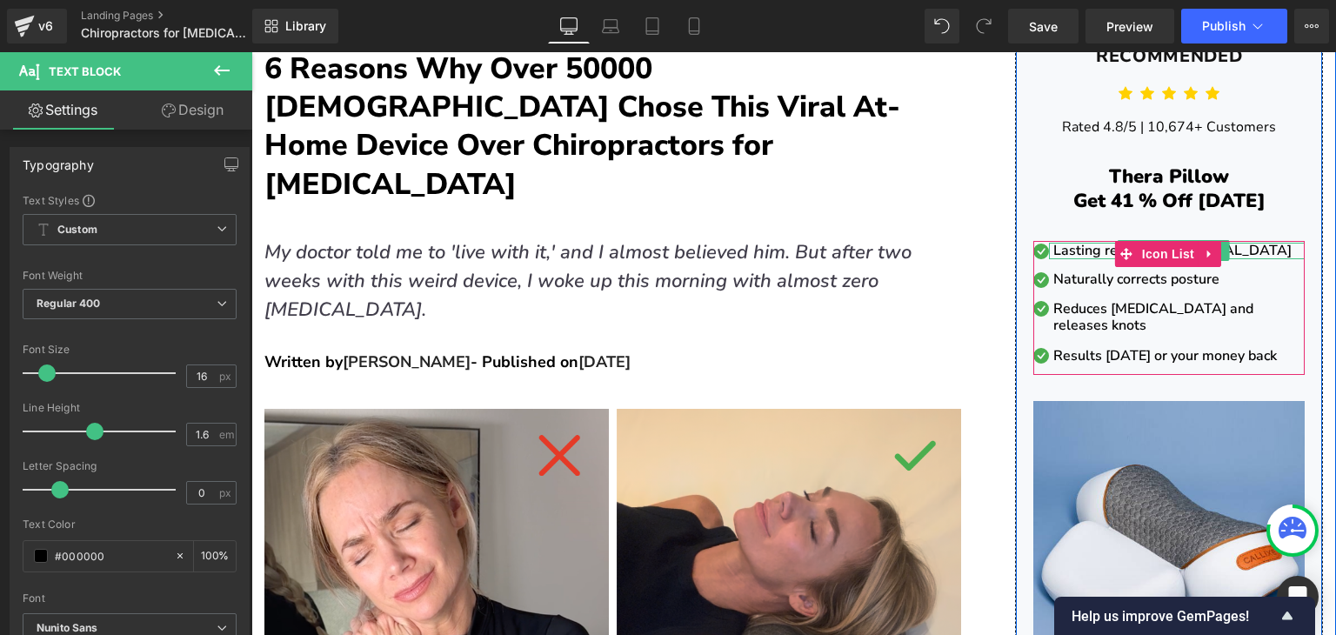
click at [1072, 252] on p "Lasting relief from [MEDICAL_DATA]" at bounding box center [1178, 251] width 251 height 17
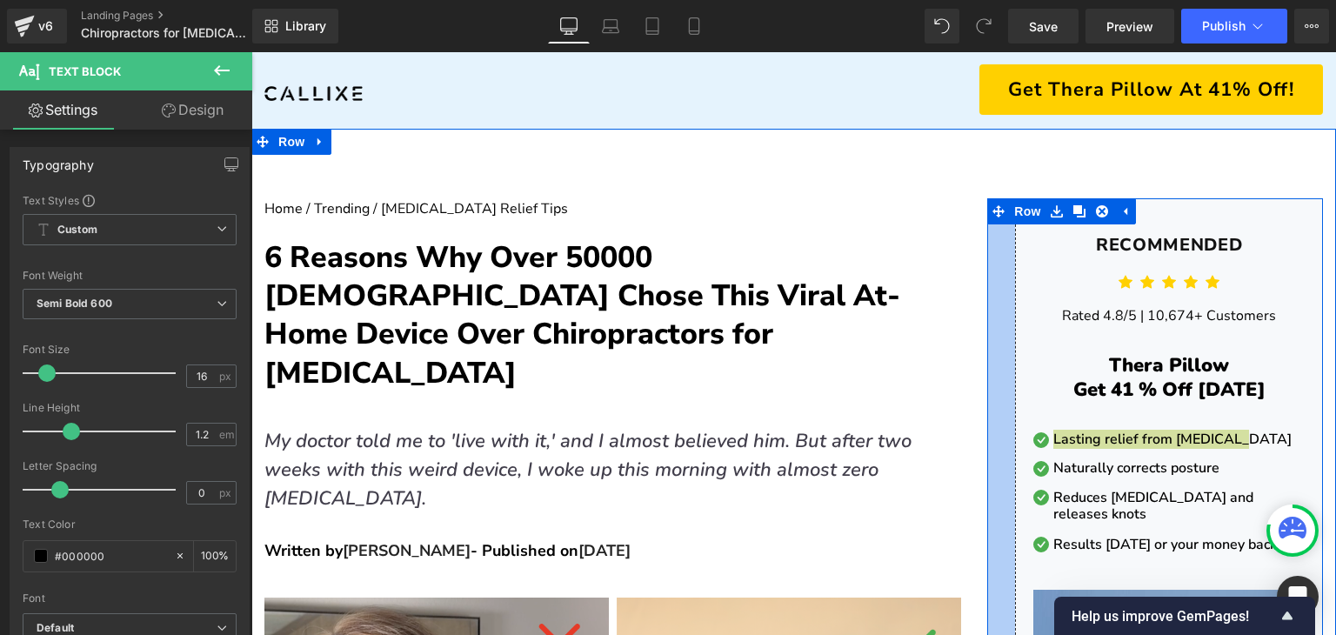
scroll to position [0, 0]
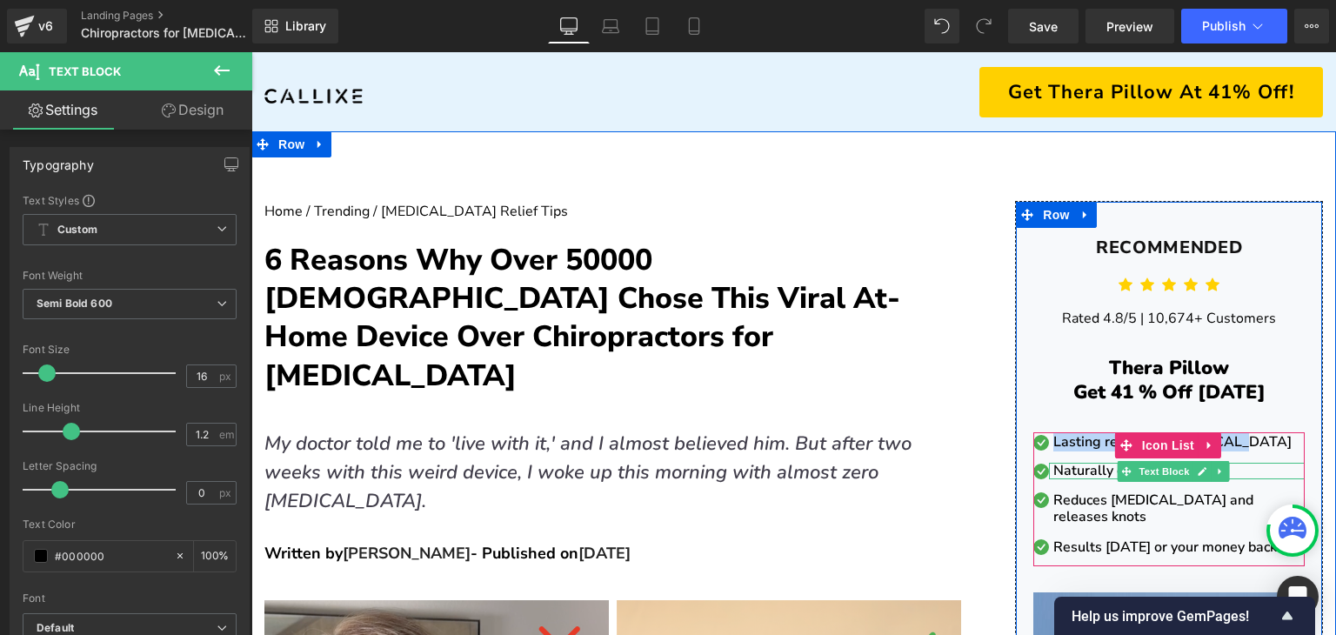
click at [1103, 468] on p "Naturally corrects posture" at bounding box center [1178, 471] width 251 height 17
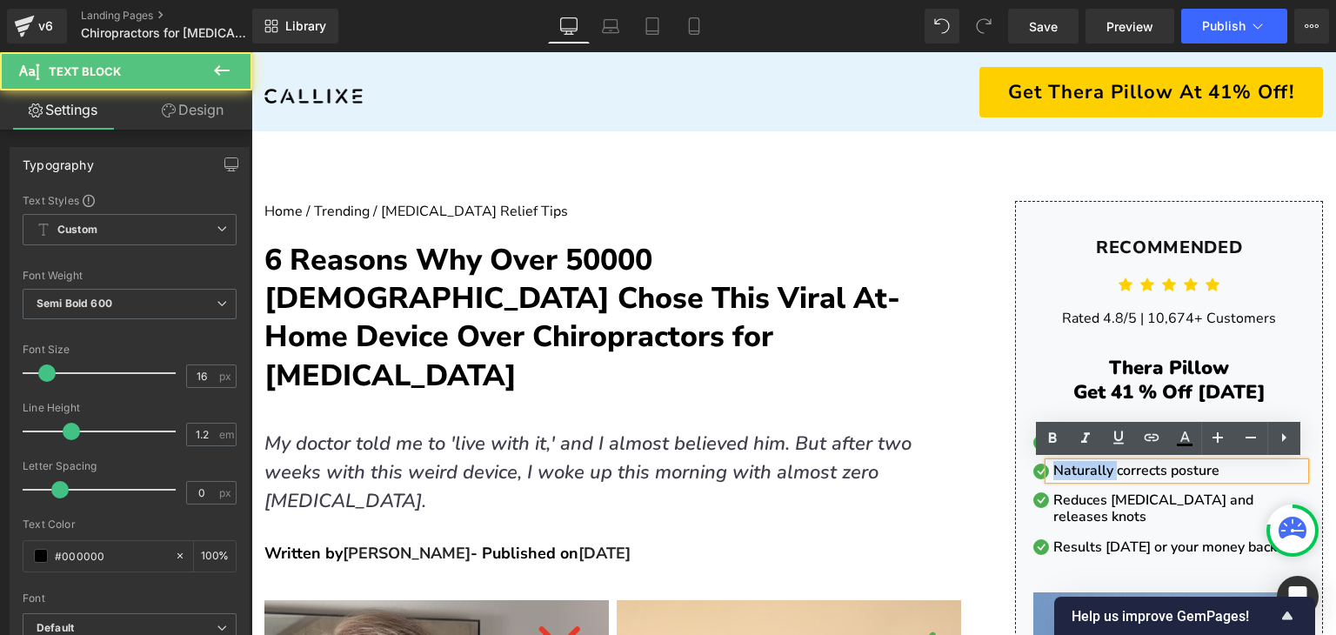
click at [1103, 469] on p "Naturally corrects posture" at bounding box center [1178, 471] width 251 height 17
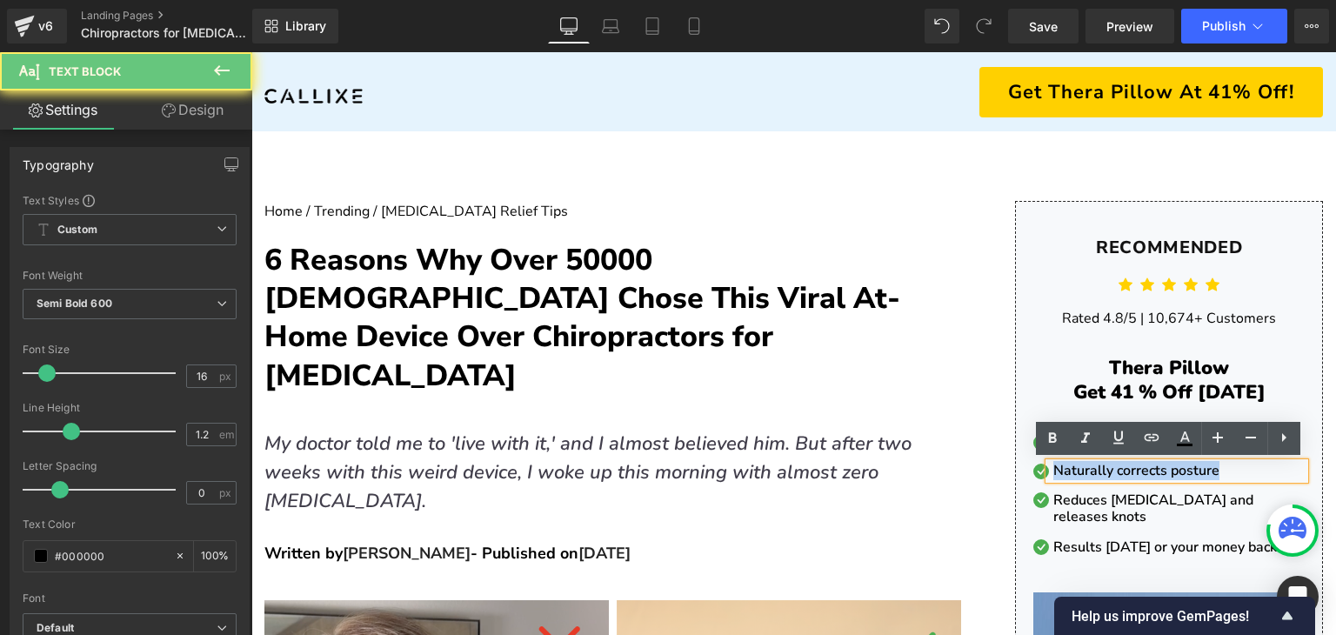
click at [1102, 469] on p "Naturally corrects posture" at bounding box center [1178, 471] width 251 height 17
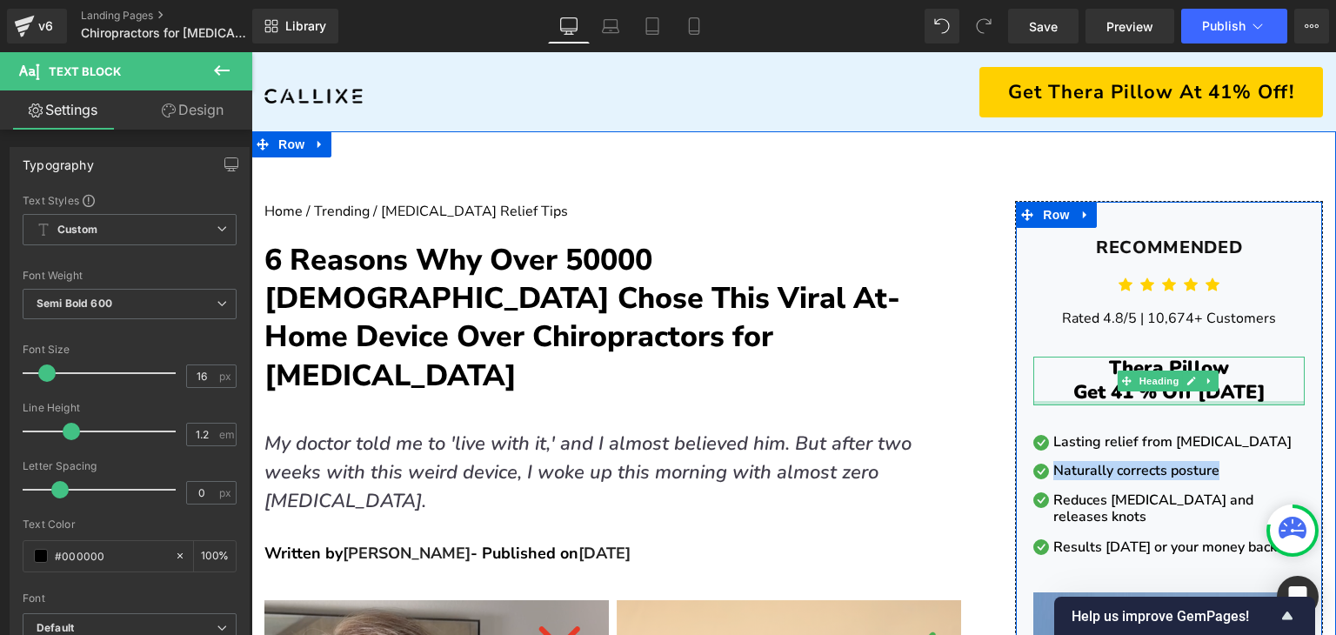
click at [1104, 386] on h1 "Get 41 % Off [DATE]" at bounding box center [1168, 393] width 271 height 24
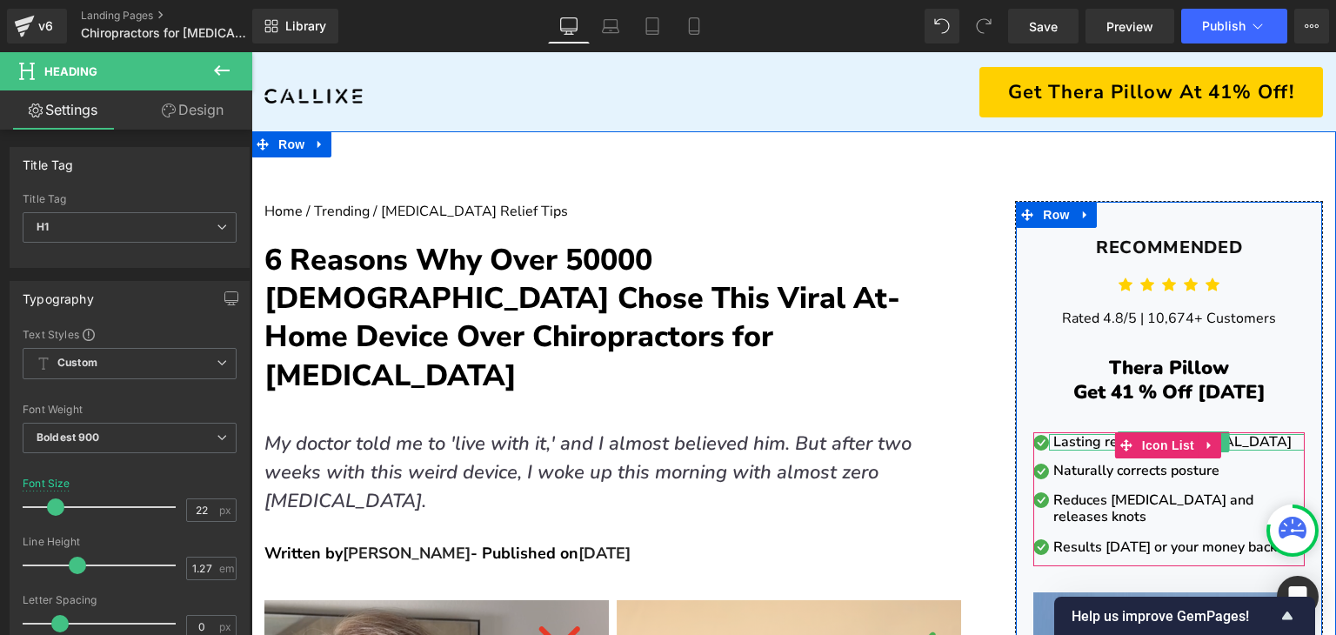
click at [1092, 444] on p "Lasting relief from [MEDICAL_DATA]" at bounding box center [1178, 442] width 251 height 17
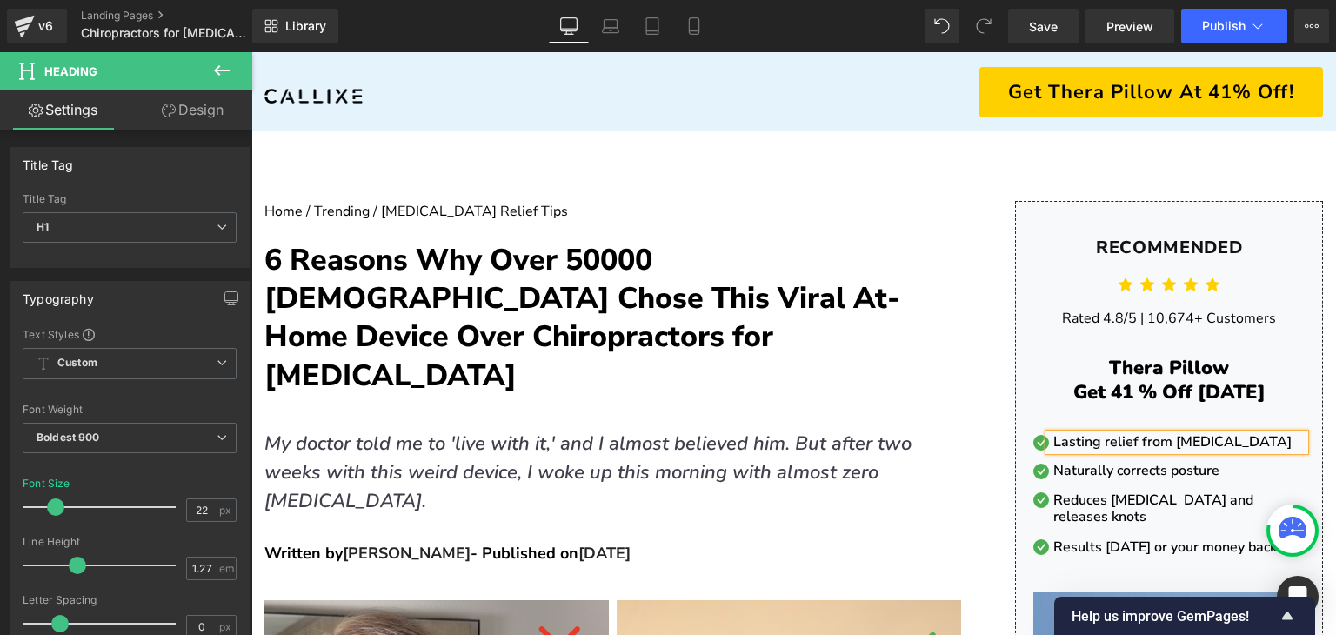
click at [1092, 444] on p "Lasting relief from [MEDICAL_DATA]" at bounding box center [1178, 442] width 251 height 17
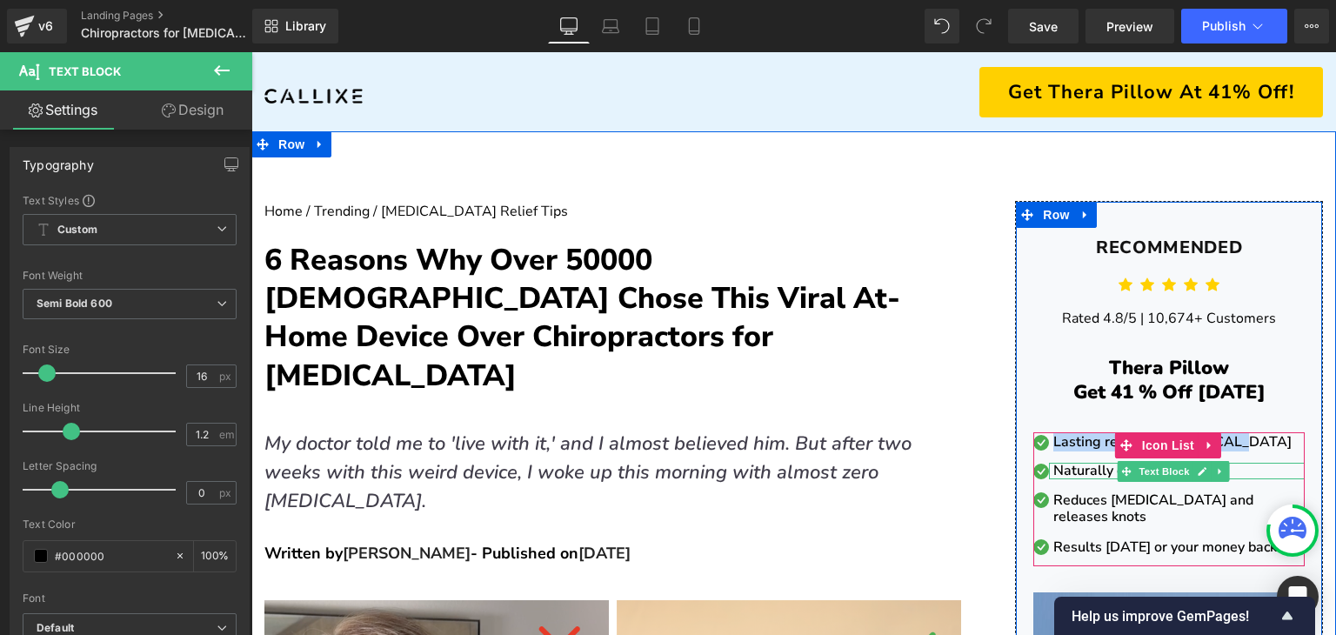
click at [1072, 474] on div "Naturally corrects posture Text Block" at bounding box center [1177, 471] width 256 height 17
click at [1072, 474] on p "Naturally corrects posture" at bounding box center [1178, 471] width 251 height 17
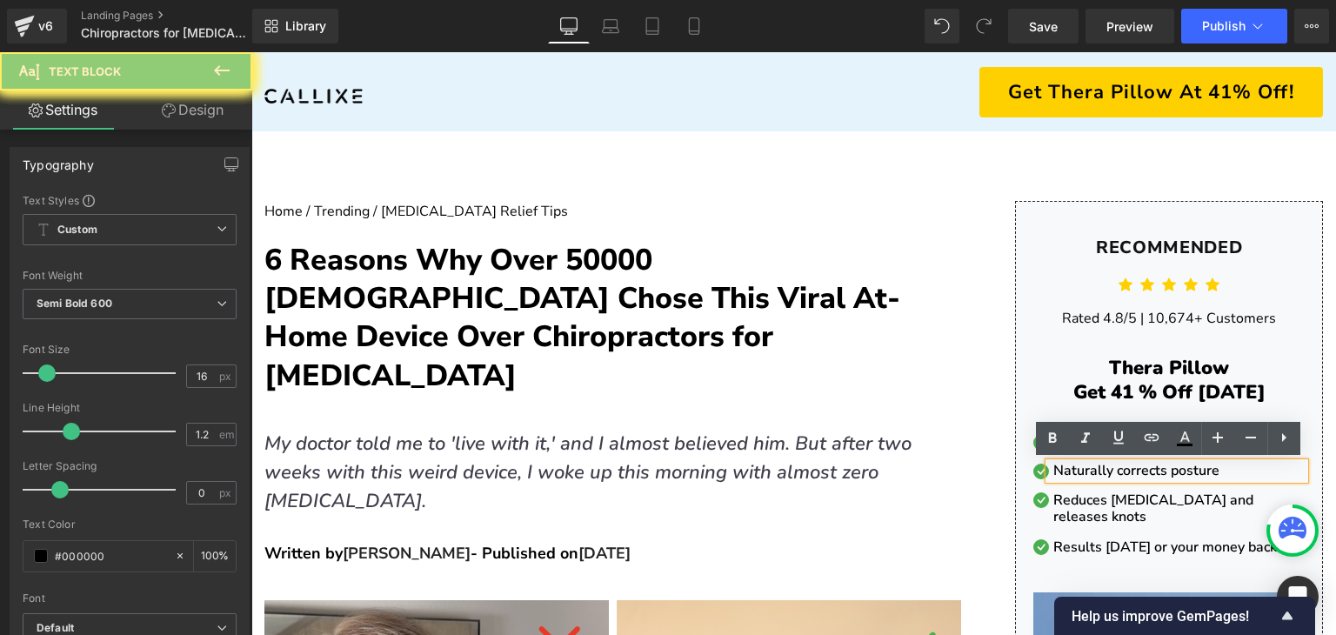
click at [1072, 474] on p "Naturally corrects posture" at bounding box center [1178, 471] width 251 height 17
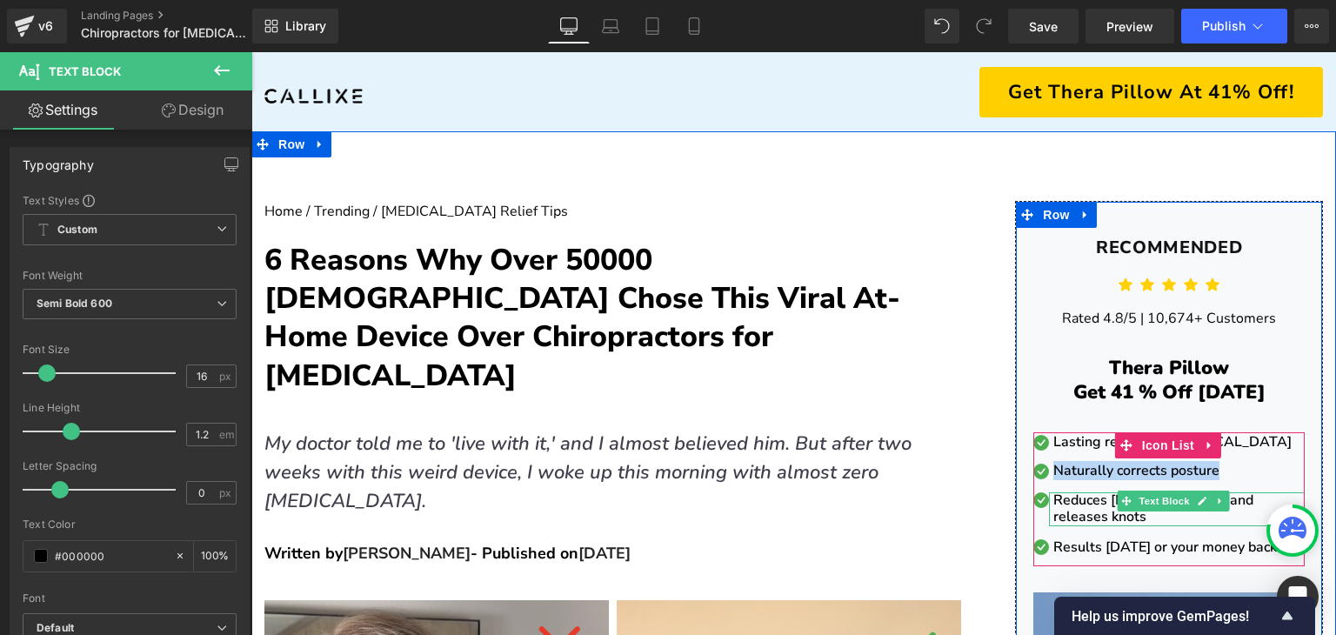
click at [1072, 498] on p "Reduces [MEDICAL_DATA] and releases knots" at bounding box center [1178, 508] width 251 height 33
click at [1072, 499] on p "Reduces [MEDICAL_DATA] and releases knots" at bounding box center [1178, 508] width 251 height 33
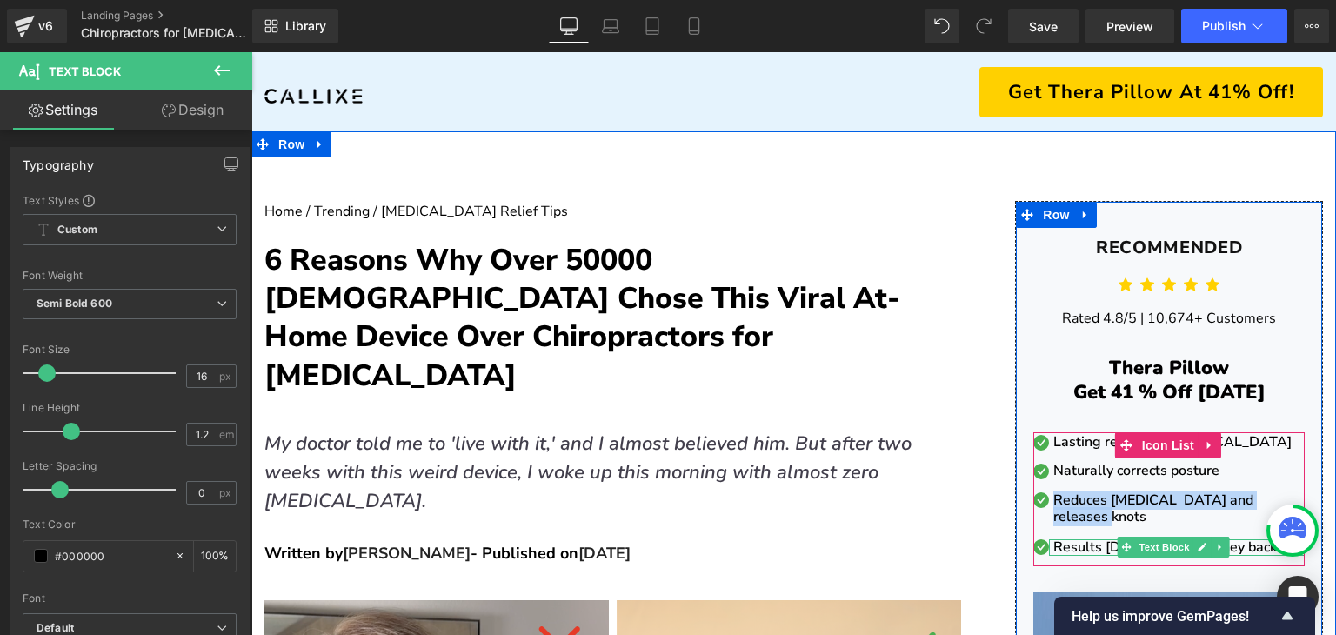
click at [1093, 539] on p "Results [DATE] or your money back" at bounding box center [1178, 547] width 251 height 17
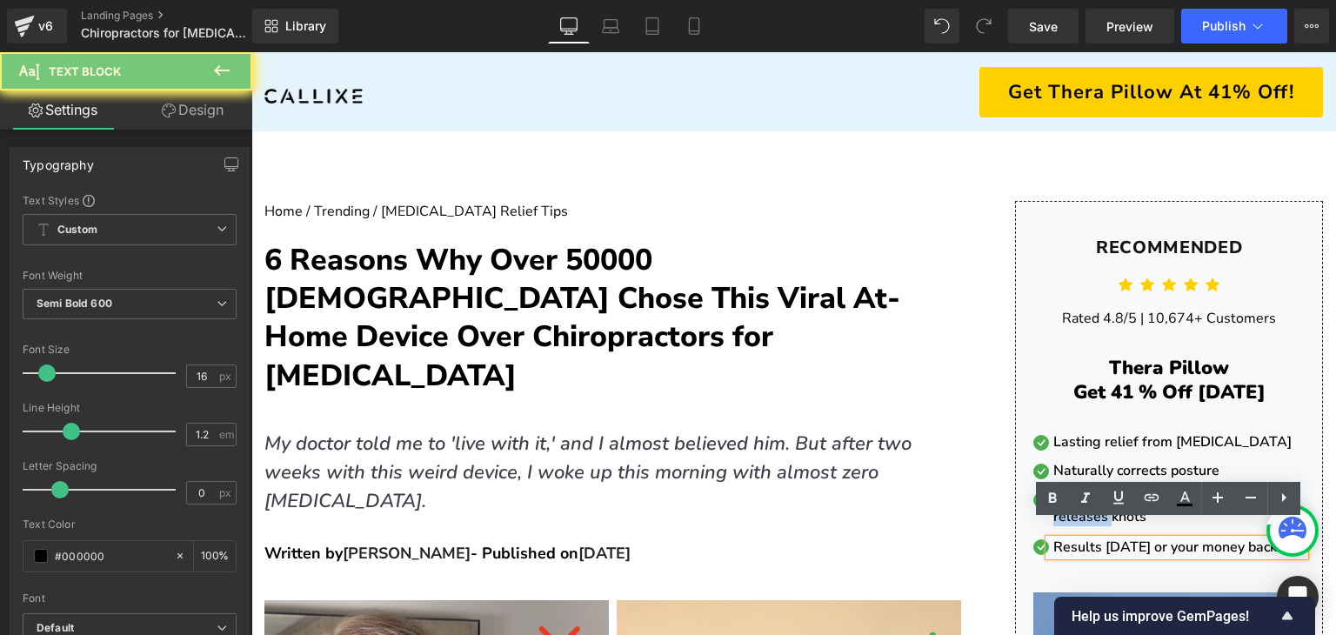
click at [1093, 539] on p "Results [DATE] or your money back" at bounding box center [1178, 547] width 251 height 17
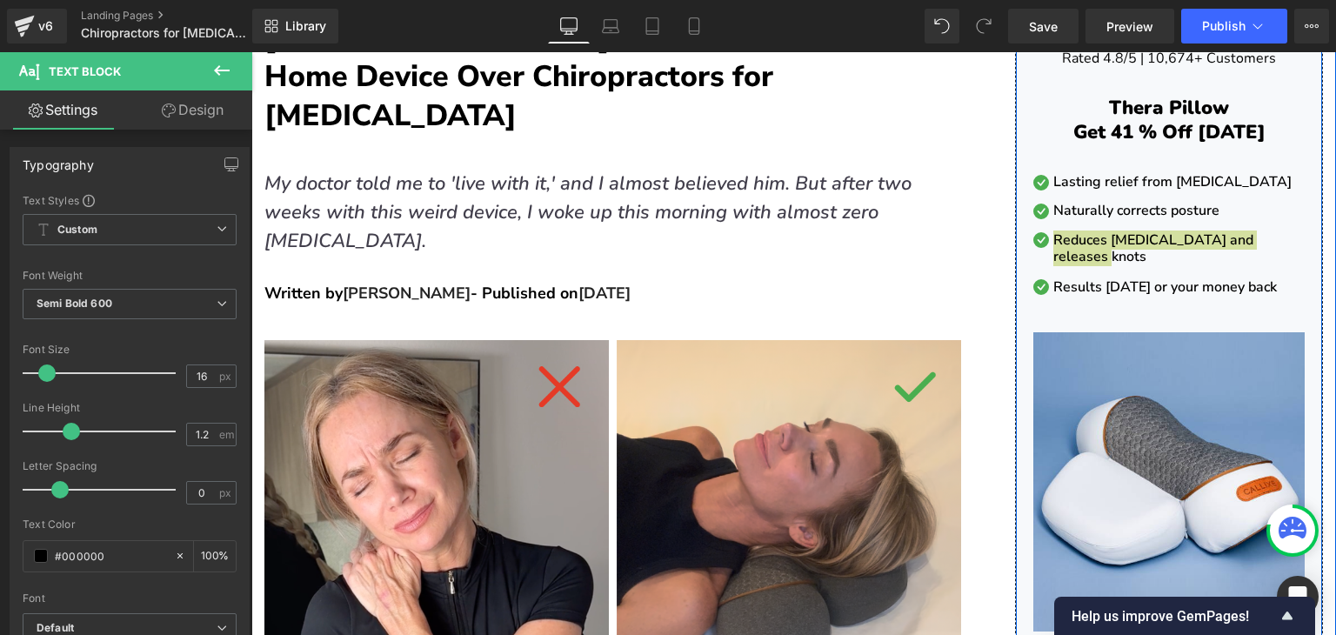
scroll to position [261, 0]
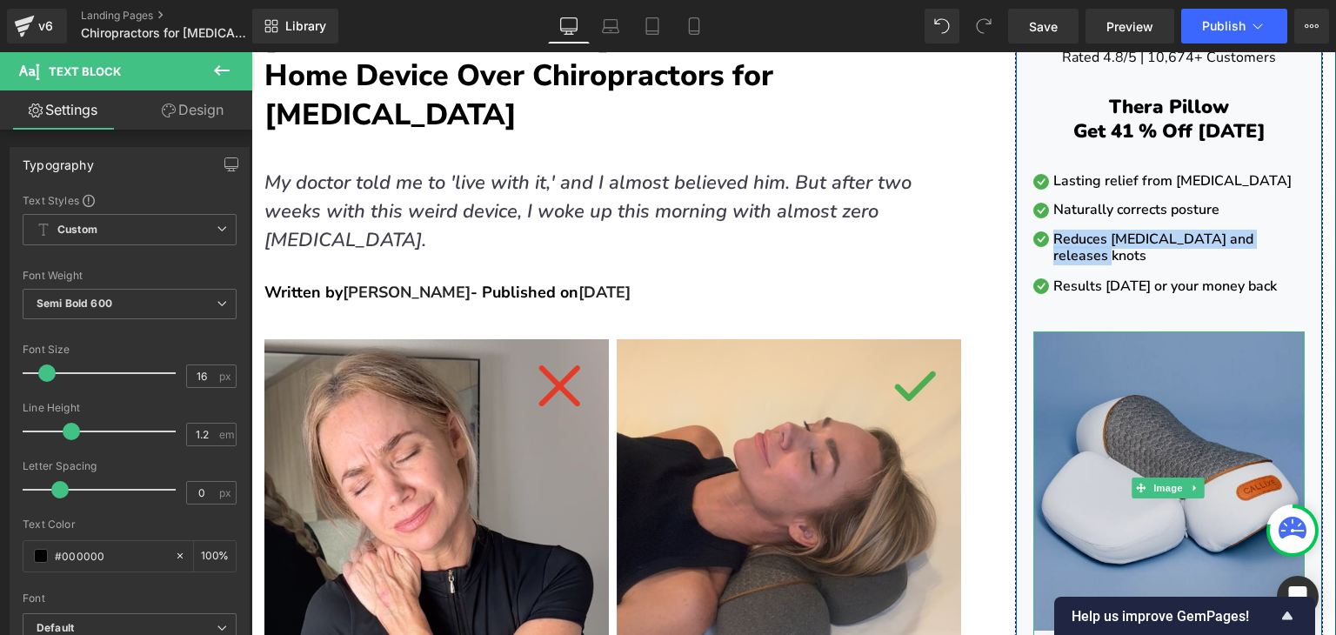
click at [1125, 369] on img at bounding box center [1168, 487] width 271 height 313
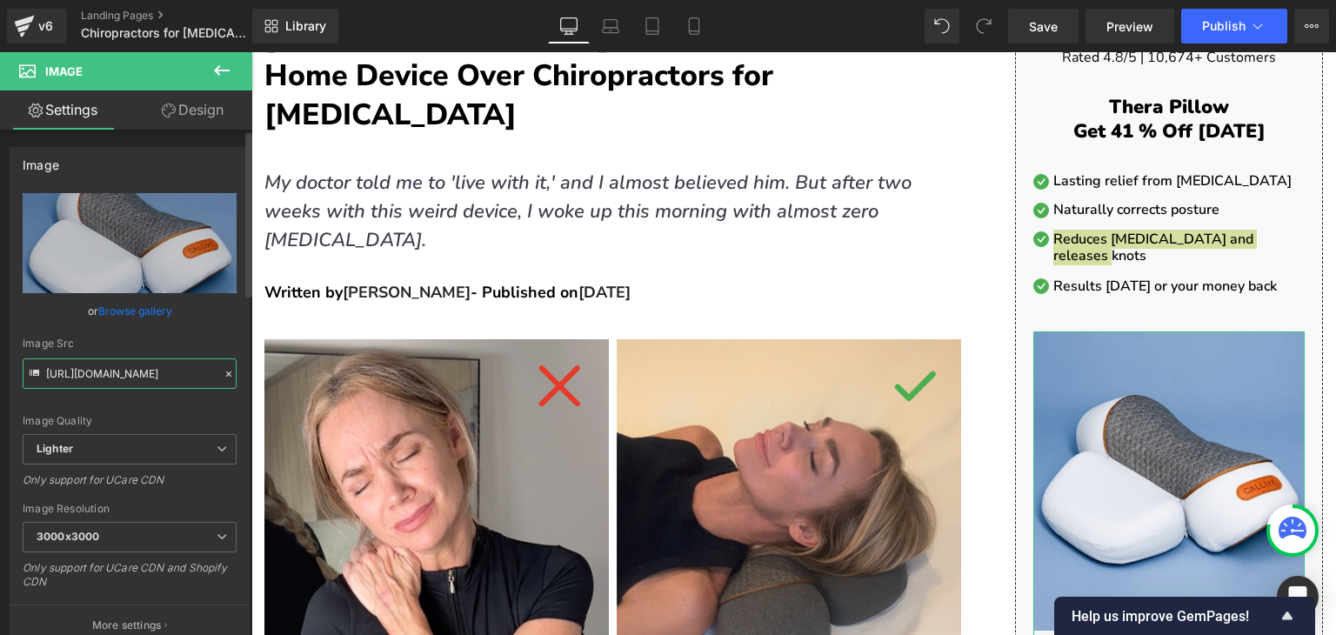
click at [198, 375] on input "[URL][DOMAIN_NAME]" at bounding box center [130, 373] width 214 height 30
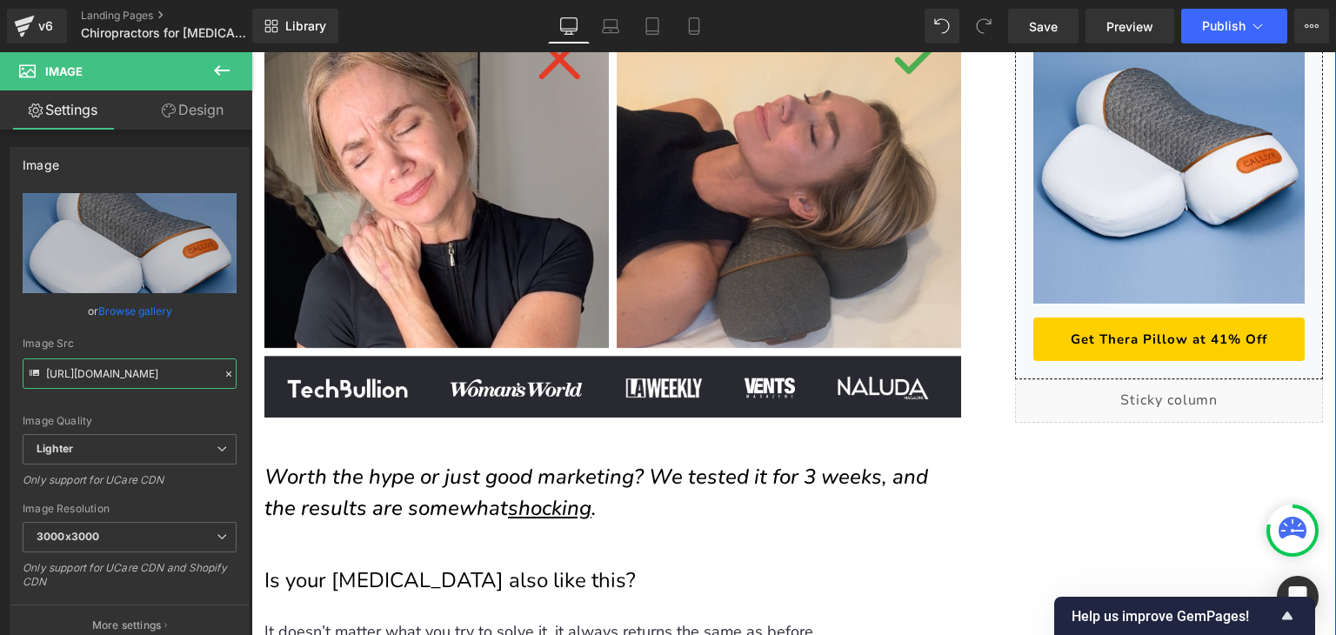
scroll to position [609, 0]
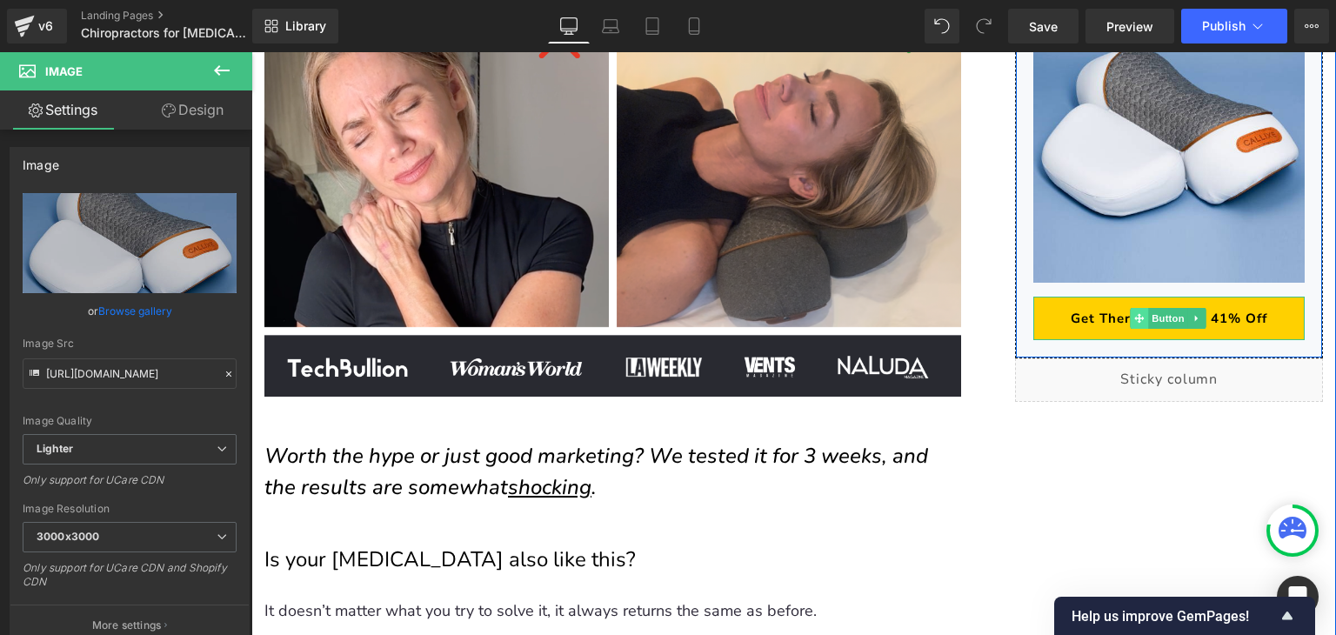
click at [1130, 308] on span at bounding box center [1139, 318] width 18 height 21
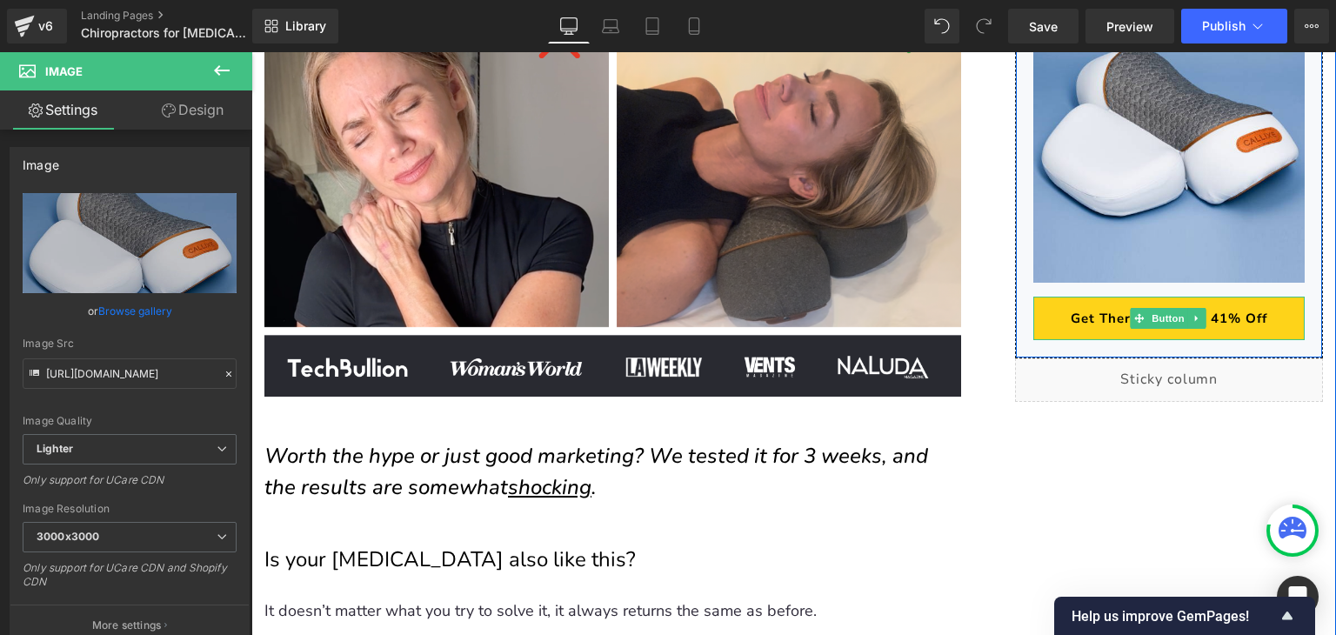
click at [1102, 310] on span "Get Thera Pillow at 41% Off" at bounding box center [1169, 318] width 197 height 16
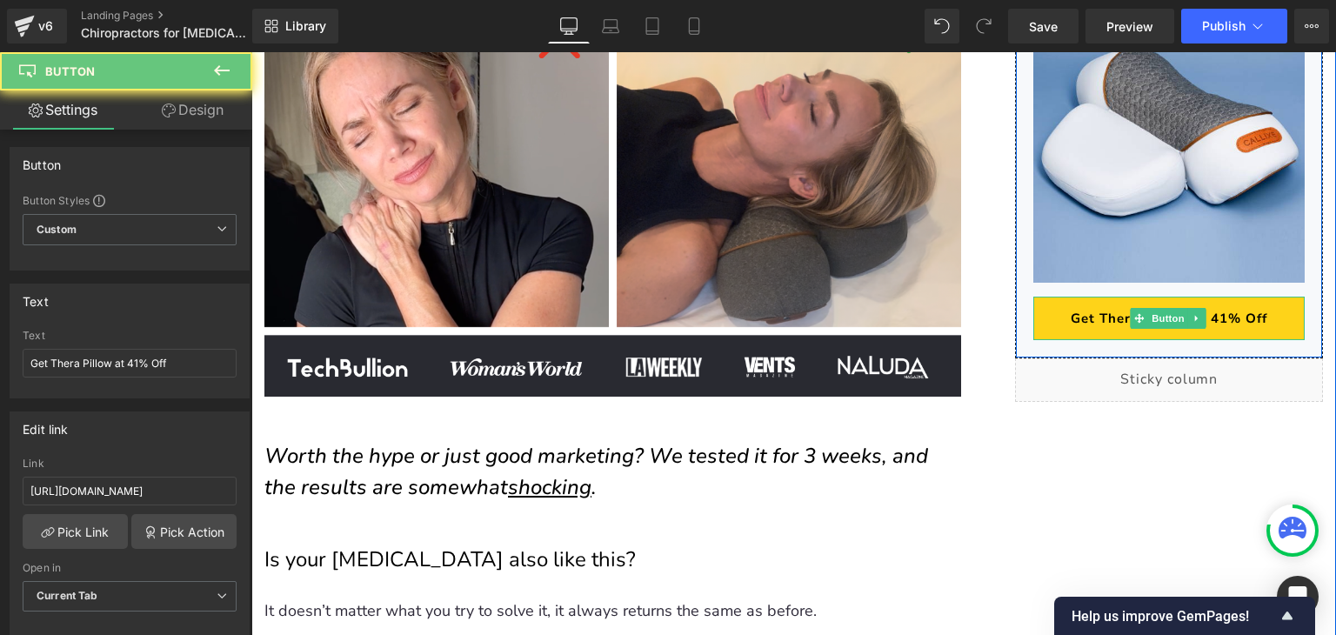
click at [1102, 310] on span "Get Thera Pillow at 41% Off" at bounding box center [1169, 318] width 197 height 16
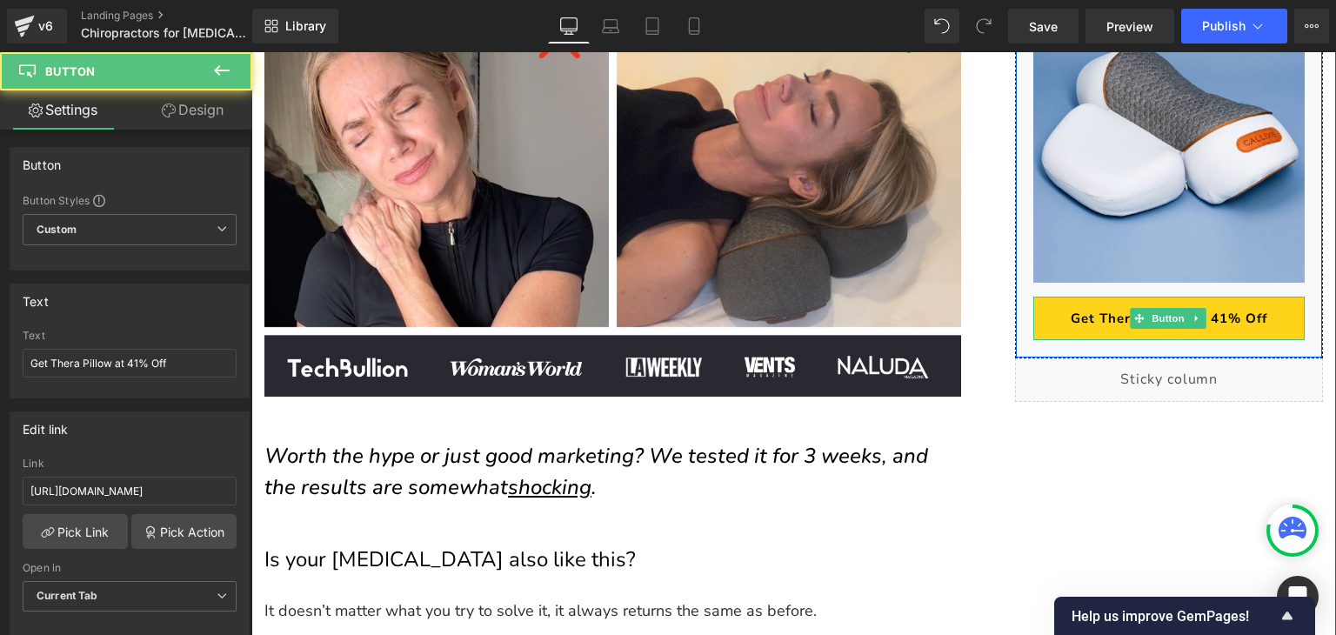
click at [1071, 310] on span "Get Thera Pillow at 41% Off" at bounding box center [1169, 318] width 197 height 16
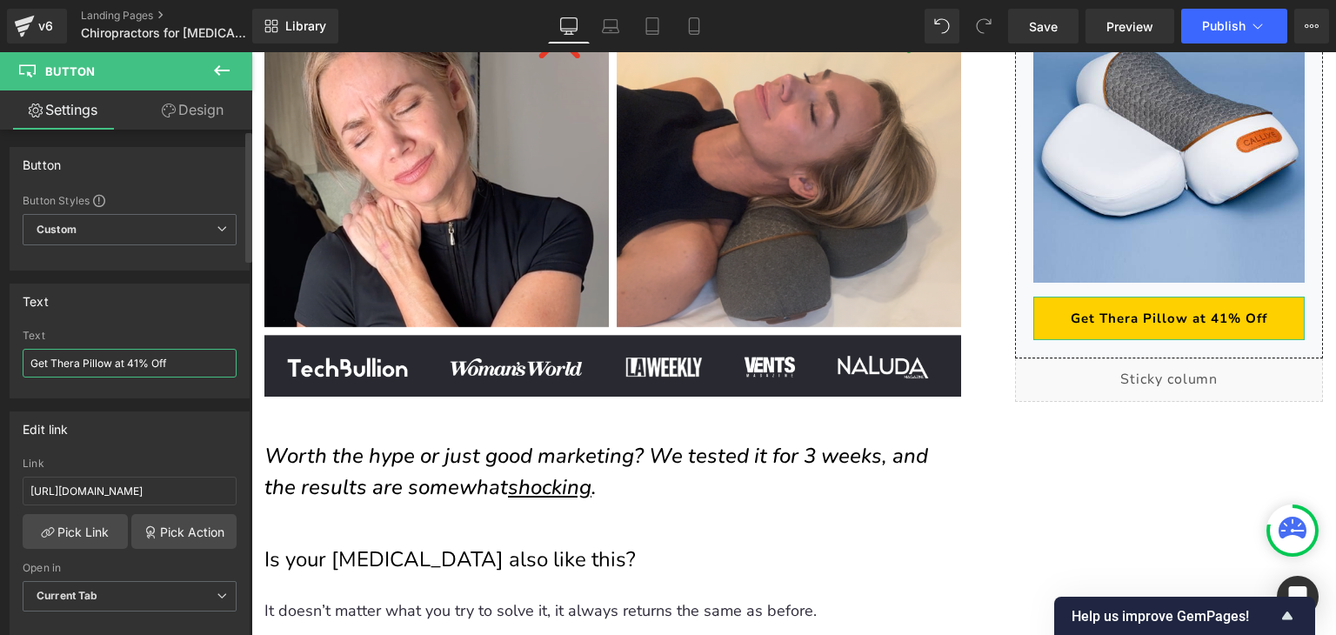
click at [175, 371] on input "Get Thera Pillow at 41% Off" at bounding box center [130, 363] width 214 height 29
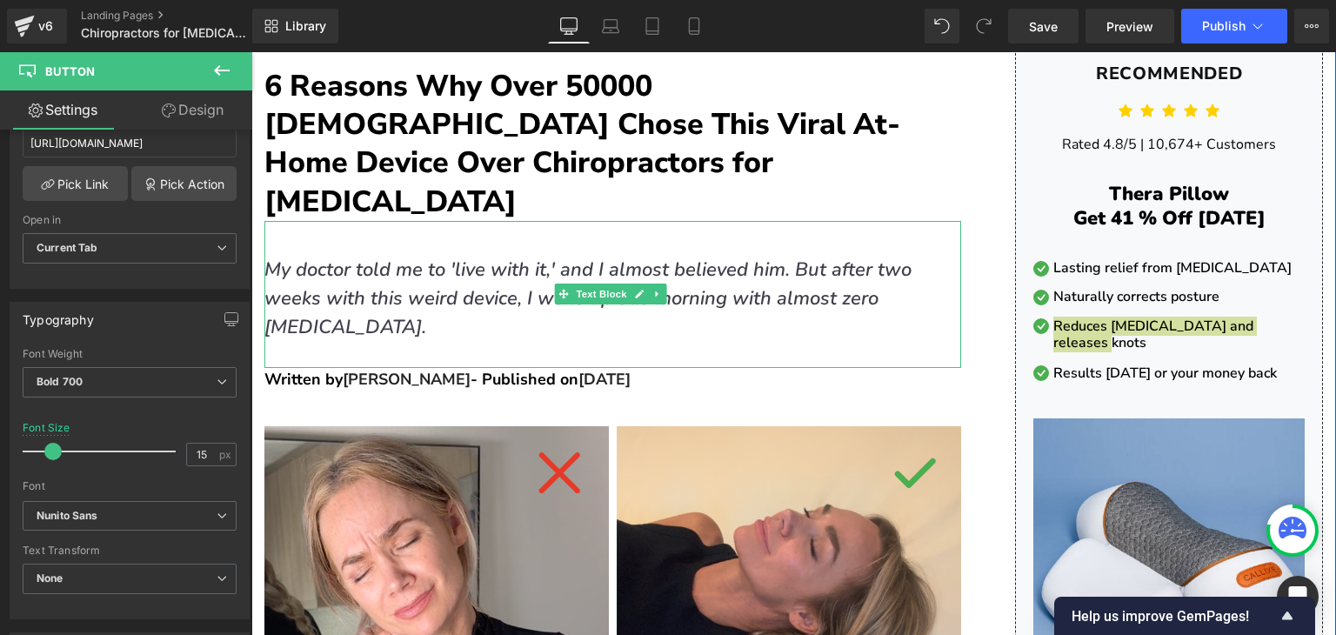
scroll to position [261, 0]
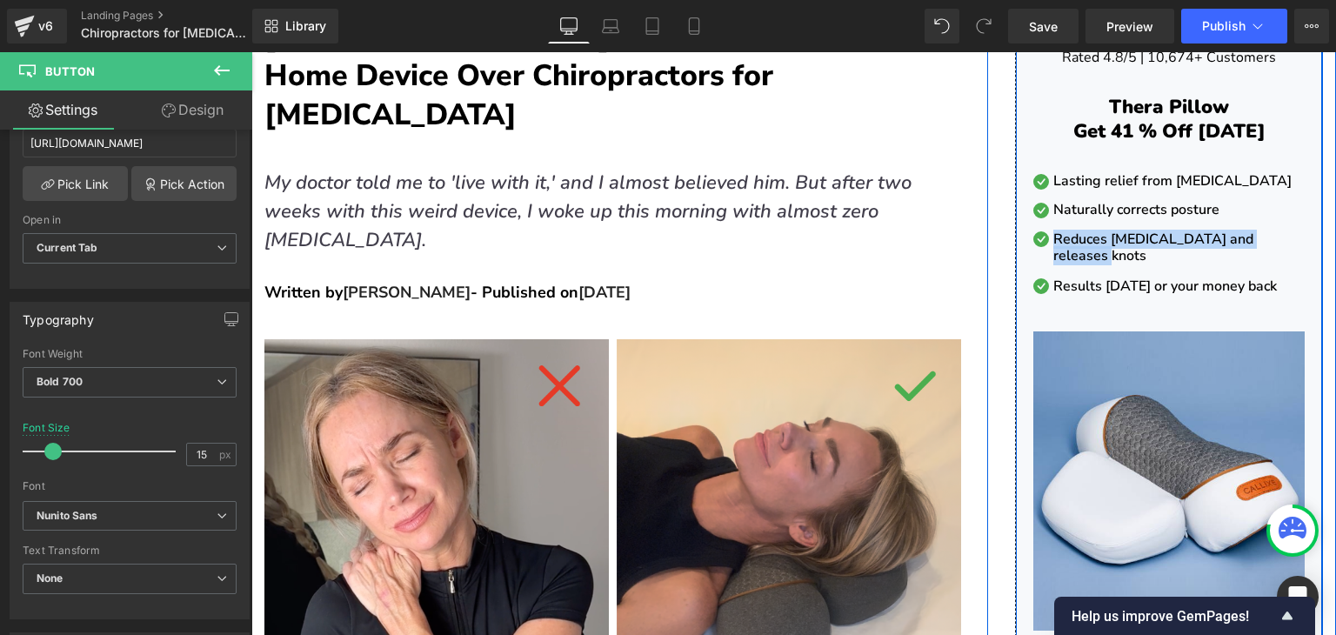
click at [1022, 141] on div "Recommended Heading Row Icon Icon Icon Icon Icon Icon List Hoz Rated 4.8/5 | 10…" at bounding box center [1169, 331] width 306 height 711
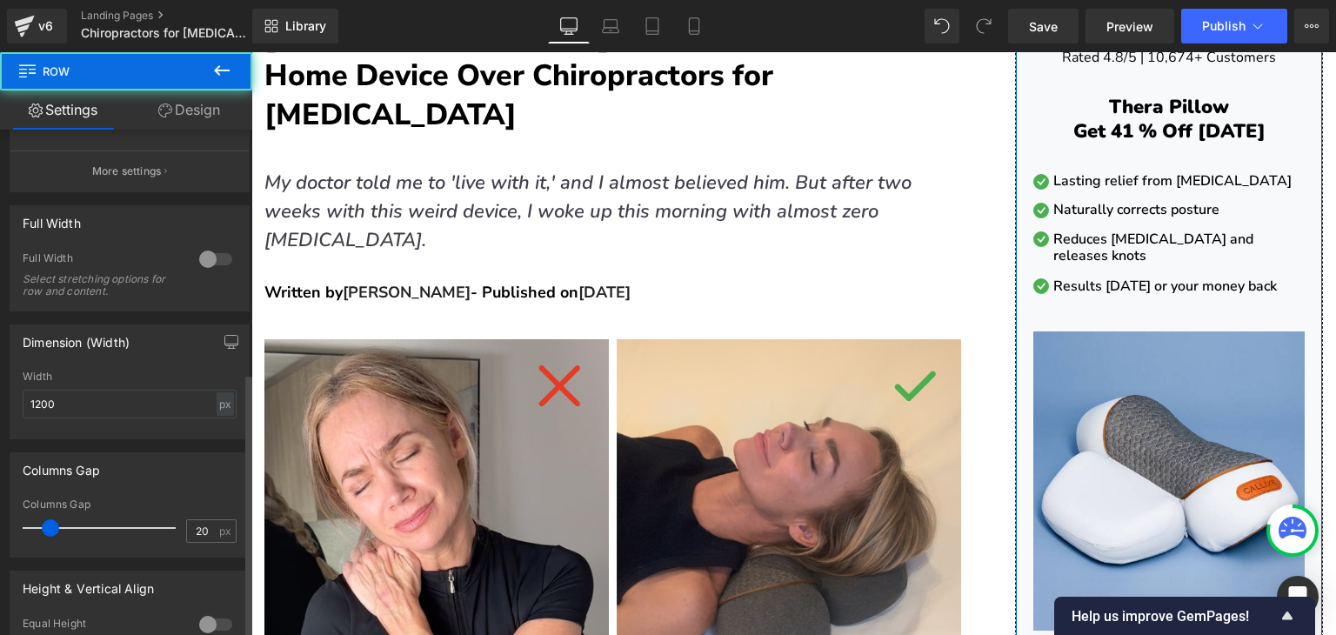
scroll to position [470, 0]
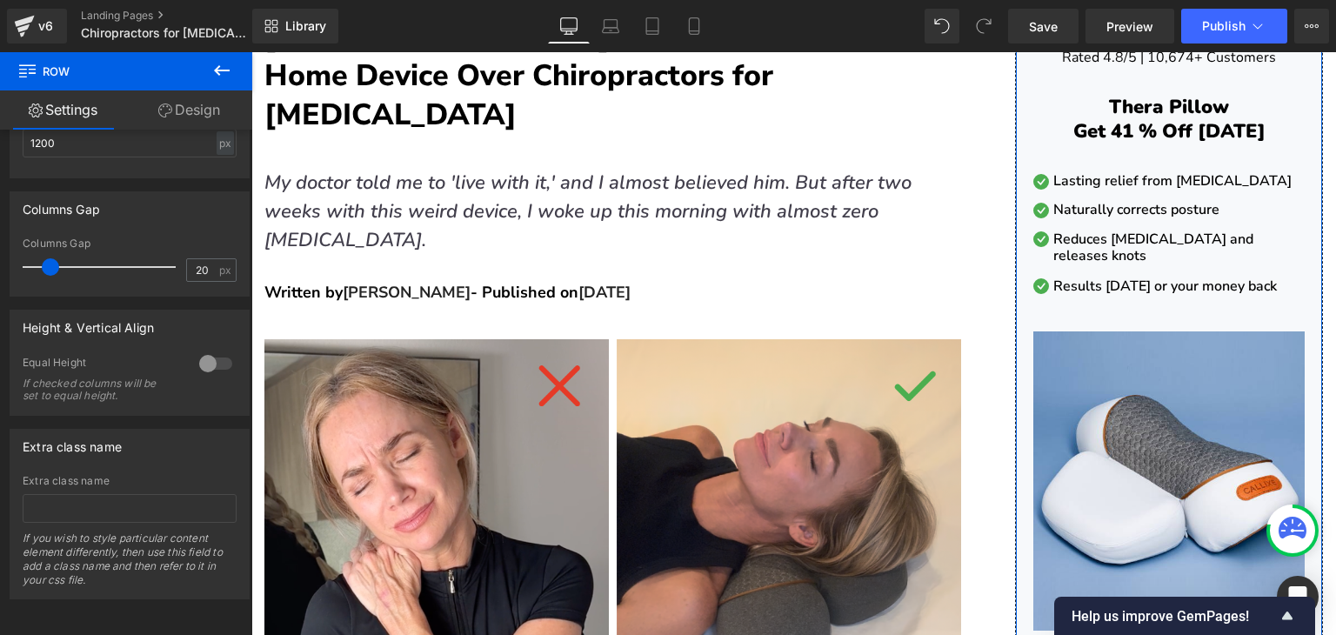
click at [198, 108] on link "Design" at bounding box center [189, 109] width 126 height 39
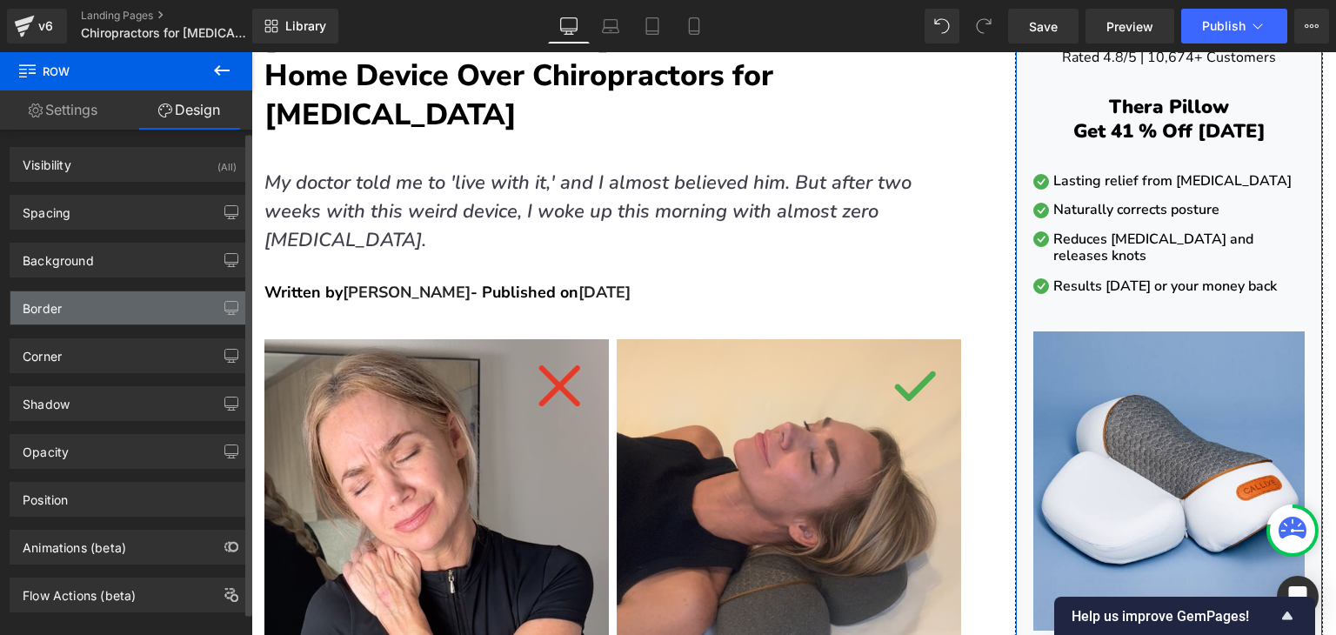
scroll to position [23, 0]
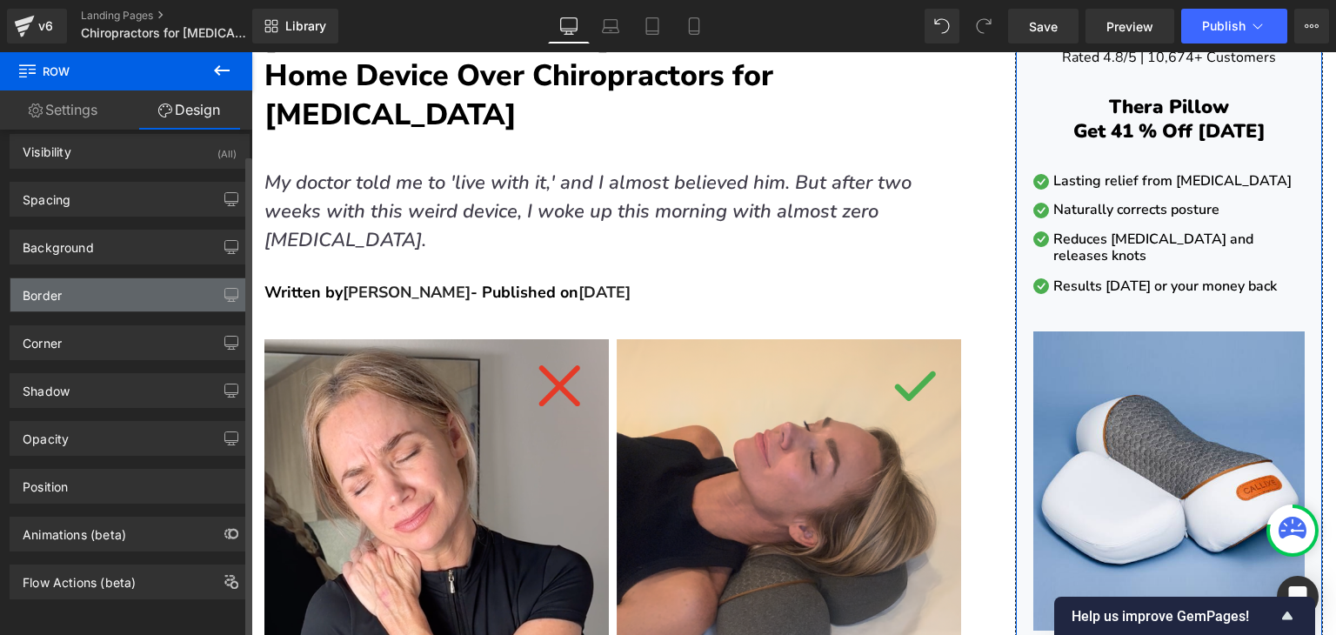
click at [115, 284] on div "Border" at bounding box center [129, 294] width 238 height 33
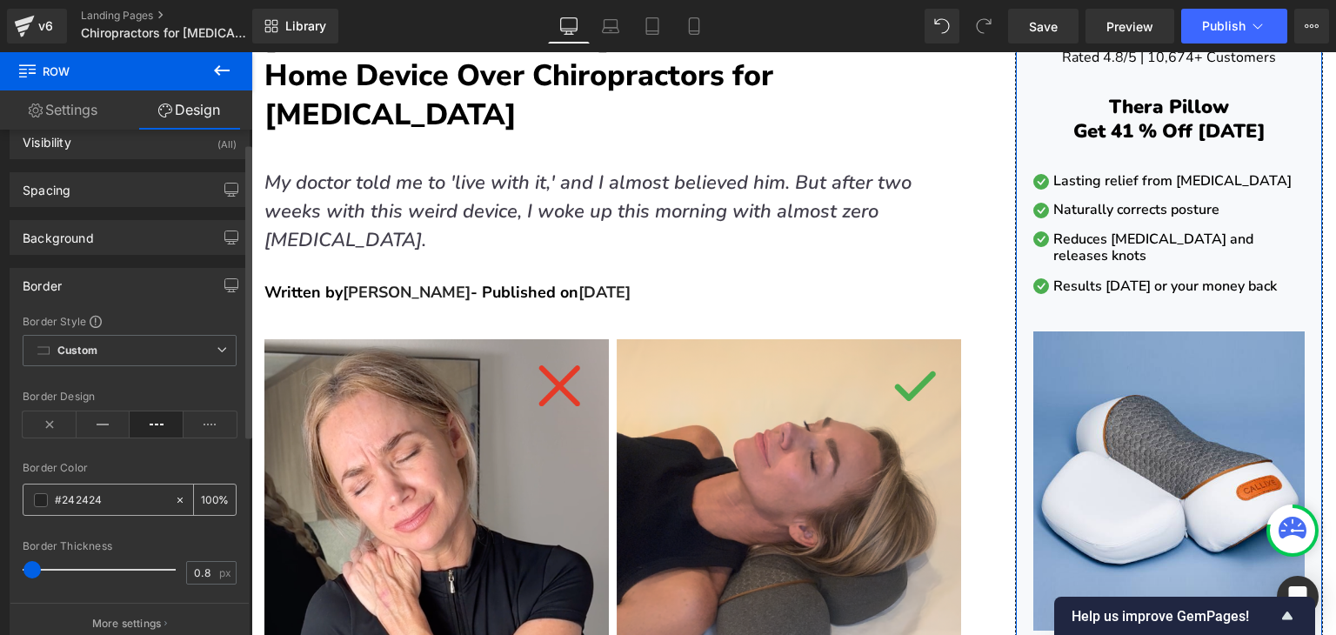
drag, startPoint x: 136, startPoint y: 497, endPoint x: 108, endPoint y: 495, distance: 27.9
click at [136, 497] on input "#242424" at bounding box center [110, 500] width 111 height 19
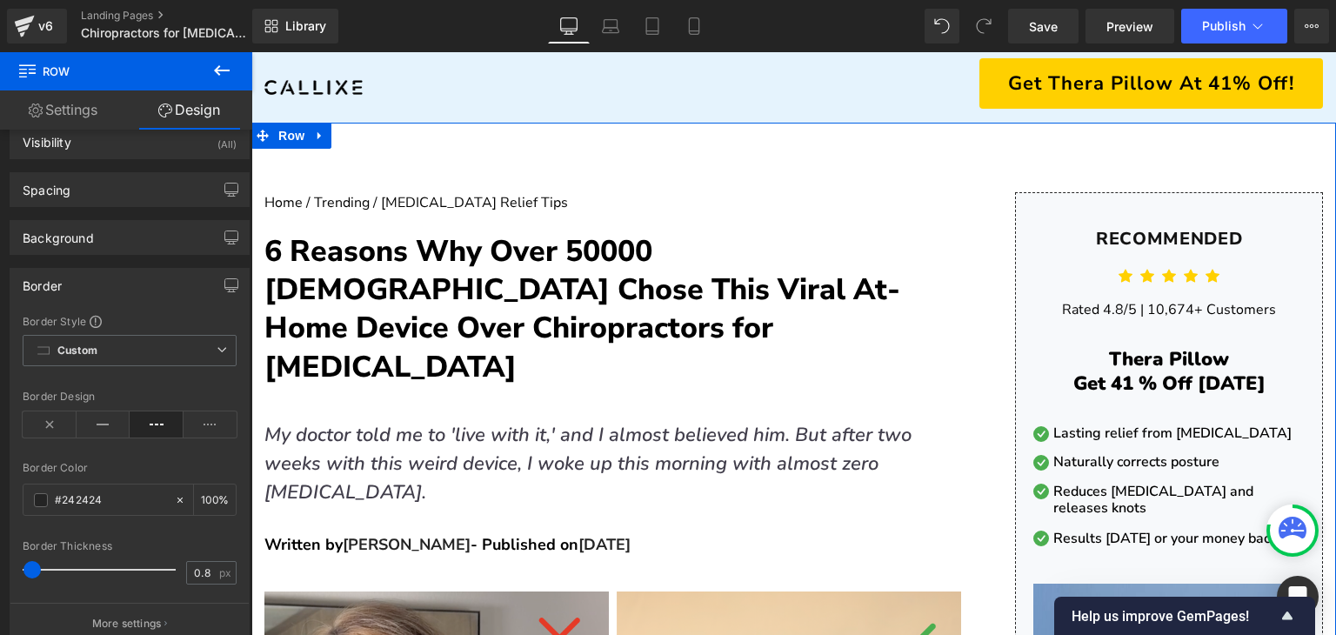
scroll to position [0, 0]
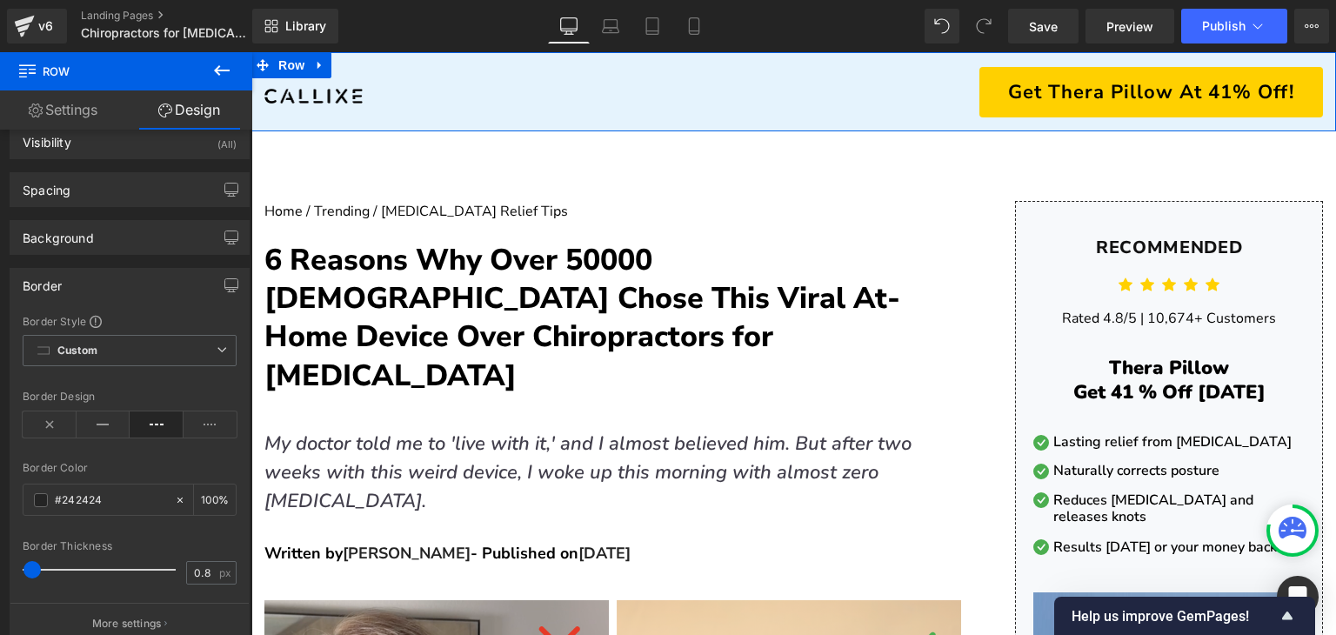
click at [621, 105] on div "Image" at bounding box center [522, 92] width 543 height 50
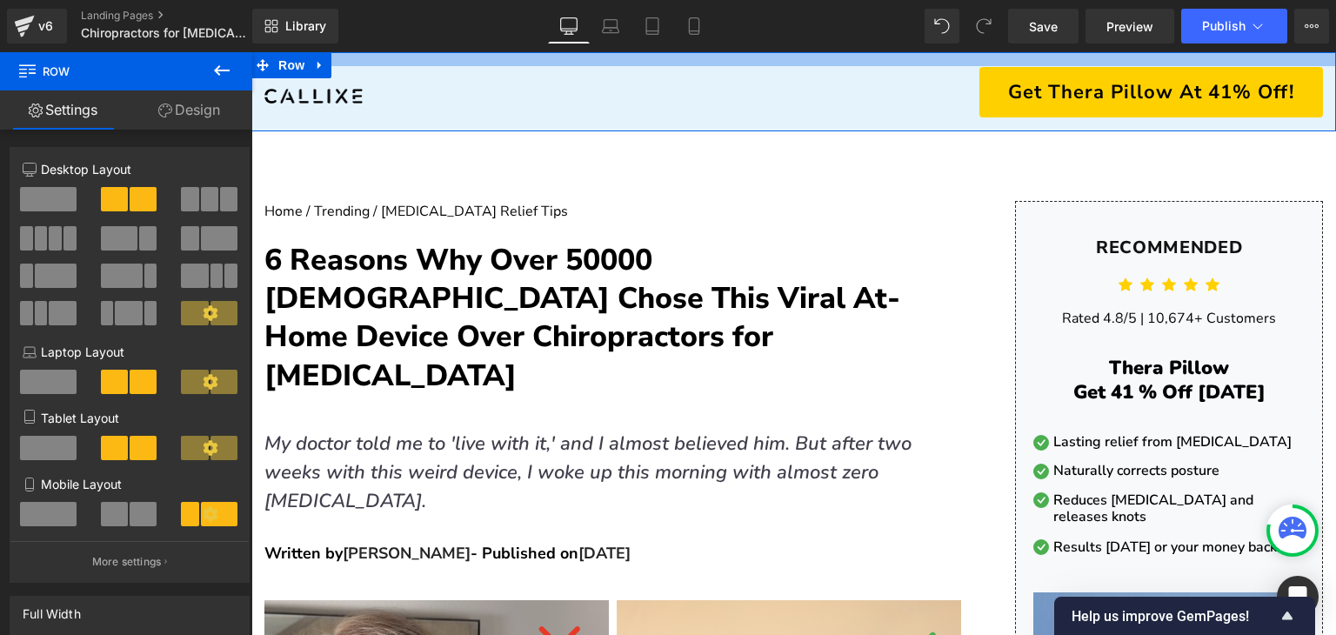
click at [417, 61] on div at bounding box center [793, 59] width 1085 height 14
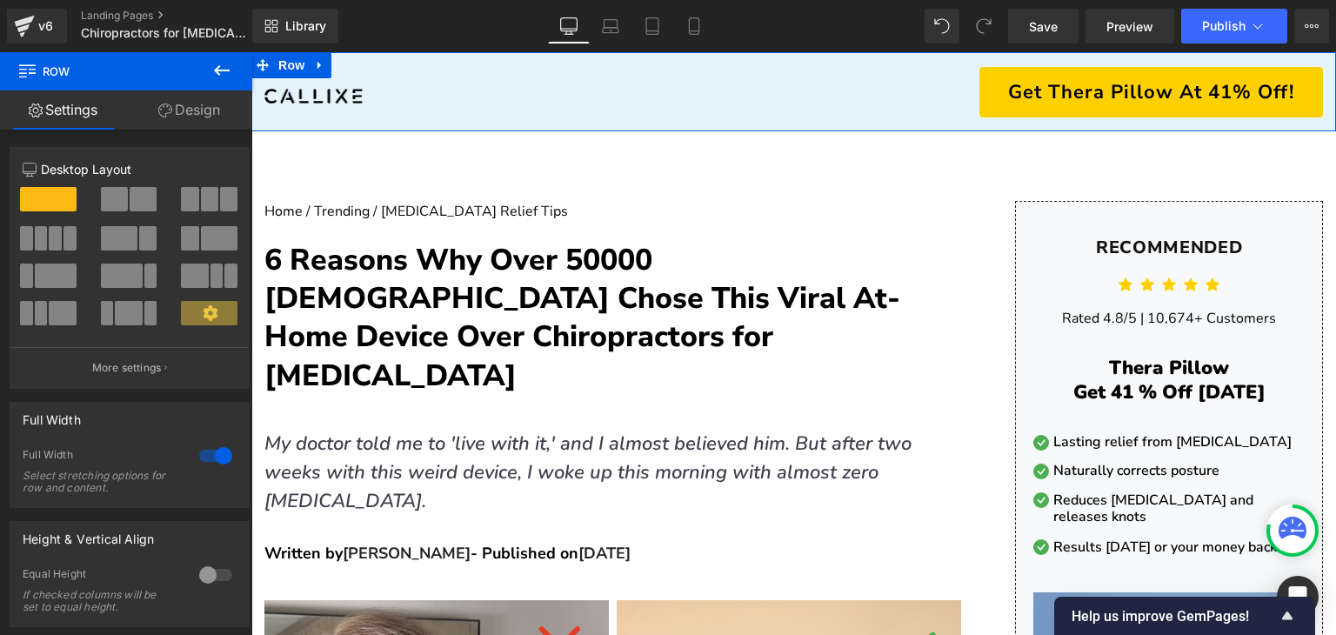
click at [177, 98] on link "Design" at bounding box center [189, 109] width 126 height 39
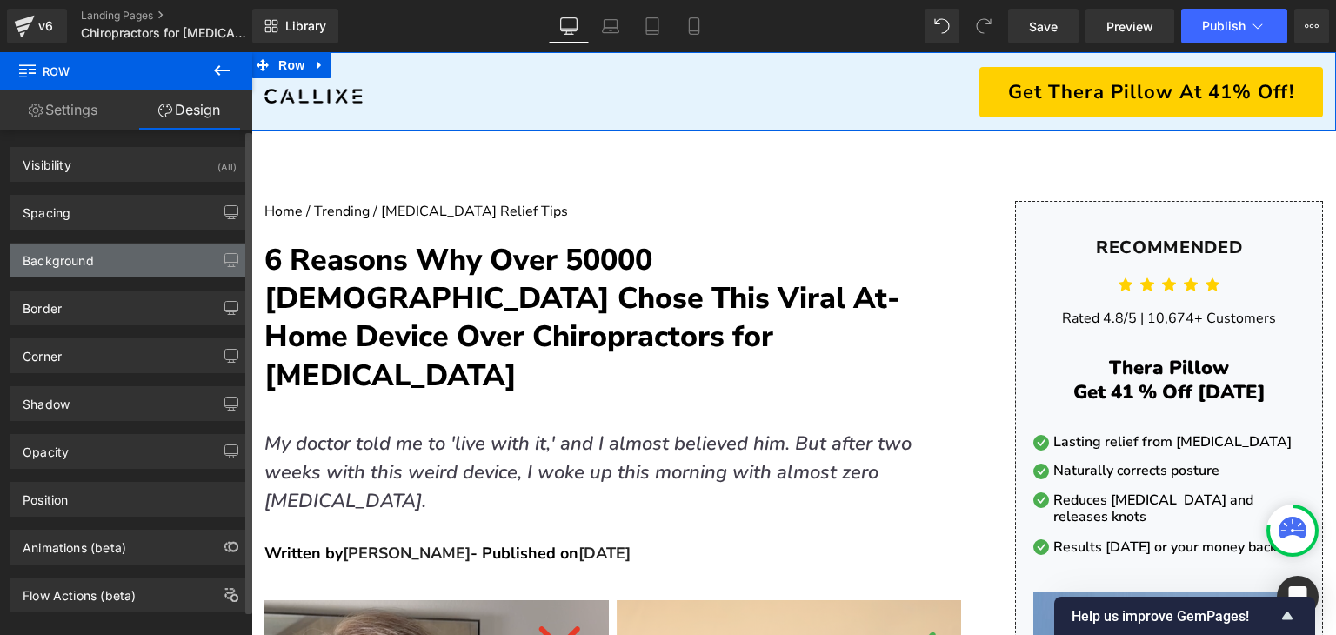
click at [124, 258] on div "Background" at bounding box center [129, 260] width 238 height 33
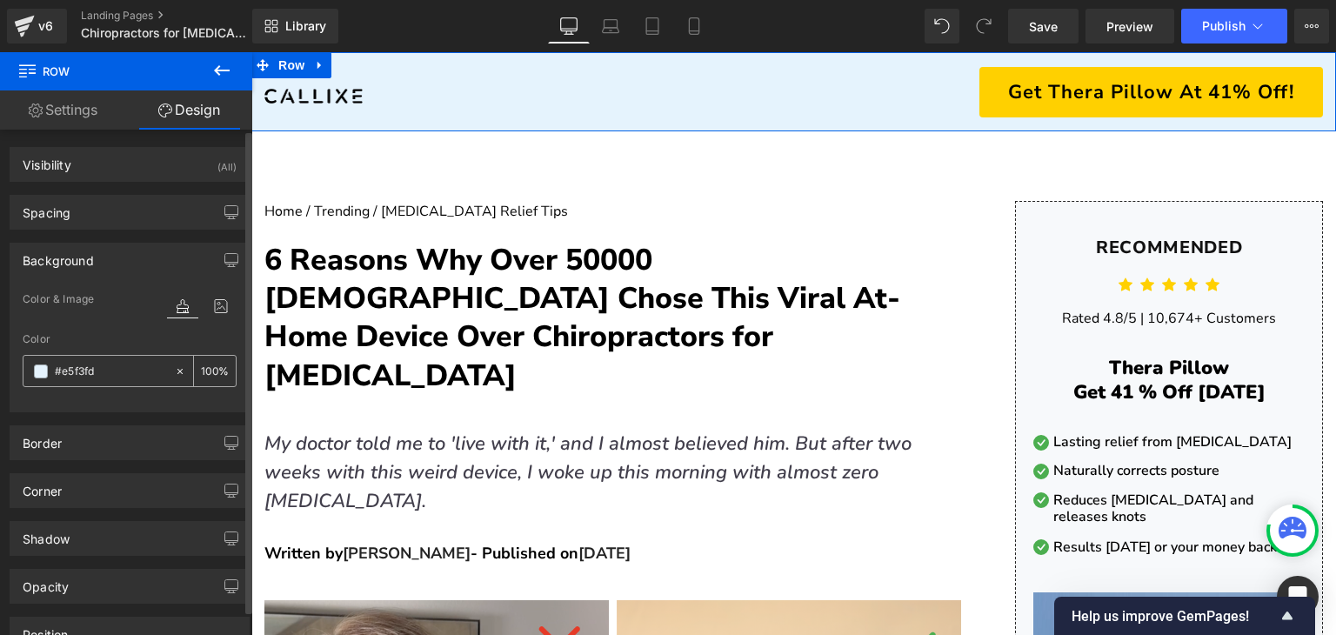
click at [133, 373] on input "text" at bounding box center [110, 371] width 111 height 19
type input "#e5f3fd"
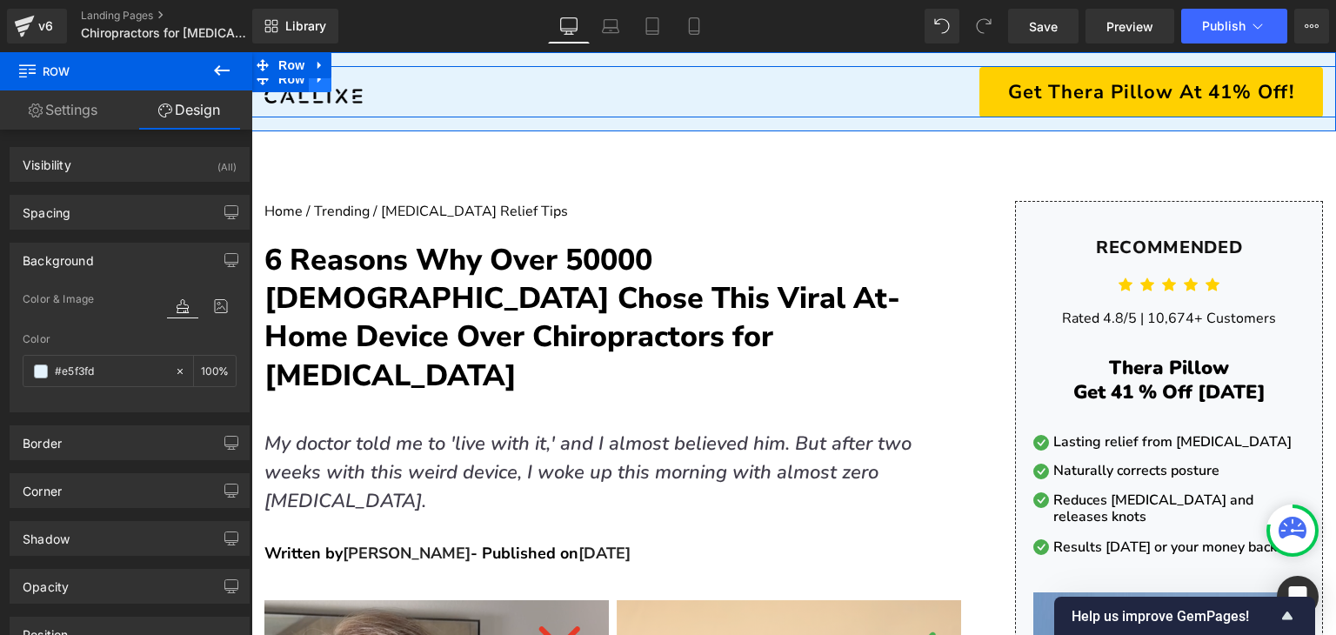
click at [304, 97] on span "Image" at bounding box center [314, 92] width 37 height 21
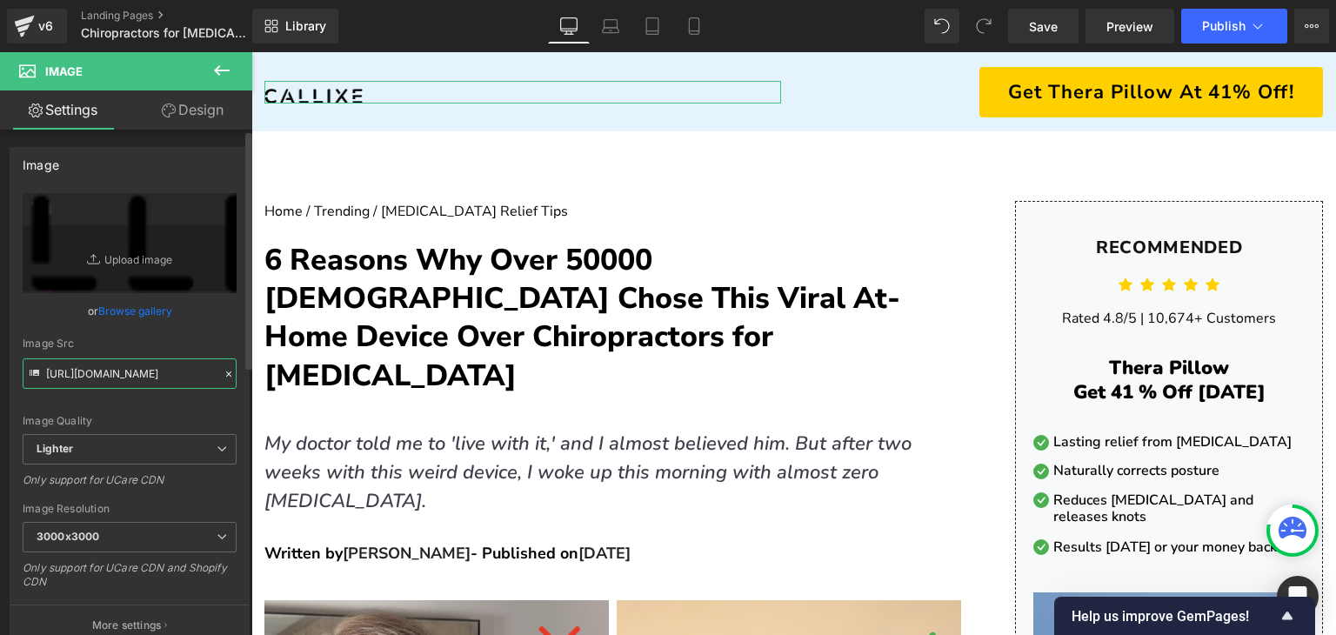
click at [150, 363] on input "[URL][DOMAIN_NAME]" at bounding box center [130, 373] width 214 height 30
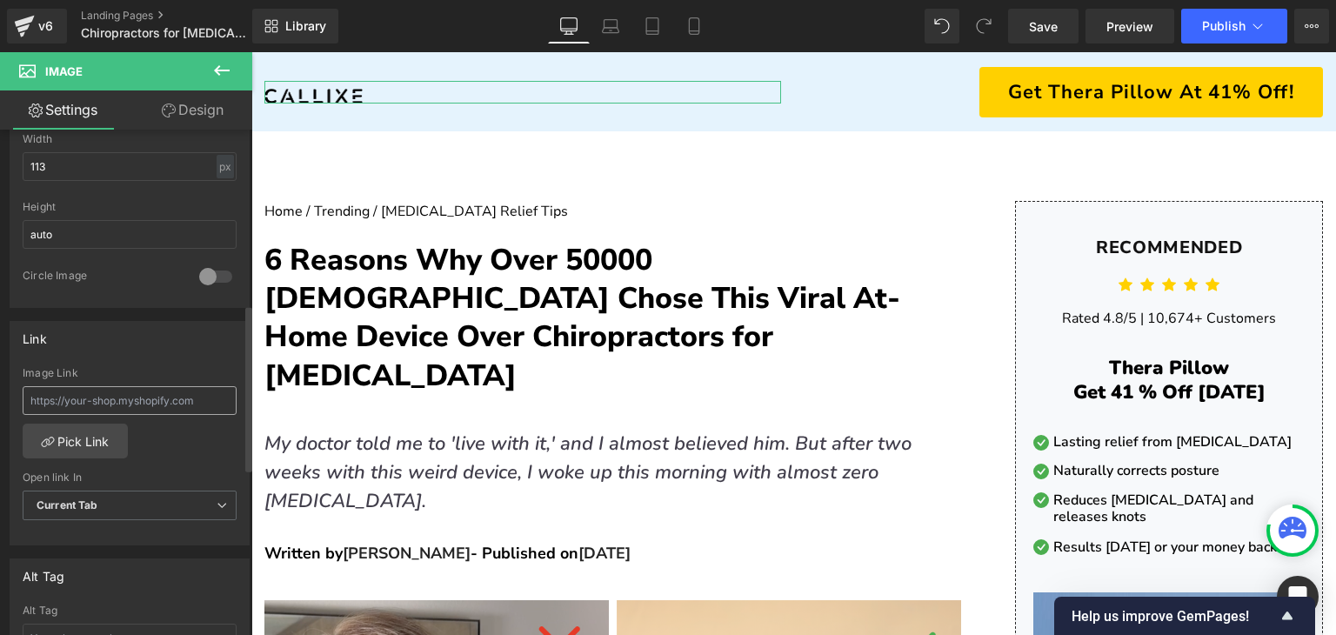
scroll to position [870, 0]
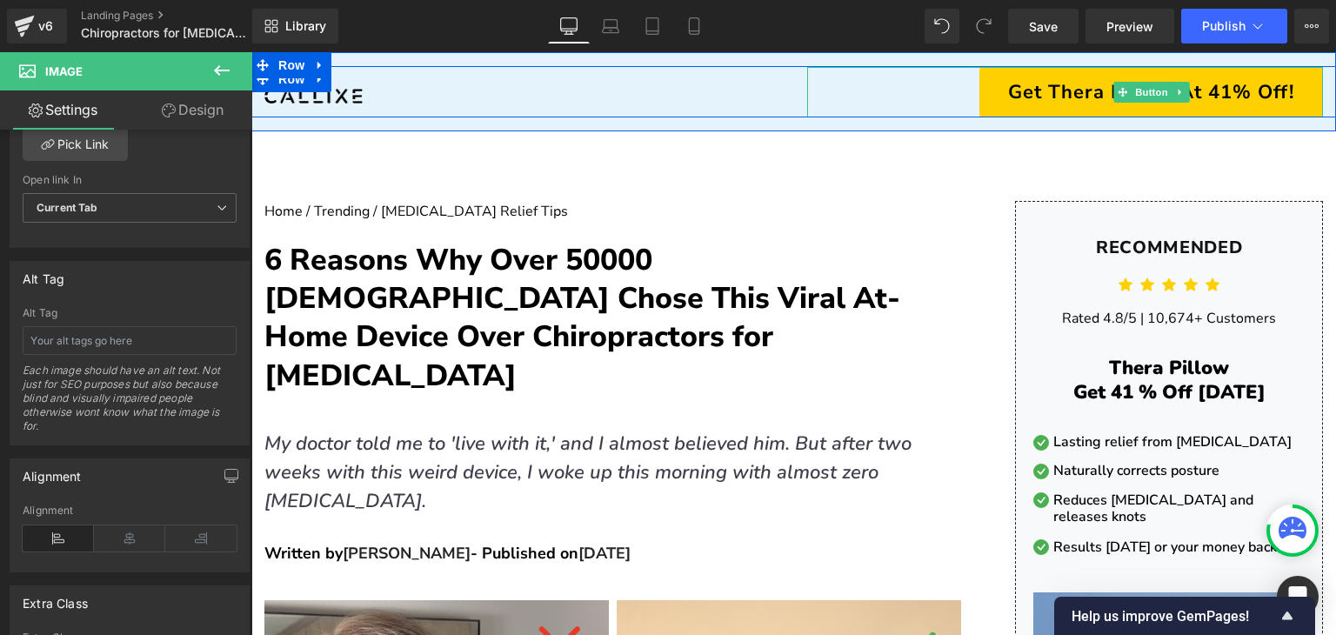
drag, startPoint x: 1005, startPoint y: 94, endPoint x: 756, endPoint y: 175, distance: 261.6
click at [1008, 95] on span "Get Thera Pillow At 41% Off!" at bounding box center [1151, 92] width 286 height 23
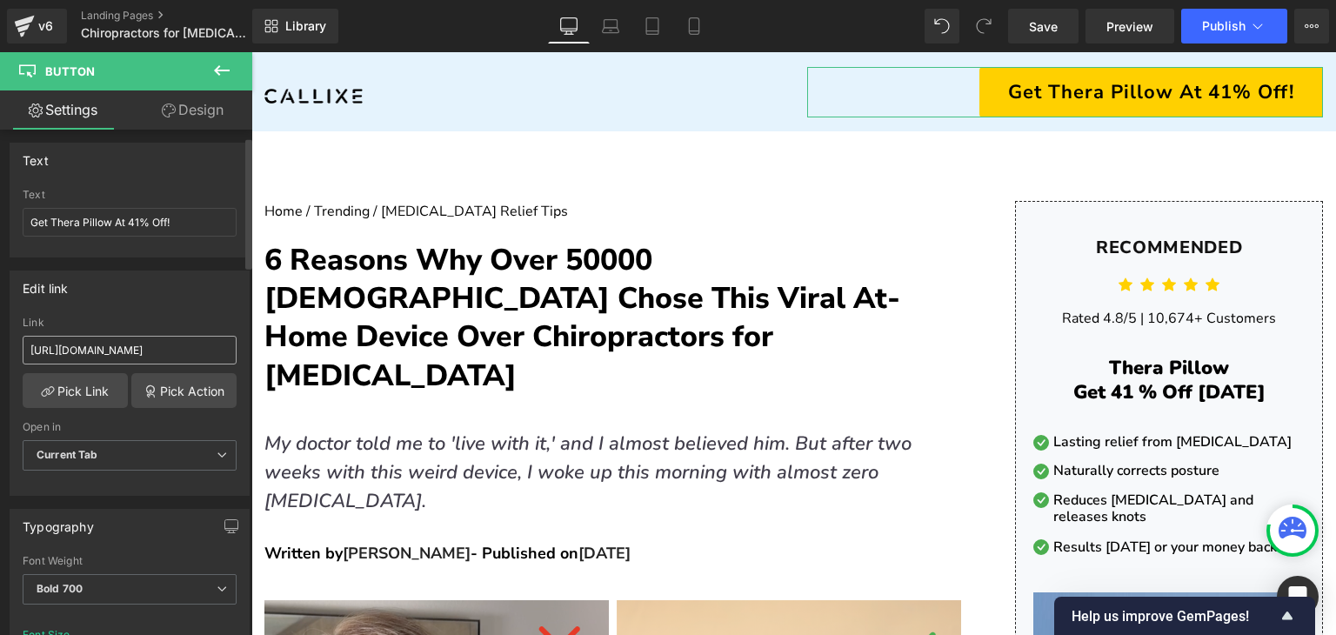
scroll to position [0, 0]
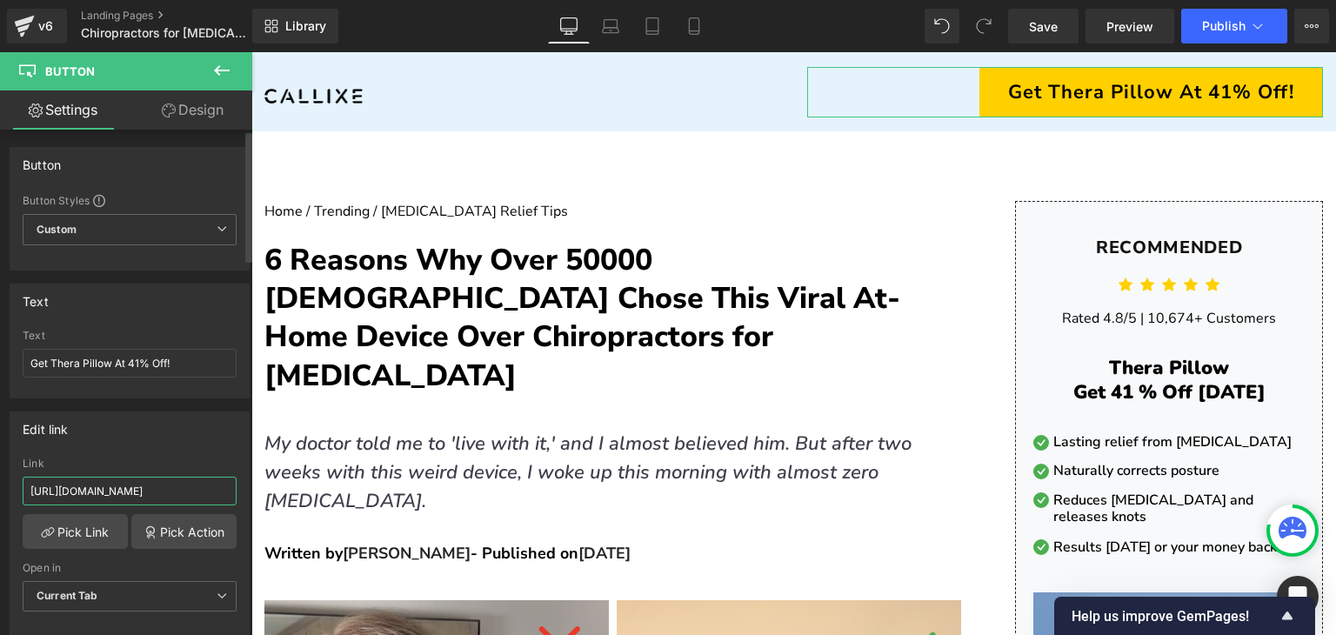
click at [150, 496] on input "[URL][DOMAIN_NAME]" at bounding box center [130, 491] width 214 height 29
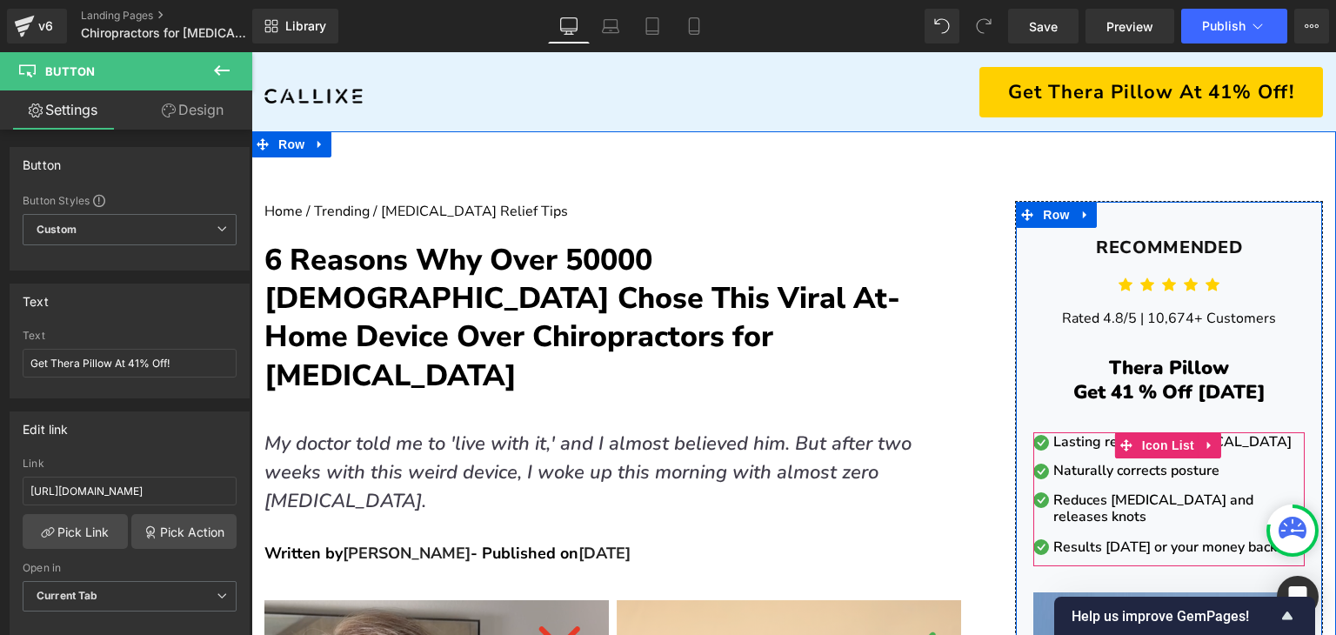
drag, startPoint x: 1096, startPoint y: 448, endPoint x: 1085, endPoint y: 439, distance: 13.6
click at [1096, 448] on div "Lasting relief from [MEDICAL_DATA] Text Block" at bounding box center [1177, 442] width 256 height 17
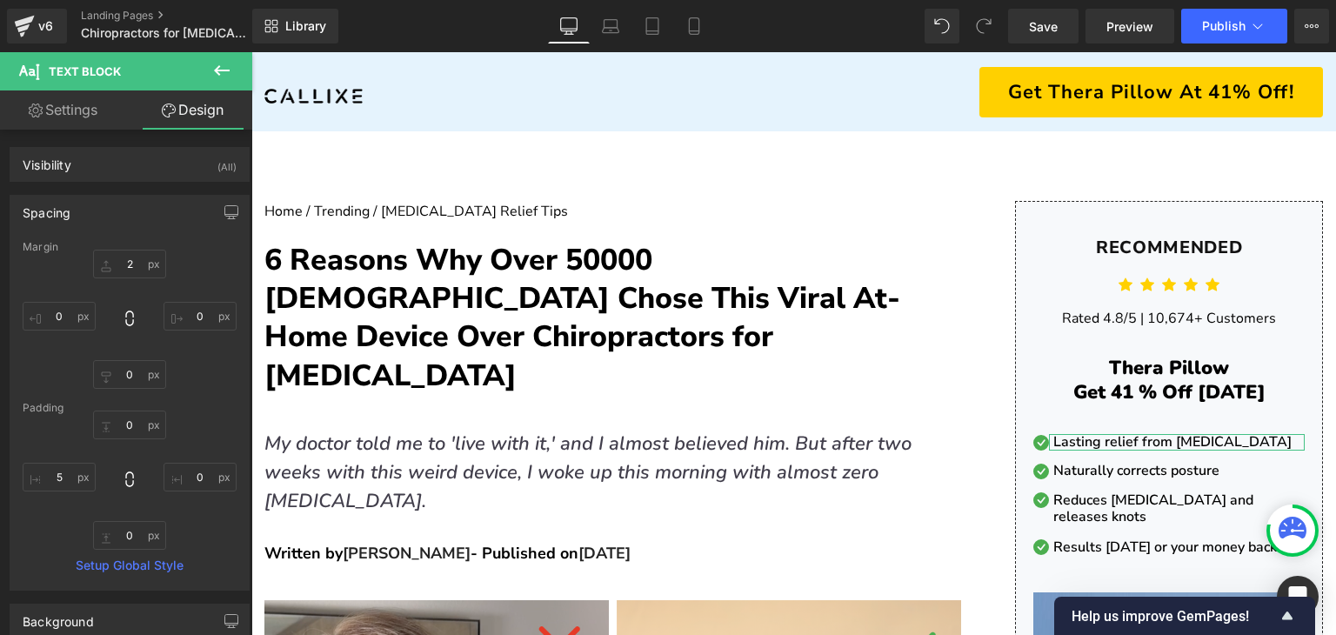
click at [63, 112] on link "Settings" at bounding box center [63, 109] width 126 height 39
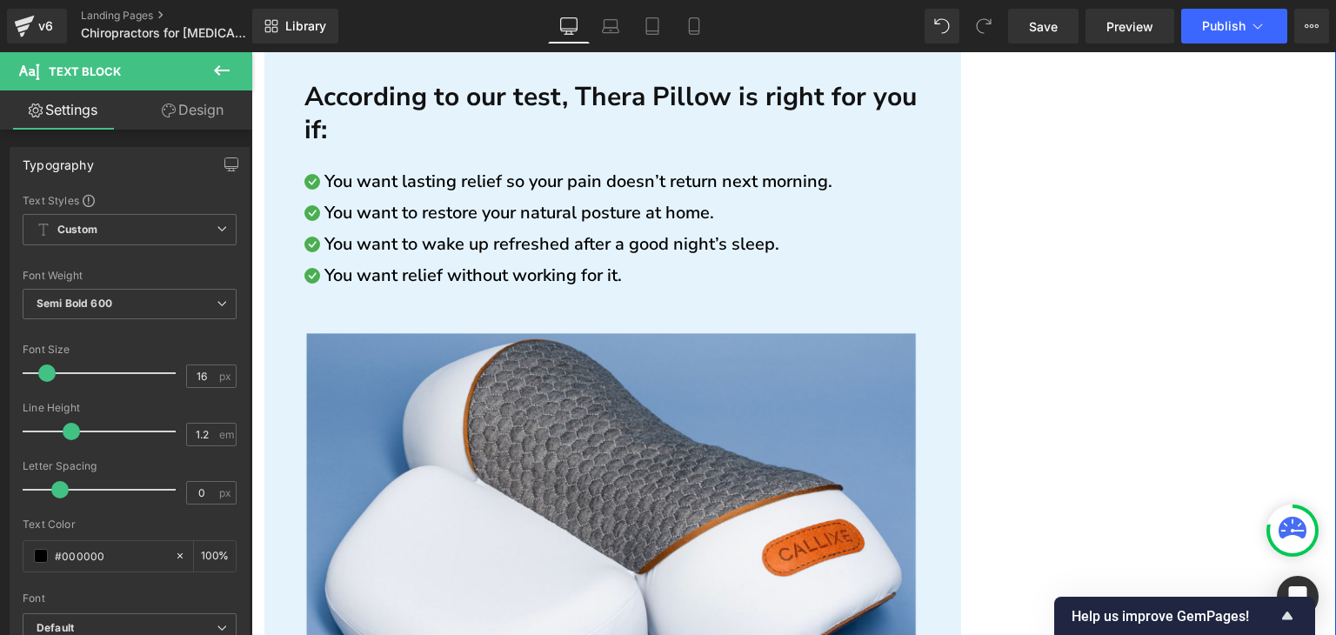
scroll to position [7045, 0]
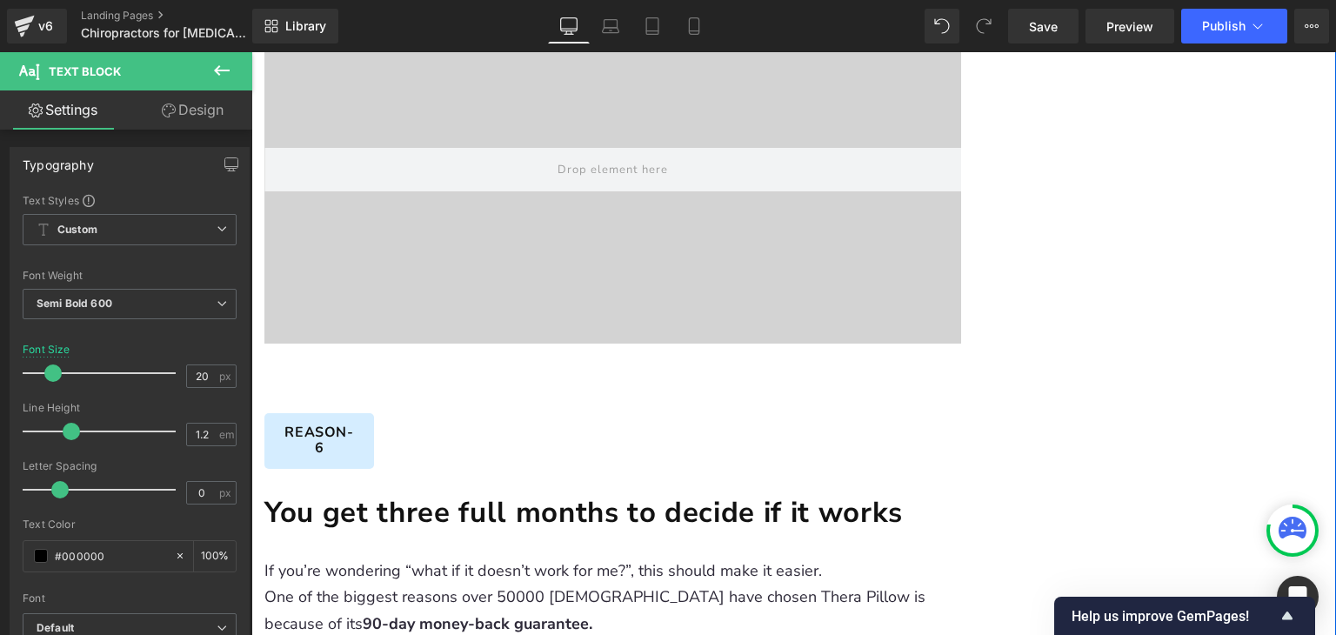
scroll to position [5044, 0]
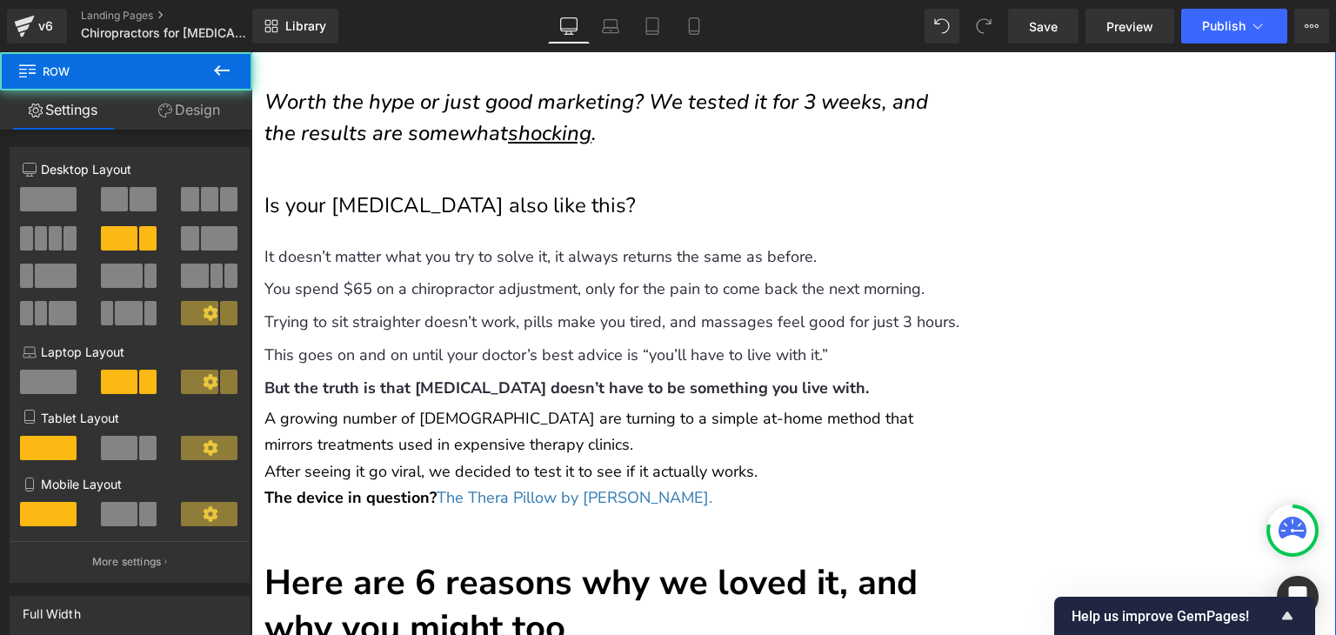
scroll to position [0, 0]
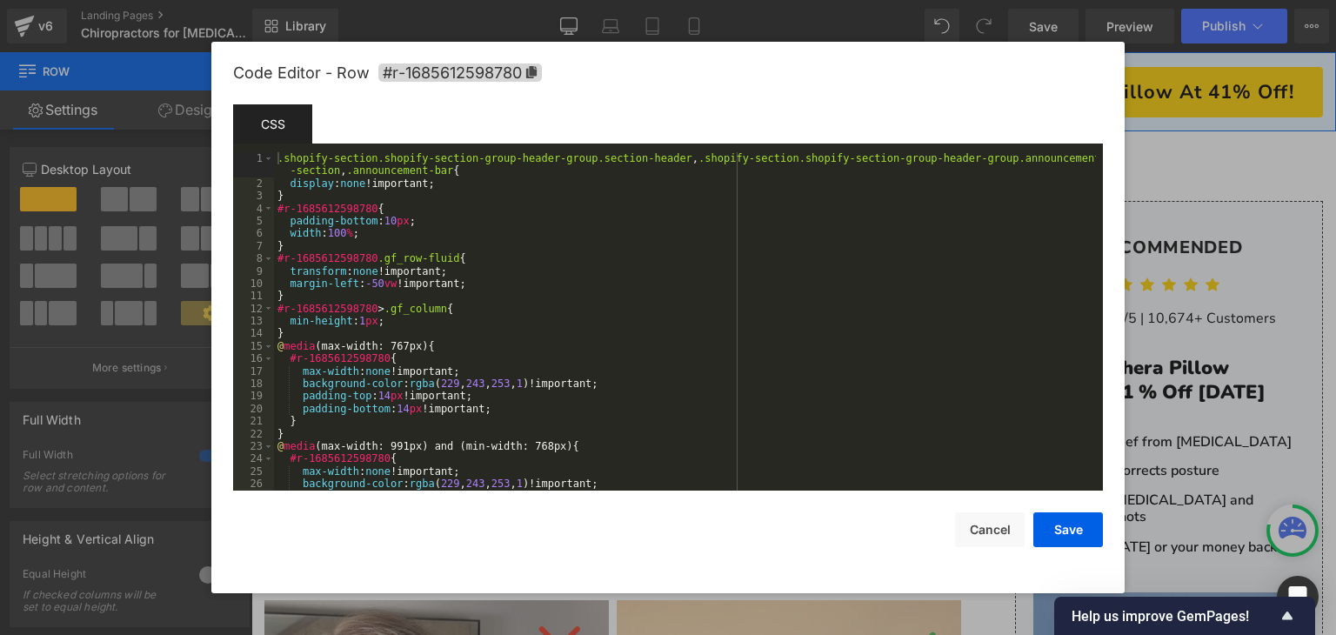
click at [487, 0] on div "Image You are previewing how the will restyle your page. You can not edit Eleme…" at bounding box center [668, 0] width 1336 height 0
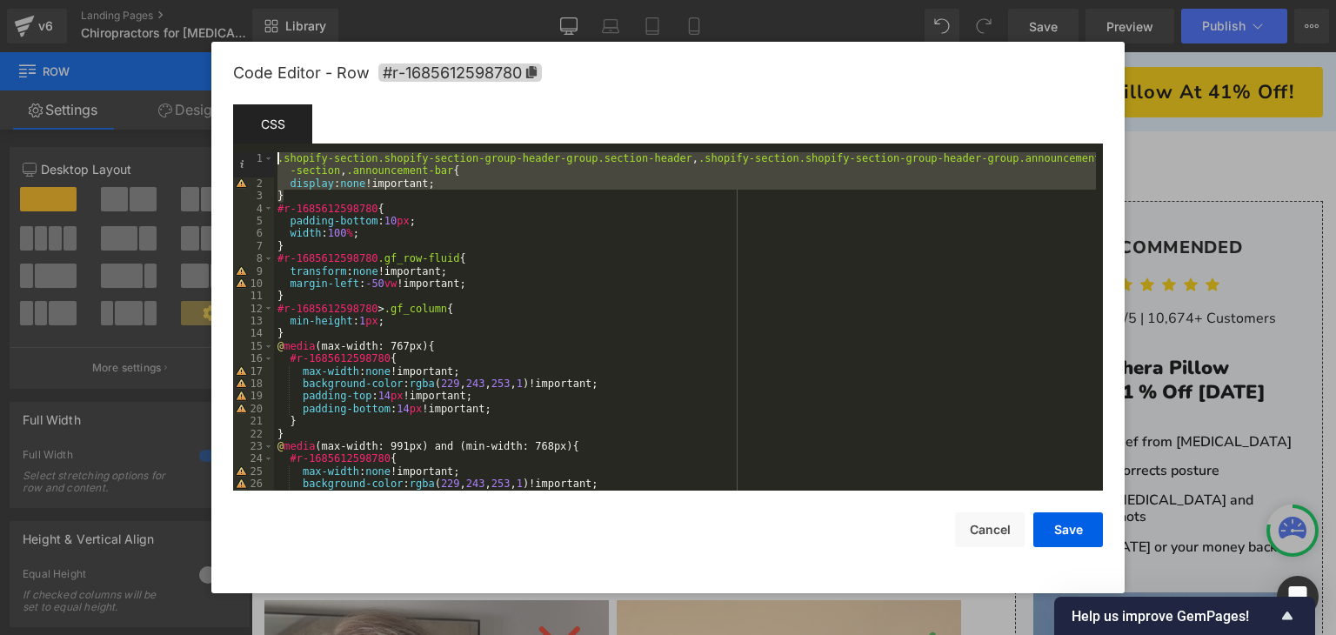
drag, startPoint x: 315, startPoint y: 189, endPoint x: 260, endPoint y: 151, distance: 66.3
click at [260, 152] on pre "1 2 3 4 5 6 7 8 9 10 11 12 13 14 15 16 17 18 19 20 21 22 23 24 25 26 27 .shopif…" at bounding box center [668, 321] width 870 height 338
click at [976, 537] on button "Cancel" at bounding box center [990, 529] width 70 height 35
